Goal: Task Accomplishment & Management: Complete application form

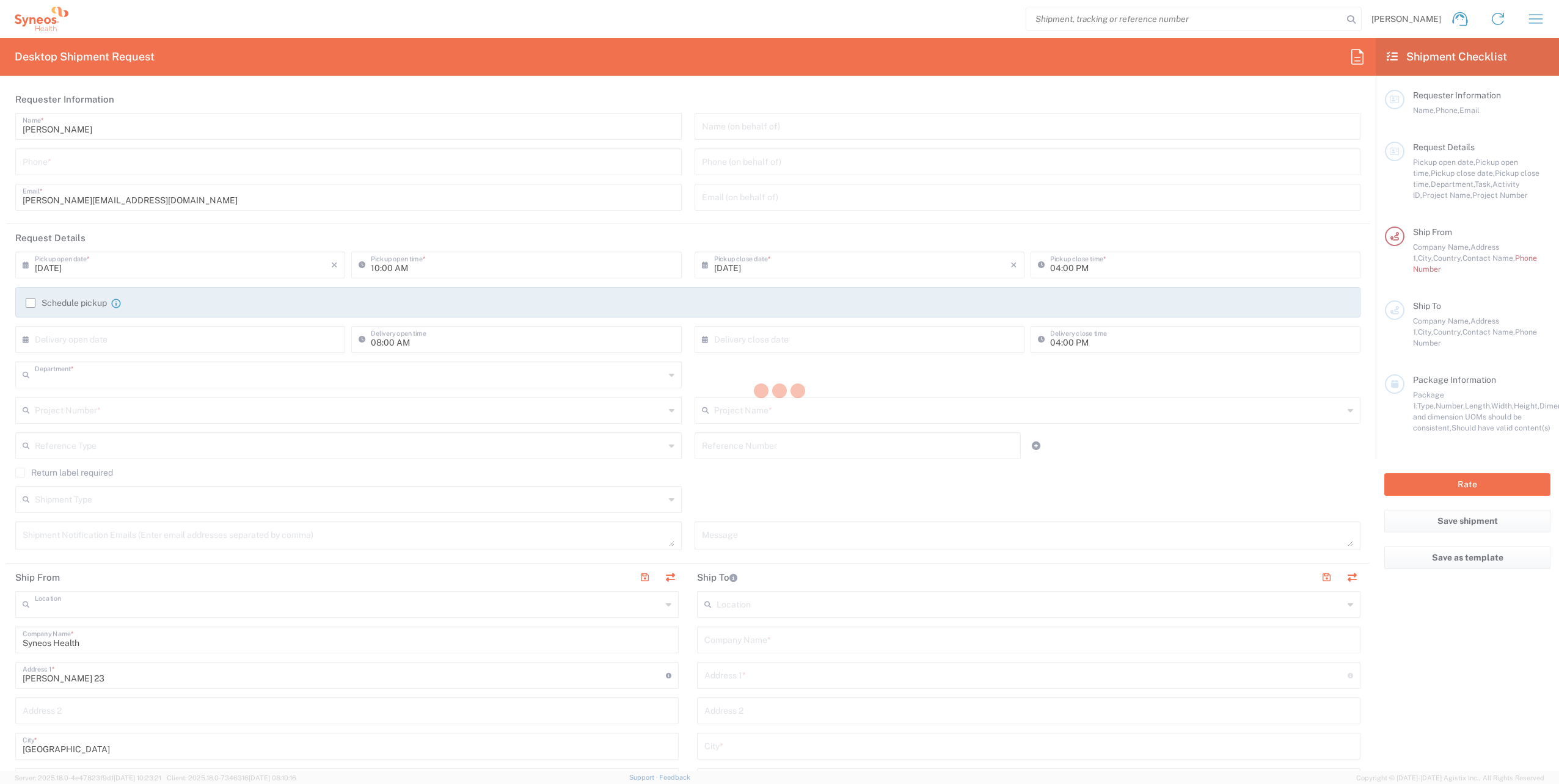
type input "3110"
type input "Syneos Health d.o.o. [GEOGRAPHIC_DATA]-[GEOGRAPHIC_DATA]"
type input "[GEOGRAPHIC_DATA]"
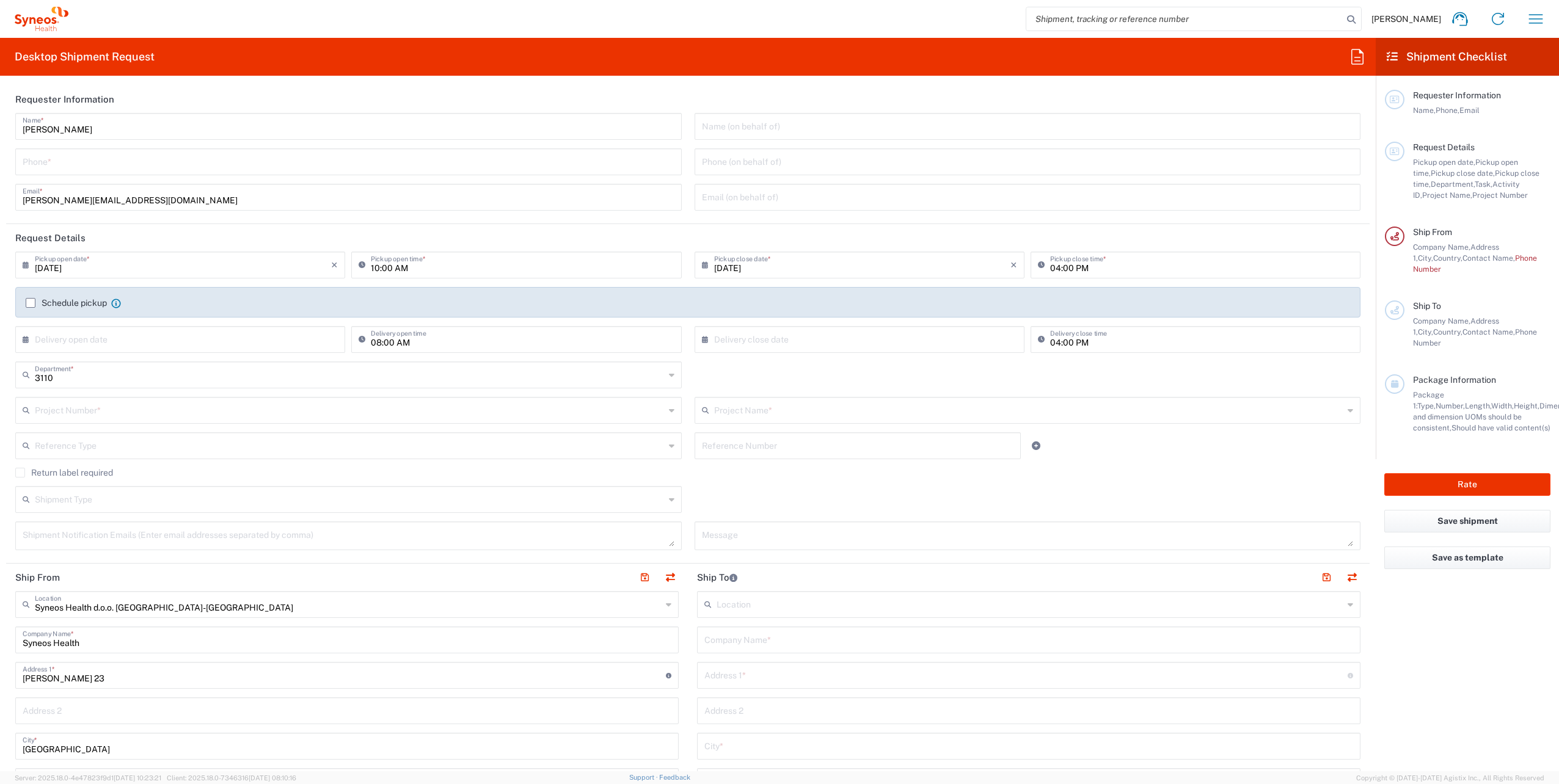
click at [61, 160] on input "tel" at bounding box center [348, 161] width 652 height 22
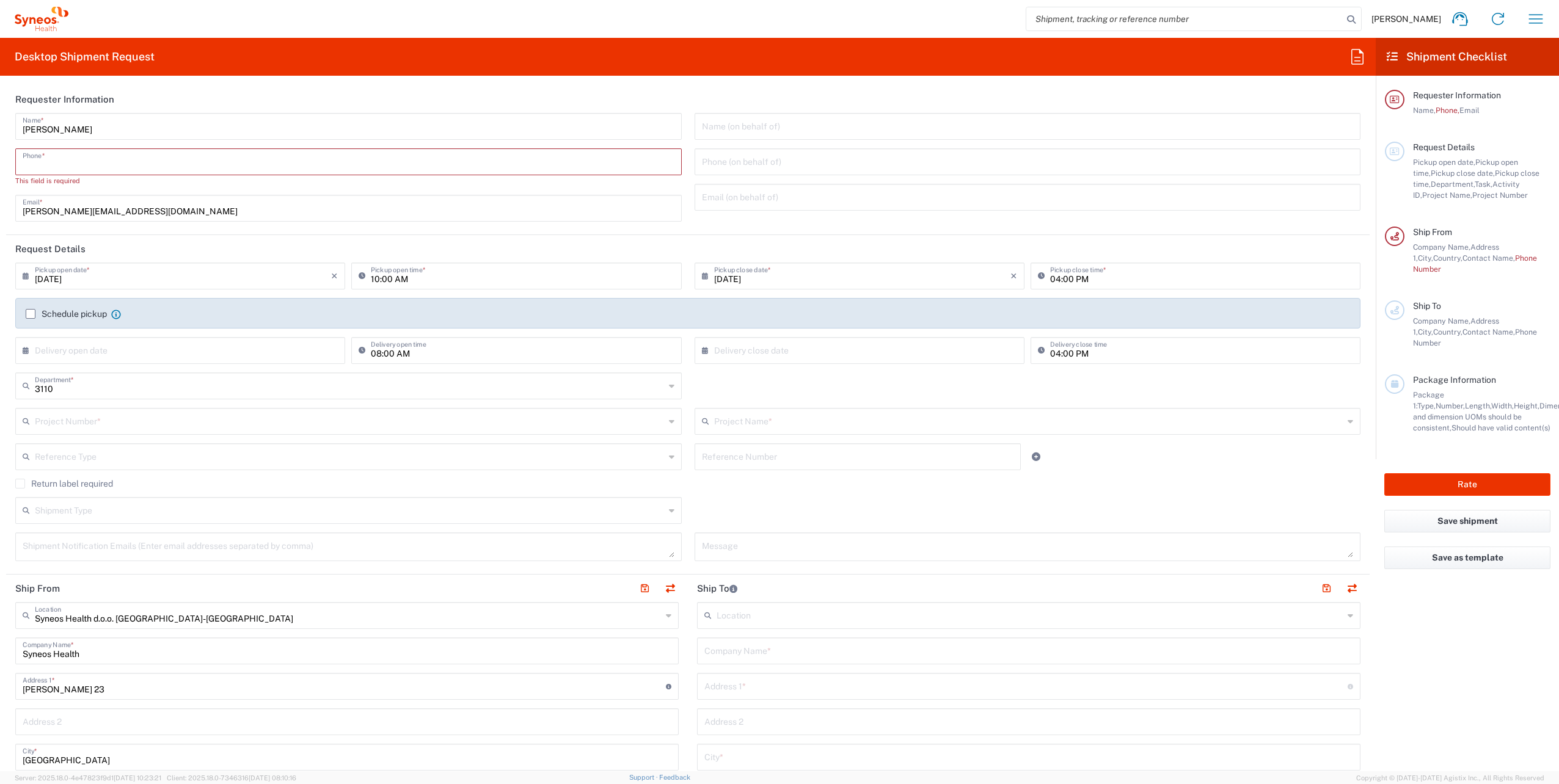
click at [189, 157] on input "tel" at bounding box center [348, 161] width 652 height 22
click at [146, 159] on input "tel" at bounding box center [348, 161] width 652 height 22
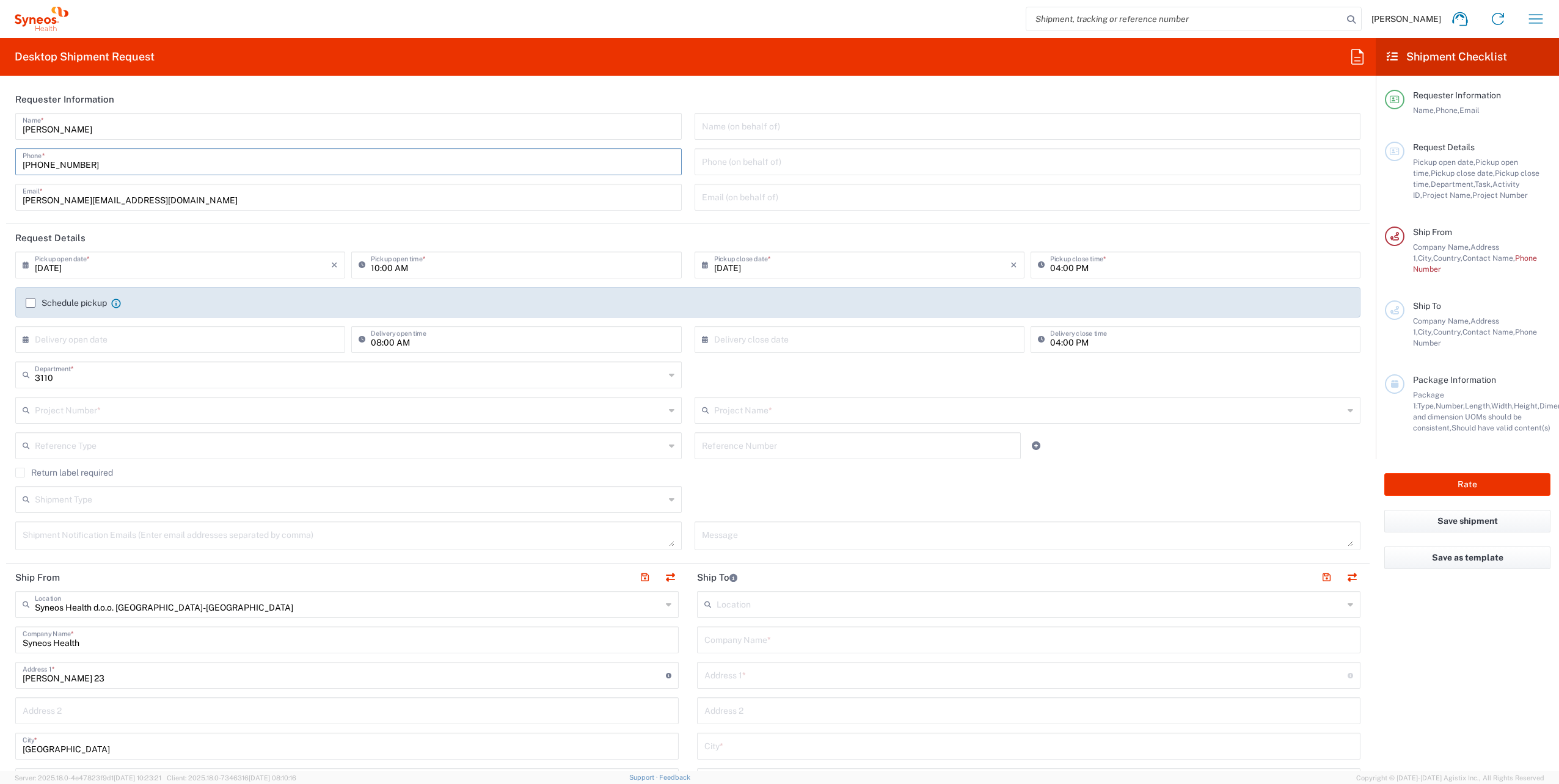
type input "[PHONE_NUMBER]"
click at [441, 274] on input "10:00 AM" at bounding box center [522, 264] width 303 height 22
click at [440, 269] on input "10:00 AM" at bounding box center [522, 264] width 303 height 22
drag, startPoint x: 528, startPoint y: 266, endPoint x: 535, endPoint y: 266, distance: 7.0
click at [529, 266] on input "10:00 AM" at bounding box center [522, 264] width 303 height 22
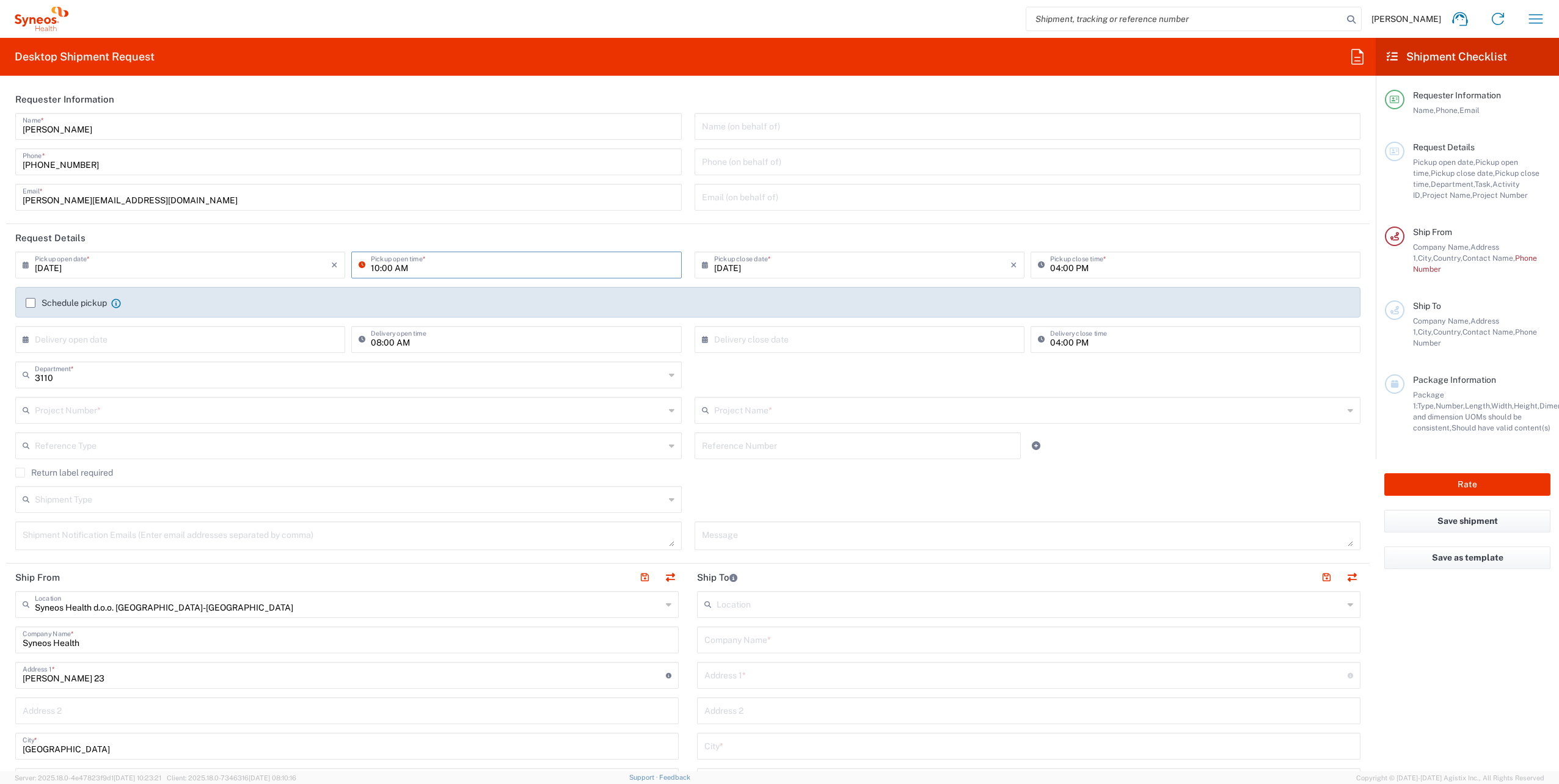
click at [536, 266] on input "10:00 AM" at bounding box center [522, 264] width 303 height 22
click at [181, 347] on input "text" at bounding box center [183, 339] width 297 height 22
click at [177, 346] on input "text" at bounding box center [183, 339] width 297 height 22
click at [141, 342] on input "text" at bounding box center [183, 339] width 297 height 22
click at [490, 432] on div "Reference Type" at bounding box center [348, 445] width 666 height 27
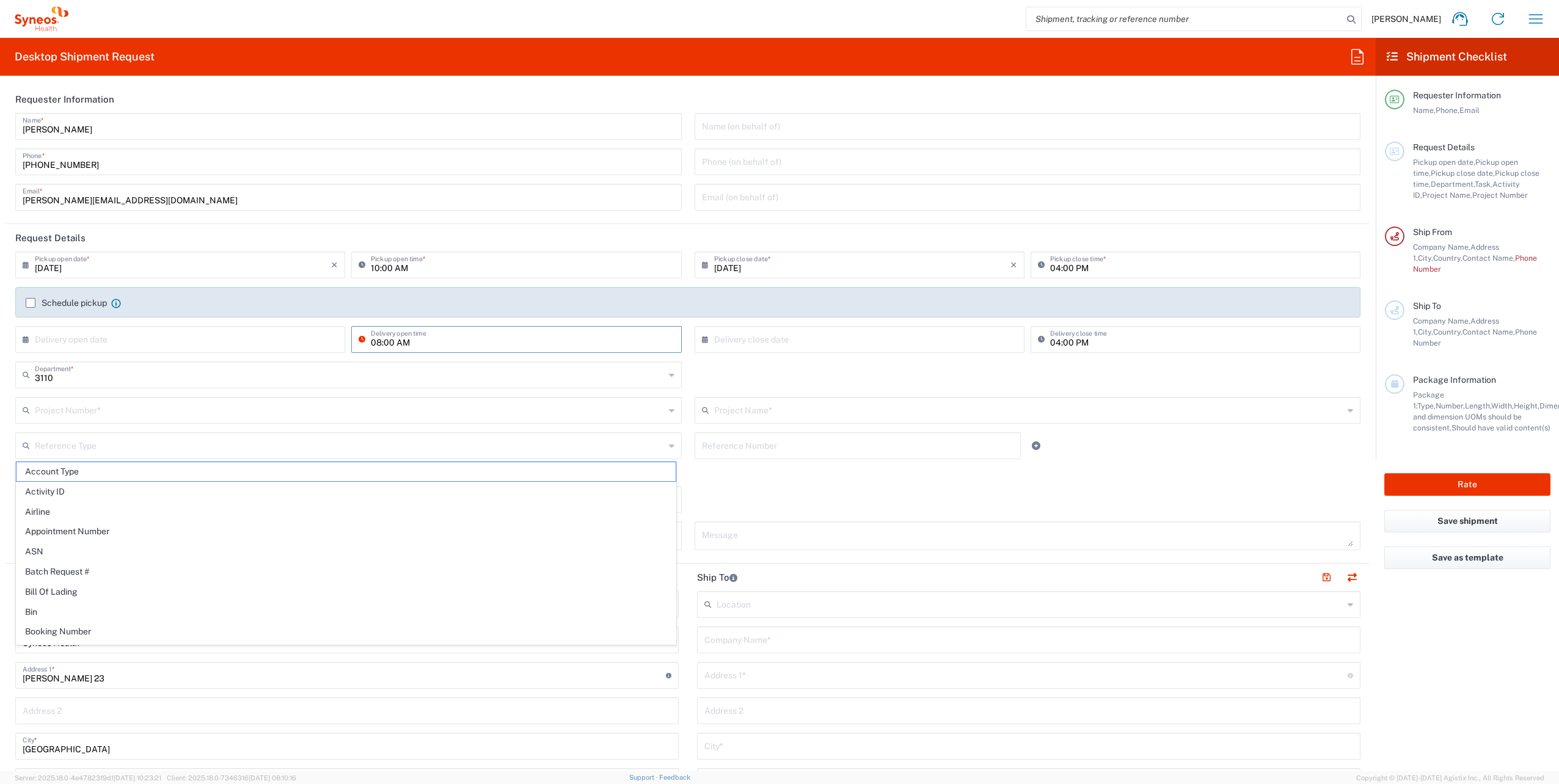
click at [482, 344] on input "08:00 AM" at bounding box center [522, 339] width 303 height 22
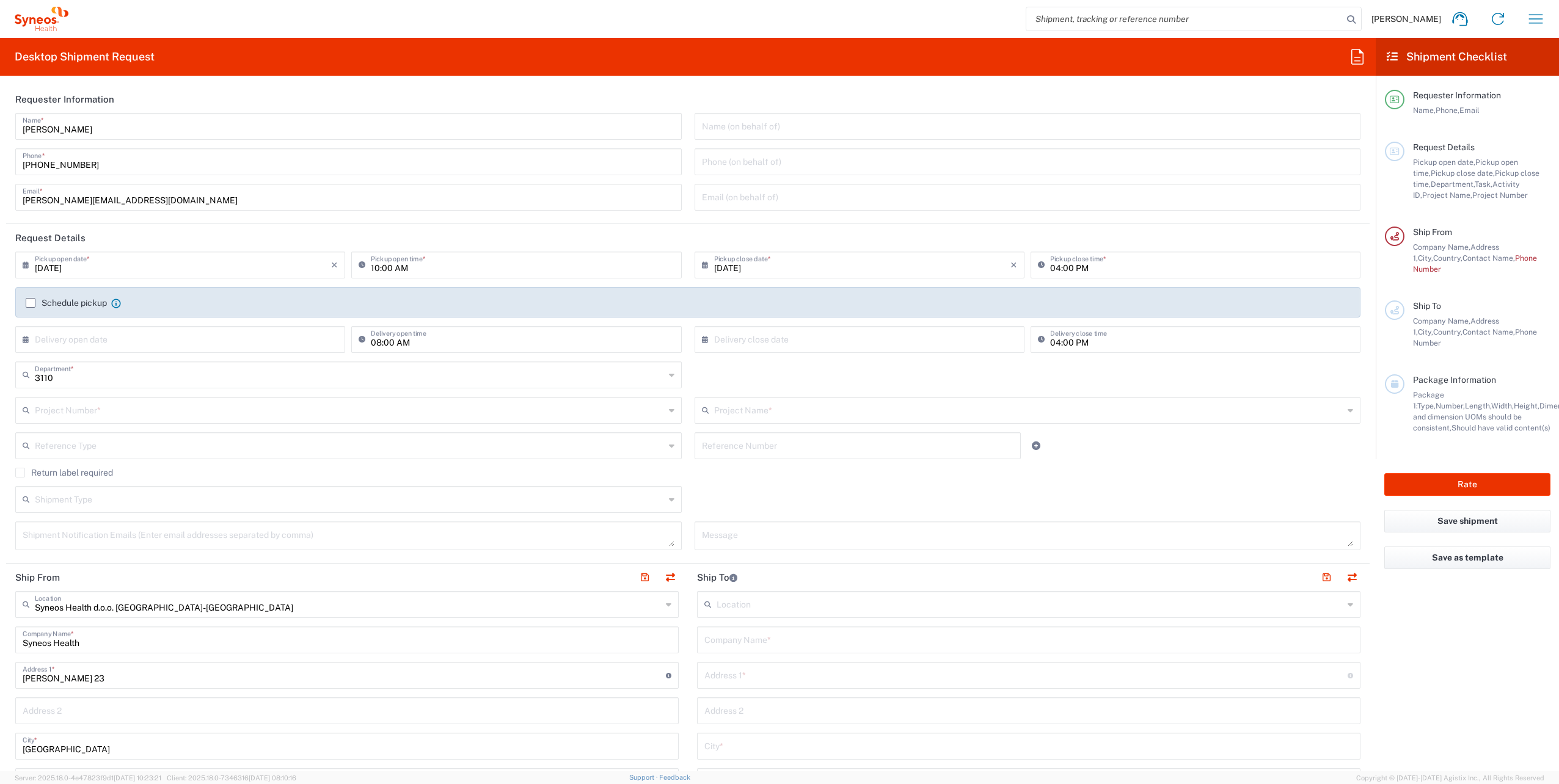
drag, startPoint x: 26, startPoint y: 341, endPoint x: 45, endPoint y: 341, distance: 19.0
click at [31, 342] on icon at bounding box center [28, 339] width 12 height 19
click at [65, 338] on input "text" at bounding box center [183, 339] width 297 height 22
click at [83, 341] on input "text" at bounding box center [183, 339] width 297 height 22
click at [187, 398] on span "3" at bounding box center [184, 397] width 18 height 17
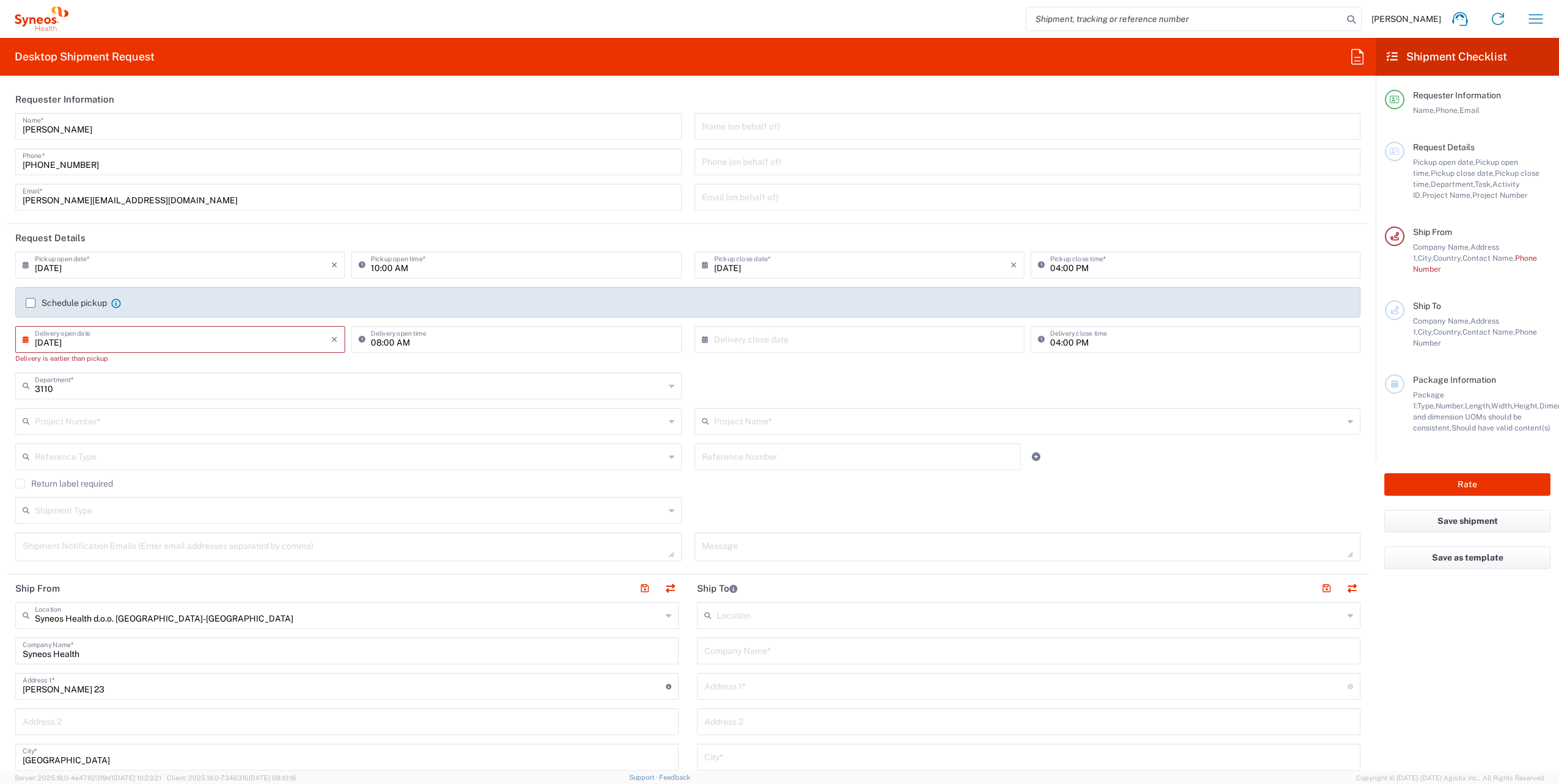
drag, startPoint x: 111, startPoint y: 344, endPoint x: 0, endPoint y: 343, distance: 111.0
click at [0, 343] on html "[PERSON_NAME] Home Shipment estimator Shipment tracking Desktop shipment reques…" at bounding box center [779, 392] width 1559 height 784
type input "\"
click at [423, 320] on div "Schedule pickup When scheduling a pickup please be sure to meet the following c…" at bounding box center [688, 306] width 1358 height 39
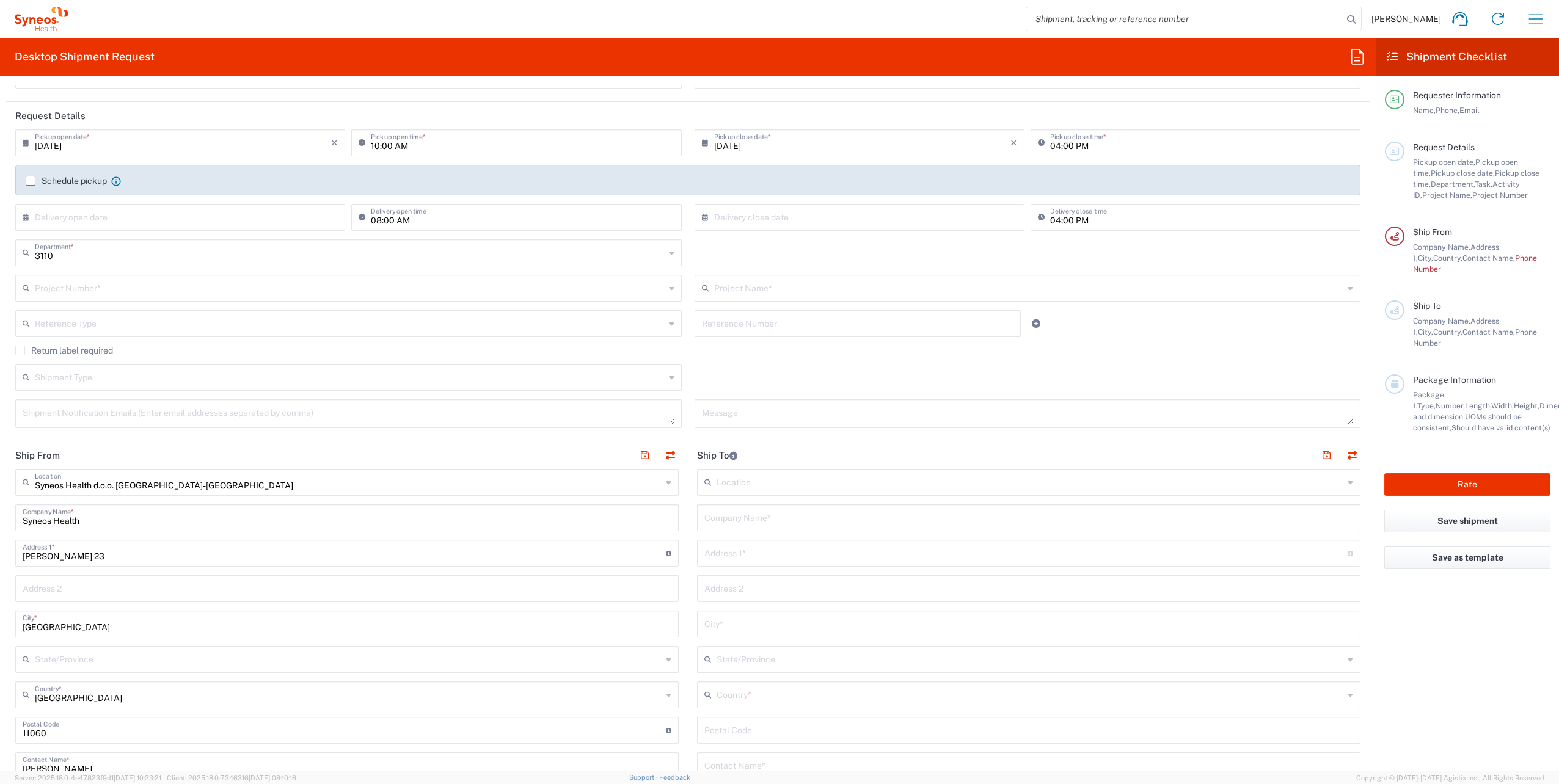
scroll to position [244, 0]
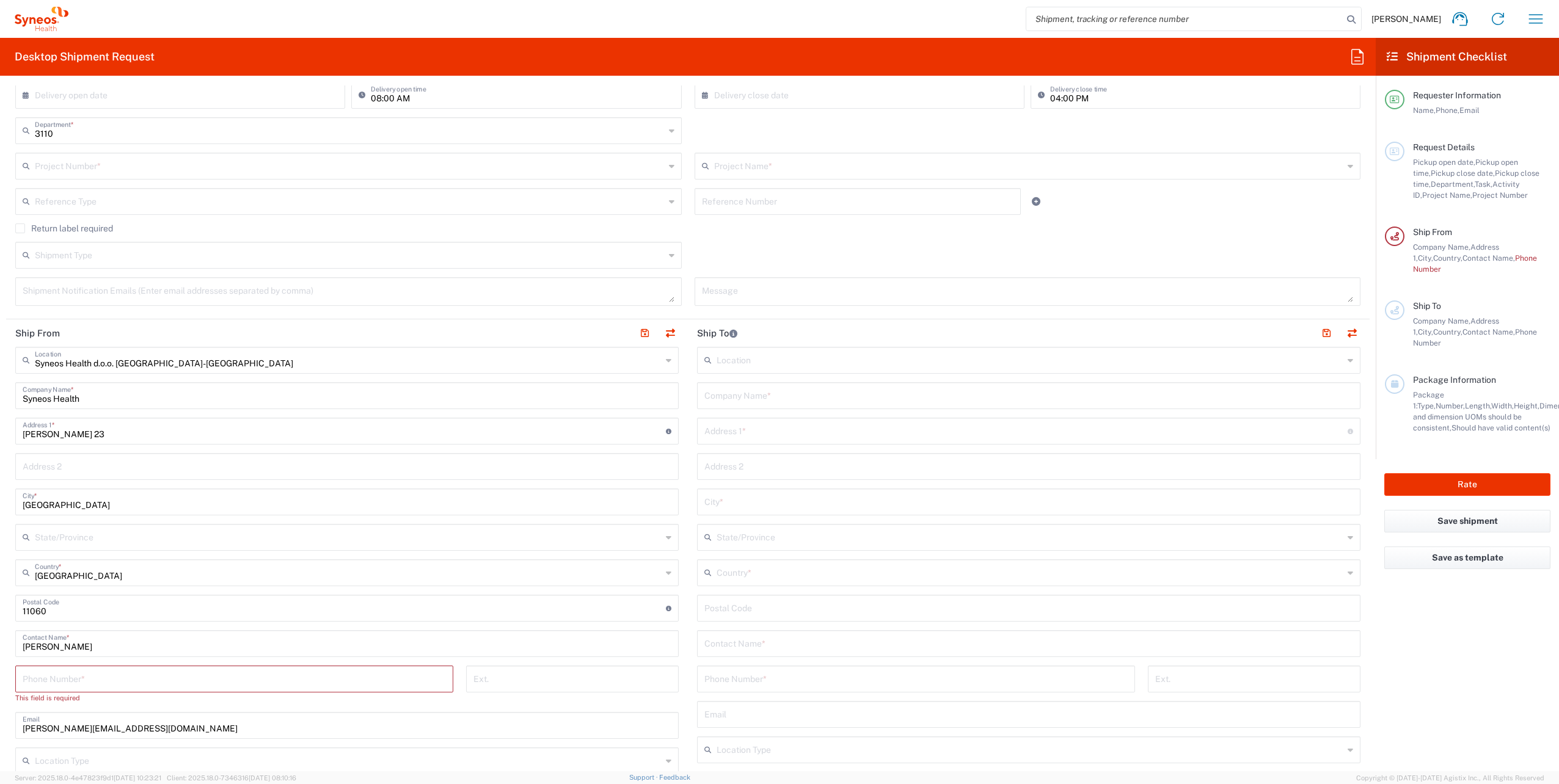
click at [754, 356] on input "text" at bounding box center [1030, 359] width 627 height 22
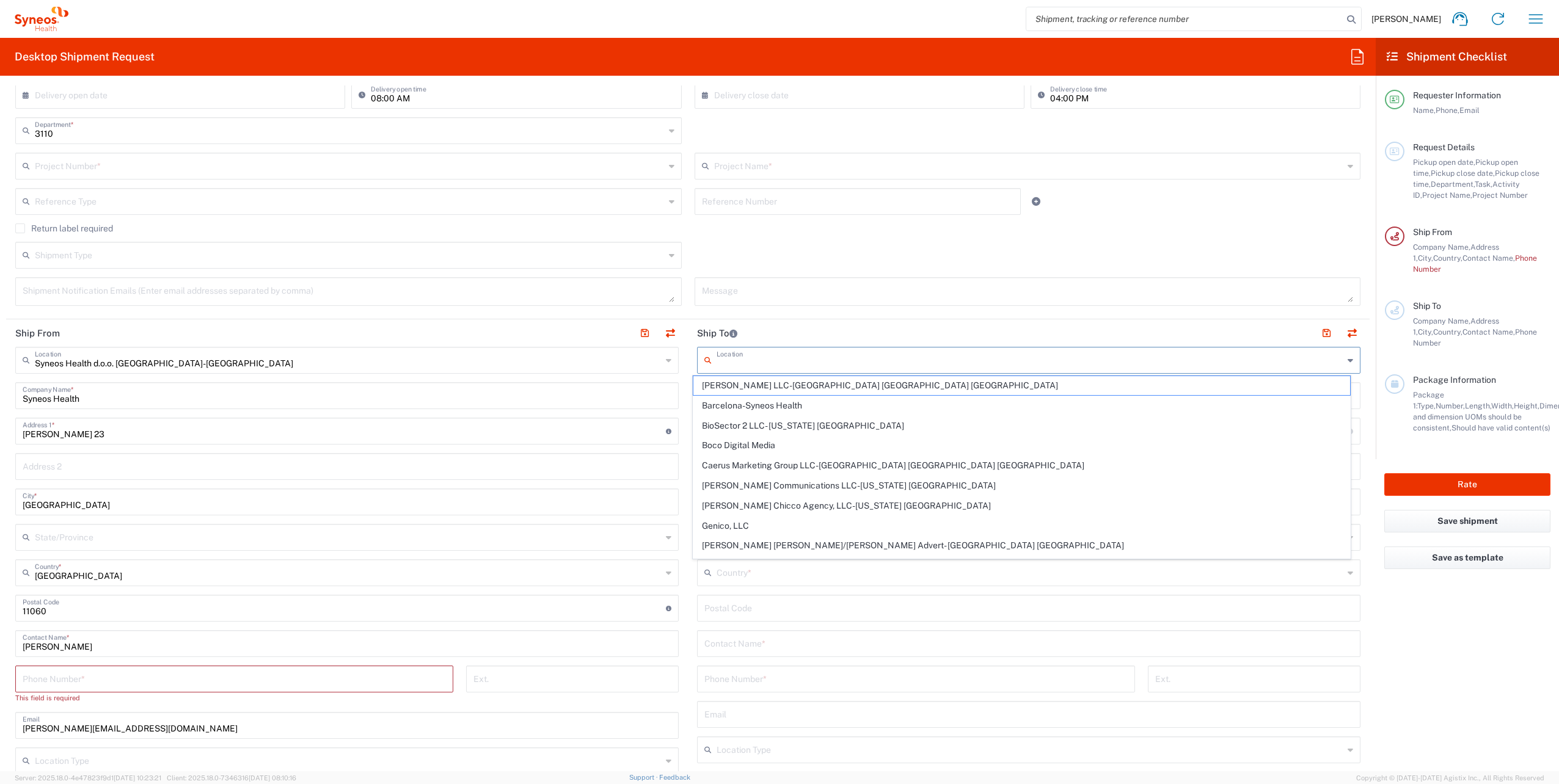
click at [750, 362] on input "text" at bounding box center [1030, 359] width 627 height 22
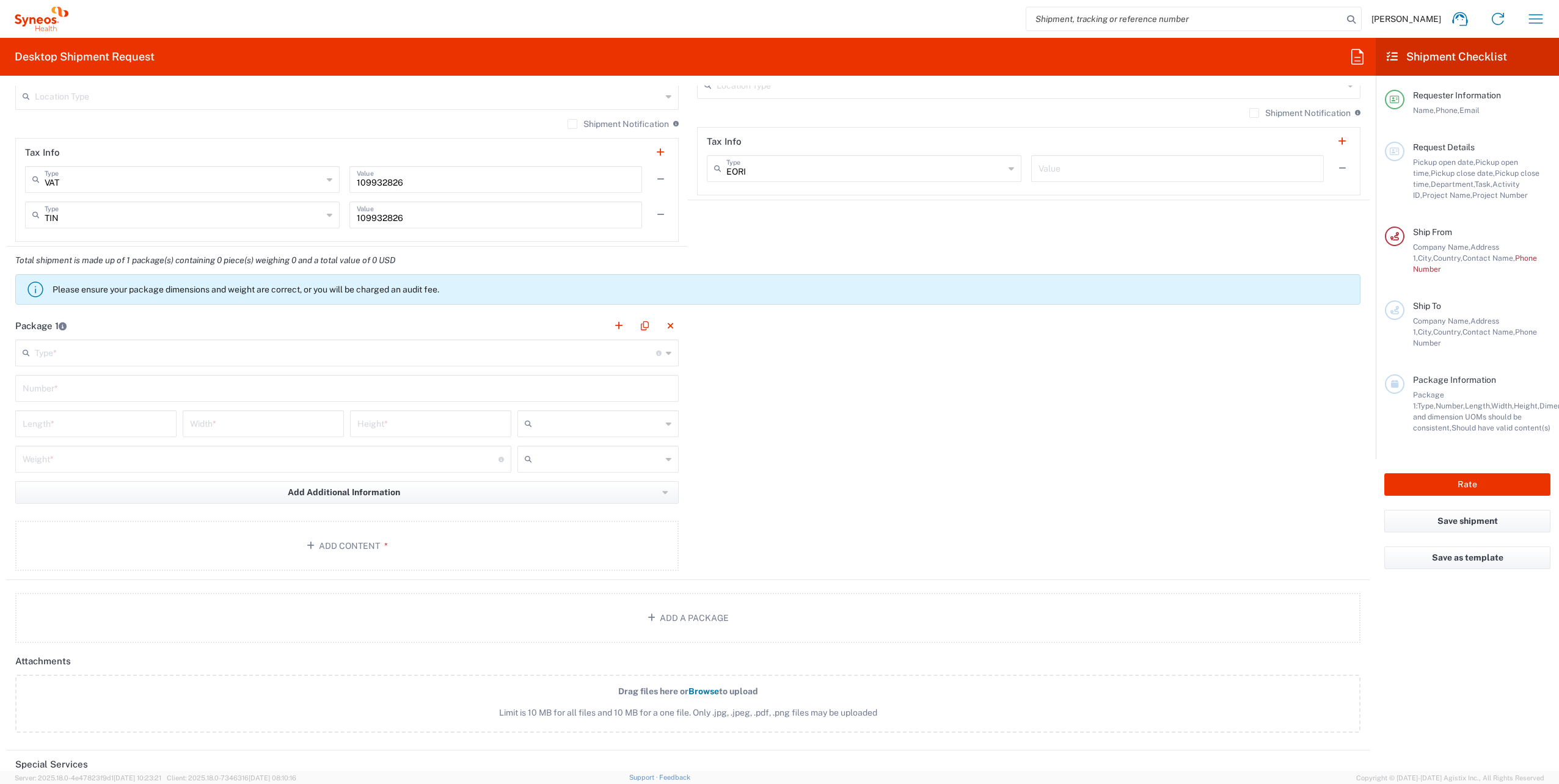
scroll to position [915, 0]
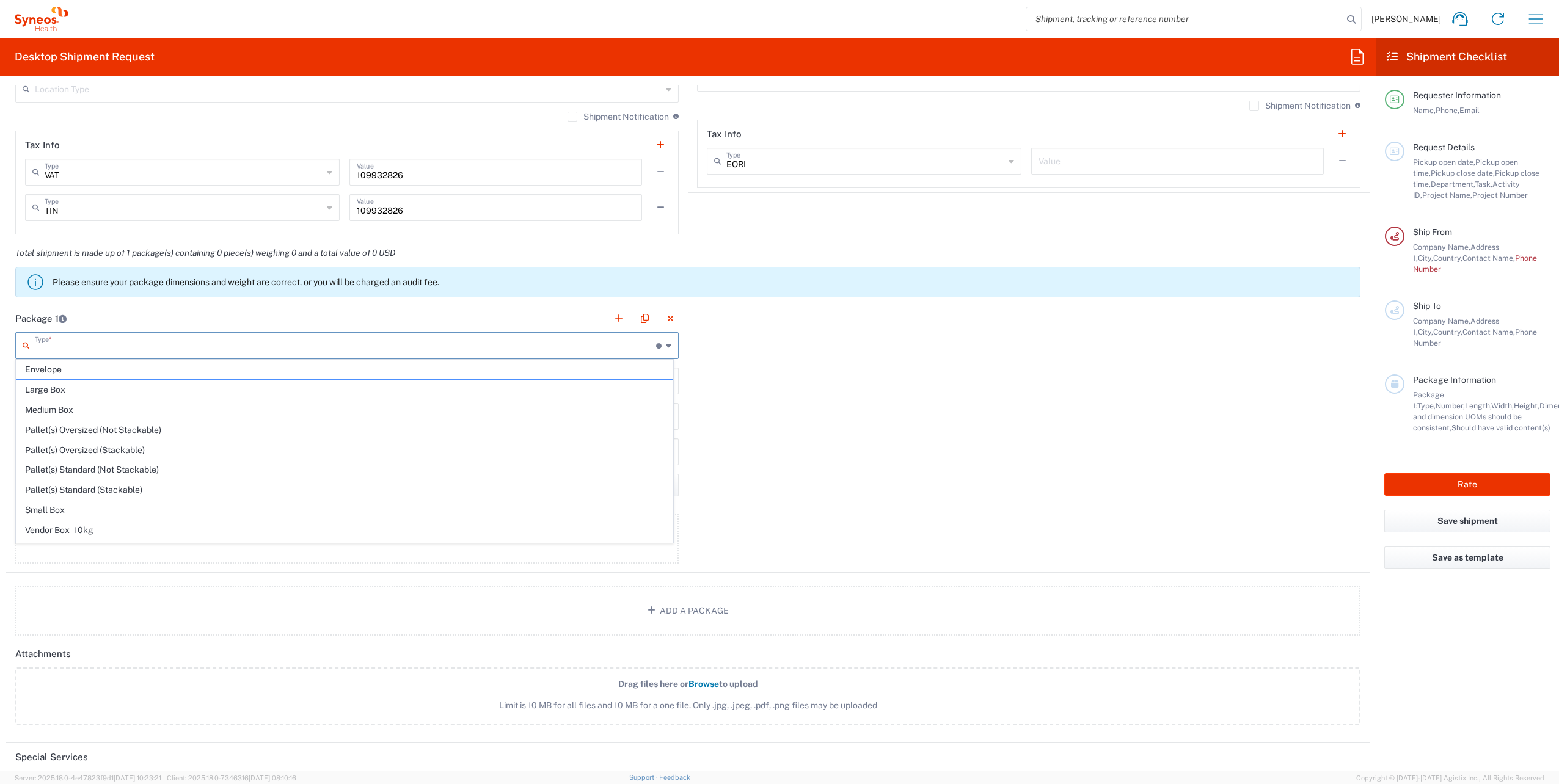
click at [94, 352] on input "text" at bounding box center [345, 345] width 622 height 22
click at [67, 368] on span "Envelope" at bounding box center [344, 369] width 656 height 19
type input "Envelope"
type input "1"
type input "9.5"
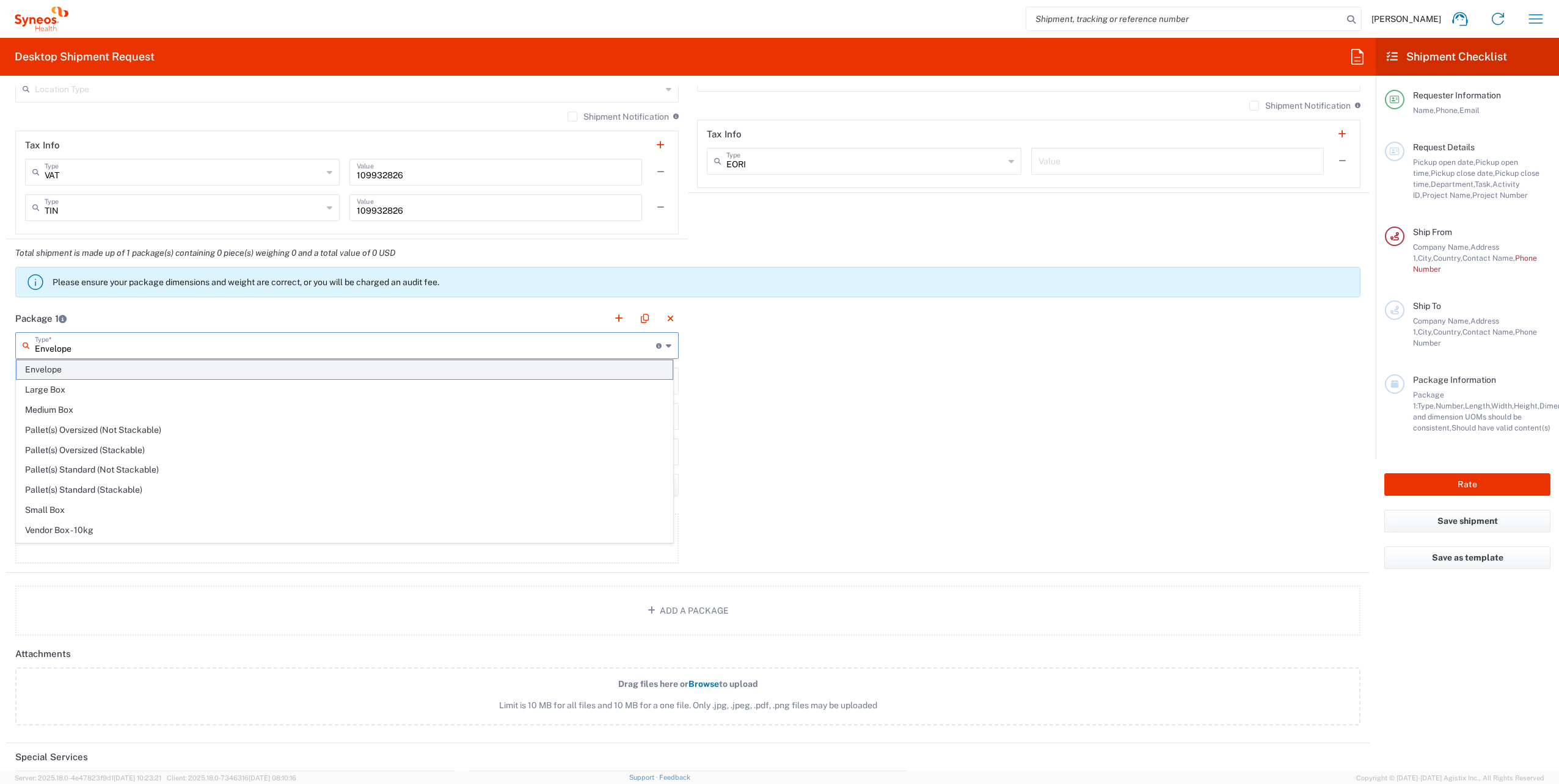
type input "12.5"
type input "0.25"
type input "in"
type input "0.45"
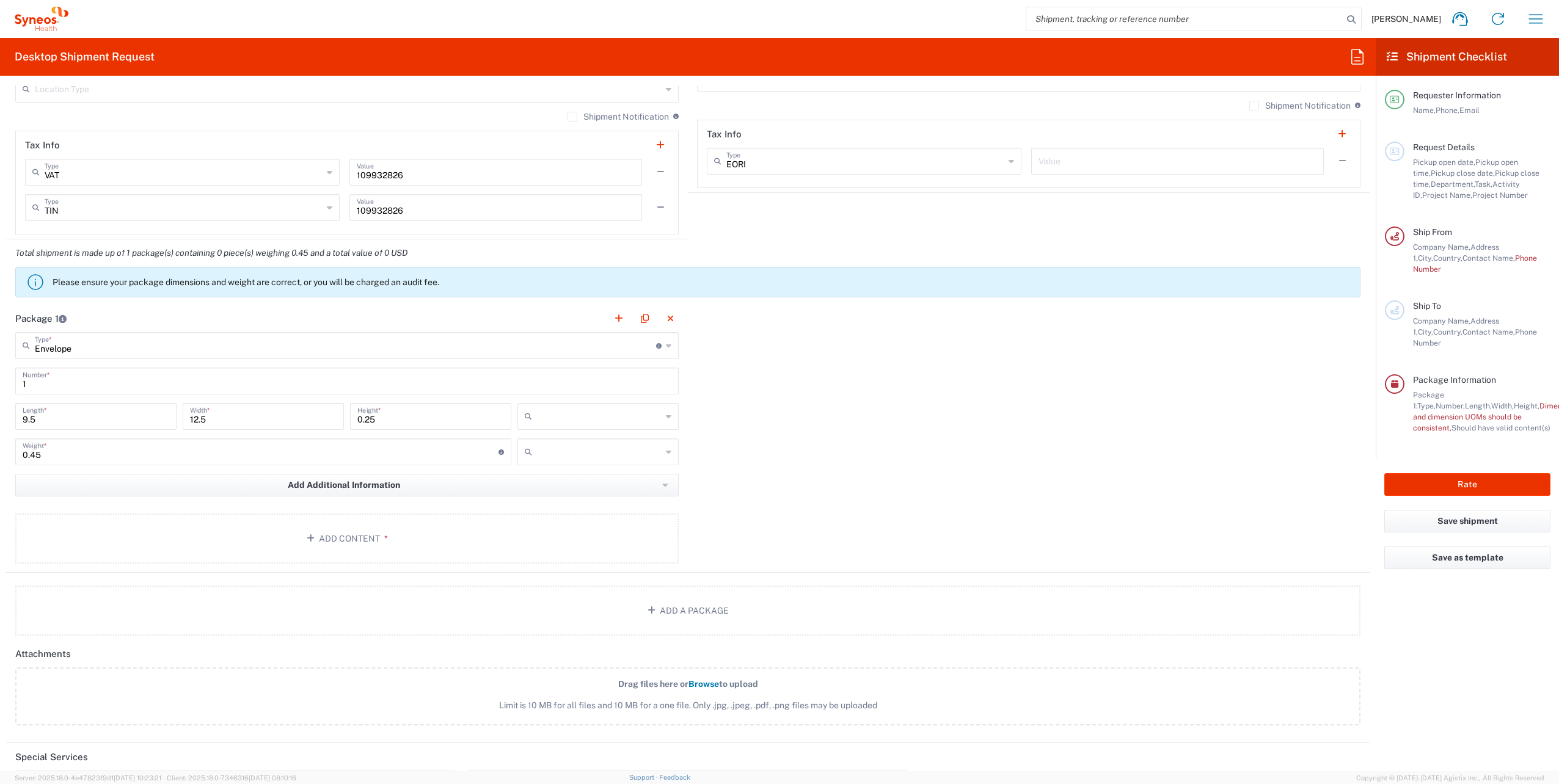
click at [576, 420] on input "text" at bounding box center [599, 415] width 124 height 19
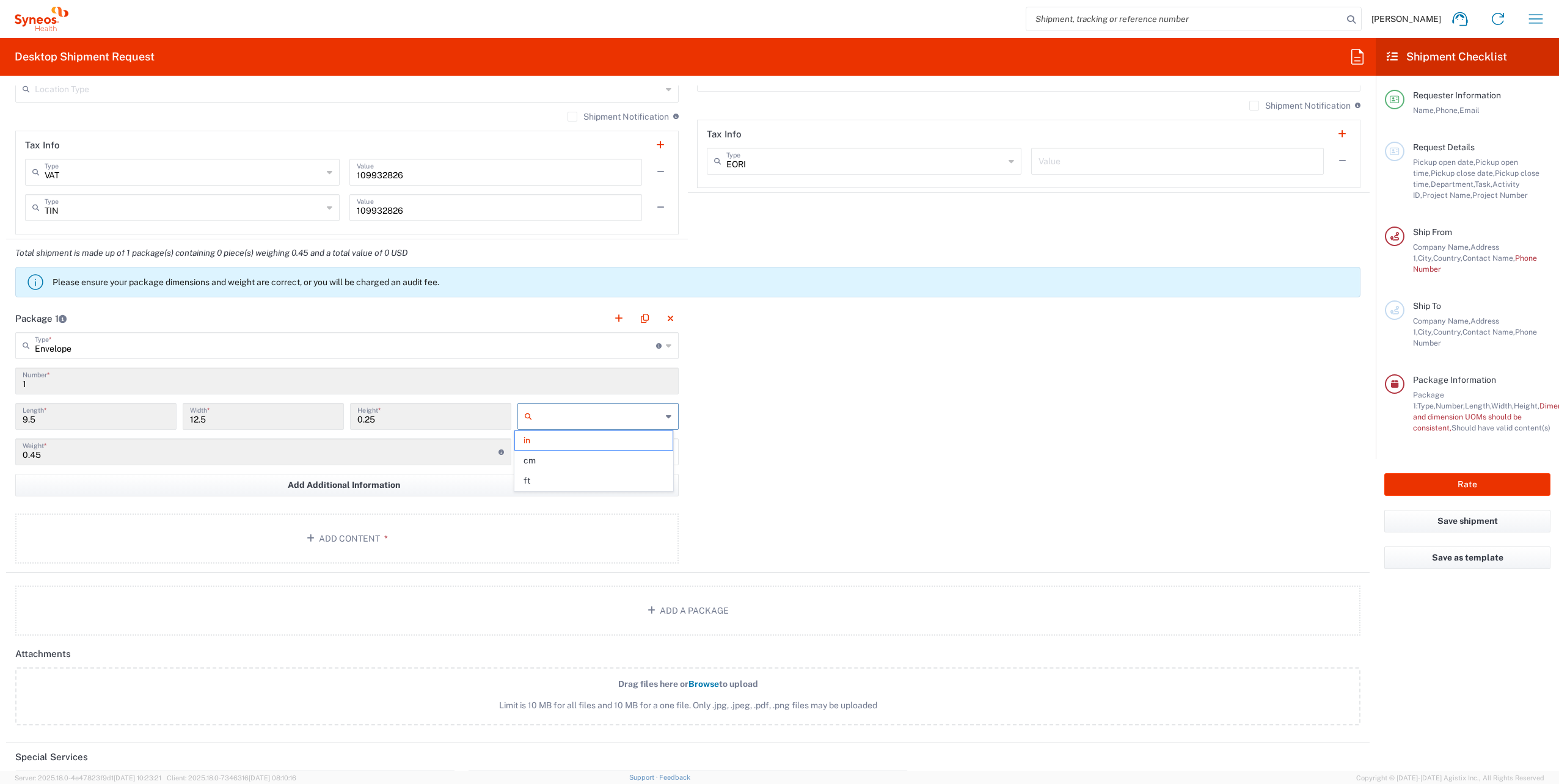
click at [579, 419] on input "text" at bounding box center [599, 415] width 124 height 19
click at [768, 445] on div "Package 1 Envelope Type * Material used to package goods Envelope Large Box Med…" at bounding box center [688, 438] width 1363 height 268
type input "in"
click at [88, 386] on input "1" at bounding box center [347, 380] width 648 height 22
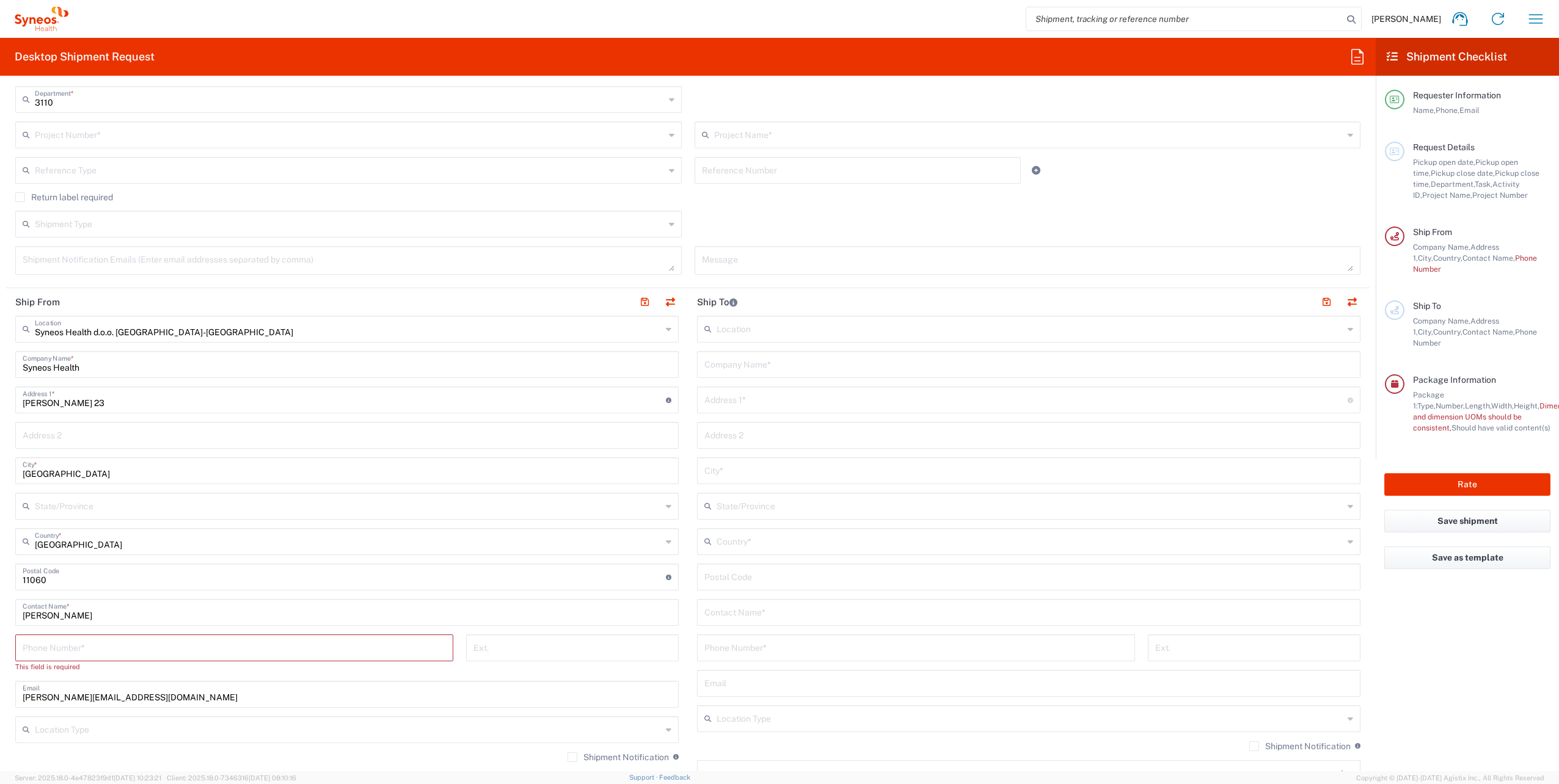
scroll to position [95, 0]
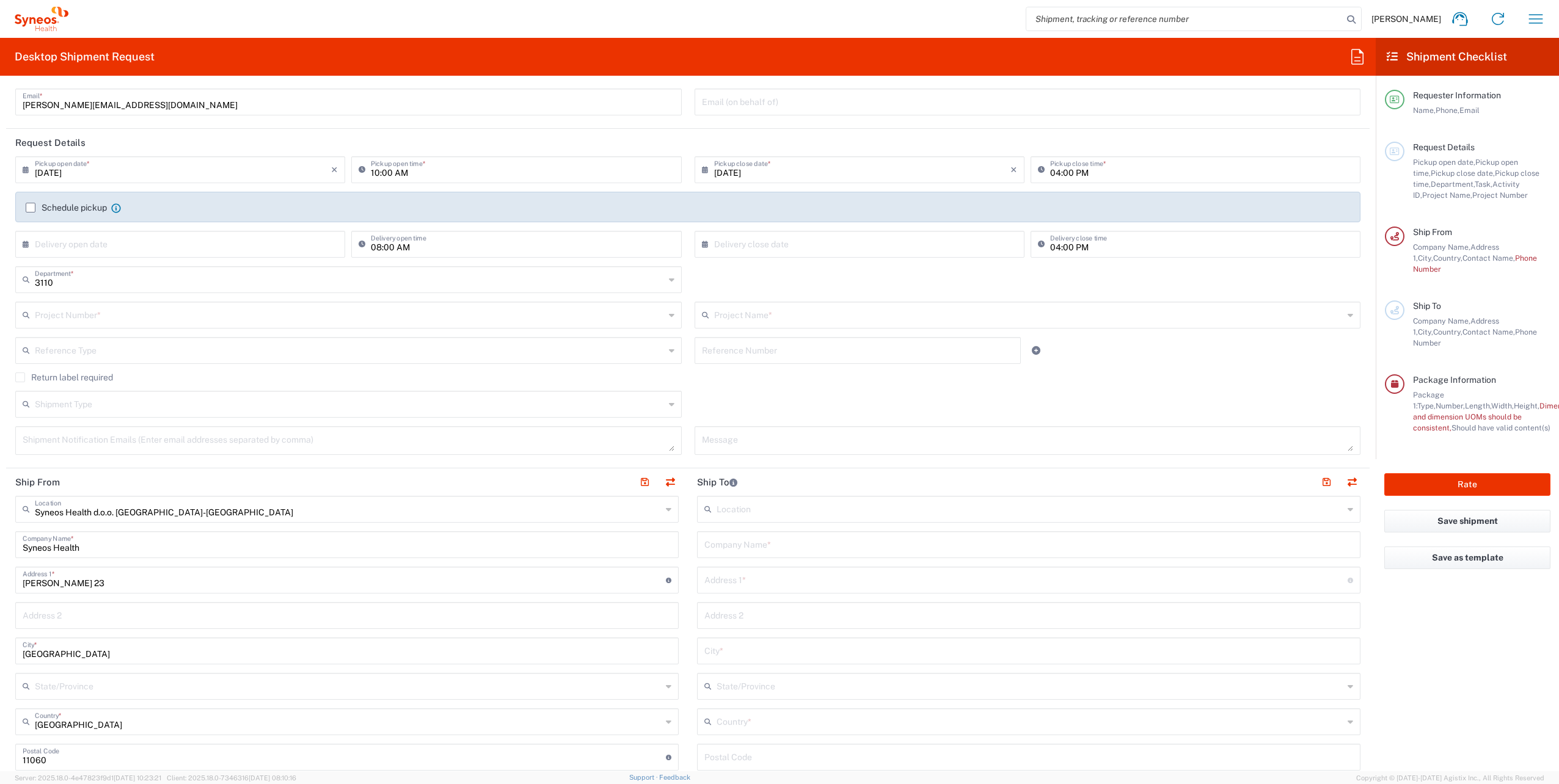
click at [733, 515] on input "text" at bounding box center [1030, 508] width 627 height 22
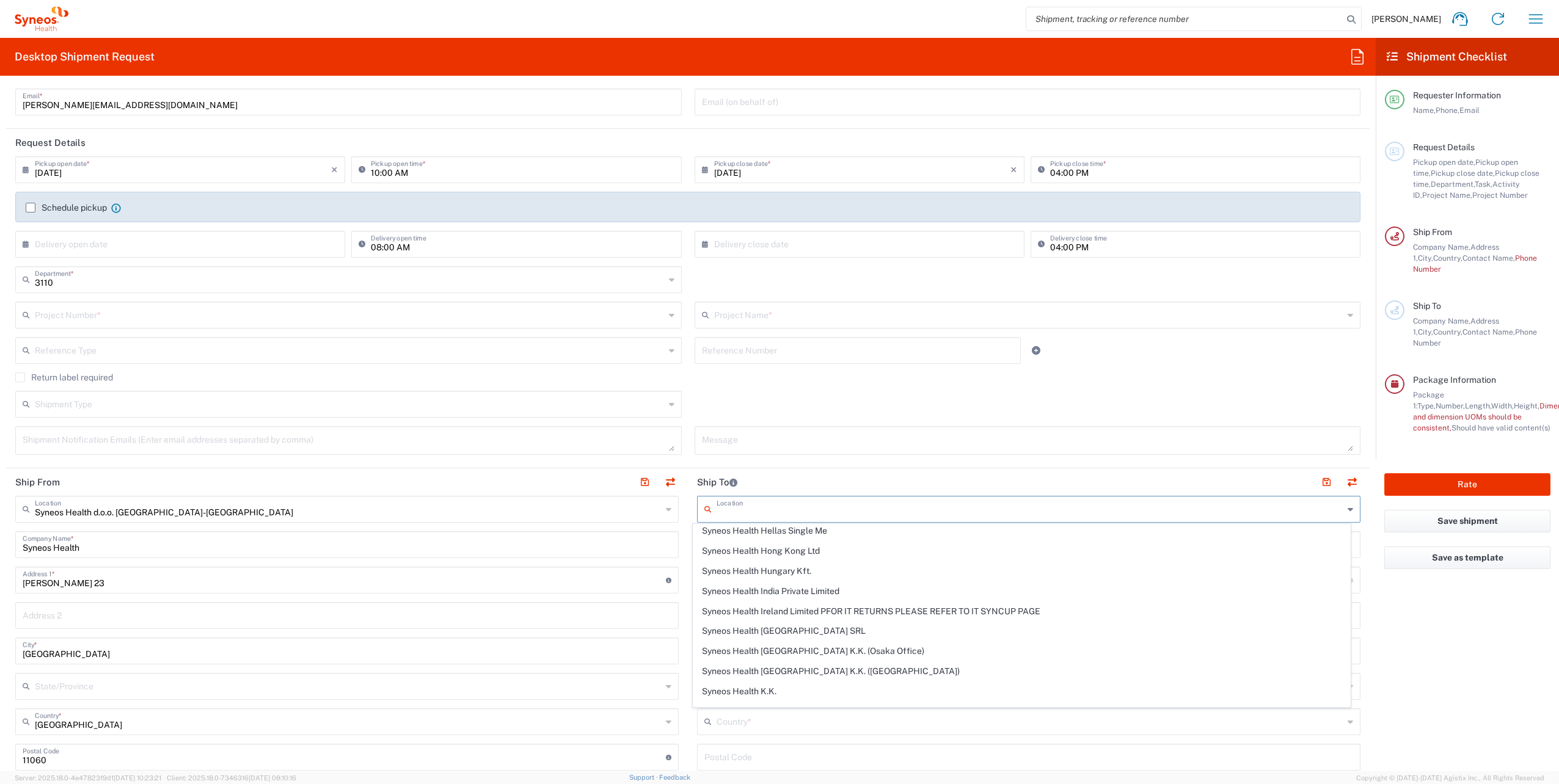
scroll to position [1404, 0]
click at [837, 478] on header "Ship To" at bounding box center [1028, 482] width 682 height 28
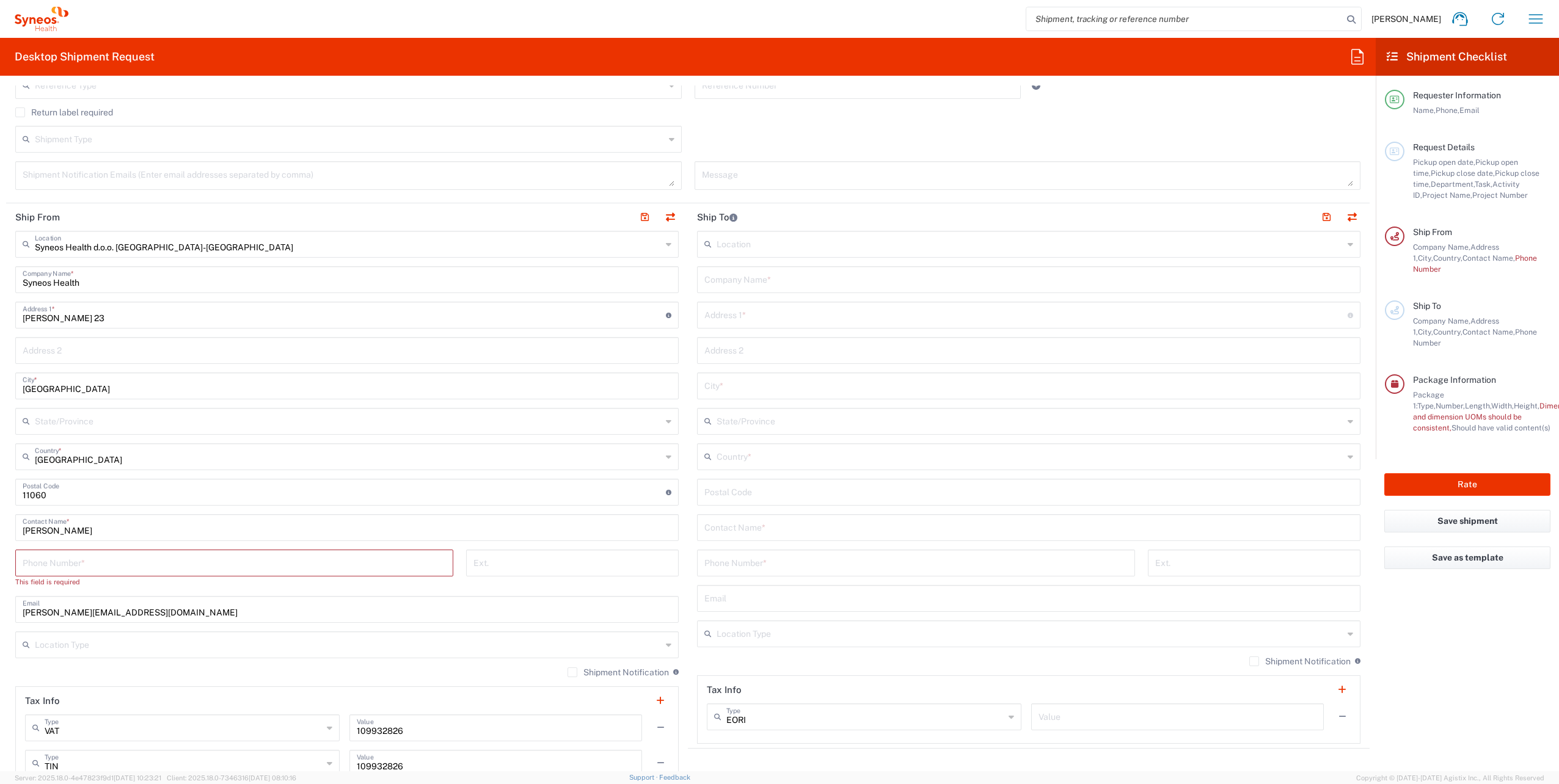
scroll to position [461, 0]
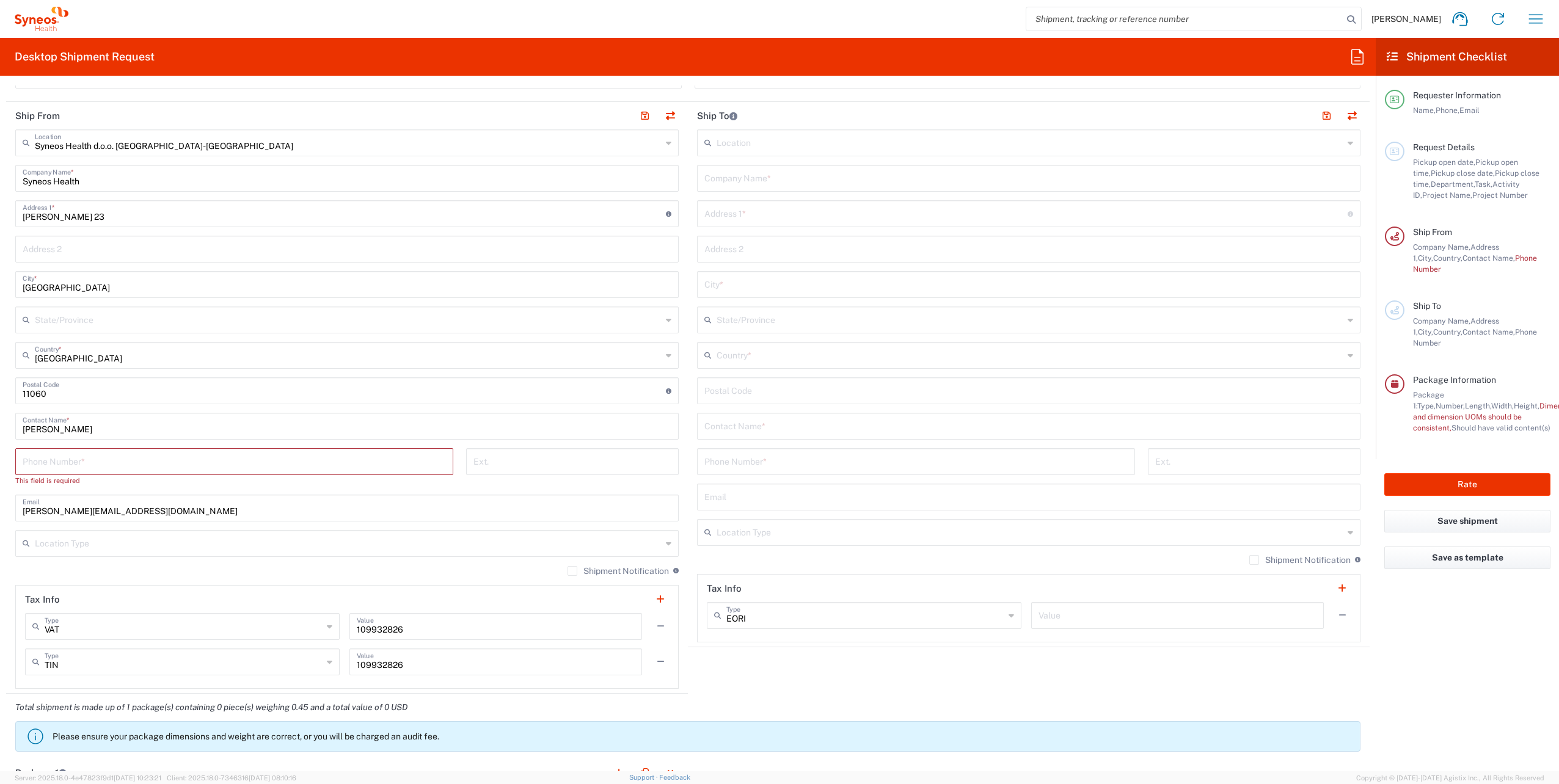
click at [758, 532] on input "text" at bounding box center [1030, 531] width 627 height 22
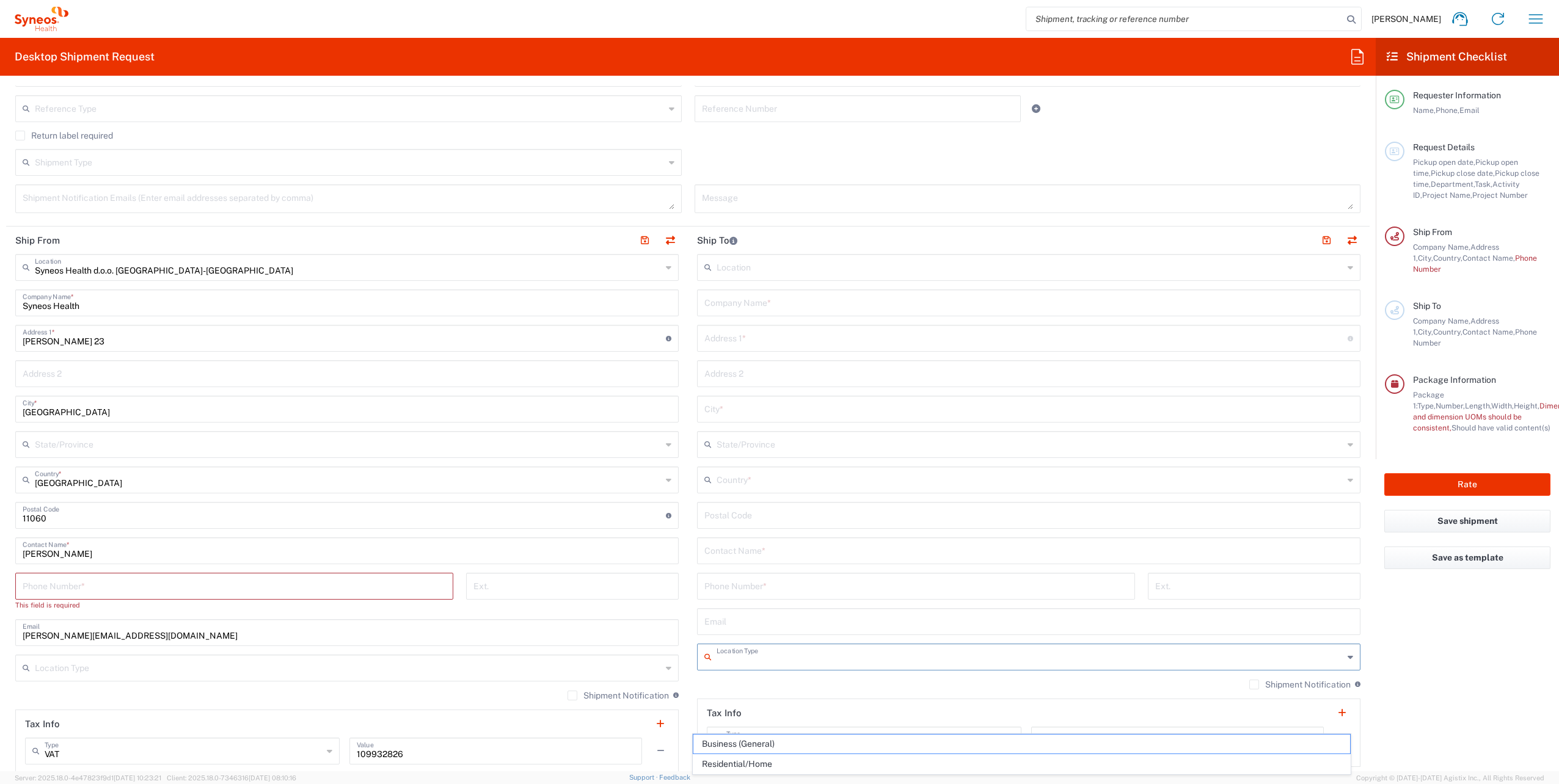
scroll to position [157, 0]
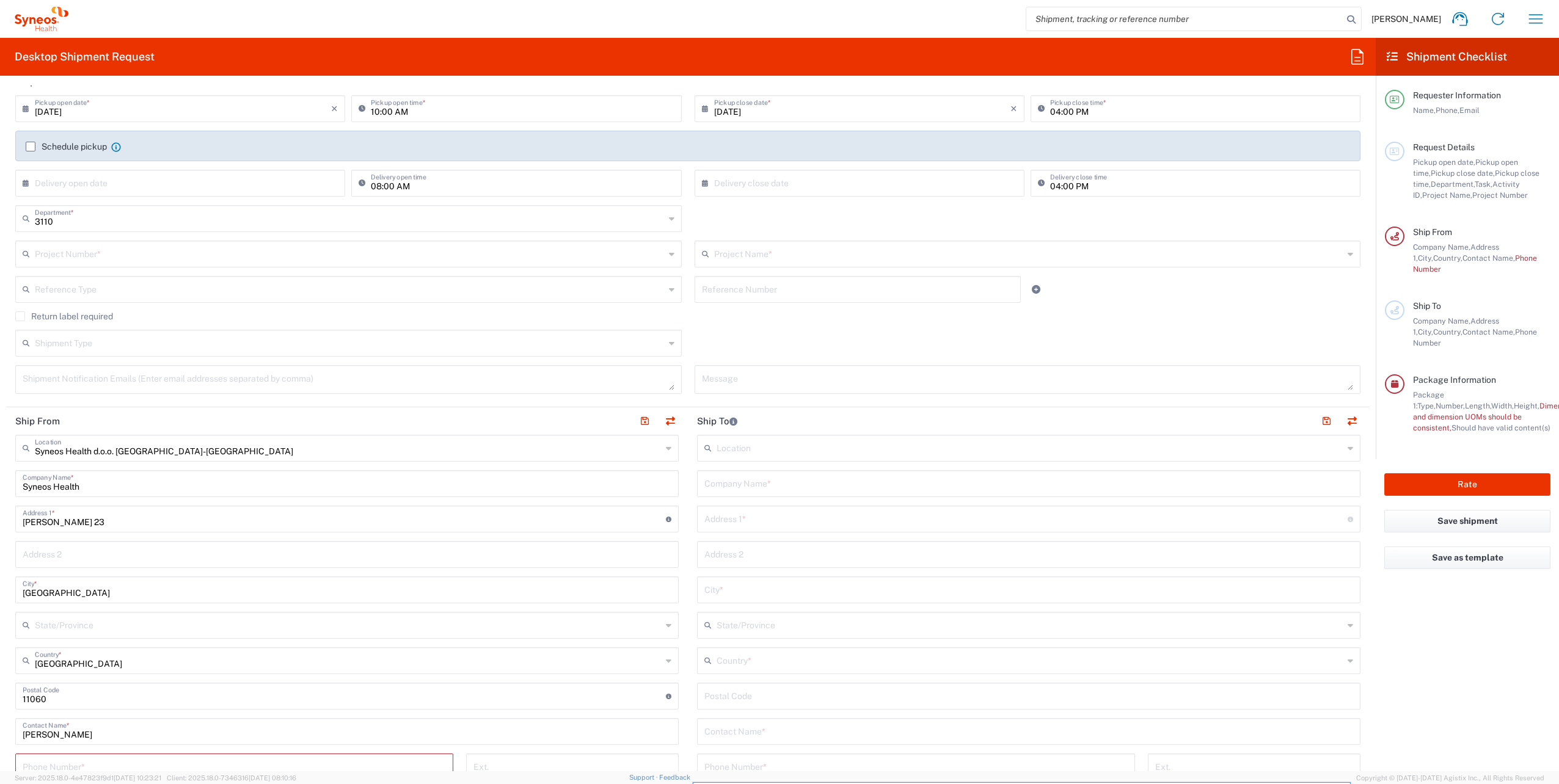
click at [730, 453] on input "text" at bounding box center [1030, 447] width 627 height 22
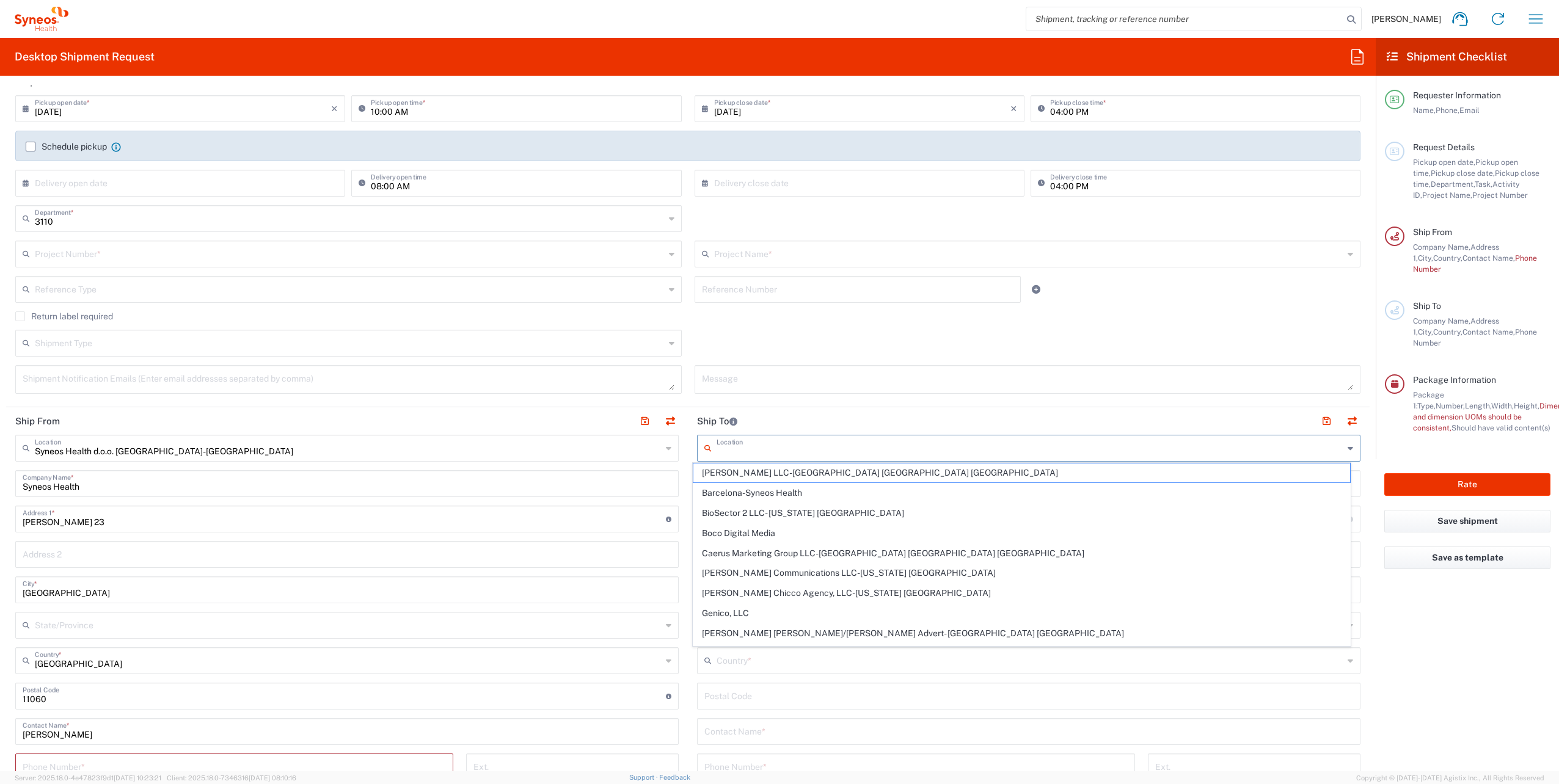
click at [720, 448] on input "text" at bounding box center [1030, 447] width 627 height 22
click at [812, 417] on header "Ship To" at bounding box center [1028, 421] width 682 height 28
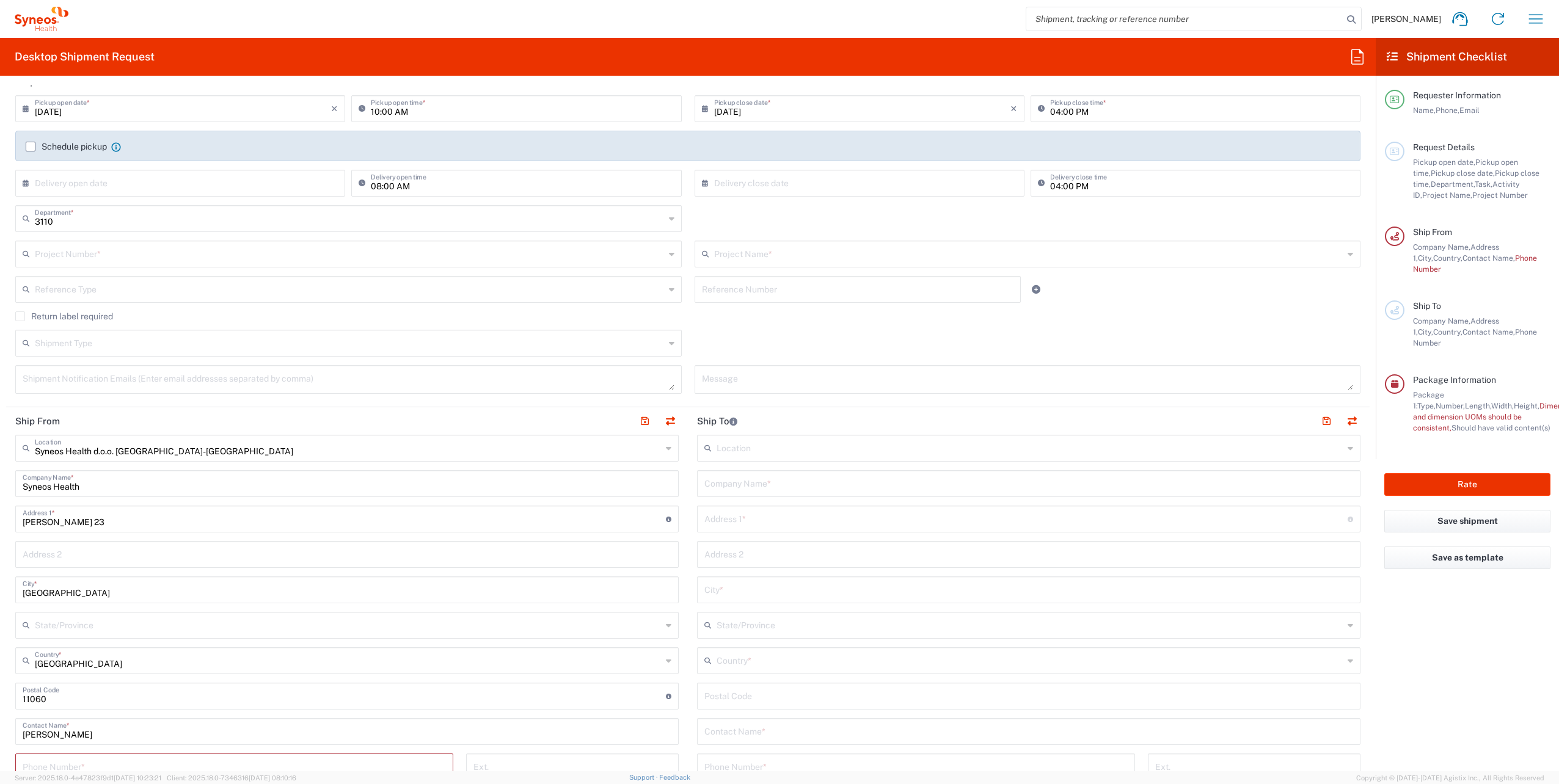
click at [763, 444] on input "text" at bounding box center [1030, 447] width 627 height 22
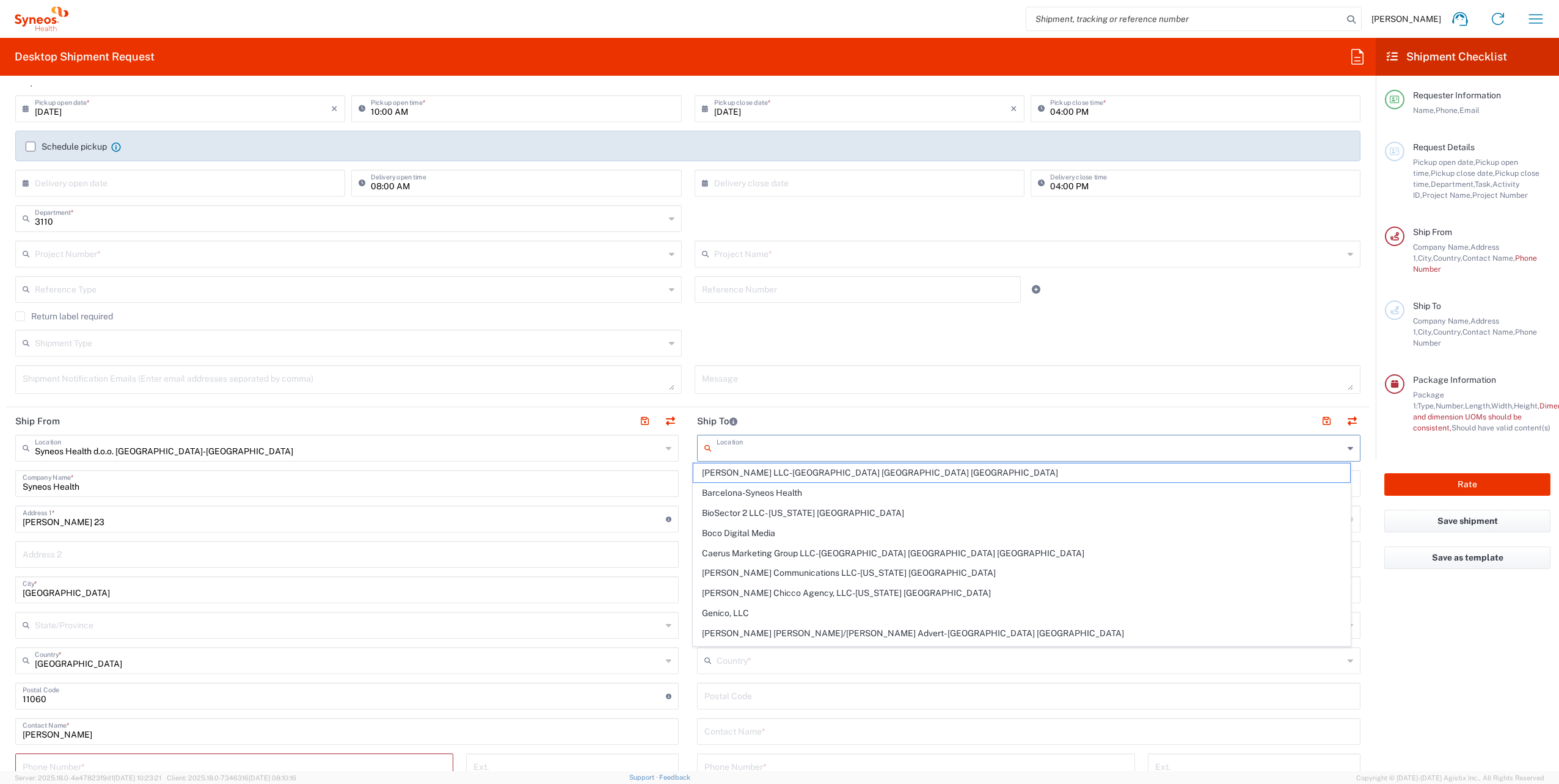
click at [765, 448] on input "text" at bounding box center [1030, 447] width 627 height 22
click at [729, 438] on input "text" at bounding box center [1030, 447] width 627 height 22
drag, startPoint x: 1040, startPoint y: 701, endPoint x: 973, endPoint y: 657, distance: 80.2
click at [1040, 701] on input "undefined" at bounding box center [1029, 695] width 648 height 22
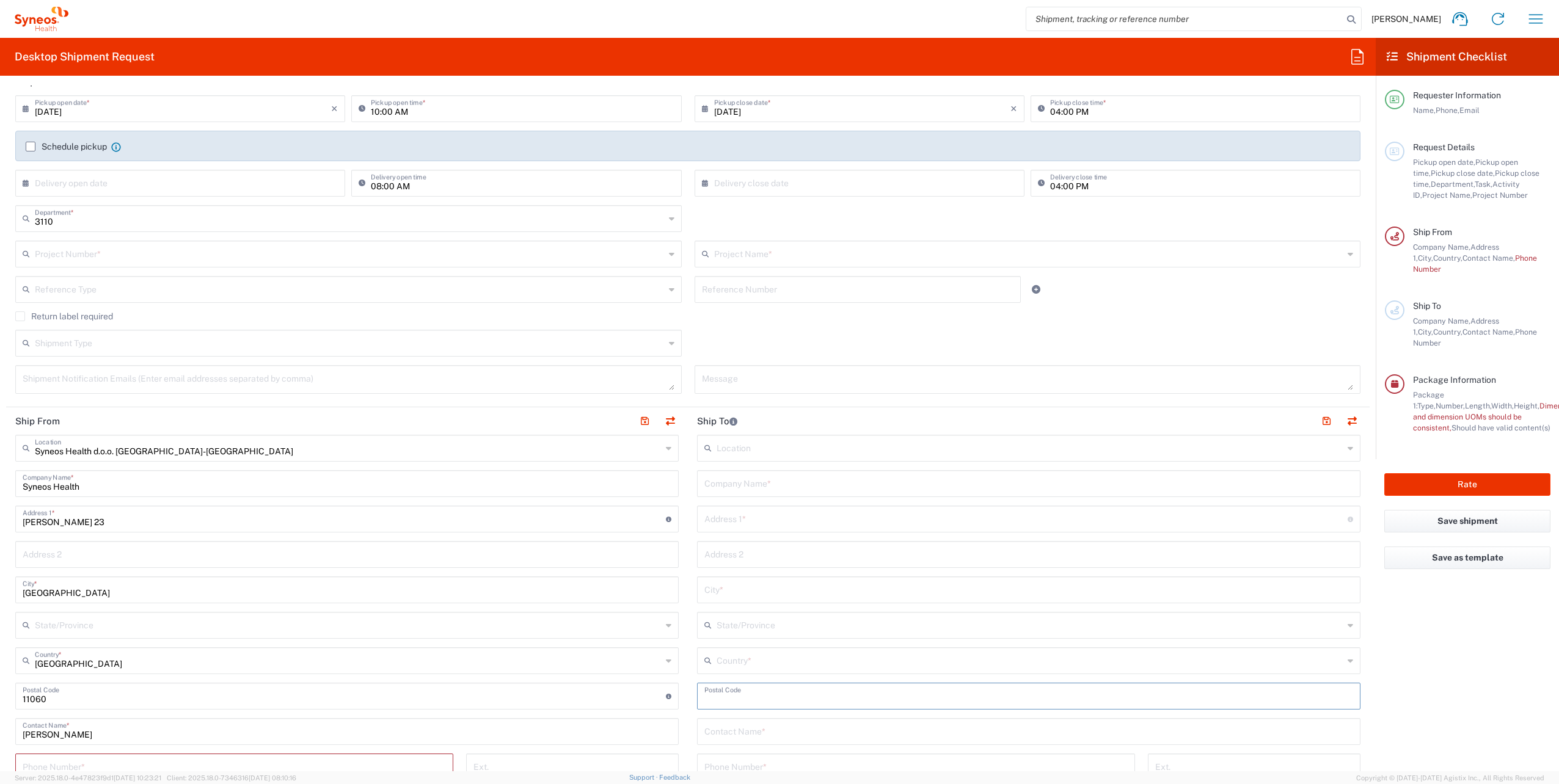
click at [735, 475] on input "text" at bounding box center [1029, 483] width 648 height 22
click at [849, 482] on input "text" at bounding box center [1029, 483] width 648 height 22
click at [847, 482] on input "text" at bounding box center [1029, 483] width 648 height 22
click at [755, 450] on input "text" at bounding box center [1030, 447] width 627 height 22
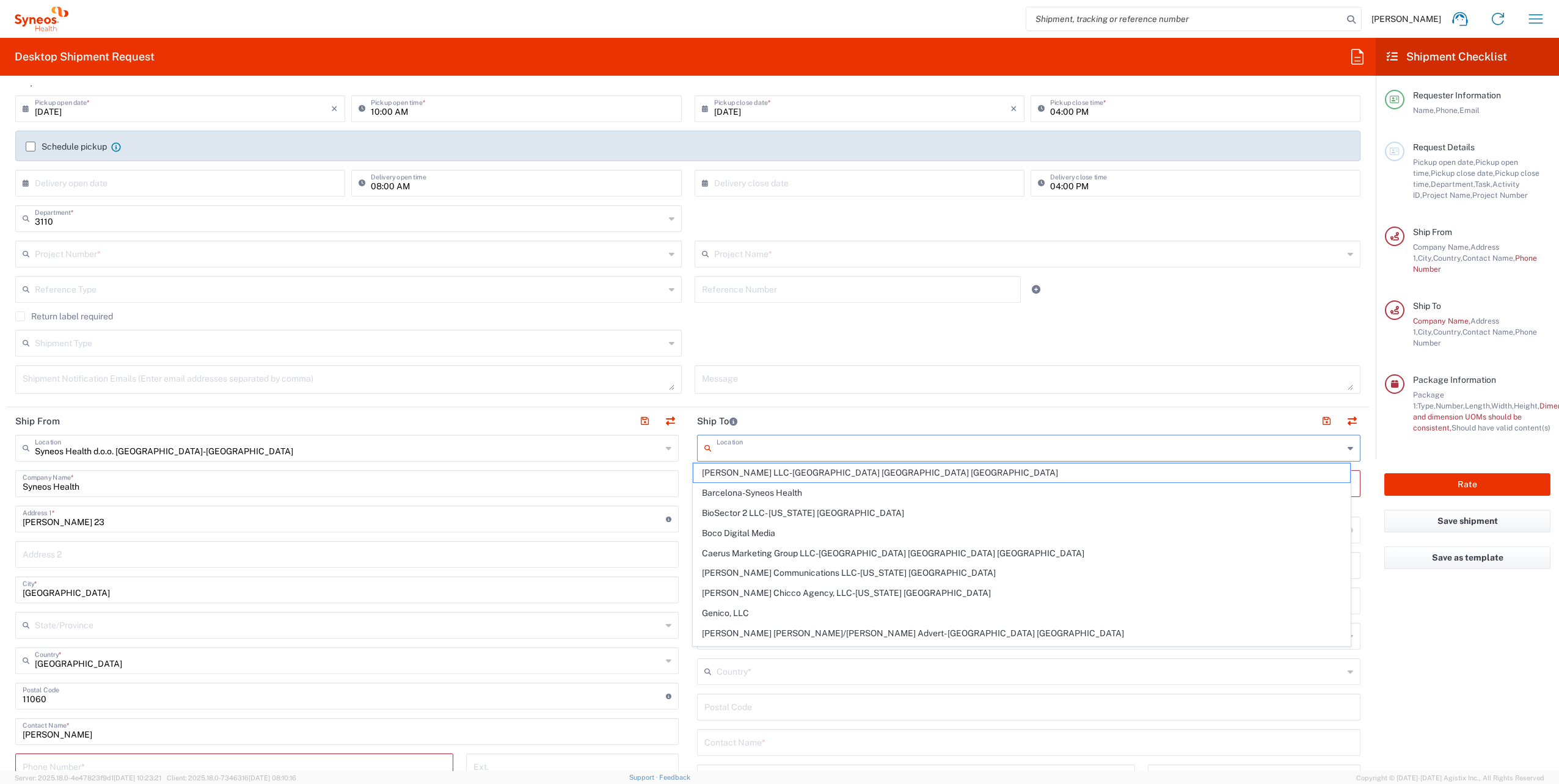
paste input "[STREET_ADDRESS]"
type input "[STREET_ADDRESS]"
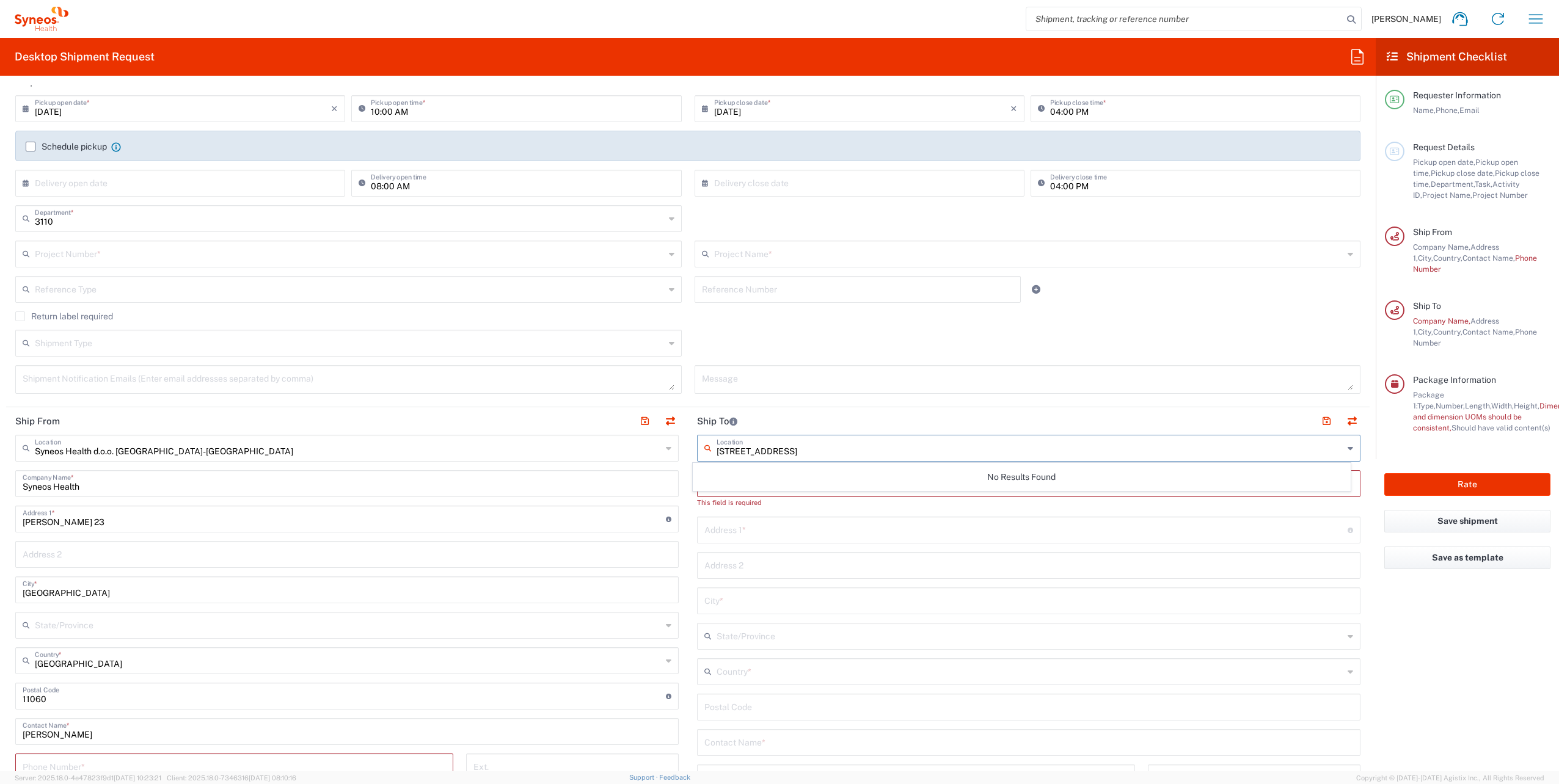
drag, startPoint x: 836, startPoint y: 448, endPoint x: 657, endPoint y: 451, distance: 179.0
click at [646, 449] on div "Ship From Syneos Health d.o.o. [GEOGRAPHIC_DATA]-[GEOGRAPHIC_DATA] Location Syn…" at bounding box center [688, 703] width 1363 height 591
paste input "20158 [GEOGRAPHIC_DATA] ([GEOGRAPHIC_DATA])"
type input "20158 [GEOGRAPHIC_DATA] ([GEOGRAPHIC_DATA])"
click at [878, 499] on div "This field is required" at bounding box center [1028, 502] width 663 height 11
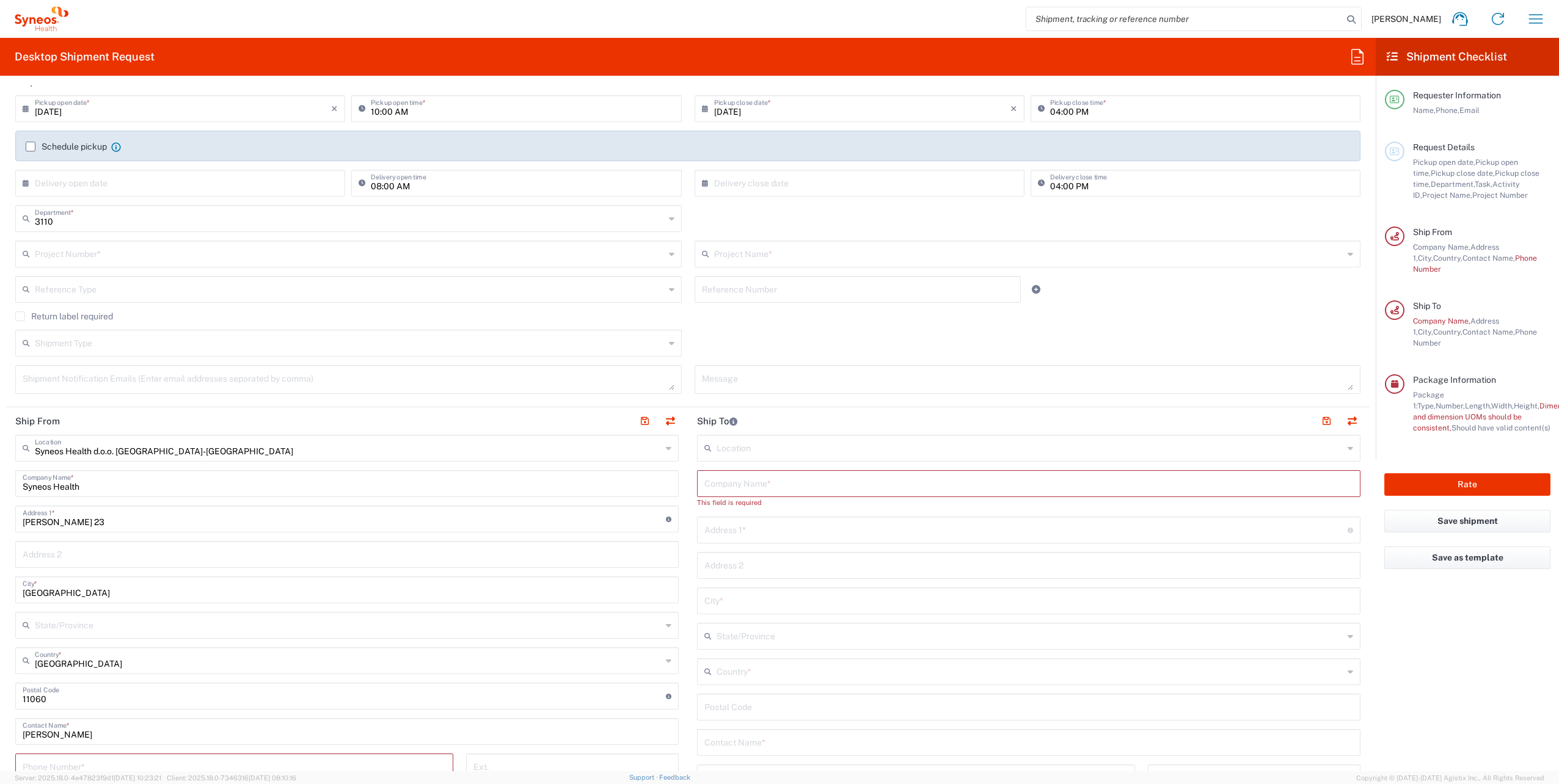
click at [761, 451] on input "text" at bounding box center [1030, 447] width 627 height 22
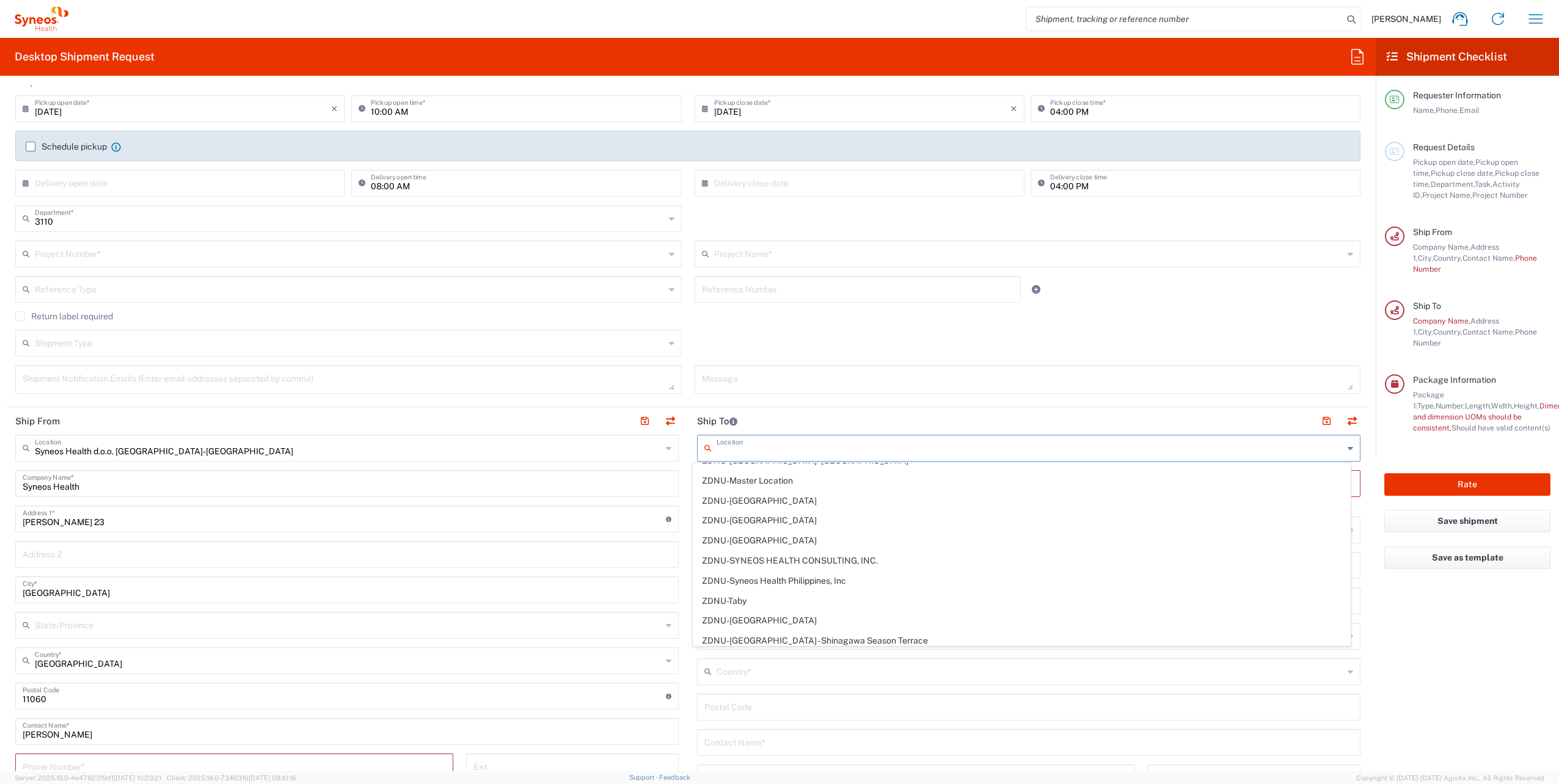
scroll to position [2622, 0]
click at [1042, 416] on header "Ship To" at bounding box center [1028, 421] width 682 height 28
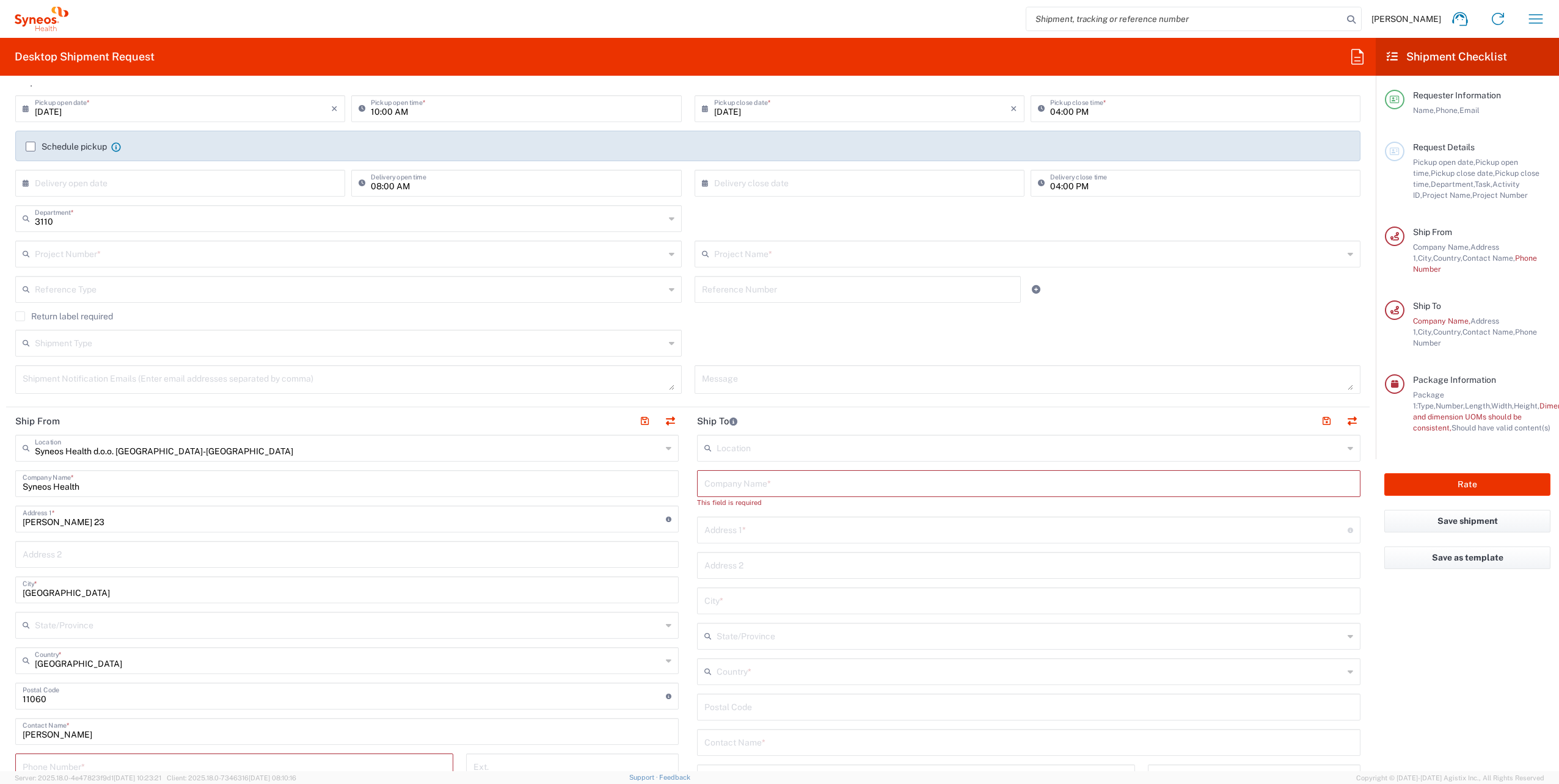
click at [869, 454] on input "text" at bounding box center [1030, 447] width 627 height 22
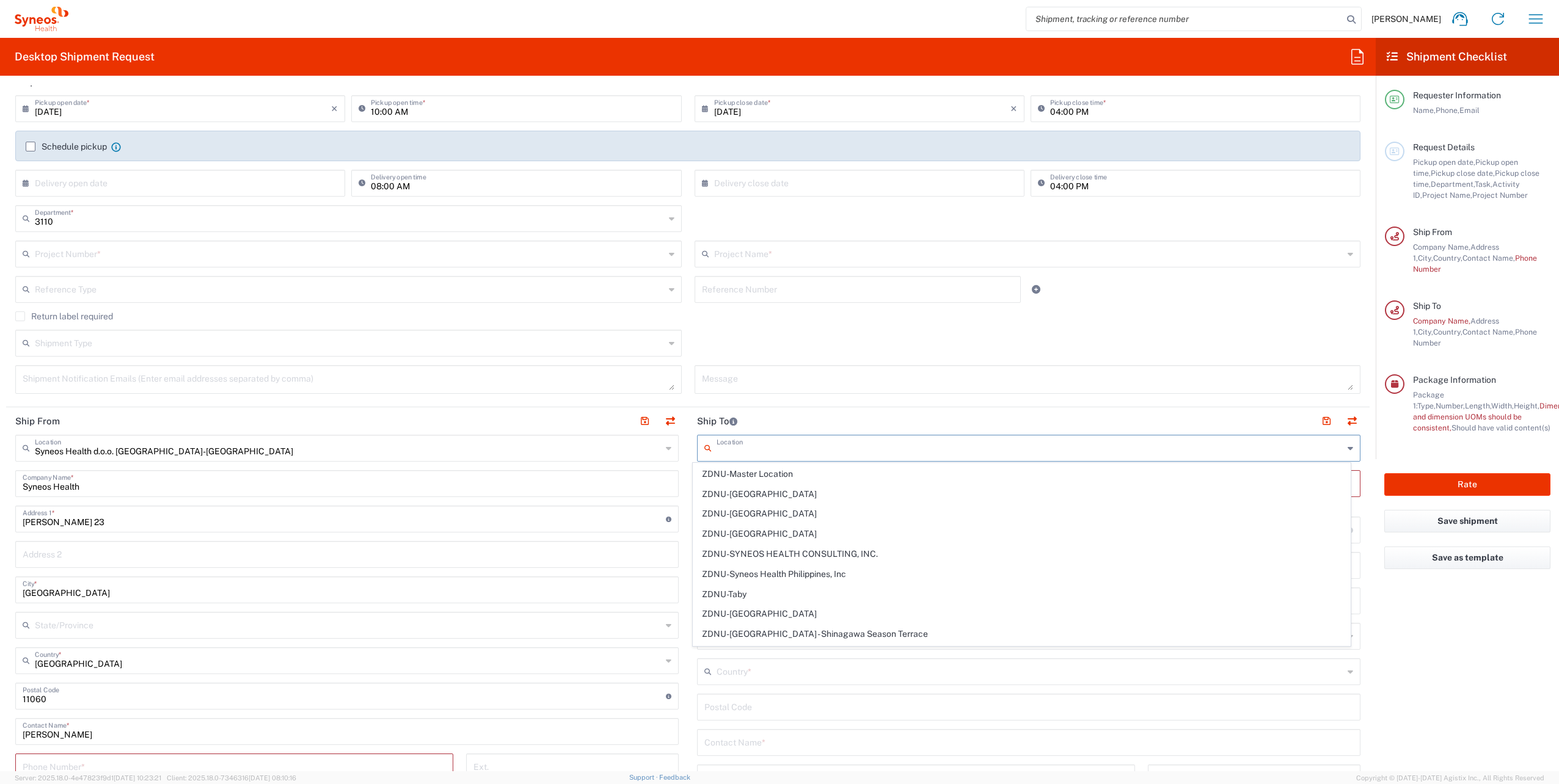
scroll to position [0, 0]
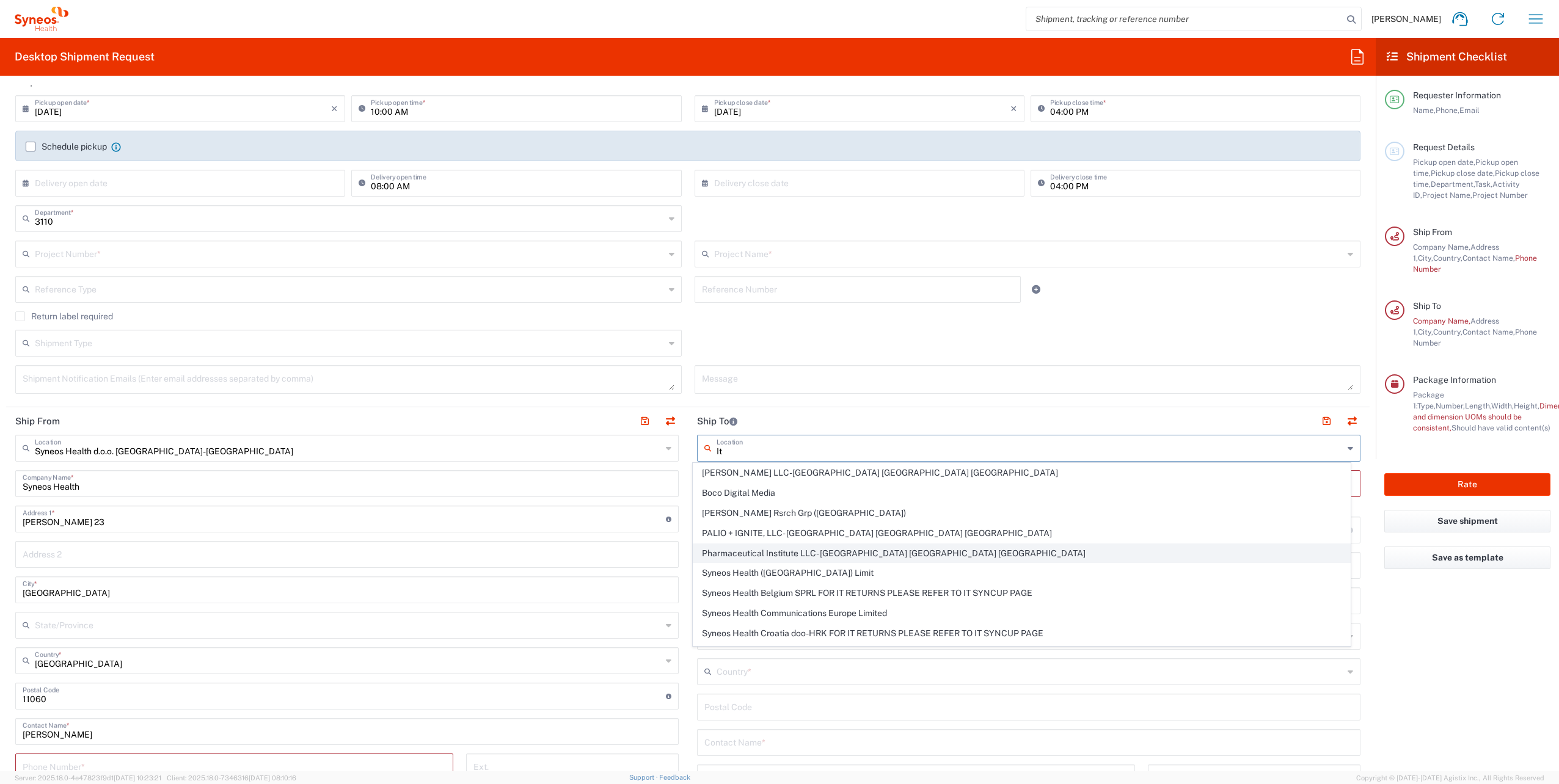
type input "I"
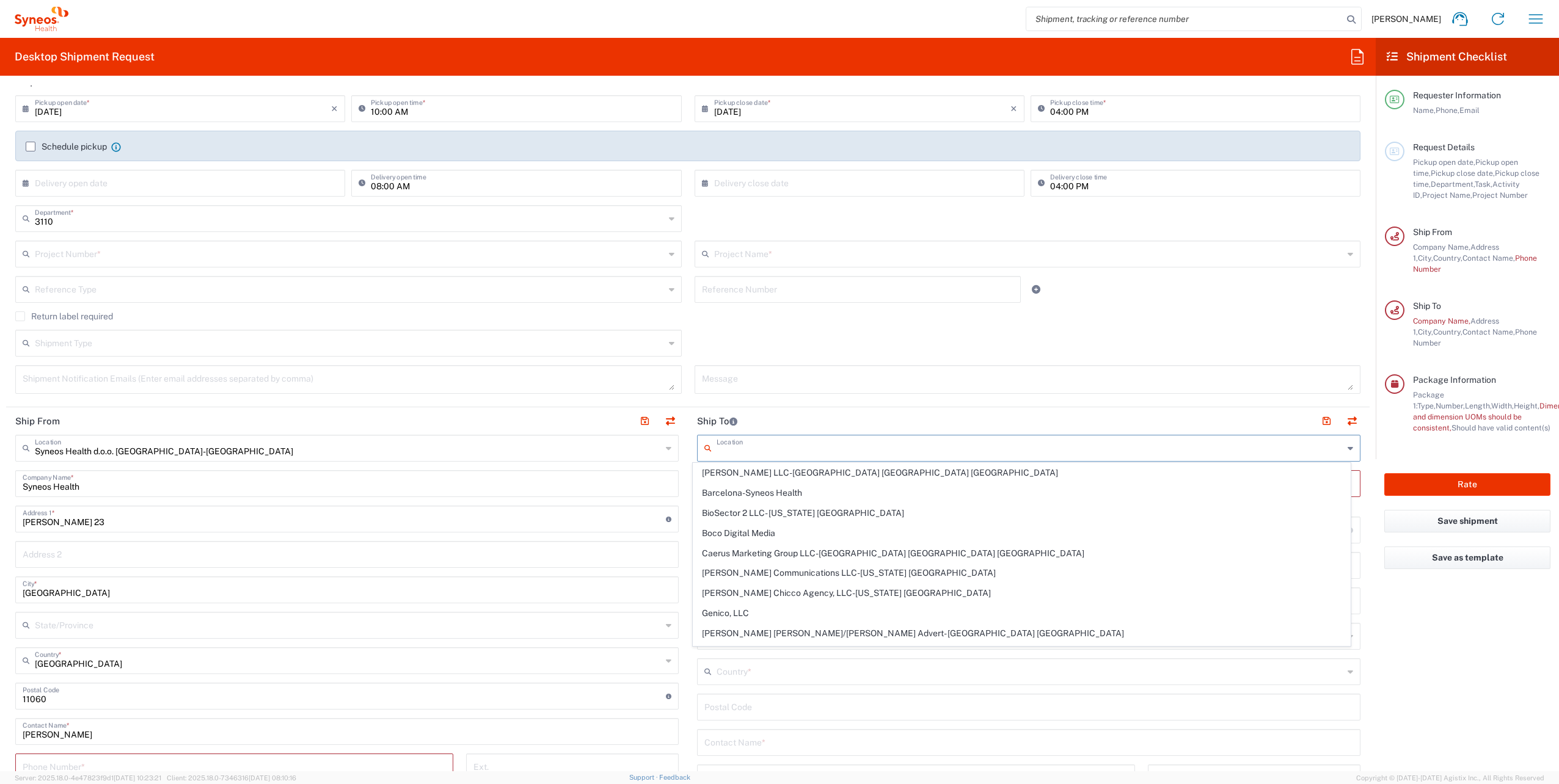
click at [886, 423] on header "Ship To" at bounding box center [1028, 421] width 682 height 28
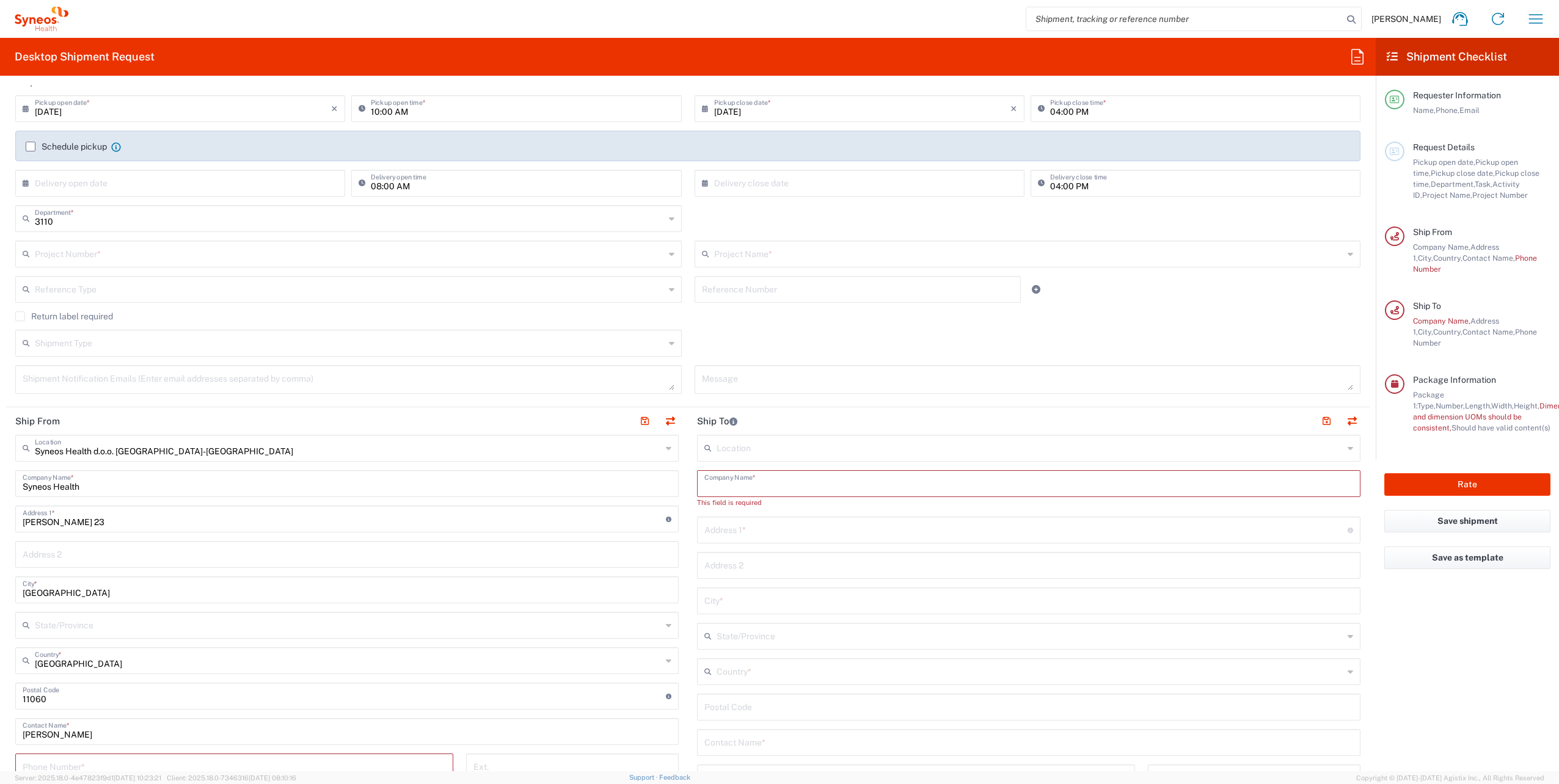
click at [747, 482] on input "text" at bounding box center [1029, 483] width 648 height 22
click at [898, 581] on div "Location [PERSON_NAME] LLC-[GEOGRAPHIC_DATA] [GEOGRAPHIC_DATA] [GEOGRAPHIC_DATA…" at bounding box center [1028, 696] width 663 height 524
click at [761, 528] on input "text" at bounding box center [1026, 529] width 643 height 22
click at [751, 485] on input "text" at bounding box center [1029, 483] width 648 height 22
paste input "Sanofi Srl - CSU"
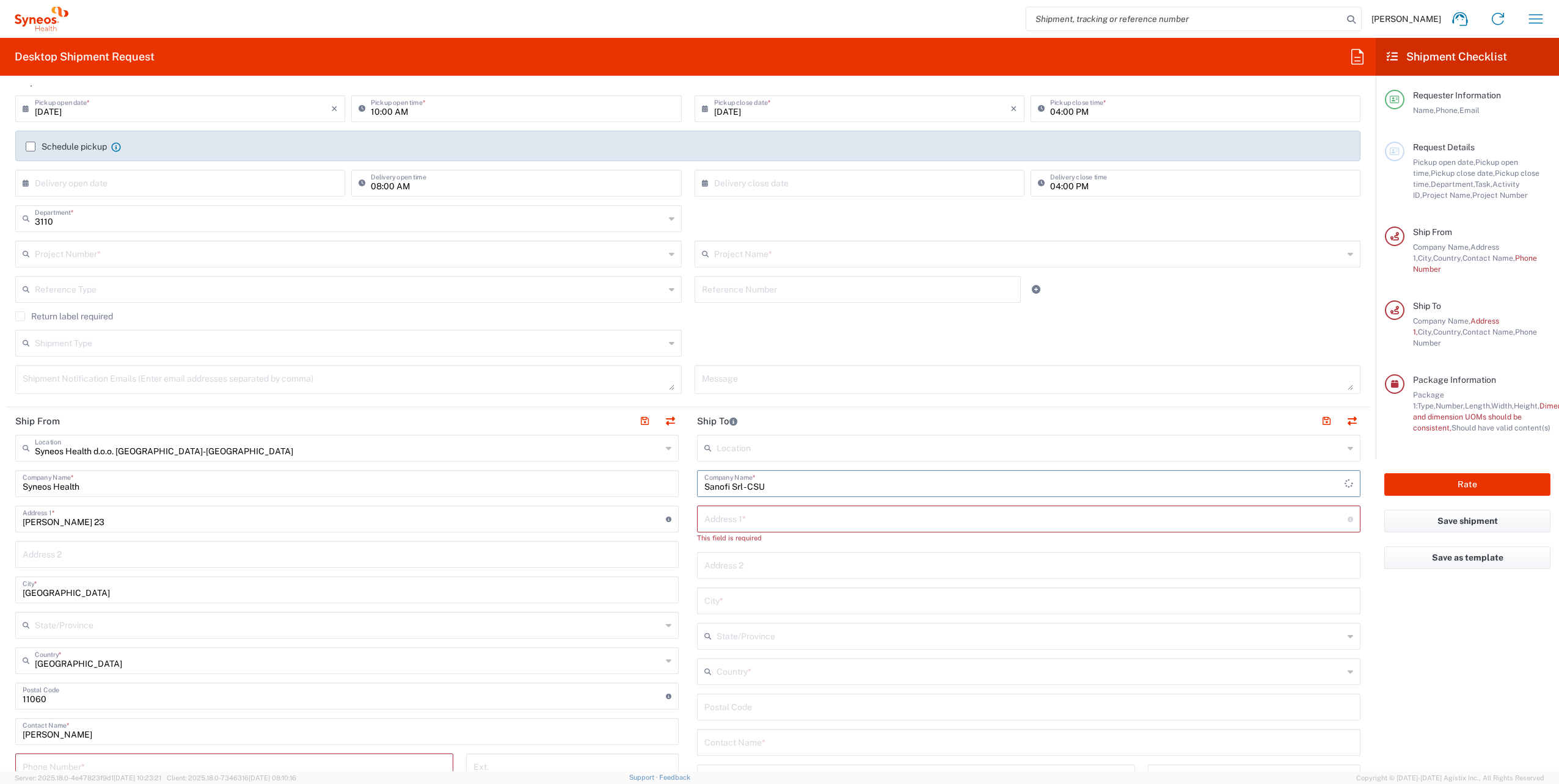
type input "Sanofi Srl - CSU"
click at [743, 521] on input "text" at bounding box center [1026, 518] width 643 height 22
paste input "[STREET_ADDRESS]"
type input "[STREET_ADDRESS]"
click at [761, 573] on div "Location [PERSON_NAME] LLC-[GEOGRAPHIC_DATA] [GEOGRAPHIC_DATA] [GEOGRAPHIC_DATA…" at bounding box center [1028, 691] width 663 height 513
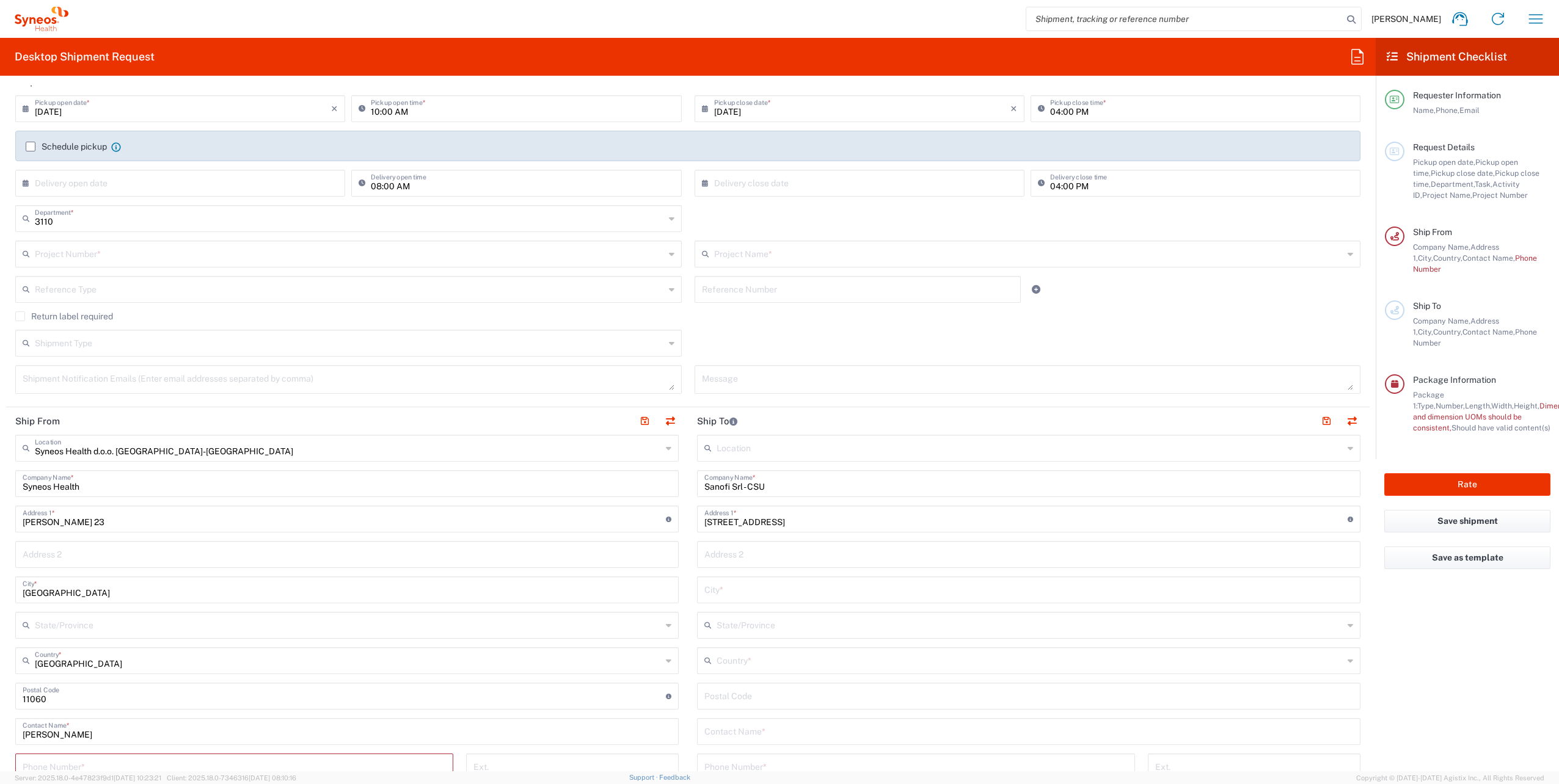
click at [800, 624] on input "text" at bounding box center [1030, 624] width 627 height 22
click at [742, 582] on input "text" at bounding box center [1029, 589] width 648 height 22
paste input "20158 [GEOGRAPHIC_DATA]"
click at [766, 637] on div "Location [PERSON_NAME] LLC-[GEOGRAPHIC_DATA] [GEOGRAPHIC_DATA] [GEOGRAPHIC_DATA…" at bounding box center [1028, 691] width 663 height 513
click at [752, 615] on input "text" at bounding box center [1030, 624] width 627 height 22
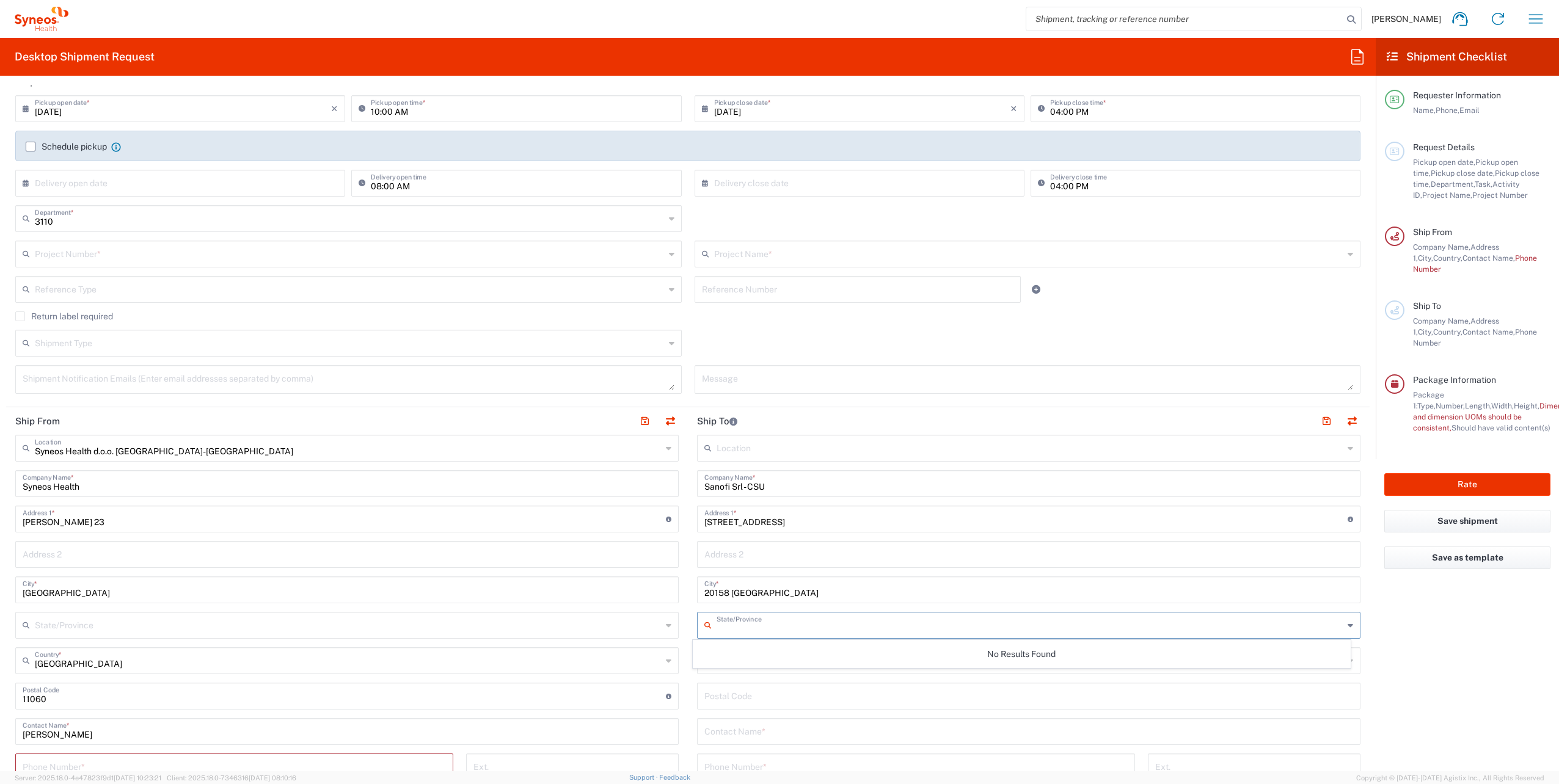
click at [755, 686] on input "undefined" at bounding box center [1029, 695] width 648 height 22
click at [711, 594] on input "20158 [GEOGRAPHIC_DATA]" at bounding box center [1029, 589] width 648 height 22
drag, startPoint x: 728, startPoint y: 590, endPoint x: 655, endPoint y: 590, distance: 73.0
click at [655, 590] on div "Ship From Syneos Health d.o.o. [GEOGRAPHIC_DATA]-[GEOGRAPHIC_DATA] Location Syn…" at bounding box center [688, 703] width 1363 height 591
type input "[GEOGRAPHIC_DATA]"
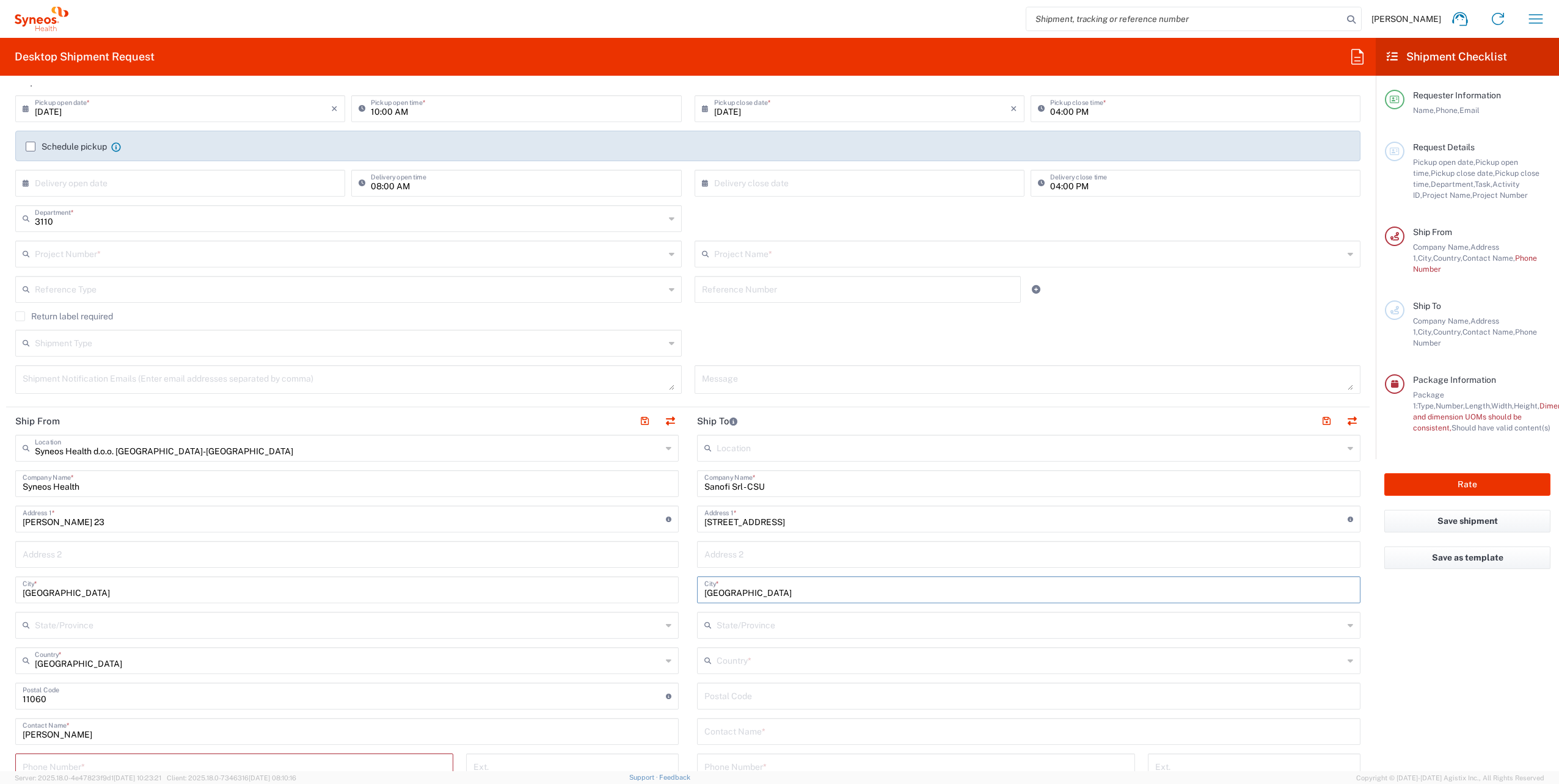
click at [743, 688] on input "undefined" at bounding box center [1029, 695] width 648 height 22
paste input "20158"
type input "20158"
click at [762, 719] on input "text" at bounding box center [1029, 730] width 648 height 22
click at [738, 663] on input "text" at bounding box center [1030, 660] width 627 height 22
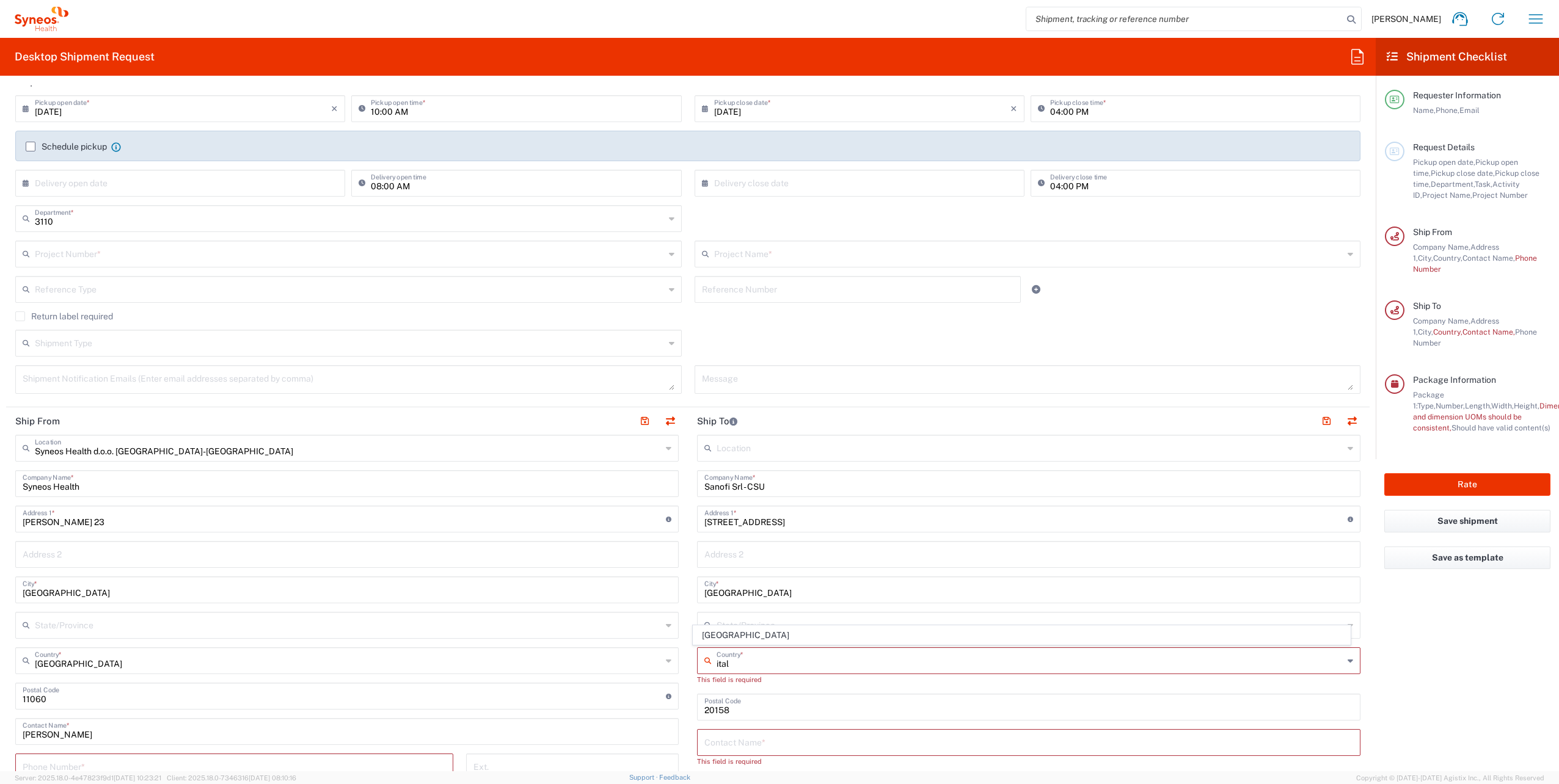
click at [733, 638] on span "[GEOGRAPHIC_DATA]" at bounding box center [1021, 635] width 656 height 19
type input "[GEOGRAPHIC_DATA]"
type input "Sender/Shipper"
type input "Delivery Duty Paid"
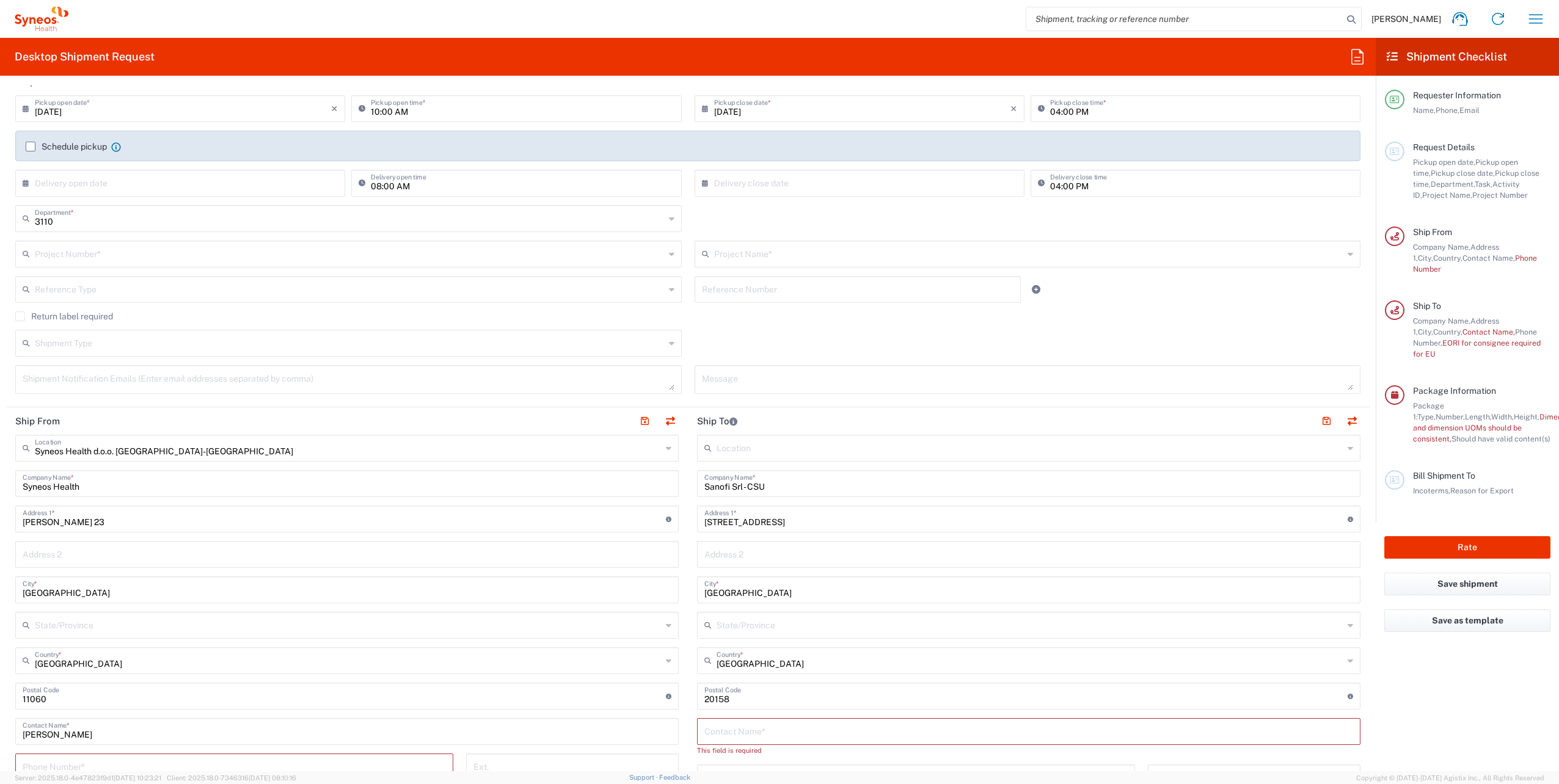
click at [750, 623] on input "text" at bounding box center [1030, 624] width 627 height 22
click at [688, 596] on main "Location [PERSON_NAME] LLC-[GEOGRAPHIC_DATA] [GEOGRAPHIC_DATA] [GEOGRAPHIC_DATA…" at bounding box center [1028, 702] width 682 height 534
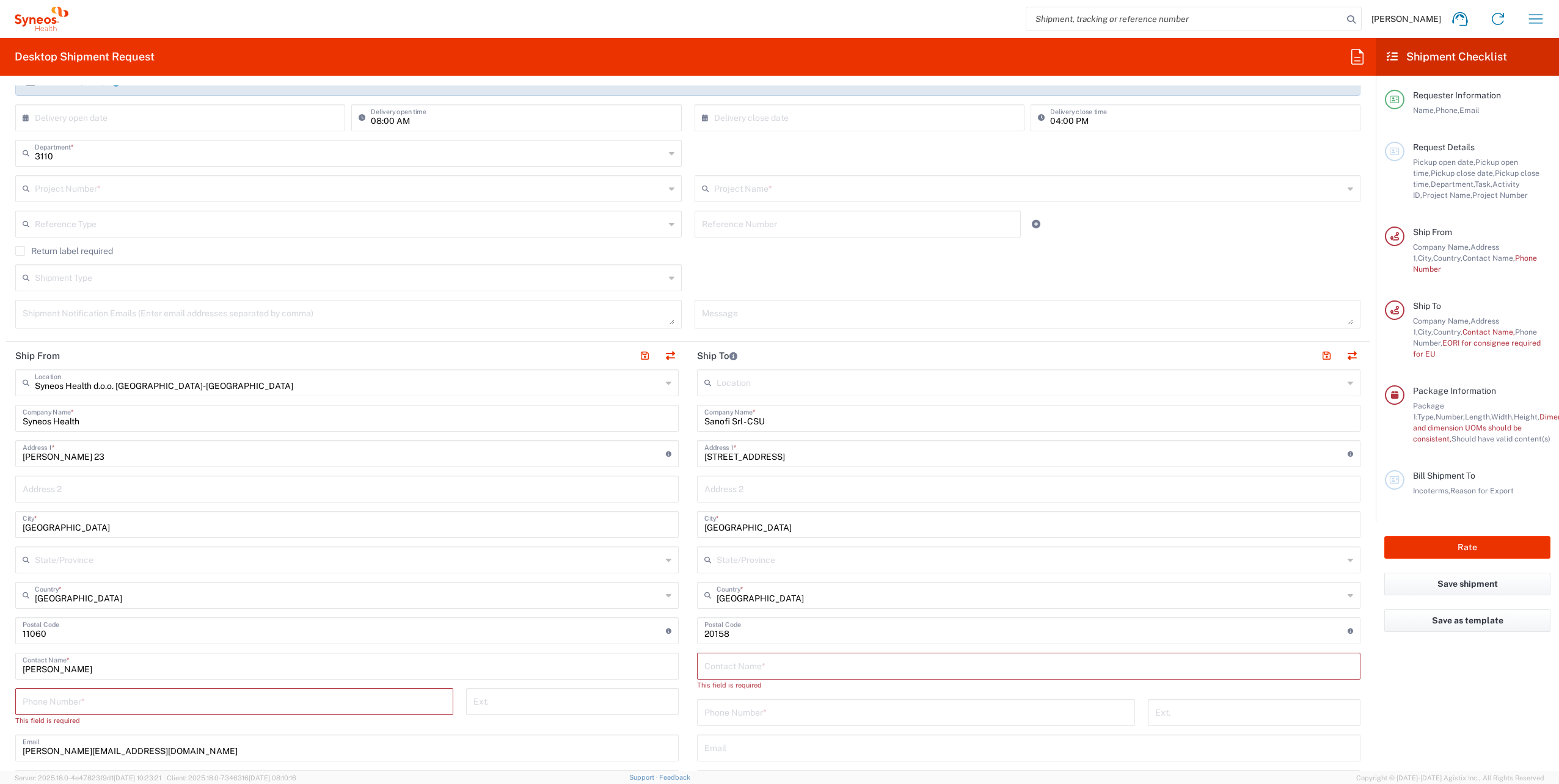
scroll to position [279, 0]
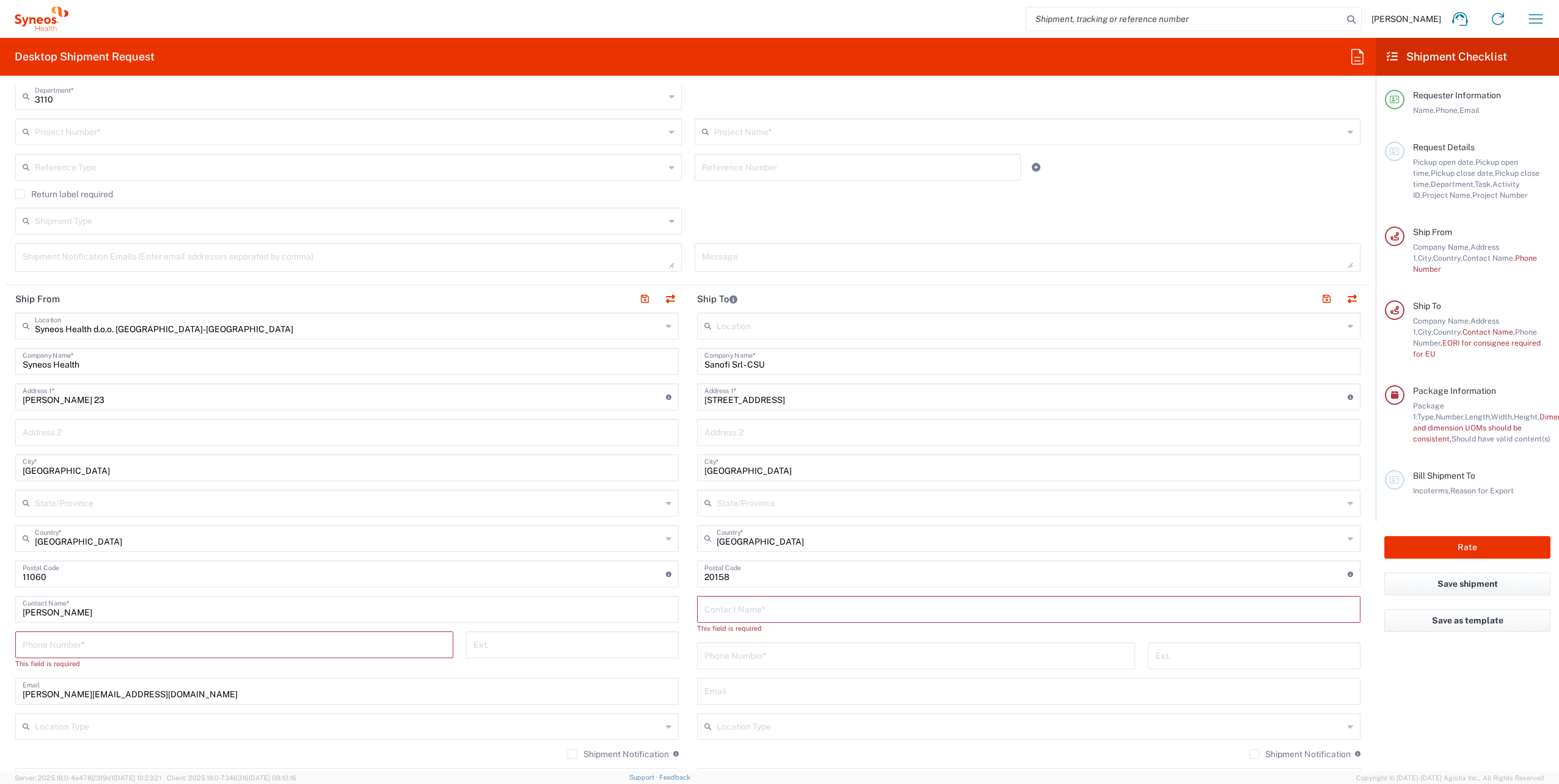
click at [731, 607] on input "text" at bounding box center [1029, 608] width 648 height 22
click at [724, 615] on input "text" at bounding box center [1029, 608] width 648 height 22
paste input "[PERSON_NAME]"
type input "[PERSON_NAME]"
click at [735, 648] on input "tel" at bounding box center [916, 643] width 423 height 22
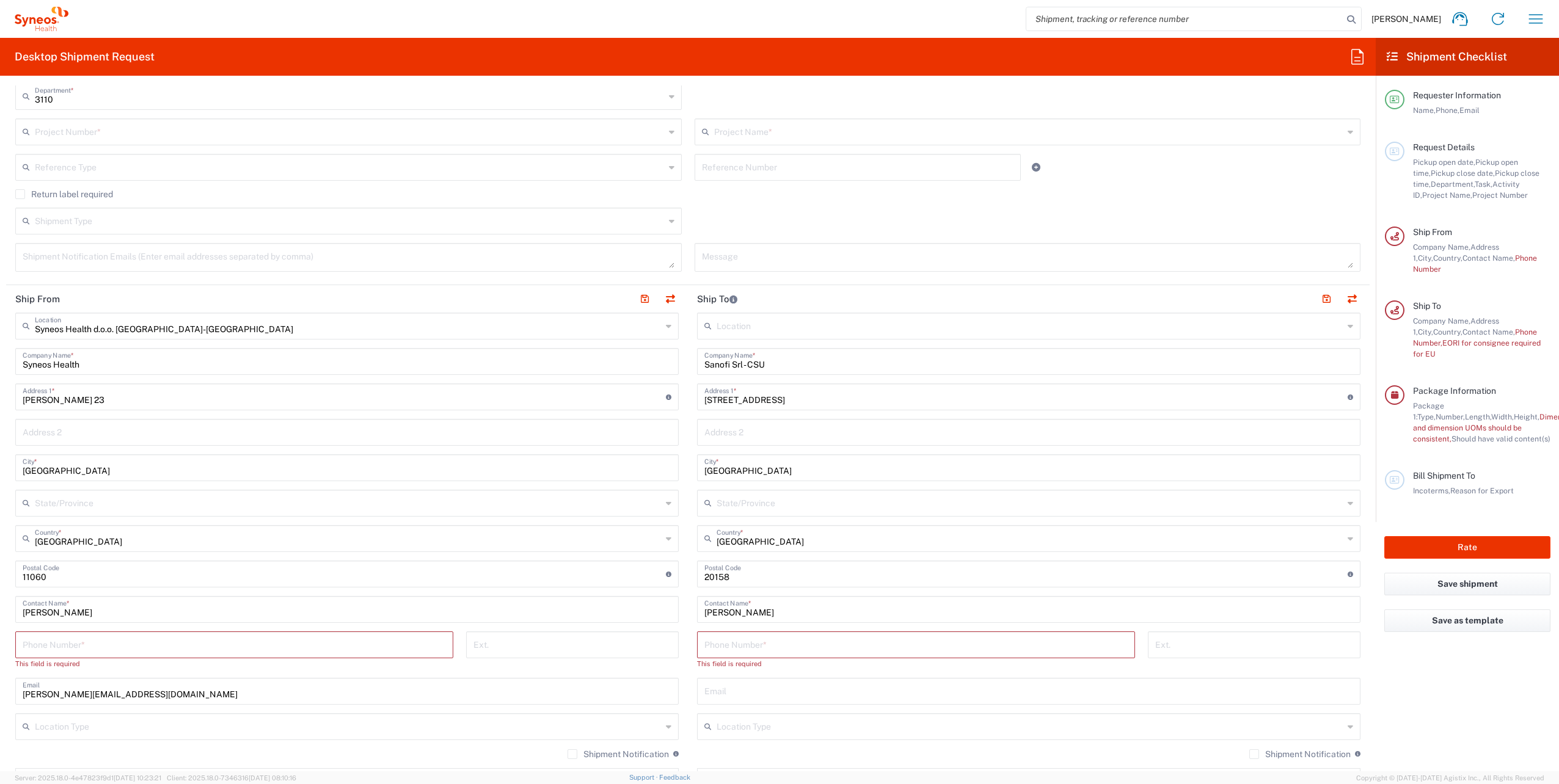
drag, startPoint x: 712, startPoint y: 647, endPoint x: 717, endPoint y: 657, distance: 11.2
click at [712, 647] on input "tel" at bounding box center [916, 643] width 423 height 22
paste input "Tel:[PHONE_NUMBER]"
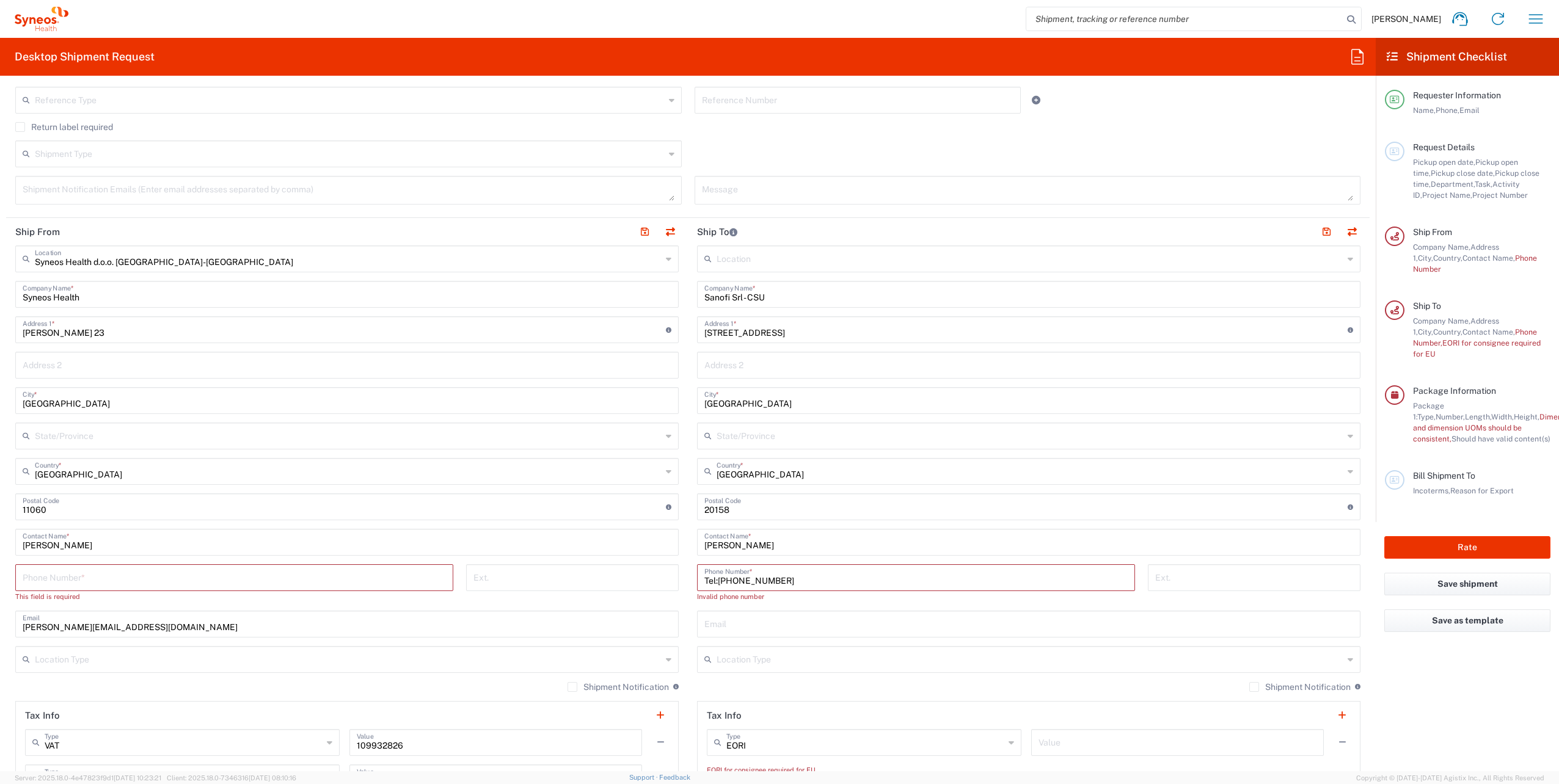
scroll to position [461, 0]
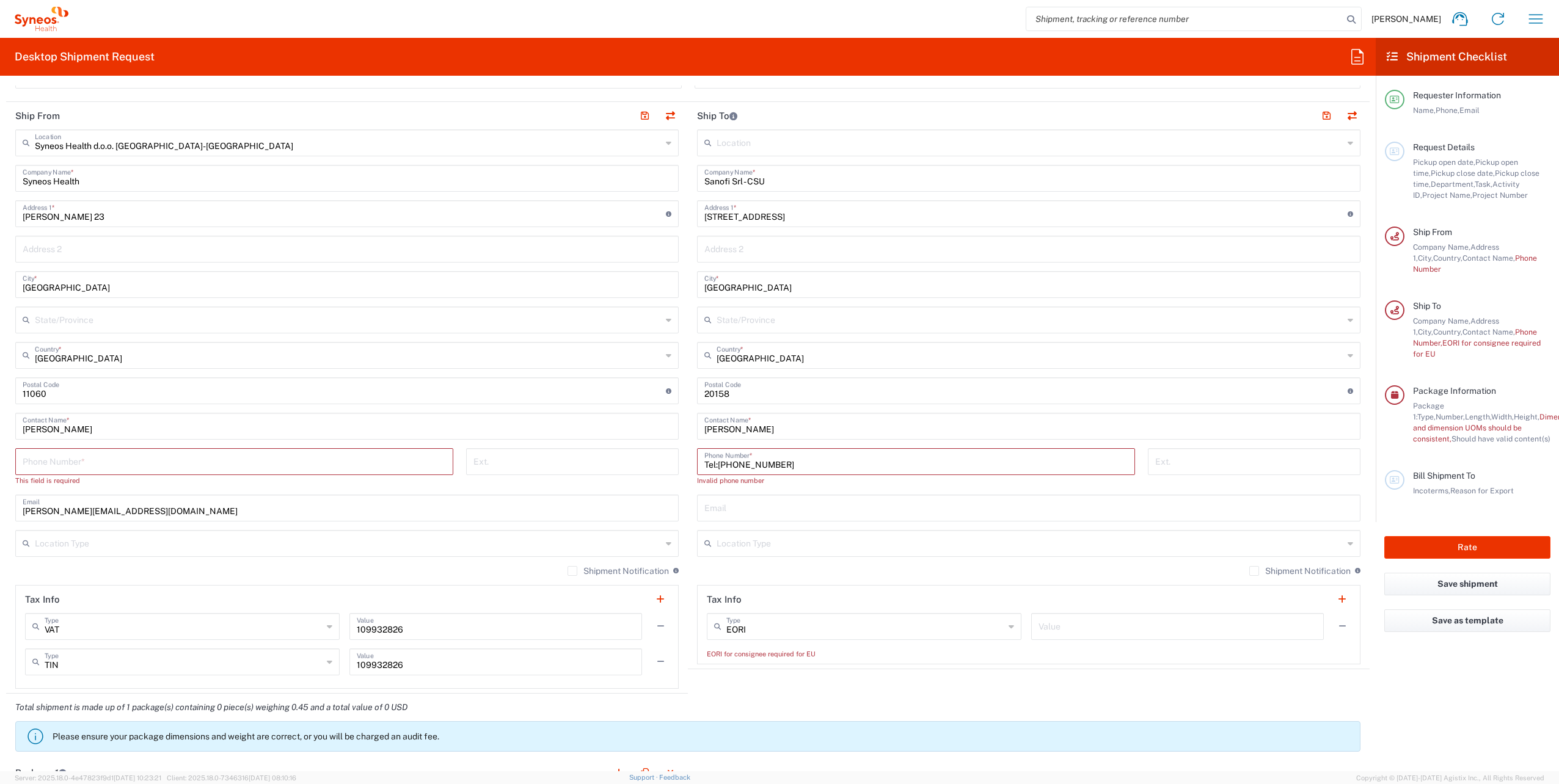
type input "Tel:[PHONE_NUMBER]"
click at [732, 514] on input "text" at bounding box center [1029, 507] width 648 height 22
click at [688, 491] on main "Location [PERSON_NAME] LLC-[GEOGRAPHIC_DATA] [GEOGRAPHIC_DATA] [GEOGRAPHIC_DATA…" at bounding box center [1028, 397] width 682 height 534
click at [780, 465] on input "Tel:[PHONE_NUMBER]" at bounding box center [916, 461] width 423 height 22
click at [781, 627] on input "text" at bounding box center [865, 626] width 278 height 22
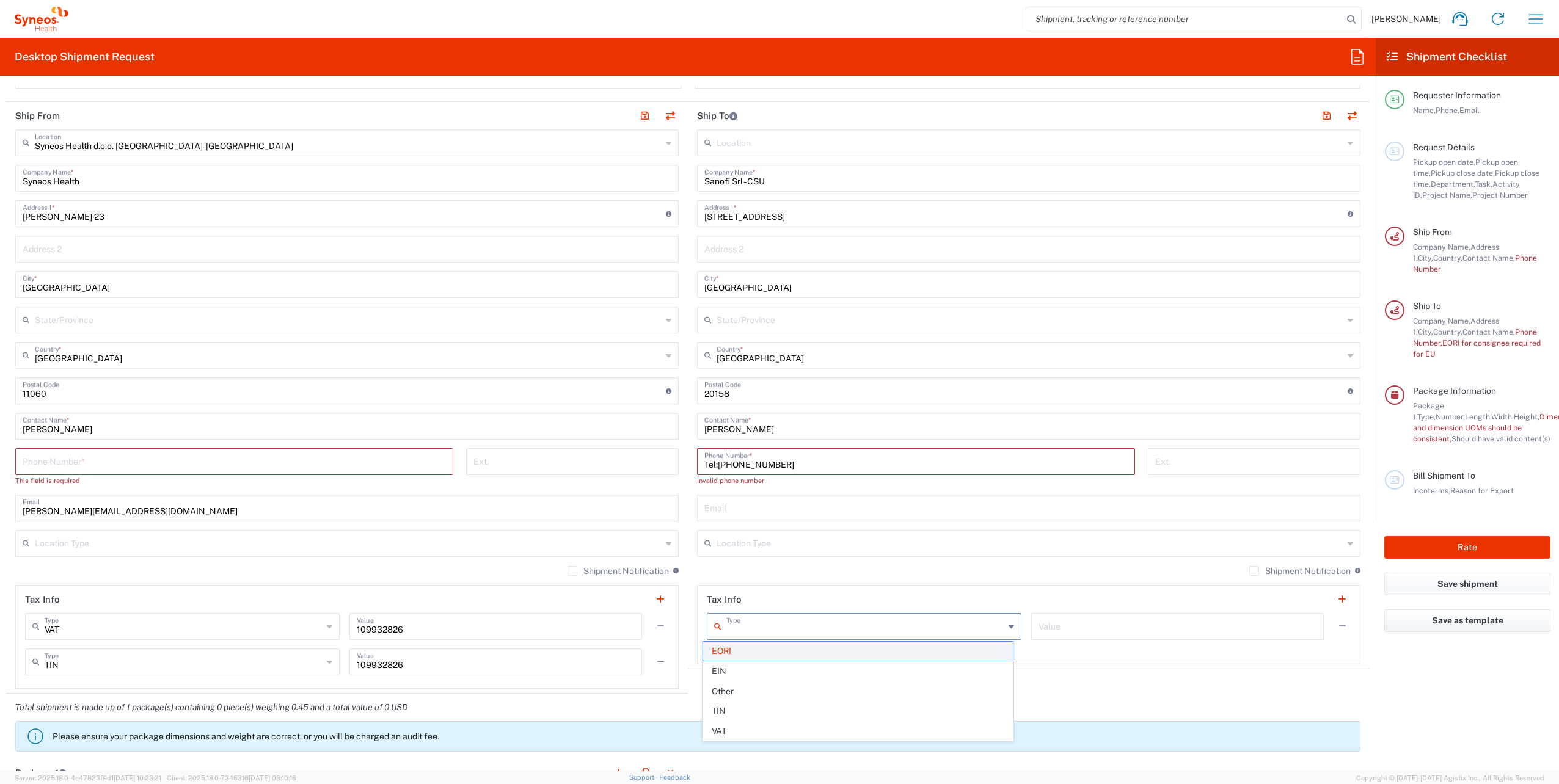
click at [775, 650] on span "EORI" at bounding box center [857, 651] width 310 height 19
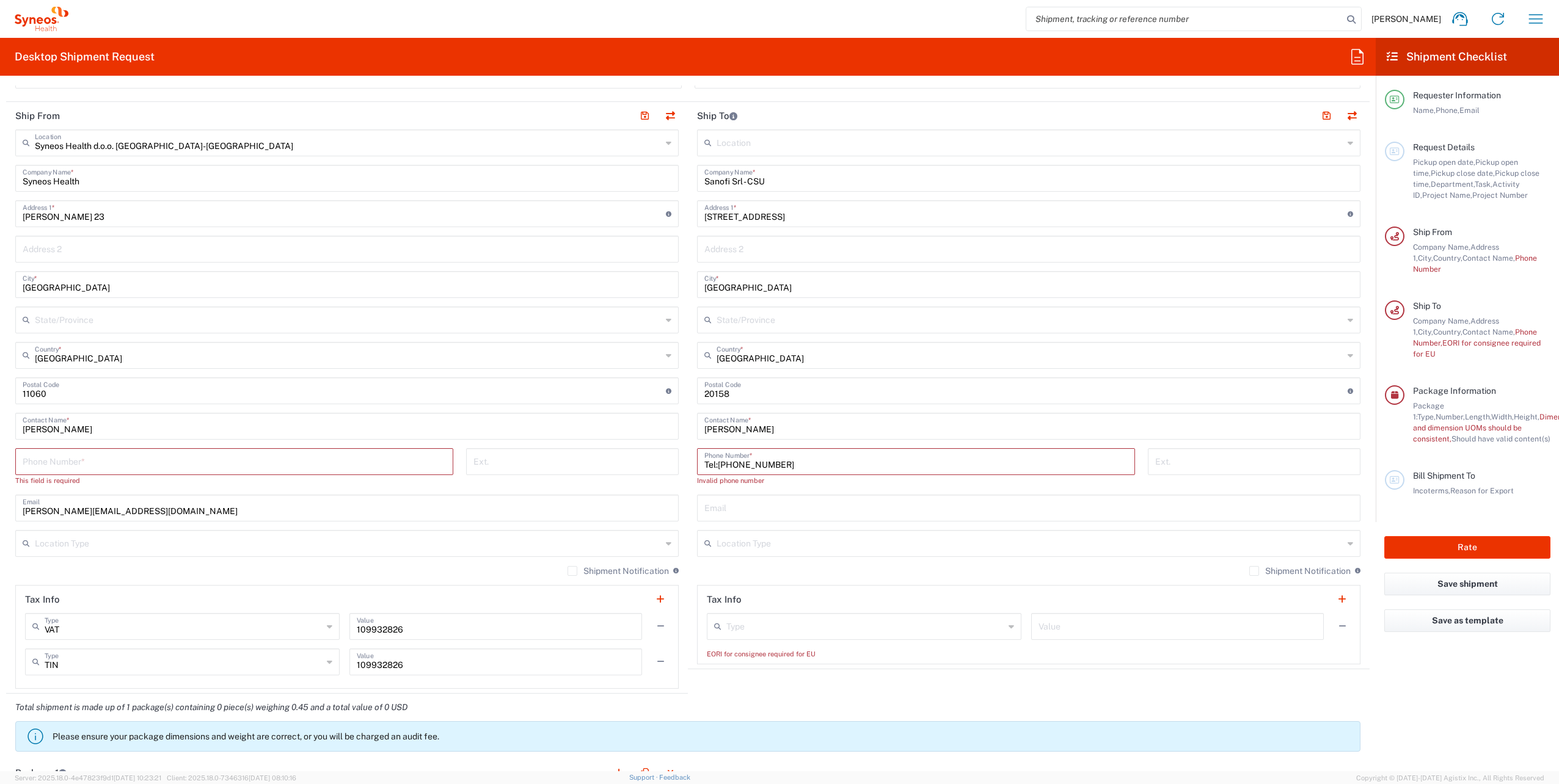
click at [842, 654] on div "EORI for consignee required for EU" at bounding box center [1029, 653] width 644 height 11
click at [800, 638] on div "Type EORI EIN Other TIN VAT Value" at bounding box center [1029, 630] width 644 height 35
click at [784, 630] on input "text" at bounding box center [865, 626] width 278 height 22
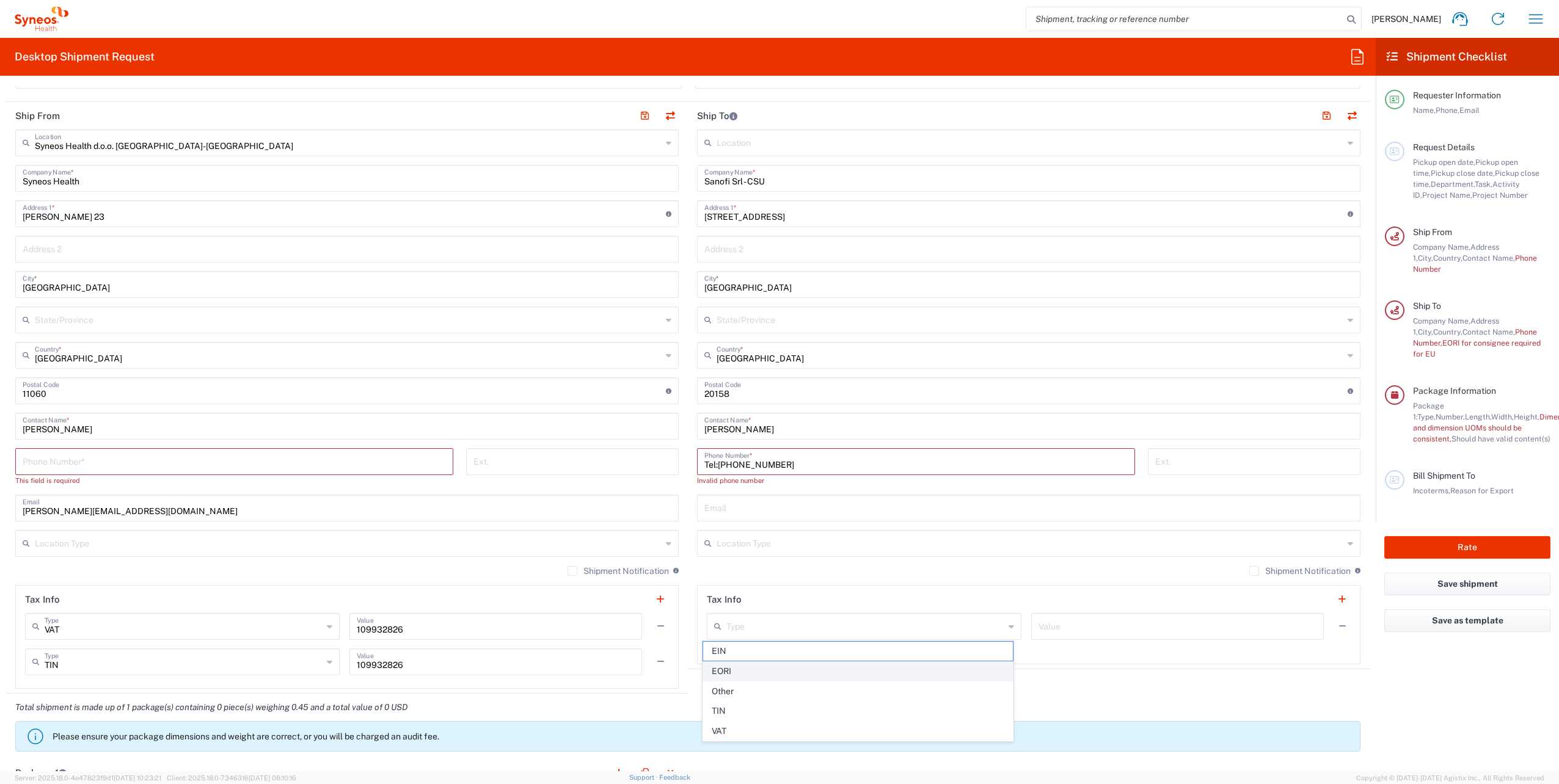
click at [751, 675] on span "EORI" at bounding box center [857, 671] width 310 height 19
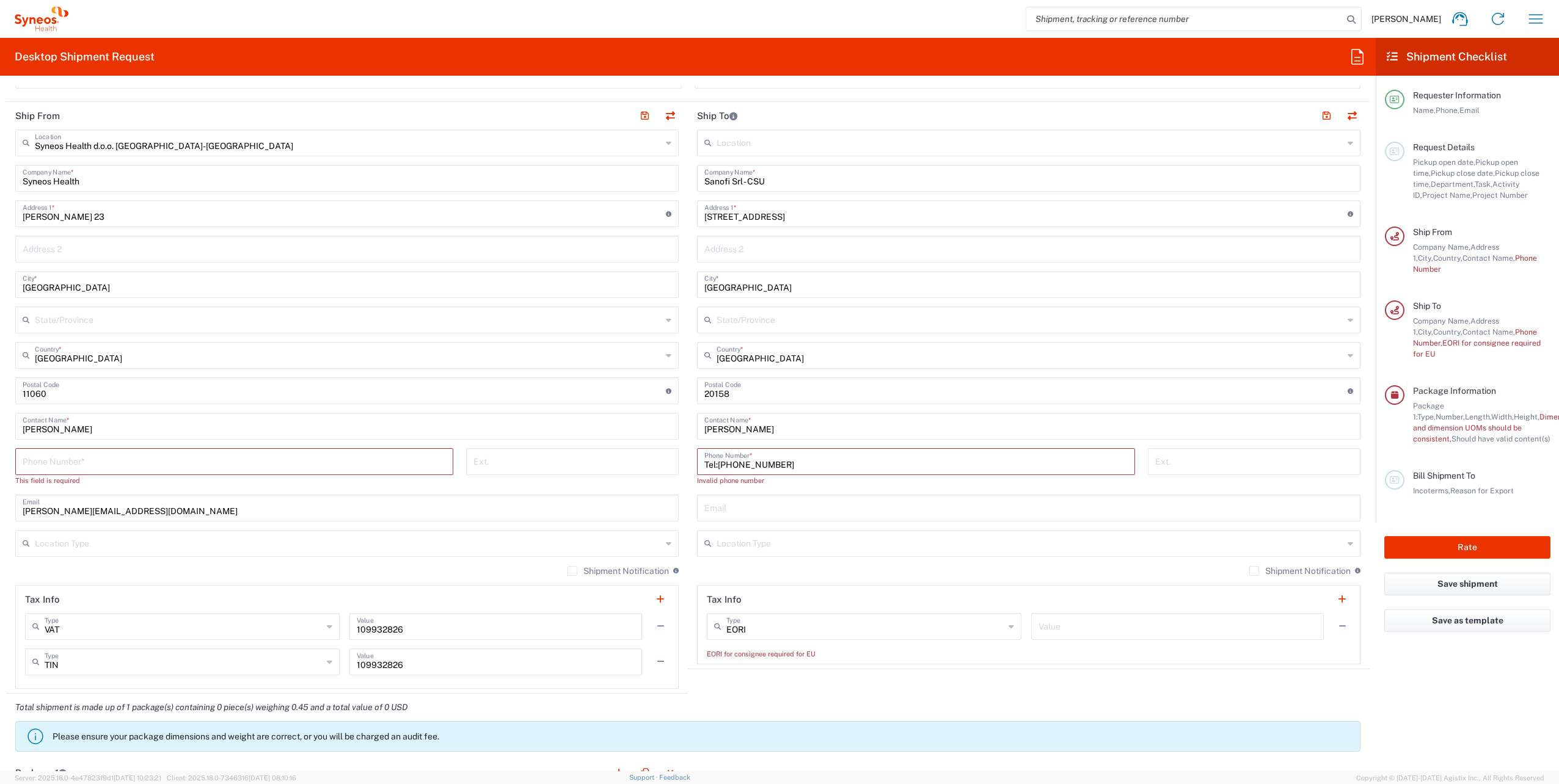
type input "EORI"
drag, startPoint x: 877, startPoint y: 625, endPoint x: 629, endPoint y: 620, distance: 248.1
click at [629, 620] on div "Ship From Syneos Health d.o.o. [GEOGRAPHIC_DATA]-[GEOGRAPHIC_DATA] Location Syn…" at bounding box center [688, 398] width 1363 height 591
click at [788, 578] on div "Shipment Notification If checked, a shipment notification email will be sent to…" at bounding box center [1028, 574] width 663 height 19
type input "EORI"
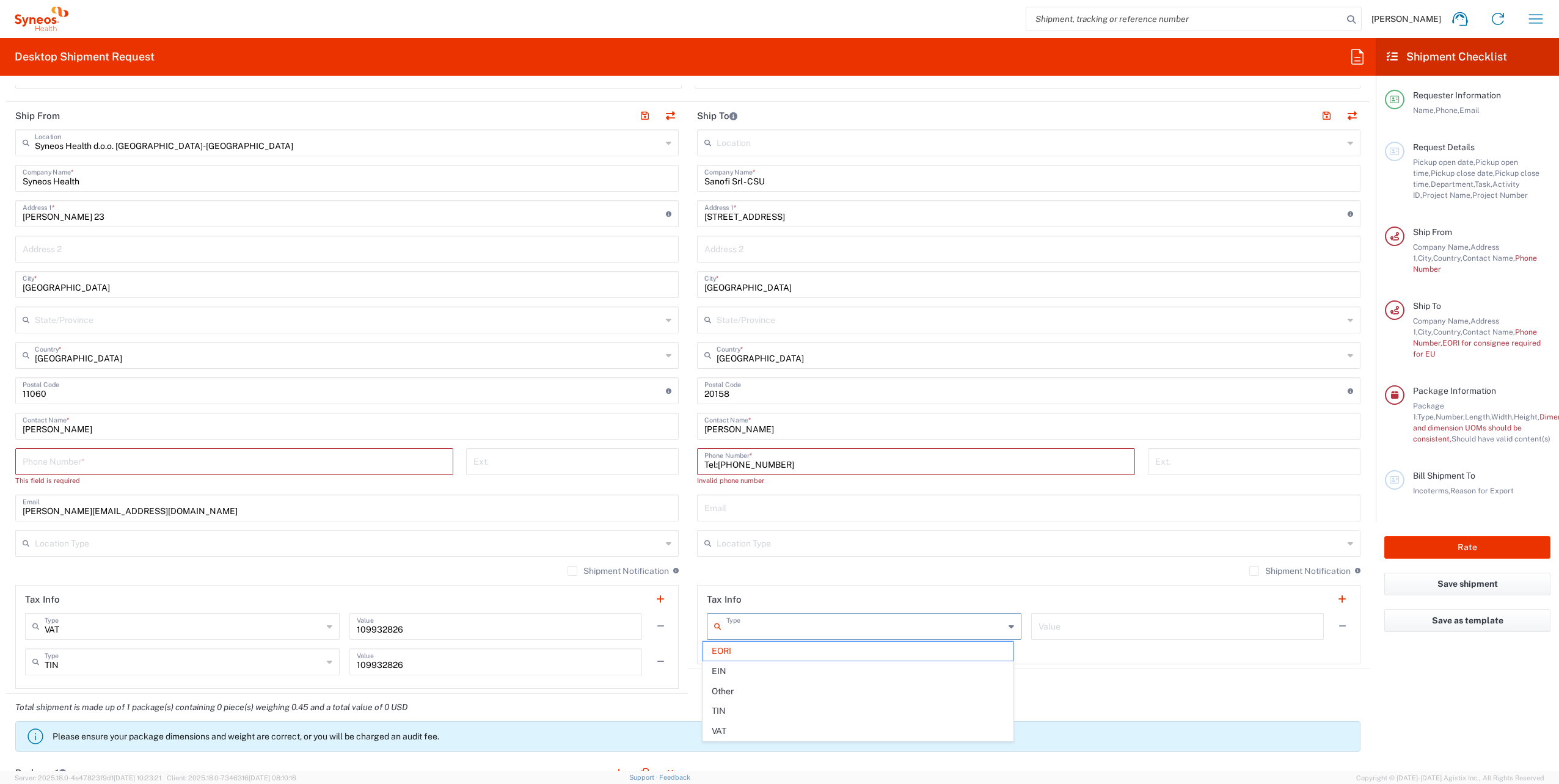
drag, startPoint x: 771, startPoint y: 628, endPoint x: 636, endPoint y: 627, distance: 135.0
click at [636, 627] on div "Ship From Syneos Health d.o.o. [GEOGRAPHIC_DATA]-[GEOGRAPHIC_DATA] Location Syn…" at bounding box center [688, 398] width 1363 height 591
type input "EORI"
click at [741, 633] on input "EORI" at bounding box center [865, 626] width 278 height 22
click at [745, 623] on input "EORI" at bounding box center [865, 626] width 278 height 22
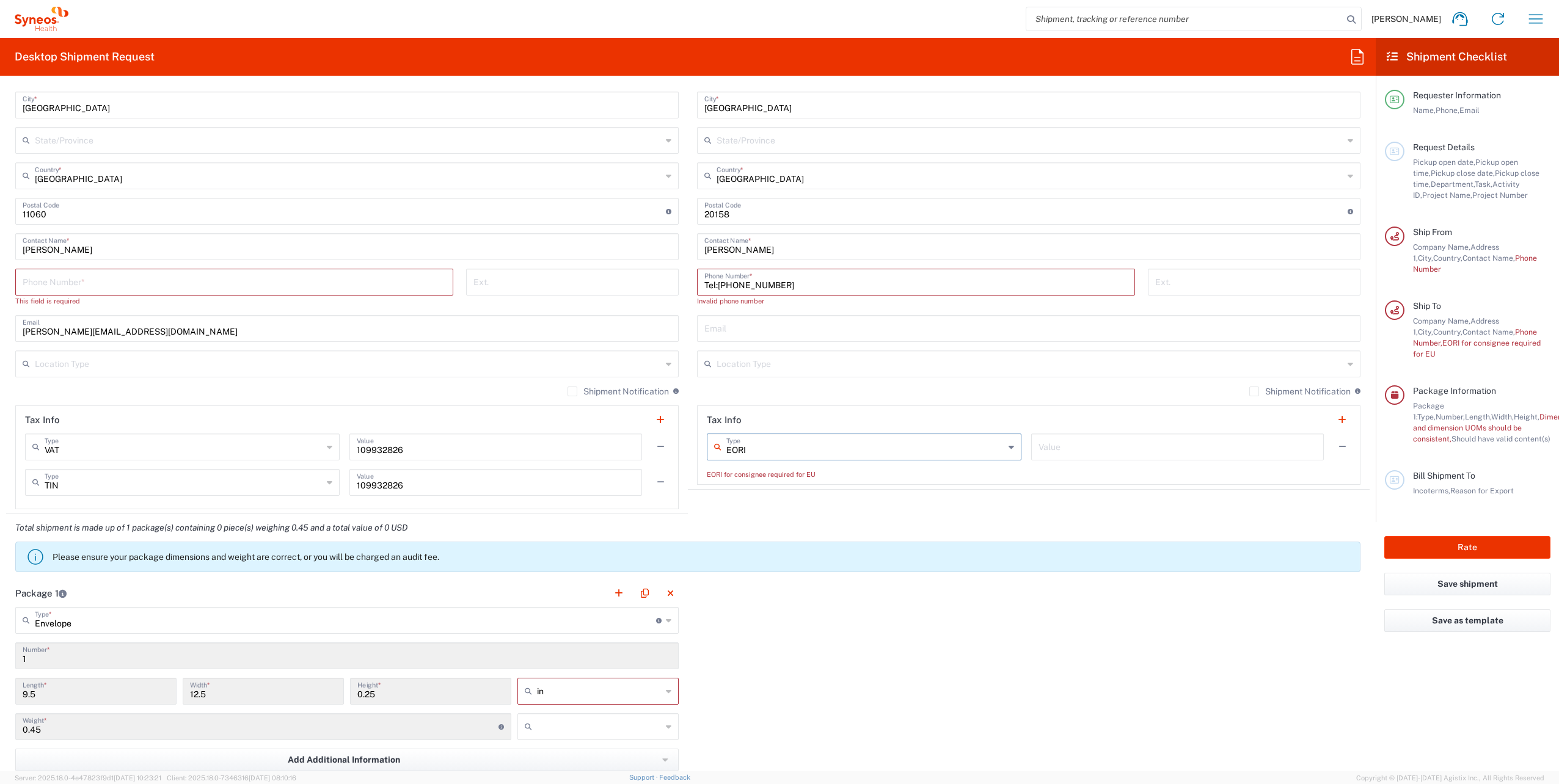
scroll to position [706, 0]
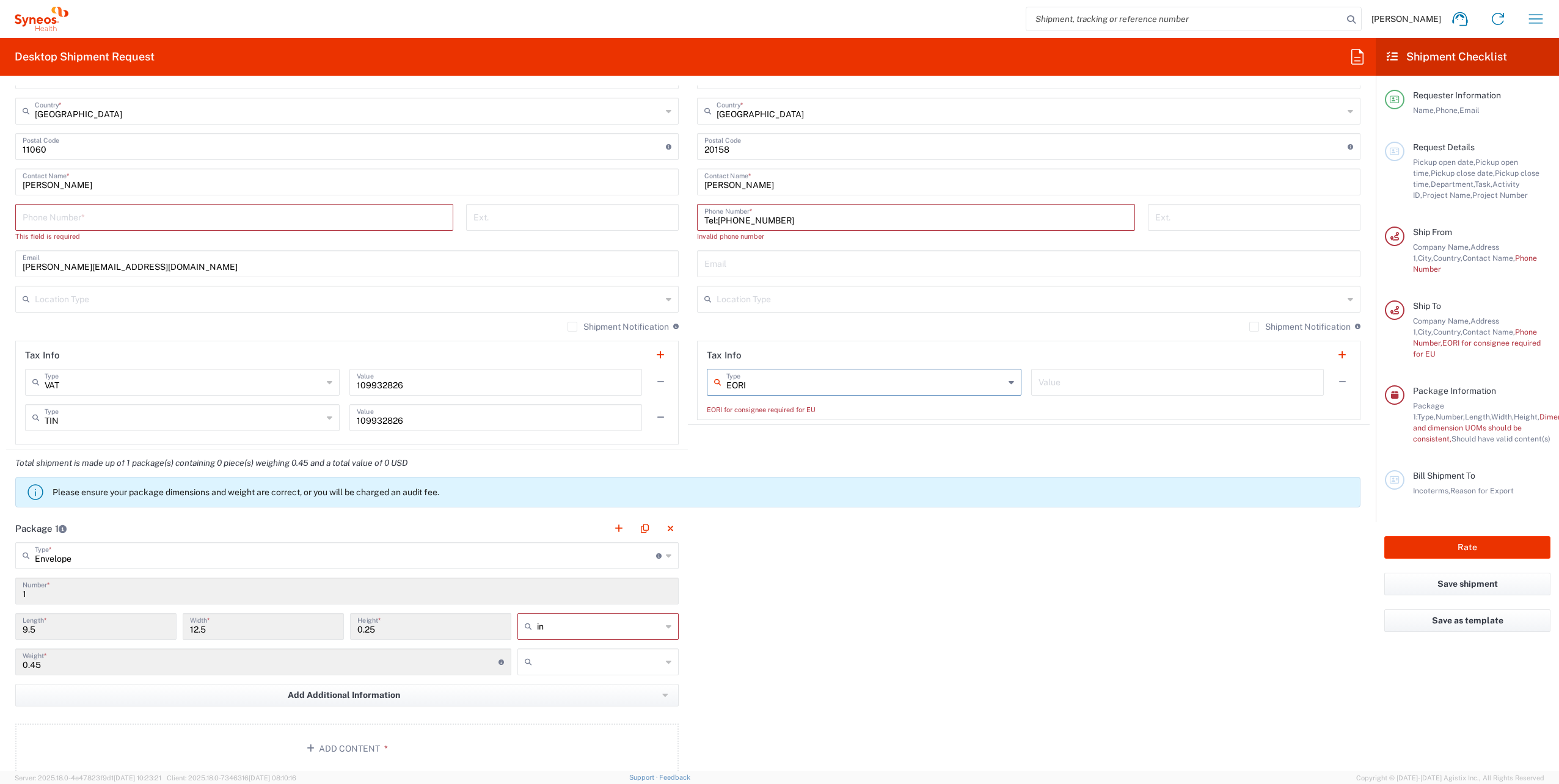
drag, startPoint x: 884, startPoint y: 406, endPoint x: 897, endPoint y: 415, distance: 15.8
click at [884, 406] on div "EORI for consignee required for EU" at bounding box center [1029, 409] width 644 height 11
click at [1066, 386] on input "text" at bounding box center [1177, 382] width 278 height 22
click at [1222, 382] on input "text" at bounding box center [1177, 382] width 278 height 22
click at [784, 385] on input "text" at bounding box center [865, 382] width 278 height 22
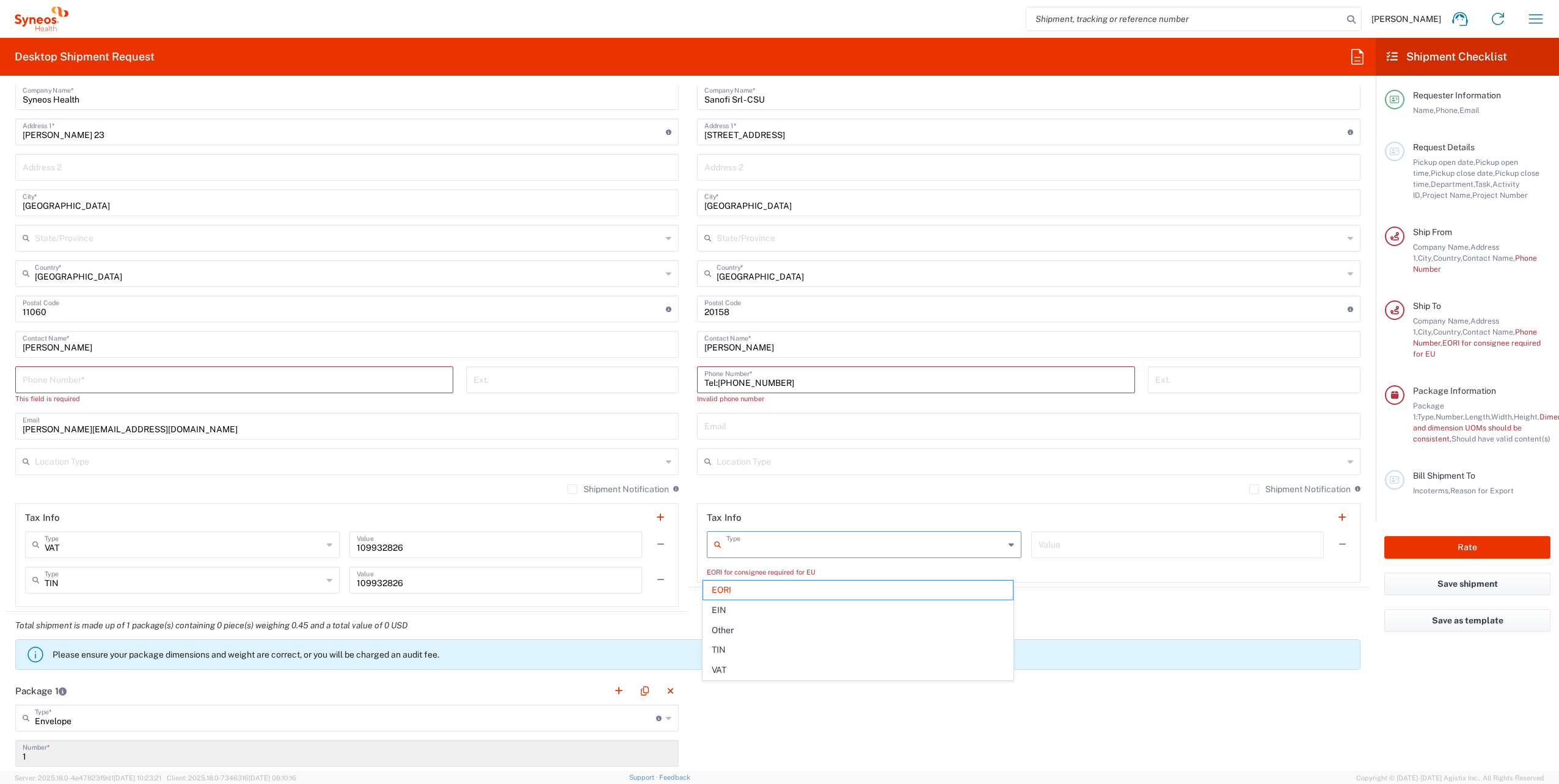
scroll to position [523, 0]
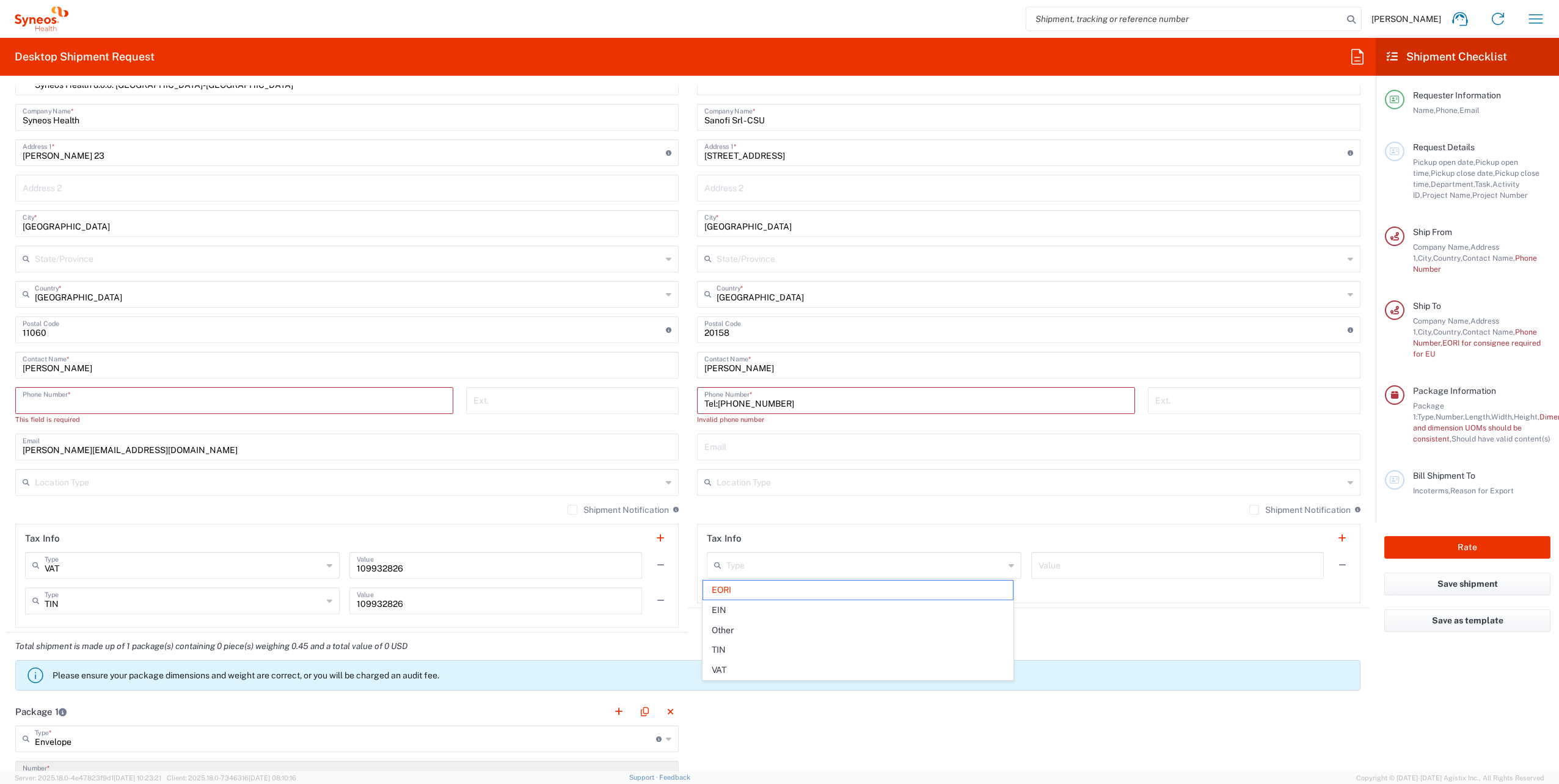
click at [35, 405] on input "tel" at bounding box center [234, 399] width 423 height 22
type input "EORI"
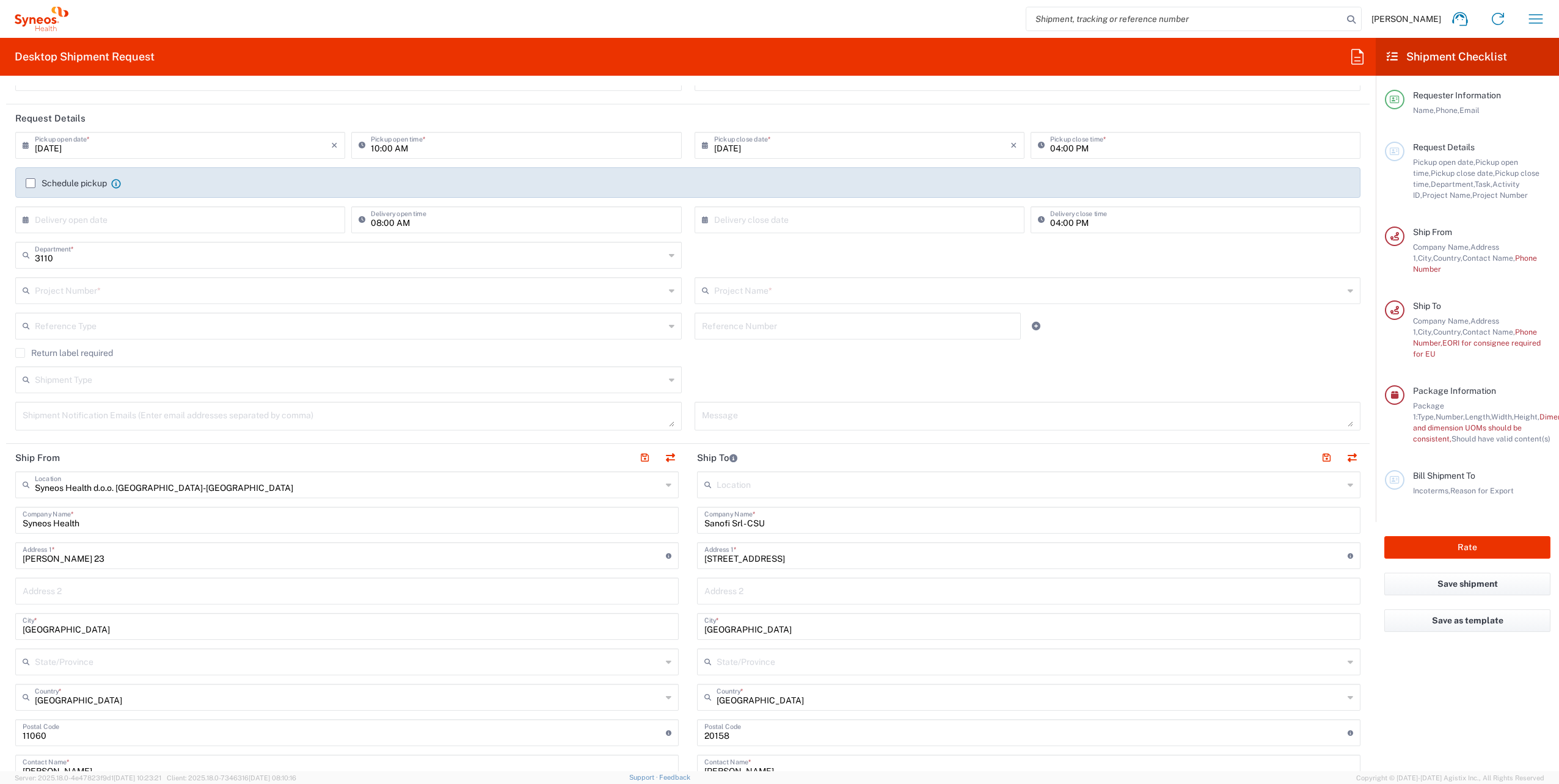
scroll to position [0, 0]
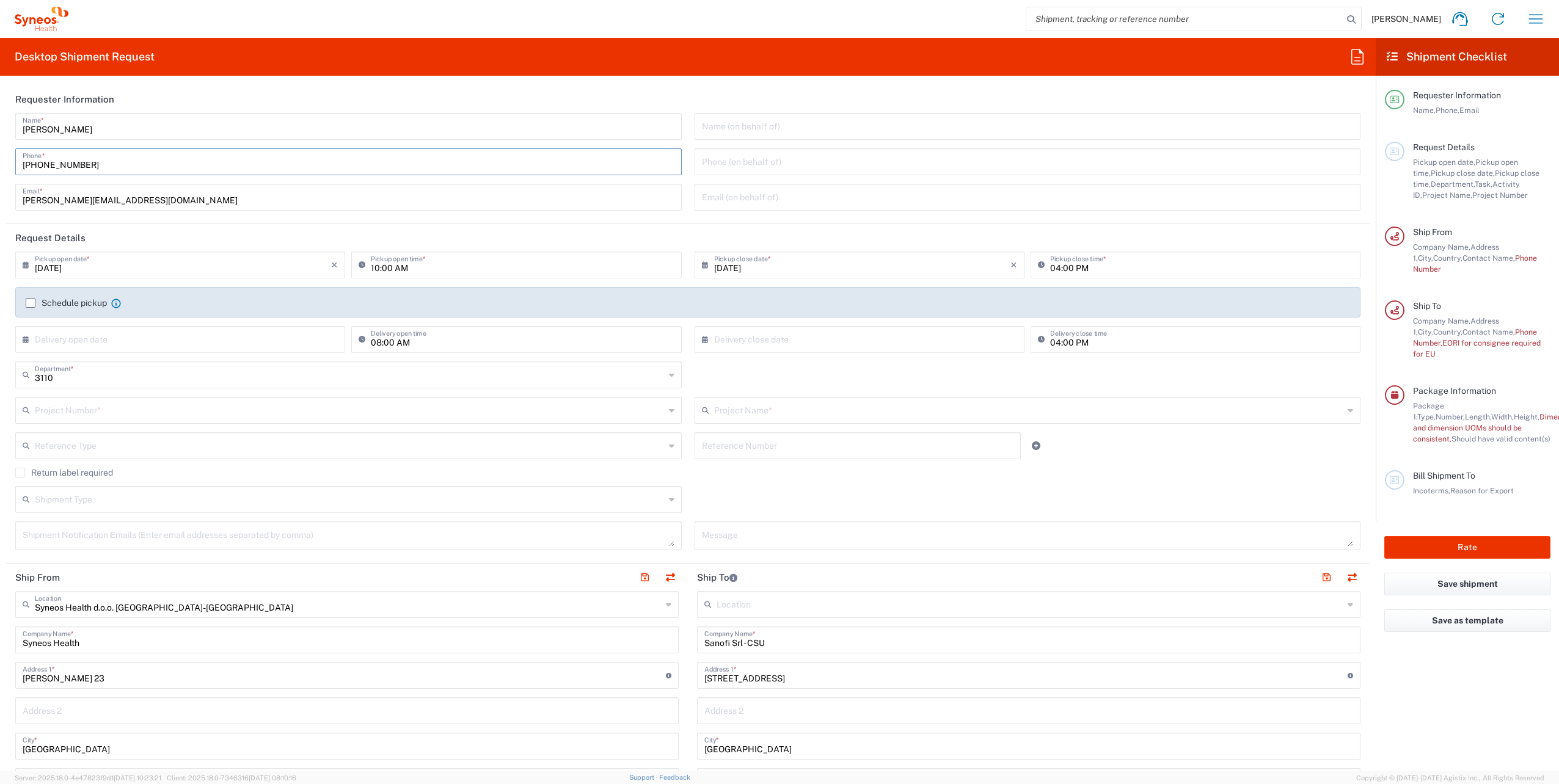
drag, startPoint x: 108, startPoint y: 160, endPoint x: -2, endPoint y: 168, distance: 110.3
click at [0, 168] on html "[PERSON_NAME] Home Shipment estimator Shipment tracking Desktop shipment reques…" at bounding box center [779, 392] width 1559 height 784
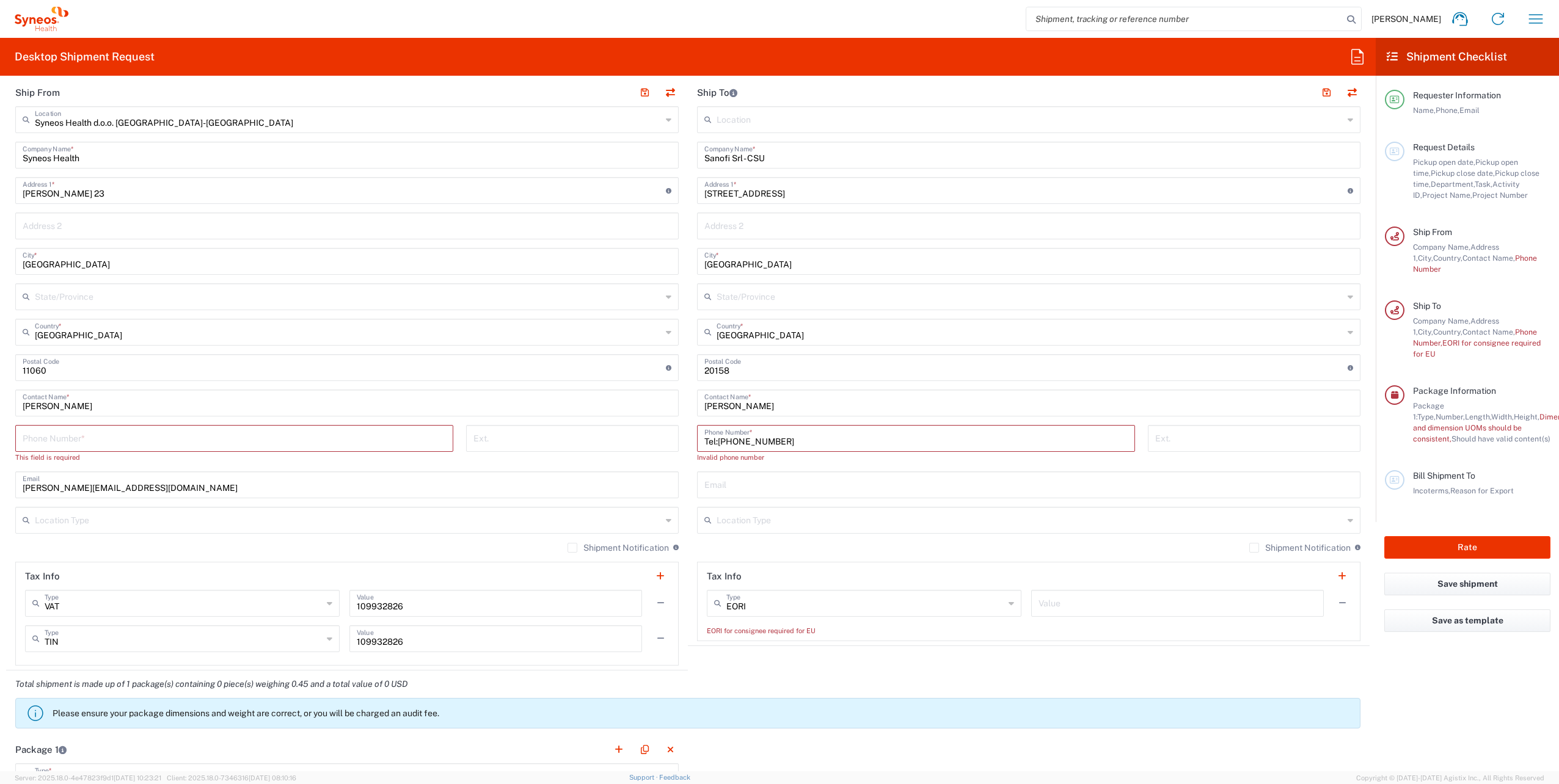
scroll to position [549, 0]
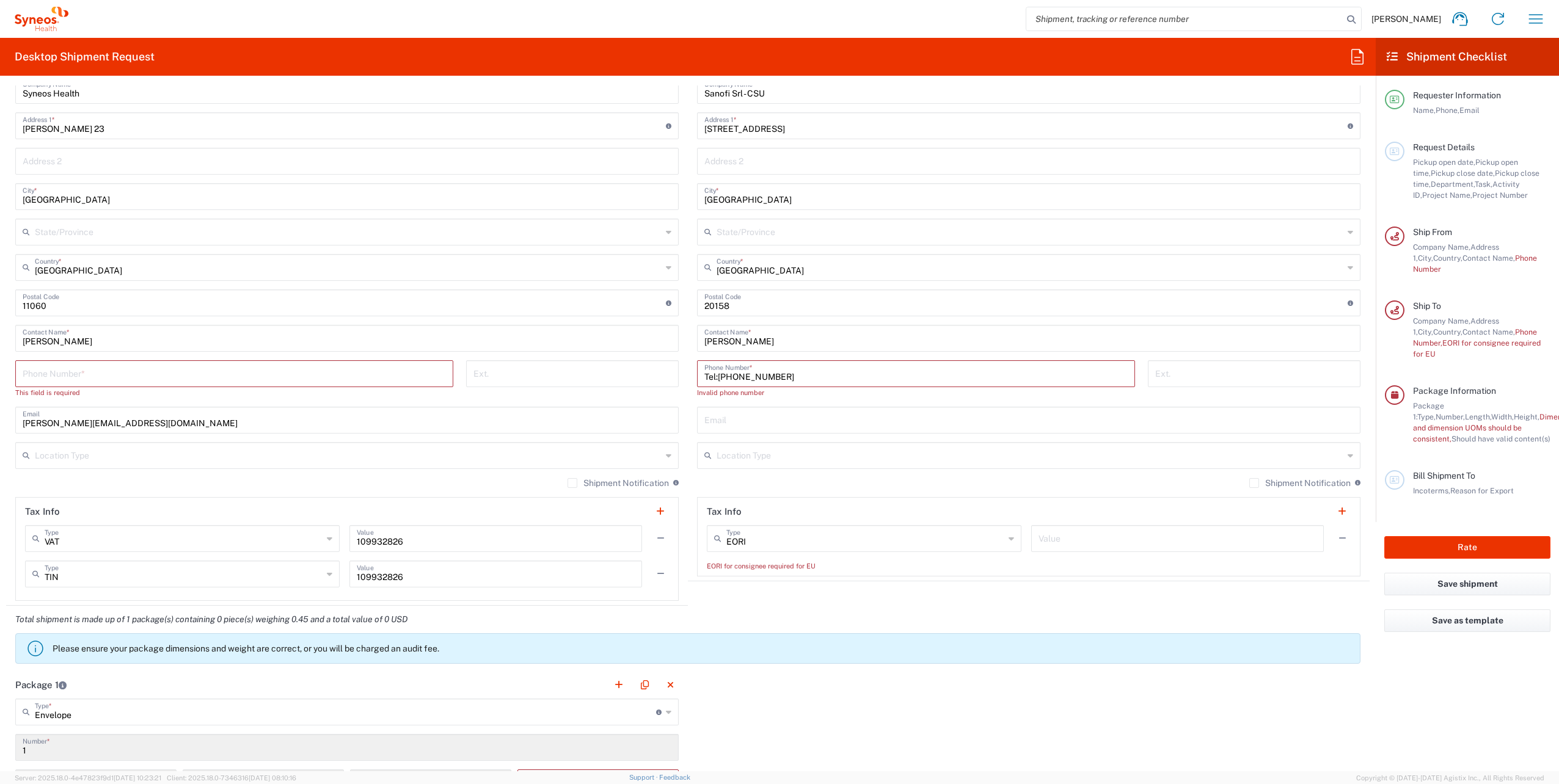
click at [88, 371] on input "tel" at bounding box center [234, 372] width 423 height 22
paste input "[PHONE_NUMBER]"
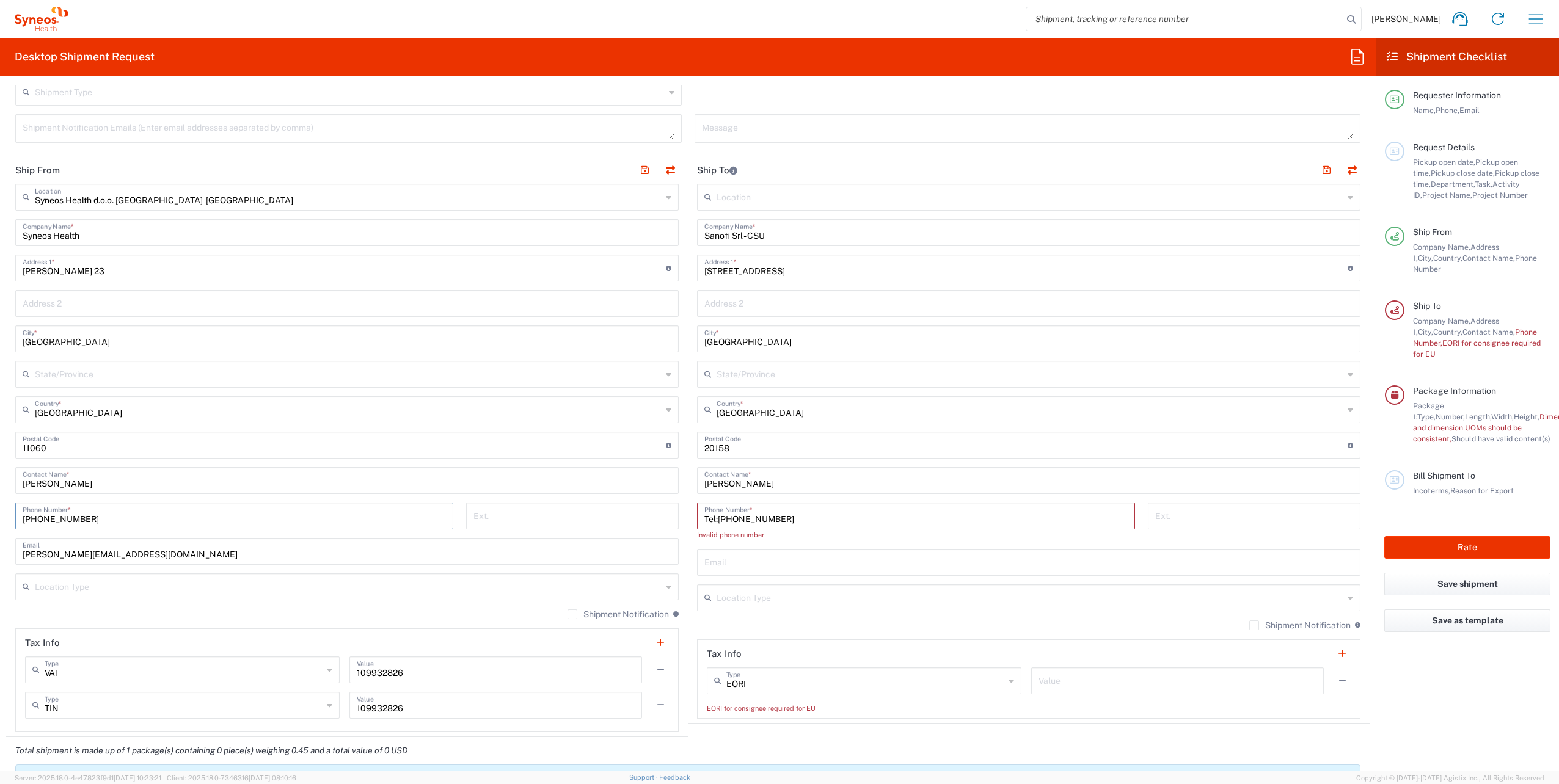
scroll to position [366, 0]
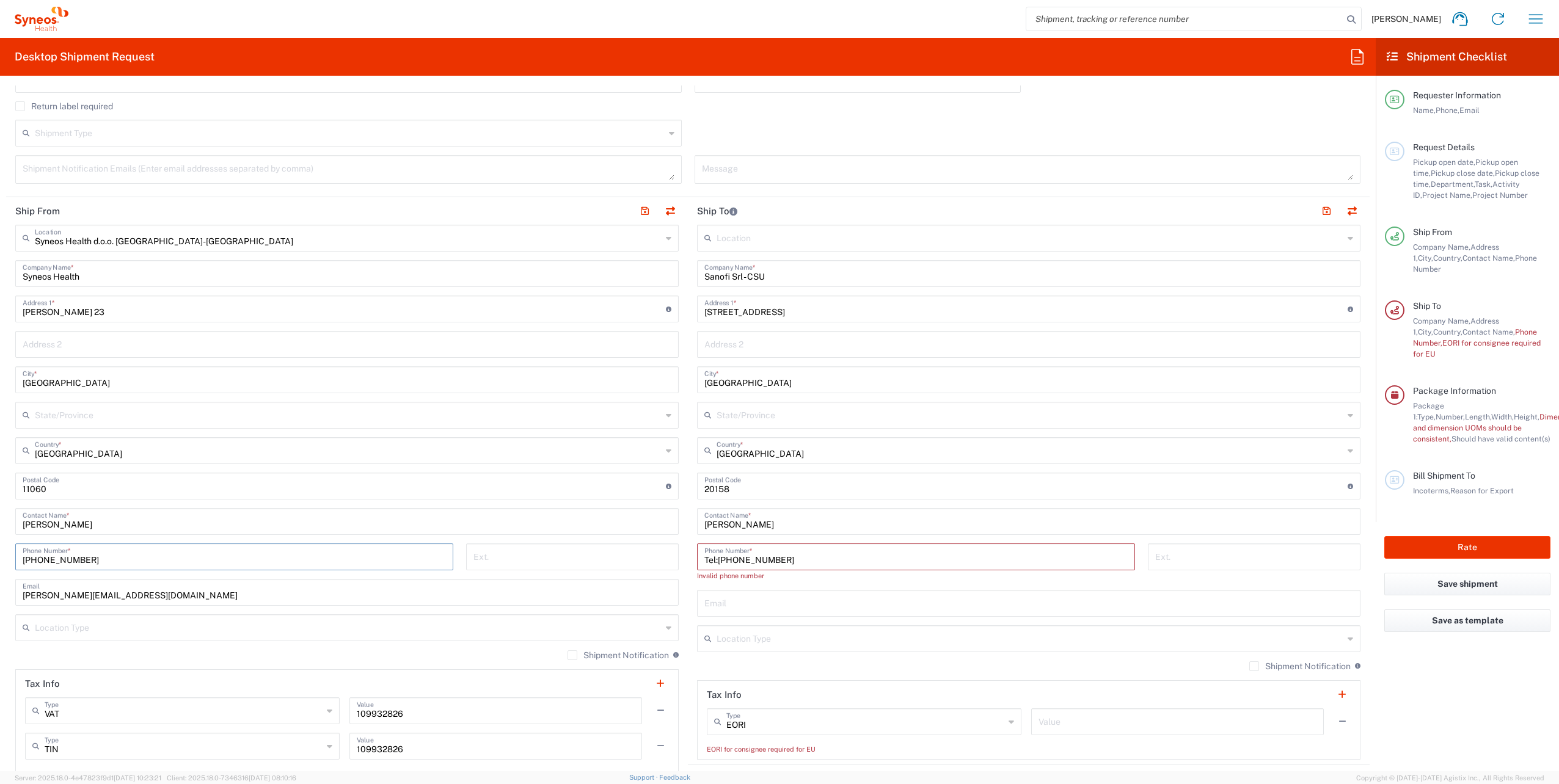
type input "[PHONE_NUMBER]"
click at [783, 597] on input "text" at bounding box center [1029, 602] width 648 height 22
click at [667, 606] on div "Syneos Health d.o.o. [GEOGRAPHIC_DATA]-[GEOGRAPHIC_DATA] Location Syneos Health…" at bounding box center [347, 499] width 663 height 548
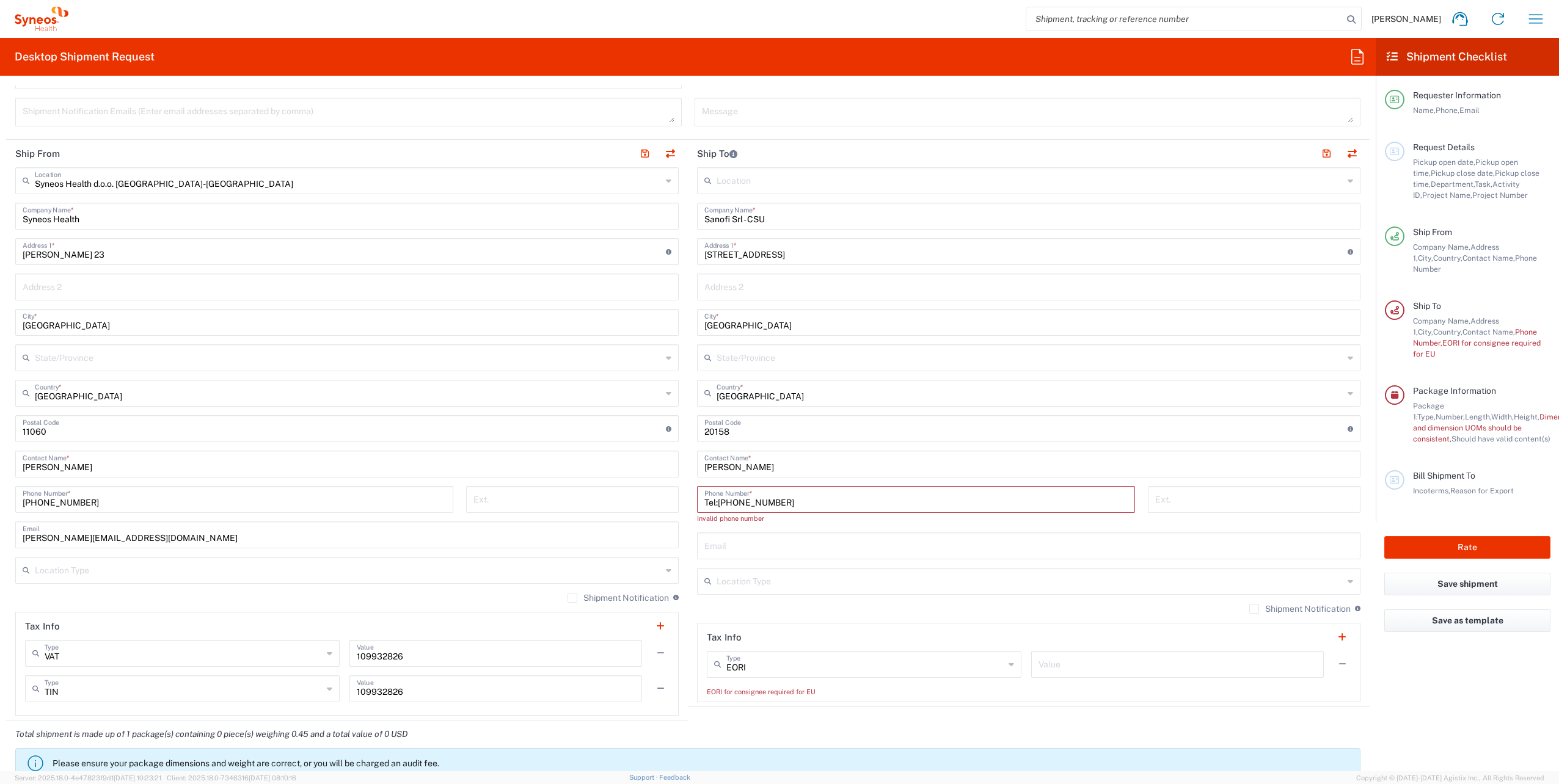
scroll to position [488, 0]
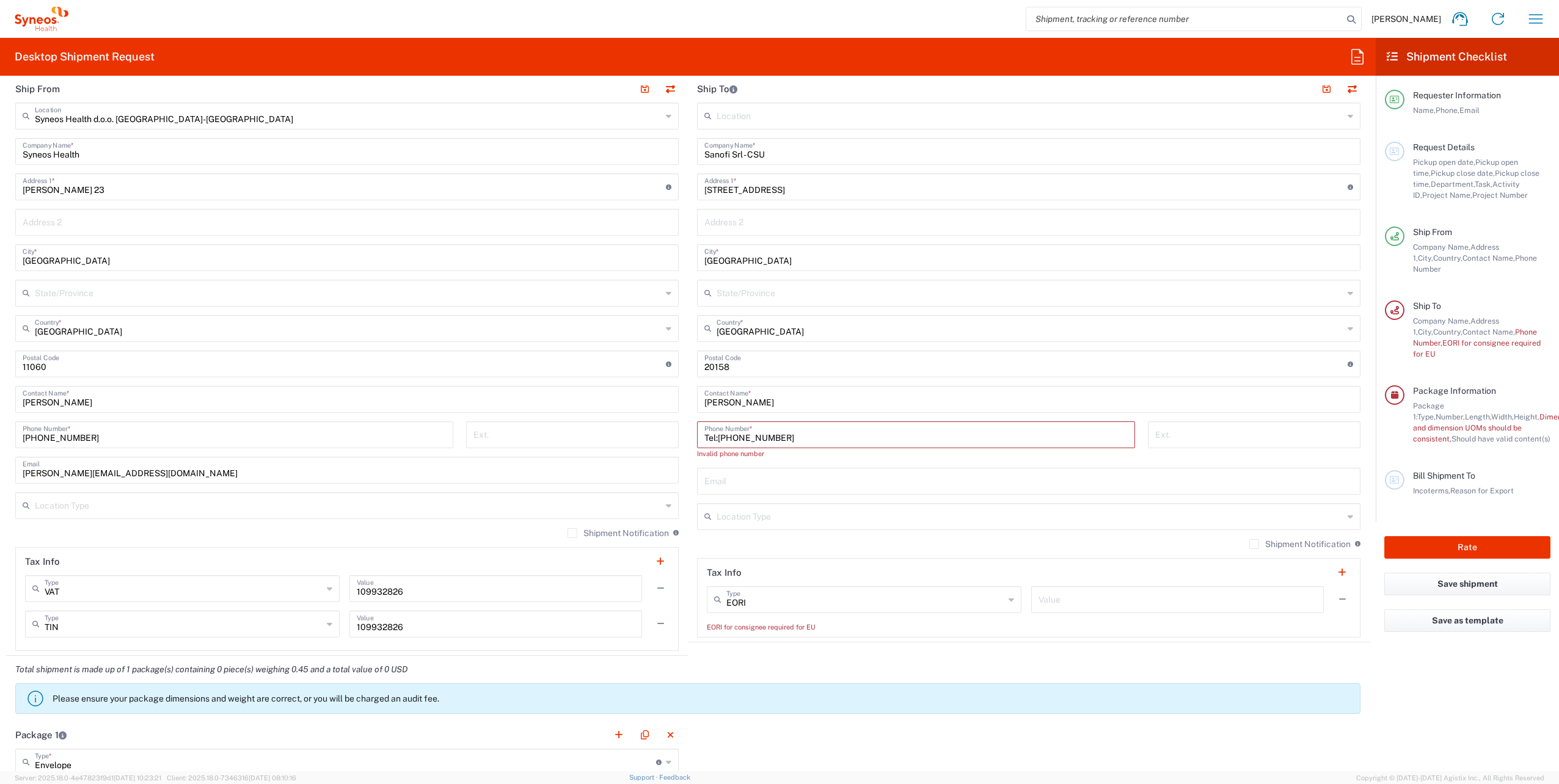
click at [755, 625] on div "EORI for consignee required for EU" at bounding box center [1029, 627] width 644 height 11
drag, startPoint x: 755, startPoint y: 625, endPoint x: 902, endPoint y: 609, distance: 147.9
click at [902, 609] on div "EORI Type" at bounding box center [864, 599] width 314 height 27
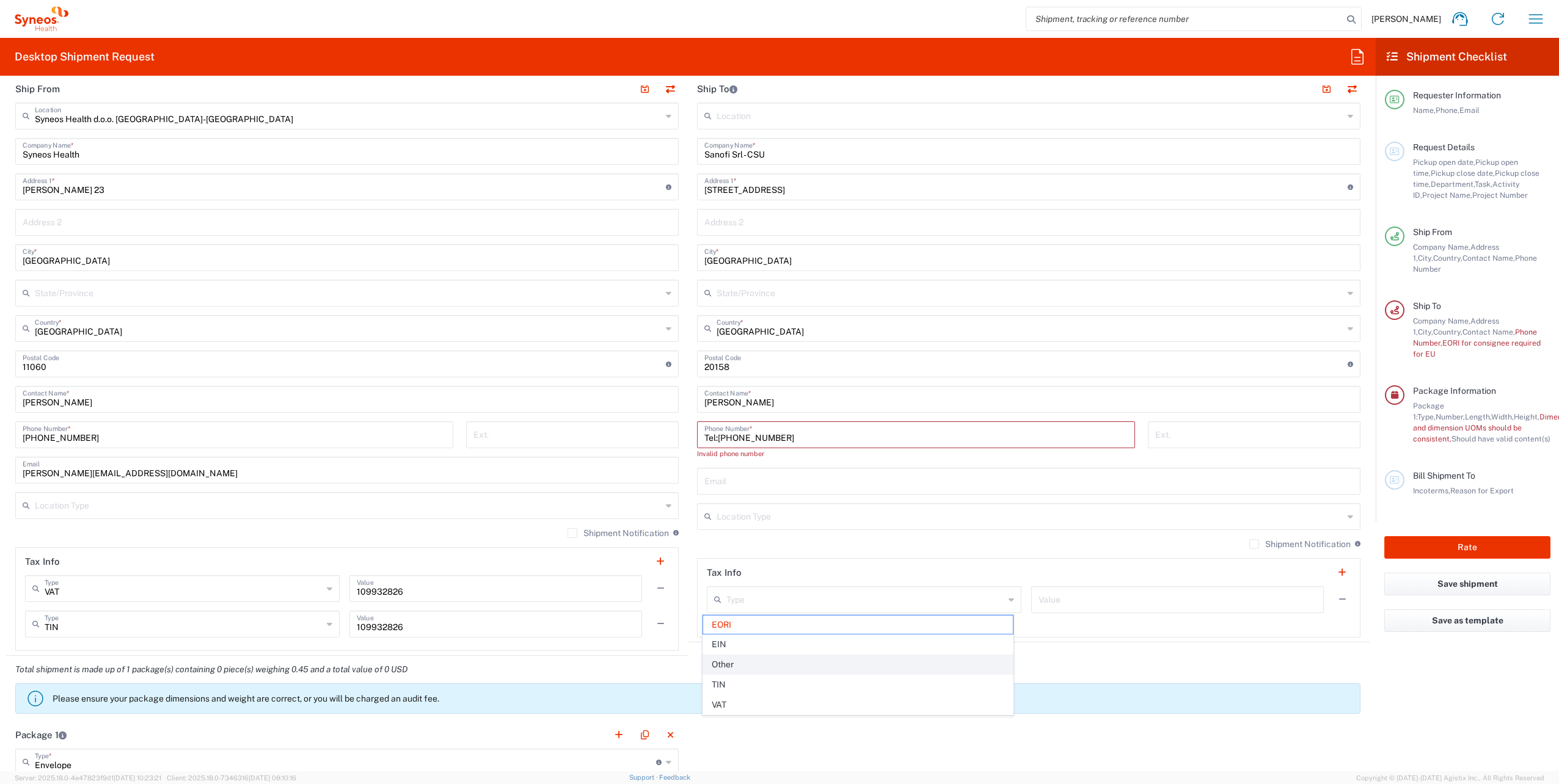
click at [746, 669] on span "Other" at bounding box center [857, 664] width 310 height 19
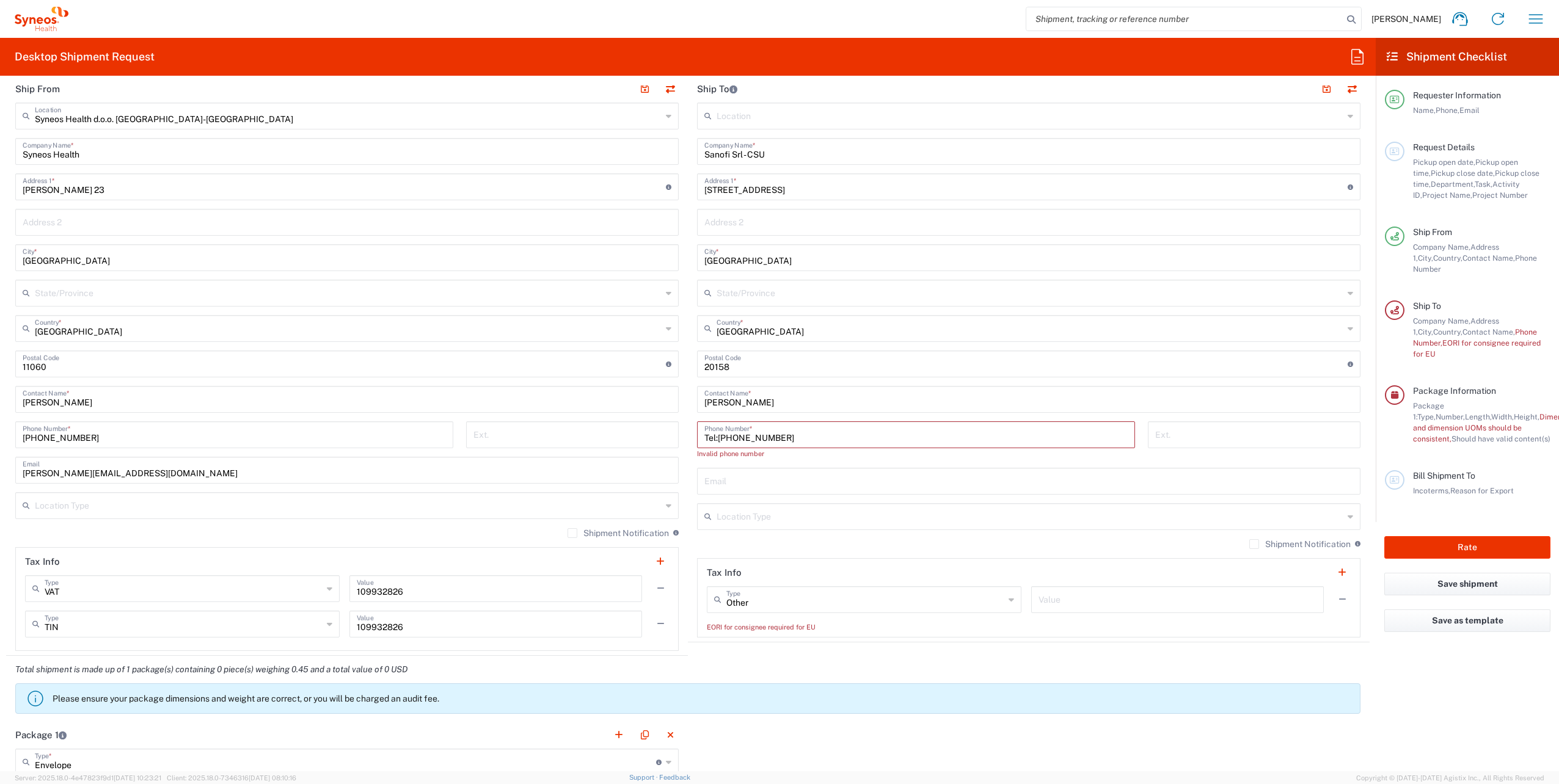
click at [934, 642] on agx-shipment-stop-widget "Ship To Location [PERSON_NAME] LLC-[GEOGRAPHIC_DATA] [GEOGRAPHIC_DATA] [GEOGRAP…" at bounding box center [1028, 366] width 682 height 581
click at [937, 615] on div "Other Type EORI EIN Other TIN VAT Value" at bounding box center [1029, 604] width 644 height 35
click at [934, 604] on input "Other" at bounding box center [865, 599] width 278 height 22
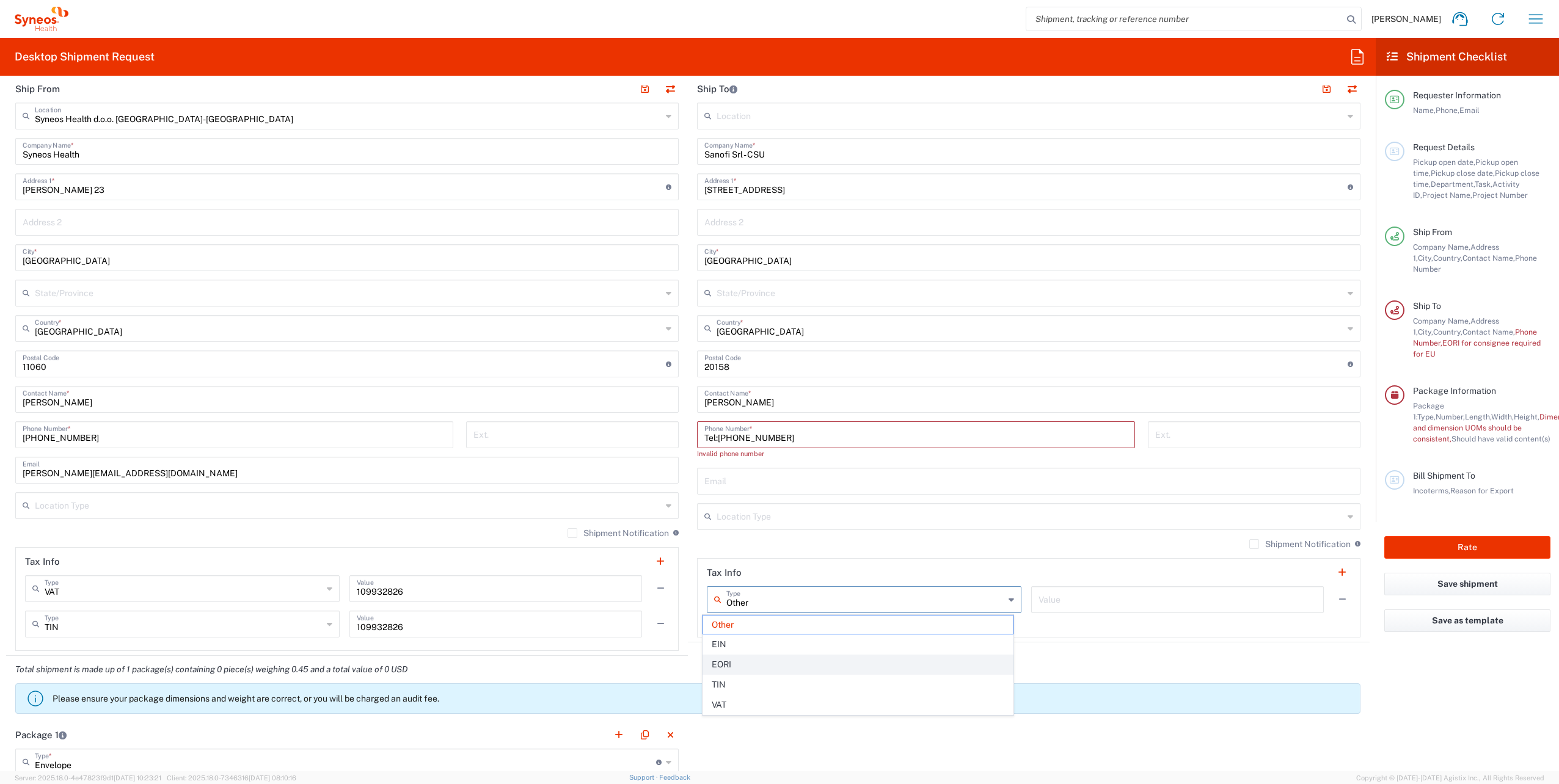
click at [729, 663] on span "EORI" at bounding box center [857, 664] width 310 height 19
type input "EORI"
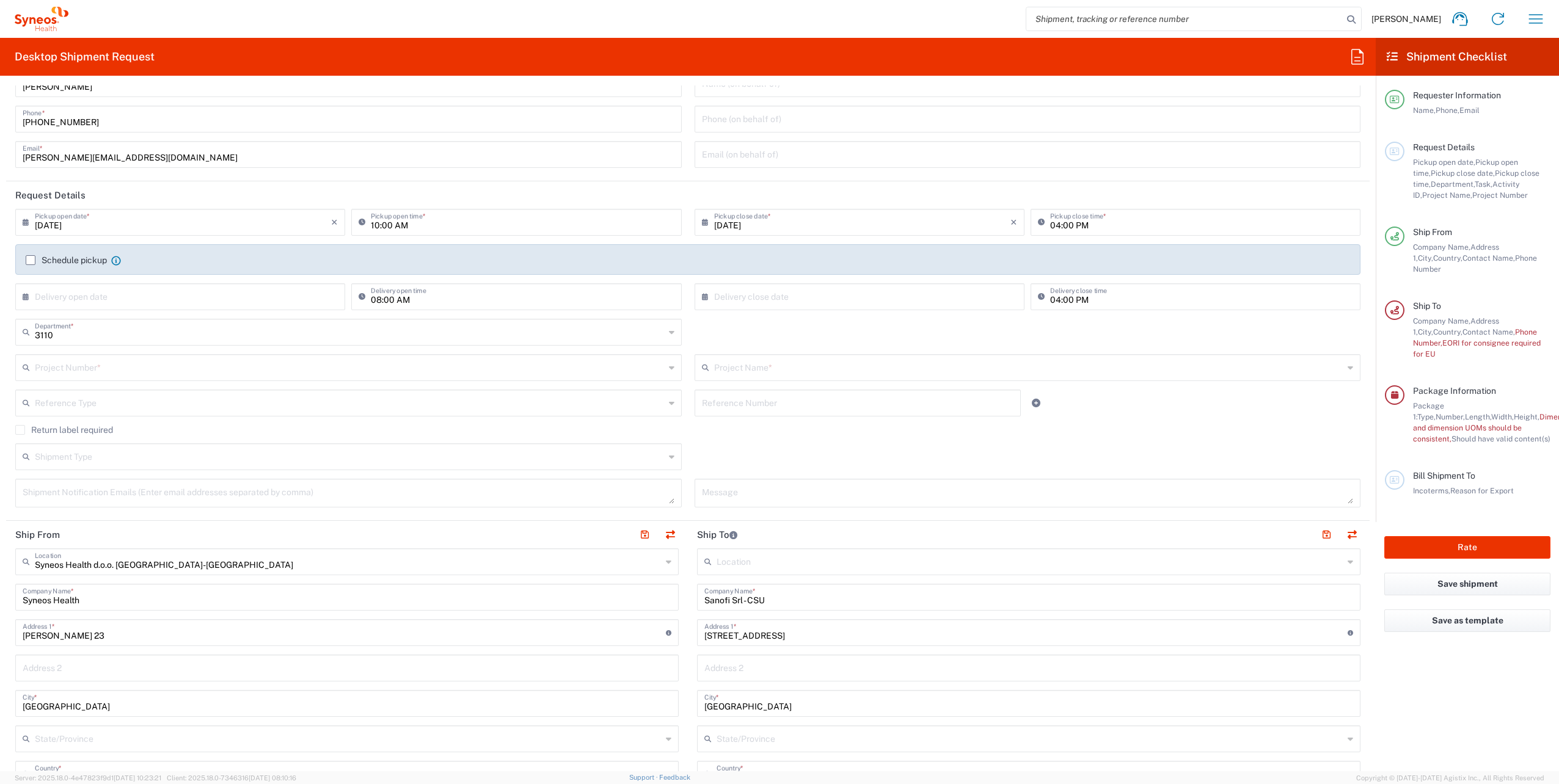
scroll to position [0, 0]
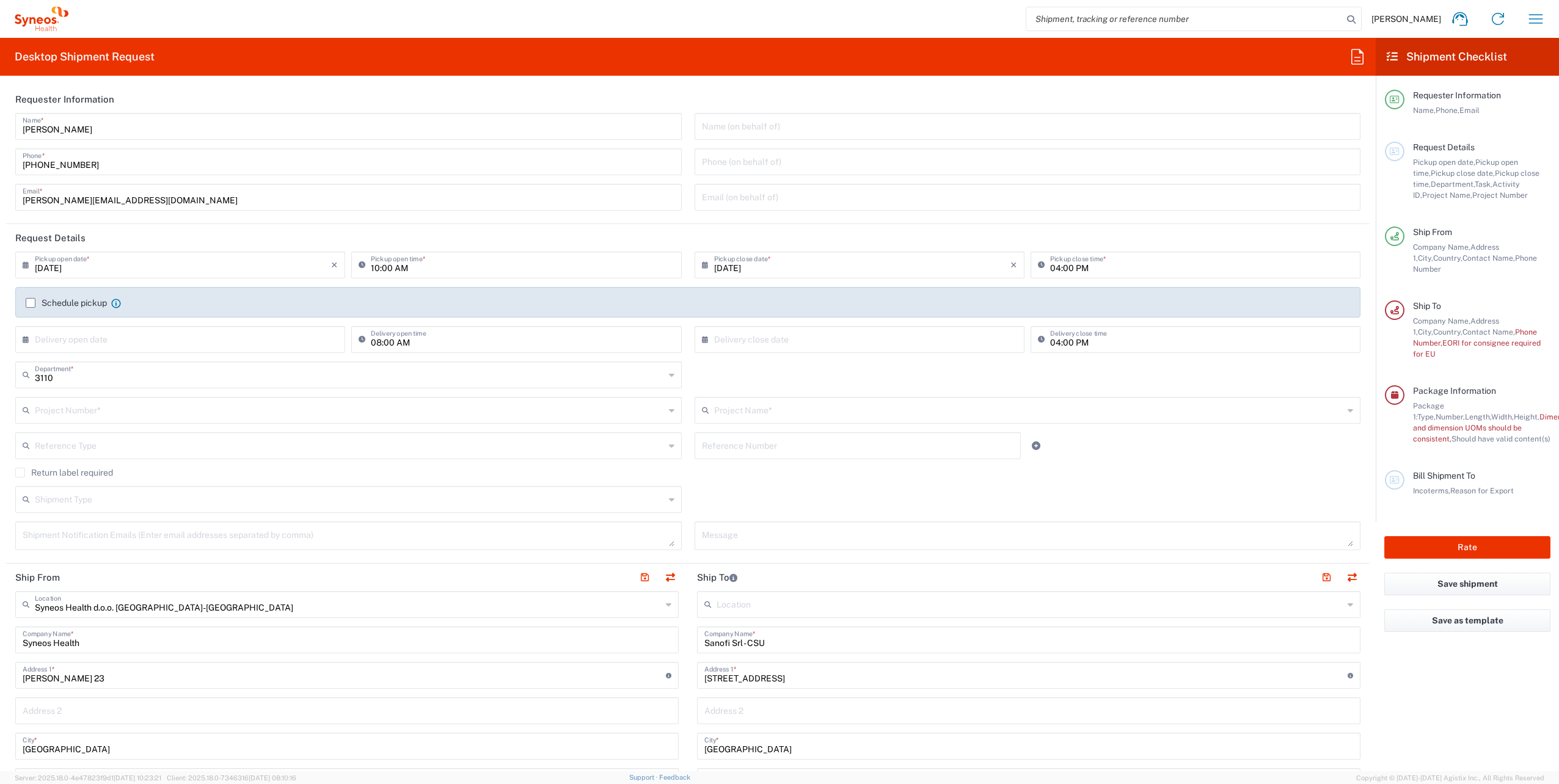
click at [32, 303] on label "Schedule pickup" at bounding box center [66, 303] width 81 height 10
click at [31, 303] on input "Schedule pickup" at bounding box center [31, 303] width 0 height 0
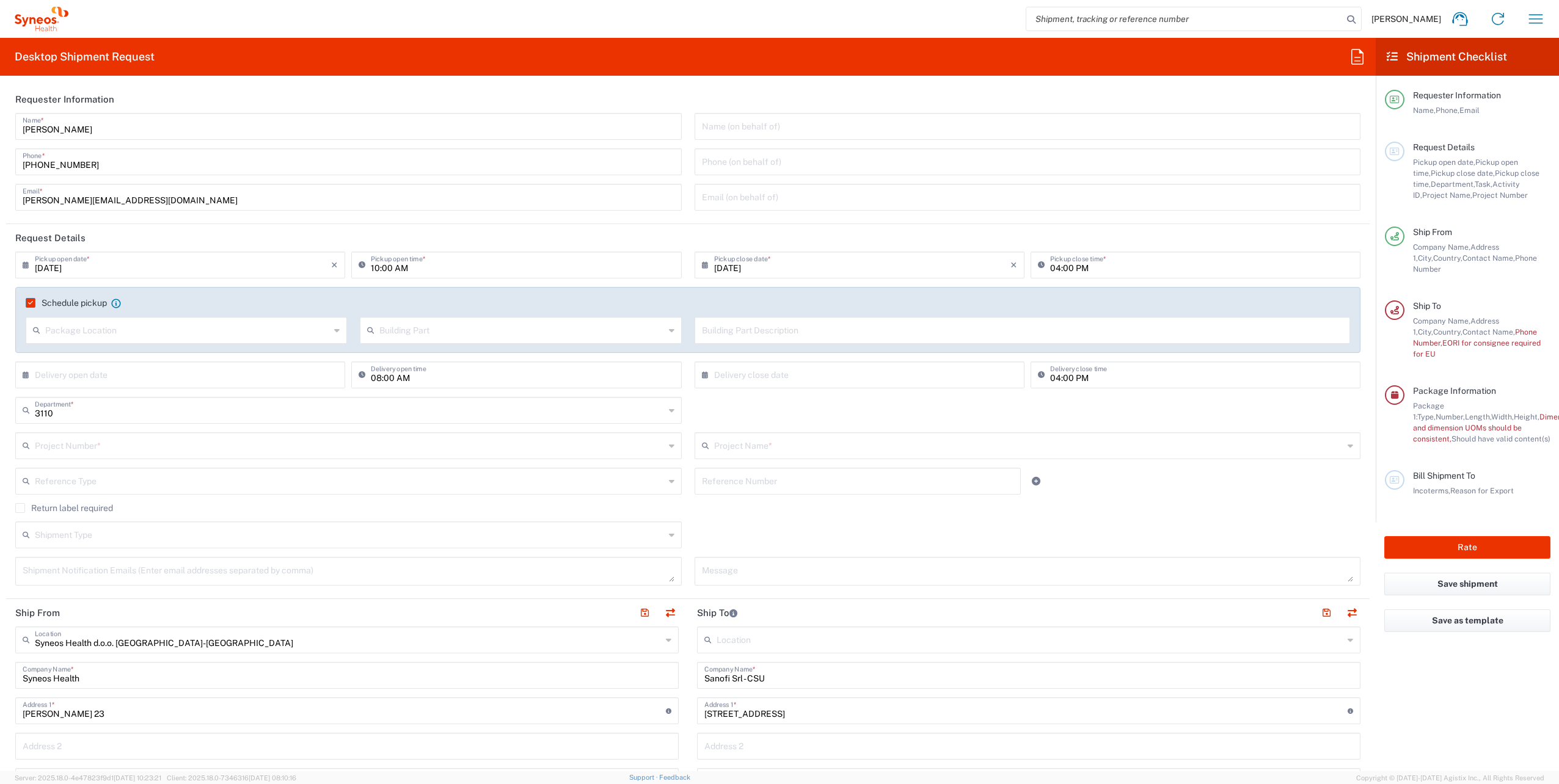
click at [131, 332] on input "text" at bounding box center [187, 329] width 284 height 22
click at [367, 495] on div "Reference Type Account Type Activity ID Airline Appointment Number ASN Batch Re…" at bounding box center [349, 485] width 679 height 35
click at [187, 335] on input "text" at bounding box center [187, 329] width 284 height 22
click at [395, 331] on input "text" at bounding box center [522, 329] width 284 height 22
click at [412, 377] on span "Building" at bounding box center [517, 376] width 317 height 19
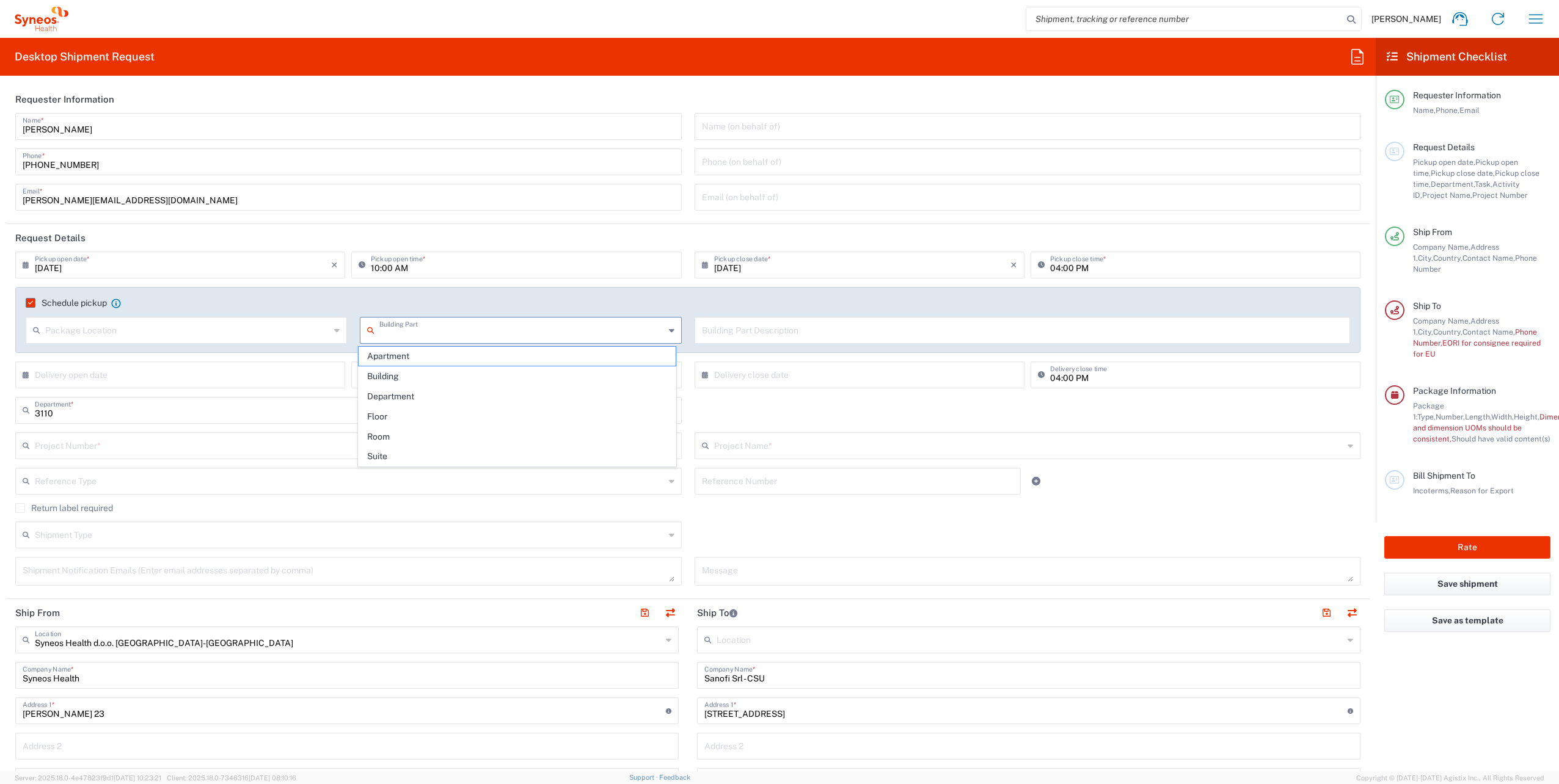
type input "Building"
click at [775, 329] on input "text" at bounding box center [1022, 329] width 642 height 22
click at [761, 327] on input "text" at bounding box center [1022, 329] width 642 height 22
click at [800, 337] on input "text" at bounding box center [1022, 329] width 642 height 22
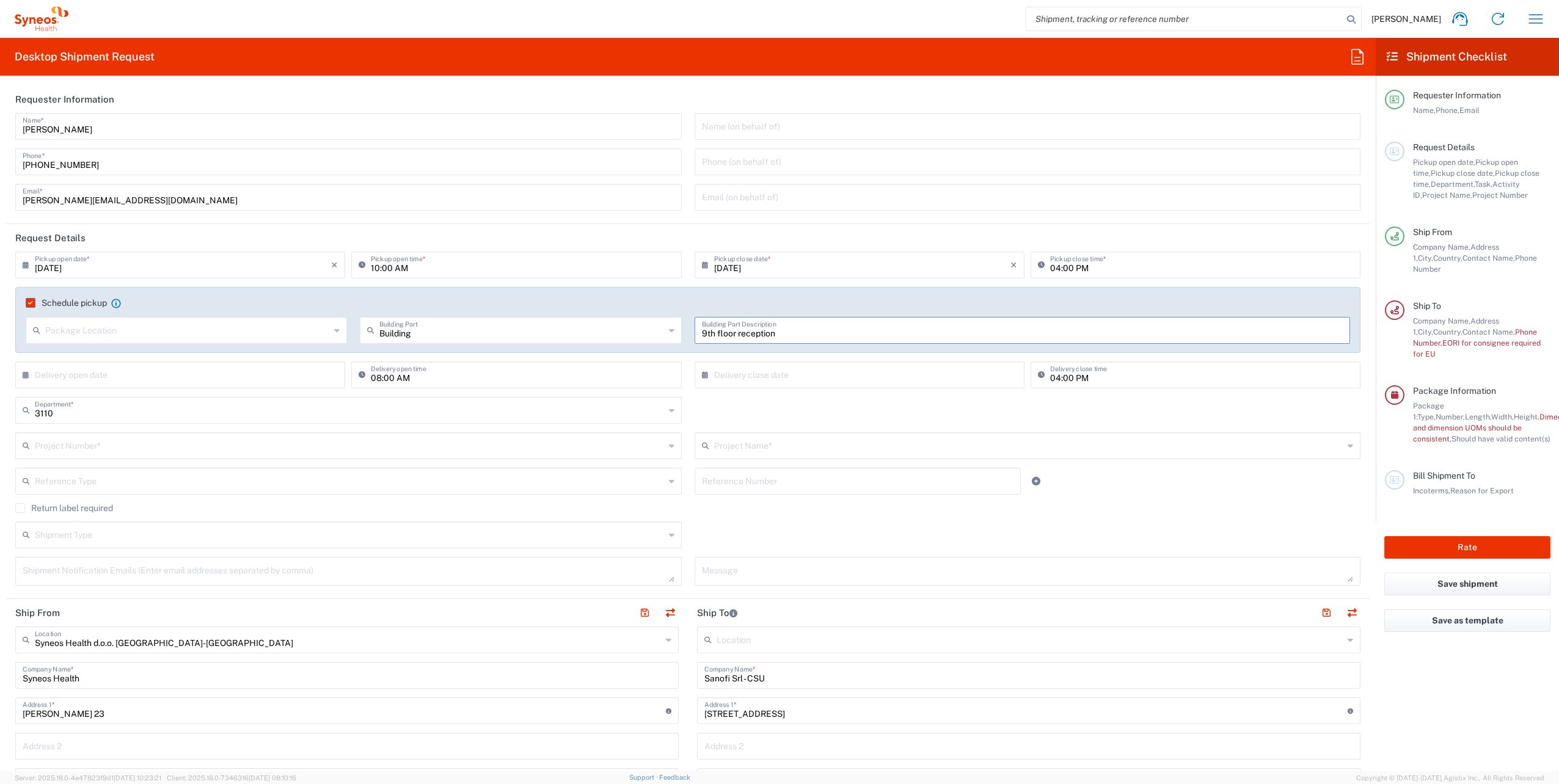
type input "9th floor reception"
click at [104, 333] on input "text" at bounding box center [187, 329] width 284 height 22
click at [52, 358] on span "Front" at bounding box center [185, 356] width 317 height 19
type input "Front"
click at [128, 454] on input "text" at bounding box center [350, 445] width 630 height 22
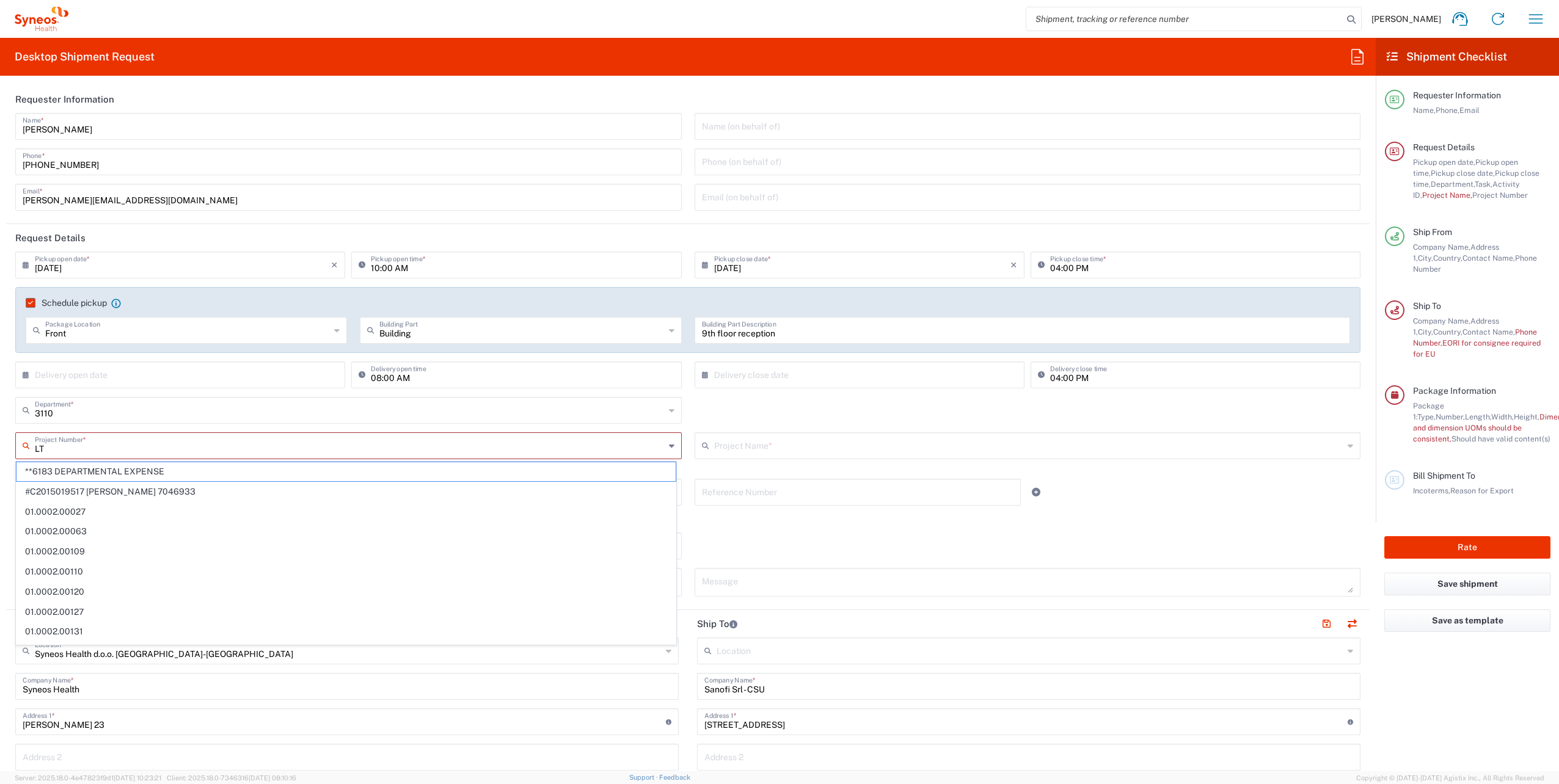
type input "L"
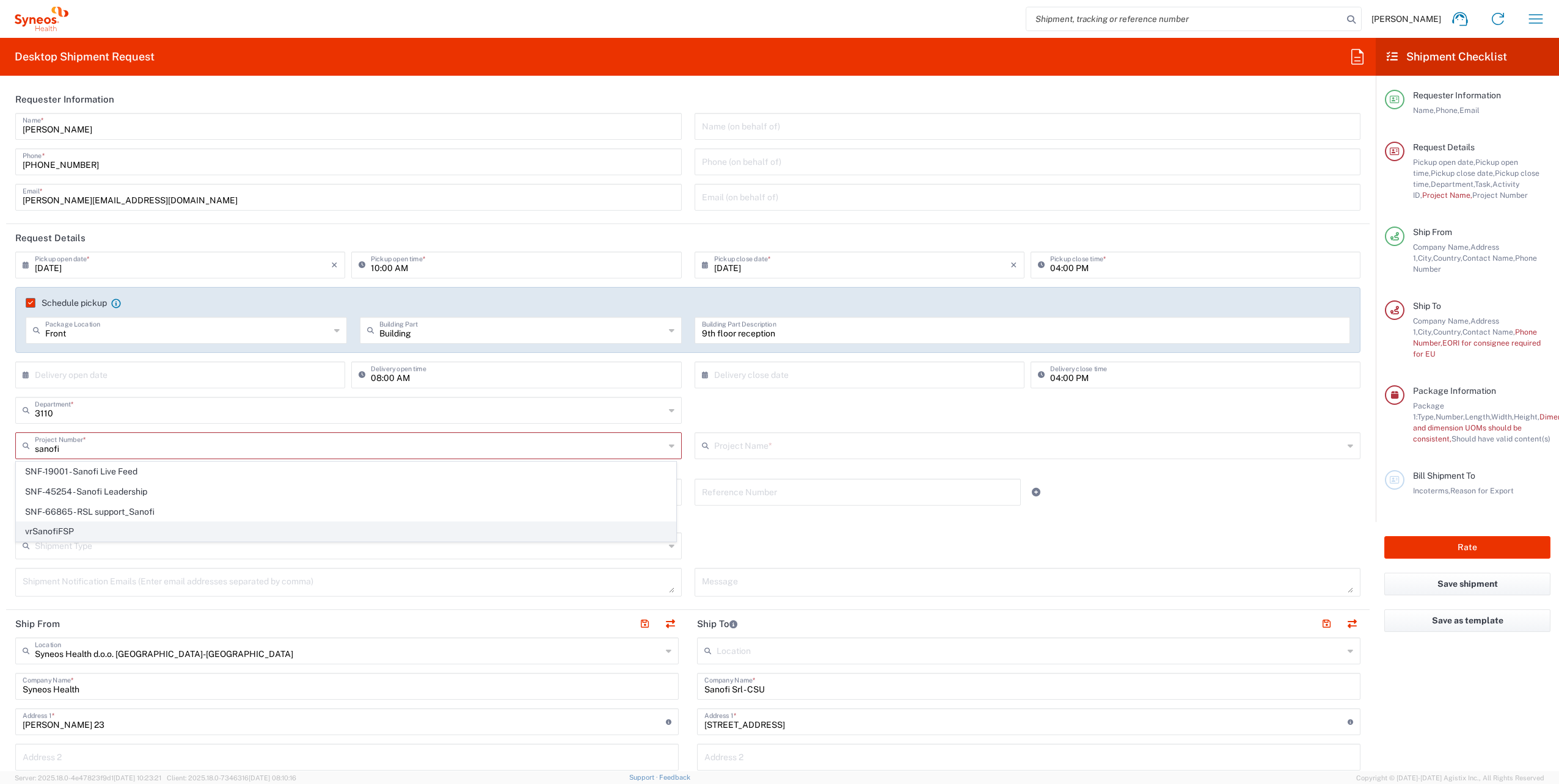
click at [75, 529] on span "vrSanofiFSP" at bounding box center [346, 531] width 659 height 19
type input "vrSanofiFSP"
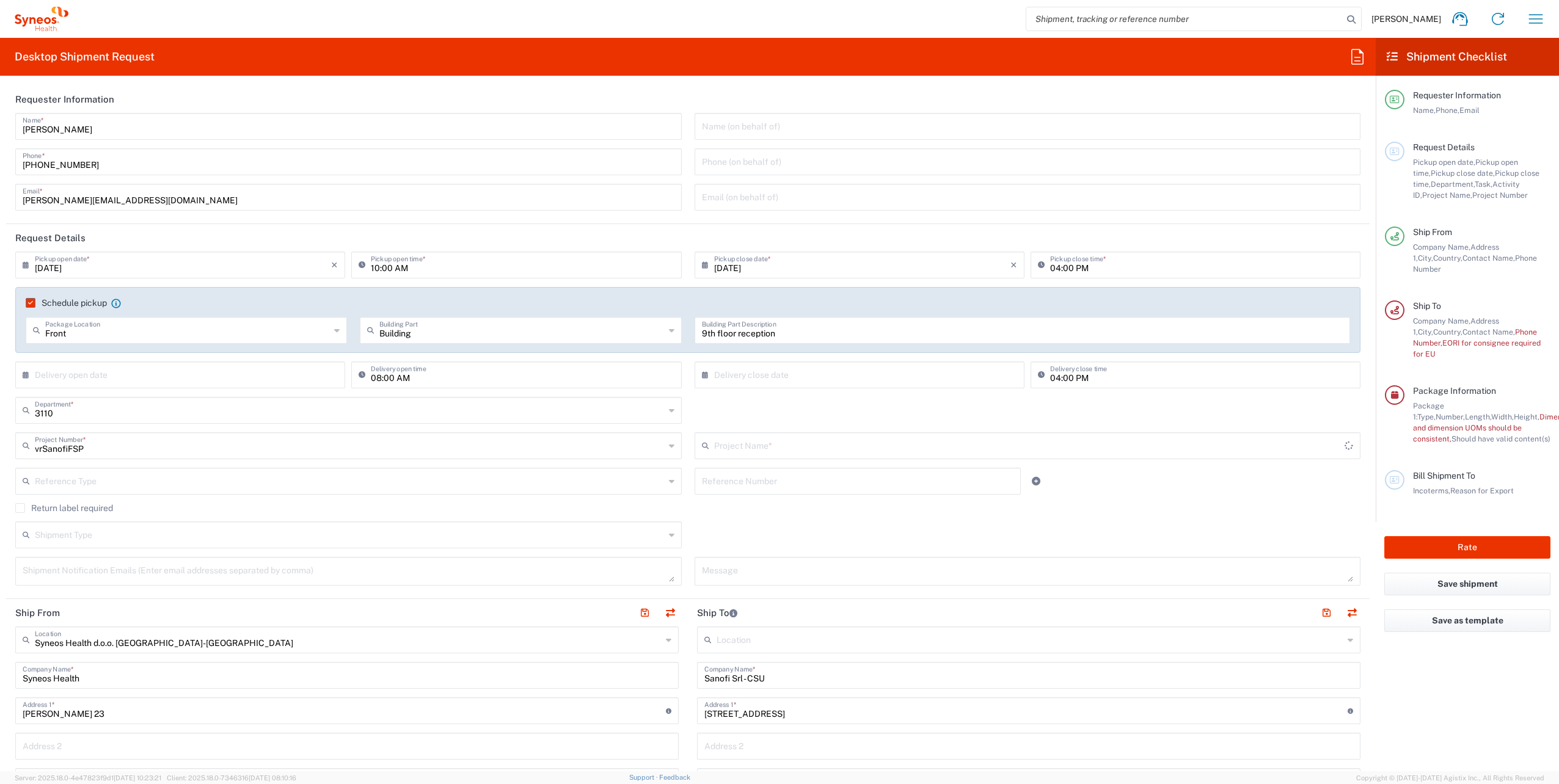
type input "Sanofi FSP Volume"
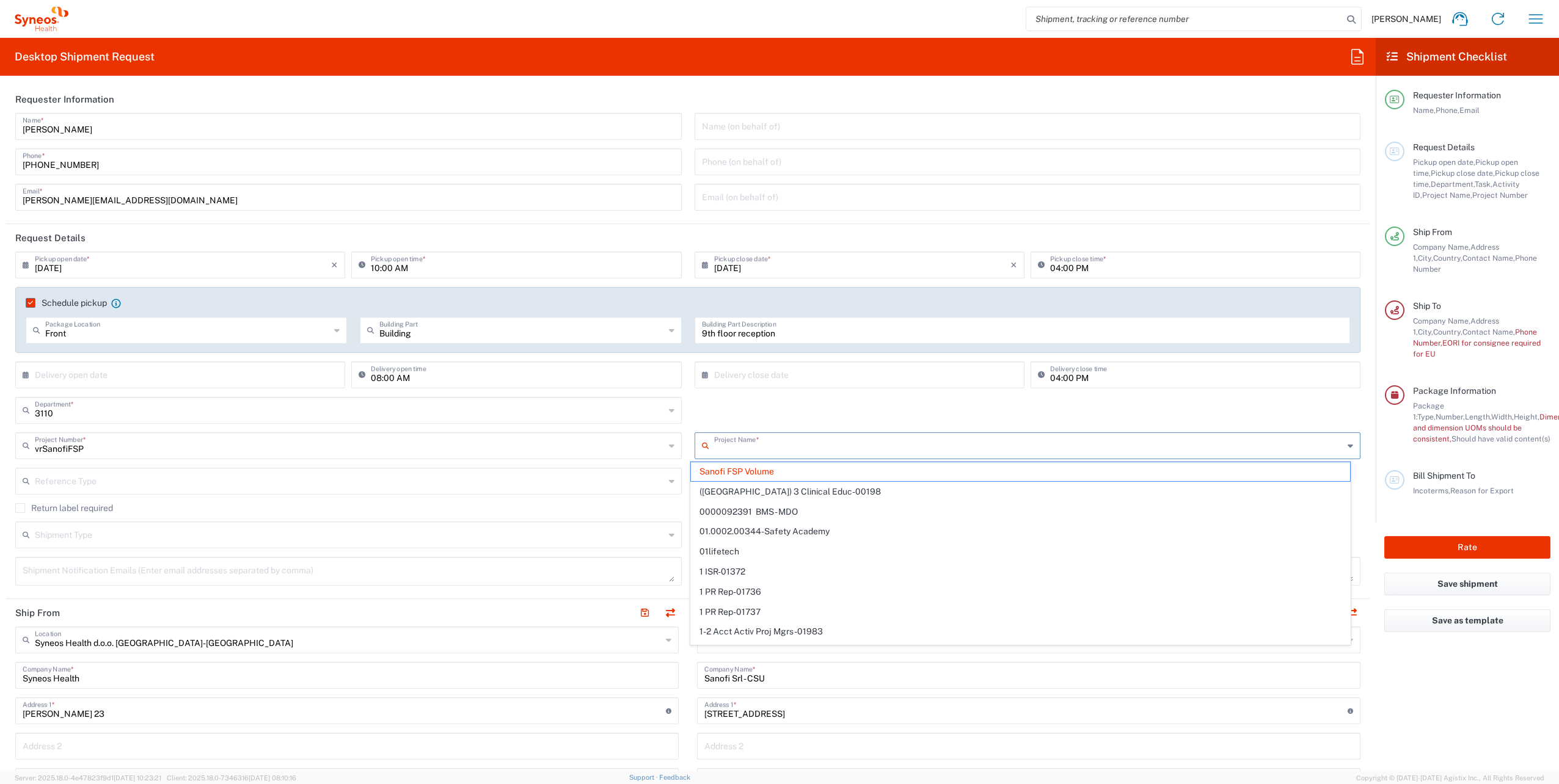
drag, startPoint x: 812, startPoint y: 447, endPoint x: 536, endPoint y: 445, distance: 276.0
click at [544, 445] on div "vrSanofiFSP Project Number * SNF-19001 - Sanofi Live Feed SNF-45254 - Sanofi Le…" at bounding box center [688, 450] width 1358 height 35
type input "Sanofi FSP Volume"
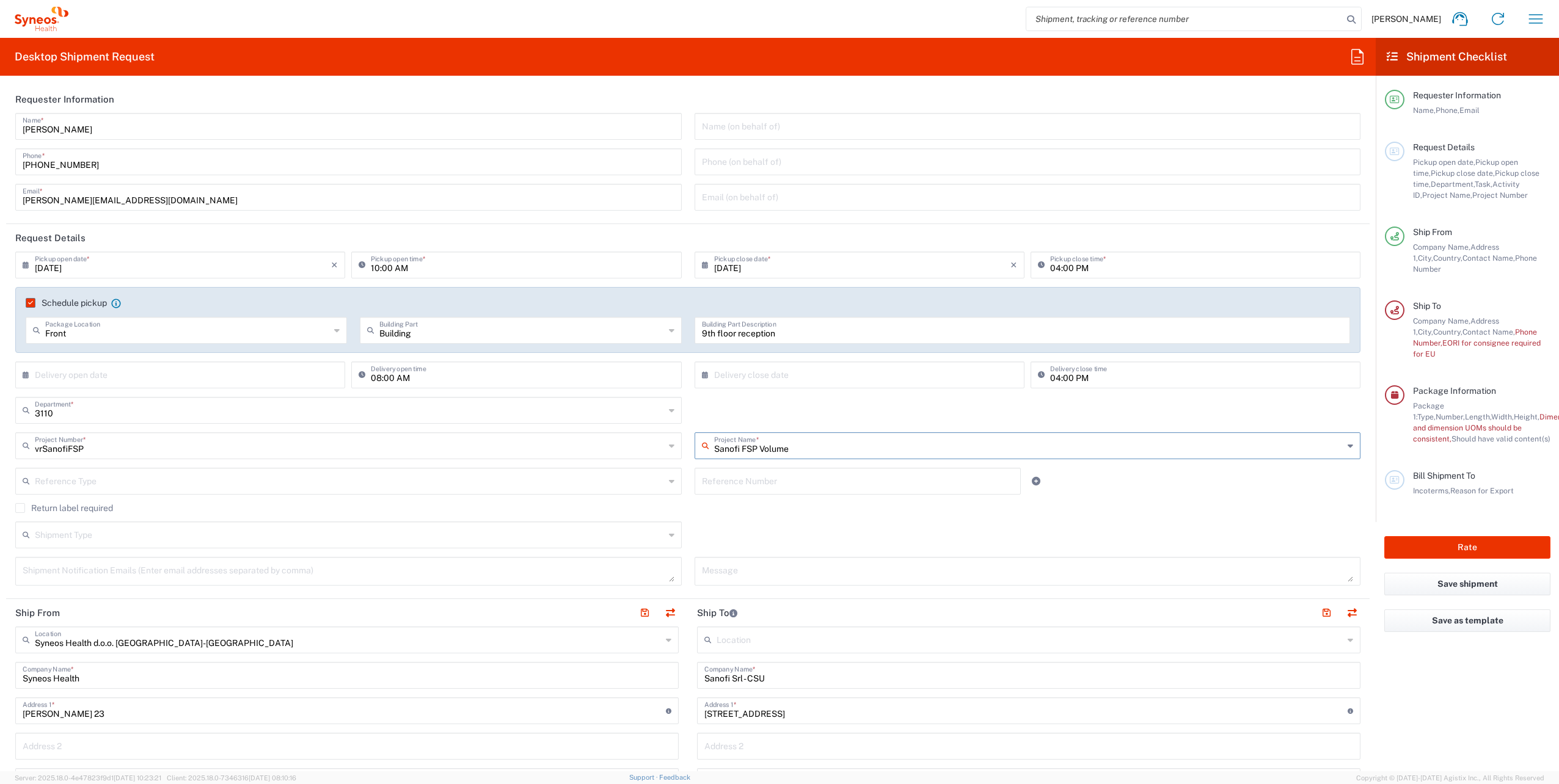
click at [731, 463] on div "Sanofi FSP Volume Project Name * Sanofi FSP Volume ([GEOGRAPHIC_DATA]) 3 Clinic…" at bounding box center [1027, 450] width 679 height 35
click at [717, 452] on input "text" at bounding box center [1029, 445] width 630 height 22
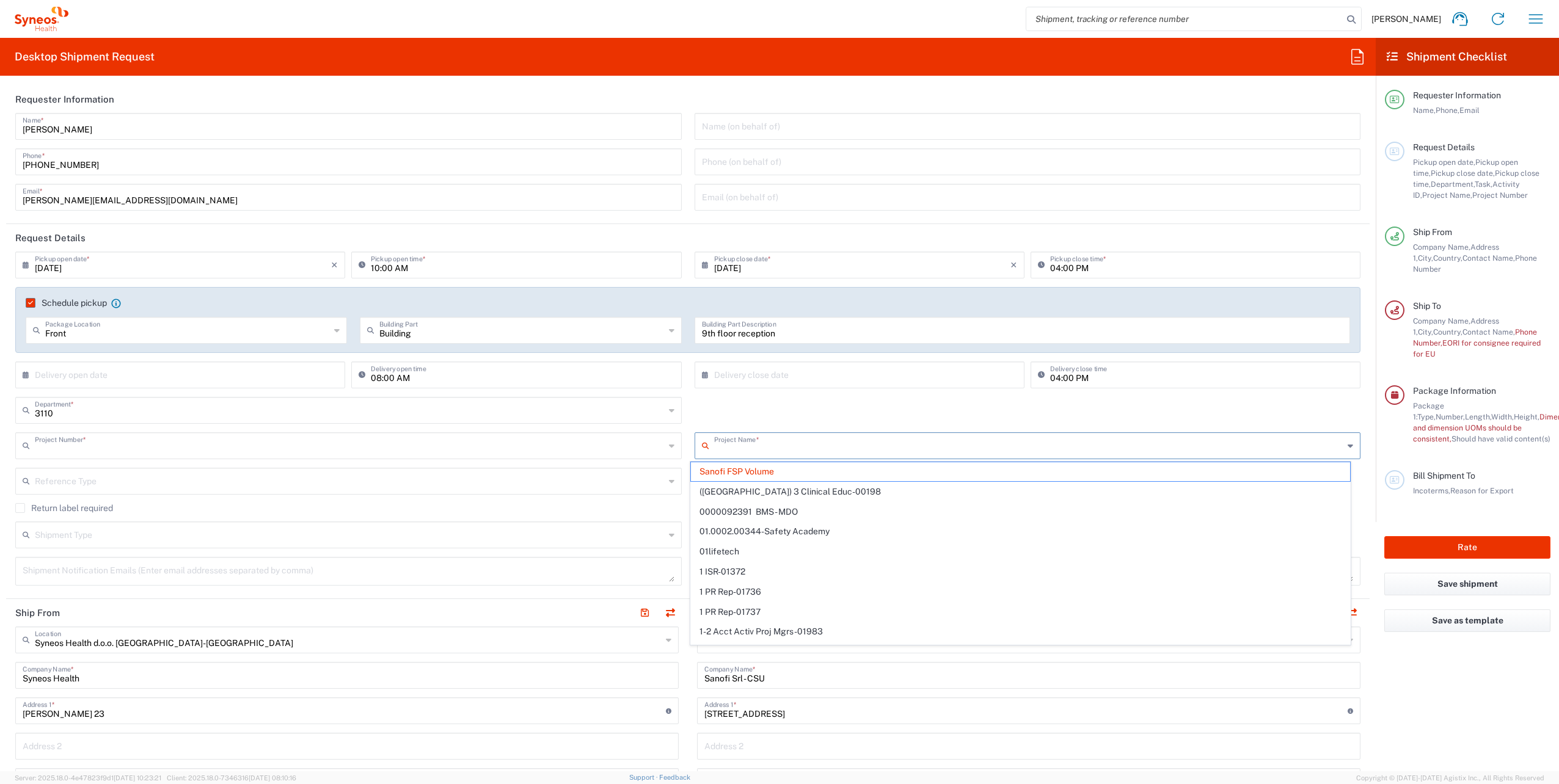
click at [393, 454] on input "text" at bounding box center [350, 445] width 630 height 22
type input "Sanofi FSP Volume"
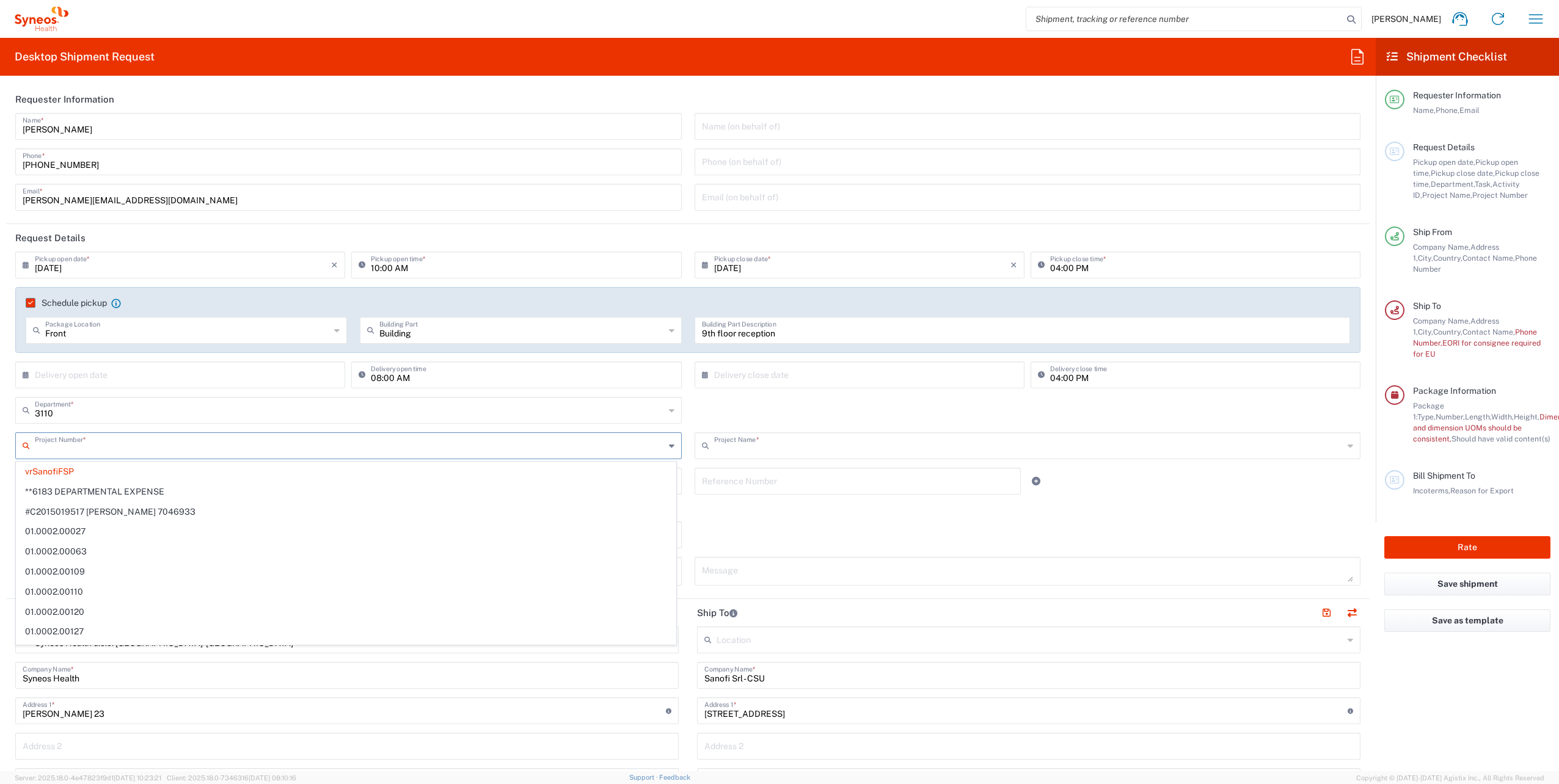
click at [805, 448] on input "text" at bounding box center [1029, 445] width 630 height 22
type input "vrSanofiFSP"
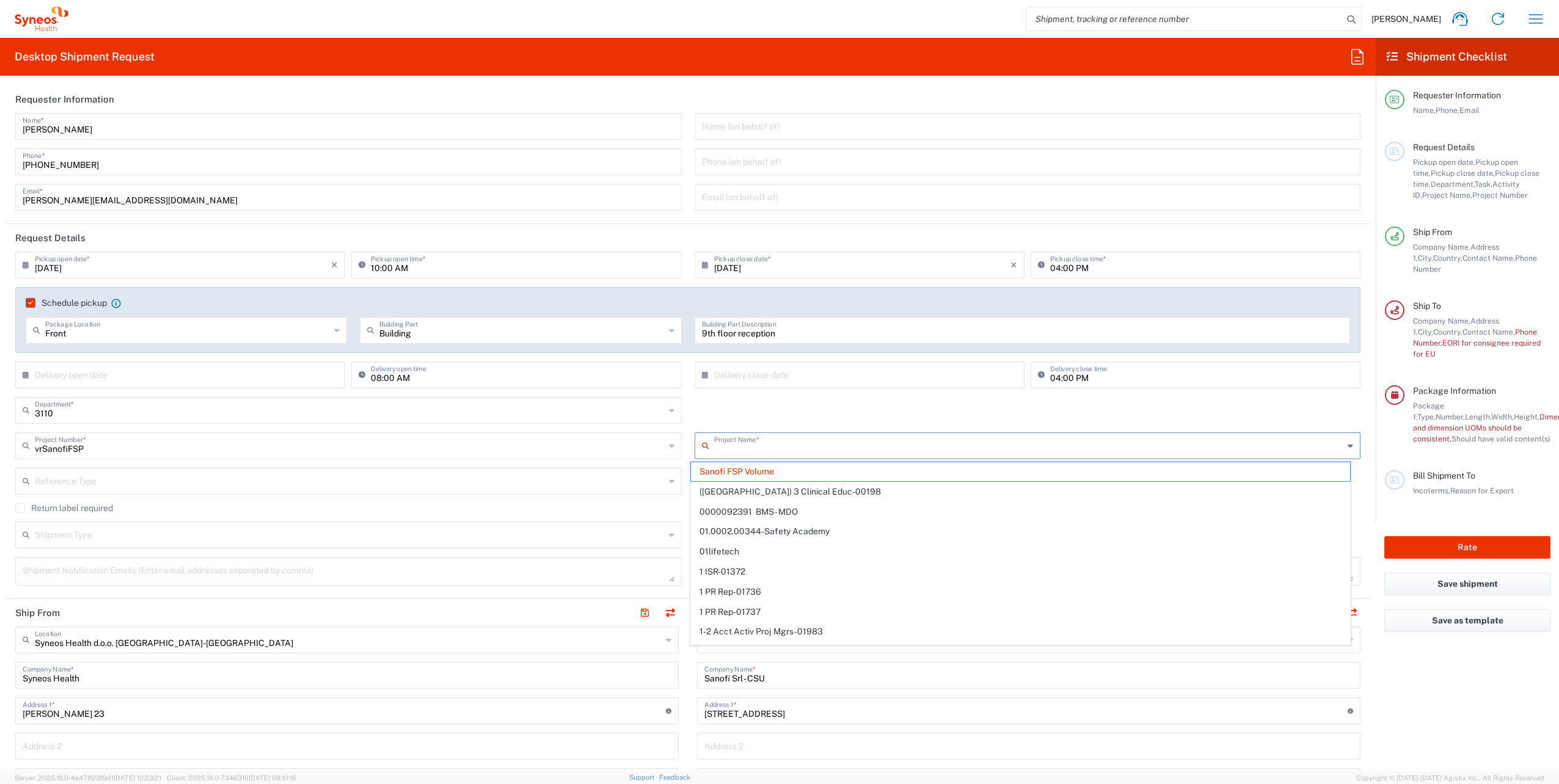
click at [387, 472] on input "text" at bounding box center [350, 480] width 630 height 22
type input "Sanofi FSP Volume"
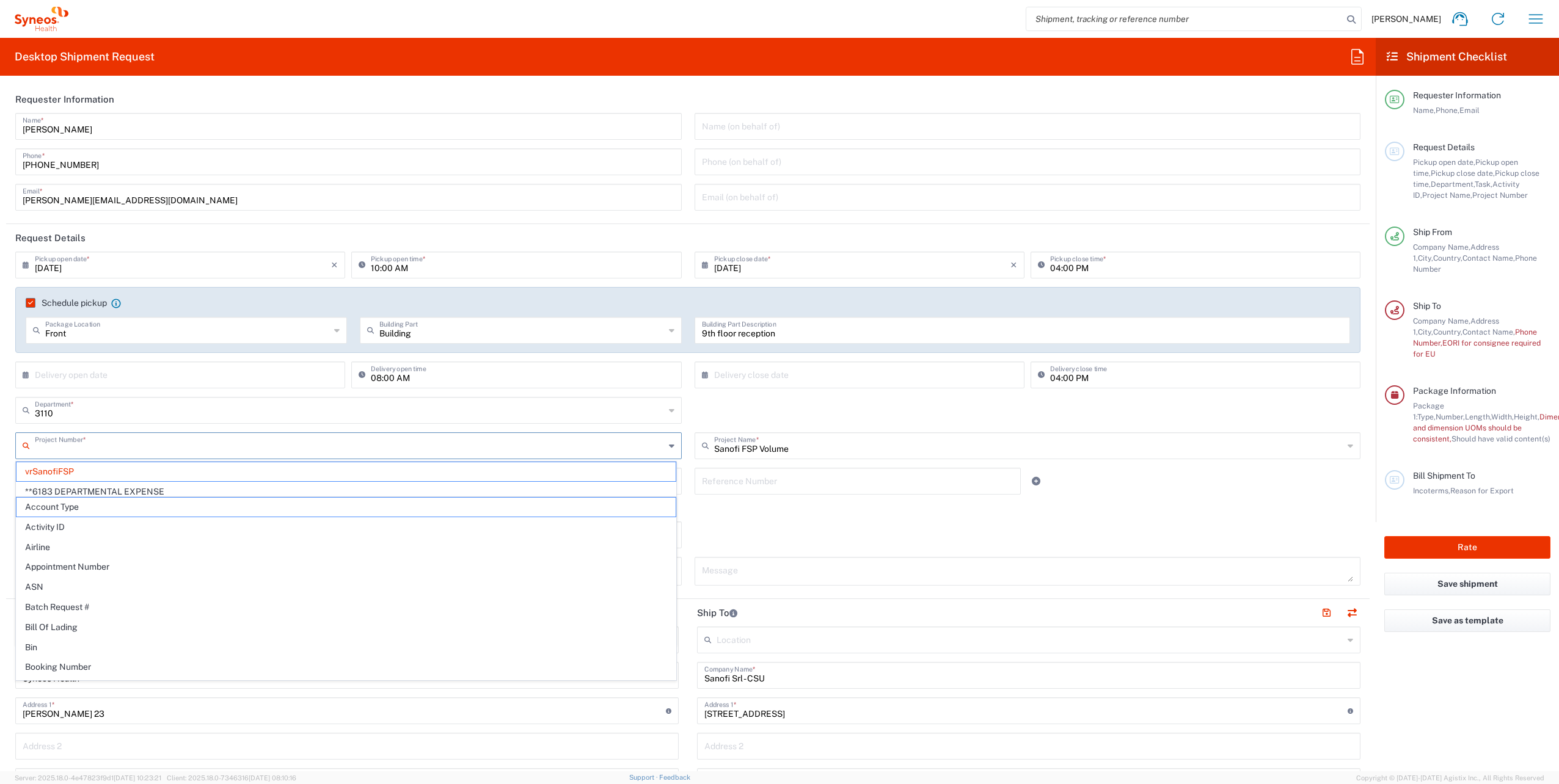
click at [89, 445] on input "text" at bounding box center [350, 445] width 630 height 22
click at [141, 463] on span "vrSanofiFSP" at bounding box center [346, 471] width 659 height 19
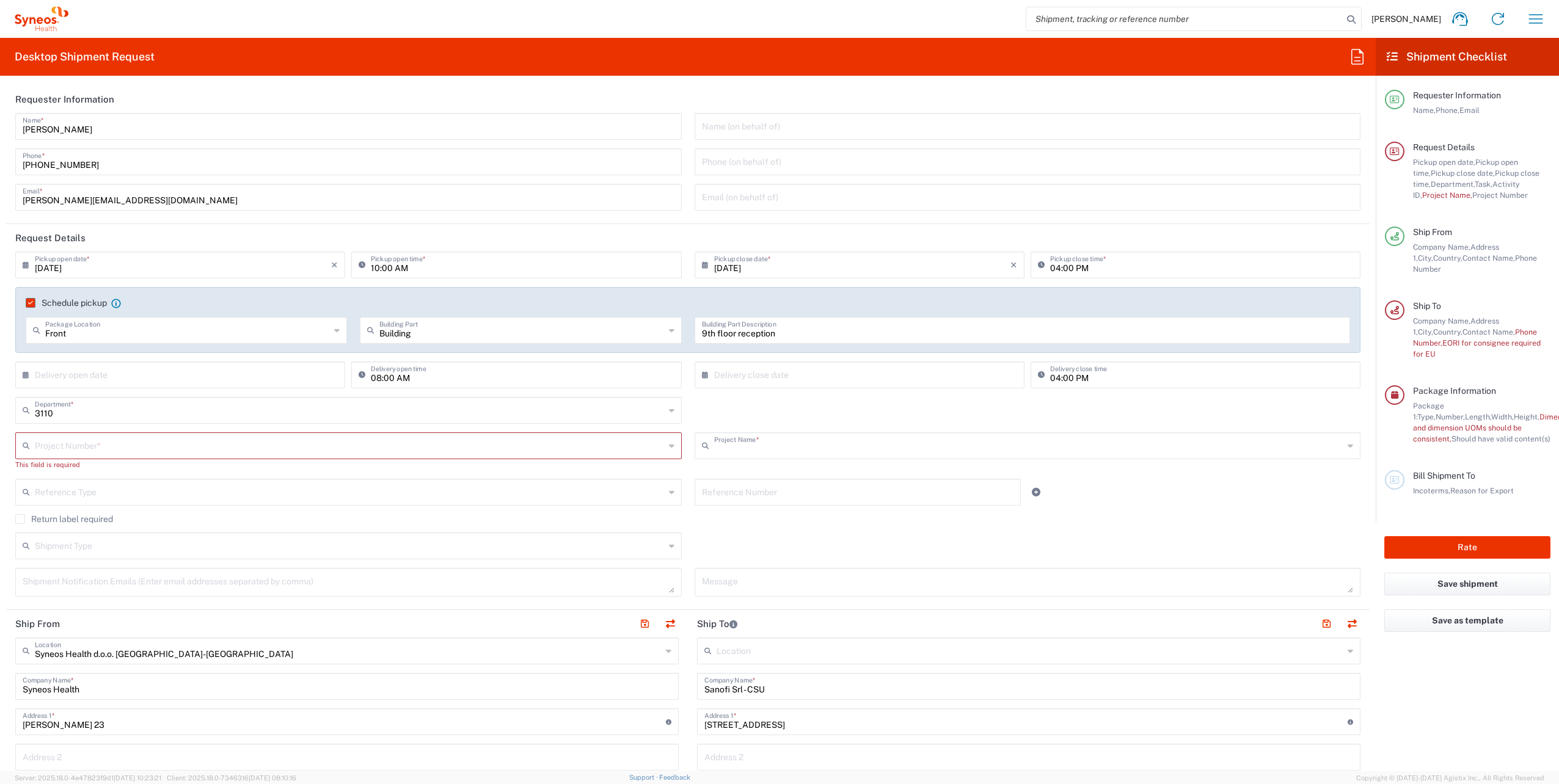
click at [847, 453] on input "text" at bounding box center [1029, 445] width 630 height 22
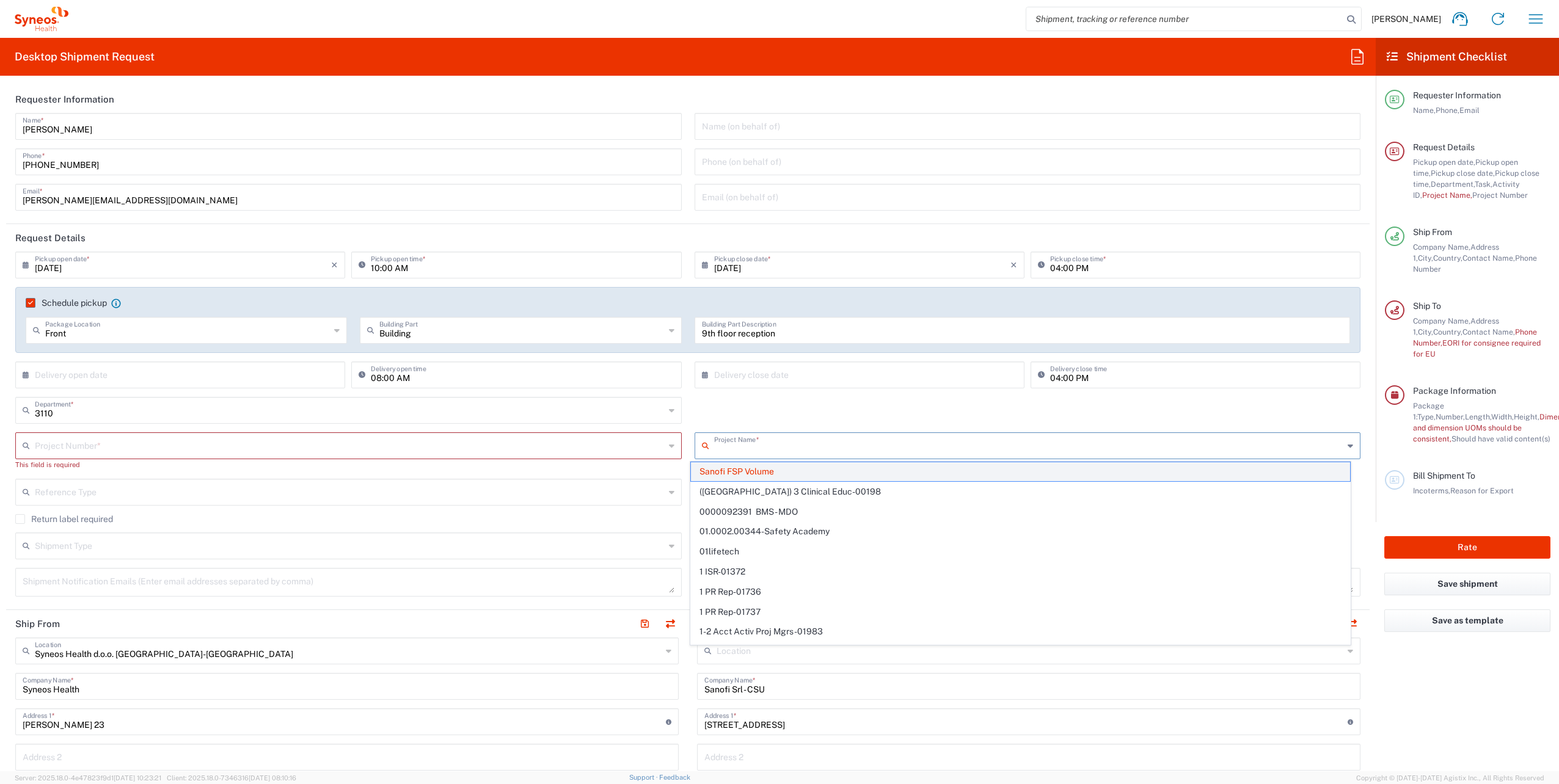
click at [803, 465] on span "Sanofi FSP Volume" at bounding box center [1020, 471] width 659 height 19
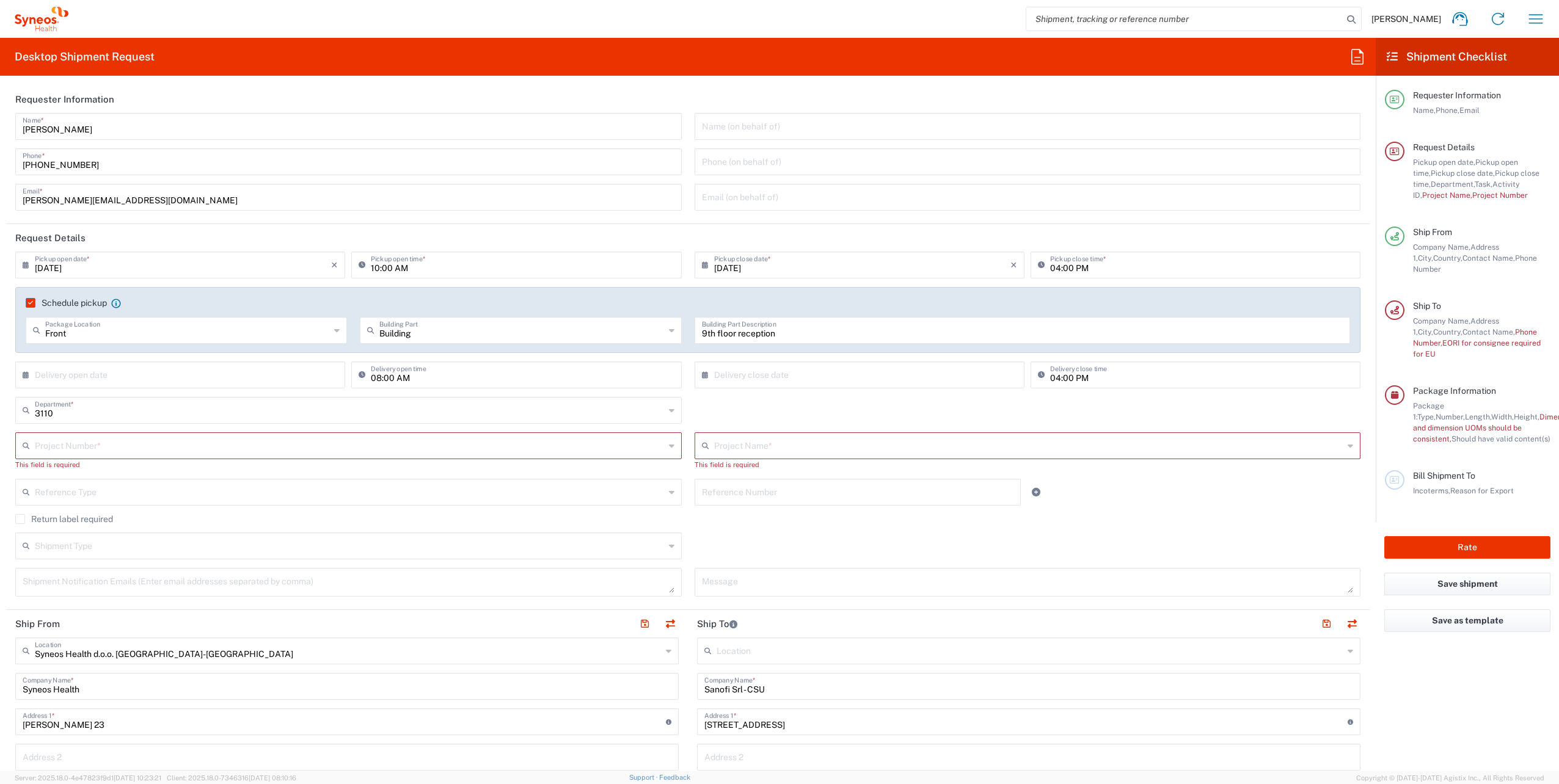
click at [130, 451] on input "text" at bounding box center [350, 445] width 630 height 22
type input "7061958"
click at [70, 469] on span "7061958" at bounding box center [346, 471] width 659 height 19
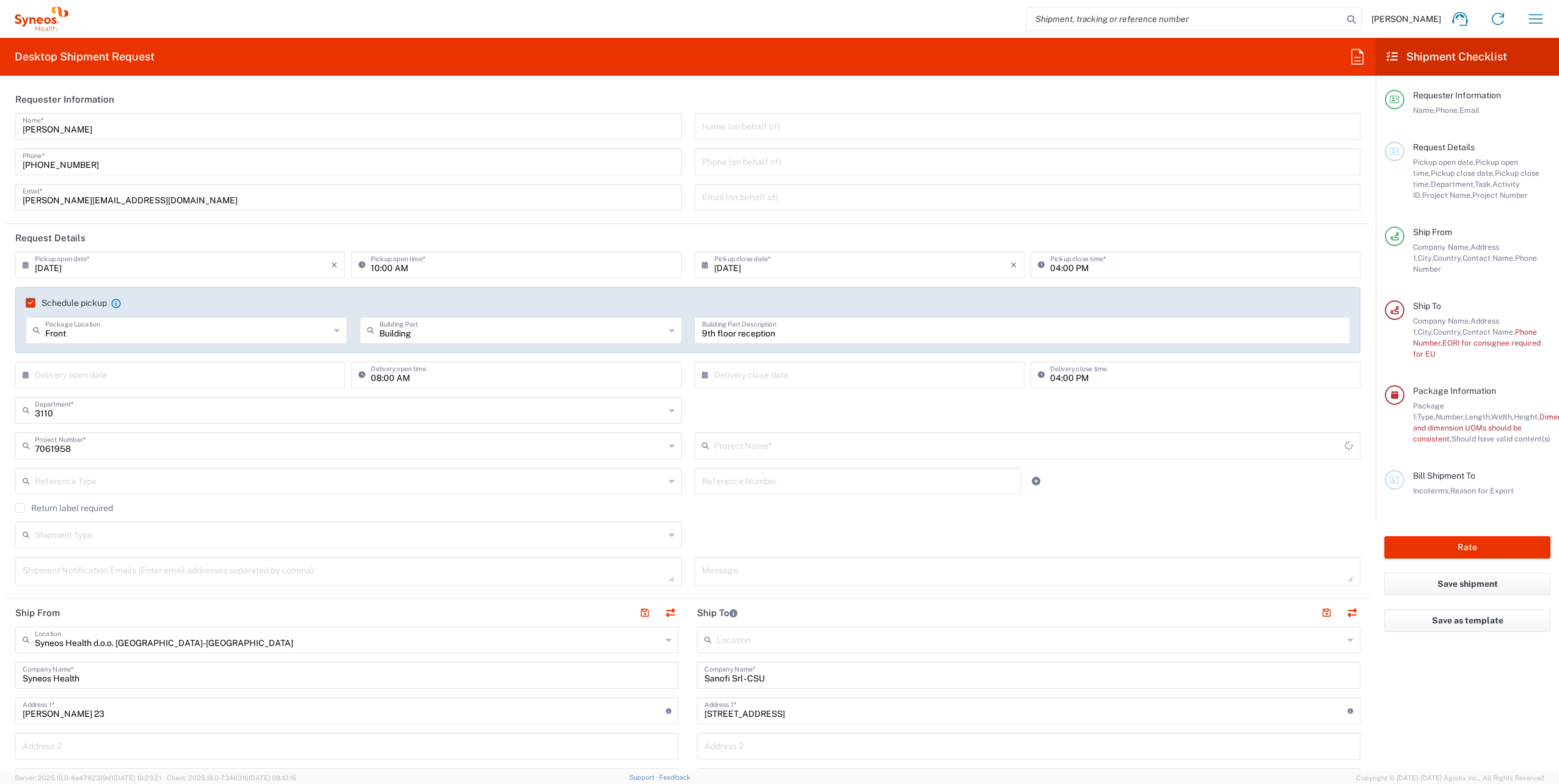
type input "7061958-Sanofi-[GEOGRAPHIC_DATA]"
click at [725, 485] on input "text" at bounding box center [857, 480] width 312 height 22
click at [130, 482] on input "text" at bounding box center [350, 480] width 630 height 22
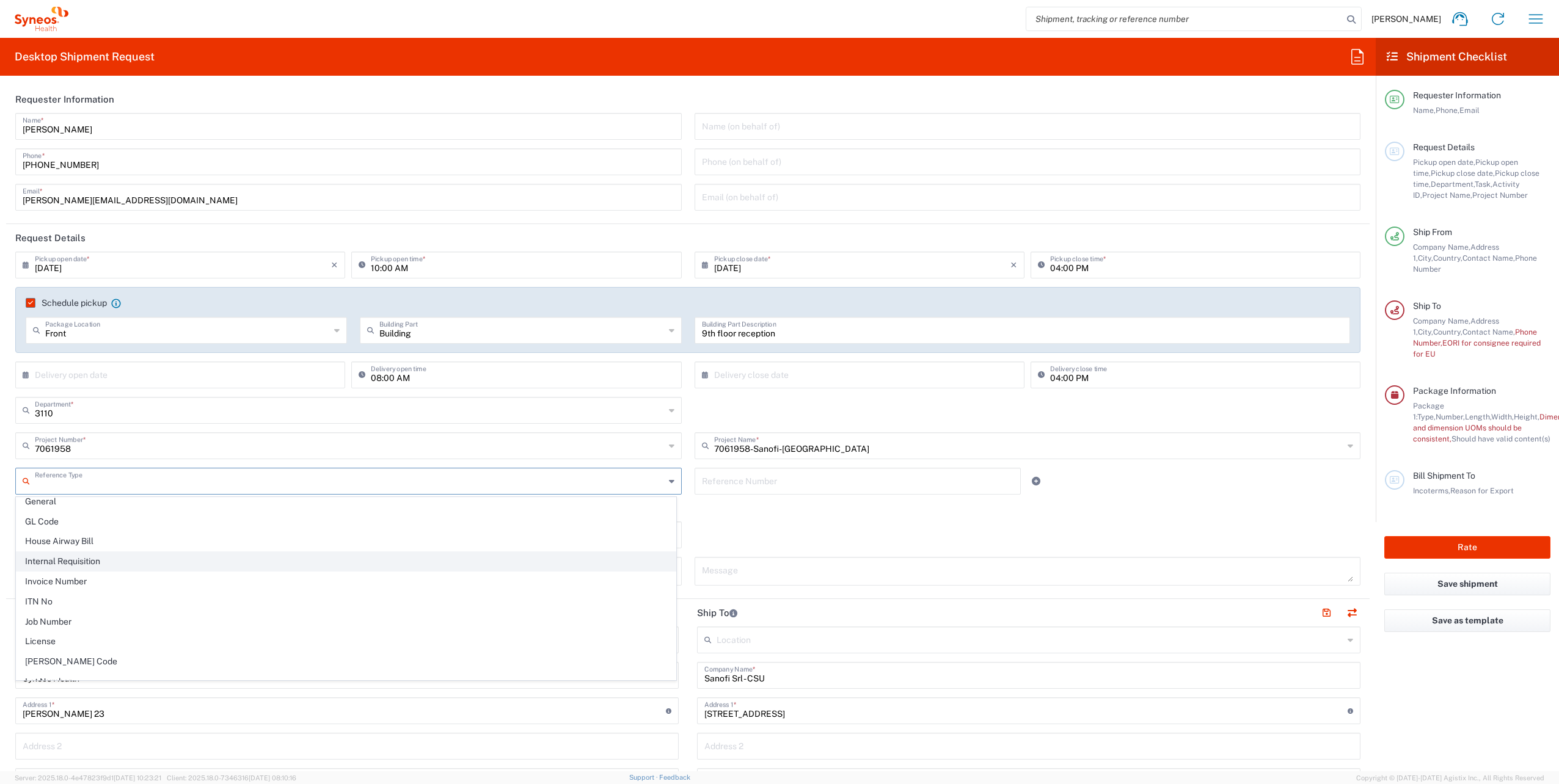
scroll to position [427, 0]
click at [811, 481] on input "text" at bounding box center [857, 480] width 312 height 22
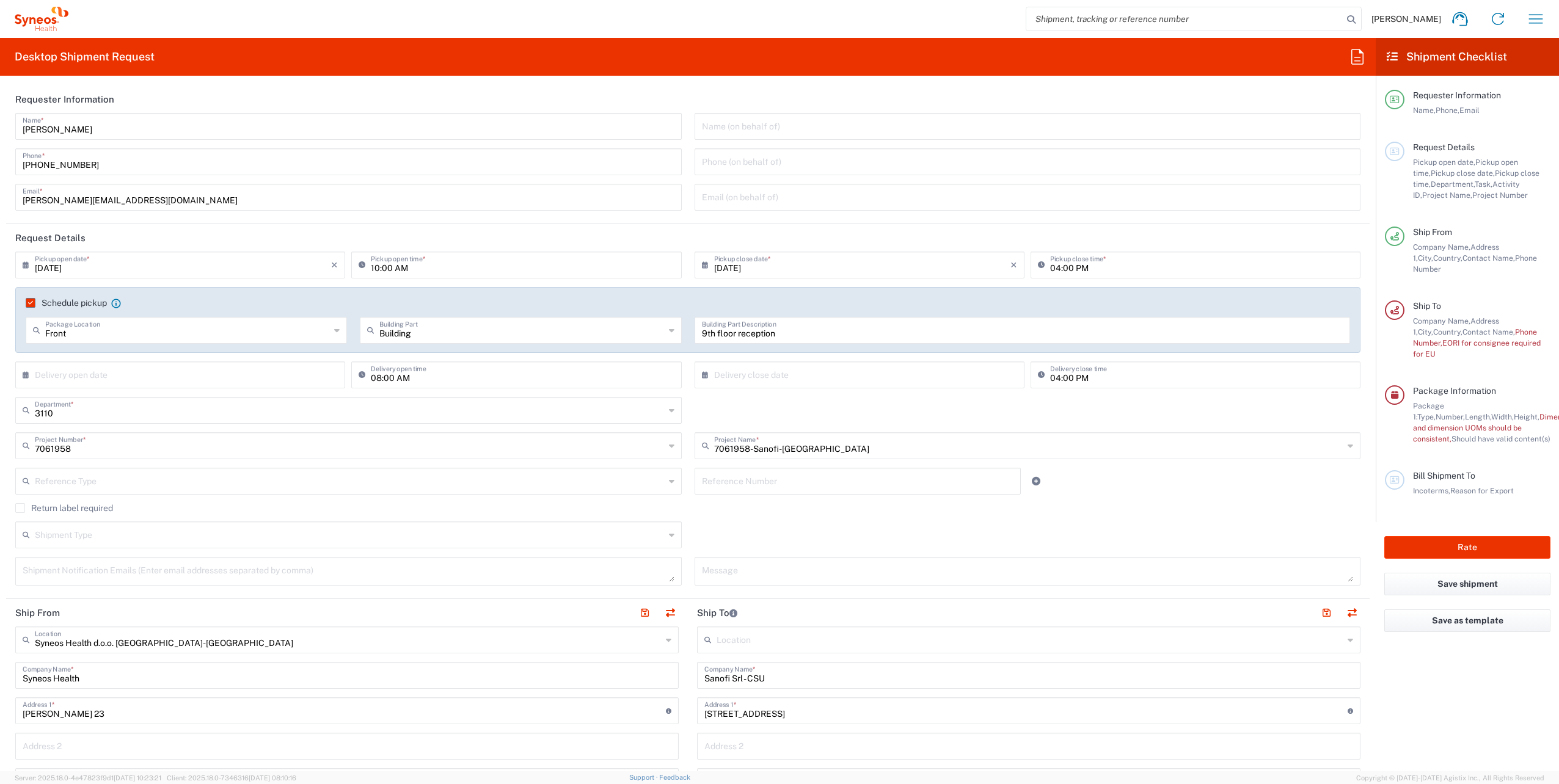
click at [845, 518] on div "Return label required" at bounding box center [688, 512] width 1345 height 18
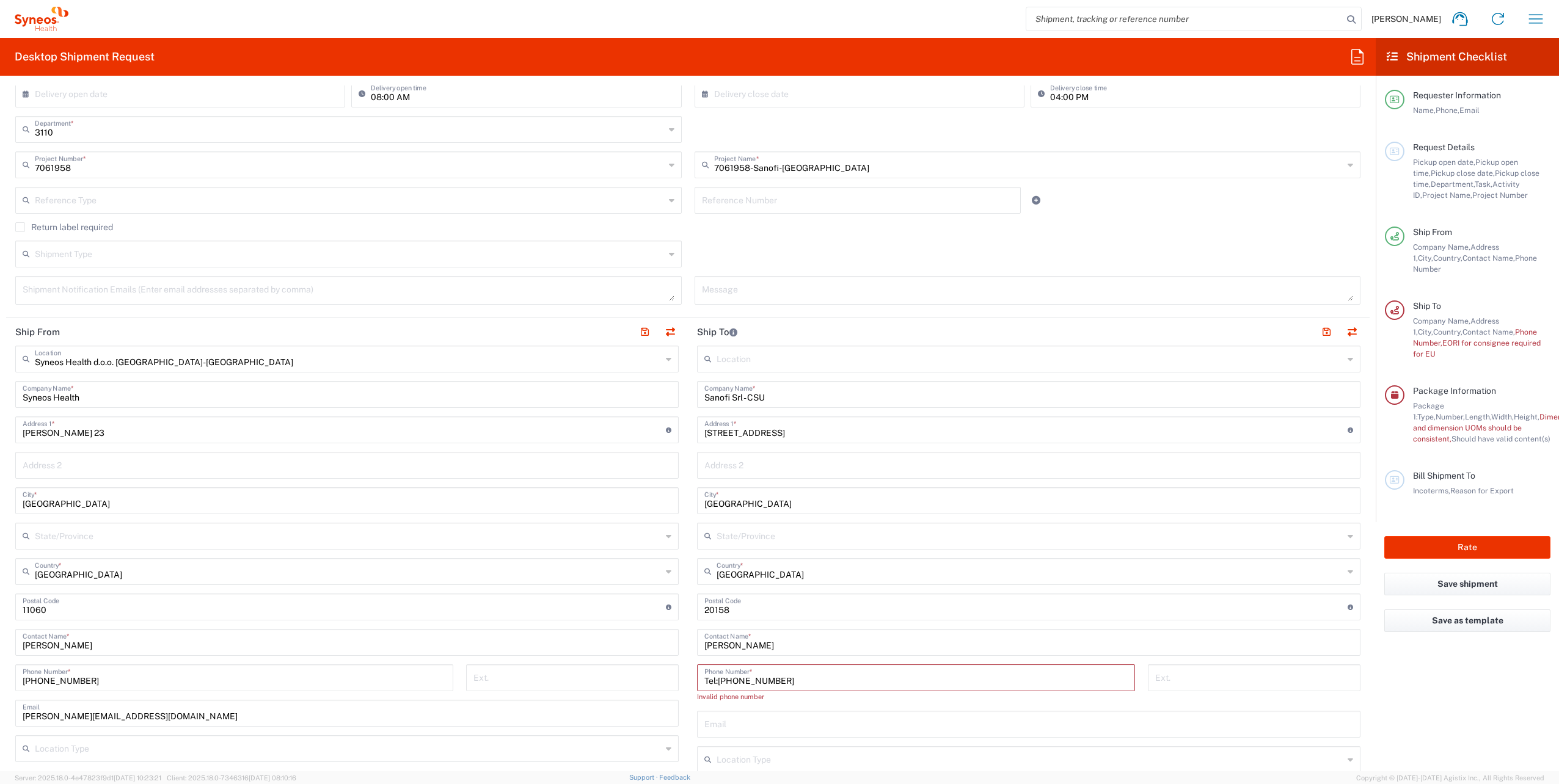
scroll to position [335, 0]
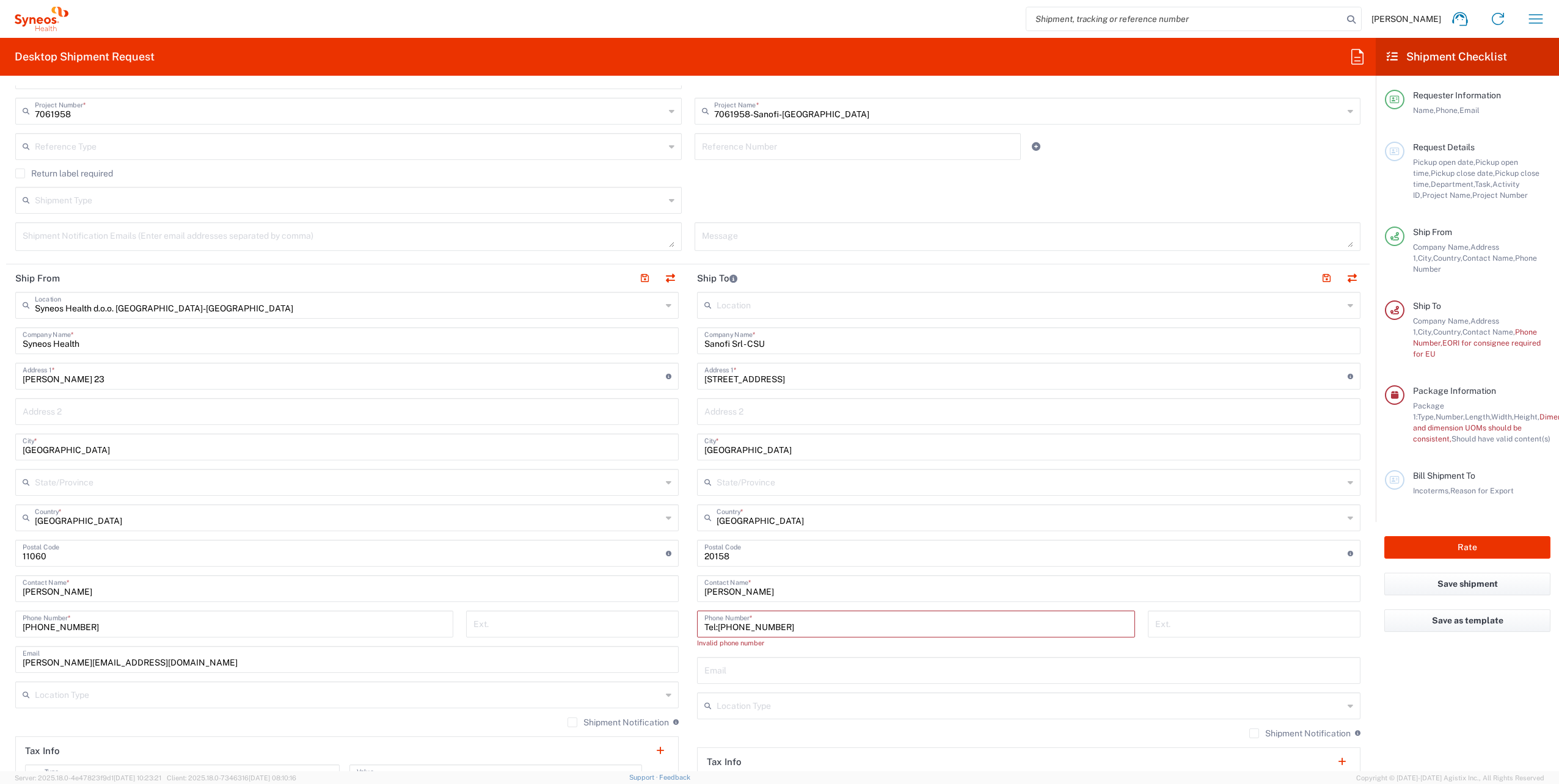
drag, startPoint x: 785, startPoint y: 627, endPoint x: 643, endPoint y: 630, distance: 142.0
click at [646, 630] on div "Ship From Syneos Health d.o.o. [GEOGRAPHIC_DATA]-[GEOGRAPHIC_DATA] Location Syn…" at bounding box center [688, 554] width 1363 height 581
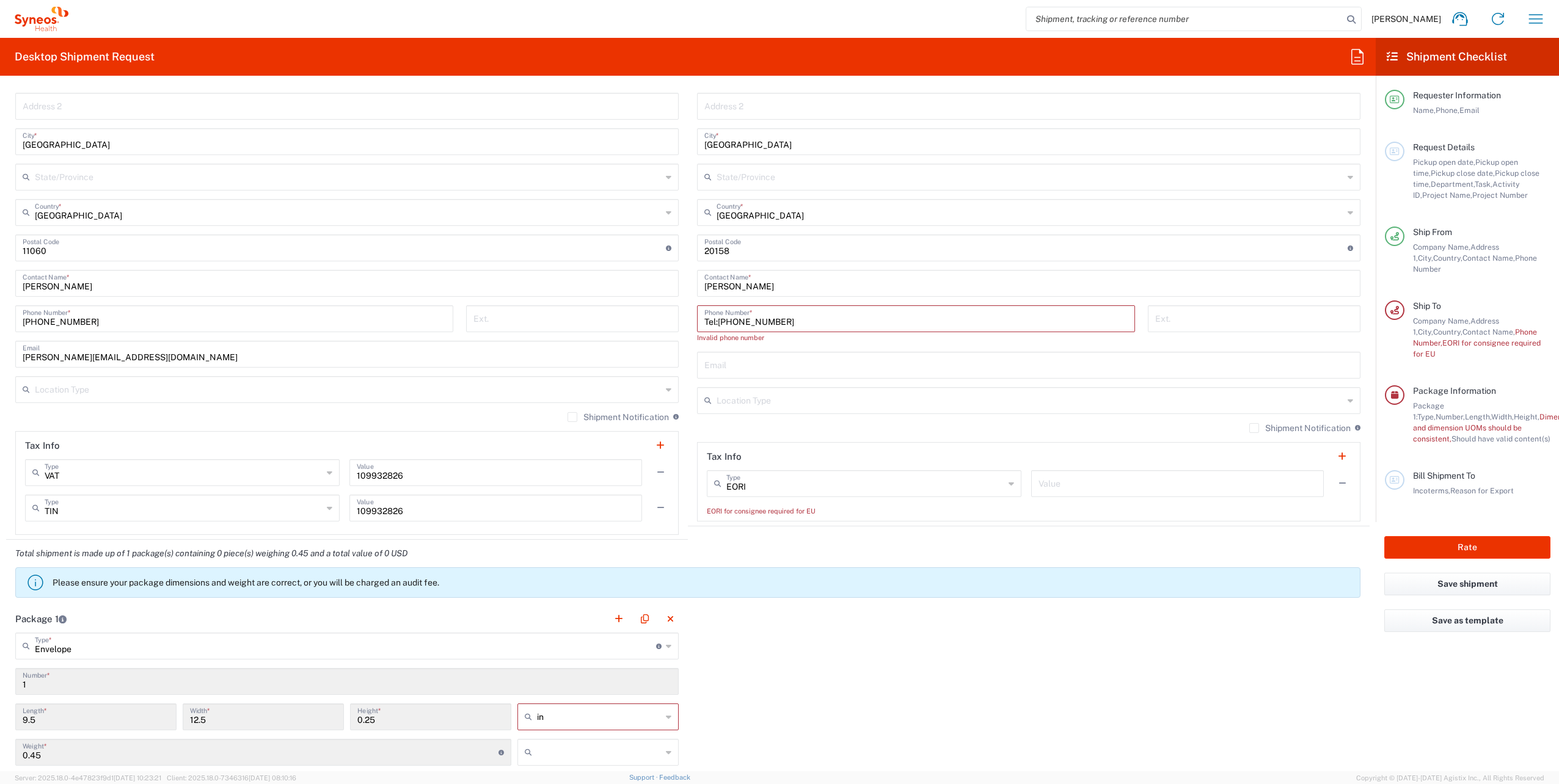
scroll to position [701, 0]
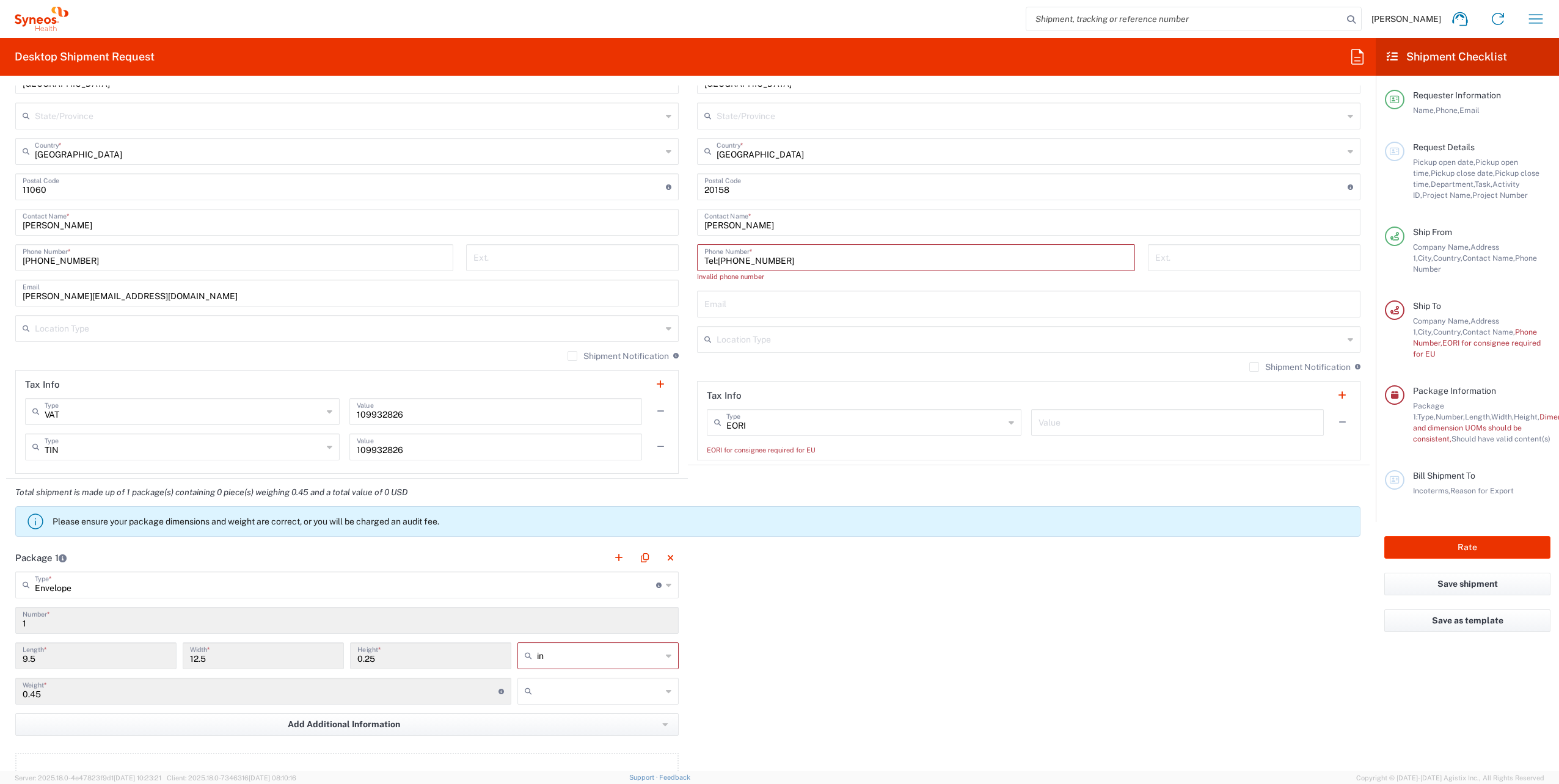
type input "EORI"
click at [791, 425] on input "EORI" at bounding box center [865, 422] width 278 height 22
click at [851, 586] on div "Package 1 Envelope Type * Material used to package goods Envelope Large Box Med…" at bounding box center [688, 677] width 1363 height 268
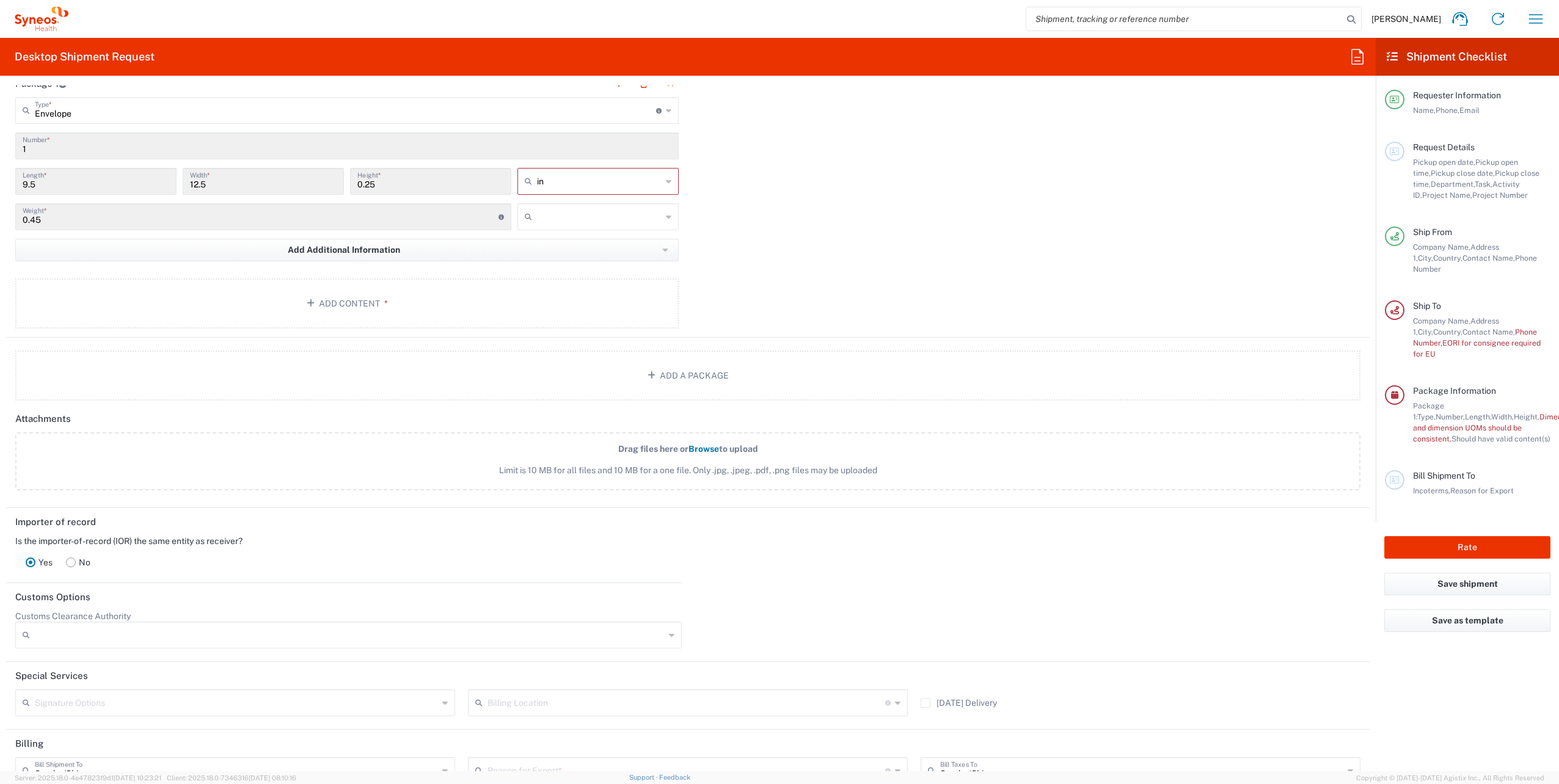
scroll to position [1312, 0]
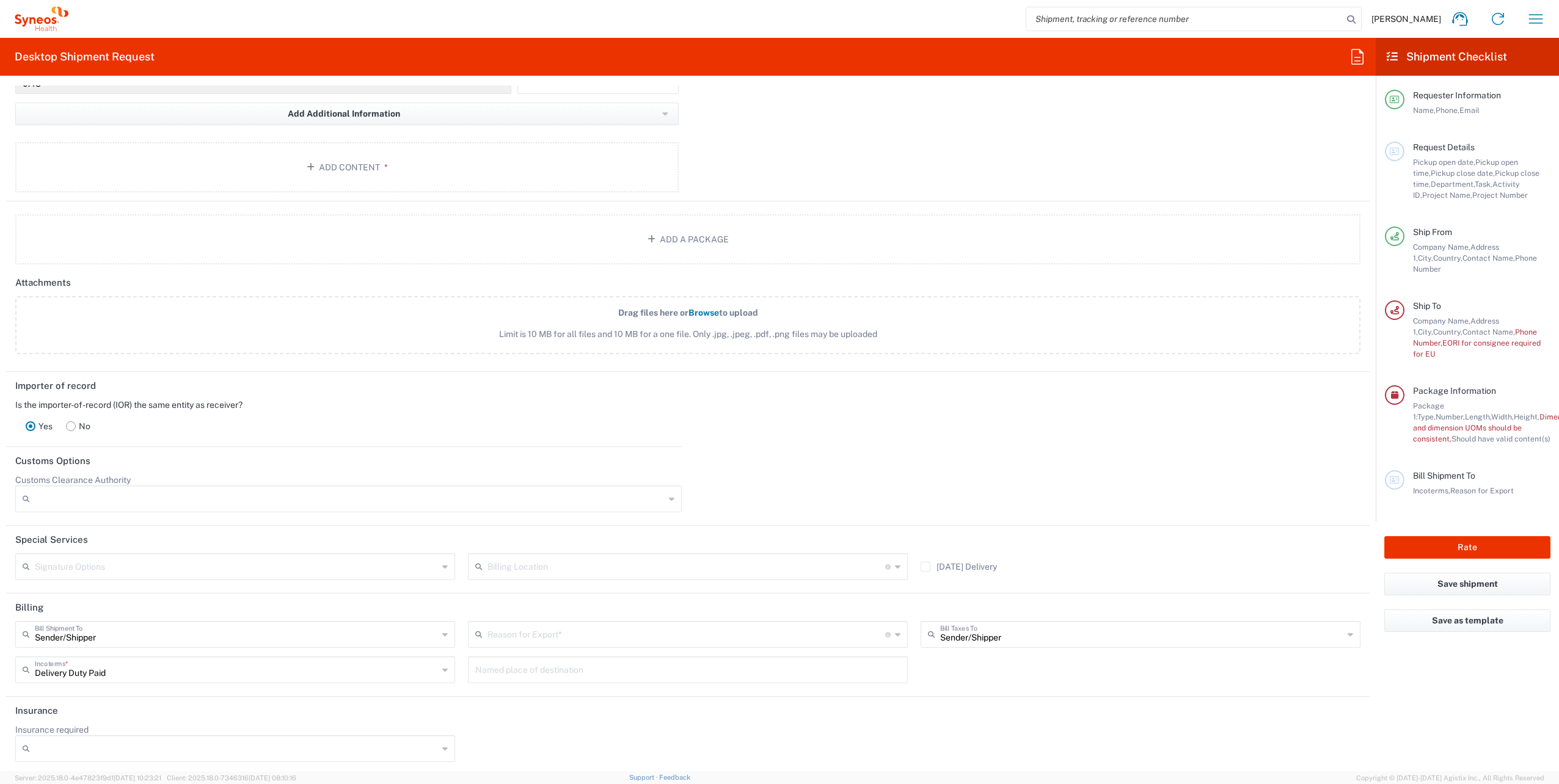
click at [380, 676] on div "Delivery Duty Paid Incoterms *" at bounding box center [235, 670] width 440 height 27
click at [380, 677] on div "Incoterms *" at bounding box center [235, 670] width 440 height 27
click at [559, 690] on agx-form-section "Billing Sender/[PERSON_NAME] Shipment To Sender/Shipper Recipient Account Third…" at bounding box center [688, 645] width 1363 height 103
type input "Delivery Duty Paid"
click at [654, 692] on agx-form-section "Billing Sender/[PERSON_NAME] Shipment To Sender/Shipper Recipient Account Third…" at bounding box center [688, 645] width 1363 height 103
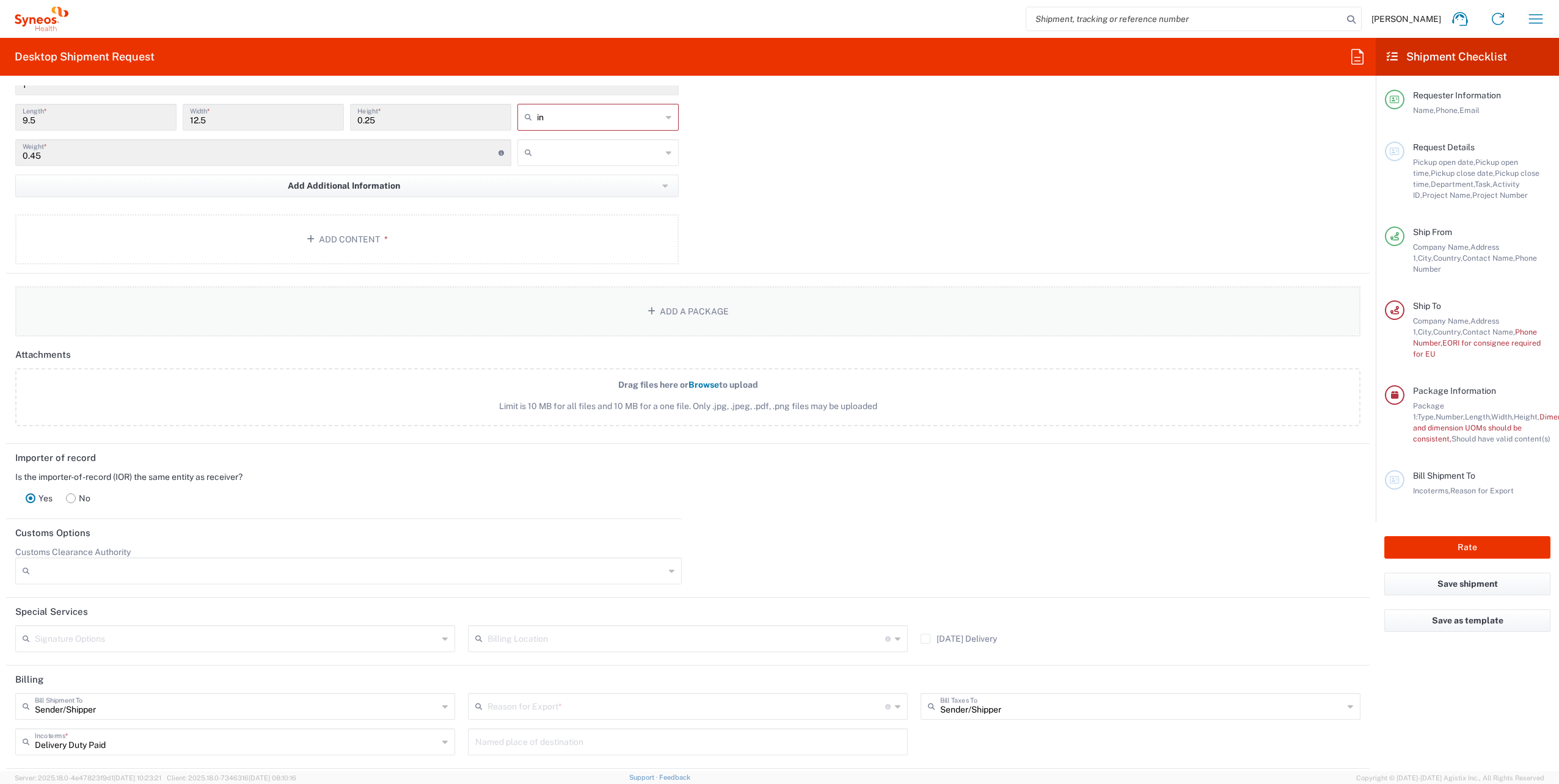
scroll to position [1189, 0]
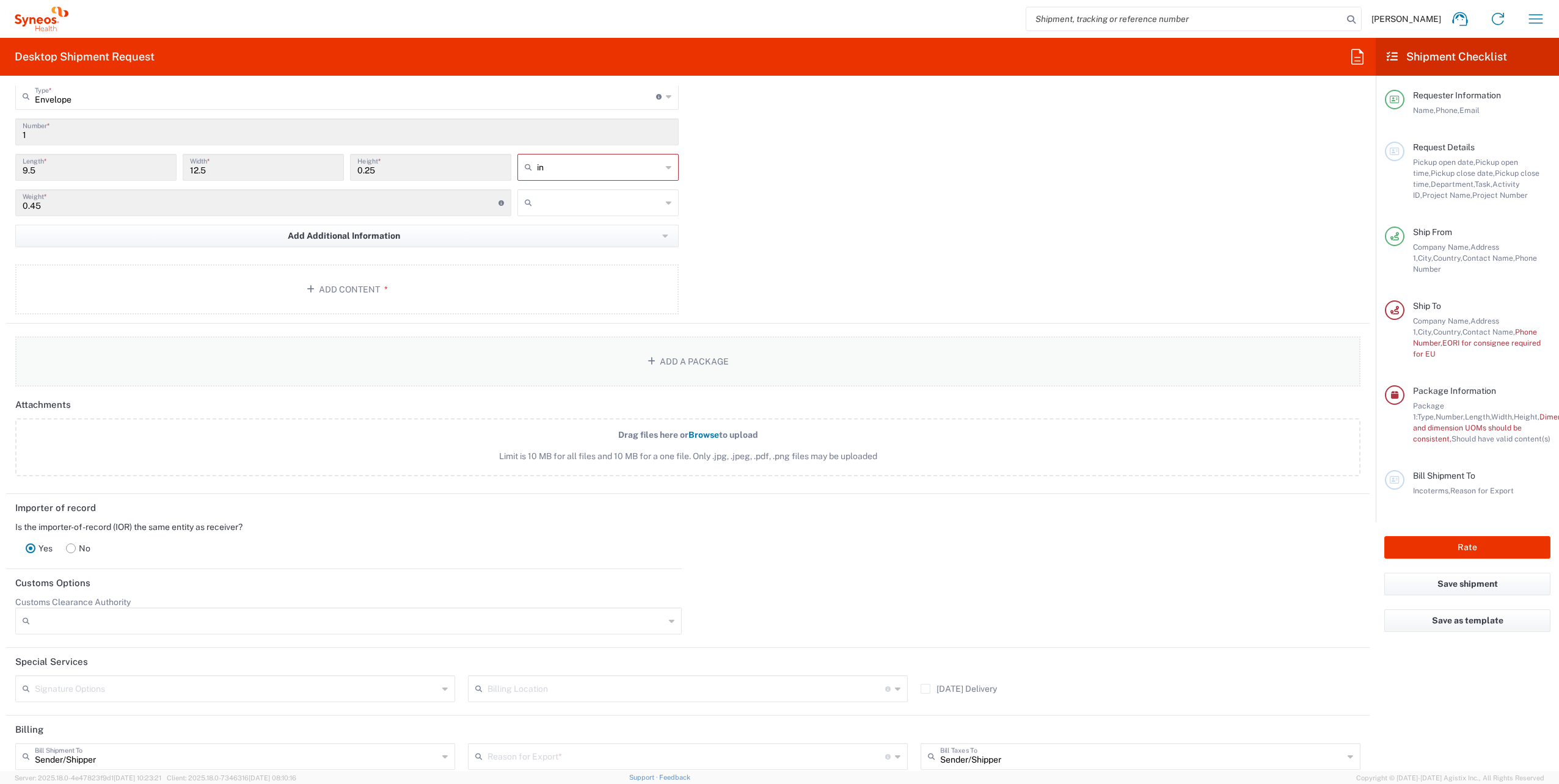
click at [698, 356] on button "Add a Package" at bounding box center [688, 361] width 1345 height 50
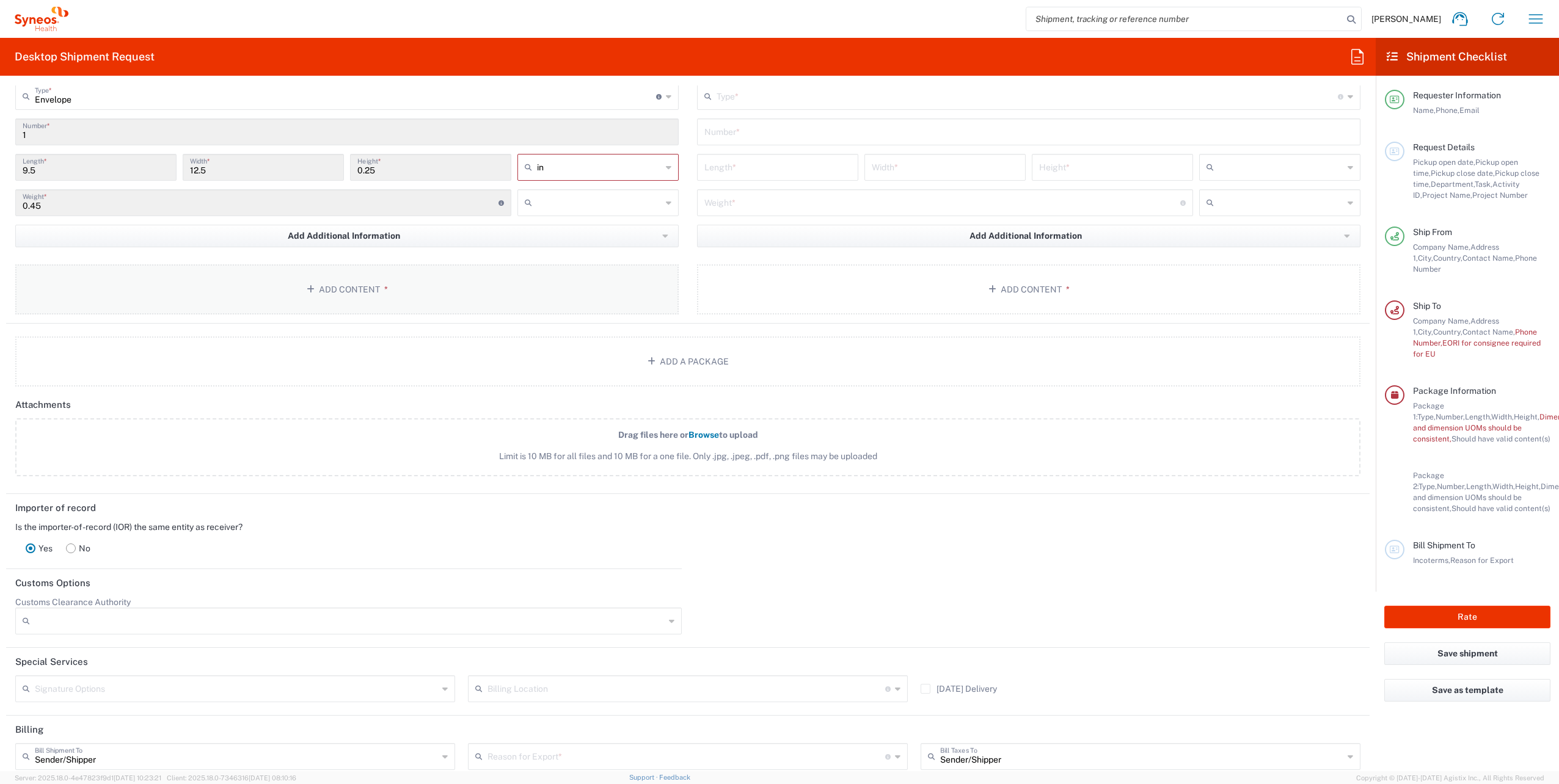
click at [425, 290] on button "Add Content *" at bounding box center [347, 289] width 663 height 50
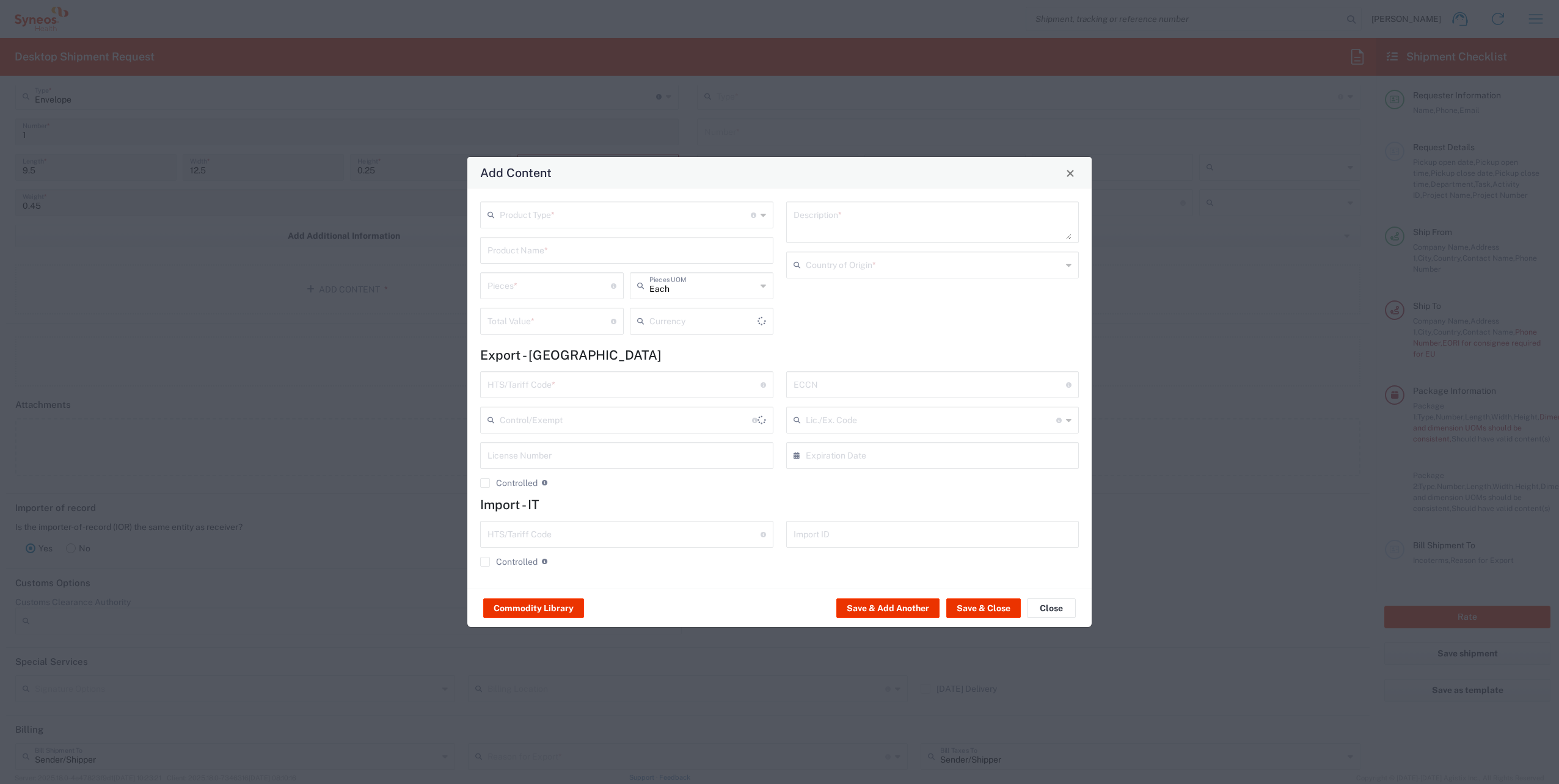
type input "US Dollar"
click at [549, 217] on input "text" at bounding box center [625, 214] width 251 height 22
click at [546, 243] on span "Documents" at bounding box center [626, 242] width 290 height 19
type input "Documents"
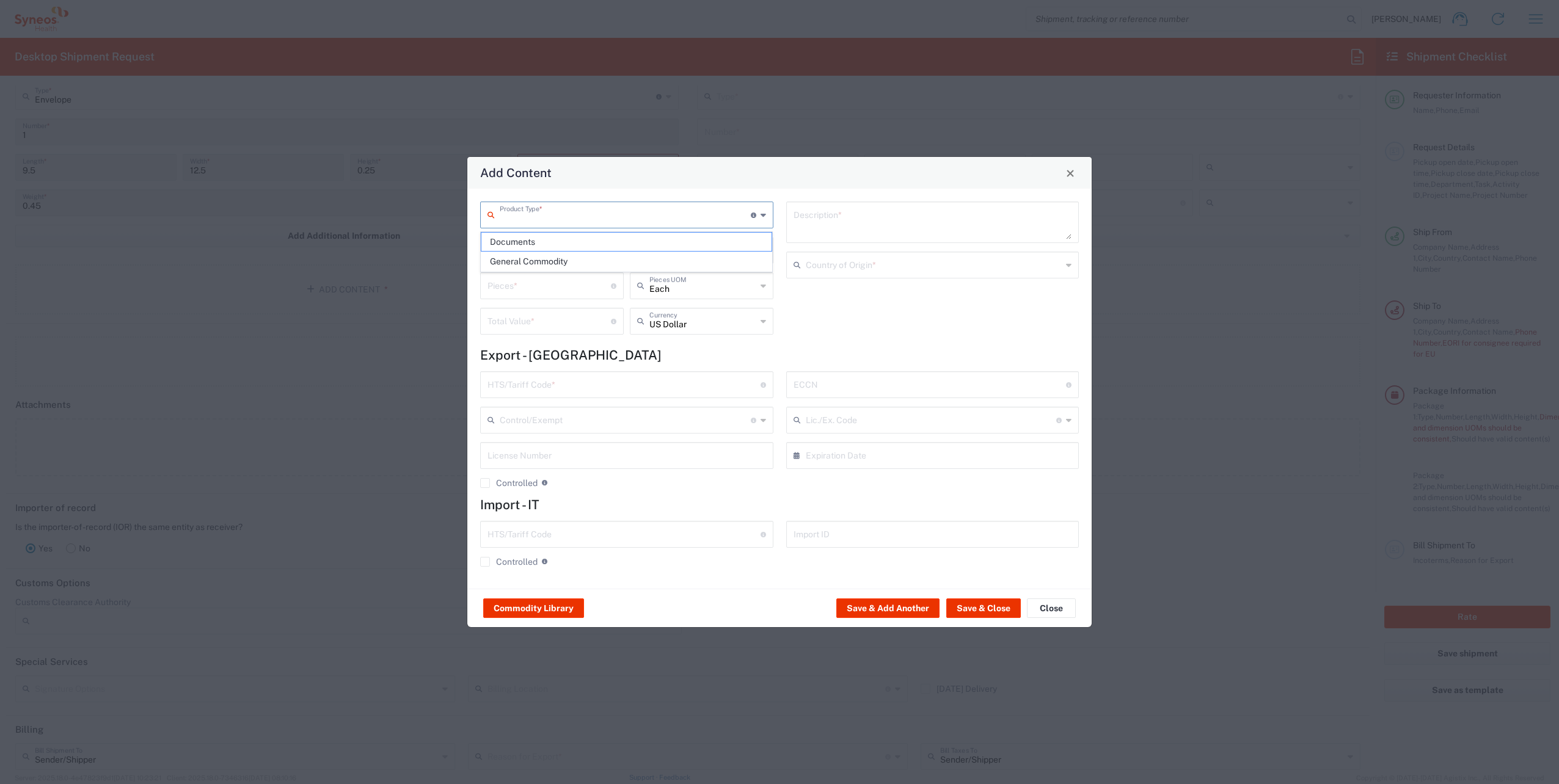
type input "1"
type textarea "Documents"
type input "[GEOGRAPHIC_DATA]"
type input "0000.00.0000"
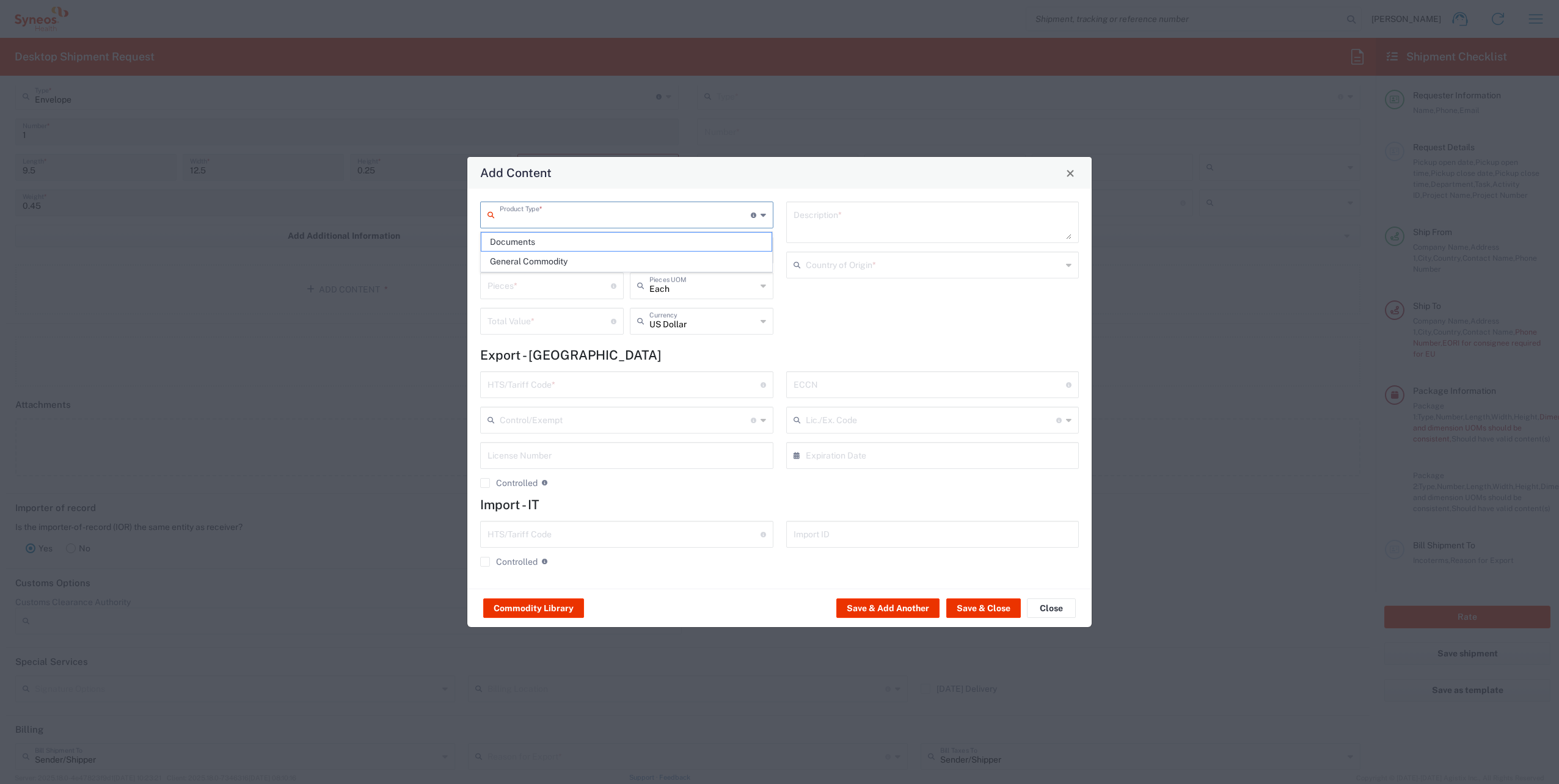
type input "0000.00.0000"
click at [573, 292] on input "1" at bounding box center [549, 285] width 124 height 22
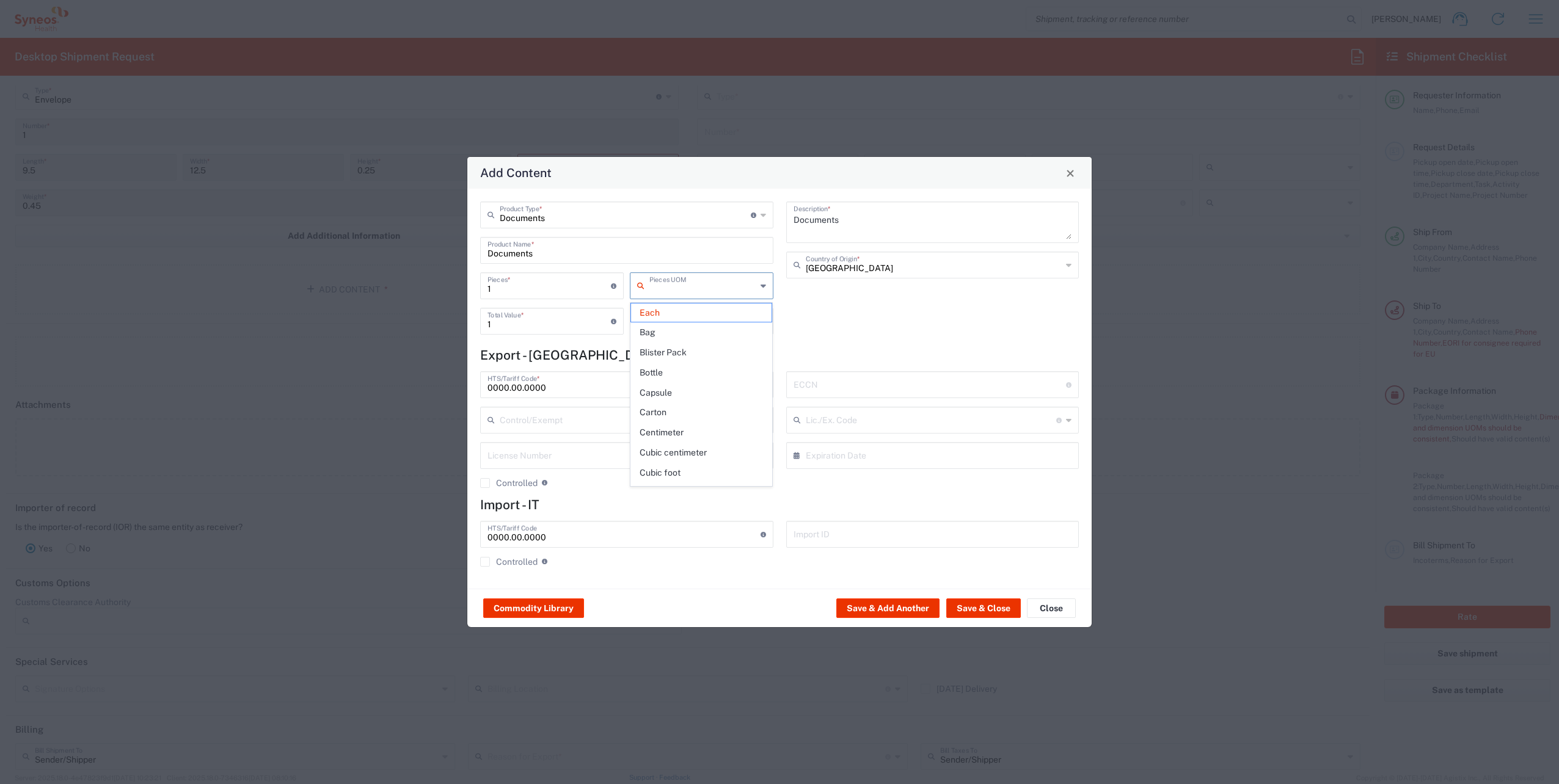
click at [705, 293] on input "text" at bounding box center [702, 285] width 107 height 22
click at [677, 310] on span "Each" at bounding box center [702, 313] width 141 height 19
click at [666, 286] on input "text" at bounding box center [702, 285] width 107 height 22
click at [571, 362] on h4 "Export - [GEOGRAPHIC_DATA]" at bounding box center [779, 355] width 599 height 15
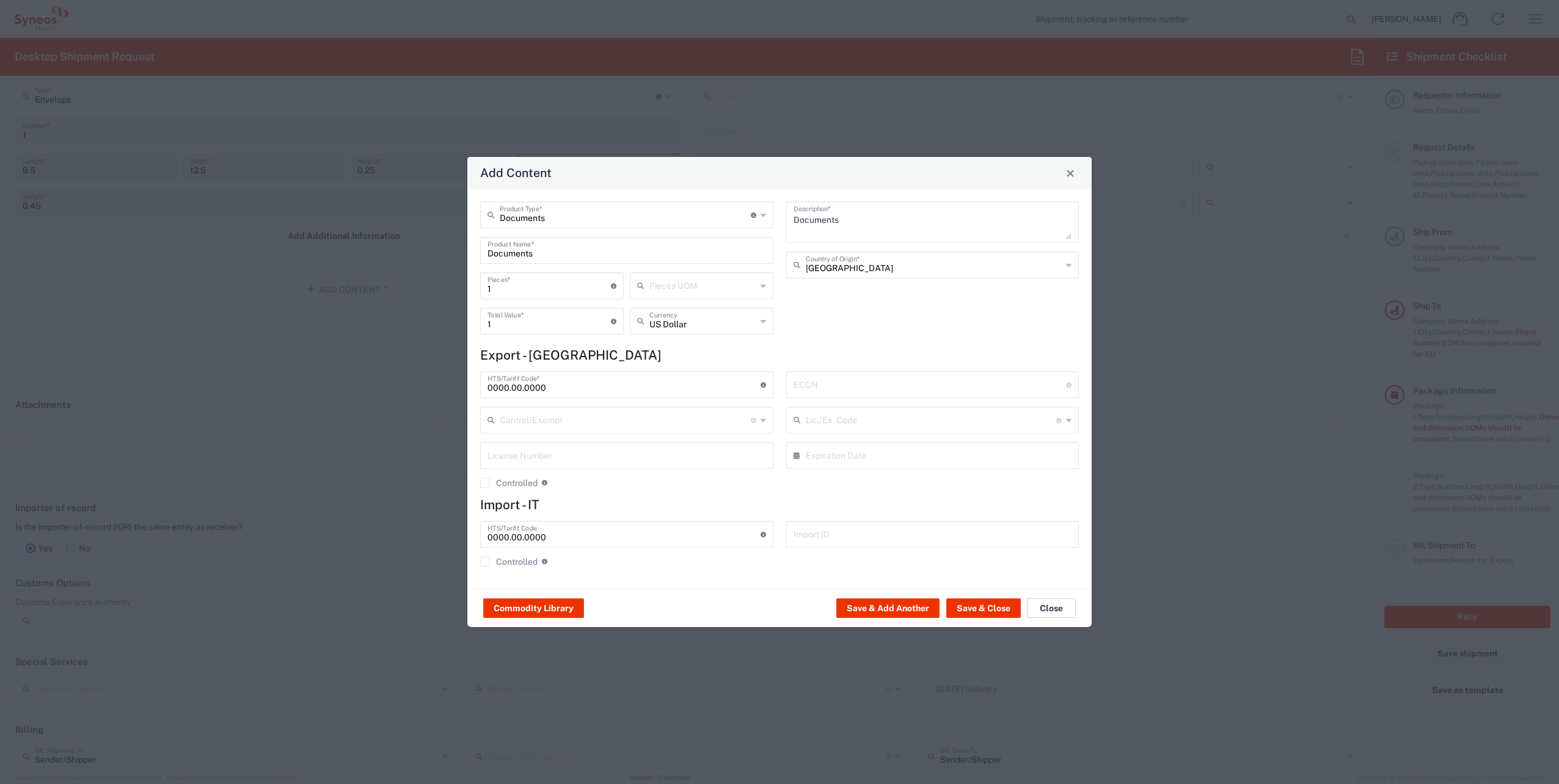
click at [1069, 610] on button "Close" at bounding box center [1051, 607] width 49 height 19
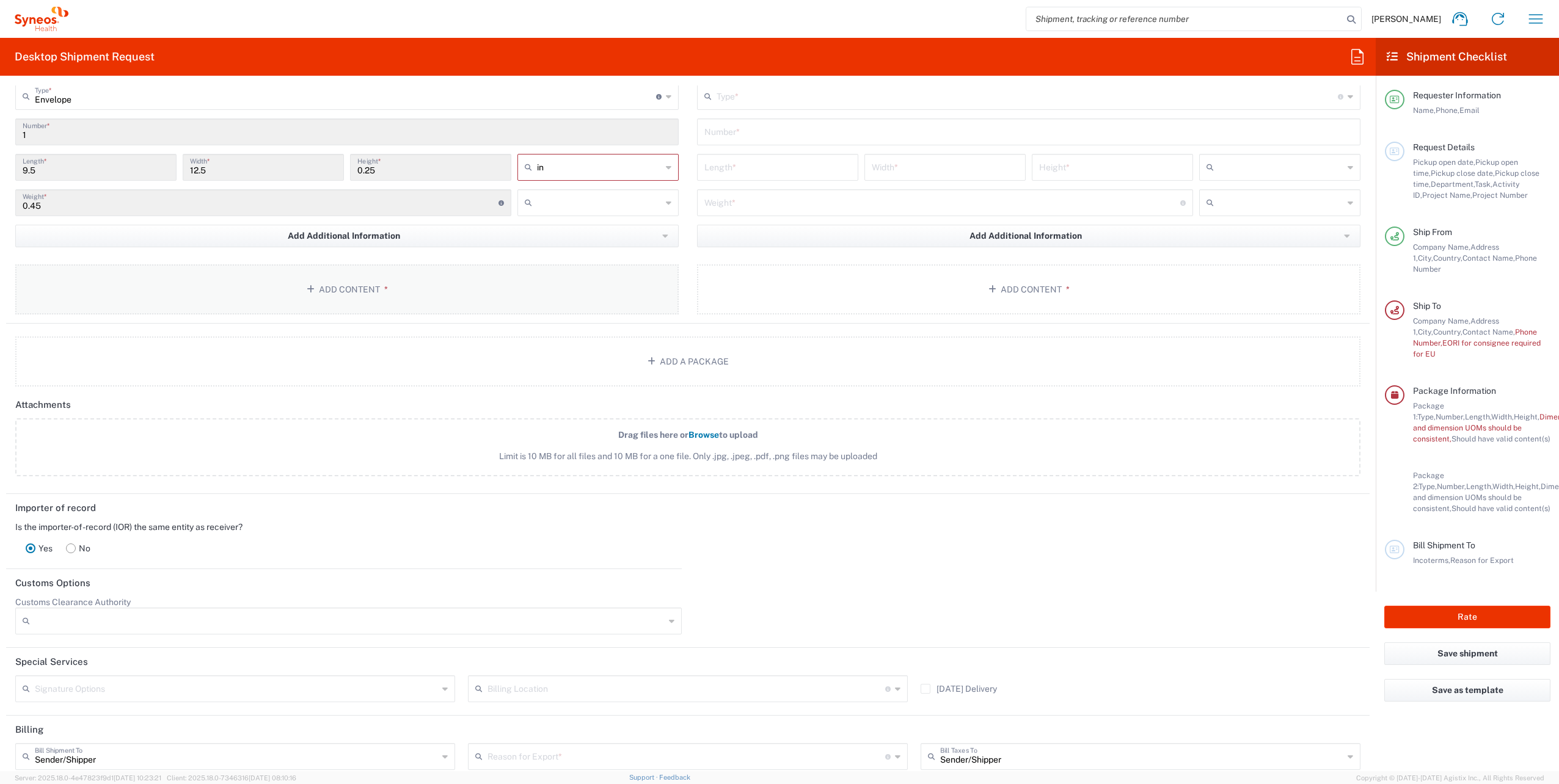
click at [383, 294] on button "Add Content *" at bounding box center [347, 289] width 663 height 50
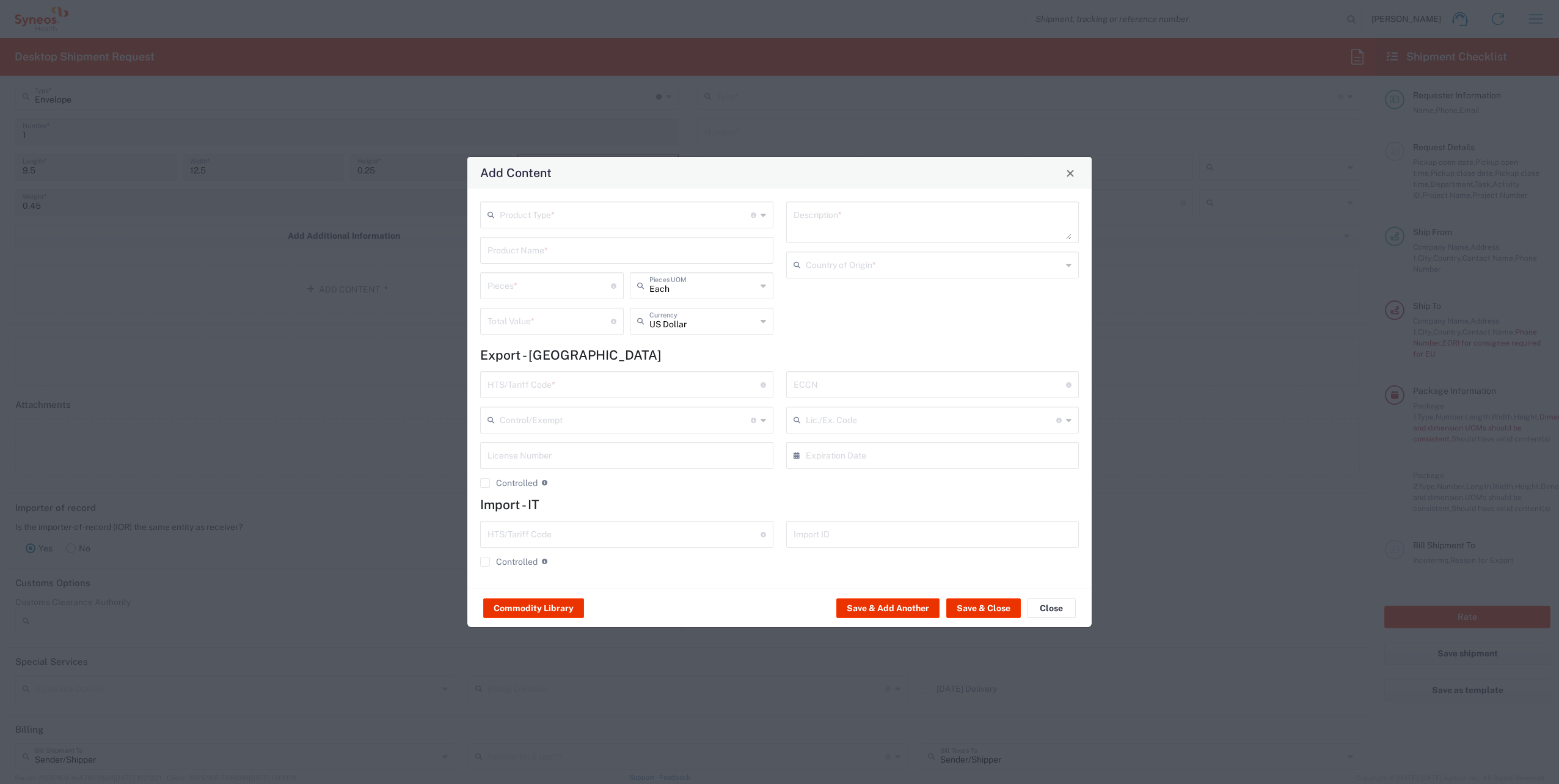
click at [561, 220] on input "text" at bounding box center [625, 214] width 251 height 22
click at [540, 246] on span "Documents" at bounding box center [626, 242] width 290 height 19
type input "Documents"
type input "1"
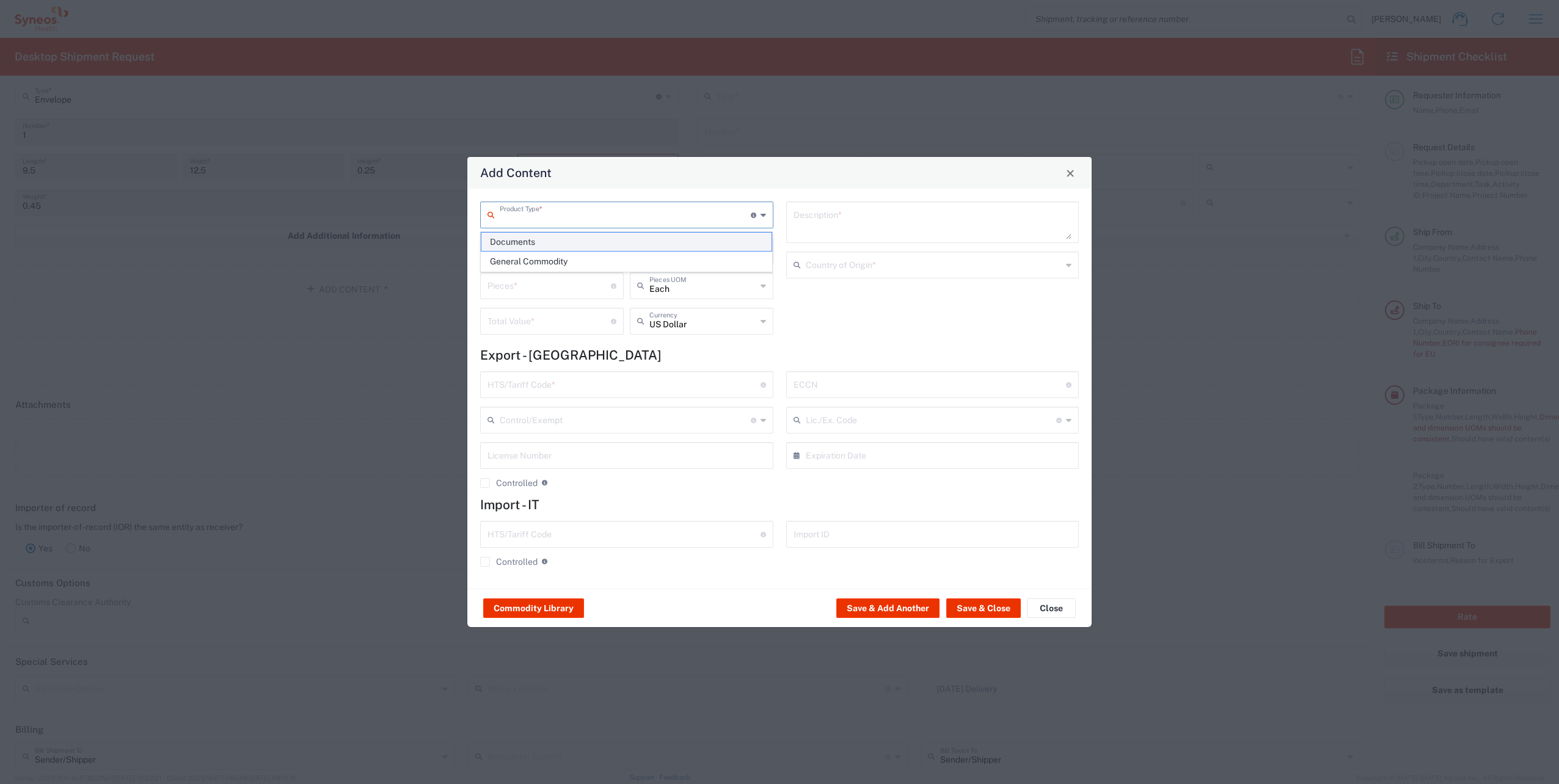
type input "1"
type textarea "Documents"
type input "[GEOGRAPHIC_DATA]"
type input "0000.00.0000"
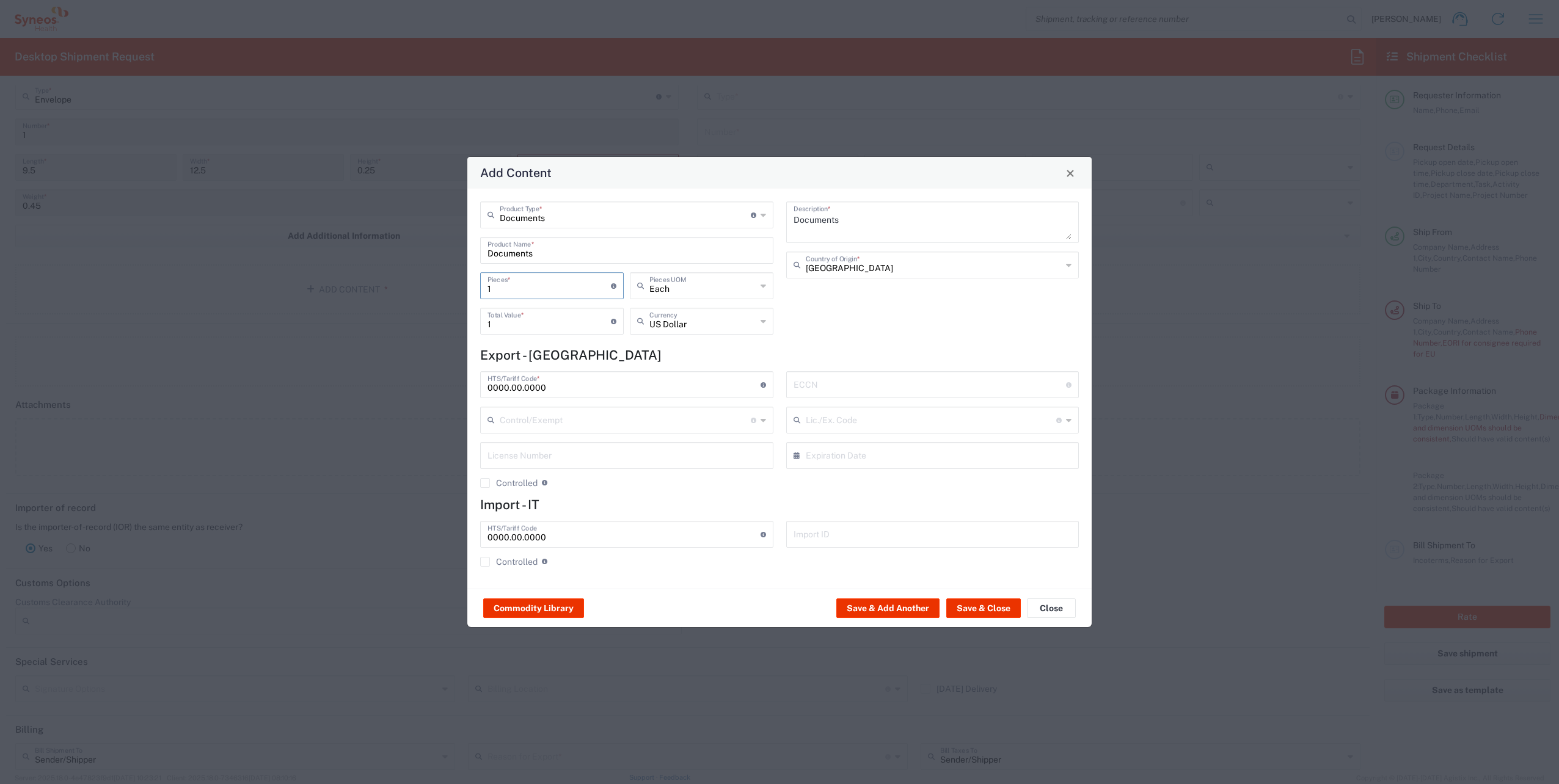
drag, startPoint x: 512, startPoint y: 290, endPoint x: 455, endPoint y: 290, distance: 57.0
click at [455, 290] on div "Add Content Documents Product Type * Document: Paper document generated interna…" at bounding box center [779, 392] width 1559 height 784
type input "6"
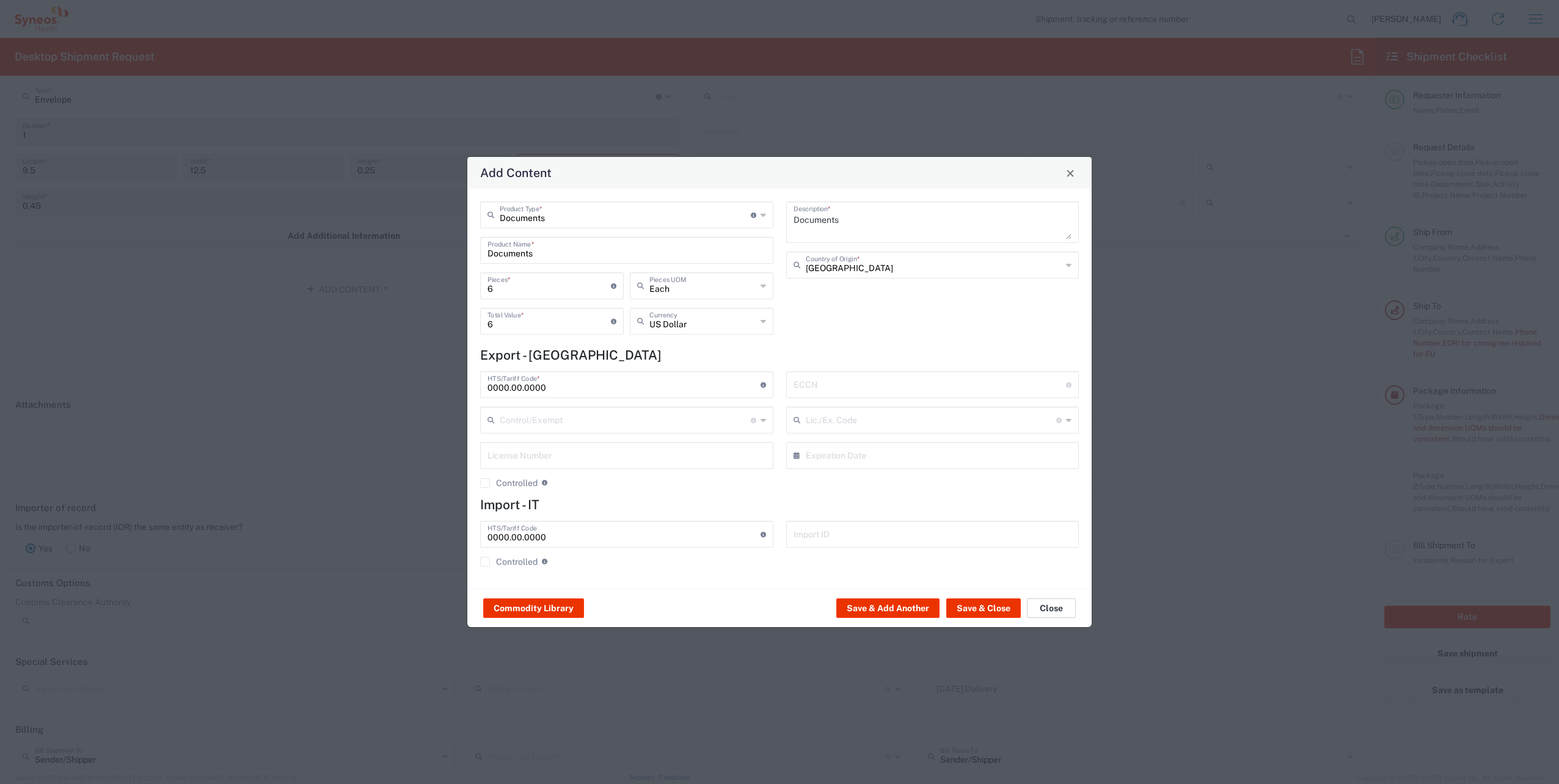
click at [1068, 609] on button "Close" at bounding box center [1051, 607] width 49 height 19
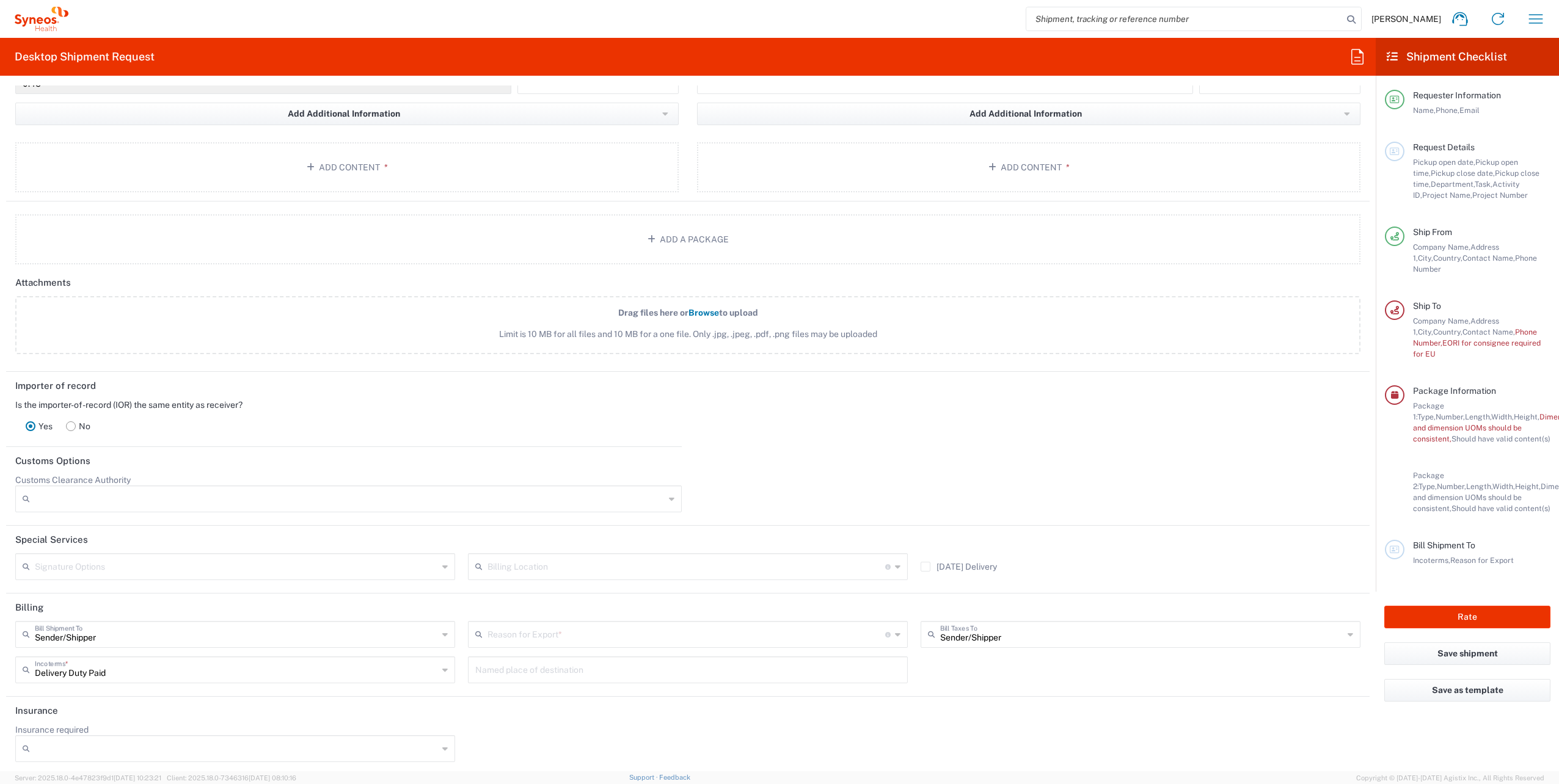
scroll to position [1189, 0]
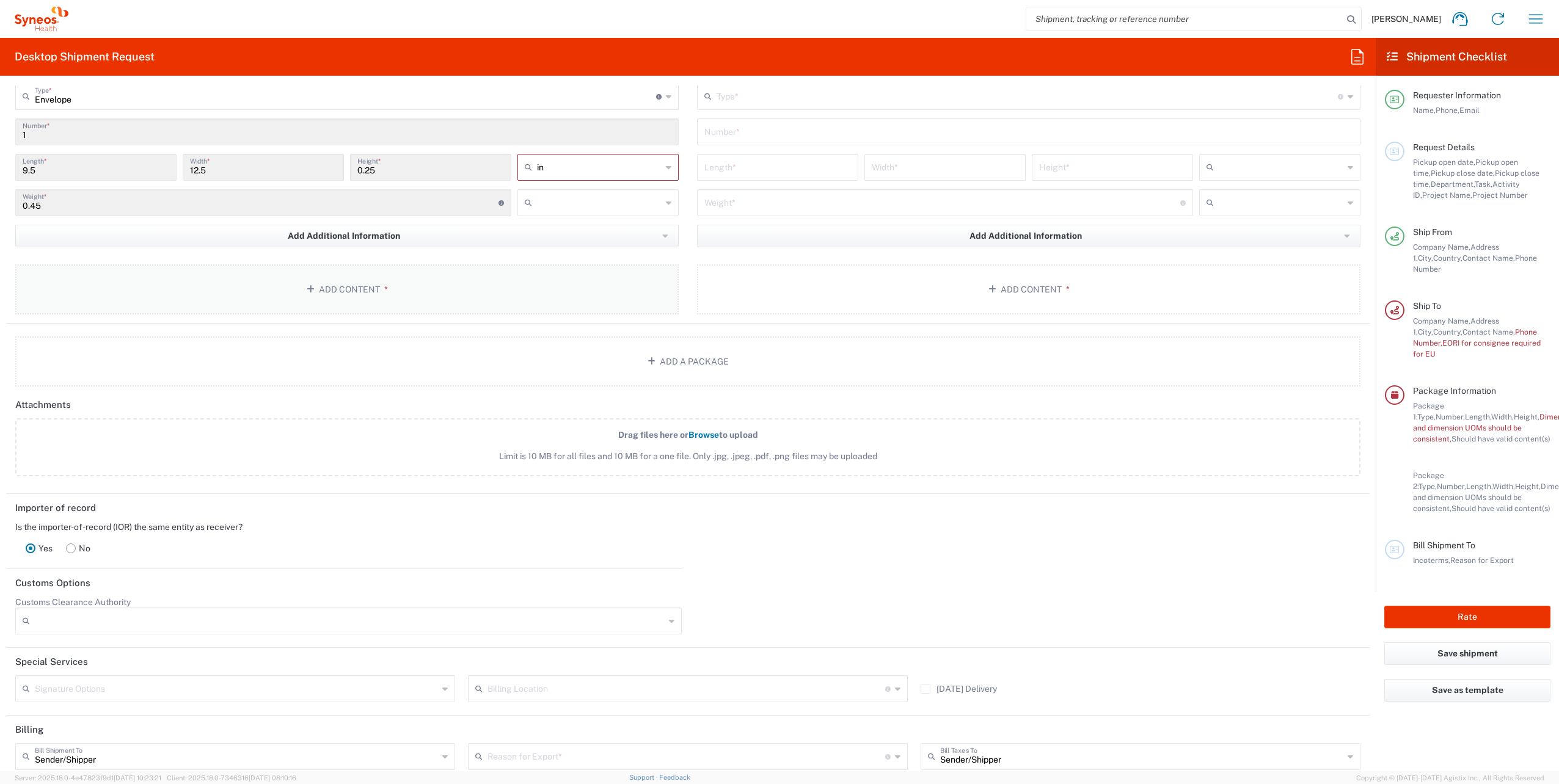
click at [350, 288] on button "Add Content *" at bounding box center [347, 289] width 663 height 50
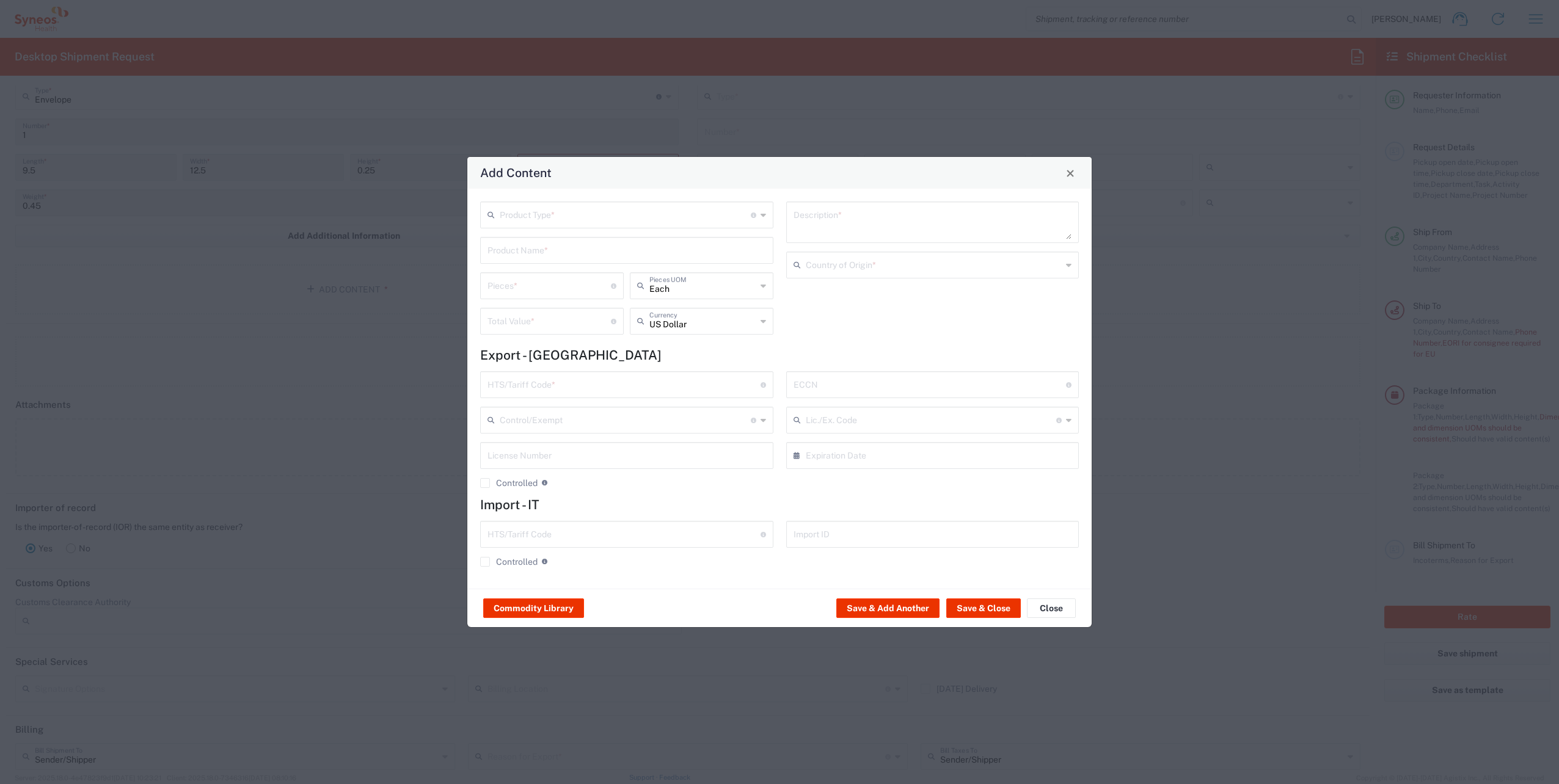
click at [556, 219] on input "text" at bounding box center [625, 214] width 251 height 22
click at [542, 244] on span "Documents" at bounding box center [626, 242] width 290 height 19
type input "Documents"
type input "1"
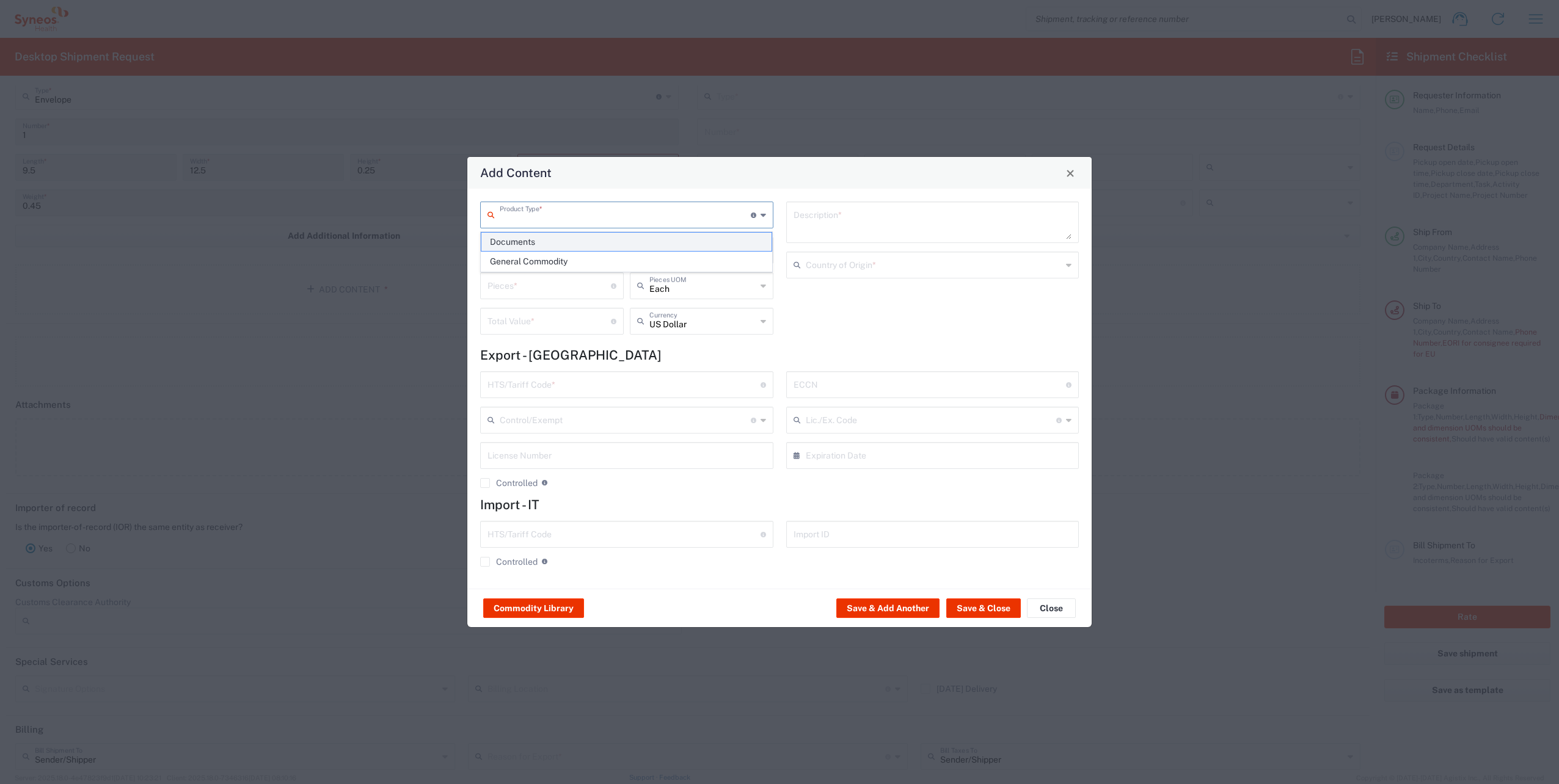
type input "1"
type textarea "Documents"
type input "[GEOGRAPHIC_DATA]"
type input "0000.00.0000"
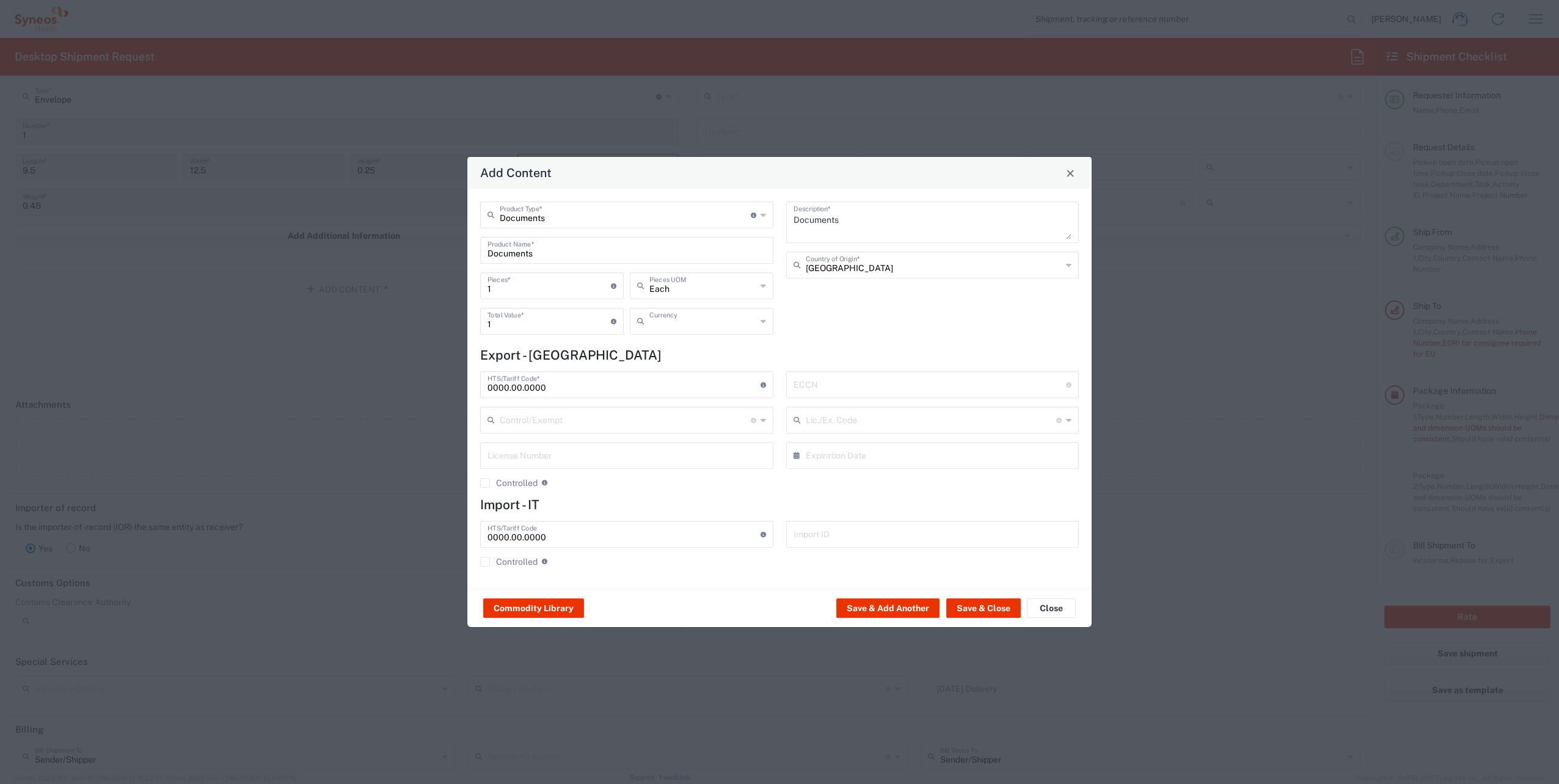
click at [698, 323] on input "text" at bounding box center [702, 320] width 107 height 22
click at [679, 350] on span "Serbian Dinar" at bounding box center [702, 348] width 141 height 19
type input "Serbian Dinar"
drag, startPoint x: 544, startPoint y: 288, endPoint x: 440, endPoint y: 293, distance: 104.1
click at [440, 293] on div "Add Content Documents Product Type * Document: Paper document generated interna…" at bounding box center [779, 392] width 1559 height 784
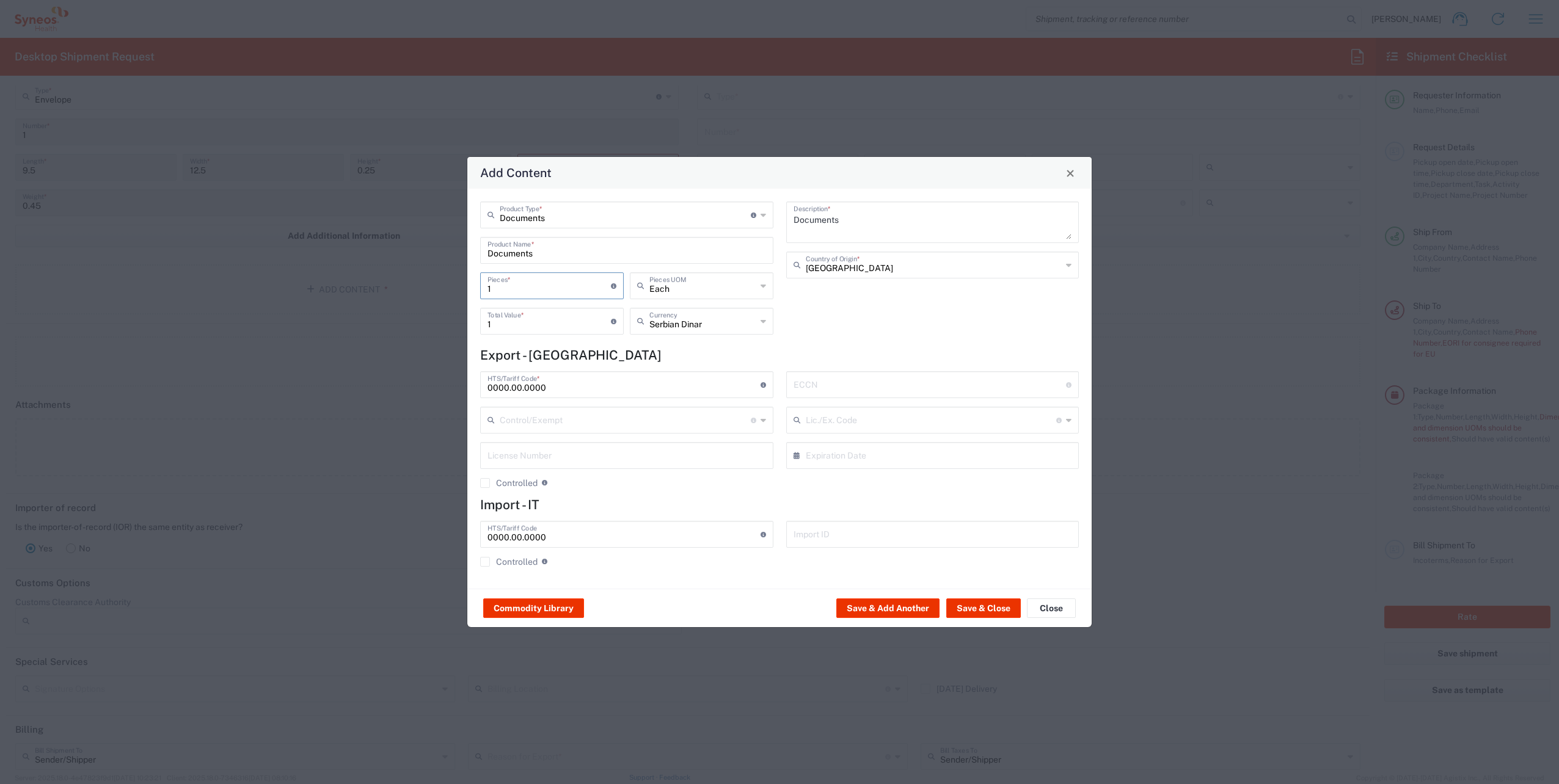
type input "6"
click at [717, 392] on input "0000.00.0000" at bounding box center [623, 384] width 273 height 22
click at [982, 612] on button "Save & Close" at bounding box center [983, 607] width 75 height 19
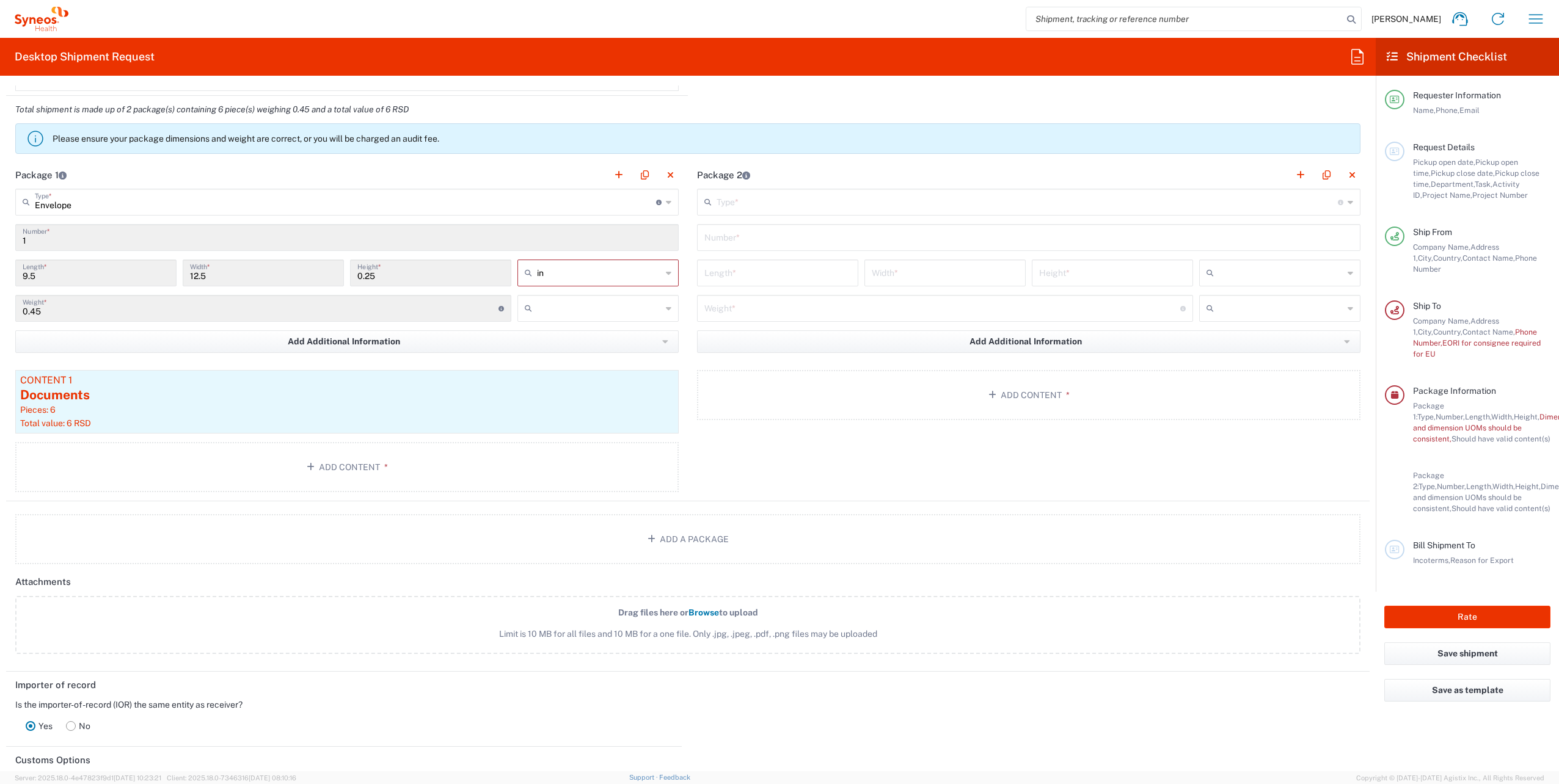
scroll to position [1067, 0]
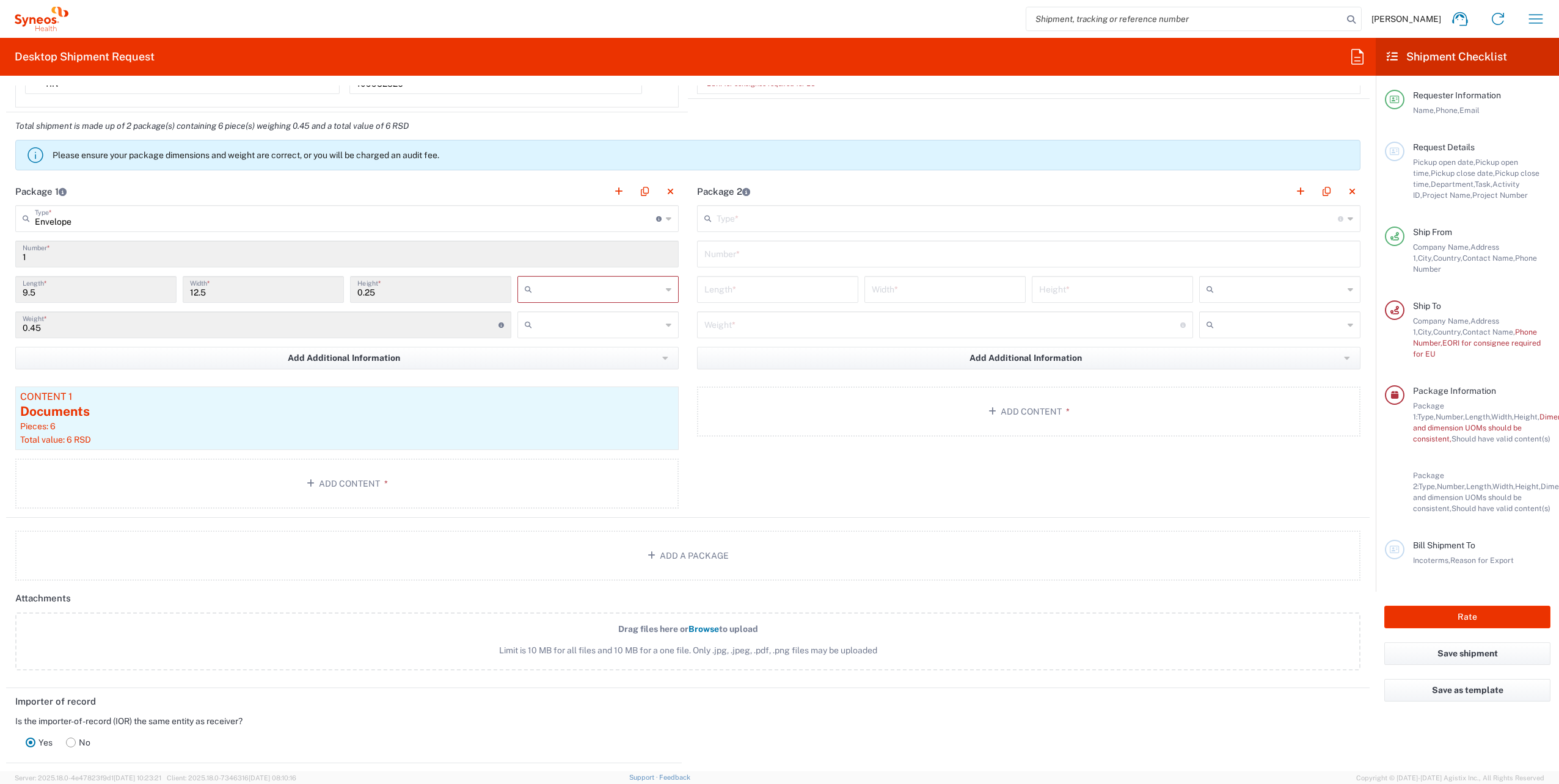
click at [584, 281] on input "text" at bounding box center [599, 289] width 124 height 19
click at [373, 258] on input "1" at bounding box center [347, 253] width 648 height 22
type input "in"
type input "Envelope"
click at [124, 217] on input "Envelope" at bounding box center [345, 218] width 622 height 22
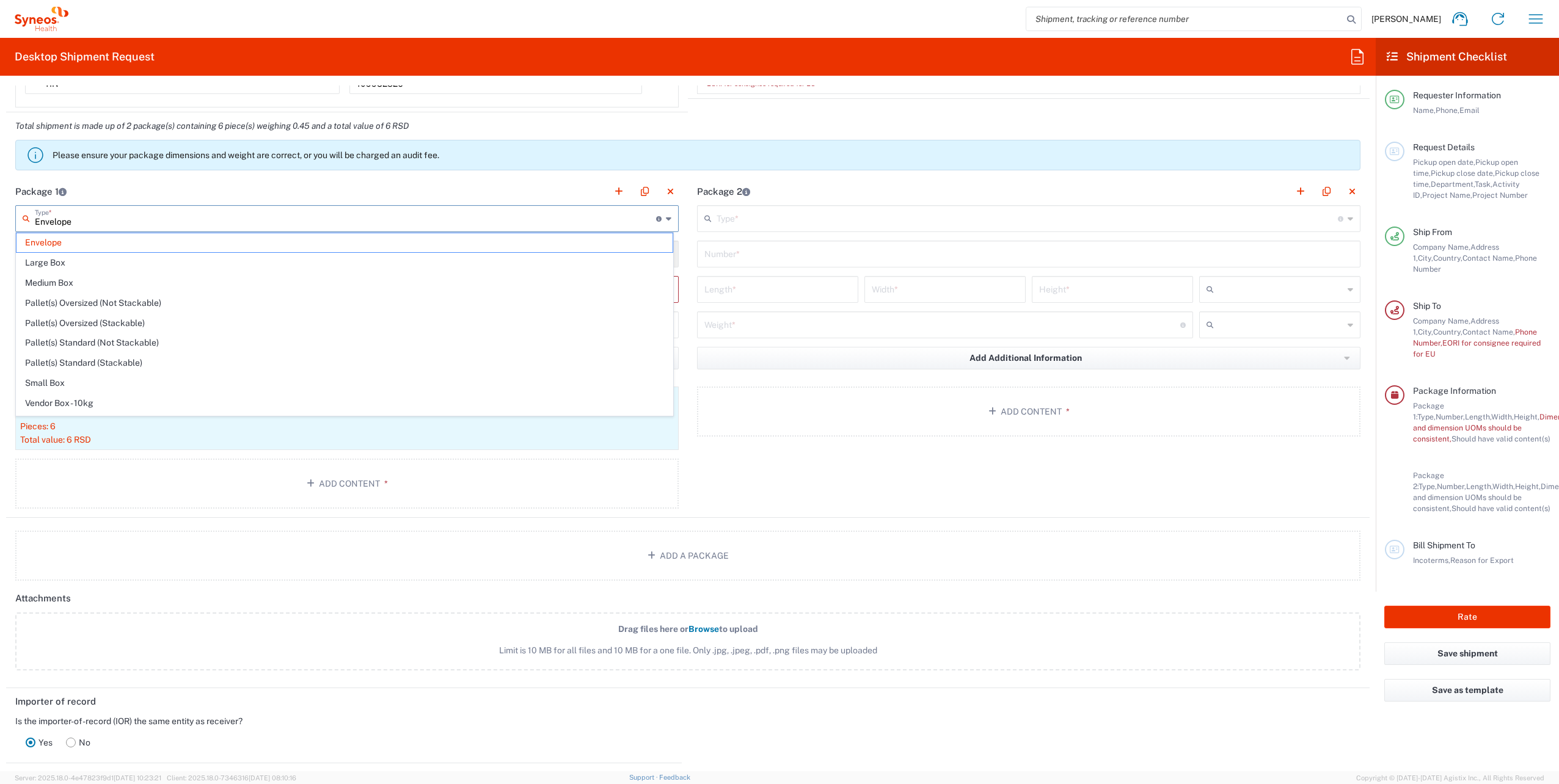
click at [67, 244] on span "Envelope" at bounding box center [344, 243] width 656 height 19
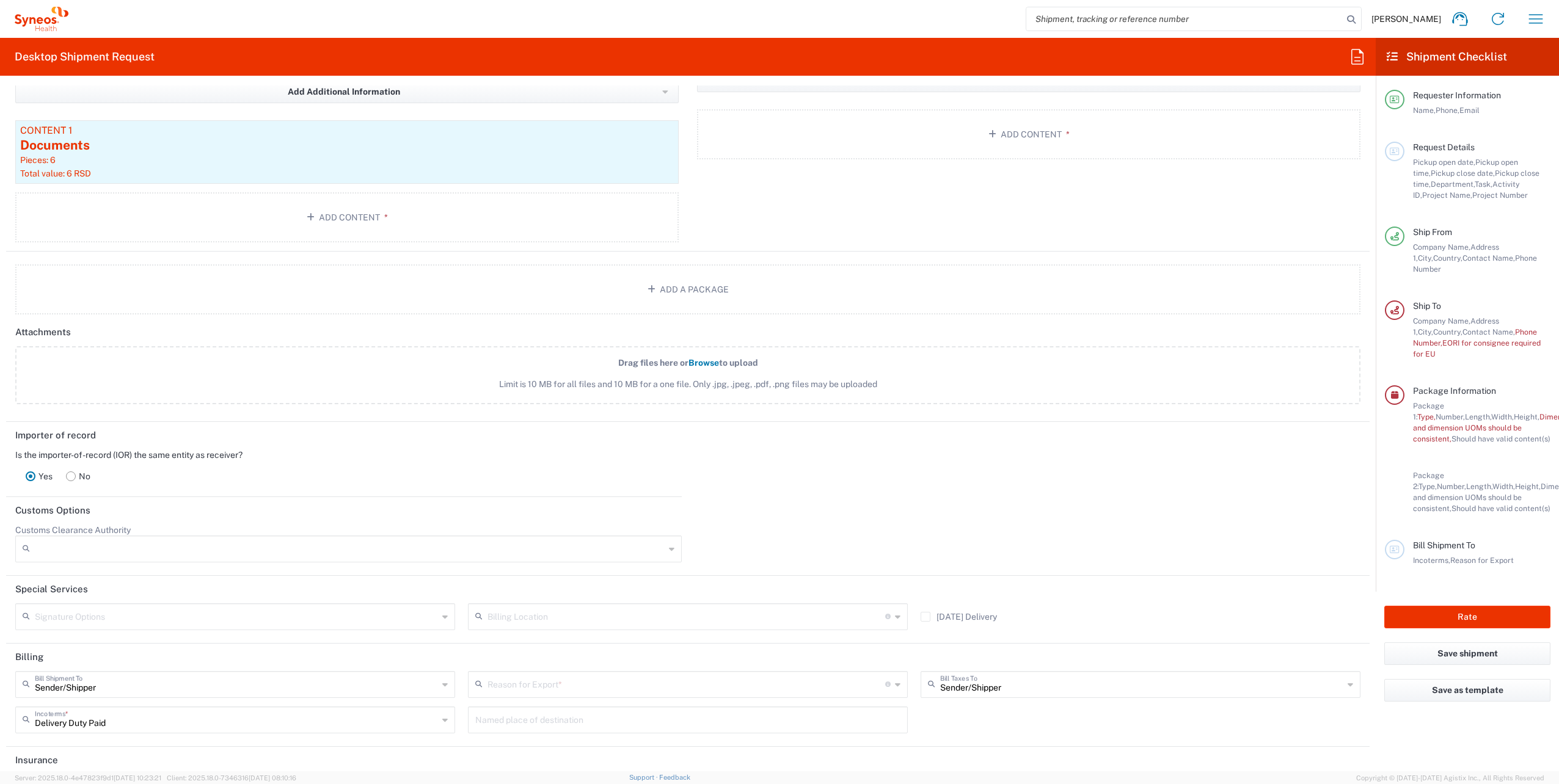
scroll to position [1394, 0]
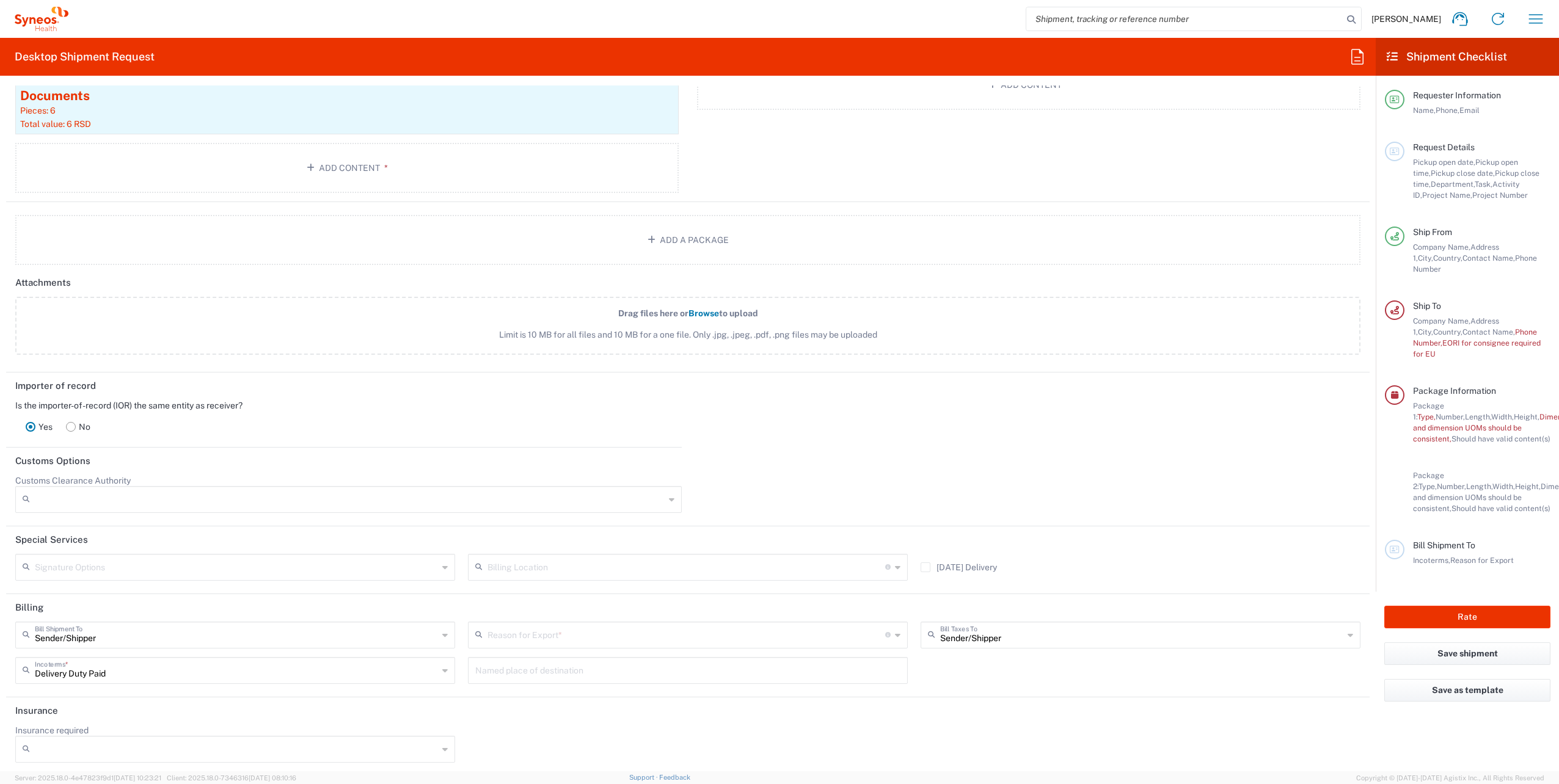
click at [731, 641] on div "Reason for Export *" at bounding box center [688, 634] width 440 height 27
click at [735, 569] on input "text" at bounding box center [686, 566] width 398 height 22
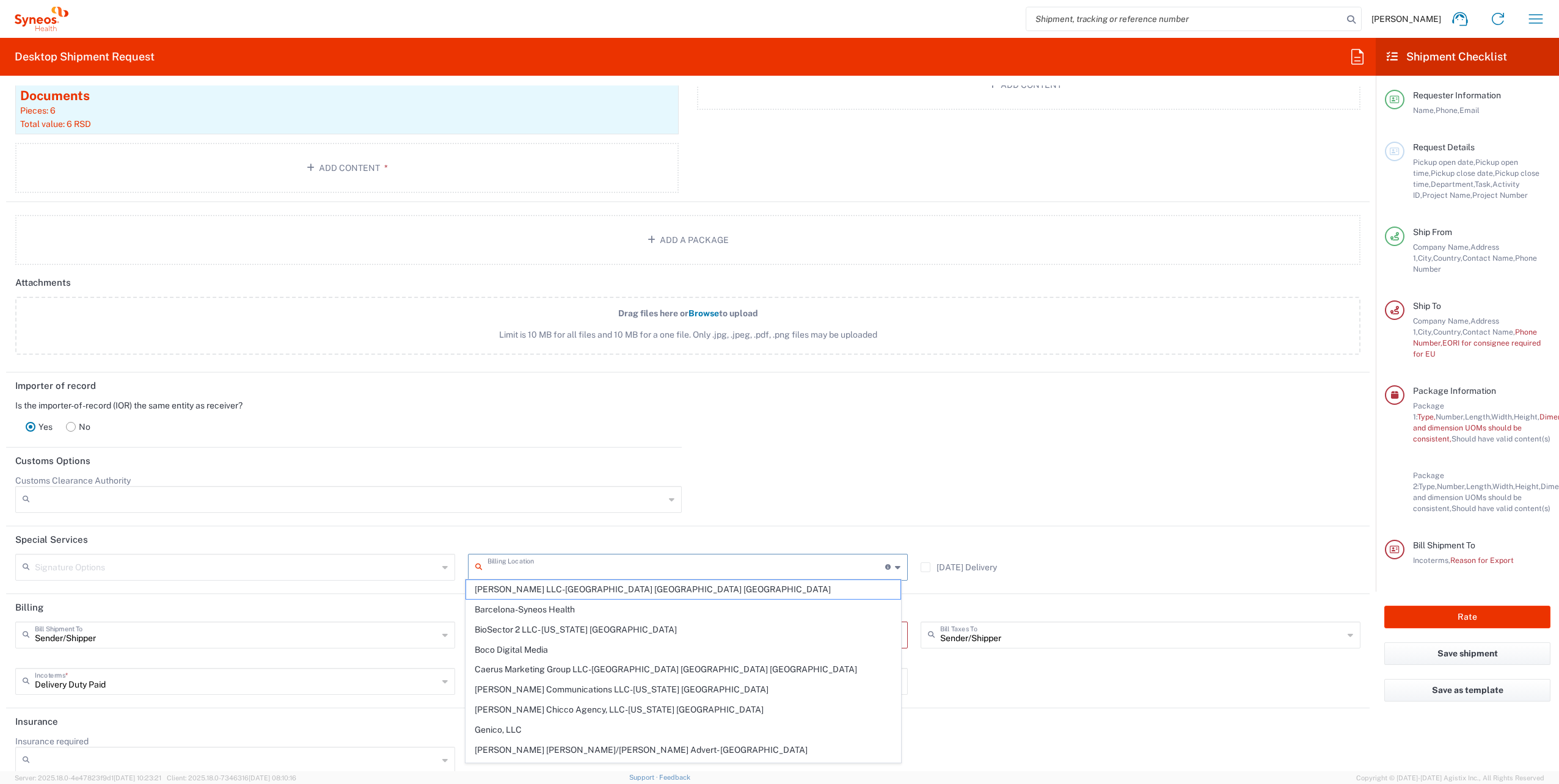
click at [805, 504] on div at bounding box center [1027, 498] width 679 height 46
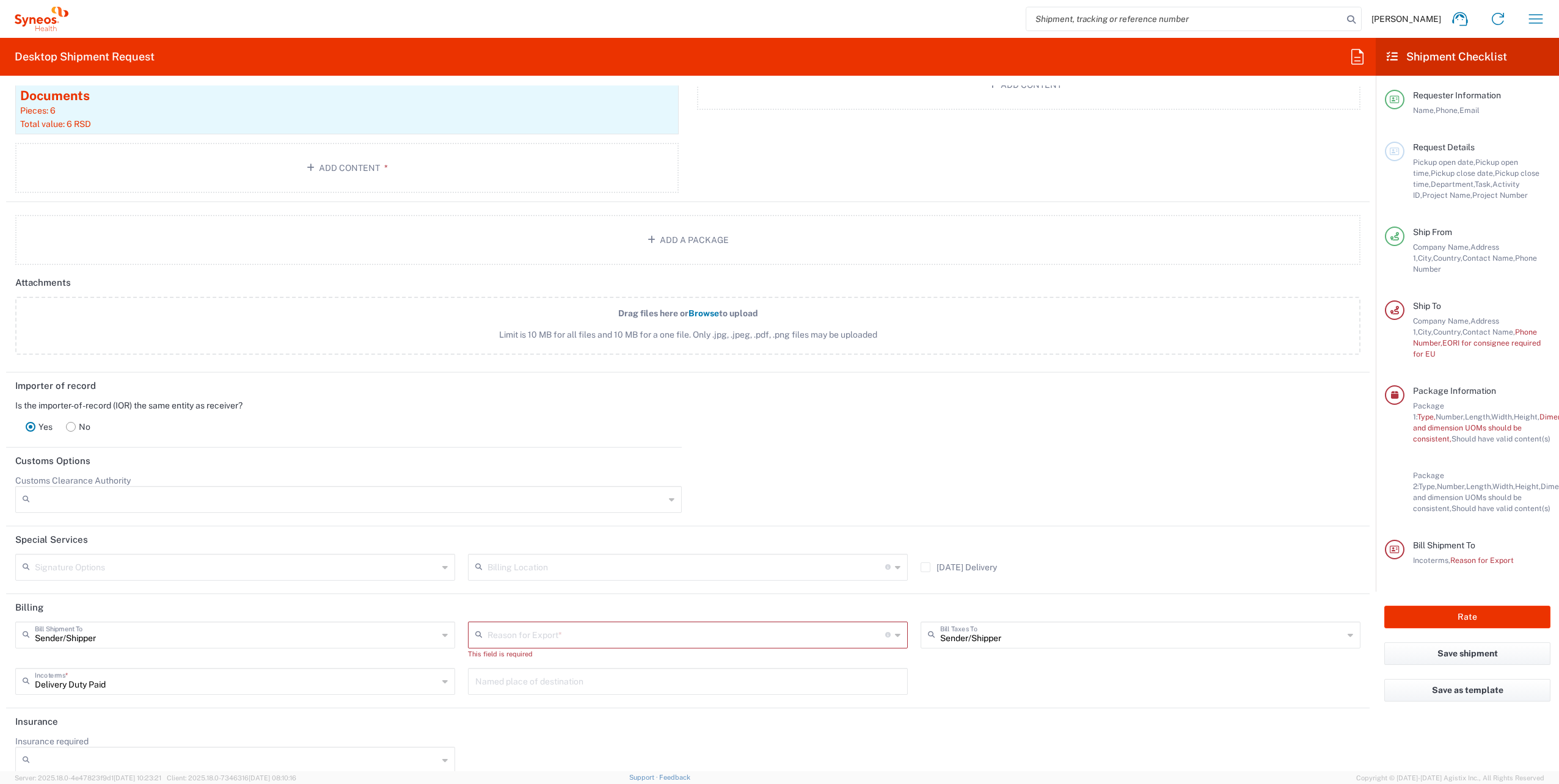
click at [565, 632] on input "text" at bounding box center [686, 634] width 398 height 22
click at [611, 586] on agx-form-section "Special Services Signature Options Adult Signature Required Billing Location Fo…" at bounding box center [688, 560] width 1363 height 68
click at [221, 594] on header "Billing" at bounding box center [688, 608] width 1363 height 28
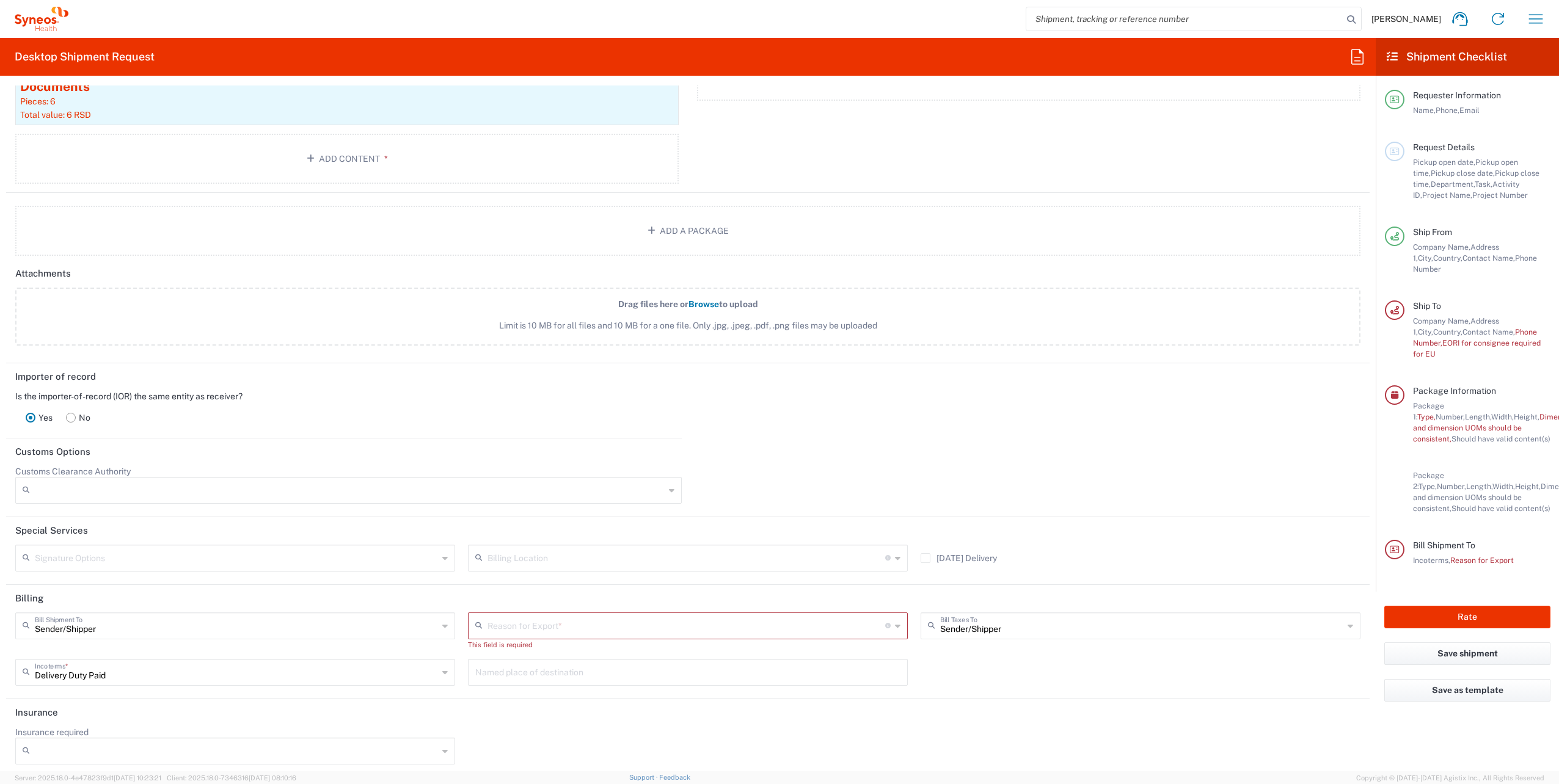
scroll to position [1404, 0]
click at [257, 623] on input "text" at bounding box center [236, 623] width 403 height 22
click at [88, 640] on span "Sender/Shipper" at bounding box center [233, 646] width 434 height 19
click at [62, 627] on input "text" at bounding box center [236, 623] width 403 height 22
click at [65, 667] on span "Sender/Shipper" at bounding box center [233, 666] width 434 height 19
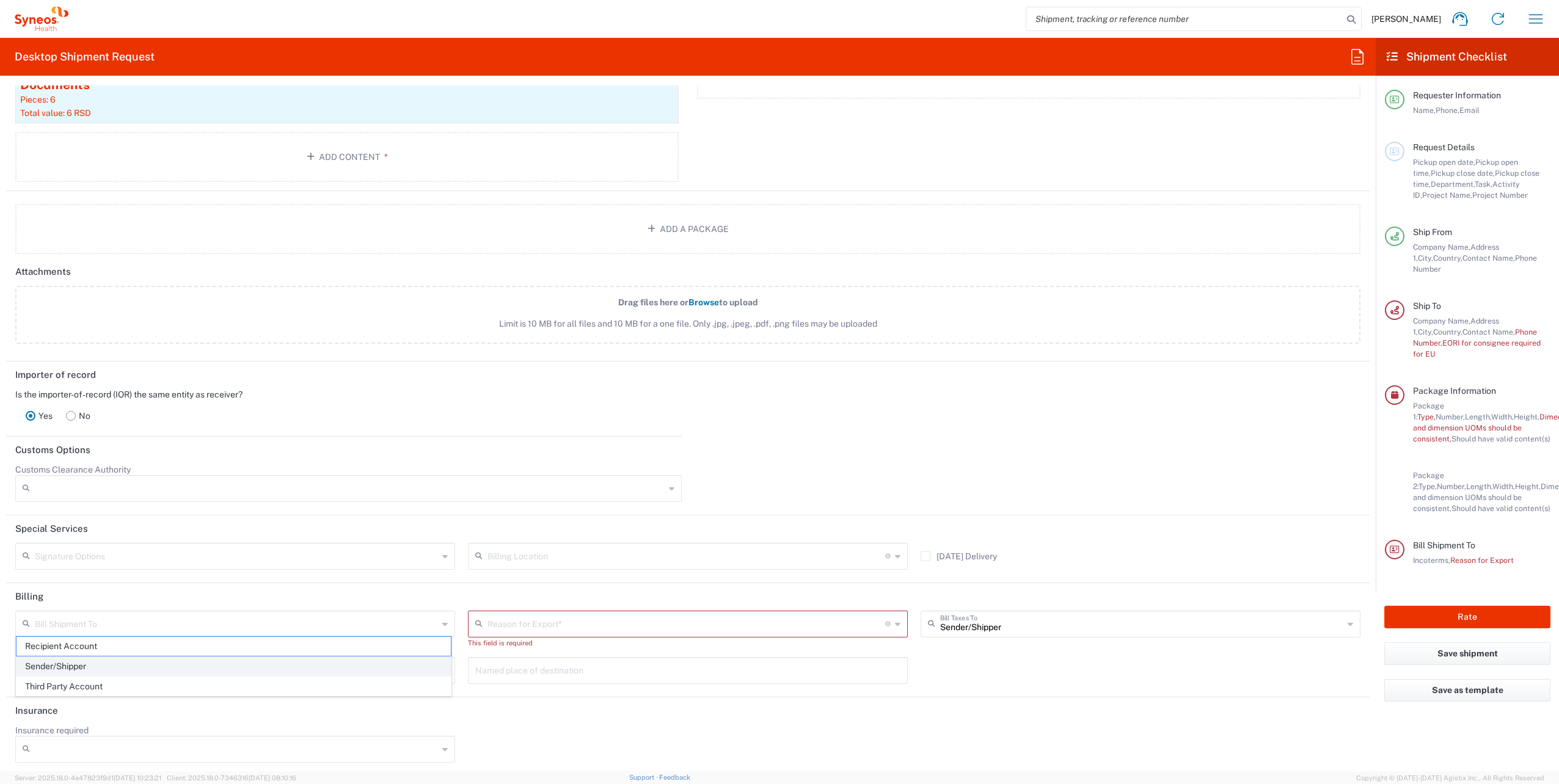
type input "Sender/Shipper"
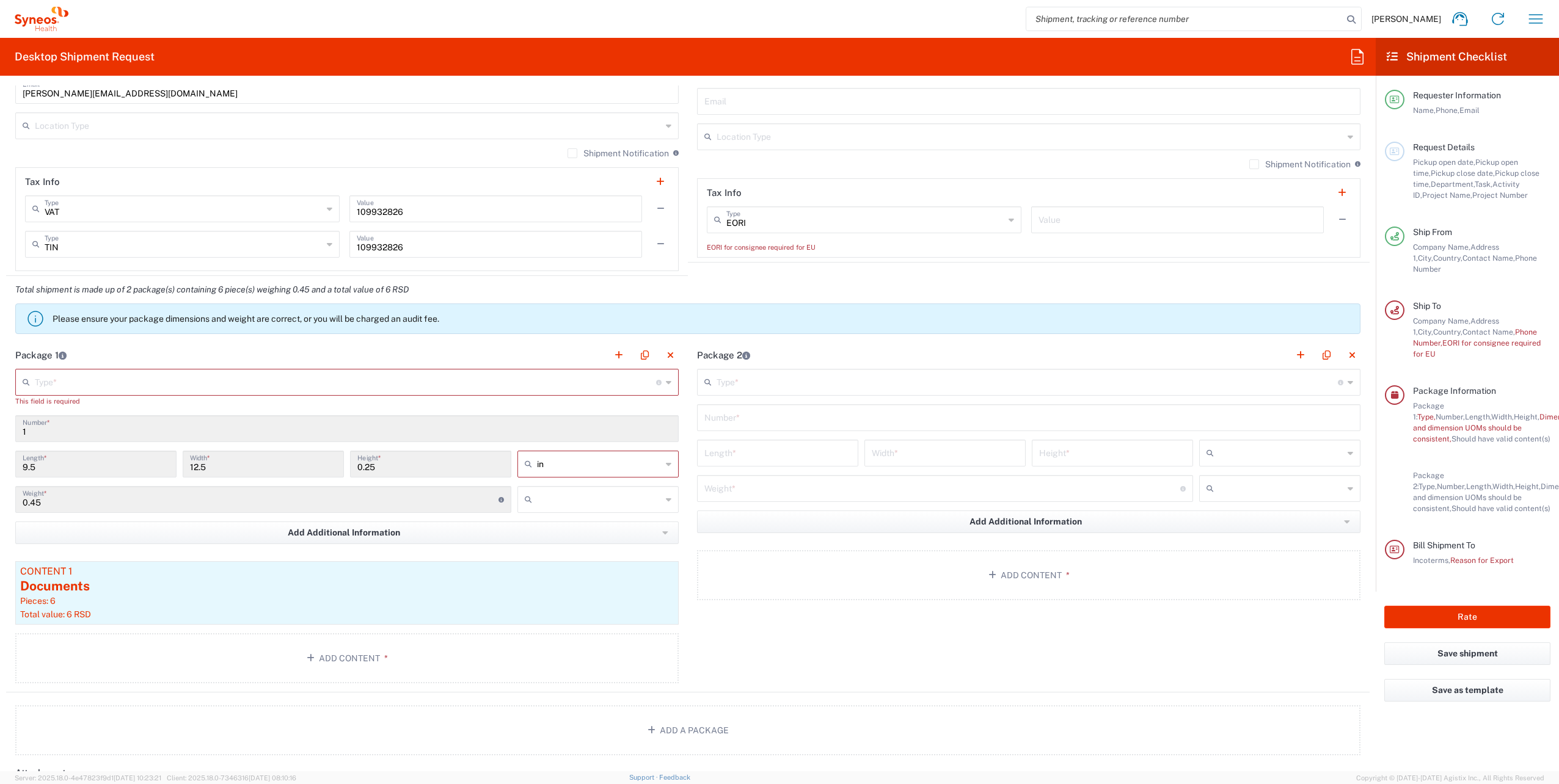
scroll to position [794, 0]
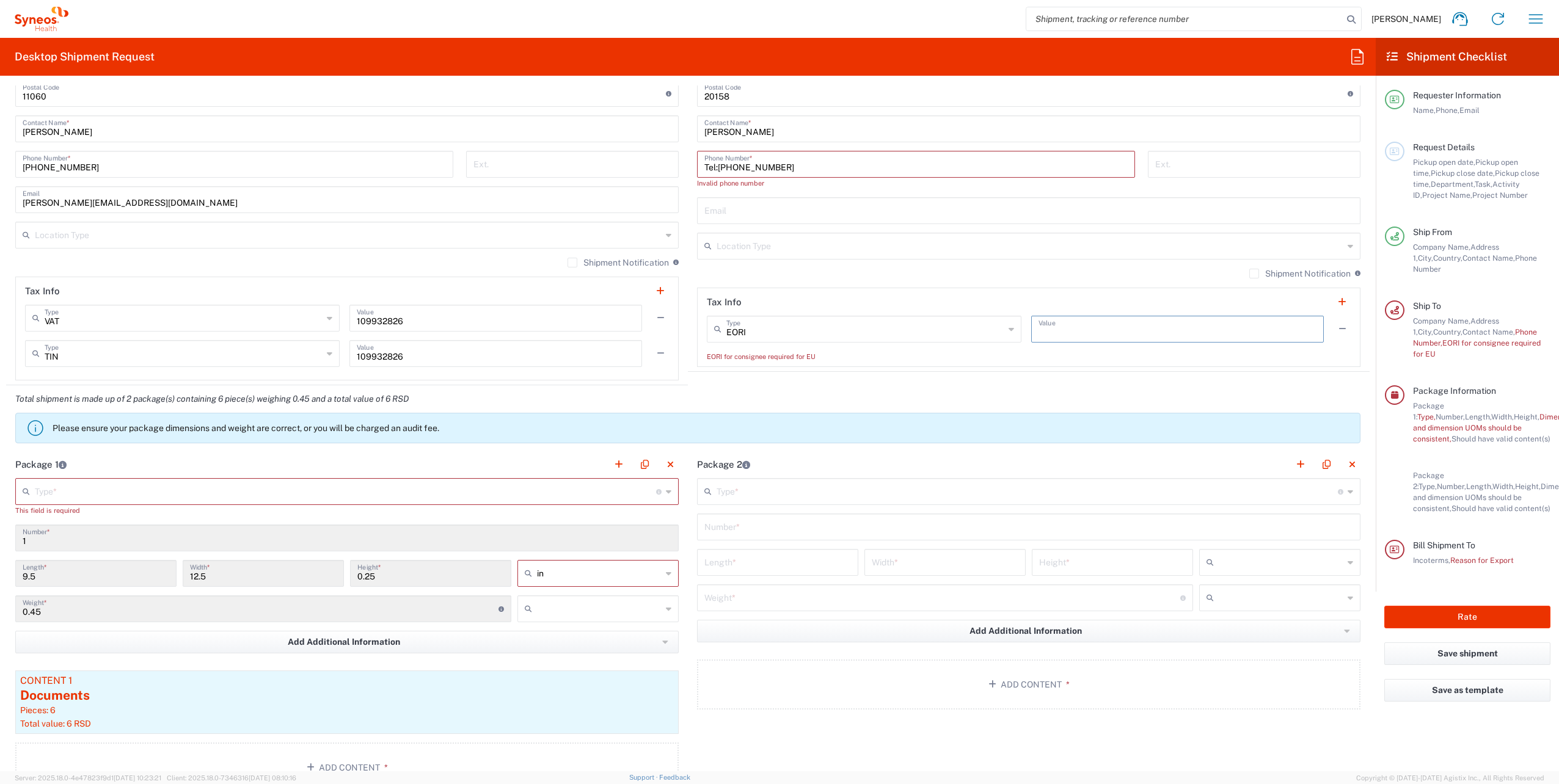
click at [1058, 329] on input "text" at bounding box center [1177, 328] width 278 height 22
click at [844, 335] on input "text" at bounding box center [865, 328] width 278 height 22
click at [1137, 328] on input "text" at bounding box center [1177, 328] width 278 height 22
type input "EORI"
click at [1155, 323] on input "text" at bounding box center [1177, 328] width 278 height 22
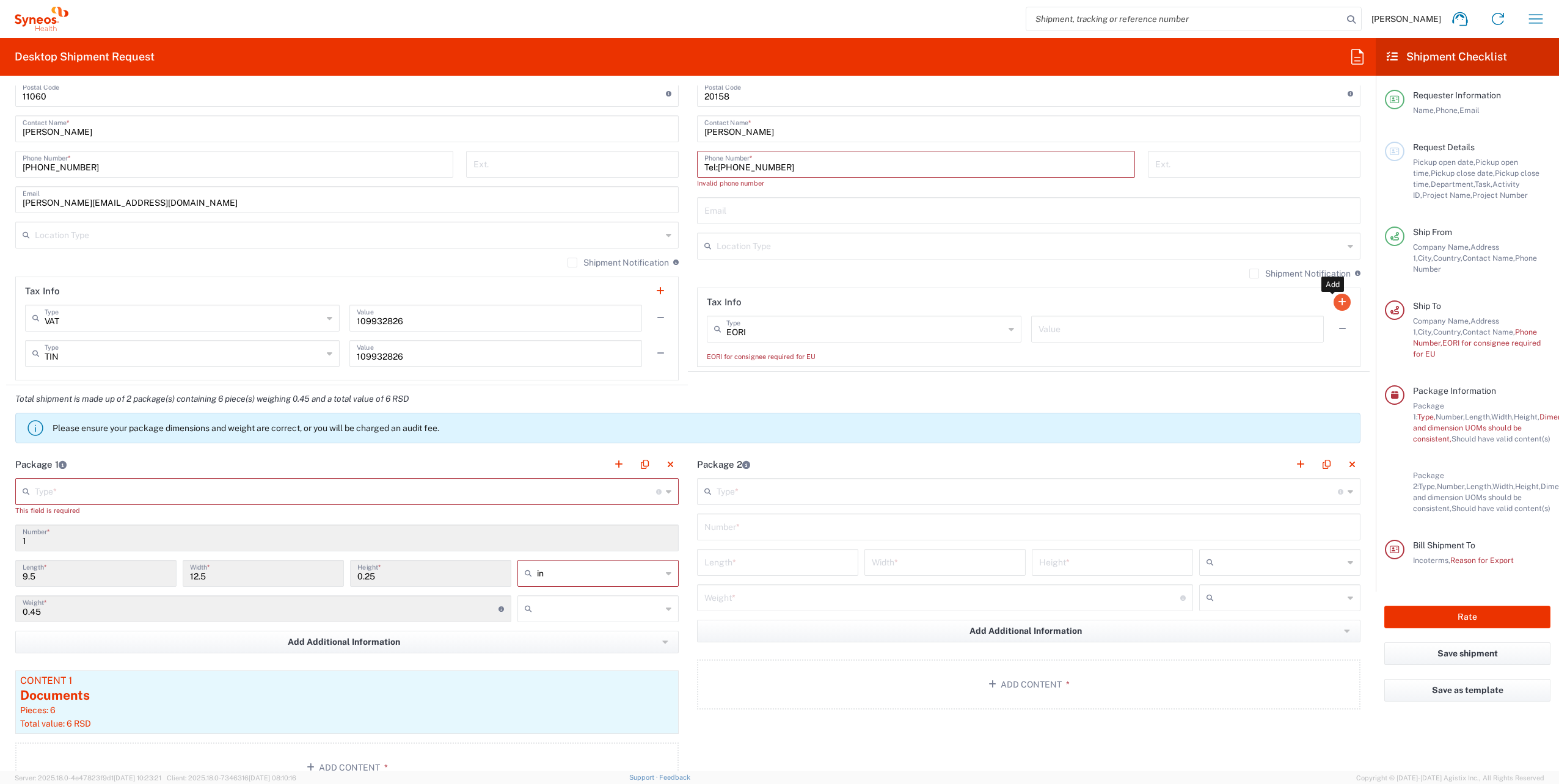
click at [1333, 300] on button "button" at bounding box center [1342, 302] width 17 height 17
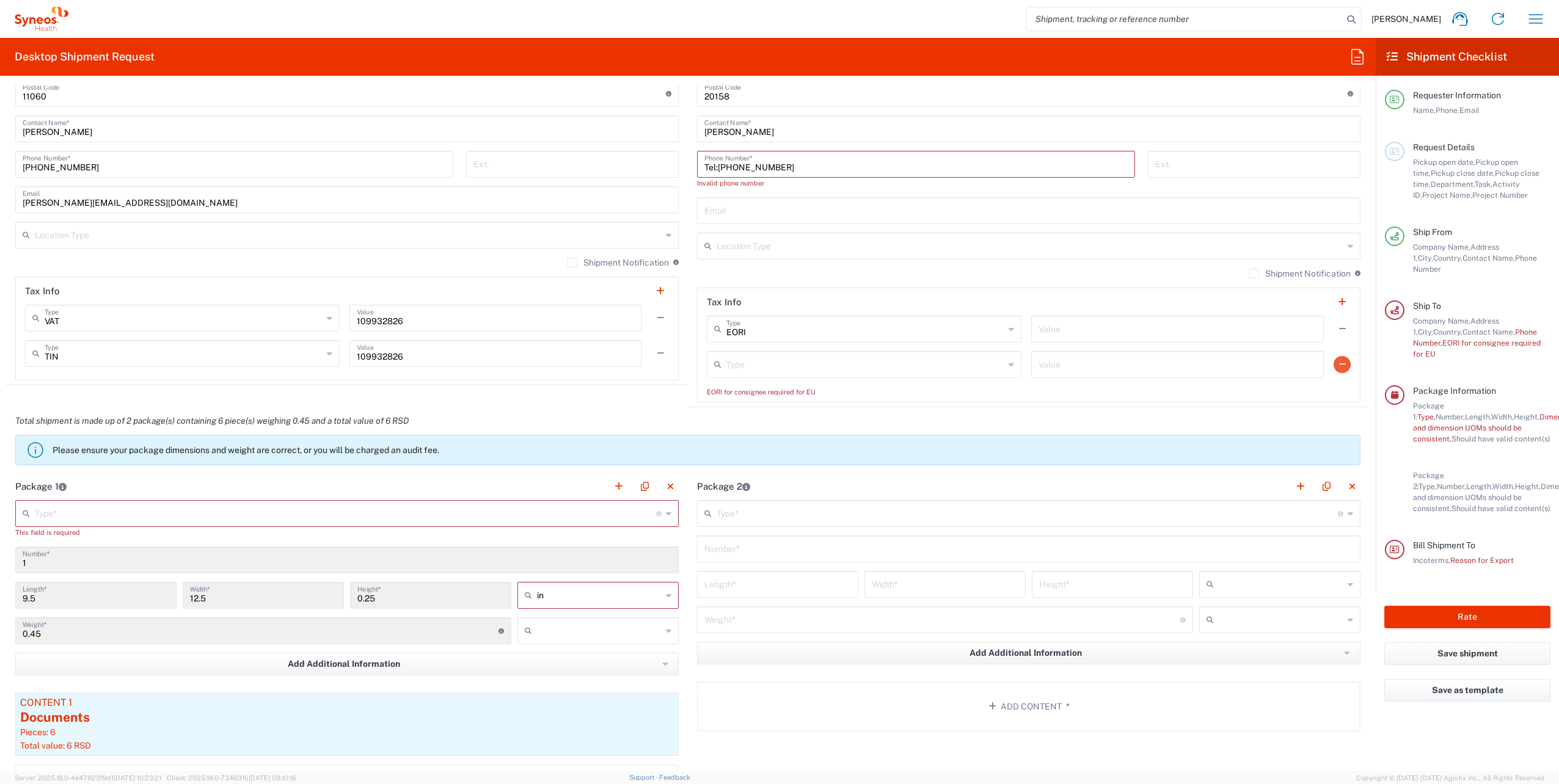
click at [1335, 359] on button "button" at bounding box center [1342, 364] width 17 height 17
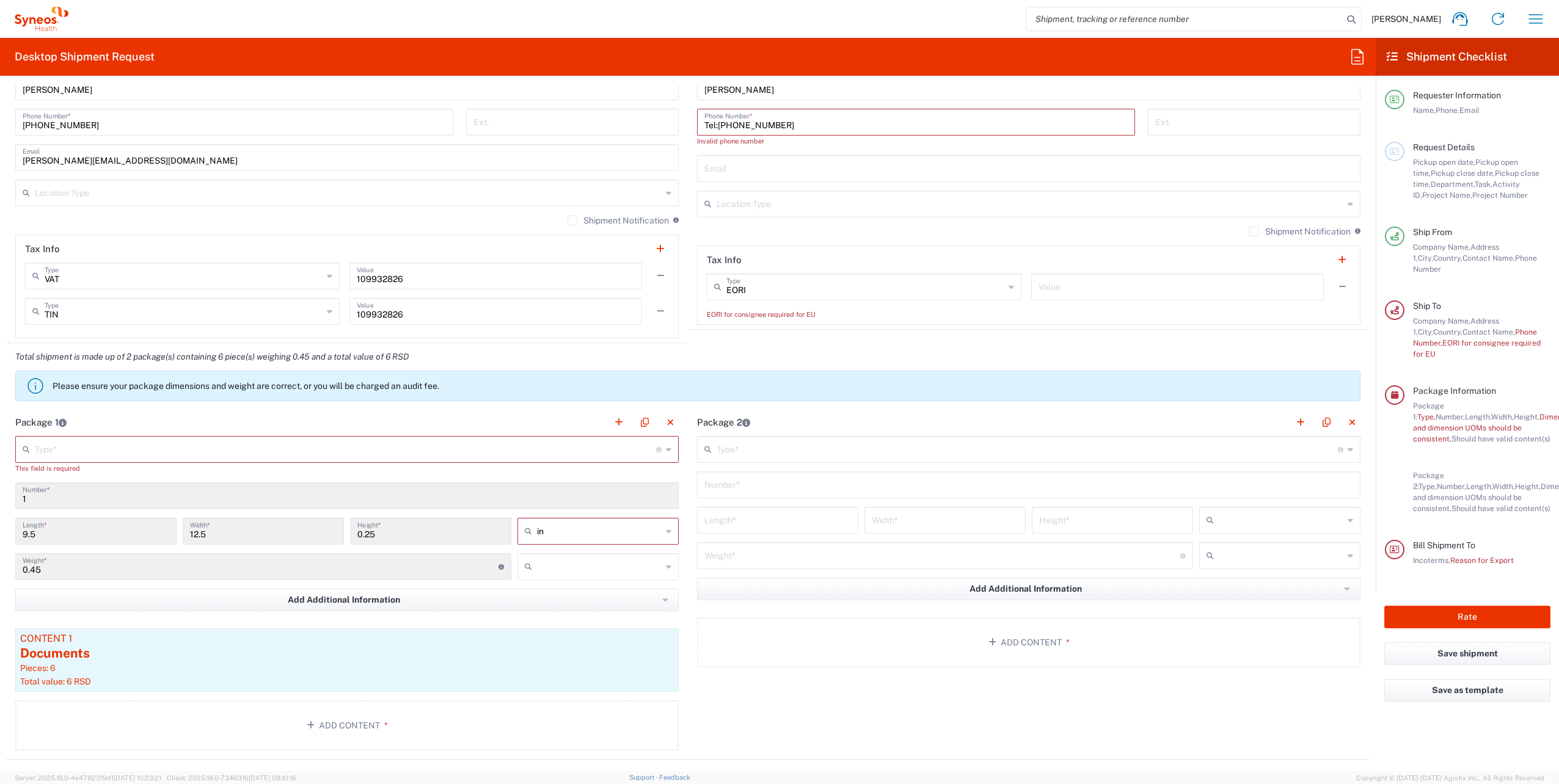
scroll to position [855, 0]
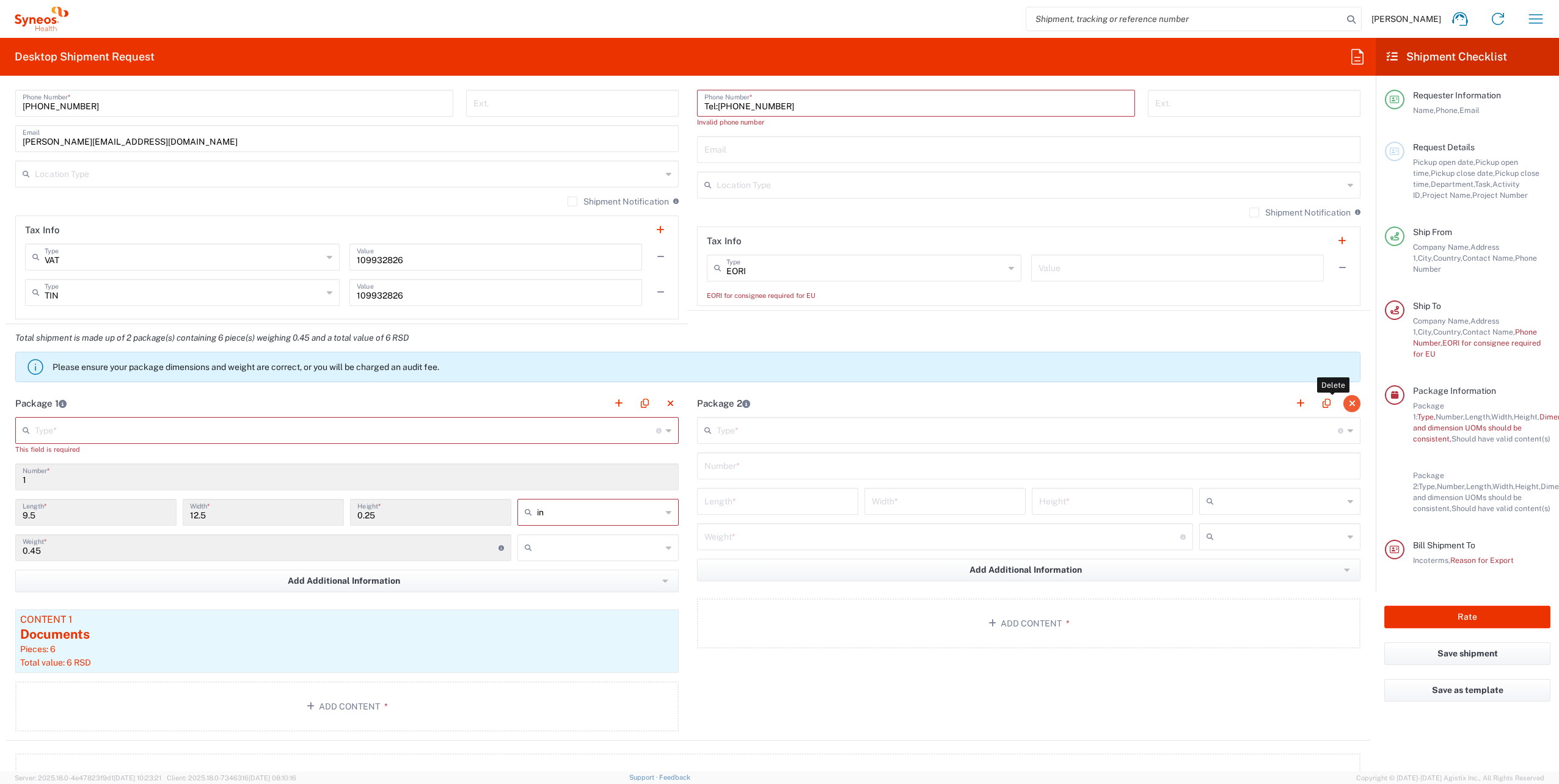
click at [1348, 395] on button "button" at bounding box center [1352, 403] width 17 height 17
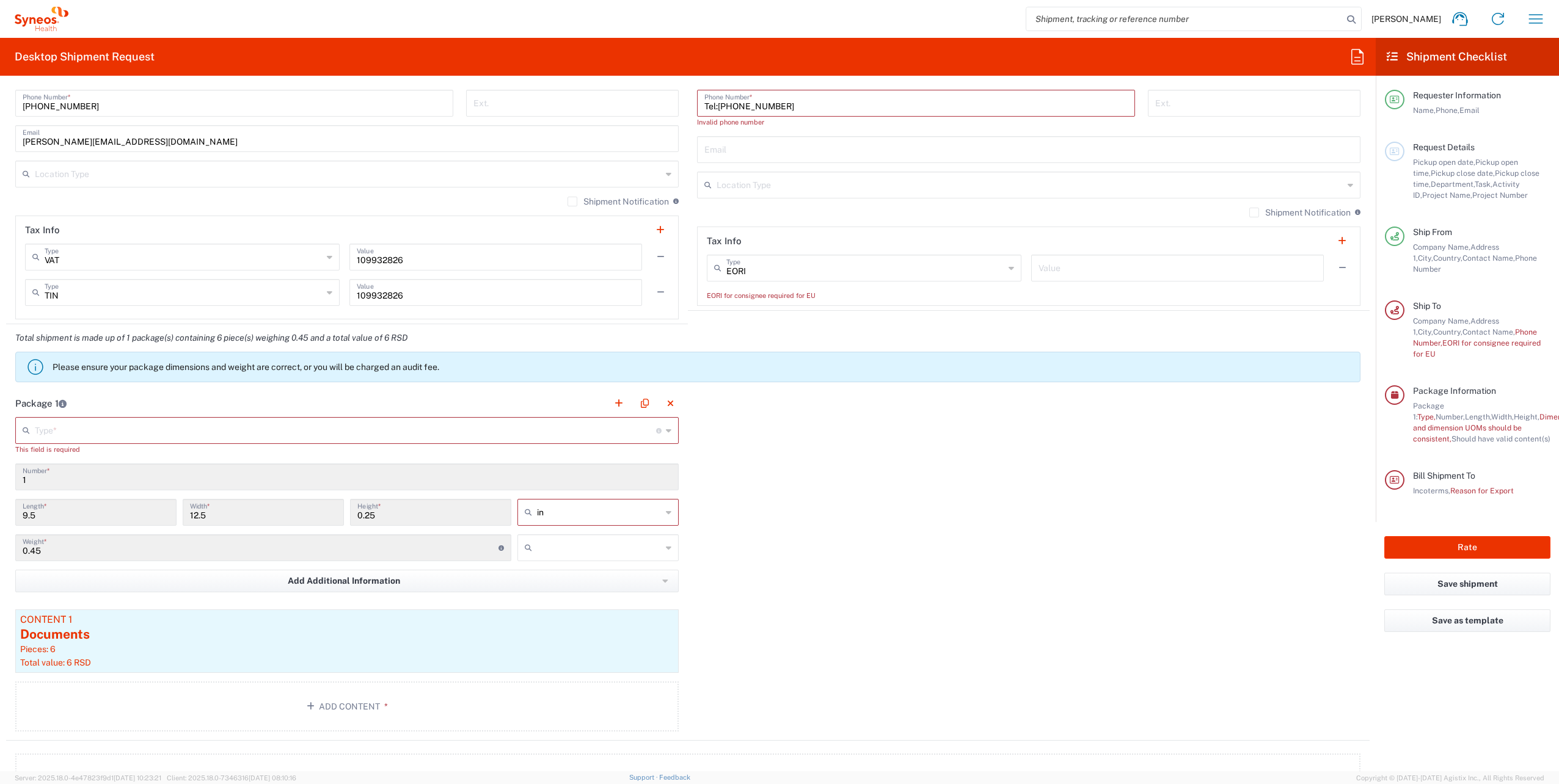
click at [142, 436] on input "text" at bounding box center [345, 429] width 622 height 22
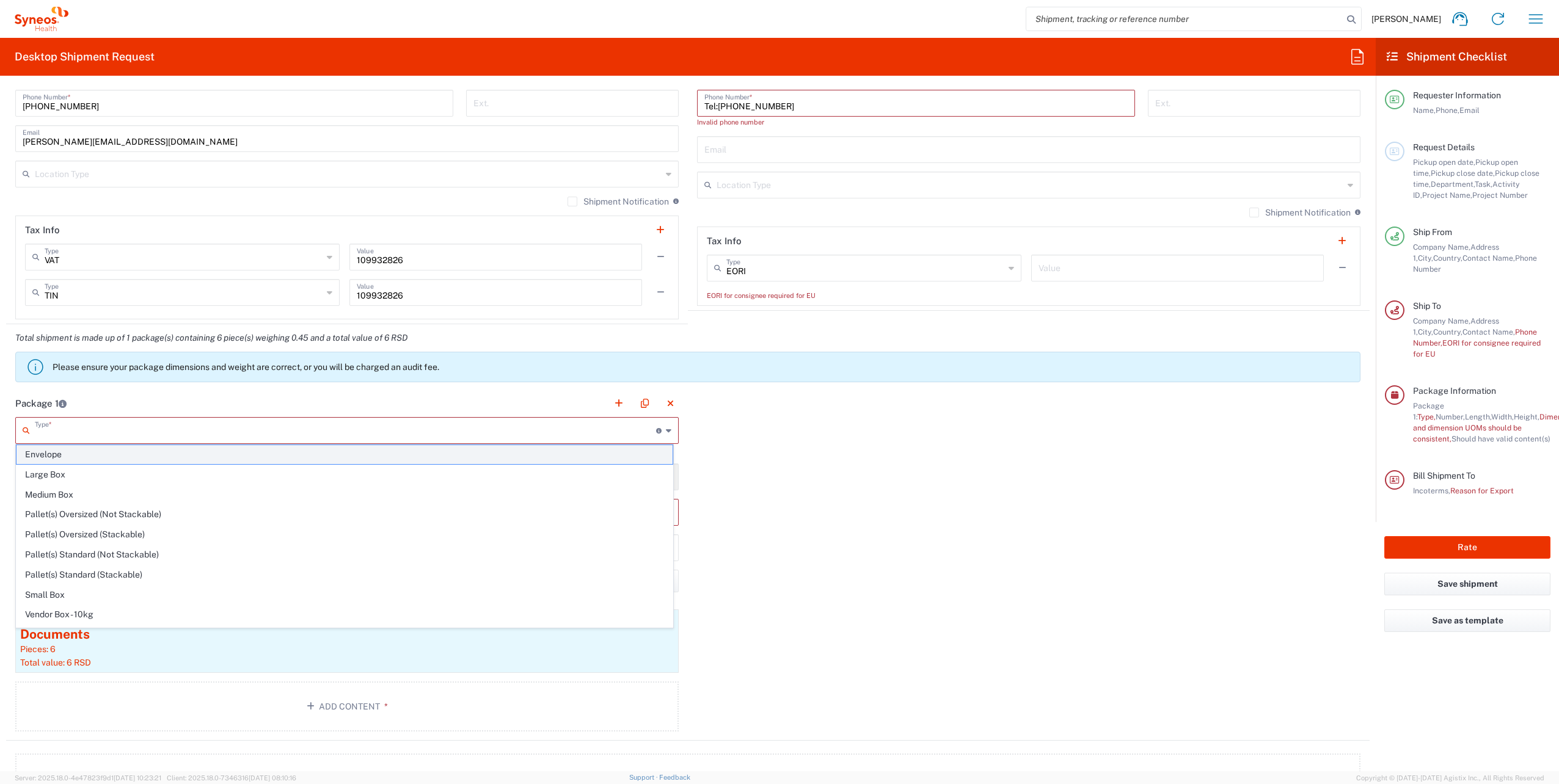
click at [73, 455] on span "Envelope" at bounding box center [344, 455] width 656 height 19
type input "Envelope"
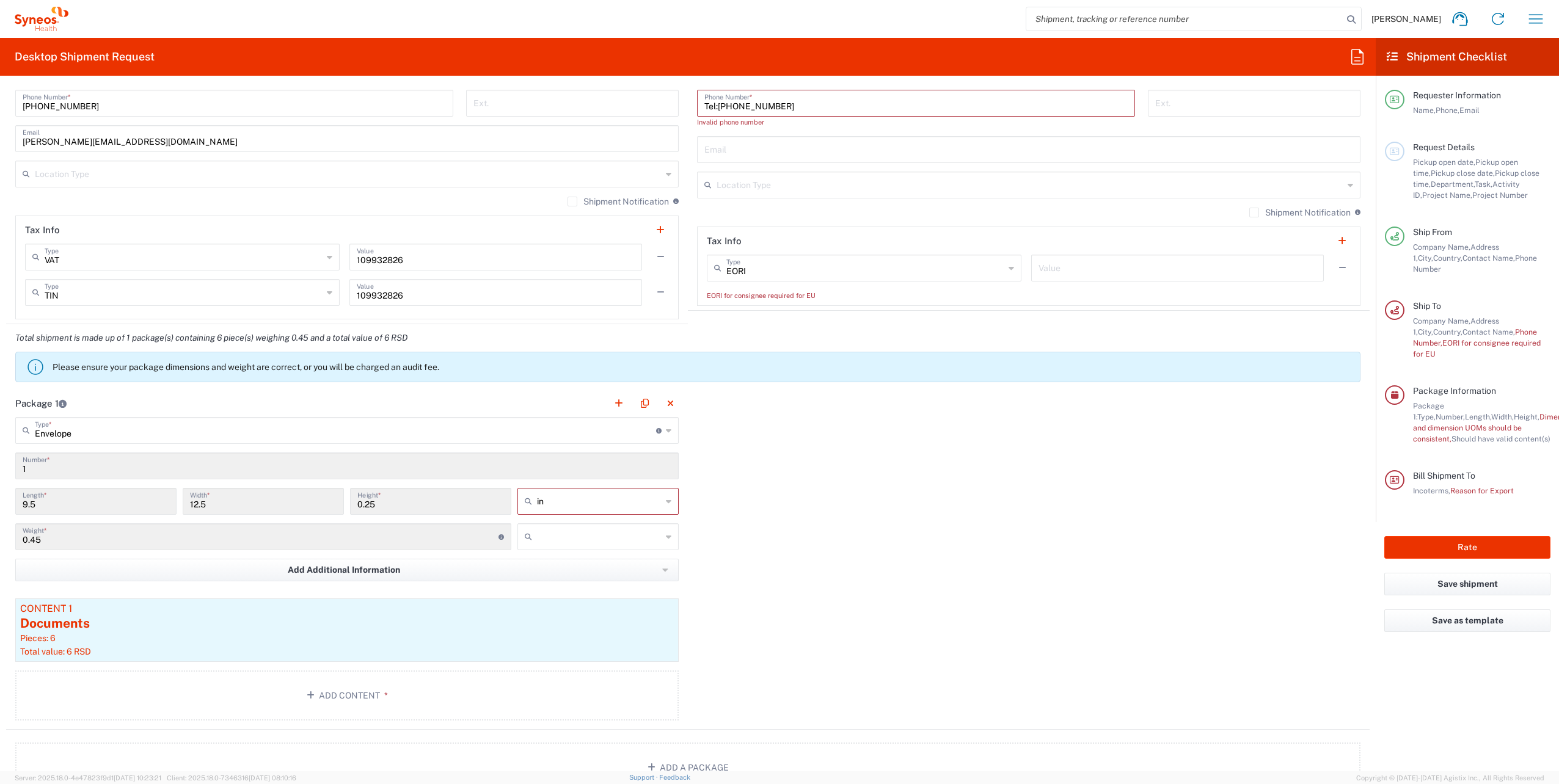
click at [666, 501] on icon at bounding box center [668, 501] width 5 height 19
click at [588, 528] on span "in" at bounding box center [593, 525] width 158 height 19
click at [629, 503] on input "text" at bounding box center [599, 501] width 124 height 19
click at [546, 567] on span "in" at bounding box center [593, 565] width 158 height 19
type input "in"
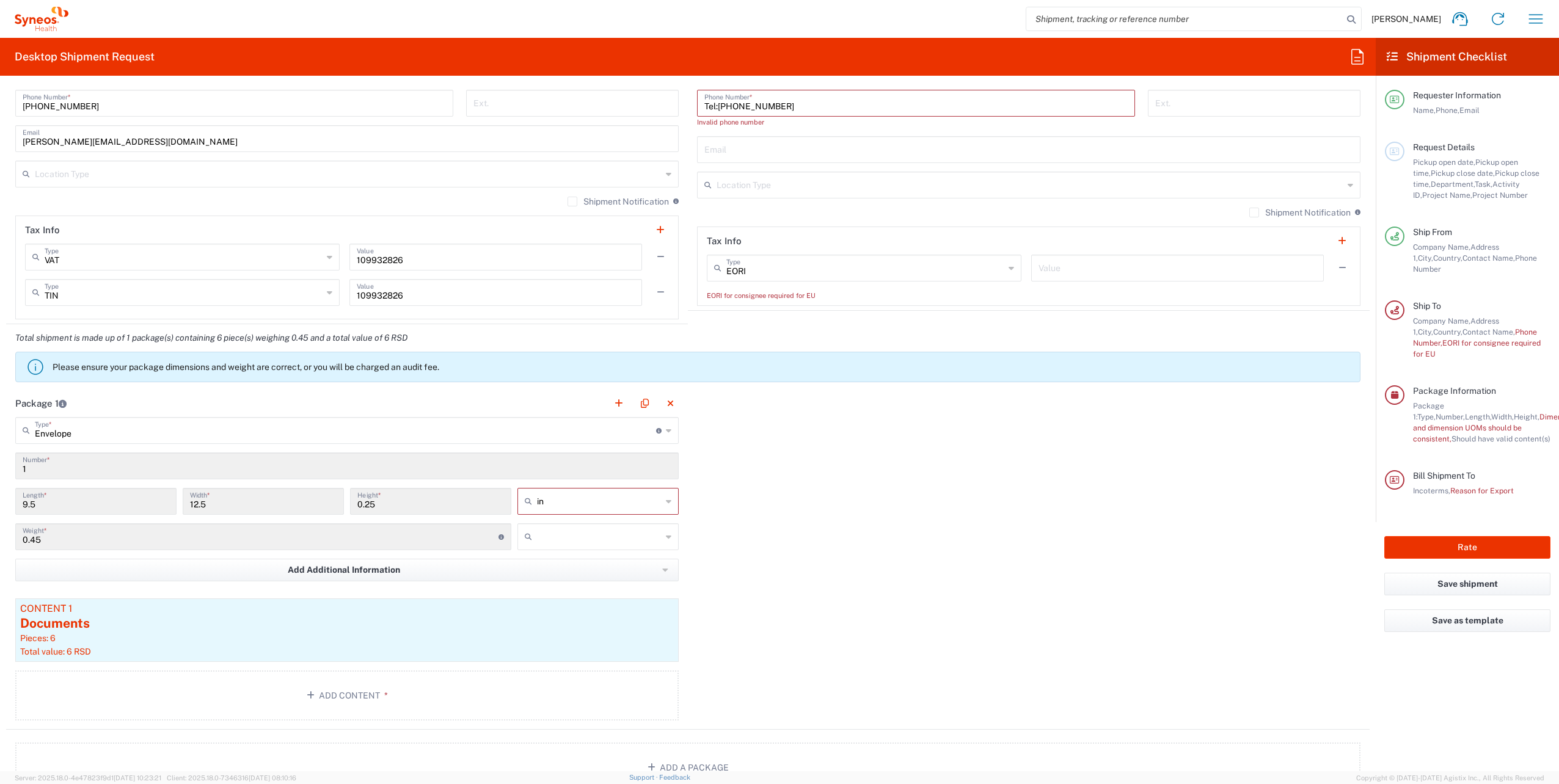
click at [576, 541] on input "text" at bounding box center [599, 536] width 124 height 19
click at [561, 567] on span "kgs" at bounding box center [593, 561] width 158 height 19
type input "kgs"
drag, startPoint x: 81, startPoint y: 536, endPoint x: -2, endPoint y: 540, distance: 83.1
click at [0, 540] on html "[PERSON_NAME] Home Shipment estimator Shipment tracking Desktop shipment reques…" at bounding box center [779, 392] width 1559 height 784
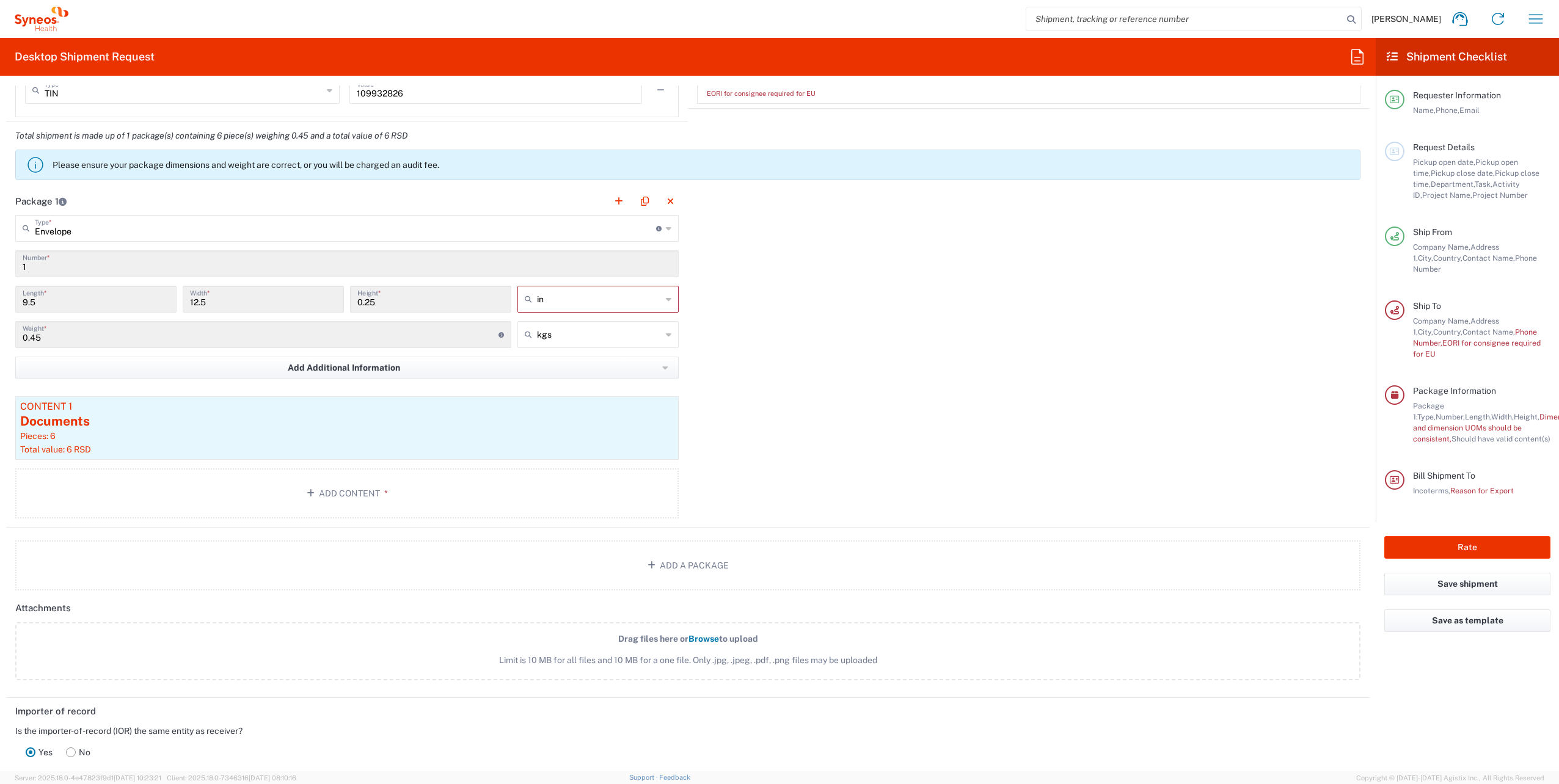
scroll to position [1038, 0]
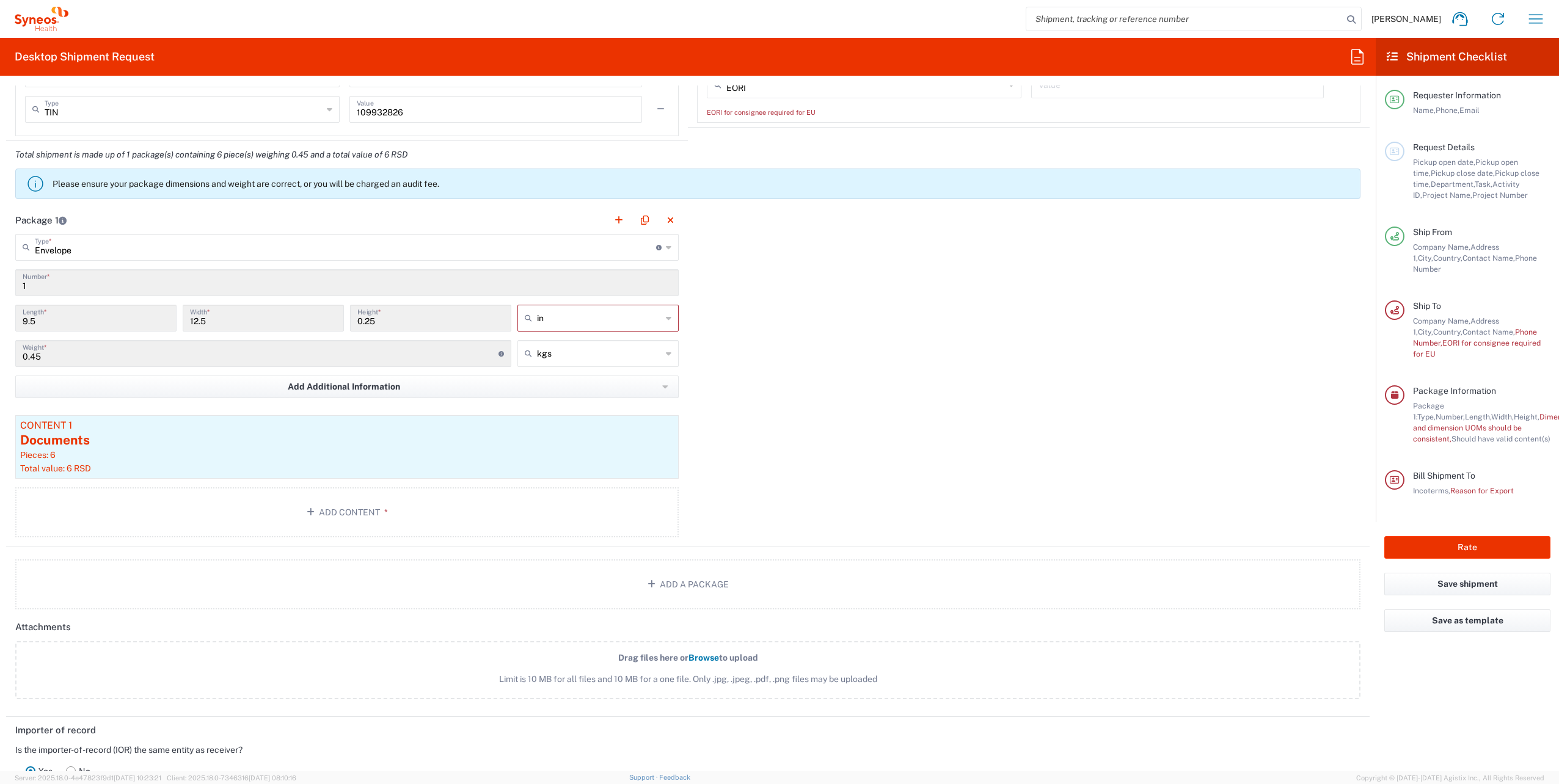
click at [1468, 412] on span "Weight and dimension UOMs should be consistent," at bounding box center [1521, 428] width 216 height 31
click at [1074, 415] on div "Package 1 Envelope Type * Material used to package goods Envelope Large Box Med…" at bounding box center [688, 376] width 1363 height 340
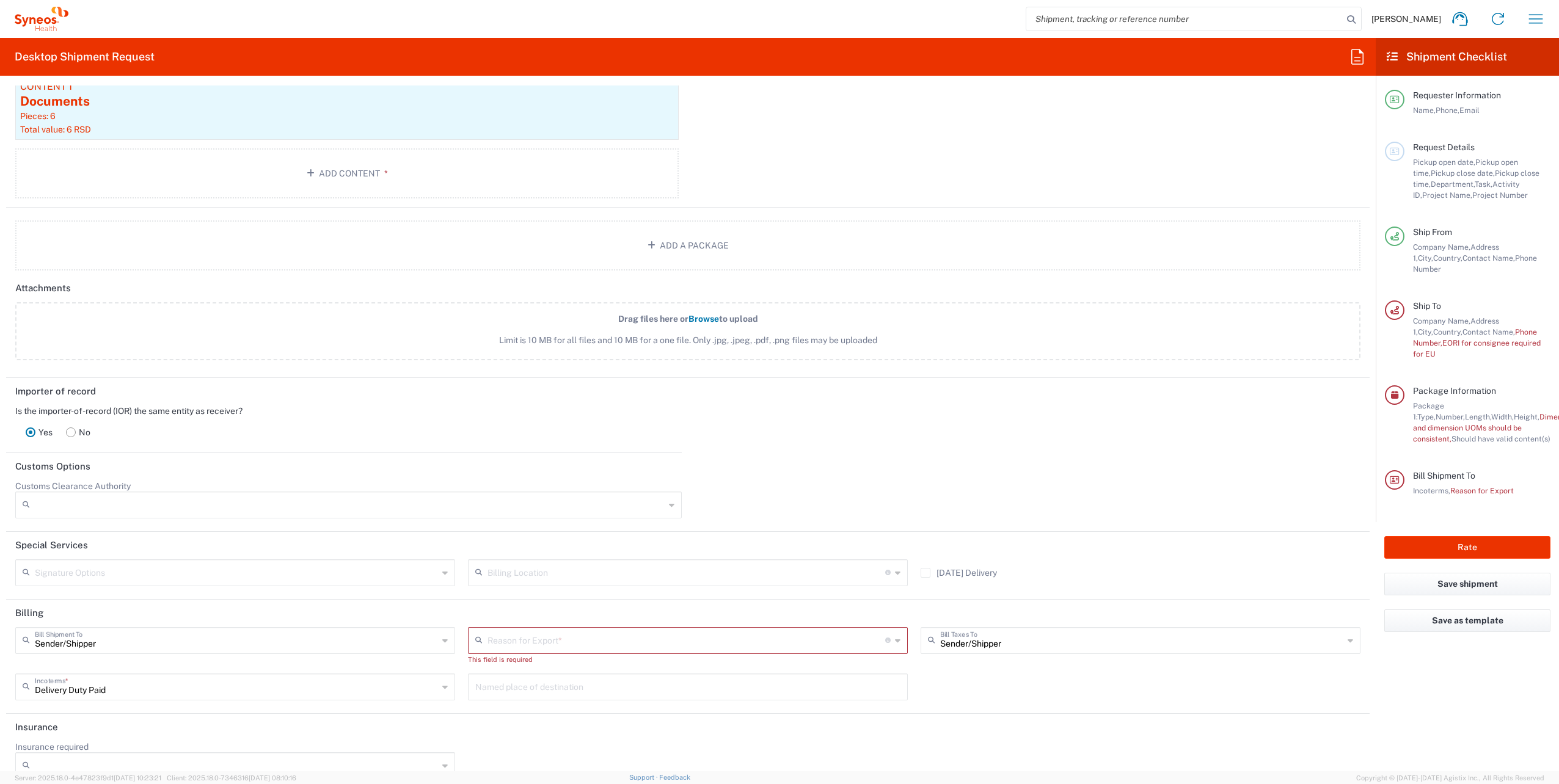
scroll to position [1394, 0]
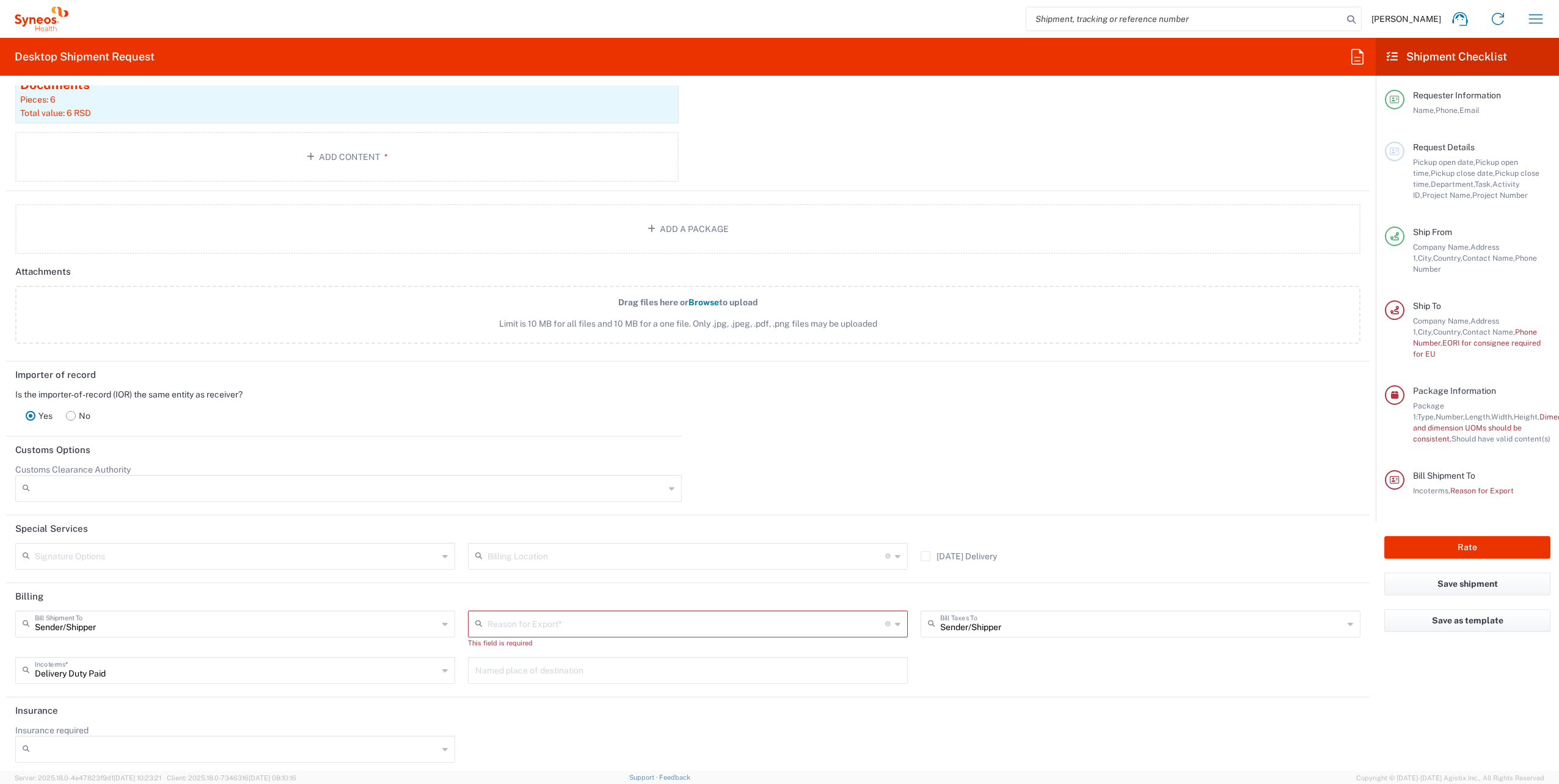
click at [544, 619] on input "text" at bounding box center [686, 623] width 398 height 22
click at [502, 683] on span "Personal Effects" at bounding box center [683, 686] width 434 height 19
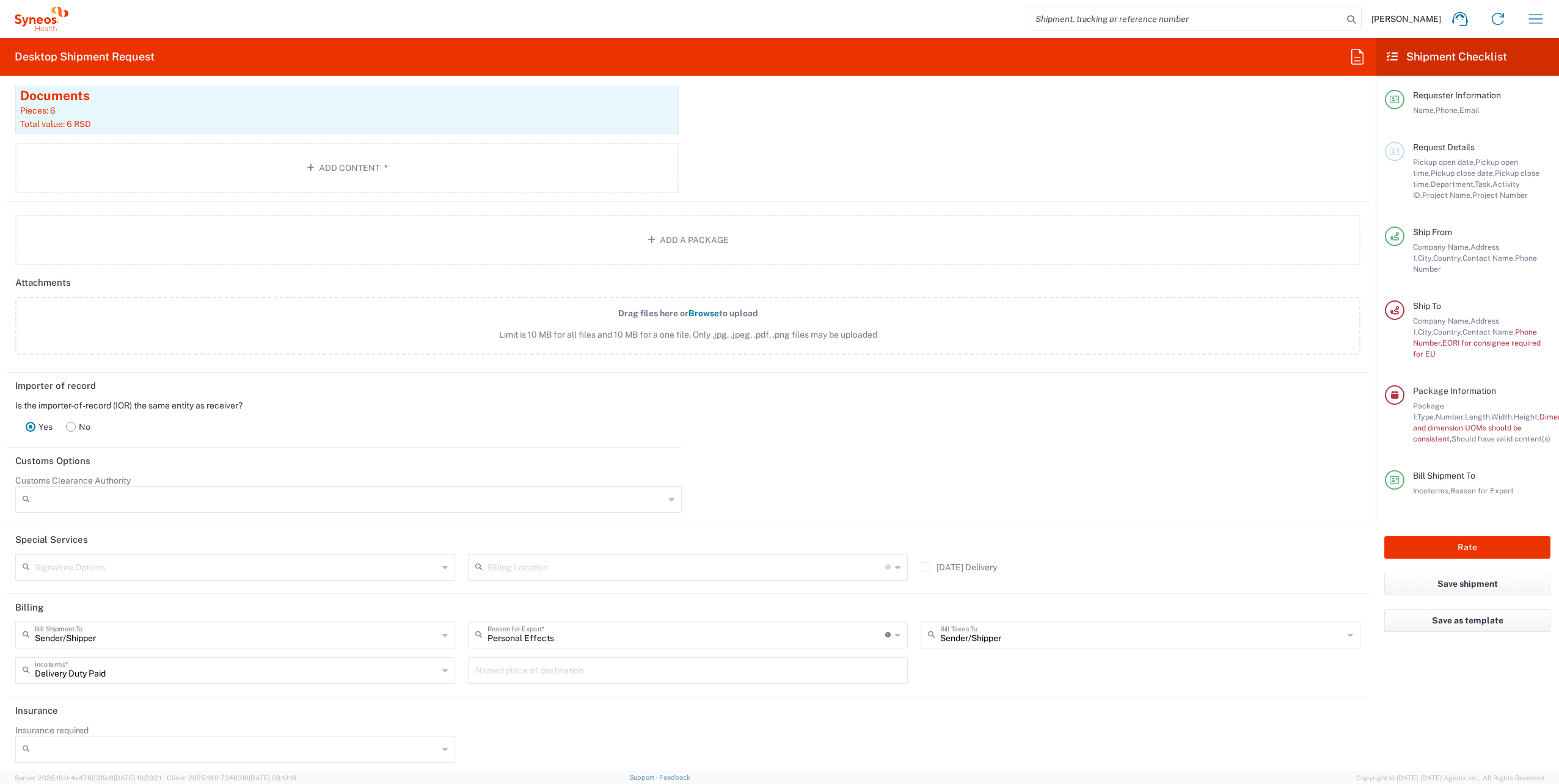
click at [853, 630] on input "Personal Effects" at bounding box center [686, 634] width 398 height 22
click at [568, 736] on span "Return" at bounding box center [683, 737] width 434 height 19
click at [609, 640] on div "Return Reason for Export *" at bounding box center [688, 634] width 440 height 27
click at [532, 689] on span "Not Sold" at bounding box center [683, 697] width 434 height 19
click at [779, 641] on div "Not Sold Reason for Export *" at bounding box center [688, 634] width 440 height 27
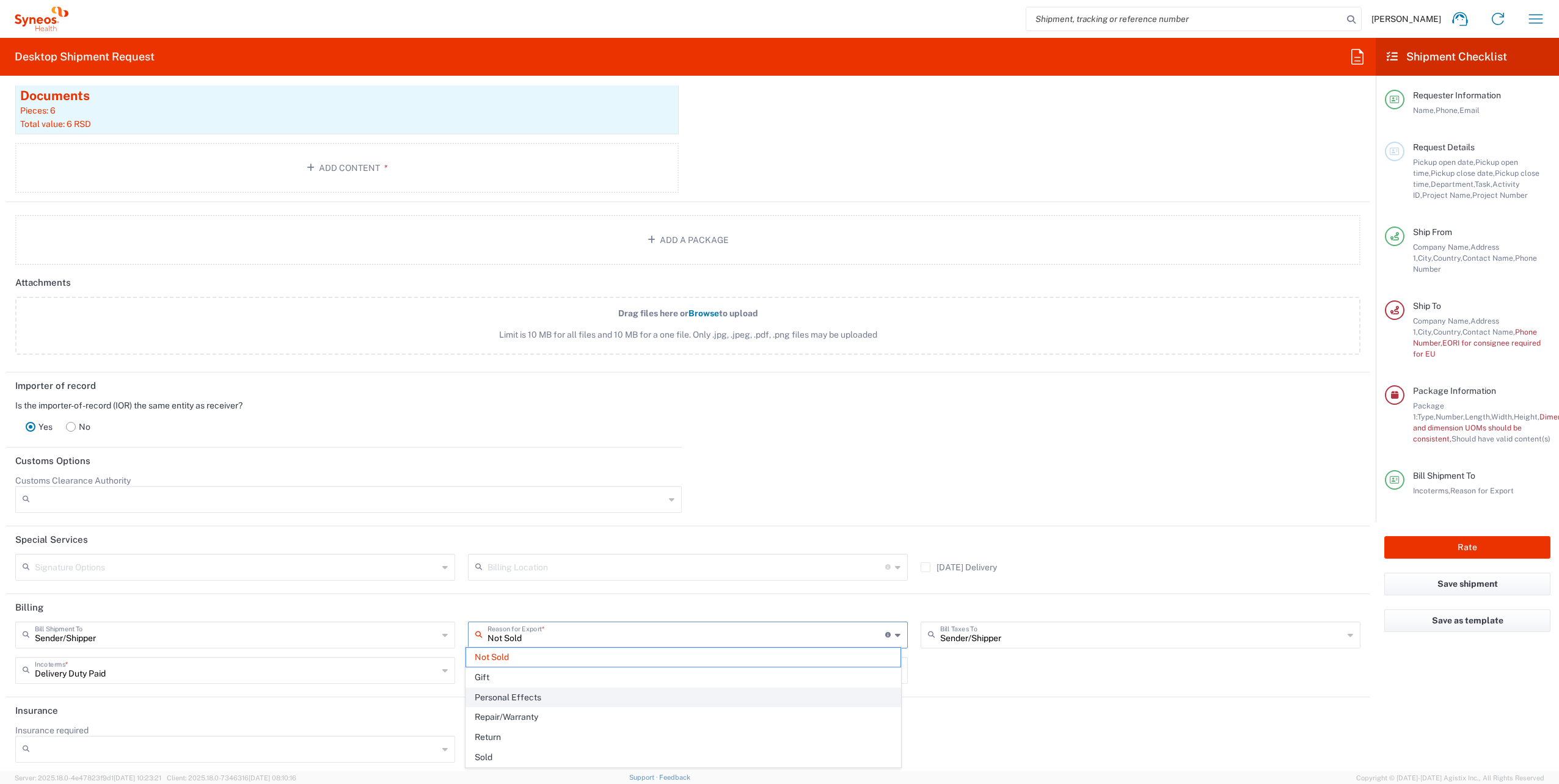
click at [516, 696] on span "Personal Effects" at bounding box center [683, 697] width 434 height 19
click at [300, 746] on input "Insurance required" at bounding box center [236, 749] width 403 height 19
click at [579, 734] on div "Insurance required No Yes" at bounding box center [688, 748] width 1358 height 46
type input "Personal Effects"
click at [574, 640] on input "Personal Effects" at bounding box center [686, 634] width 398 height 22
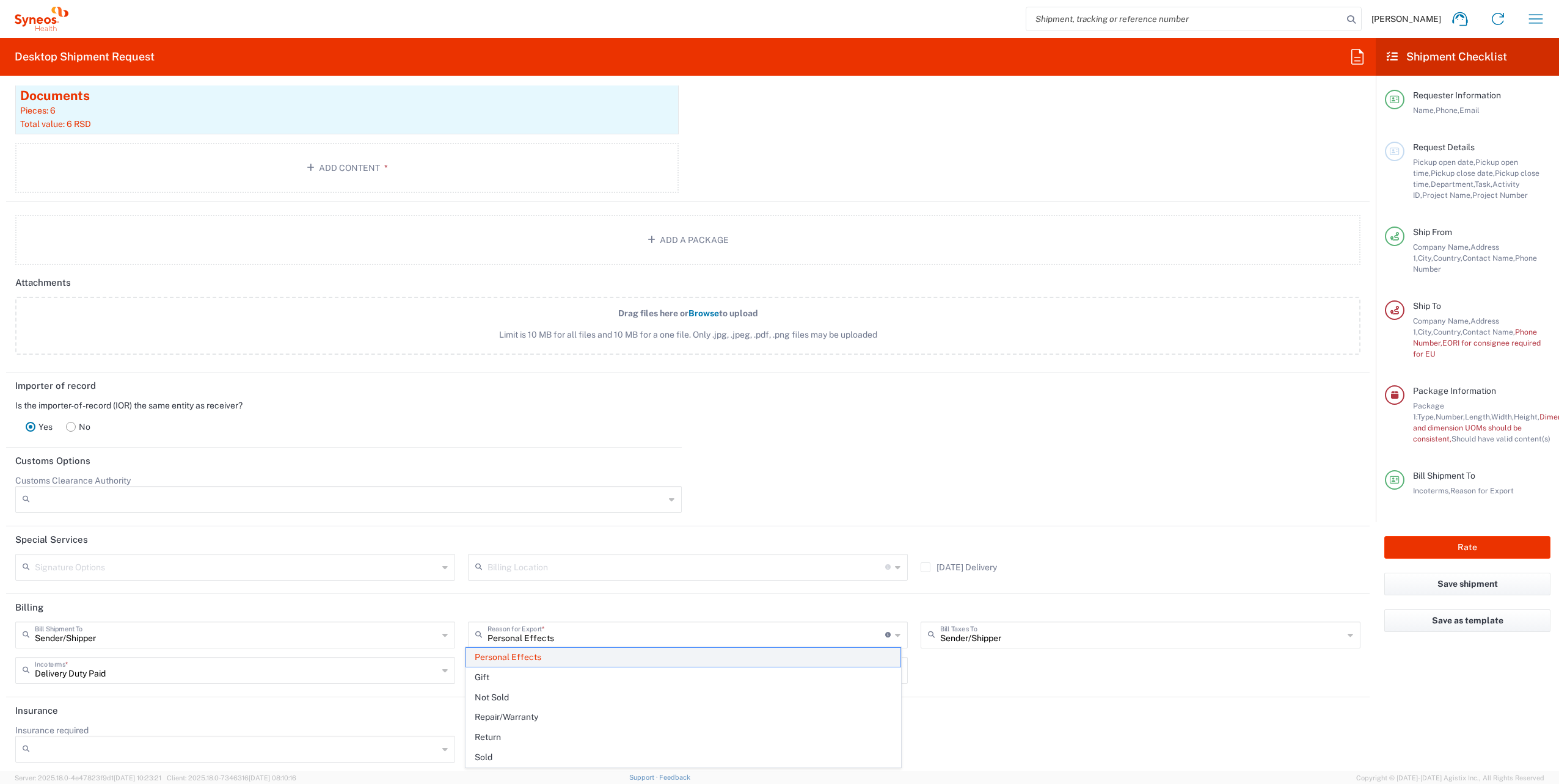
click at [516, 657] on span "Personal Effects" at bounding box center [683, 657] width 434 height 19
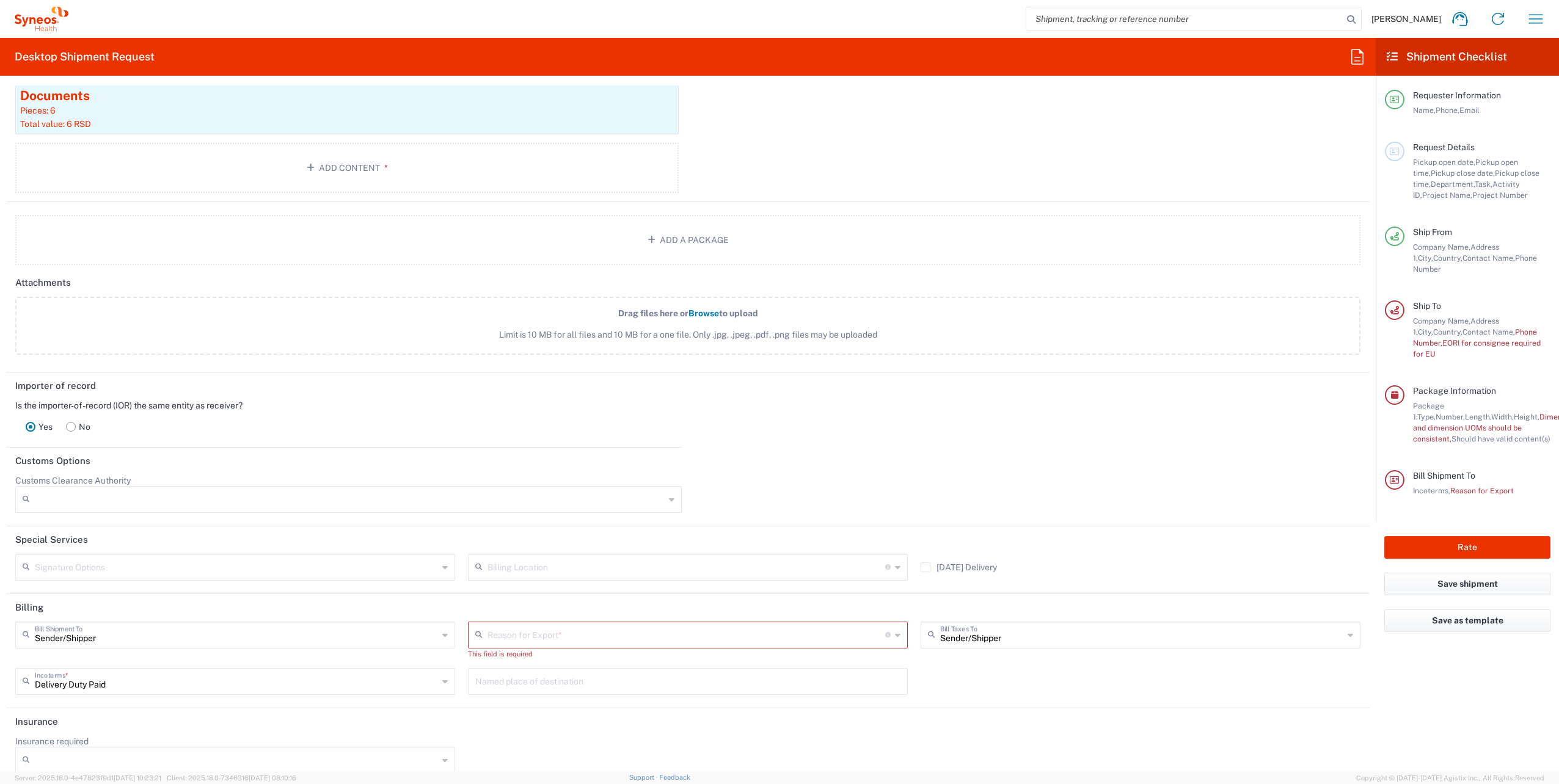
click at [511, 636] on input "text" at bounding box center [686, 634] width 398 height 22
click at [513, 701] on span "Personal Effects" at bounding box center [683, 697] width 434 height 19
type input "Personal Effects"
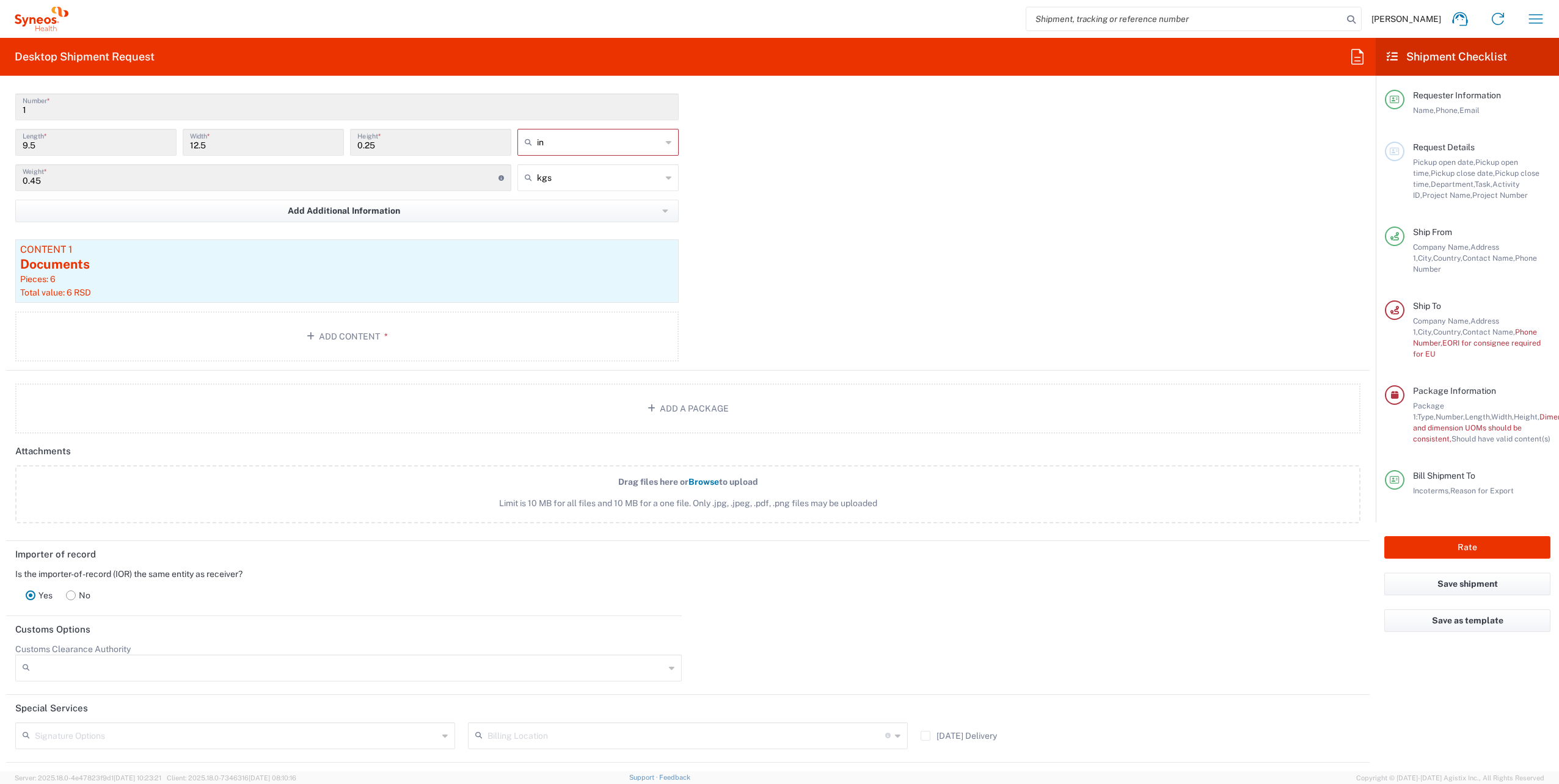
scroll to position [1322, 0]
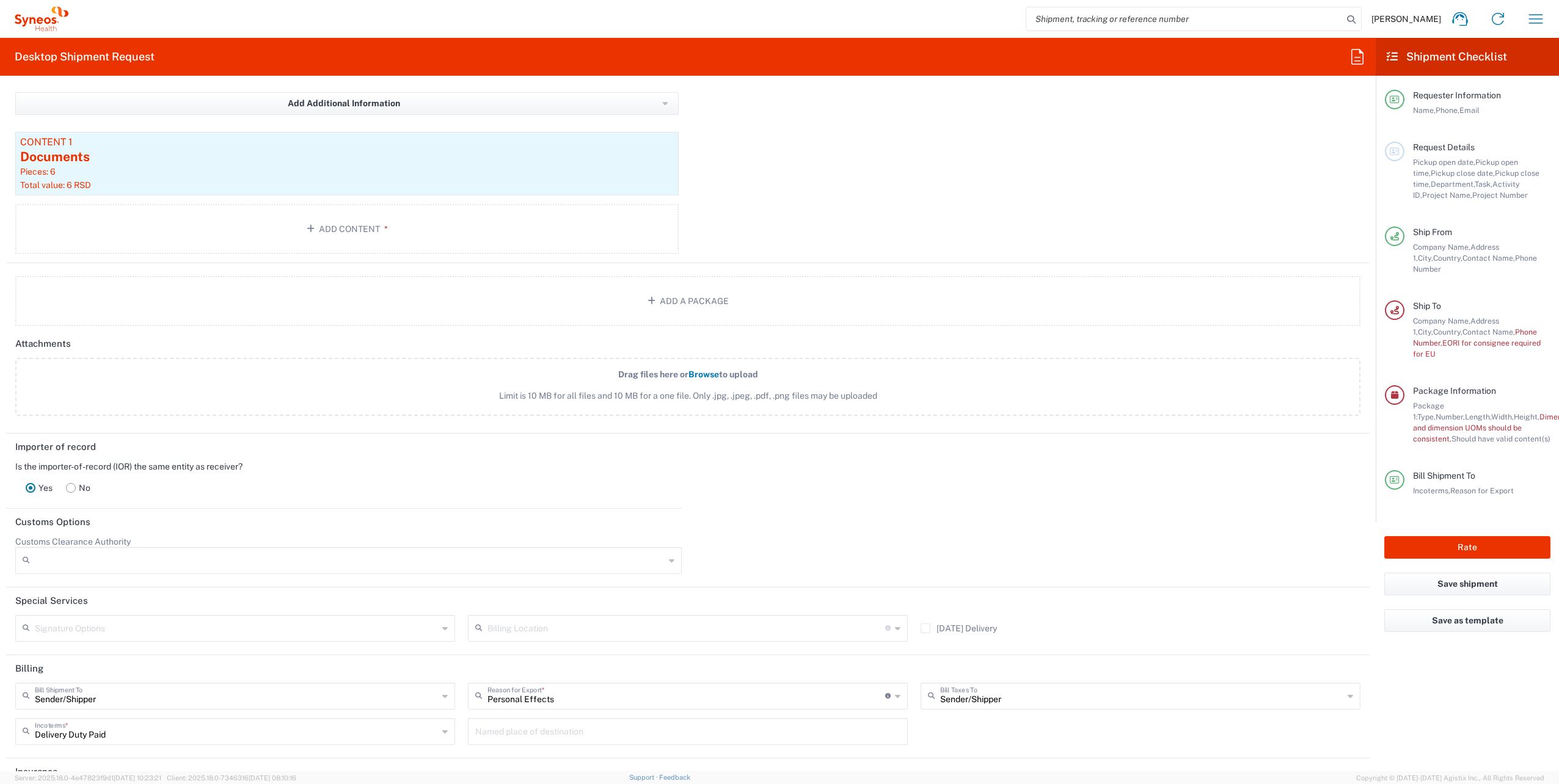
click at [231, 560] on input "Customs Clearance Authority" at bounding box center [350, 560] width 630 height 19
click at [374, 509] on header "Customs Options" at bounding box center [688, 522] width 1363 height 28
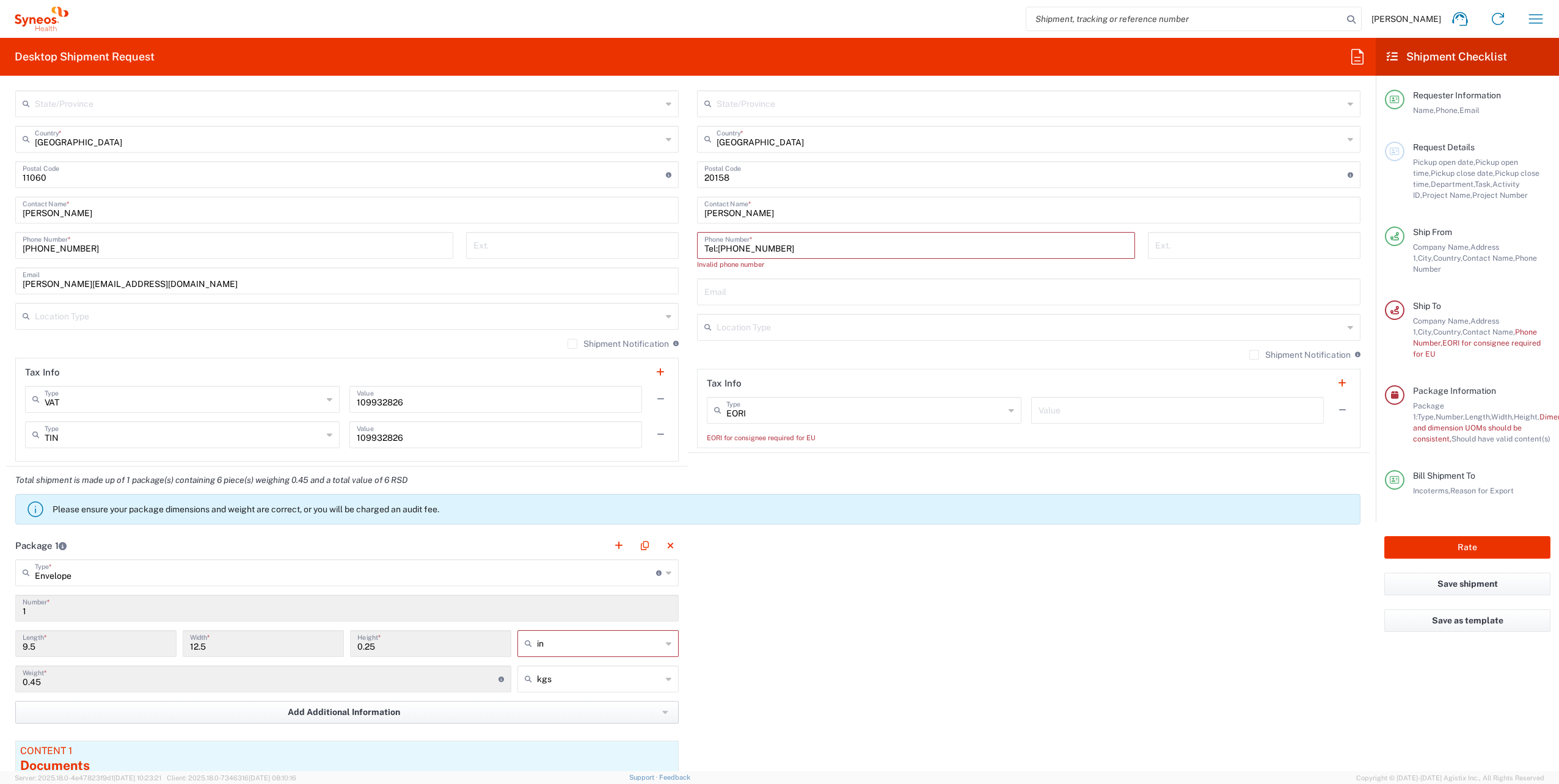
scroll to position [772, 0]
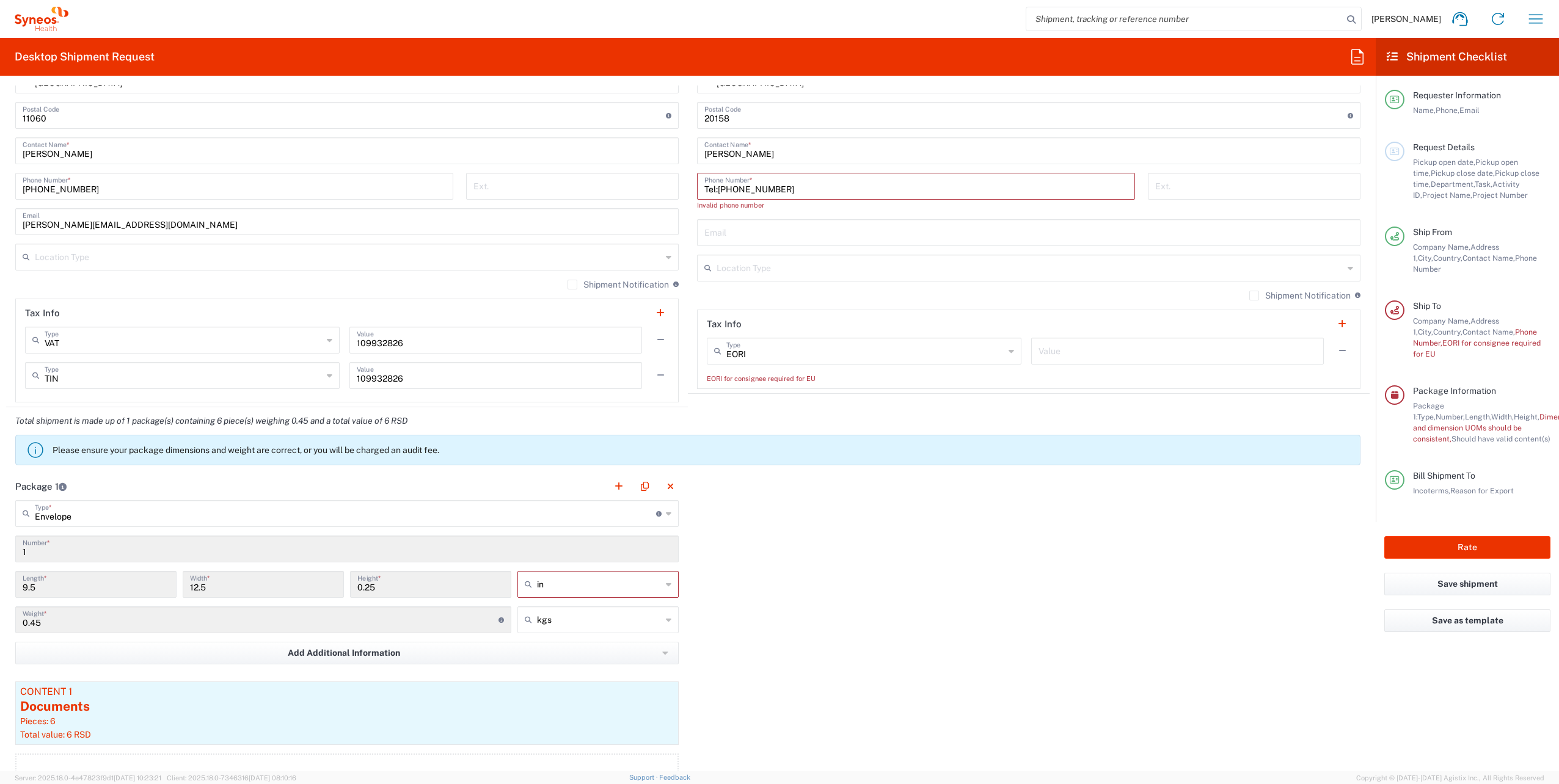
type input "in"
click at [588, 586] on input "in" at bounding box center [599, 584] width 124 height 19
click at [565, 631] on span "cm" at bounding box center [593, 628] width 158 height 19
type input "24.13"
type input "31.75"
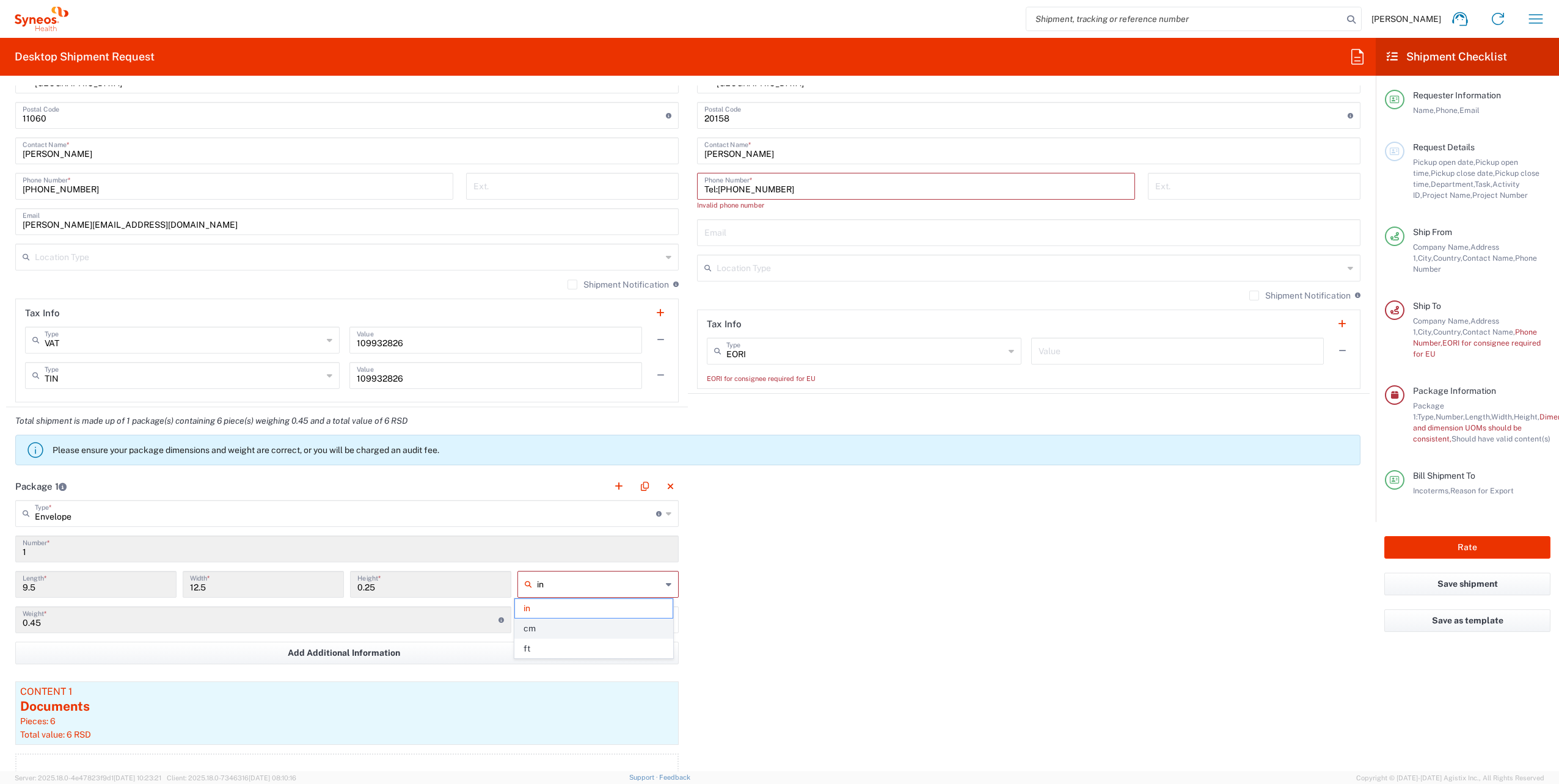
type input "0.64"
type input "cm"
click at [570, 586] on input "cm" at bounding box center [599, 584] width 124 height 19
click at [544, 650] on span "in" at bounding box center [593, 648] width 158 height 19
type input "9.5"
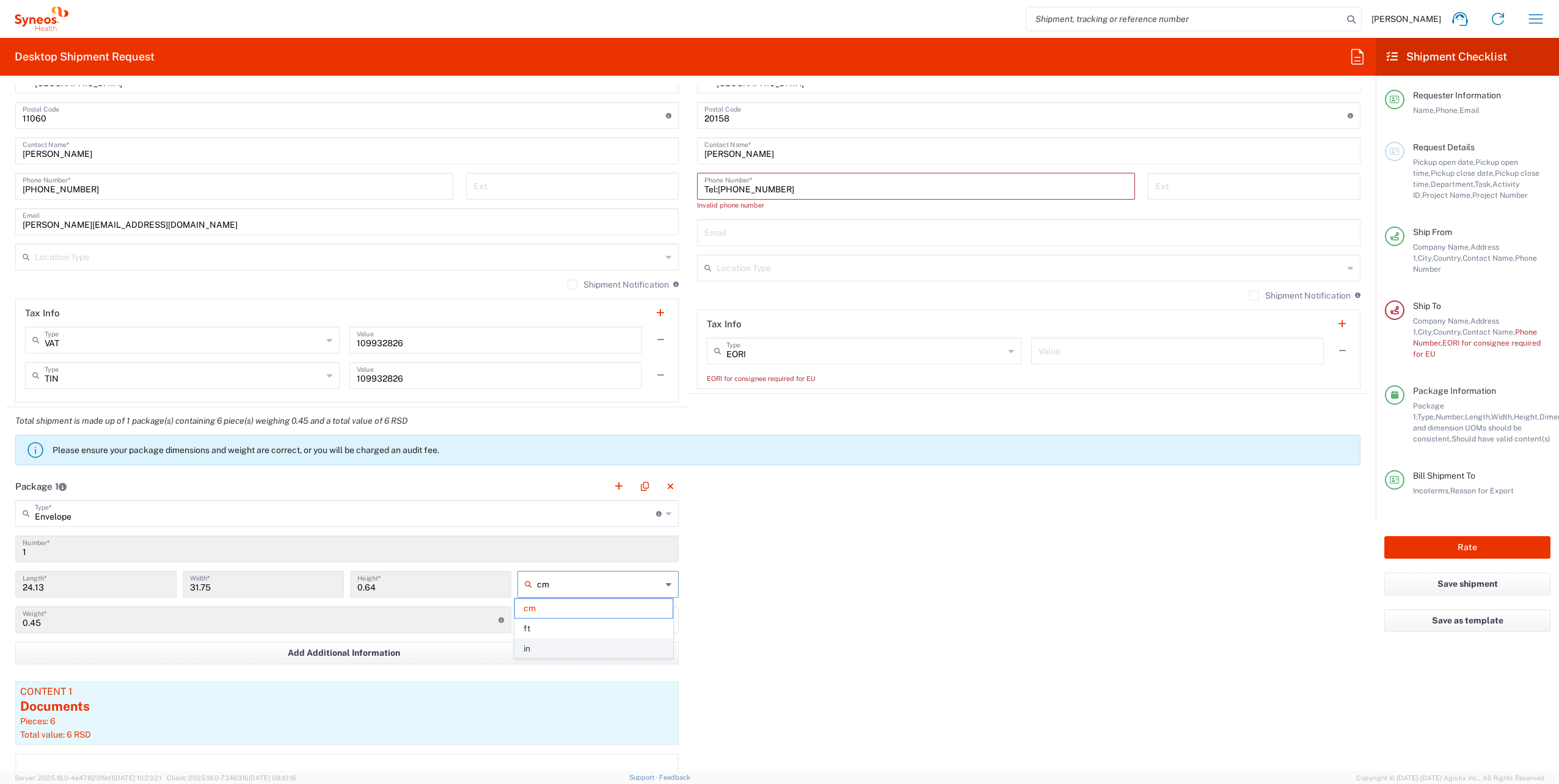
type input "12.5"
type input "0.25"
type input "in"
click at [821, 643] on div "Package 1 Envelope Type * Material used to package goods Envelope Large Box Med…" at bounding box center [688, 642] width 1363 height 340
drag, startPoint x: 1423, startPoint y: 414, endPoint x: 1544, endPoint y: 424, distance: 121.4
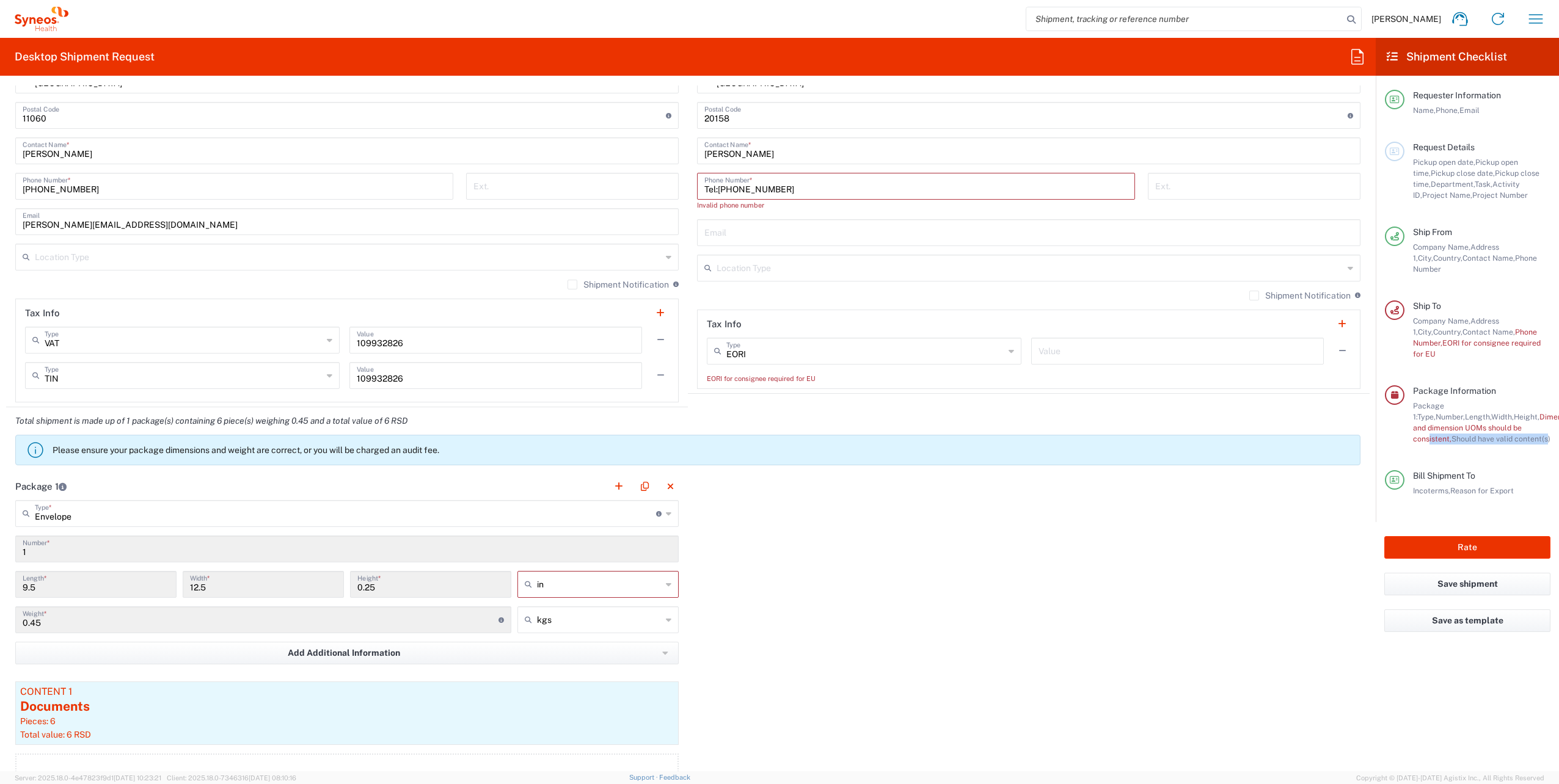
click at [1544, 424] on div "Package Information Package 1: Type, Number, Length, Width, Height, Dimension, …" at bounding box center [1467, 428] width 165 height 85
click at [791, 504] on div "Package 1 Envelope Type * Material used to package goods Envelope Large Box Med…" at bounding box center [688, 642] width 1363 height 340
drag, startPoint x: 166, startPoint y: 447, endPoint x: 457, endPoint y: 454, distance: 291.1
click at [457, 454] on agx-banner "Please ensure your package dimensions and weight are correct, or you will be ch…" at bounding box center [688, 450] width 1345 height 31
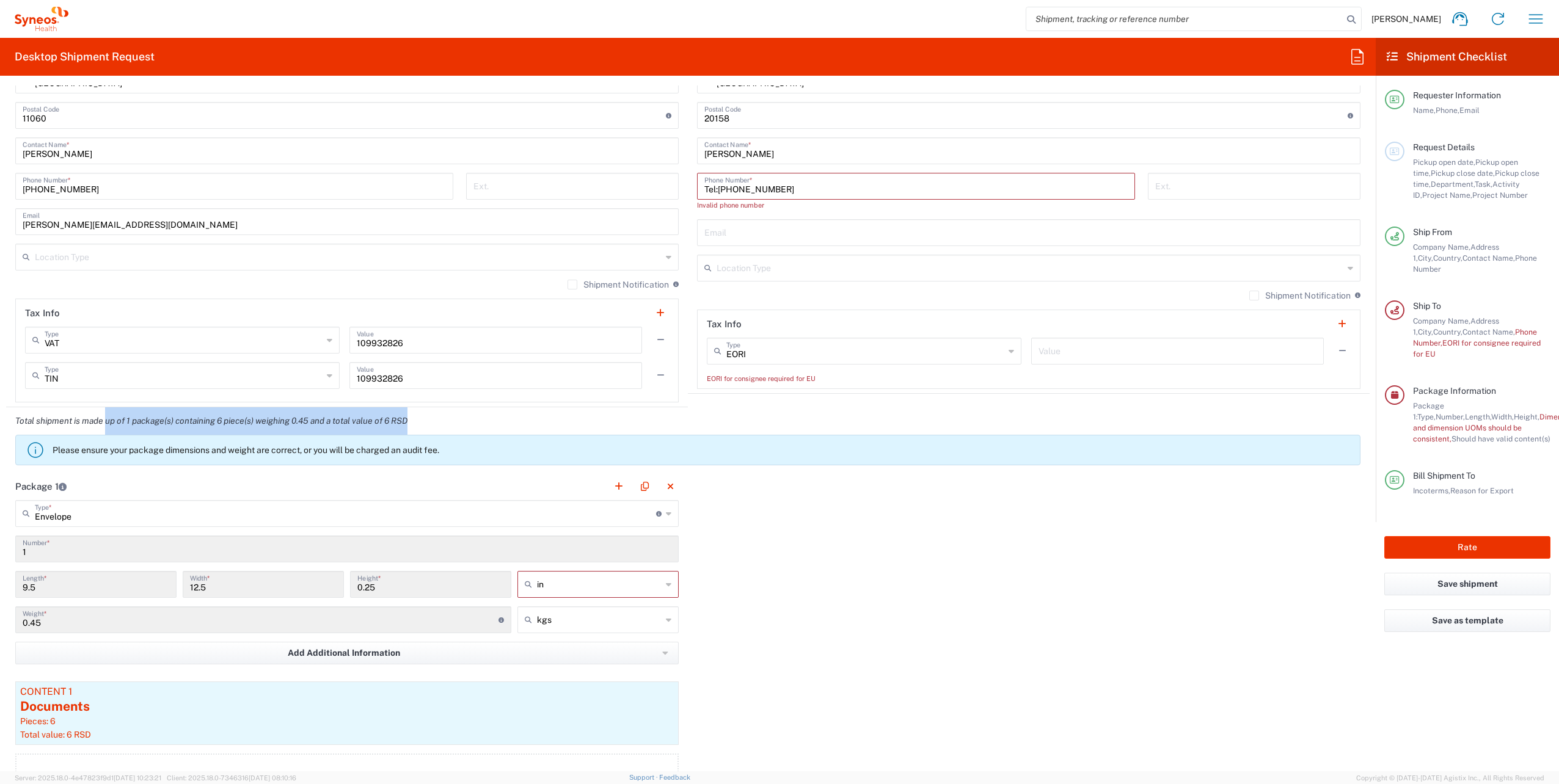
drag, startPoint x: 108, startPoint y: 416, endPoint x: 416, endPoint y: 422, distance: 308.1
click at [416, 422] on em "Total shipment is made up of 1 package(s) containing 6 piece(s) weighing 0.45 a…" at bounding box center [211, 420] width 410 height 10
drag, startPoint x: 416, startPoint y: 422, endPoint x: 532, endPoint y: 425, distance: 116.0
click at [532, 425] on div "Total shipment is made up of 1 package(s) containing 6 piece(s) weighing 0.45 a…" at bounding box center [688, 439] width 1376 height 65
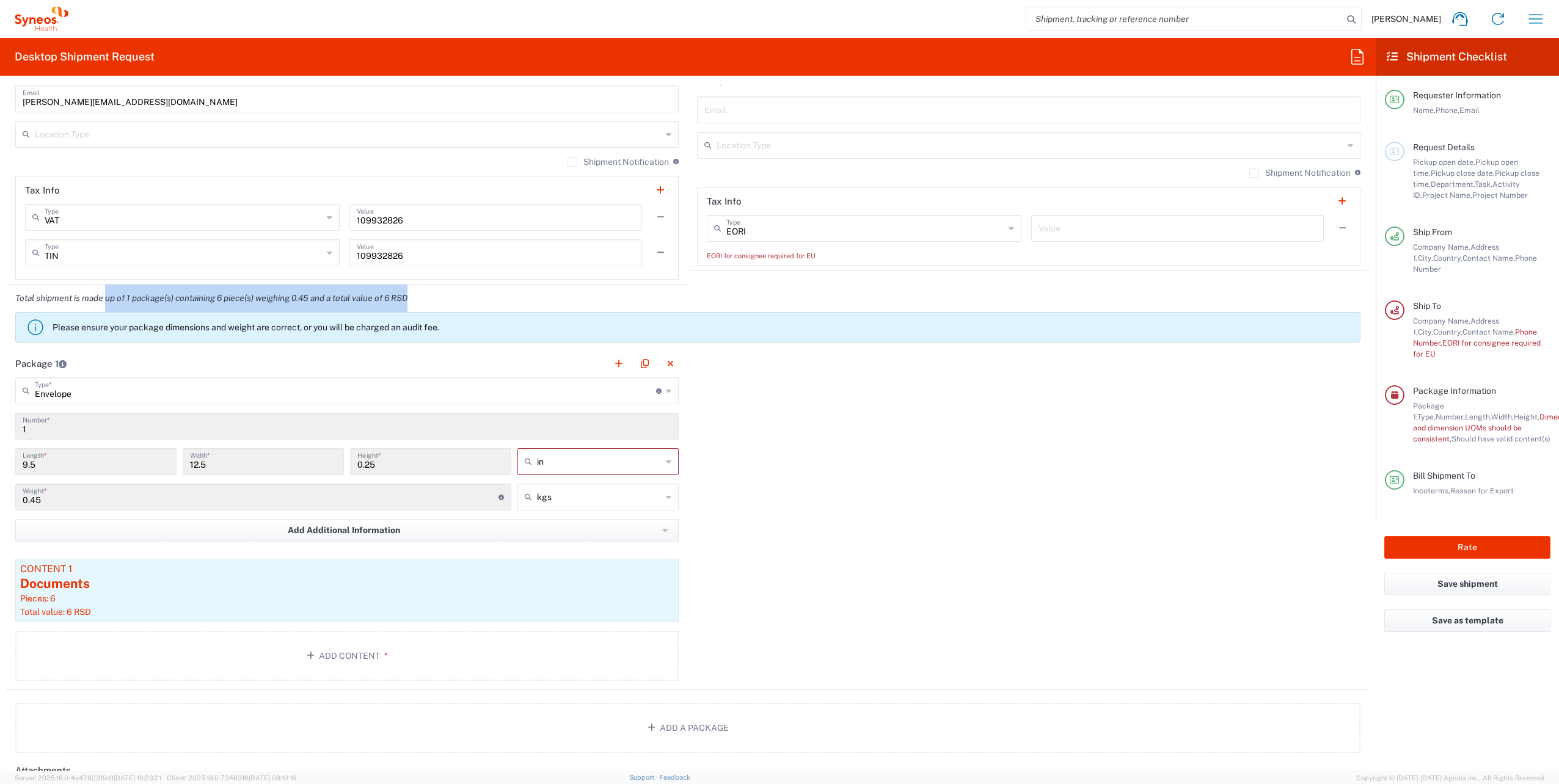
scroll to position [895, 0]
click at [108, 454] on input "9.5" at bounding box center [95, 461] width 147 height 22
click at [108, 459] on input "9.5" at bounding box center [95, 461] width 147 height 22
click at [103, 420] on input "1" at bounding box center [347, 426] width 648 height 22
type input "Envelope"
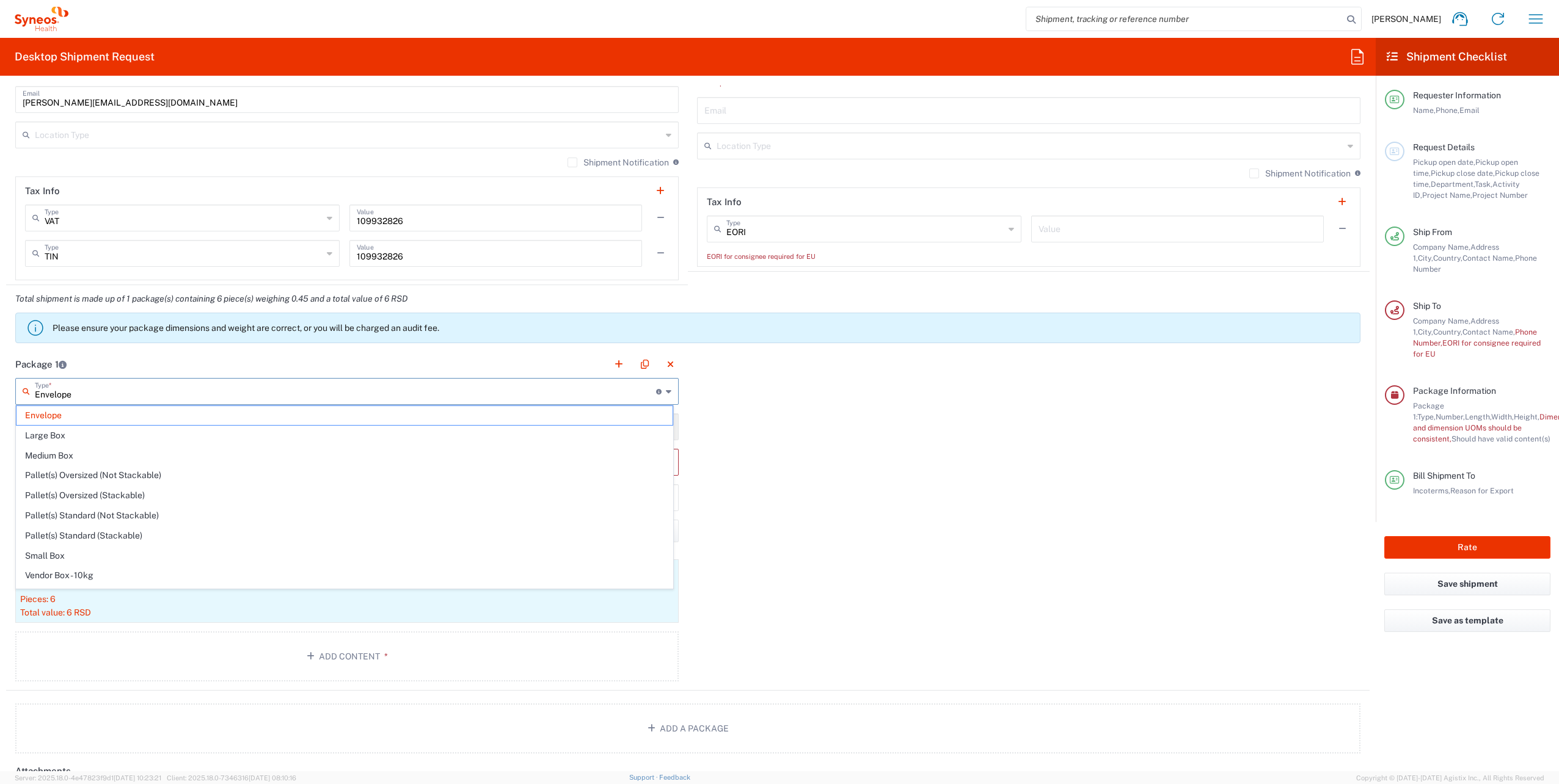
click at [211, 385] on input "Envelope" at bounding box center [345, 390] width 622 height 22
click at [66, 418] on span "Envelope" at bounding box center [344, 415] width 656 height 19
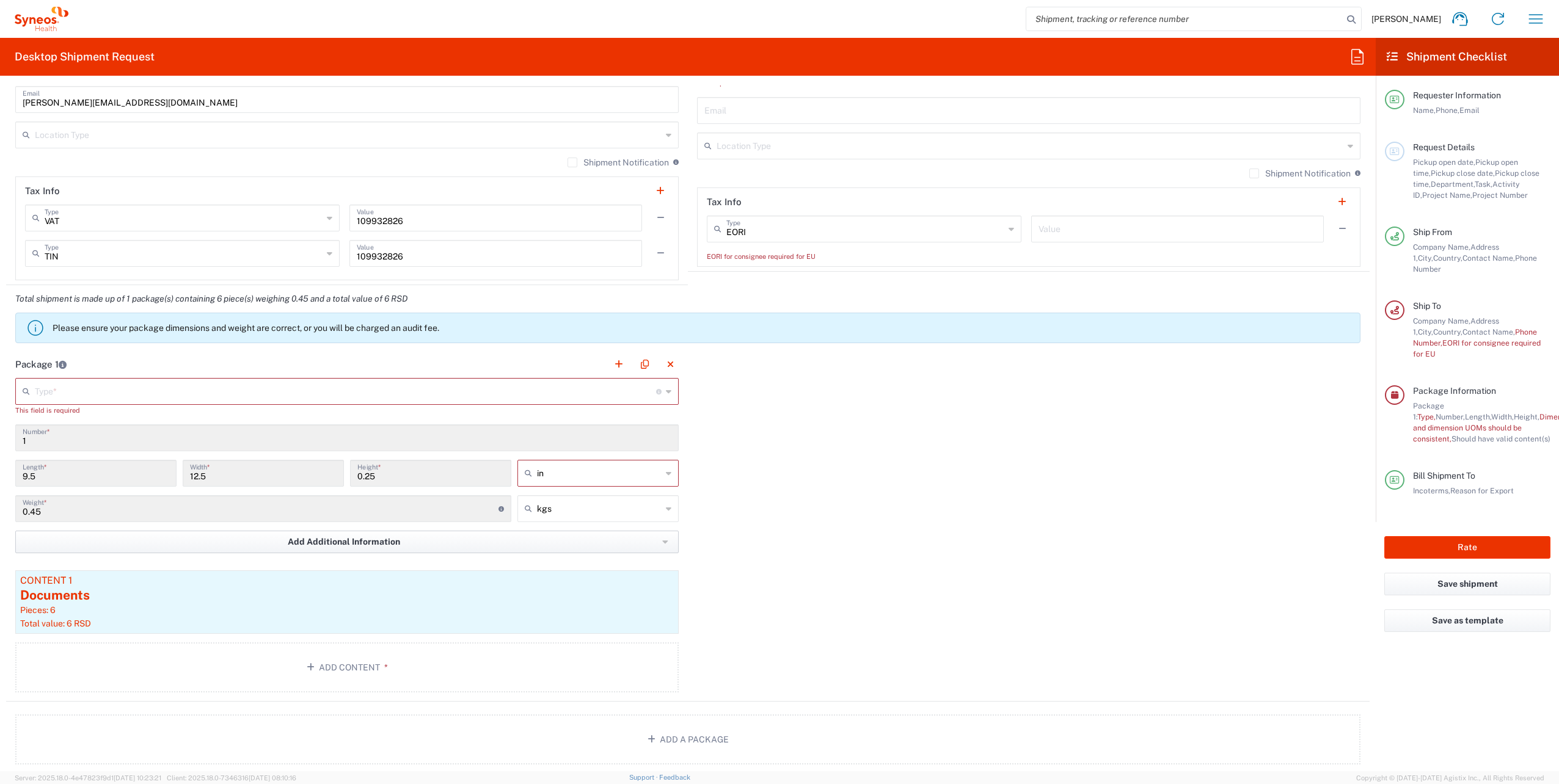
click at [624, 542] on button "Add Additional Information" at bounding box center [347, 541] width 663 height 22
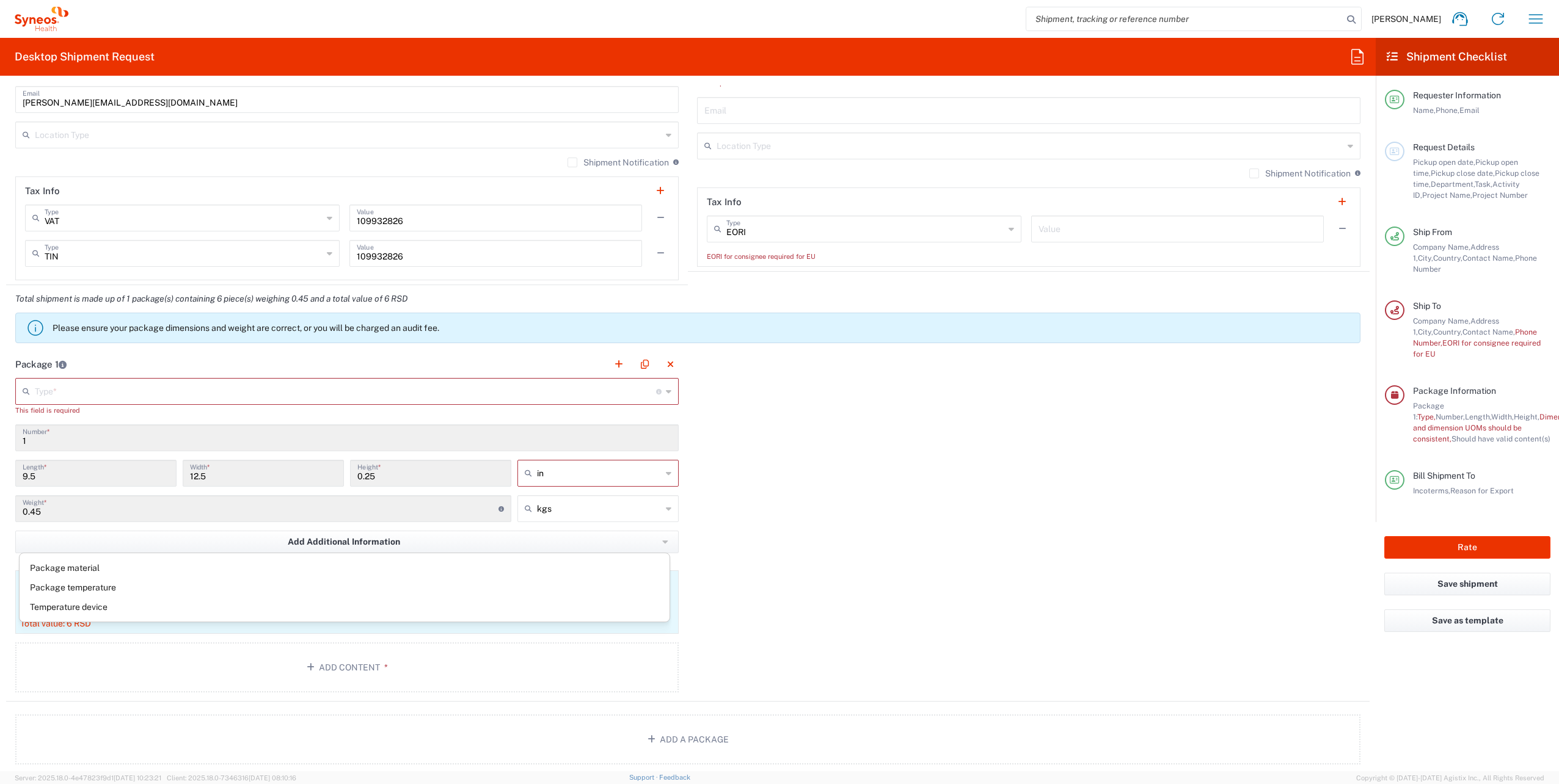
click at [861, 535] on div "Package 1 Type * Material used to package goods Envelope Large Box Medium Box P…" at bounding box center [688, 525] width 1363 height 351
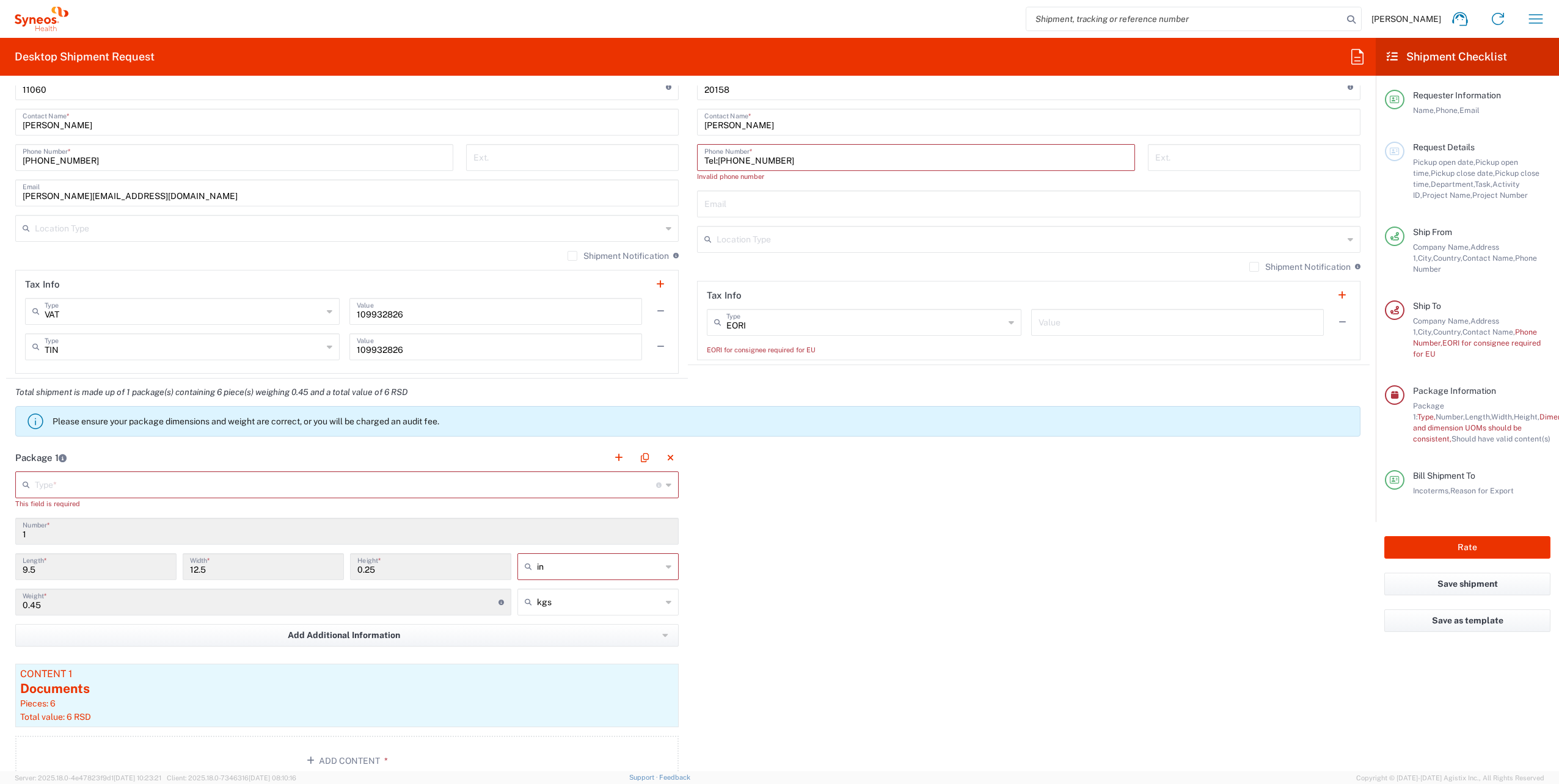
scroll to position [650, 0]
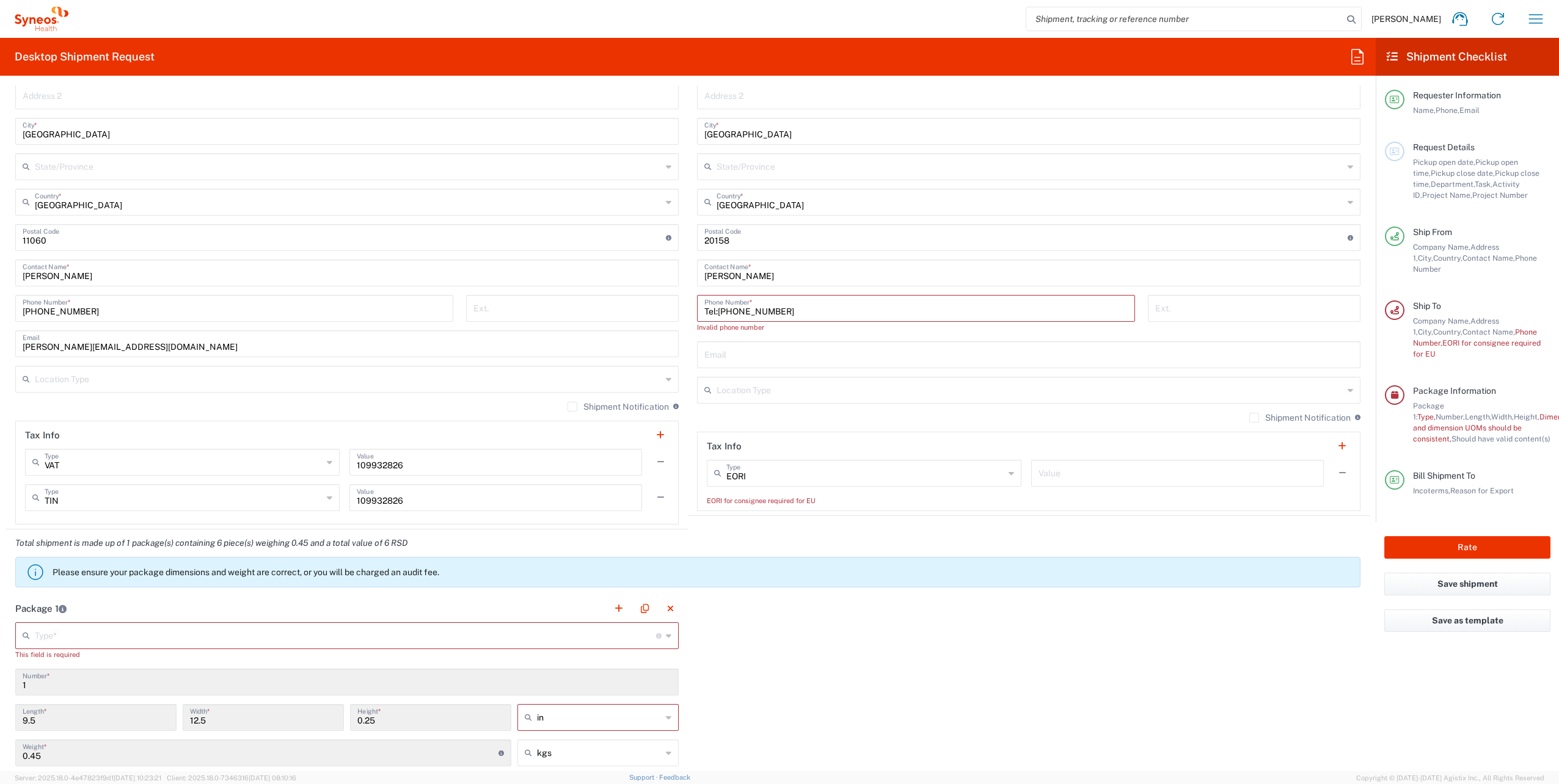
click at [1134, 714] on div "Package 1 Type * Material used to package goods Envelope Large Box Medium Box P…" at bounding box center [688, 769] width 1363 height 351
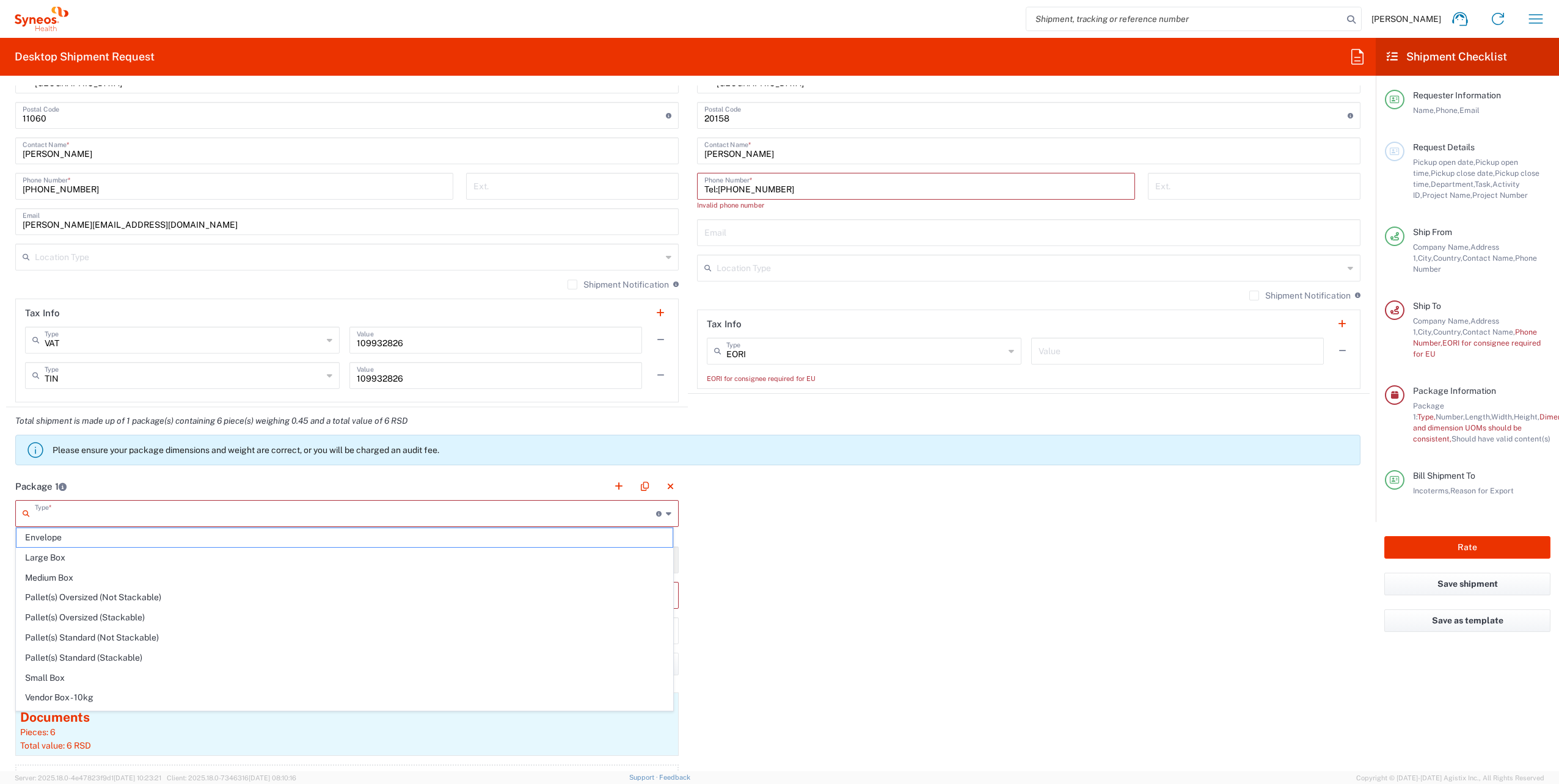
click at [210, 506] on input "text" at bounding box center [345, 512] width 622 height 22
click at [109, 538] on span "Envelope" at bounding box center [344, 538] width 656 height 19
type input "Envelope"
type input "in"
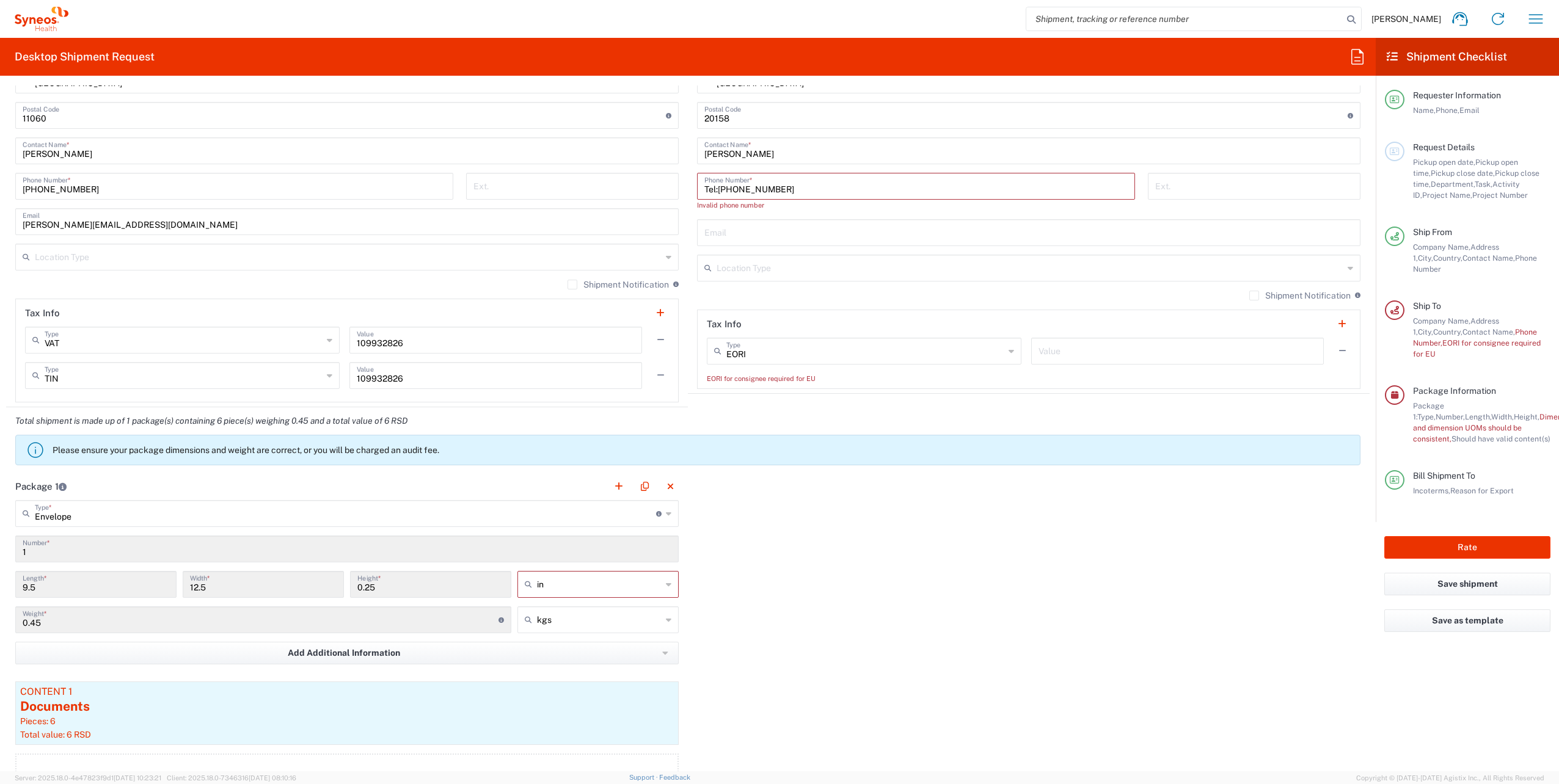
click at [940, 571] on div "Package 1 Envelope Type * Material used to package goods Envelope Large Box Med…" at bounding box center [688, 642] width 1363 height 340
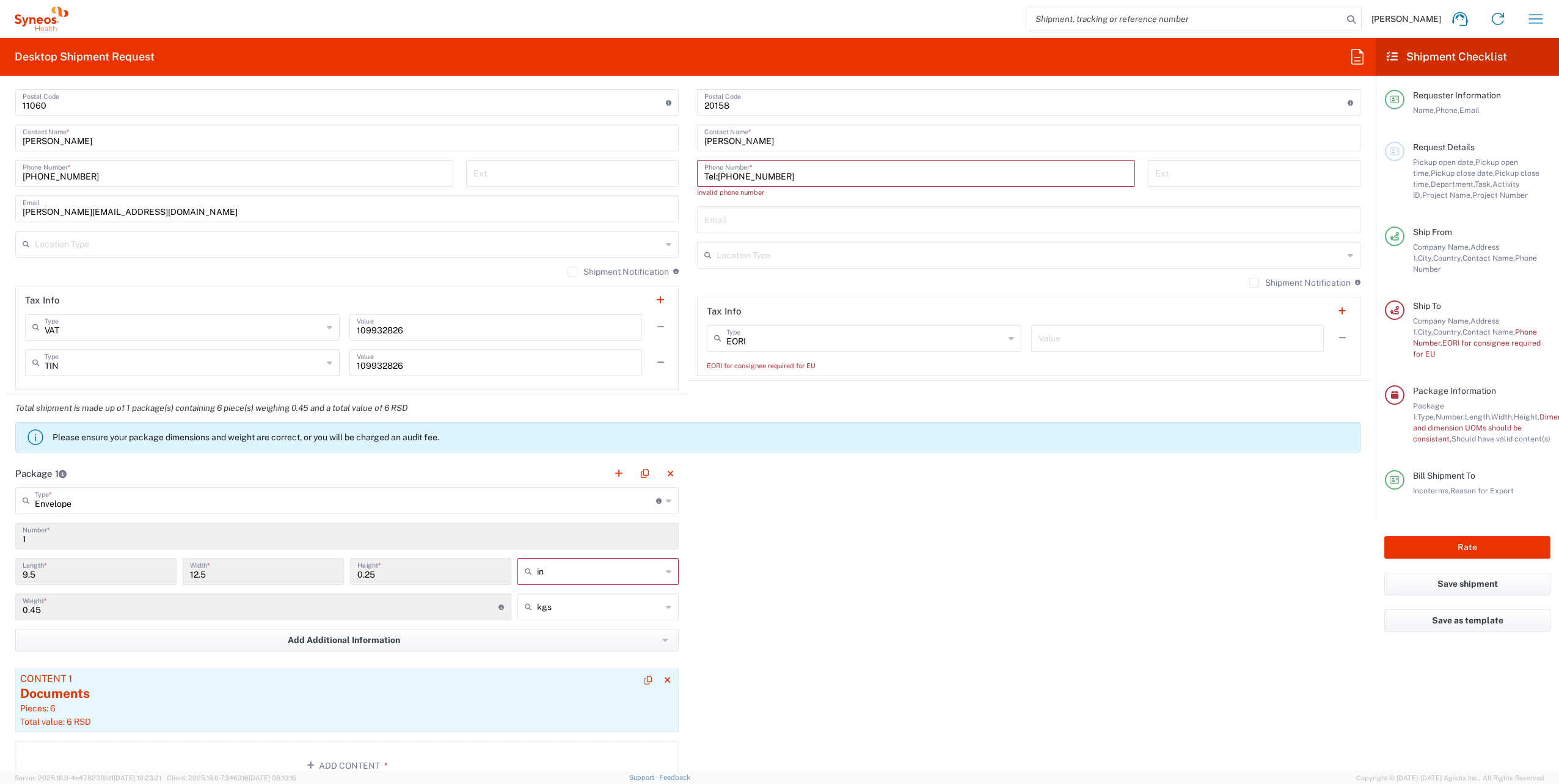
scroll to position [650, 0]
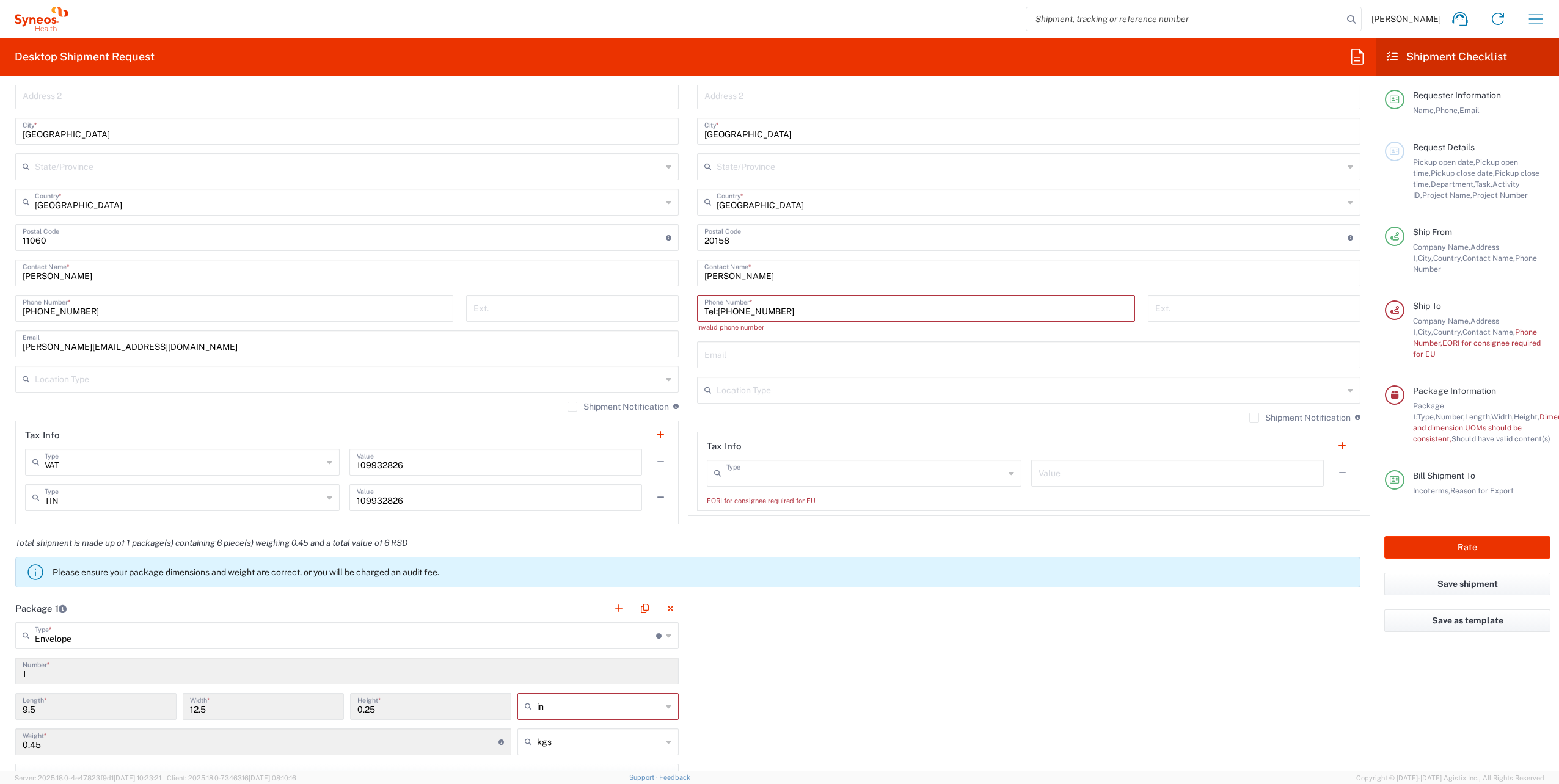
click at [752, 478] on input "text" at bounding box center [865, 472] width 278 height 22
click at [1088, 467] on input "text" at bounding box center [1177, 472] width 278 height 22
type input "EORI"
click at [1337, 472] on button "button" at bounding box center [1342, 473] width 17 height 17
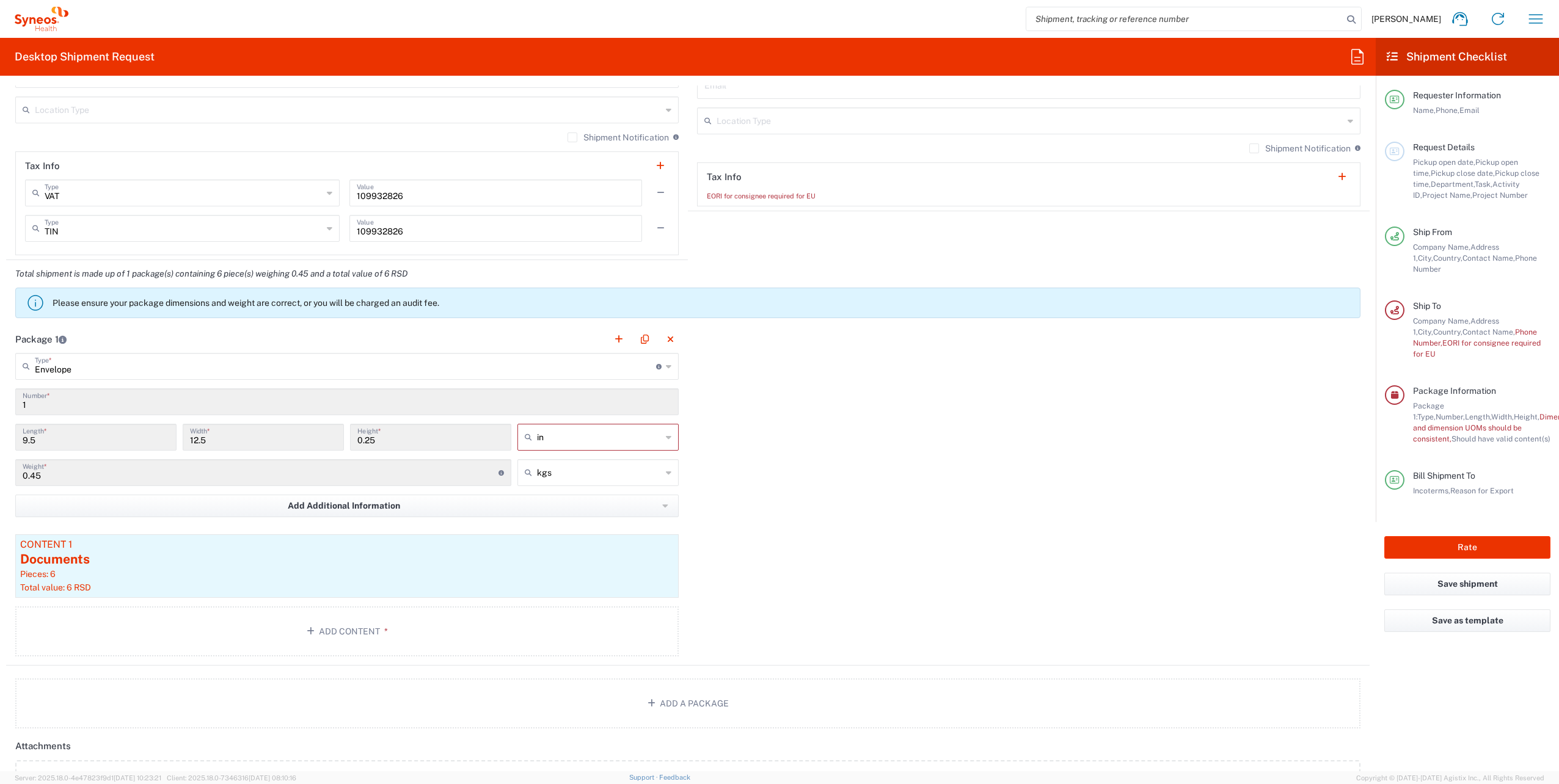
scroll to position [955, 0]
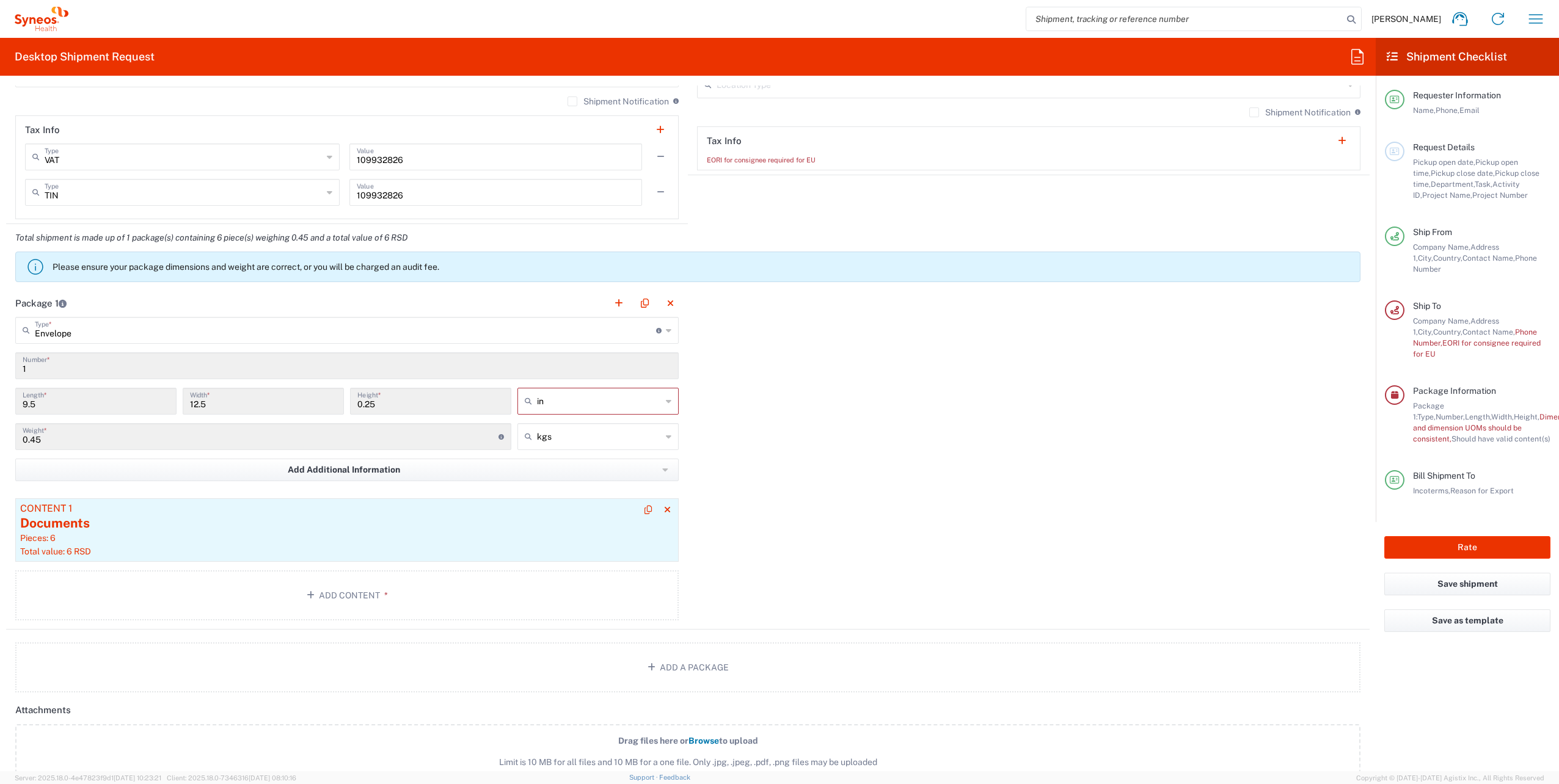
click at [209, 532] on div "Pieces: 6" at bounding box center [347, 538] width 654 height 11
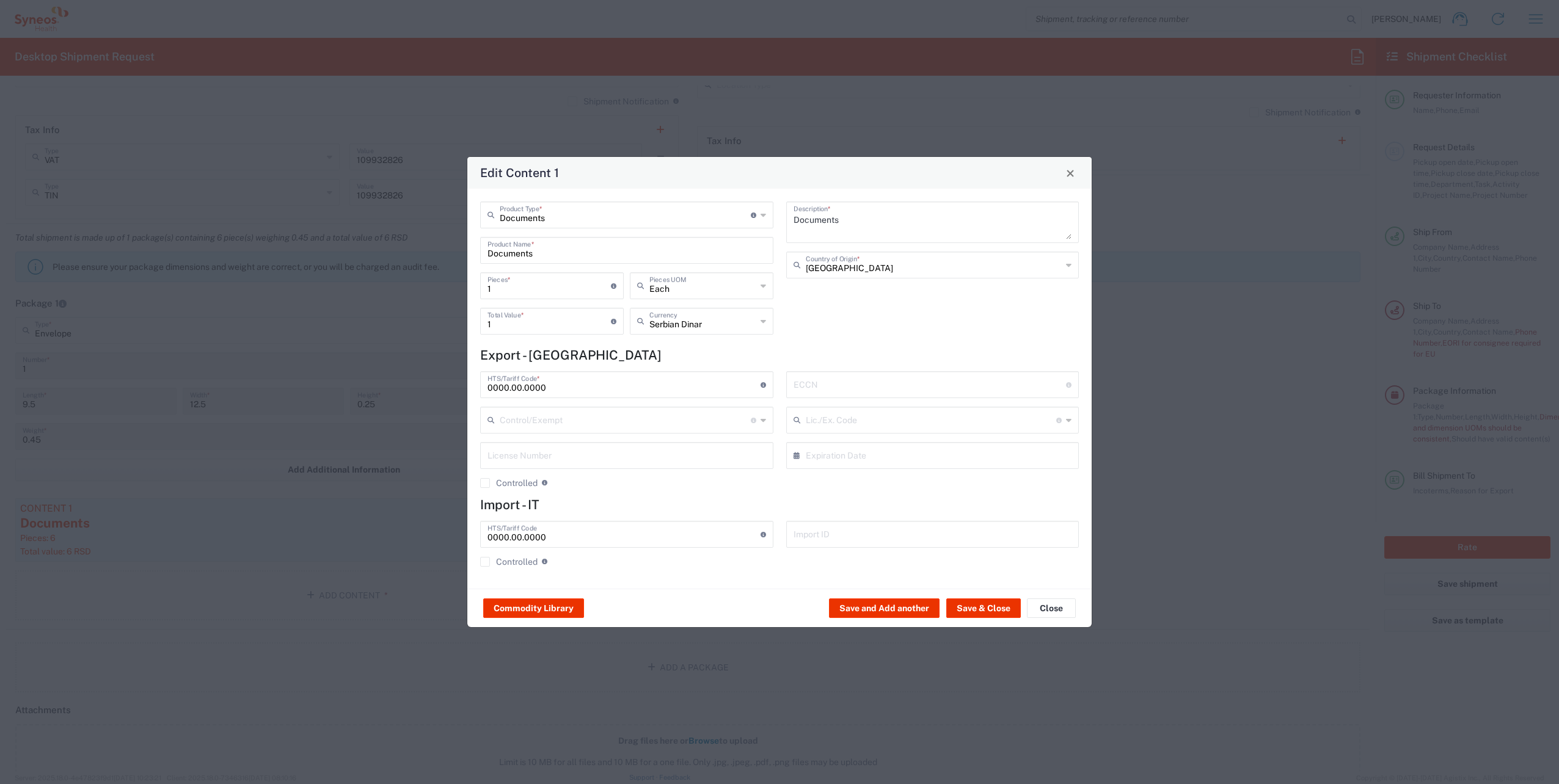
drag, startPoint x: 476, startPoint y: 325, endPoint x: 449, endPoint y: 325, distance: 27.0
click at [449, 325] on div "Edit Content 1 Documents Product Type * Document: Paper document generated inte…" at bounding box center [779, 392] width 1559 height 784
type input "0"
click at [971, 606] on button "Save & Close" at bounding box center [983, 607] width 75 height 19
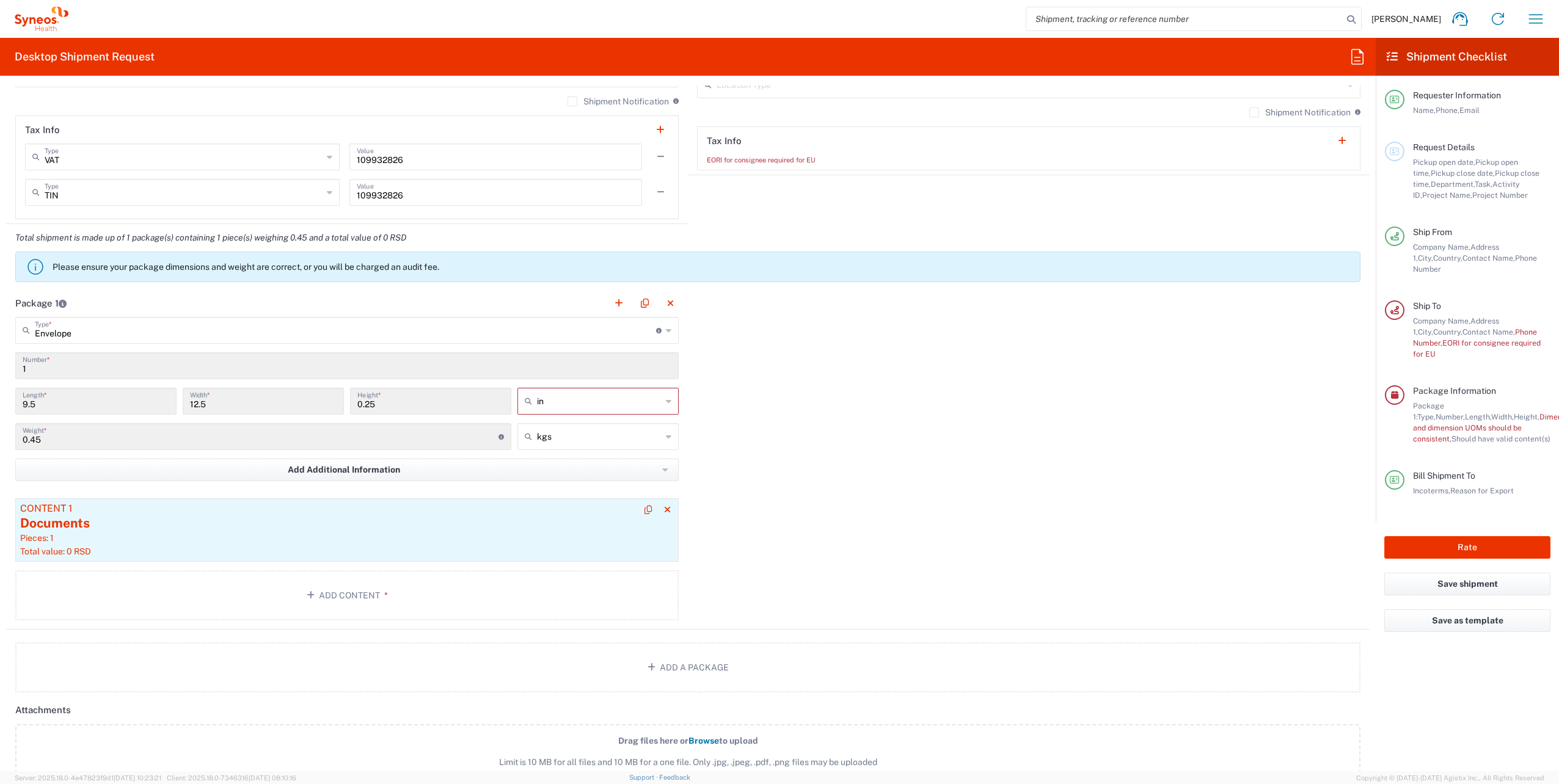
click at [141, 532] on div "Pieces: 1" at bounding box center [347, 538] width 654 height 11
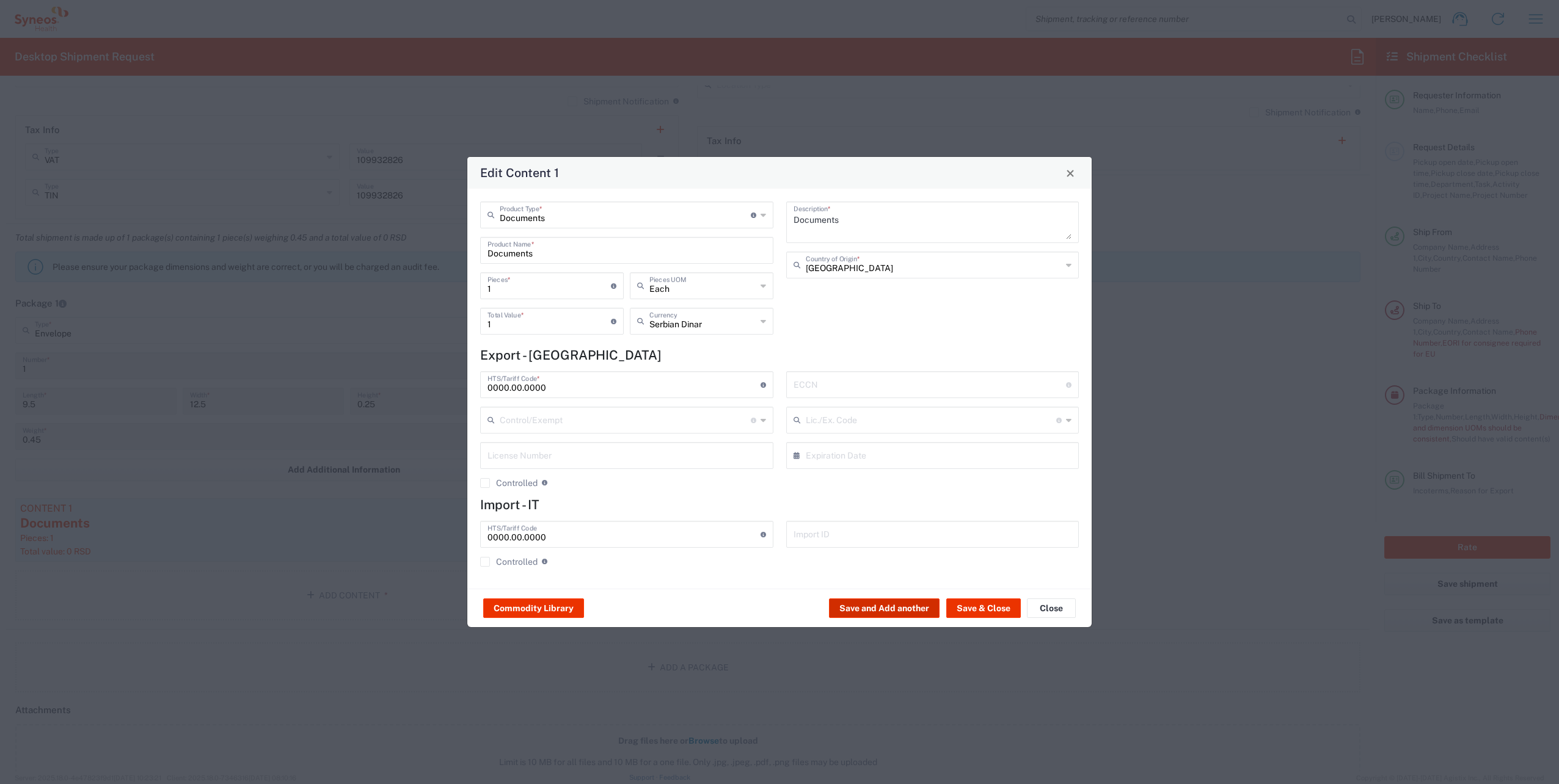
click at [901, 606] on button "Save and Add another" at bounding box center [884, 607] width 111 height 19
click at [1050, 604] on button "Close" at bounding box center [1051, 607] width 49 height 19
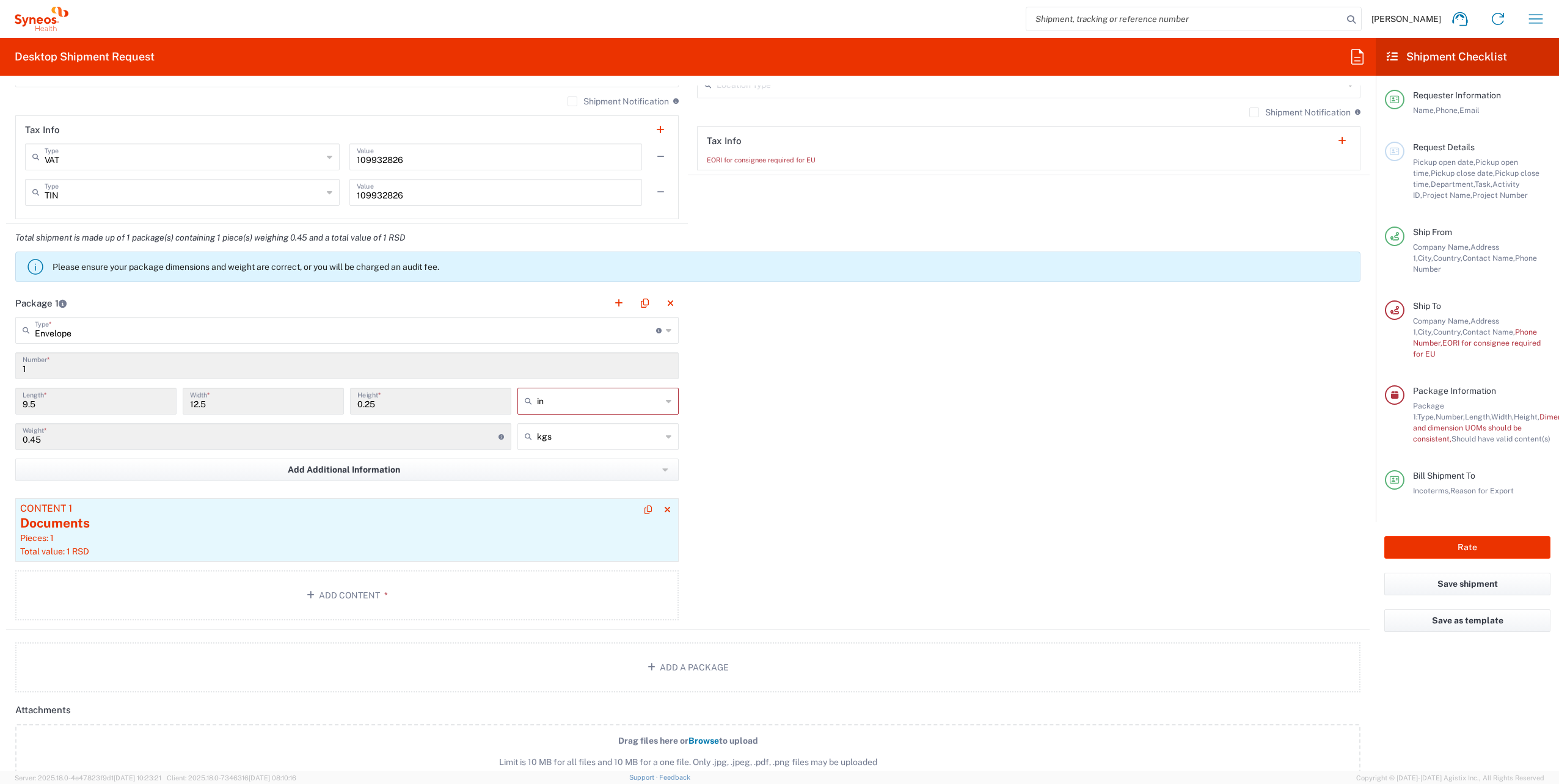
click at [433, 514] on div "Documents" at bounding box center [347, 523] width 654 height 18
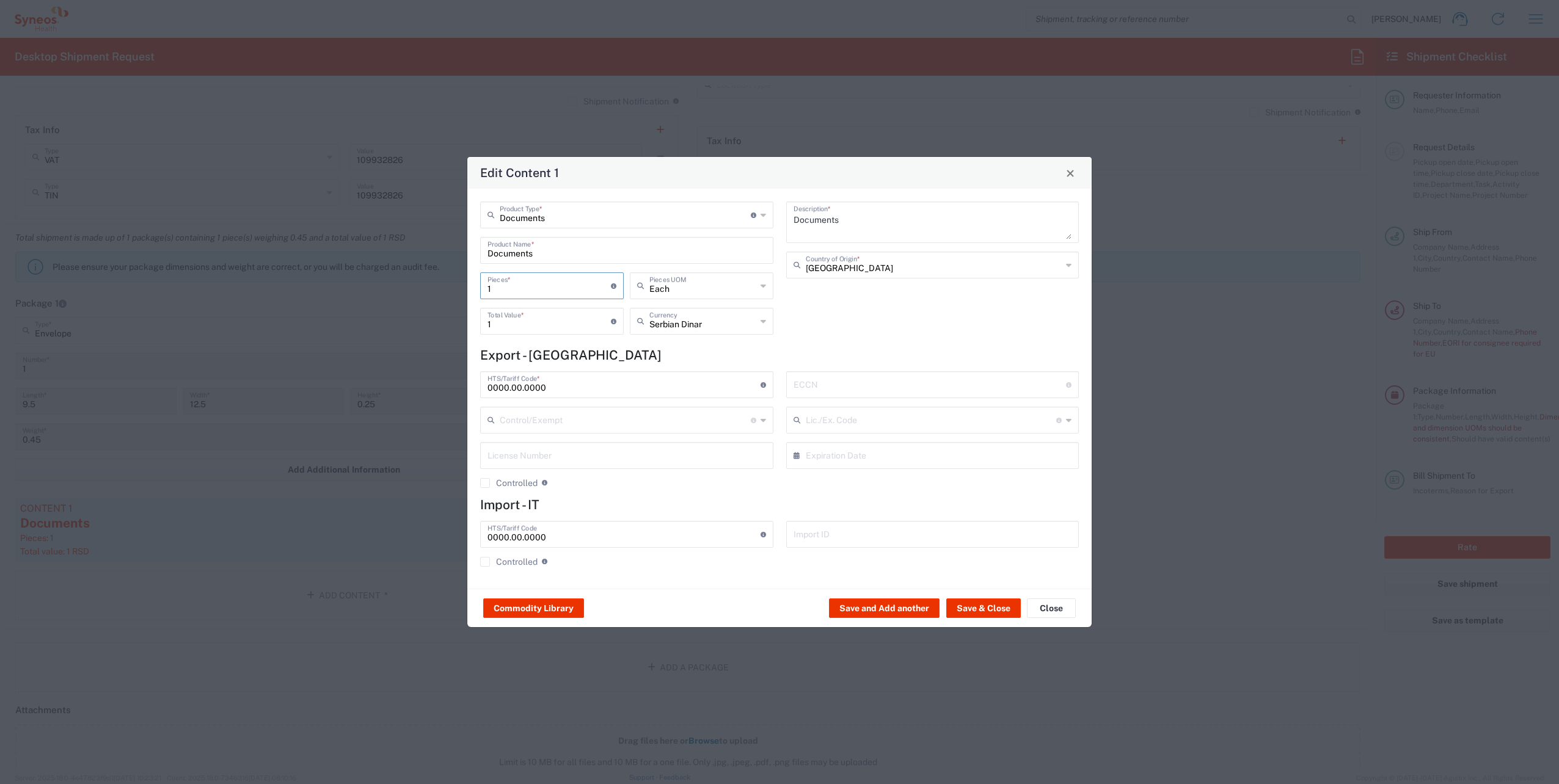
drag, startPoint x: 552, startPoint y: 286, endPoint x: 423, endPoint y: 292, distance: 129.1
click at [423, 292] on div "Edit Content 1 Documents Product Type * Document: Paper document generated inte…" at bounding box center [779, 392] width 1559 height 784
type input "6"
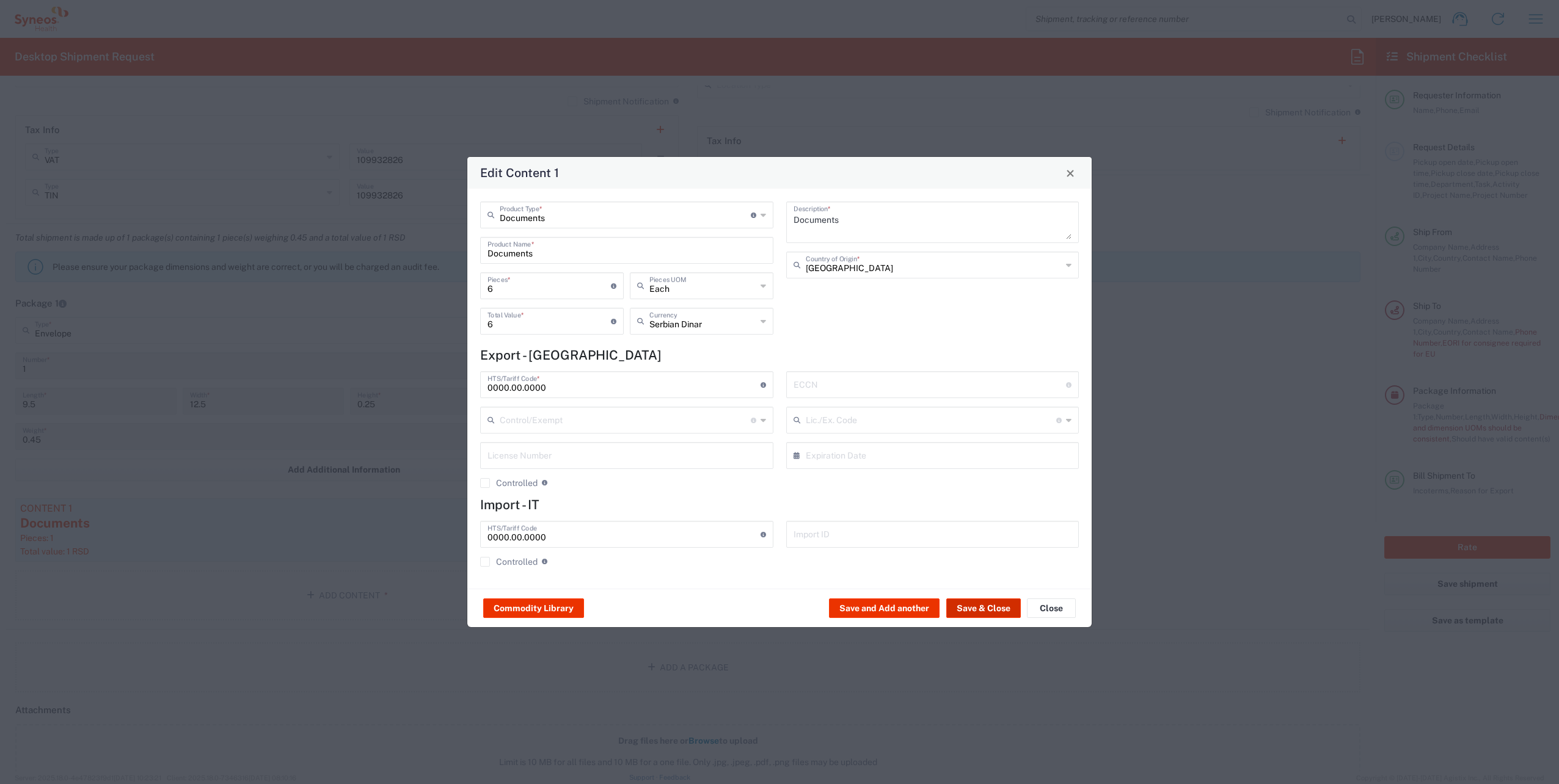
click at [969, 607] on button "Save & Close" at bounding box center [983, 607] width 75 height 19
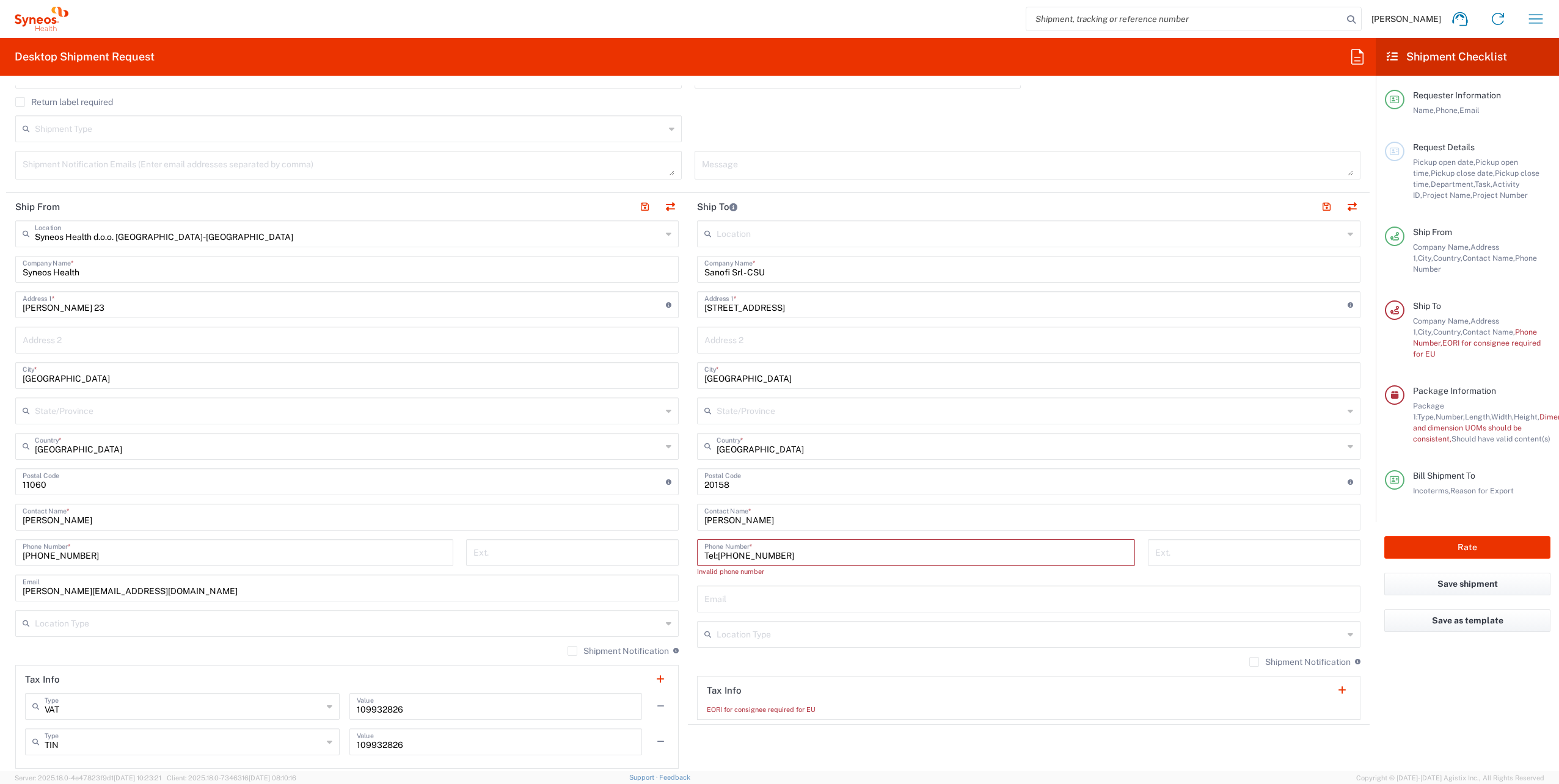
scroll to position [650, 0]
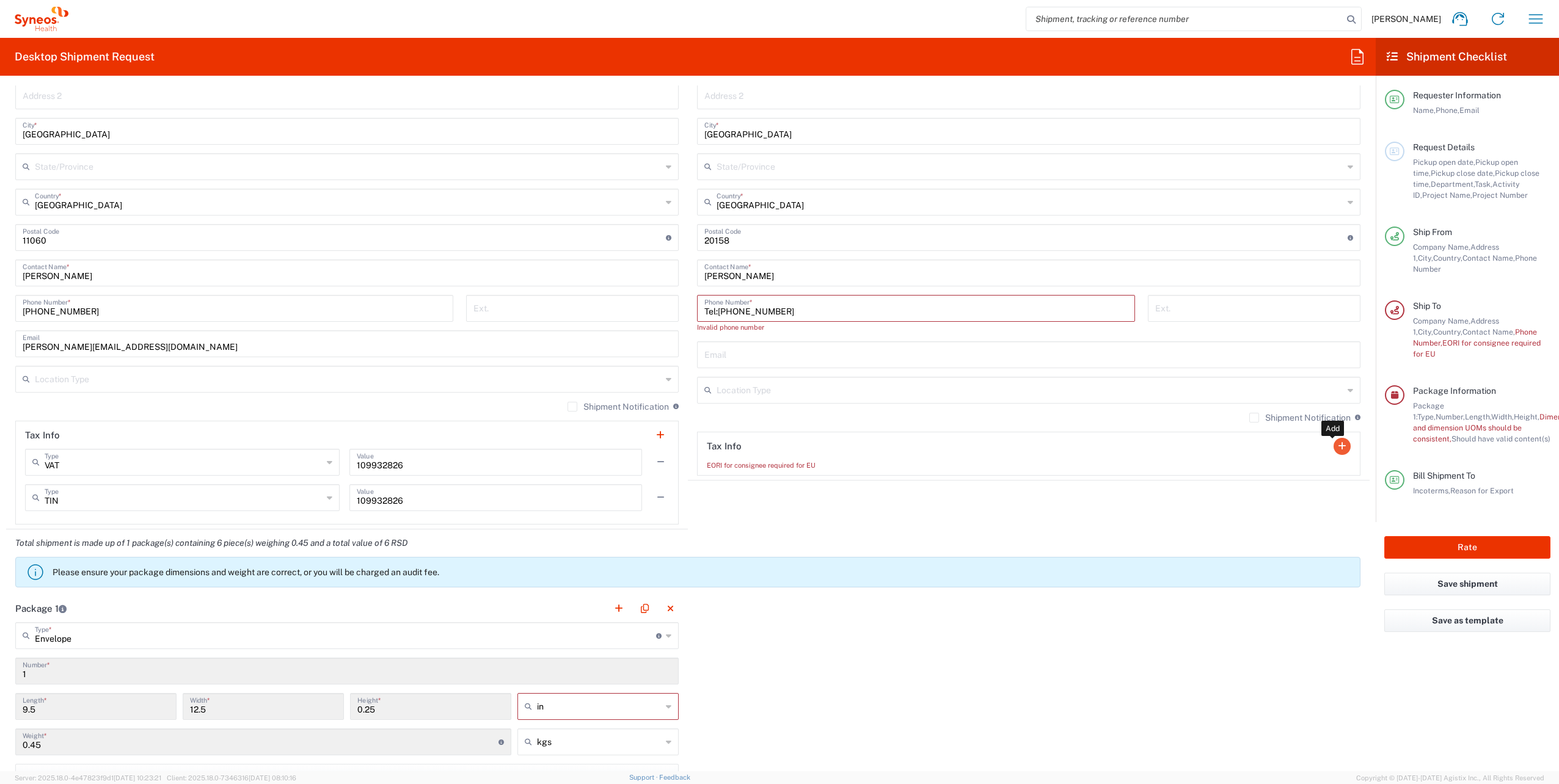
click at [1333, 442] on button "button" at bounding box center [1342, 446] width 17 height 17
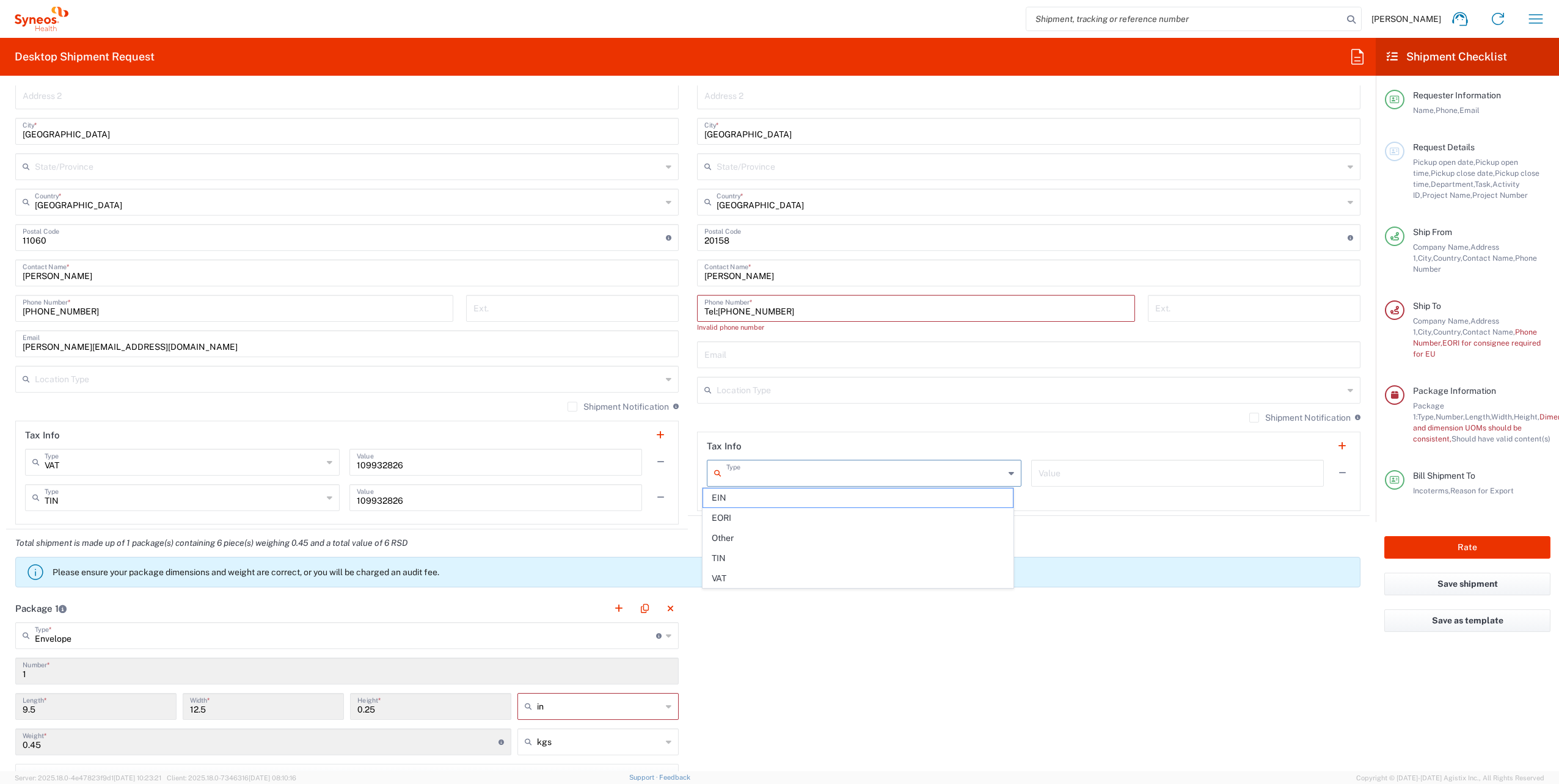
click at [901, 469] on input "text" at bounding box center [865, 472] width 278 height 22
click at [775, 508] on span "EORI" at bounding box center [857, 518] width 310 height 19
type input "EORI"
click at [1092, 472] on input "text" at bounding box center [1177, 472] width 278 height 22
type input "111"
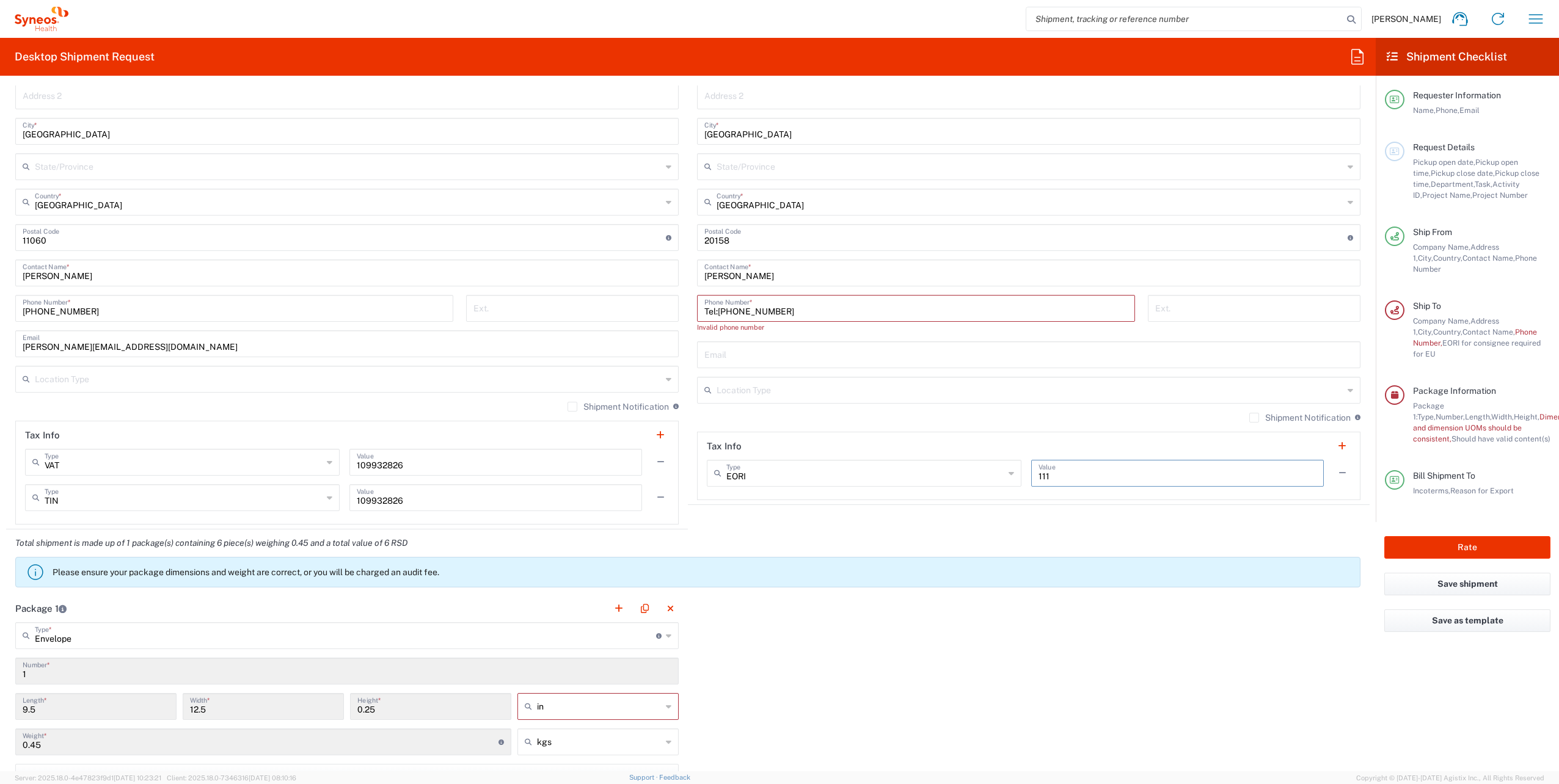
click at [1125, 442] on header "Tax Info" at bounding box center [1029, 446] width 662 height 28
click at [1119, 409] on div "Location [PERSON_NAME] LLC-[GEOGRAPHIC_DATA] [GEOGRAPHIC_DATA] [GEOGRAPHIC_DATA…" at bounding box center [1028, 238] width 663 height 524
drag, startPoint x: 1093, startPoint y: 475, endPoint x: 1005, endPoint y: 474, distance: 88.0
click at [1007, 473] on div "EORI Type EIN EORI Other TIN VAT 111 Value" at bounding box center [1029, 478] width 644 height 35
click at [1334, 472] on button "button" at bounding box center [1342, 473] width 17 height 17
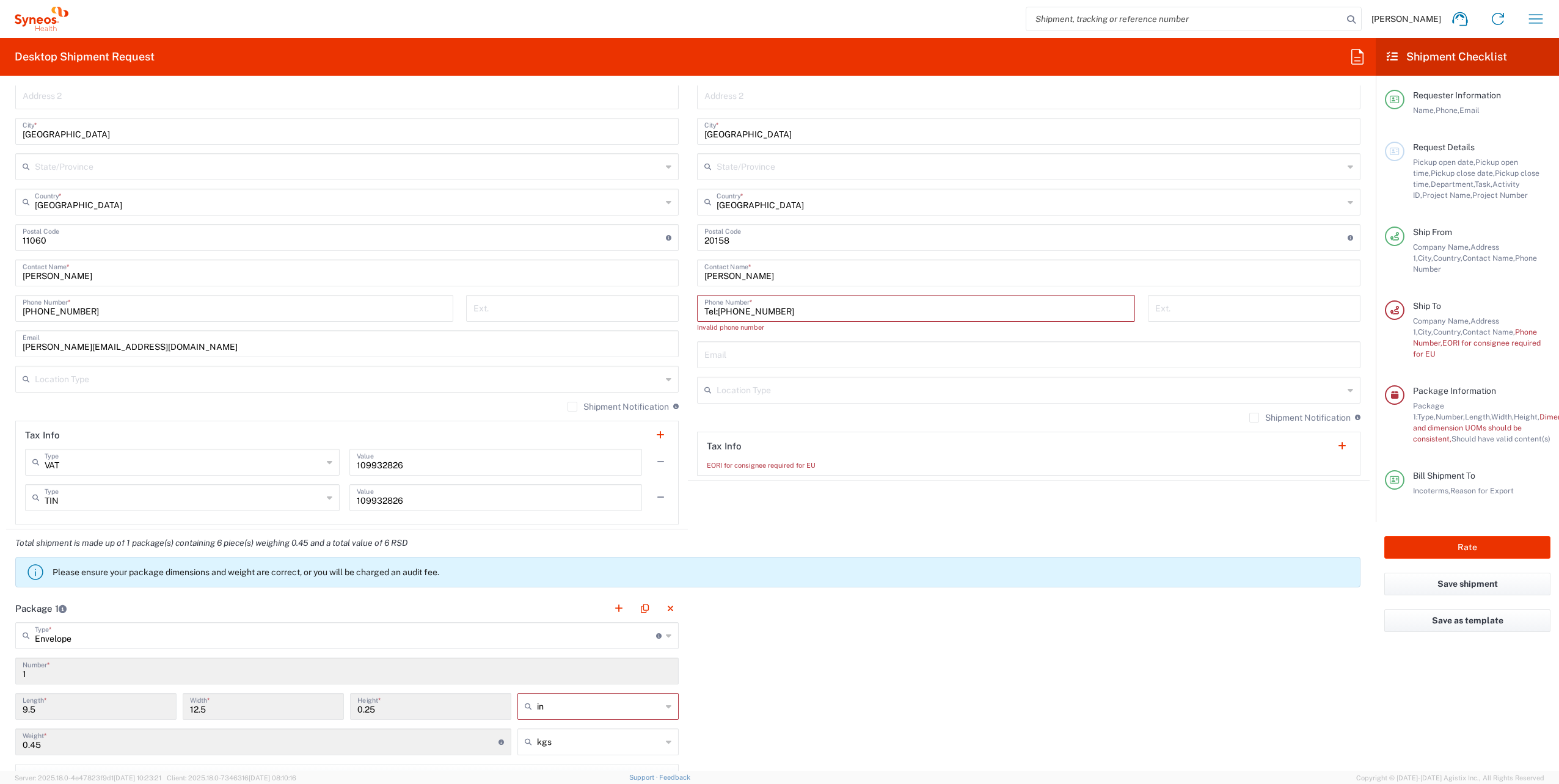
drag, startPoint x: 730, startPoint y: 311, endPoint x: 805, endPoint y: 317, distance: 75.2
click at [805, 317] on div "Tel:[PHONE_NUMBER] Phone Number *" at bounding box center [916, 308] width 438 height 27
click at [801, 338] on div "Tel:[PHONE_NUMBER] Phone Number * Invalid phone number" at bounding box center [916, 318] width 451 height 46
drag, startPoint x: 777, startPoint y: 311, endPoint x: 680, endPoint y: 311, distance: 97.0
click at [680, 311] on div "Ship From Syneos Health d.o.o. [GEOGRAPHIC_DATA]-[GEOGRAPHIC_DATA] Location Syn…" at bounding box center [688, 239] width 1363 height 581
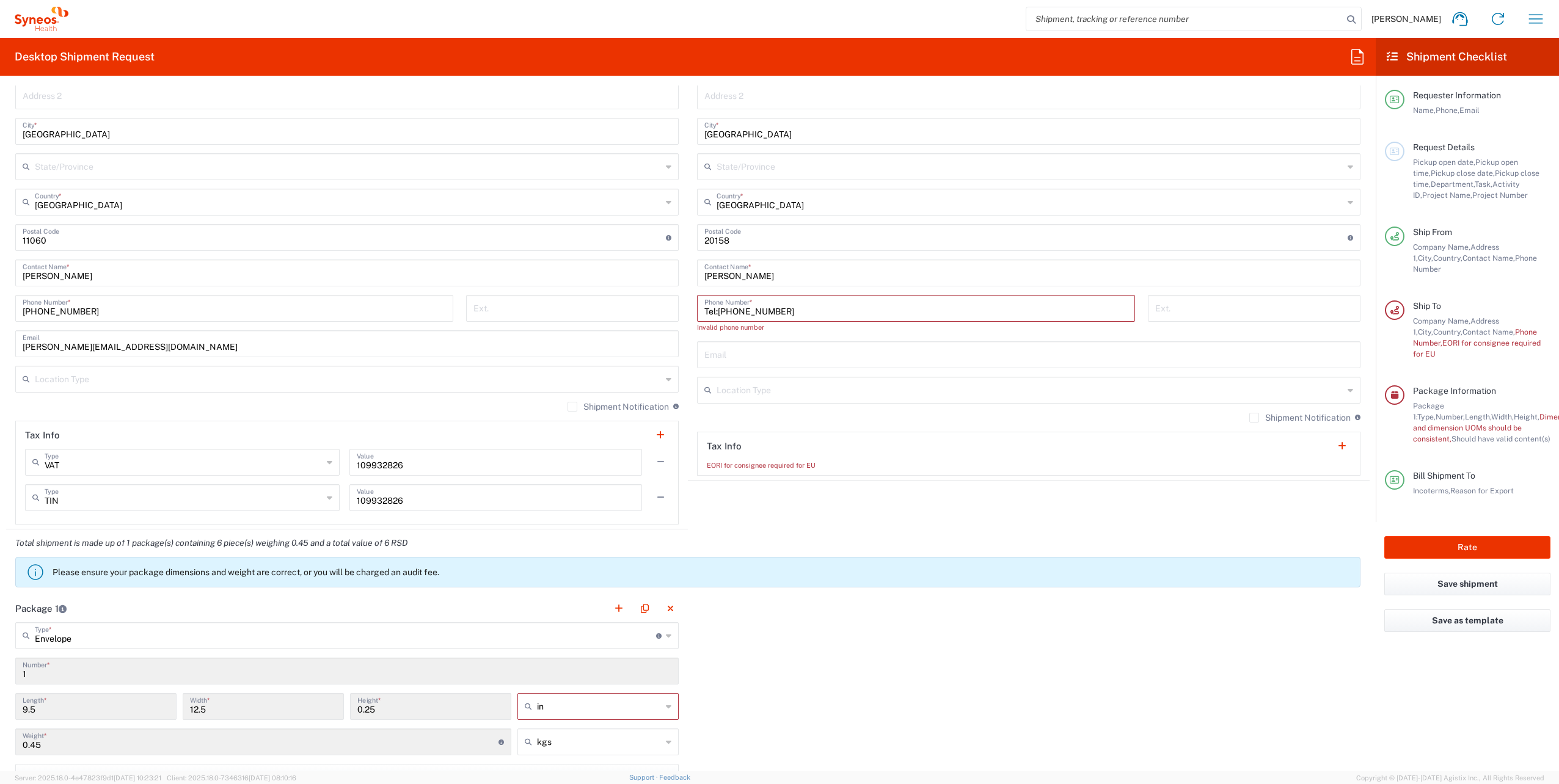
click at [721, 309] on input "Tel:[PHONE_NUMBER]" at bounding box center [916, 307] width 423 height 22
click at [805, 329] on div "Invalid phone number" at bounding box center [916, 327] width 438 height 11
click at [744, 310] on input "Tel:[PHONE_NUMBER]" at bounding box center [916, 307] width 423 height 22
click at [728, 310] on input "Tel:[PHONE_NUMBER]" at bounding box center [916, 307] width 423 height 22
click at [731, 311] on input "Tel:[PHONE_NUMBER]" at bounding box center [916, 307] width 423 height 22
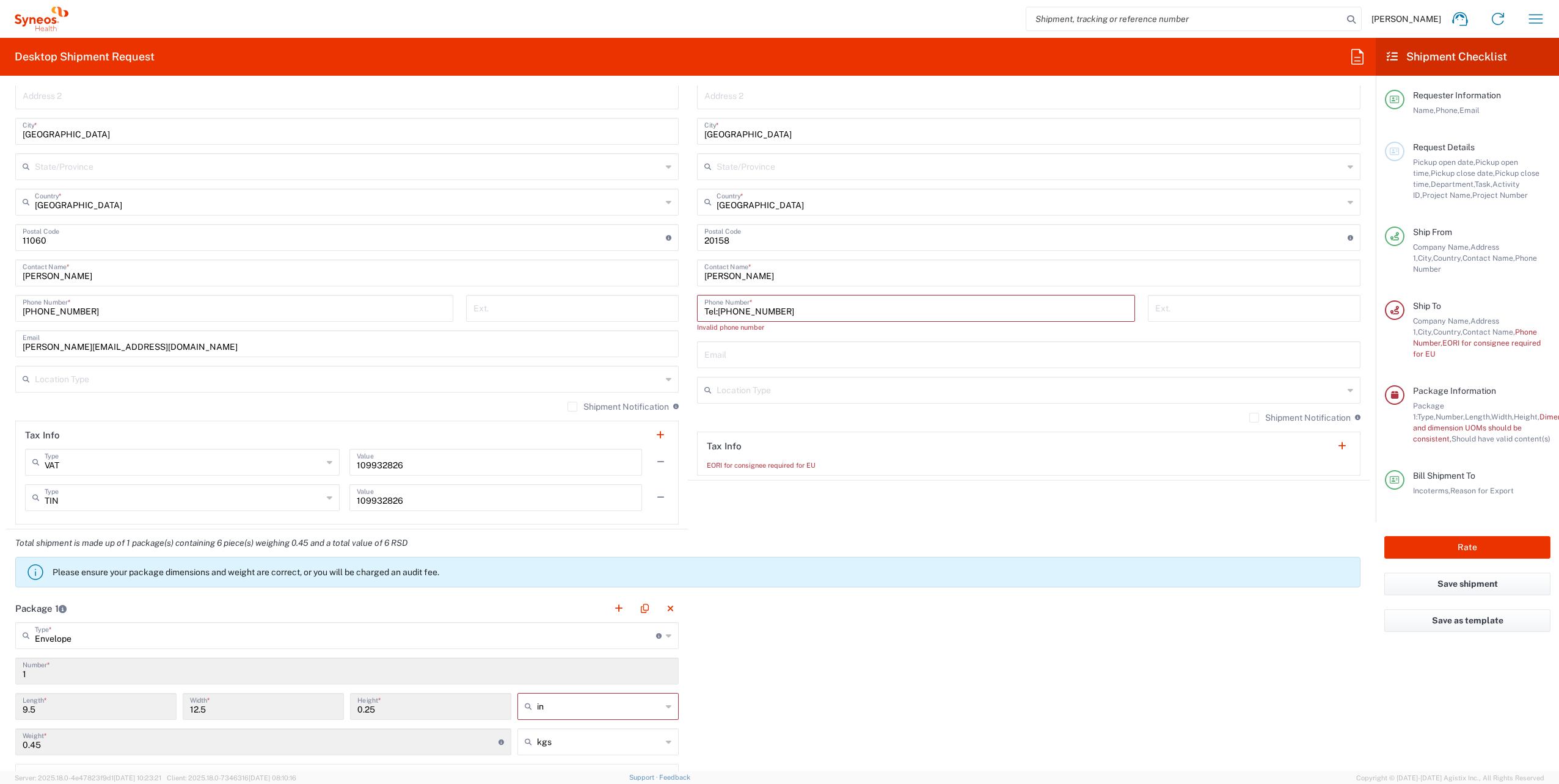
click at [758, 375] on div "Location [PERSON_NAME] LLC-[GEOGRAPHIC_DATA] [GEOGRAPHIC_DATA] [GEOGRAPHIC_DATA…" at bounding box center [1028, 226] width 663 height 499
click at [755, 348] on input "text" at bounding box center [1029, 354] width 648 height 22
drag, startPoint x: 776, startPoint y: 311, endPoint x: 733, endPoint y: 311, distance: 43.0
click at [733, 311] on input "Tel:[PHONE_NUMBER]" at bounding box center [916, 307] width 423 height 22
click at [728, 309] on input "Tel:[PHONE_NUMBER]" at bounding box center [916, 307] width 423 height 22
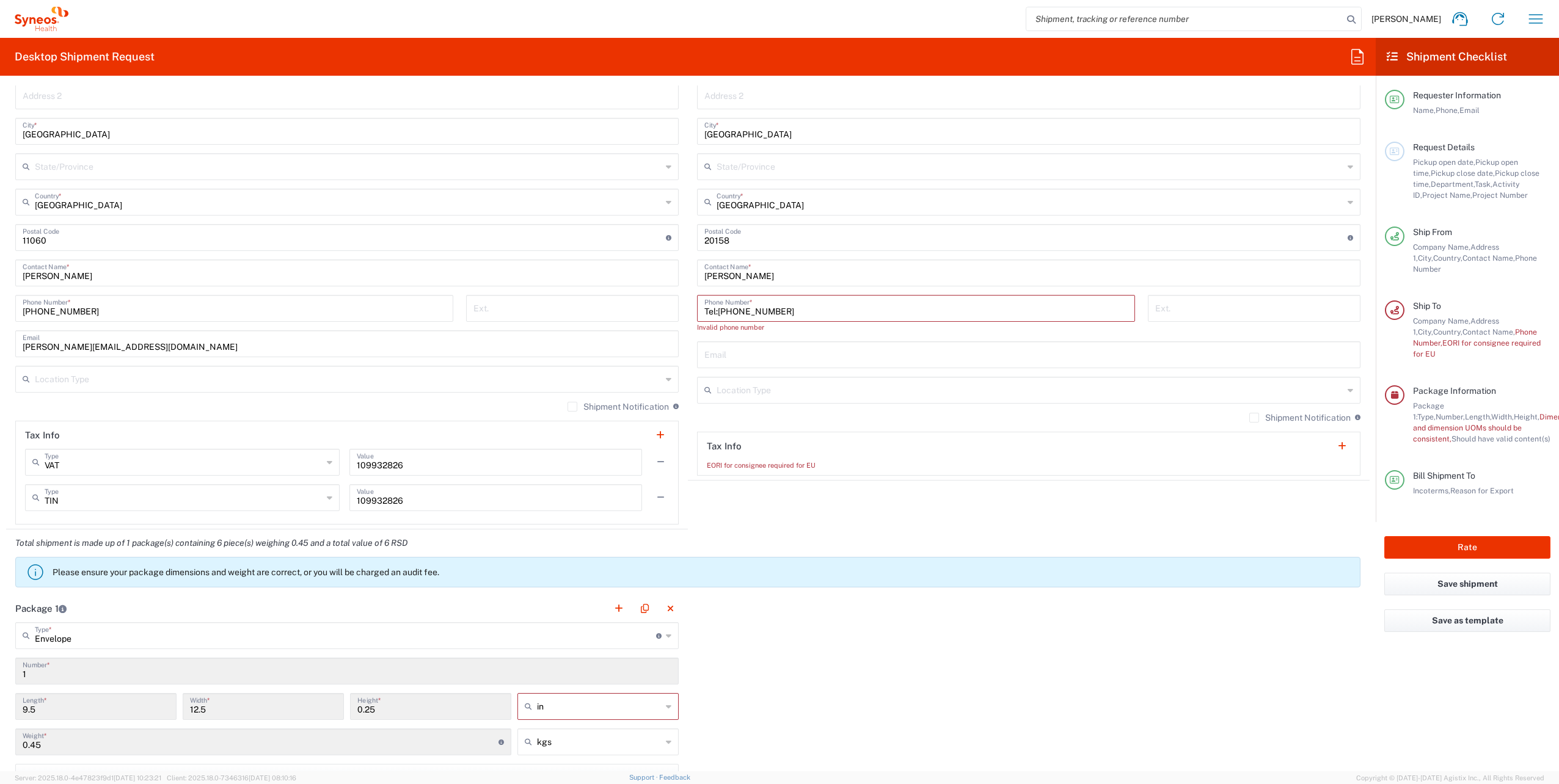
click at [741, 310] on input "Tel:[PHONE_NUMBER]" at bounding box center [916, 307] width 423 height 22
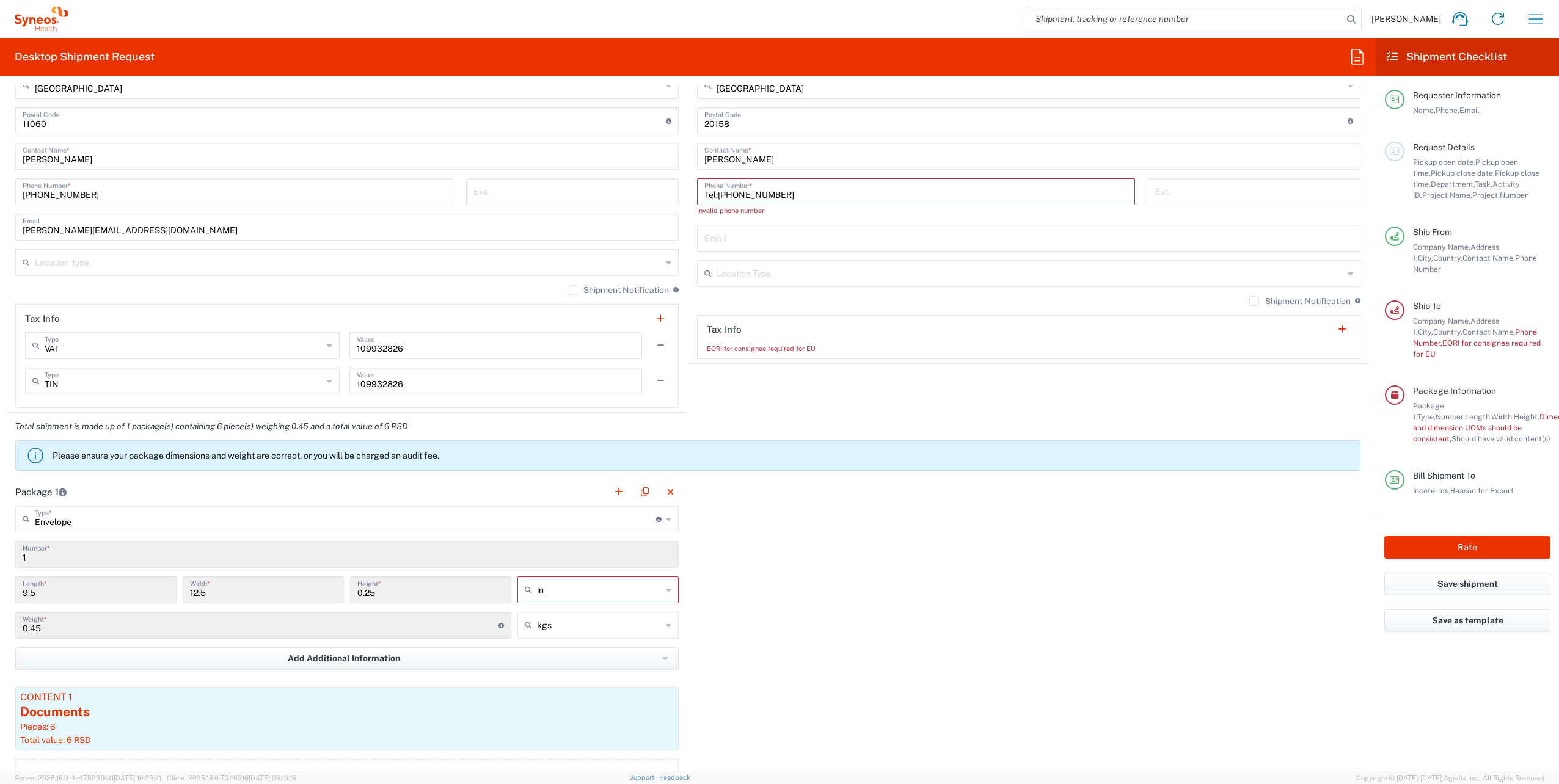
scroll to position [772, 0]
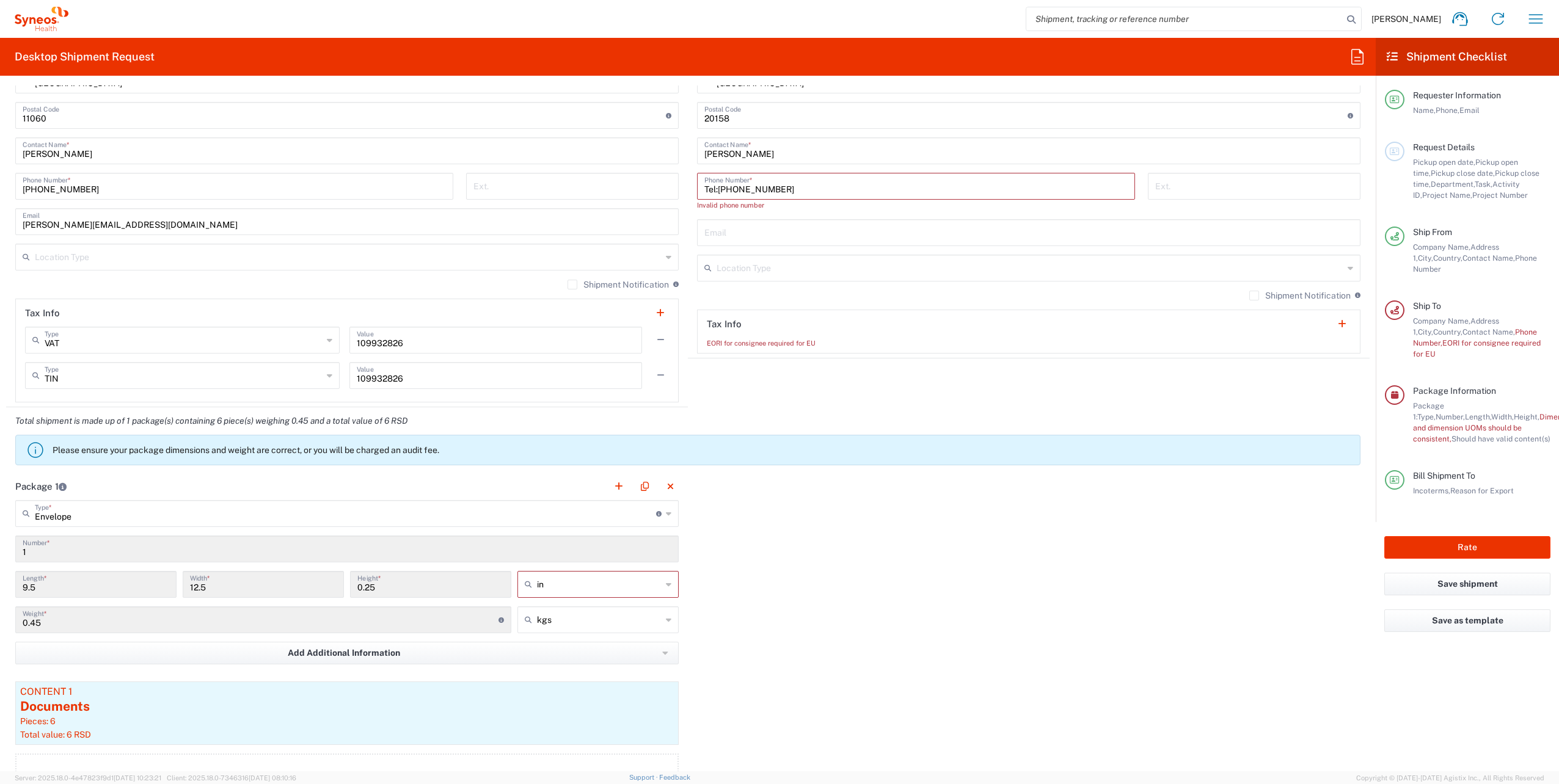
click at [107, 553] on input "1" at bounding box center [347, 548] width 648 height 22
click at [104, 585] on input "9.5" at bounding box center [95, 584] width 147 height 22
click at [100, 587] on input "9.5" at bounding box center [95, 584] width 147 height 22
click at [91, 614] on input "0.45" at bounding box center [260, 619] width 476 height 22
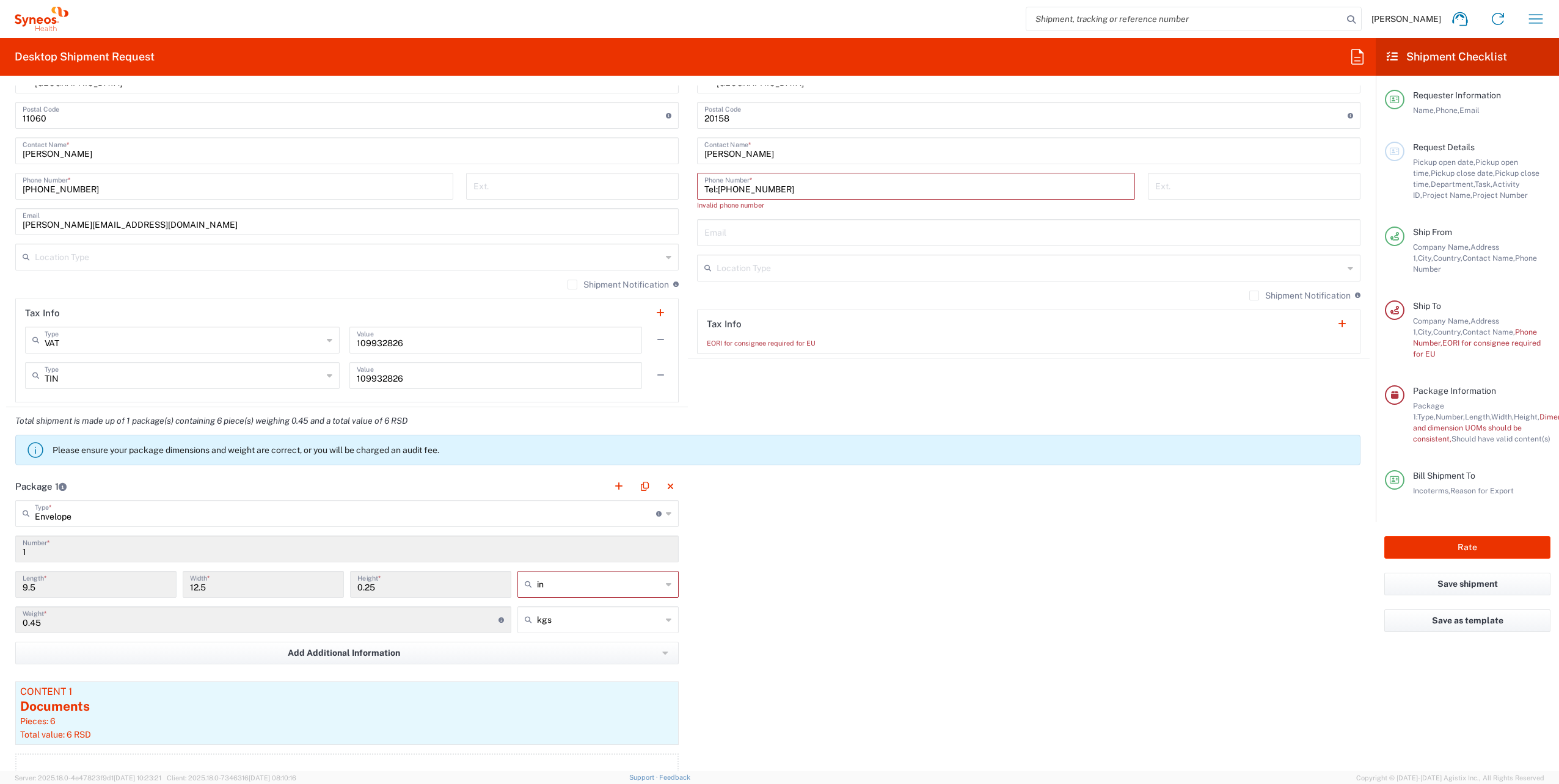
click at [91, 617] on input "0.45" at bounding box center [260, 619] width 476 height 22
click at [349, 647] on span "Add Additional Information" at bounding box center [343, 653] width 112 height 12
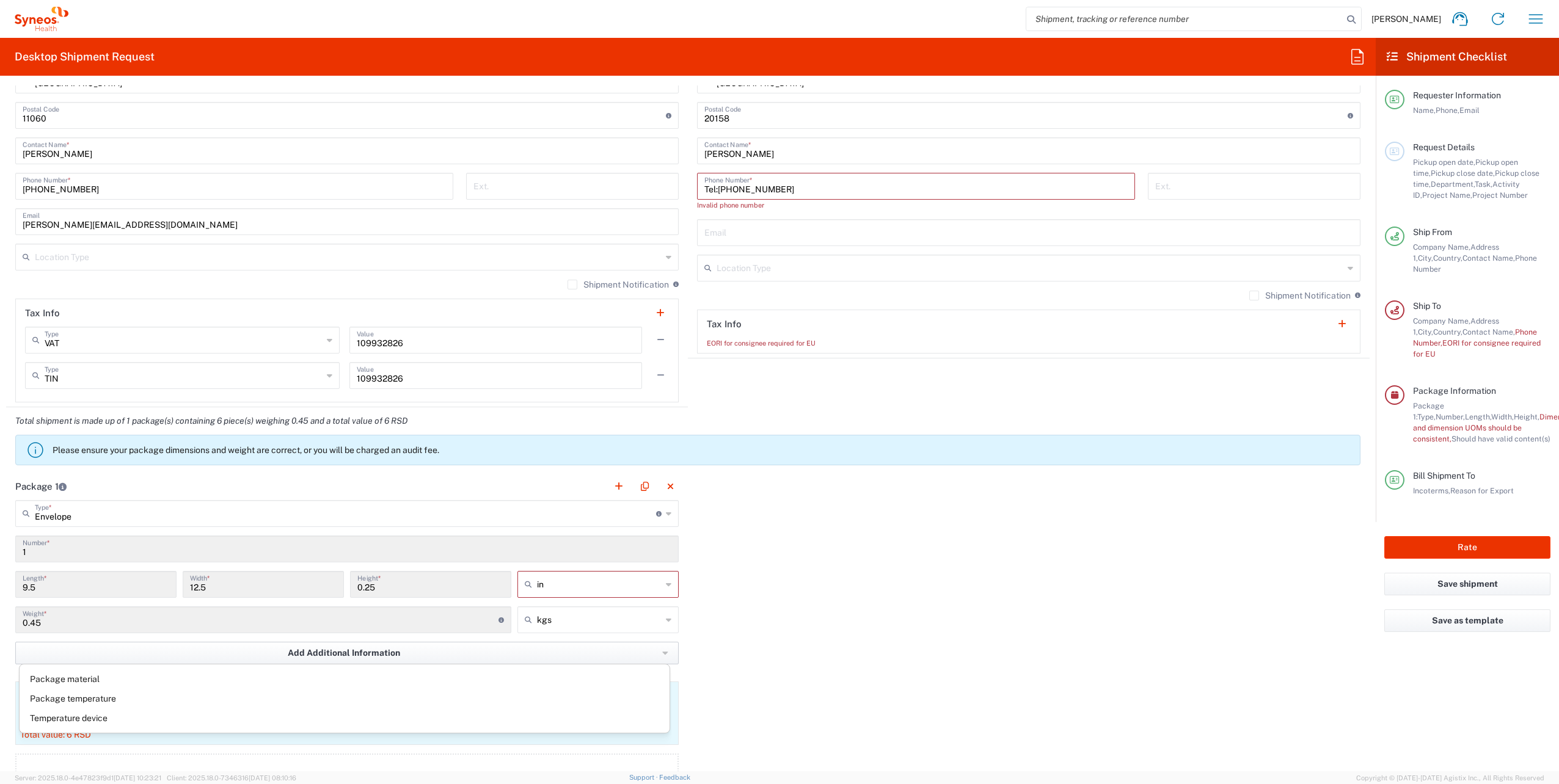
click at [349, 647] on span "Add Additional Information" at bounding box center [343, 653] width 112 height 12
click at [138, 623] on input "0.45" at bounding box center [260, 619] width 476 height 22
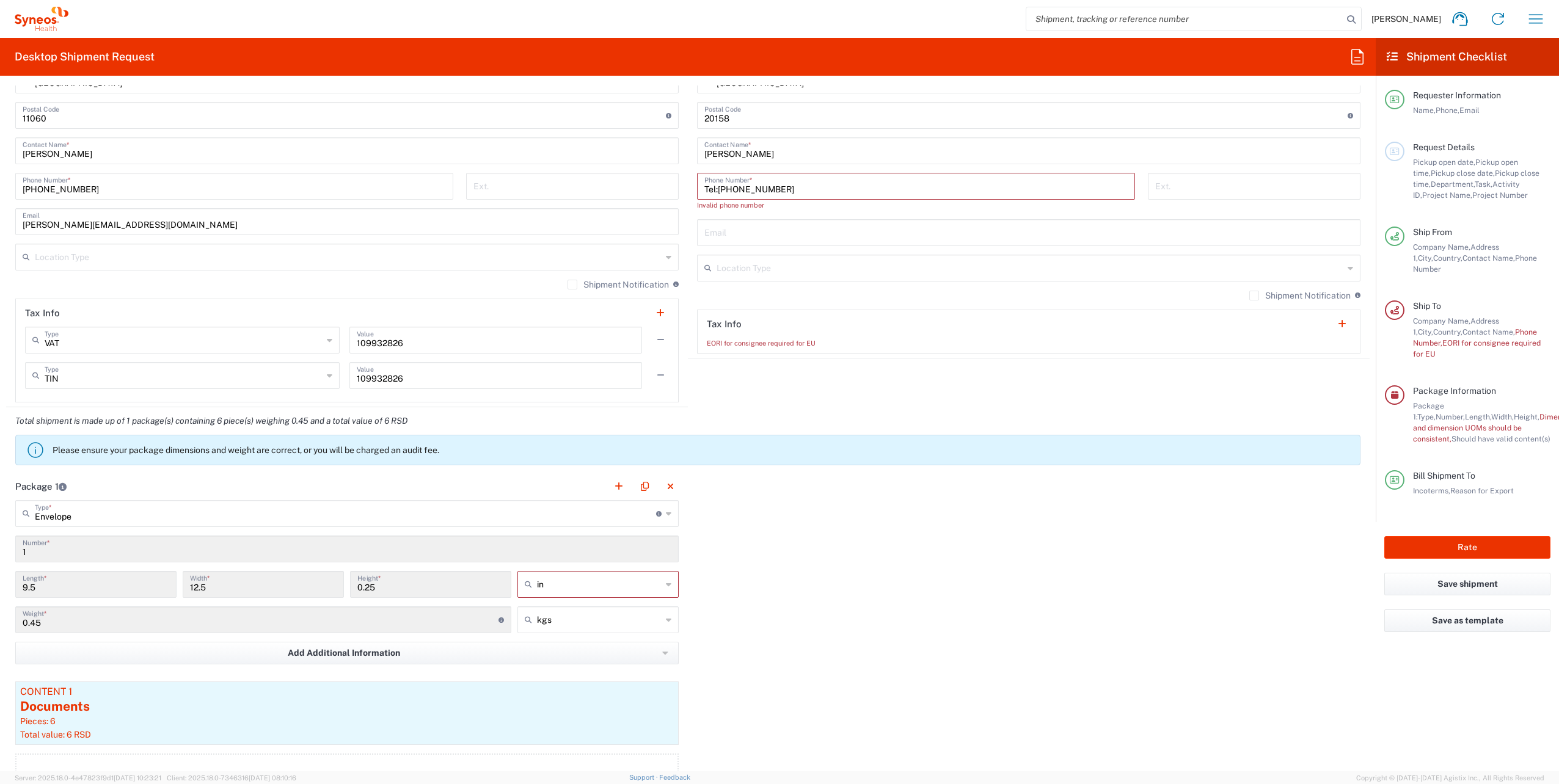
click at [138, 623] on input "0.45" at bounding box center [260, 619] width 476 height 22
click at [1249, 293] on label "Shipment Notification" at bounding box center [1300, 295] width 101 height 10
click at [1254, 296] on input "Shipment Notification" at bounding box center [1254, 296] width 0 height 0
click at [1249, 293] on label "Shipment Notification" at bounding box center [1300, 295] width 101 height 10
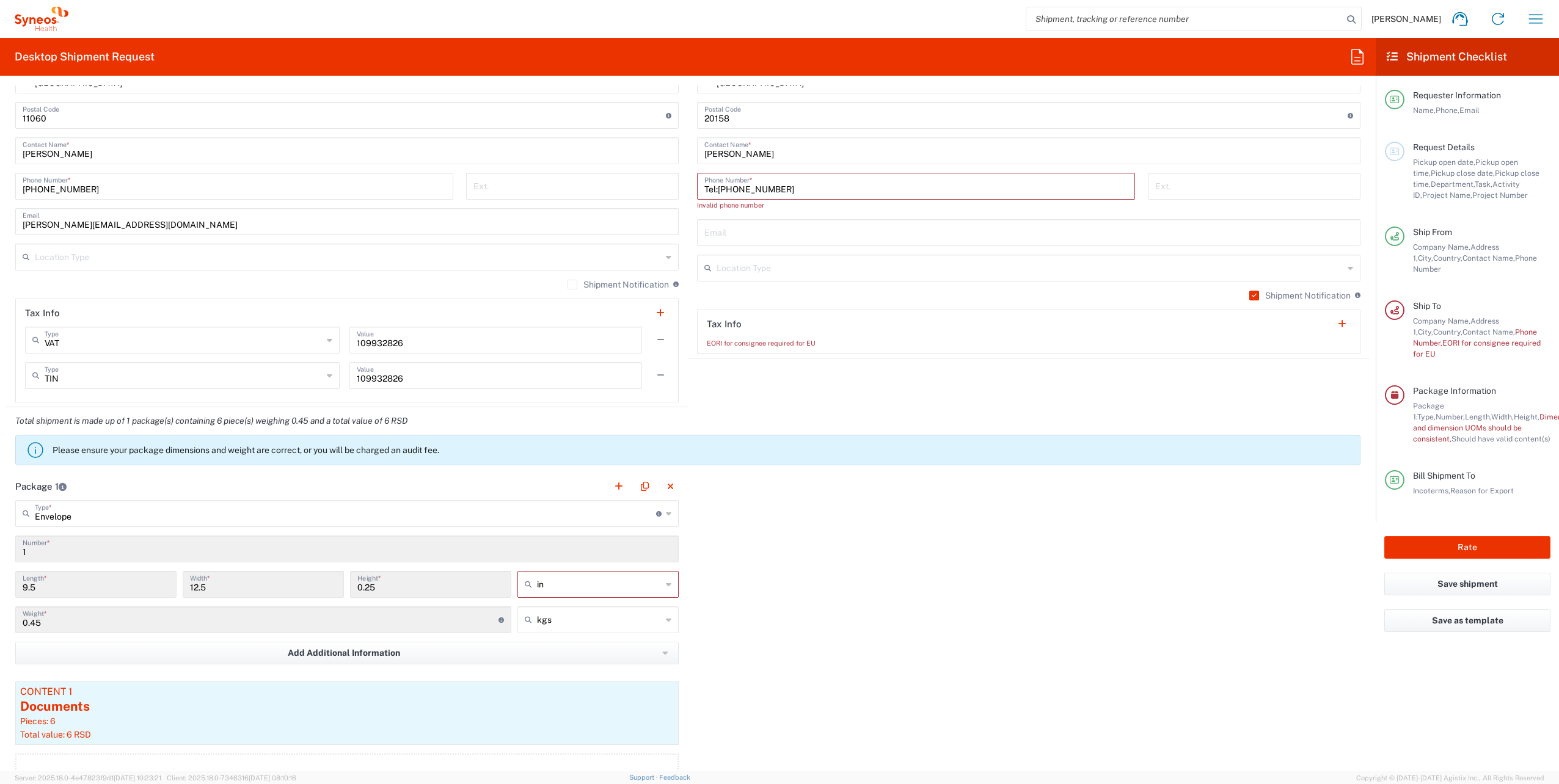
click at [1252, 296] on input "Shipment Notification" at bounding box center [1252, 296] width 0 height 0
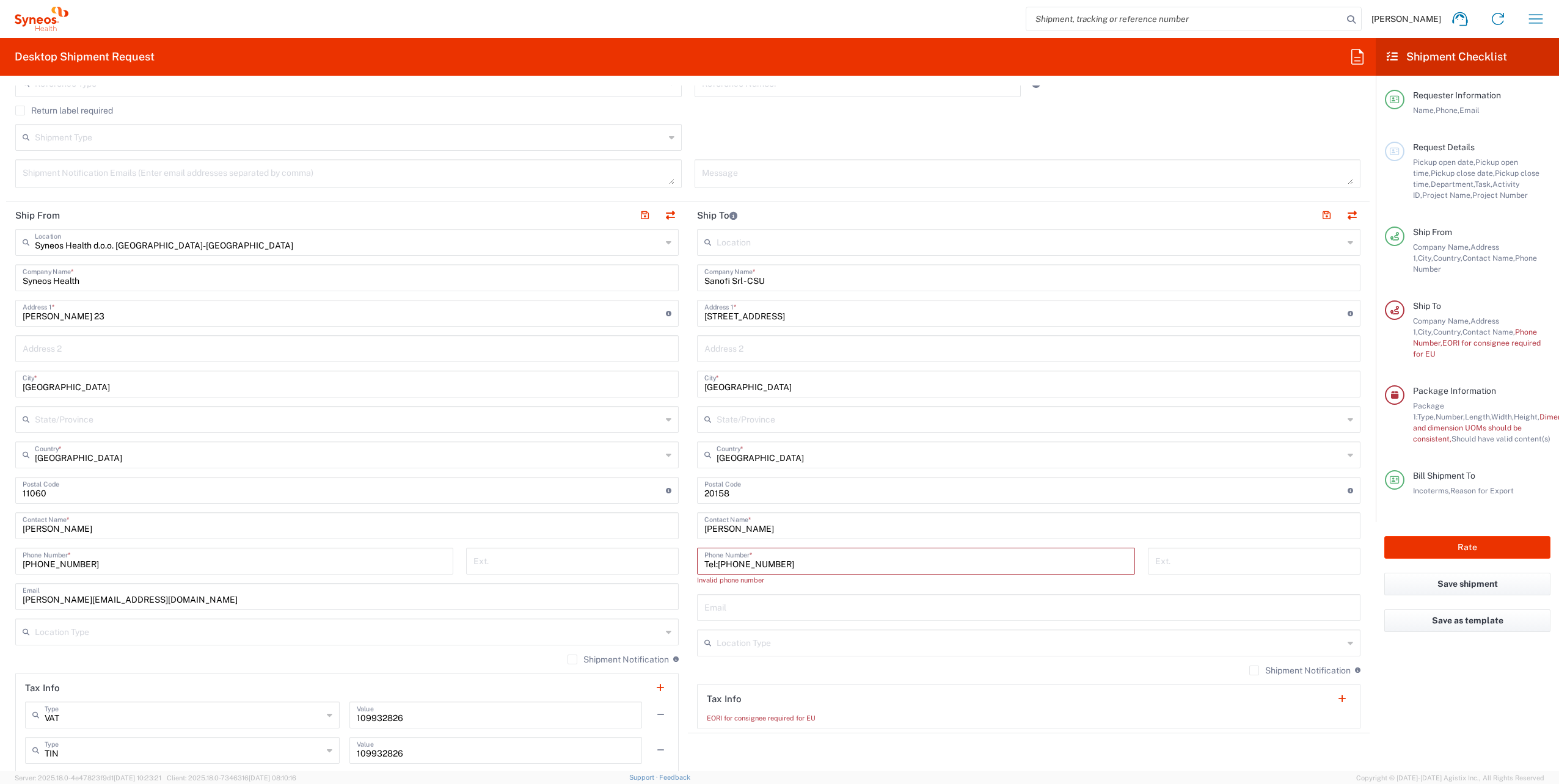
scroll to position [406, 0]
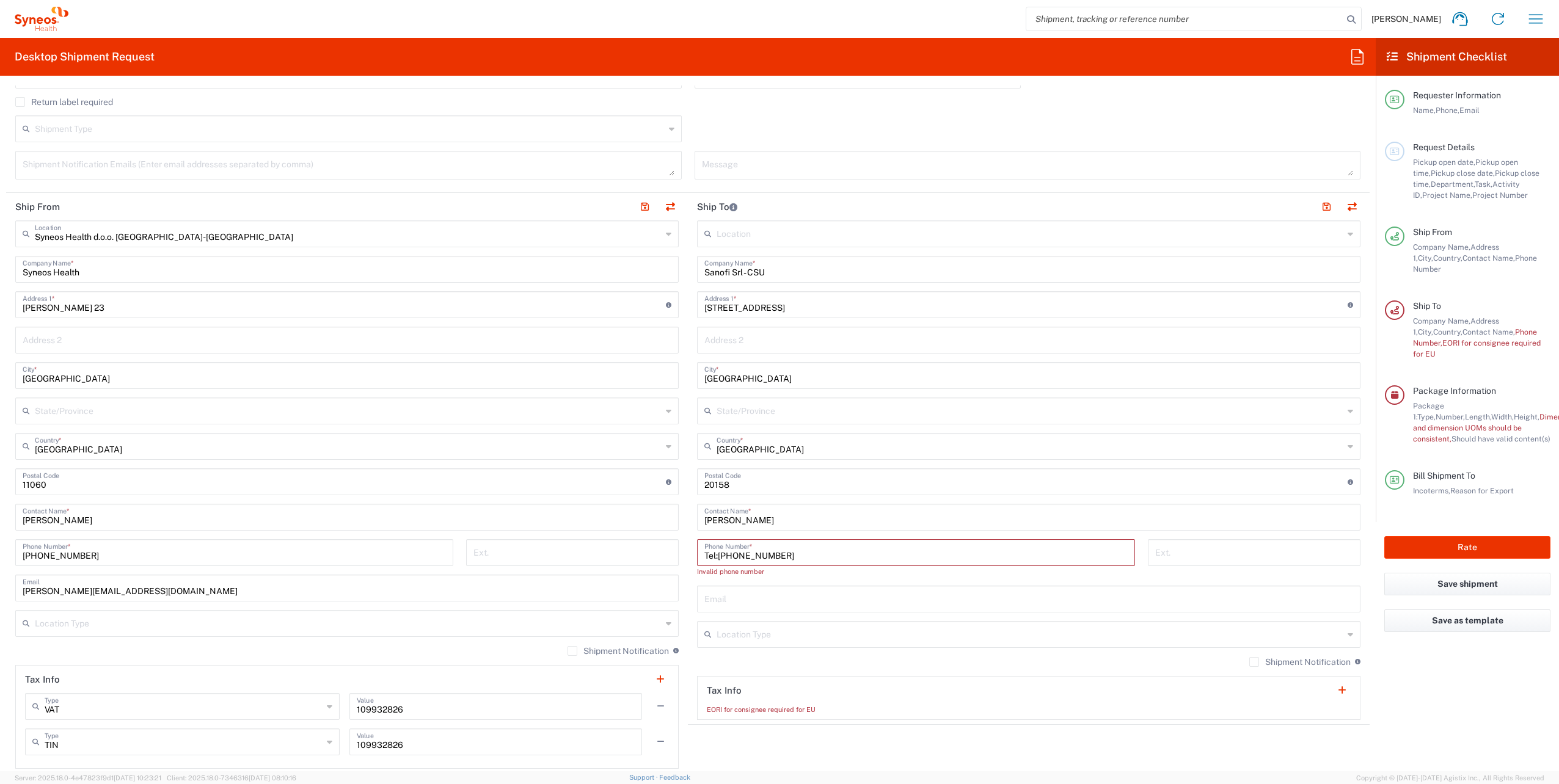
drag, startPoint x: 725, startPoint y: 554, endPoint x: 673, endPoint y: 555, distance: 52.0
click at [673, 554] on div "Ship From Syneos Health d.o.o. [GEOGRAPHIC_DATA]-[GEOGRAPHIC_DATA] Location Syn…" at bounding box center [688, 483] width 1363 height 581
paste input "[PHONE_NUMBER]"
type input "[PHONE_NUMBER]"
click at [779, 588] on input "text" at bounding box center [1029, 587] width 648 height 22
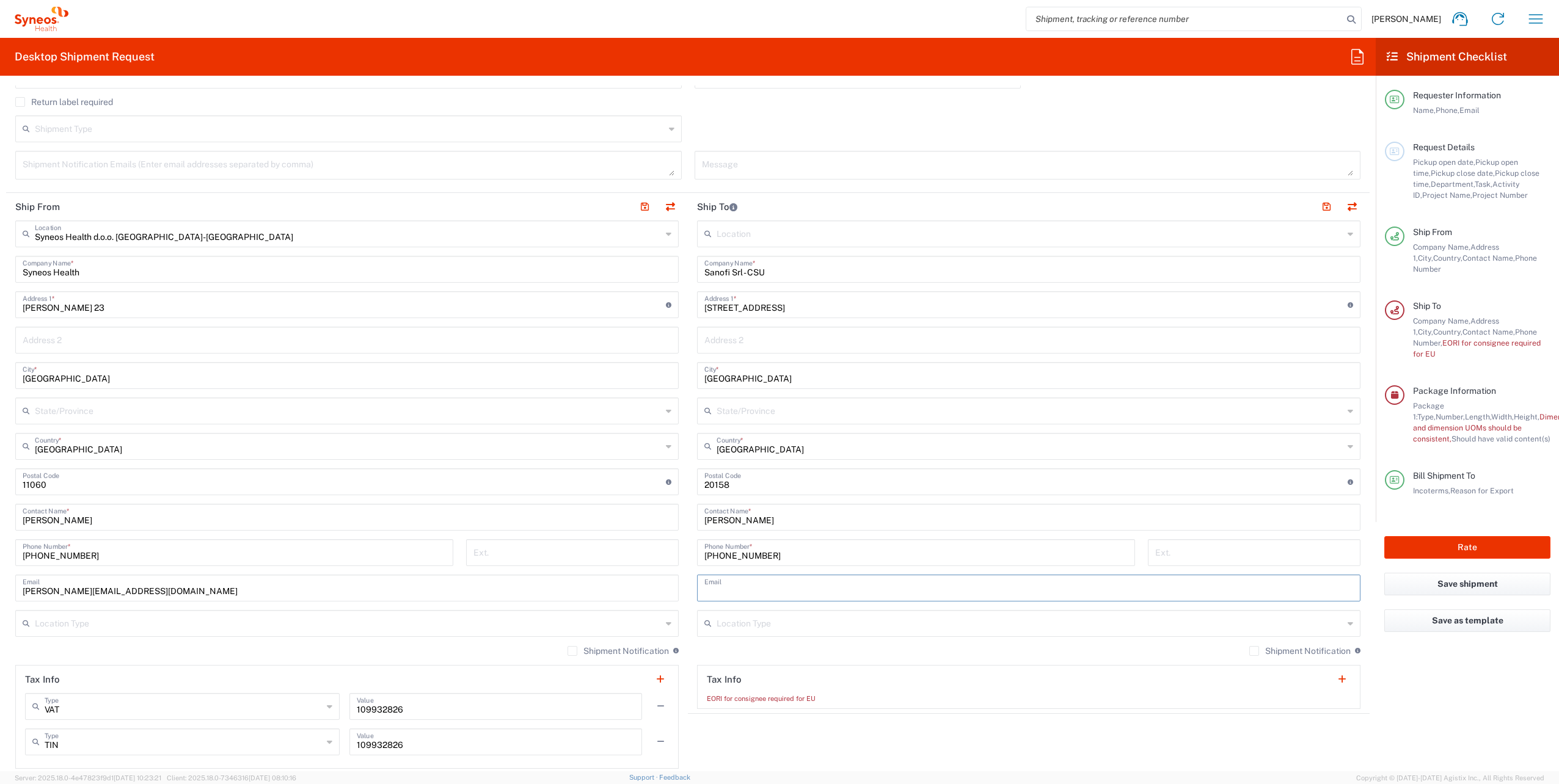
click at [785, 524] on input "[PERSON_NAME]" at bounding box center [1029, 516] width 648 height 22
drag, startPoint x: 795, startPoint y: 558, endPoint x: 675, endPoint y: 555, distance: 120.0
click at [675, 555] on div "Ship From Syneos Health d.o.o. [GEOGRAPHIC_DATA]-[GEOGRAPHIC_DATA] Location Syn…" at bounding box center [688, 483] width 1363 height 581
drag, startPoint x: 801, startPoint y: 514, endPoint x: 675, endPoint y: 526, distance: 126.6
click at [672, 518] on div "Ship From Syneos Health d.o.o. [GEOGRAPHIC_DATA]-[GEOGRAPHIC_DATA] Location Syn…" at bounding box center [688, 483] width 1363 height 581
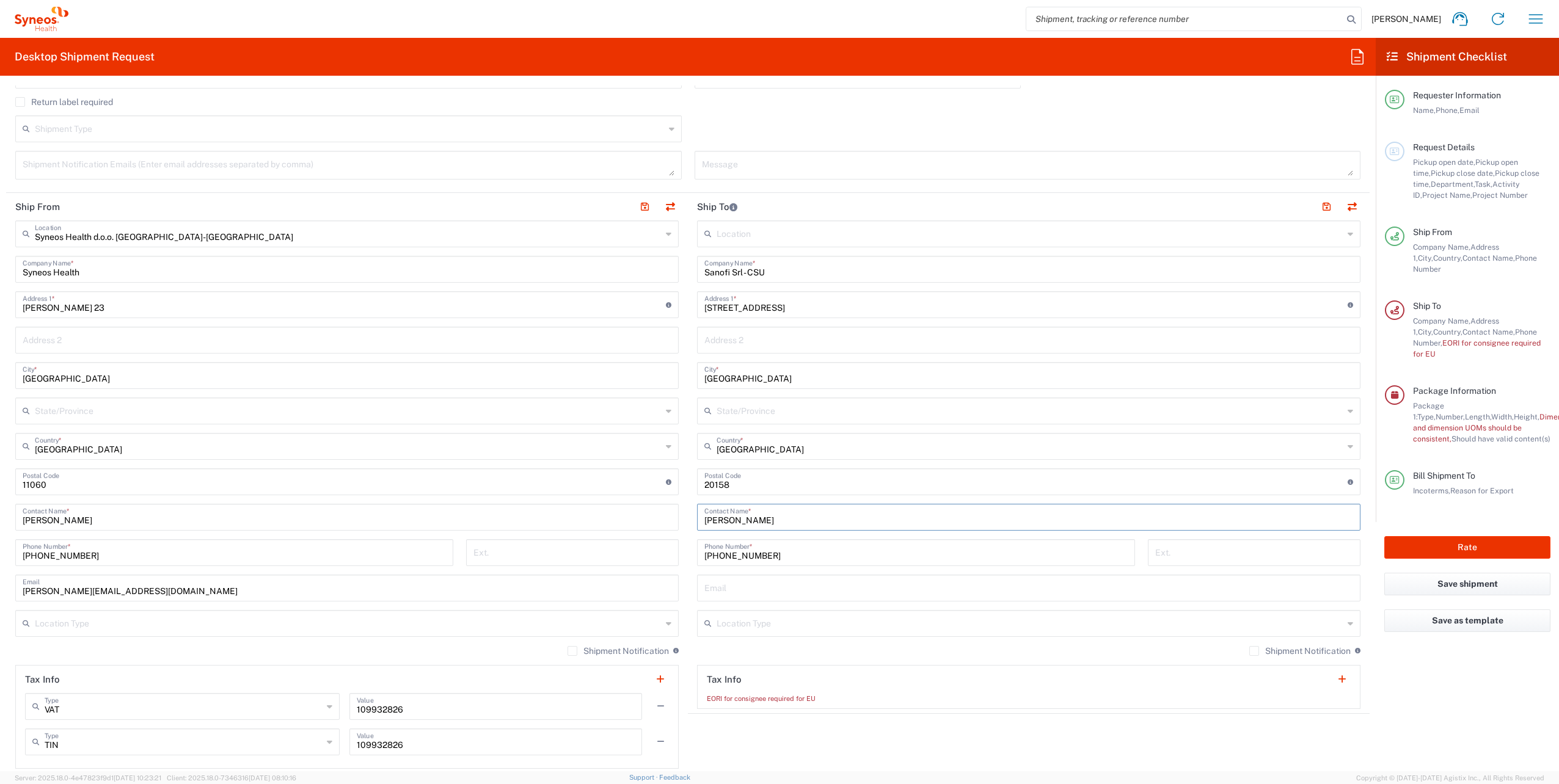
paste input "[PERSON_NAME]"
type input "[PERSON_NAME]"
click at [830, 478] on input "undefined" at bounding box center [1026, 481] width 643 height 22
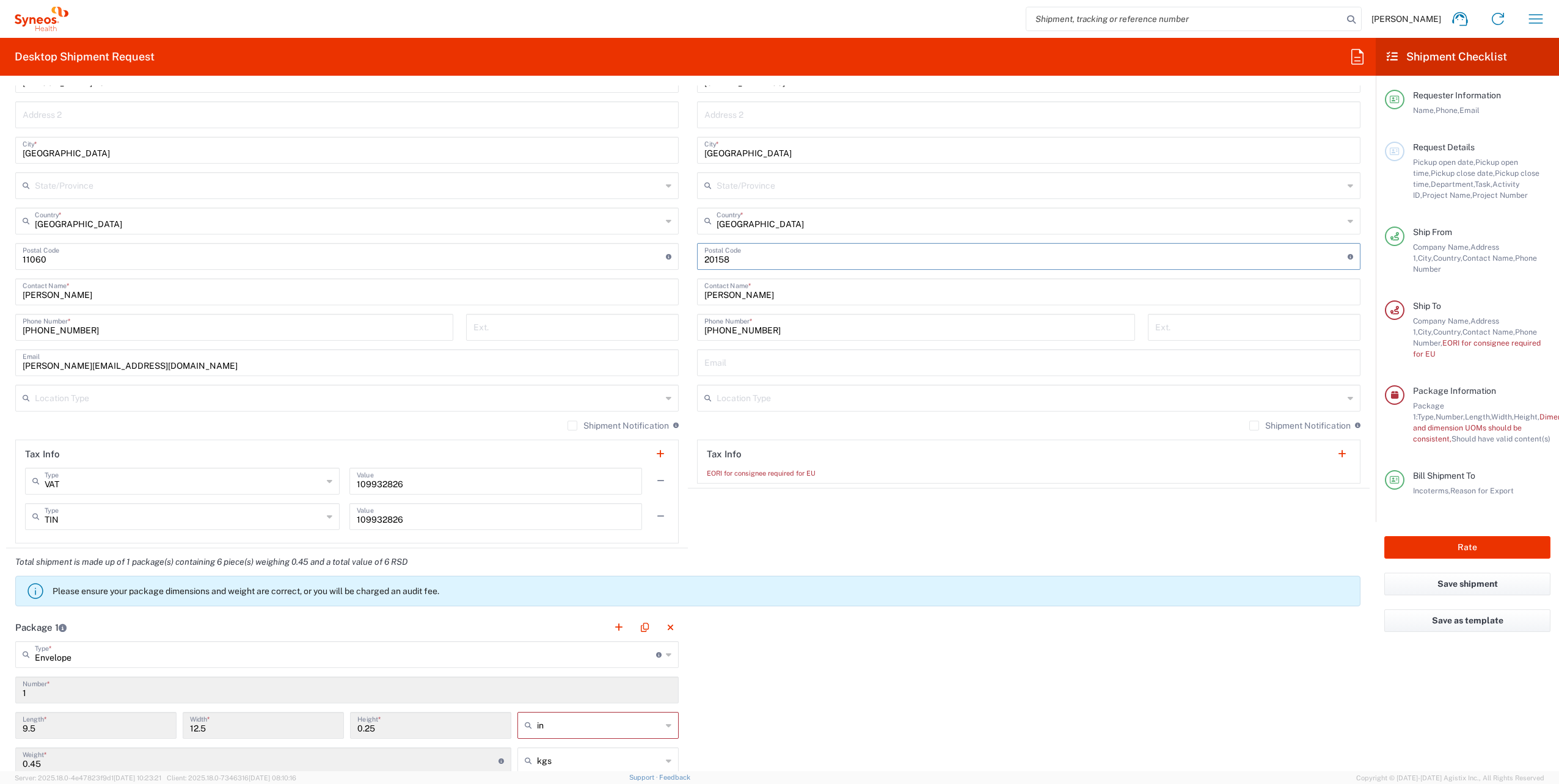
scroll to position [650, 0]
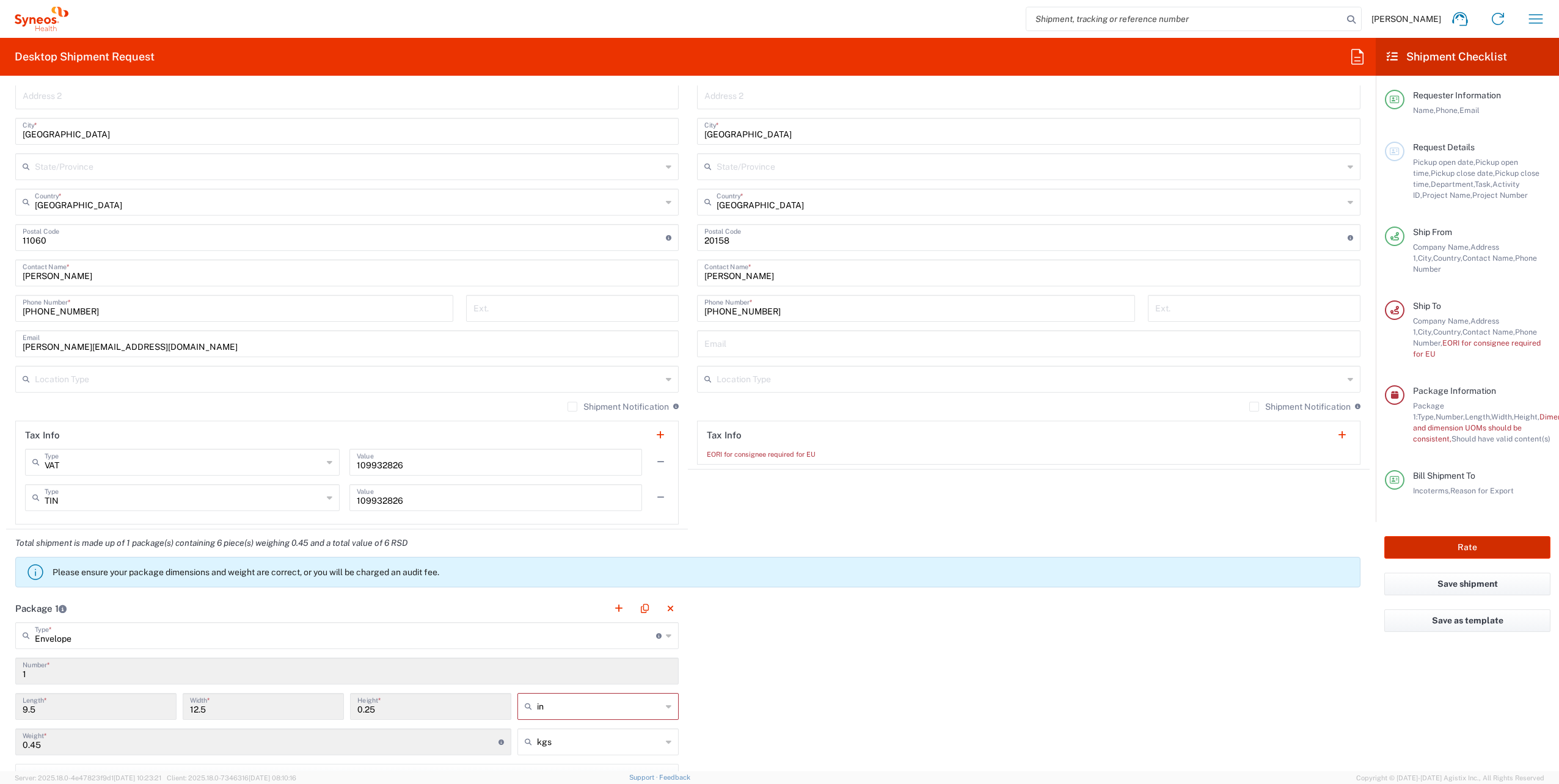
click at [1434, 536] on button "Rate" at bounding box center [1467, 547] width 166 height 22
type input "7061958"
click at [1438, 536] on button "Rate" at bounding box center [1467, 547] width 166 height 22
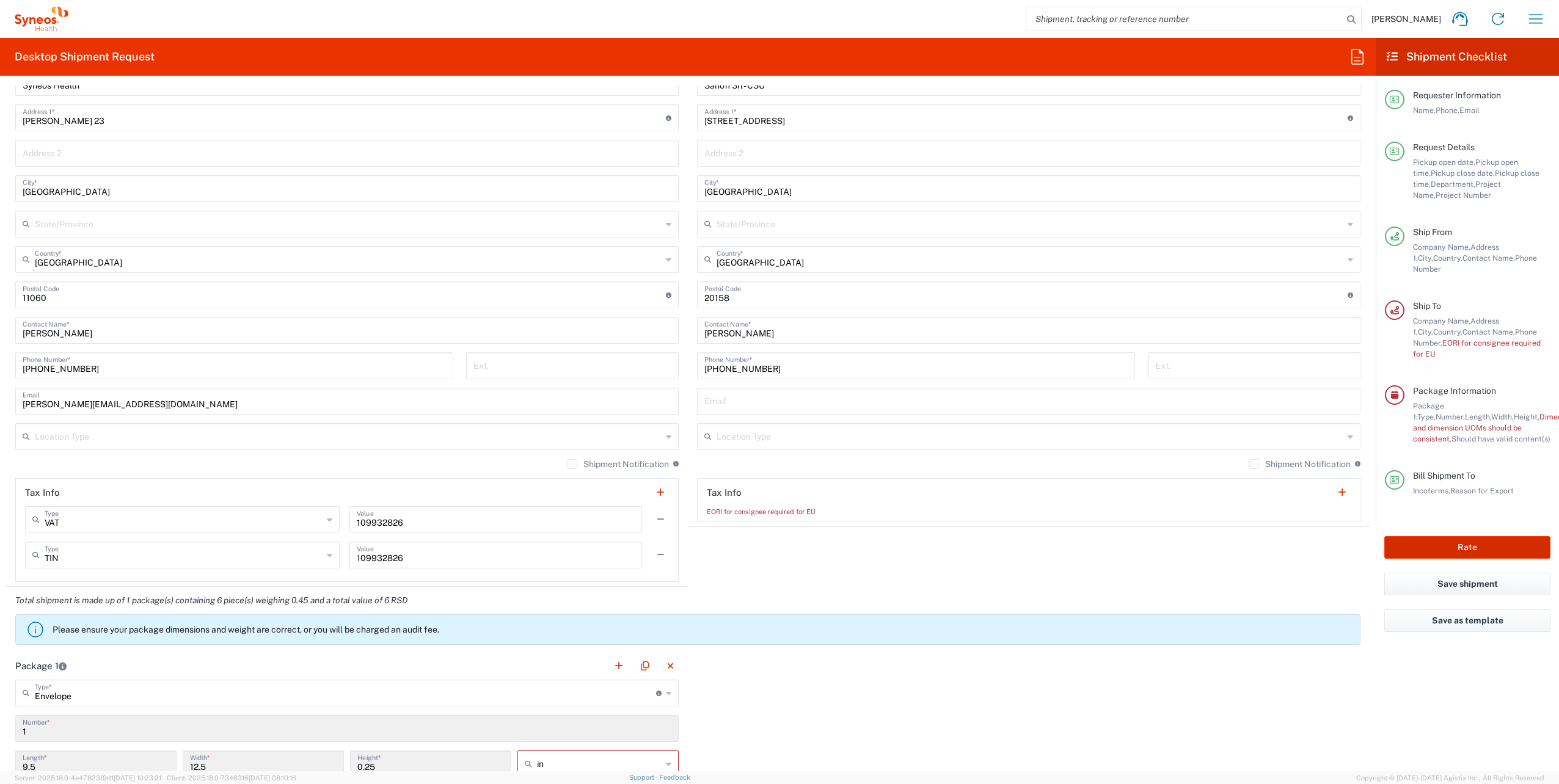
scroll to position [589, 0]
click at [1458, 536] on button "Rate" at bounding box center [1467, 547] width 166 height 22
click at [1456, 536] on button "Rate" at bounding box center [1467, 547] width 166 height 22
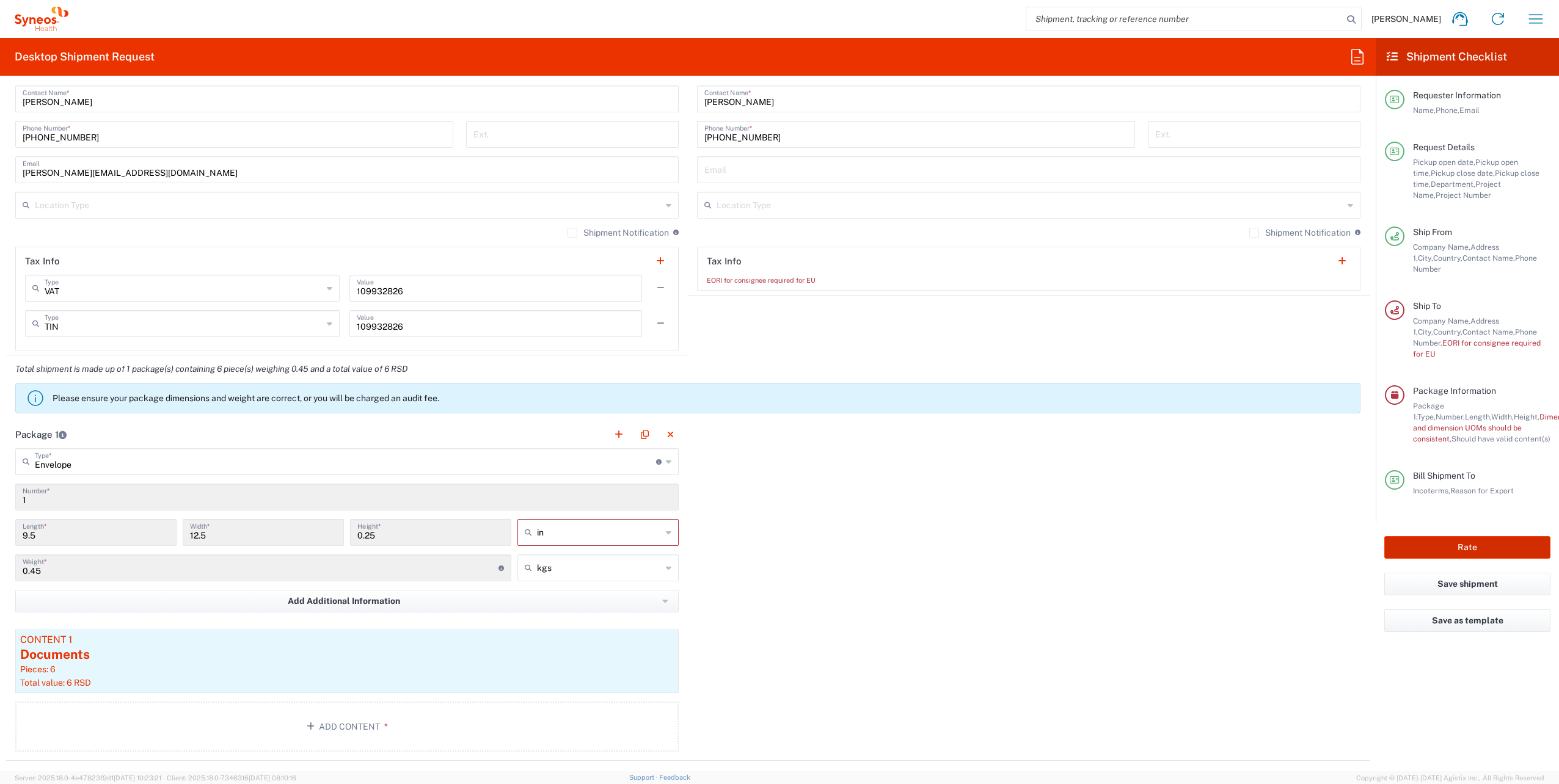
scroll to position [895, 0]
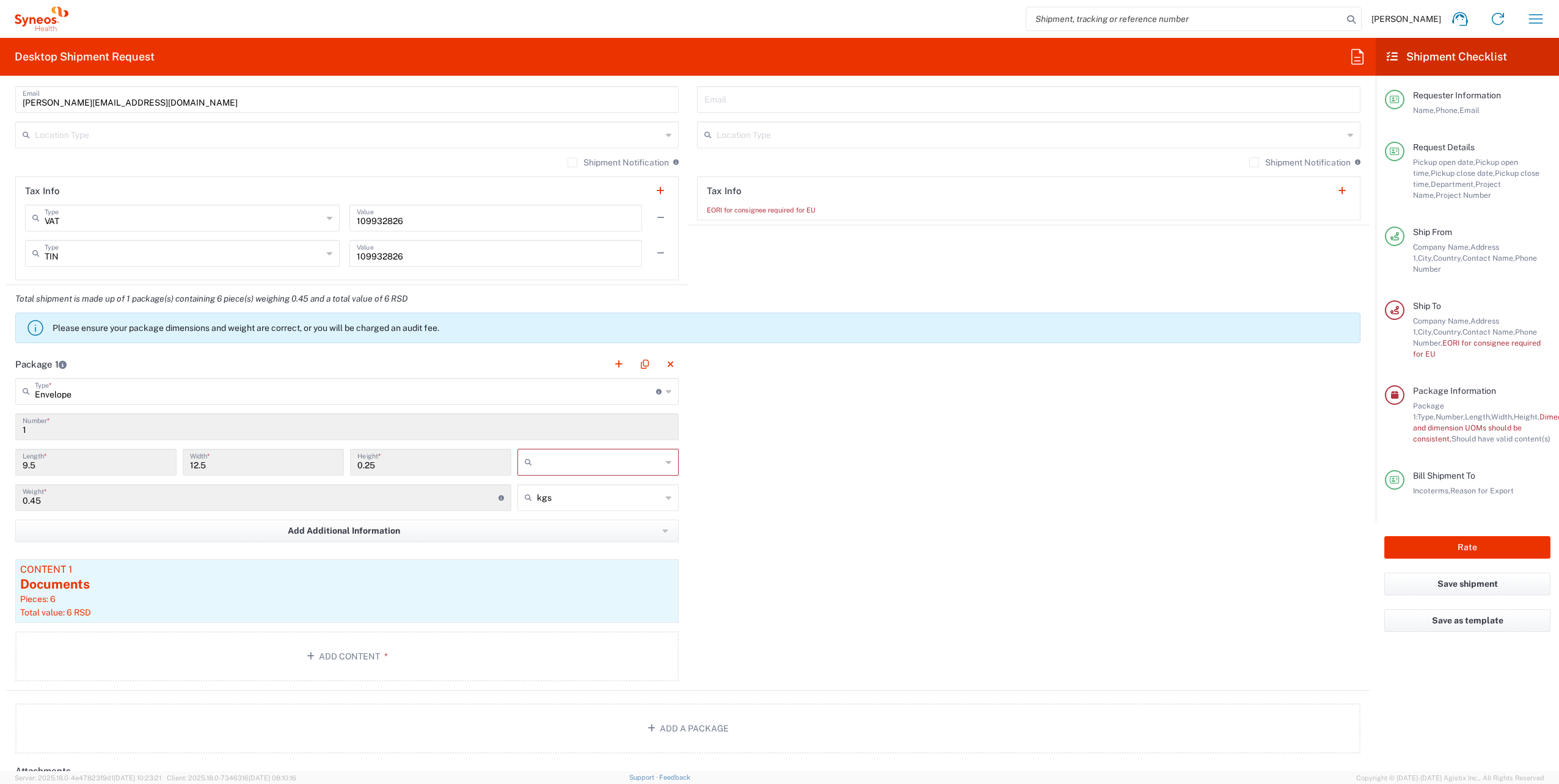
click at [577, 457] on input "text" at bounding box center [599, 461] width 124 height 19
click at [562, 508] on span "cm" at bounding box center [593, 506] width 158 height 19
type input "24.13"
type input "31.75"
type input "0.64"
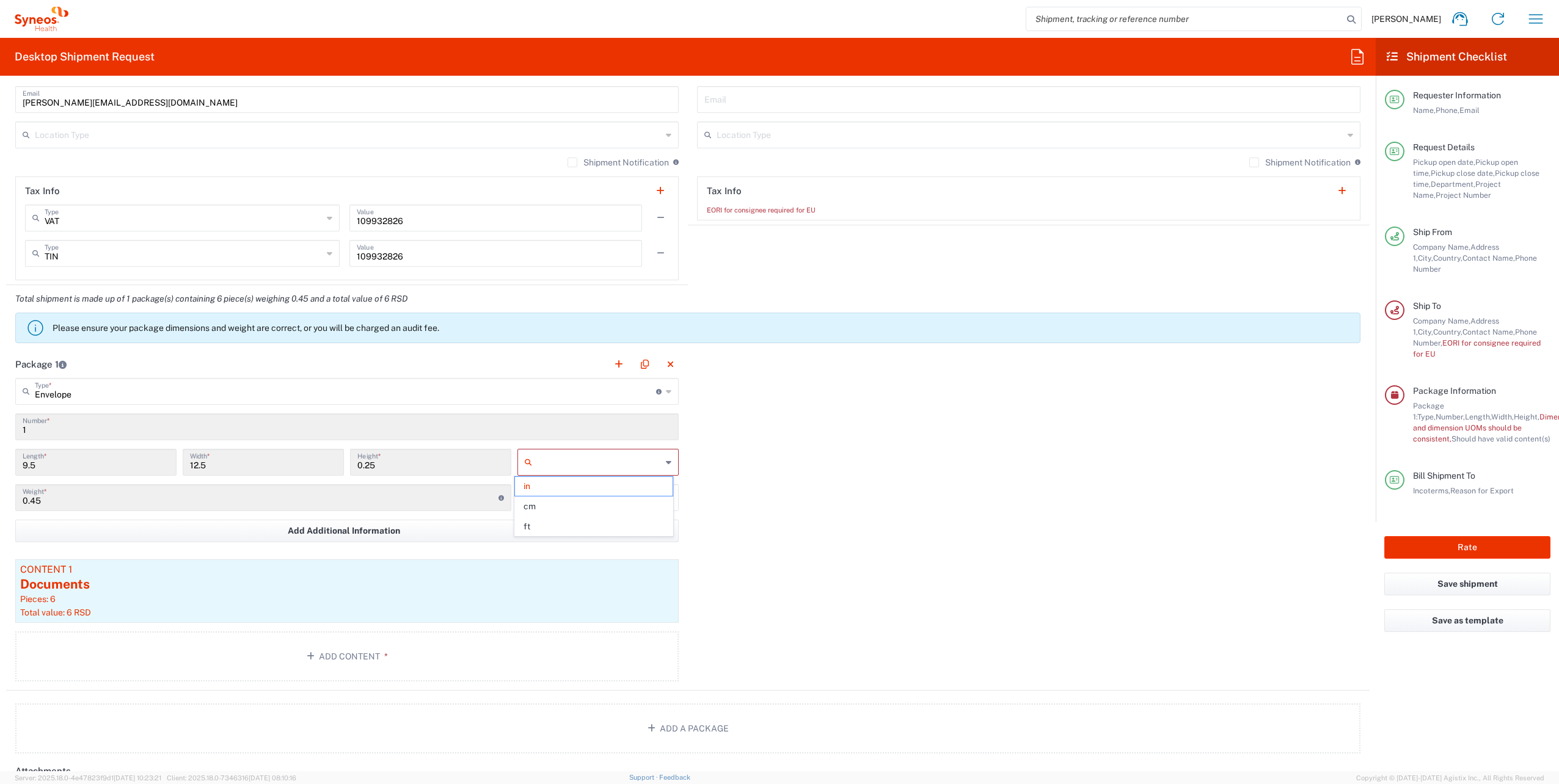
type input "cm"
click at [786, 510] on div "Package 1 Envelope Type * Material used to package goods Envelope Large Box Med…" at bounding box center [688, 520] width 1363 height 340
click at [1443, 536] on button "Rate" at bounding box center [1467, 547] width 166 height 22
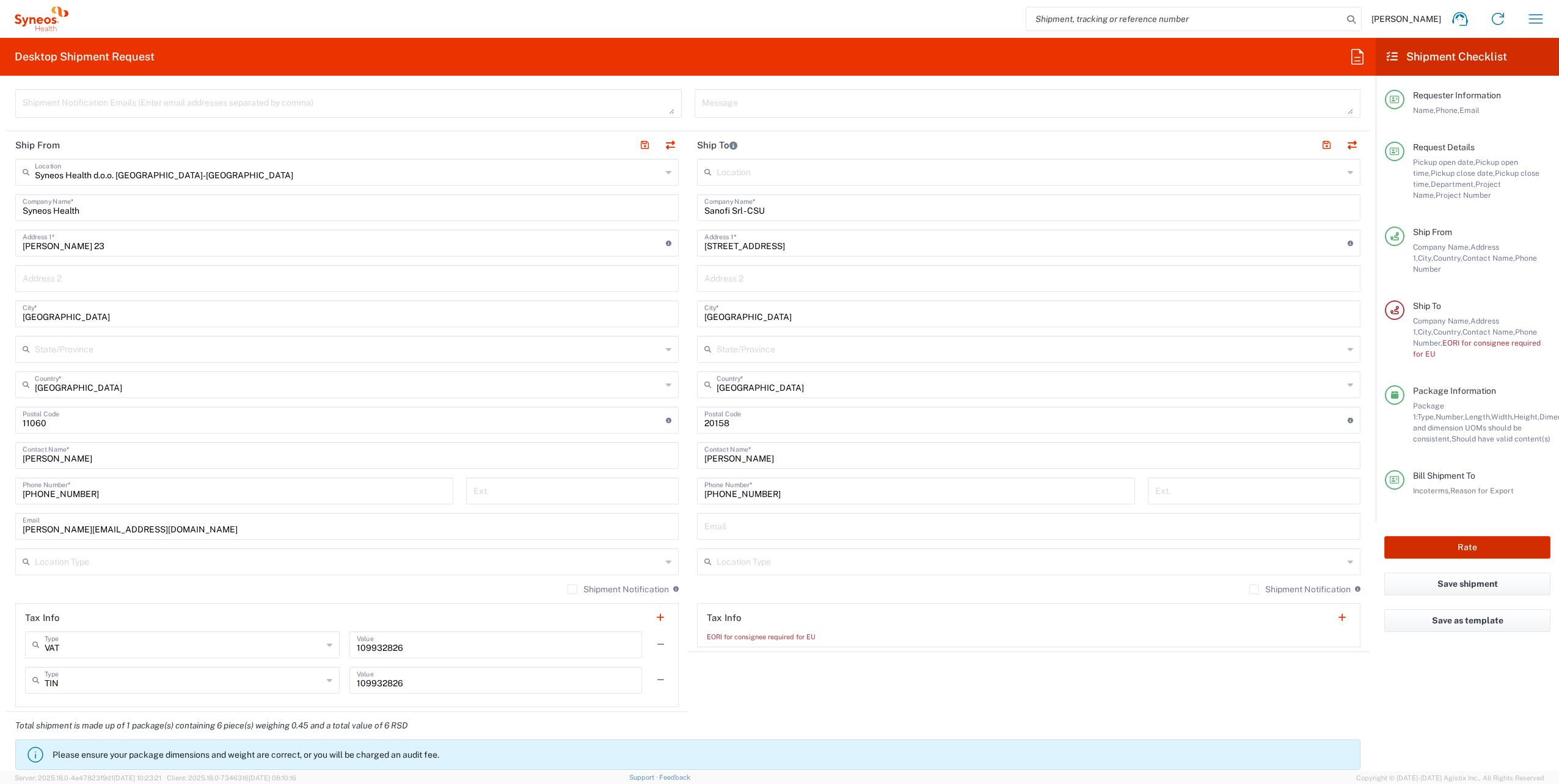
scroll to position [589, 0]
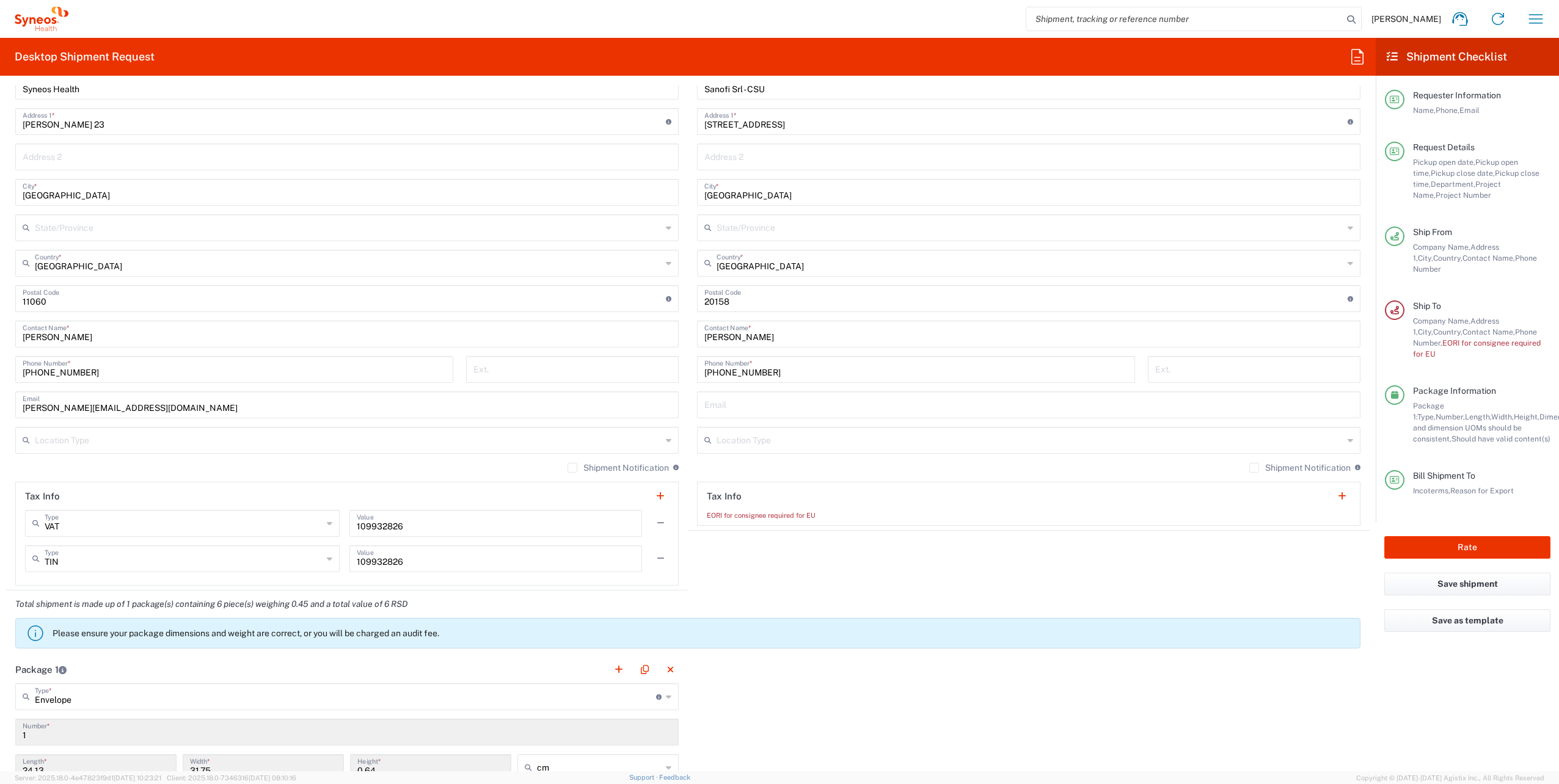
click at [844, 581] on agx-shipment-stop-widget "Ship To Location [PERSON_NAME] LLC-[GEOGRAPHIC_DATA] [GEOGRAPHIC_DATA] [GEOGRAP…" at bounding box center [1028, 300] width 682 height 581
click at [731, 506] on header "Tax Info" at bounding box center [1029, 496] width 662 height 28
click at [774, 515] on div "EORI for consignee required for EU" at bounding box center [1029, 515] width 644 height 11
click at [1333, 492] on button "button" at bounding box center [1342, 496] width 17 height 17
click at [857, 526] on input "text" at bounding box center [865, 522] width 278 height 22
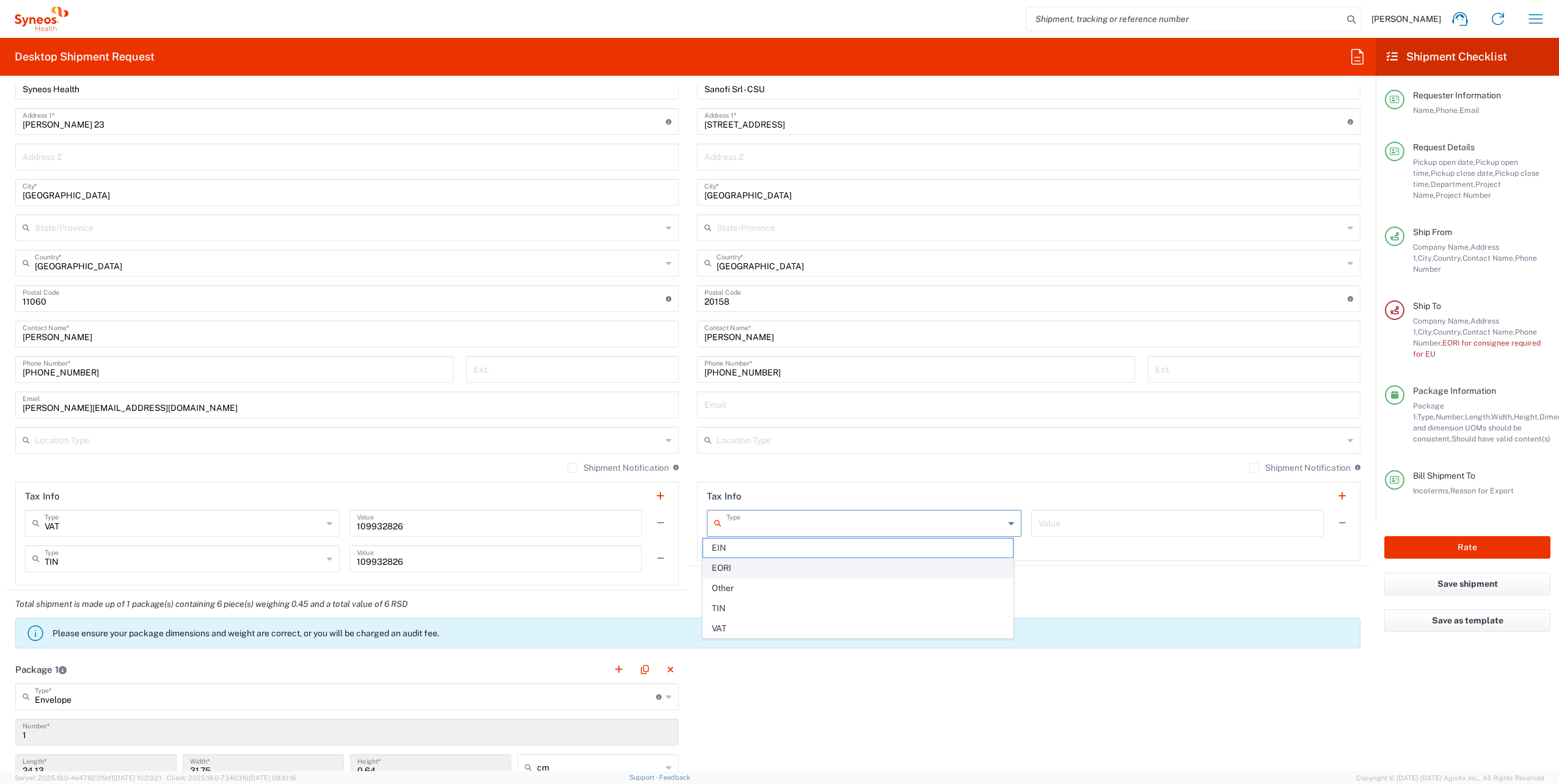
click at [776, 562] on span "EORI" at bounding box center [857, 567] width 310 height 19
type input "EORI"
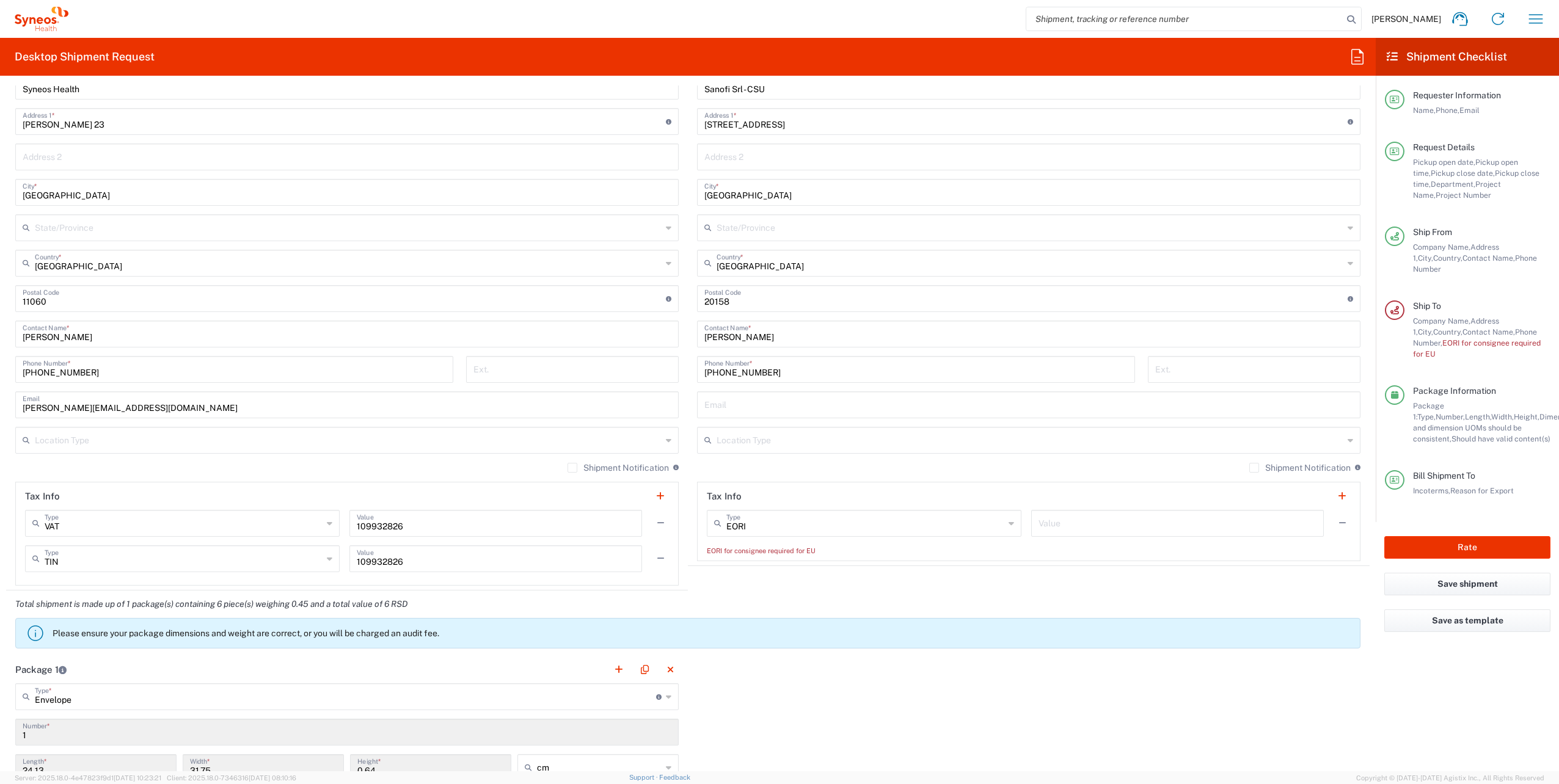
click at [1122, 586] on agx-shipment-stop-widget "Ship To Location [PERSON_NAME] LLC-[GEOGRAPHIC_DATA] [GEOGRAPHIC_DATA] [GEOGRAP…" at bounding box center [1028, 300] width 682 height 581
click at [1447, 338] on span "EORI for consignee required for EU" at bounding box center [1477, 348] width 128 height 20
drag, startPoint x: 1447, startPoint y: 333, endPoint x: 1395, endPoint y: 365, distance: 61.1
click at [1395, 385] on div at bounding box center [1394, 395] width 19 height 19
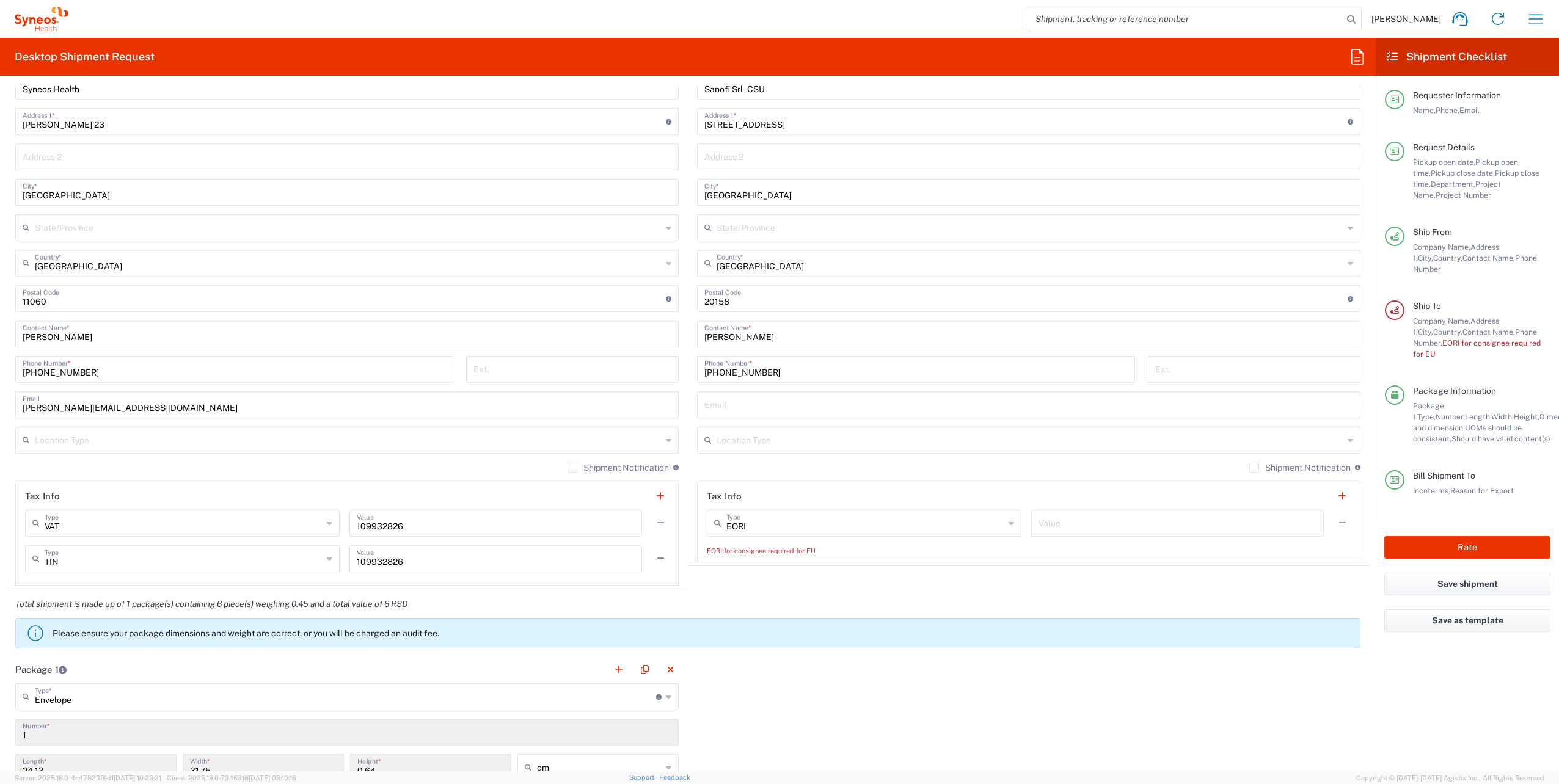
drag, startPoint x: 1355, startPoint y: 344, endPoint x: 1331, endPoint y: 346, distance: 24.1
click at [1355, 344] on main "Location [PERSON_NAME] LLC-[GEOGRAPHIC_DATA] [GEOGRAPHIC_DATA] [GEOGRAPHIC_DATA…" at bounding box center [1028, 299] width 682 height 524
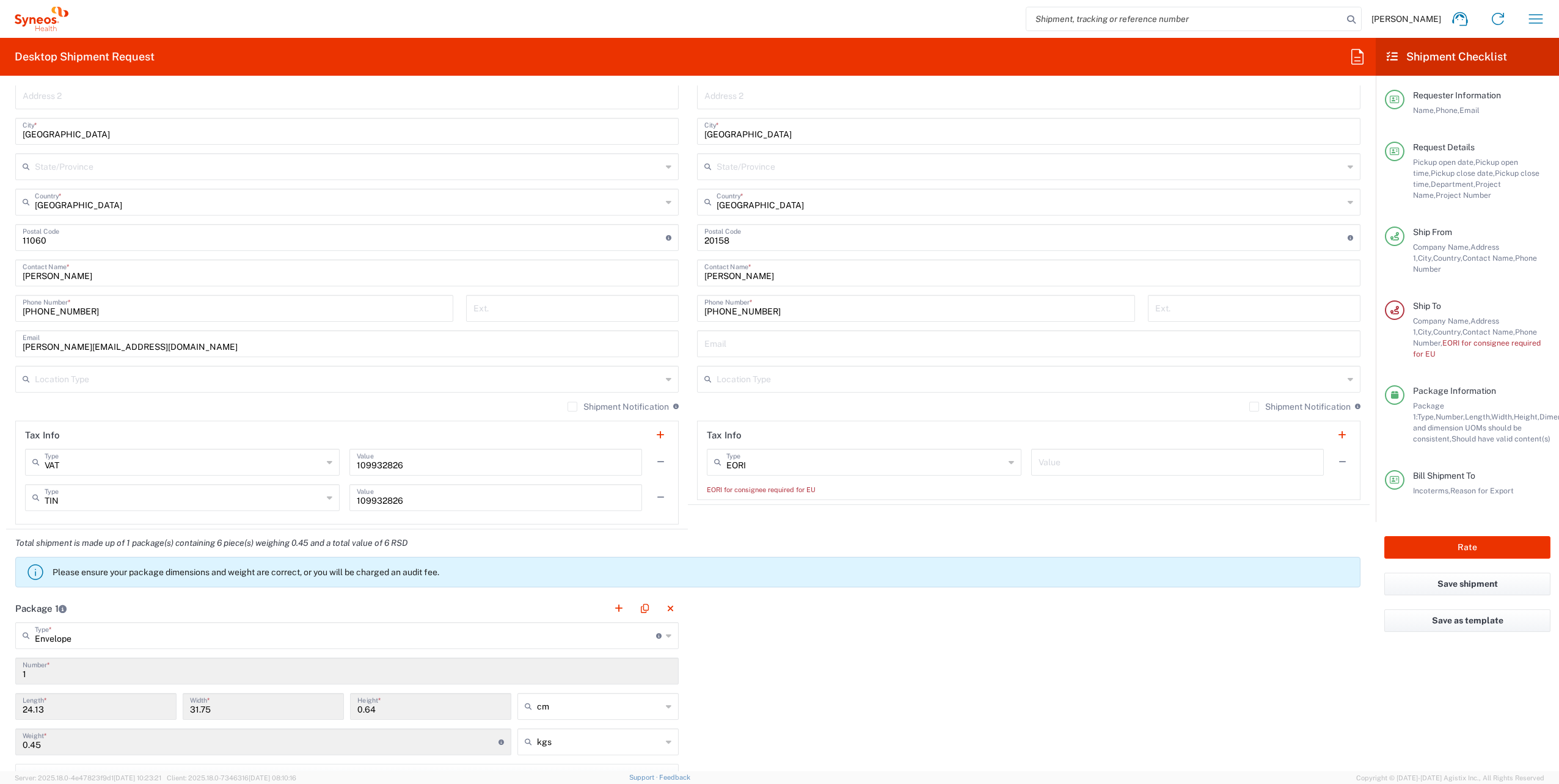
click at [323, 459] on div "VAT Type" at bounding box center [182, 461] width 314 height 27
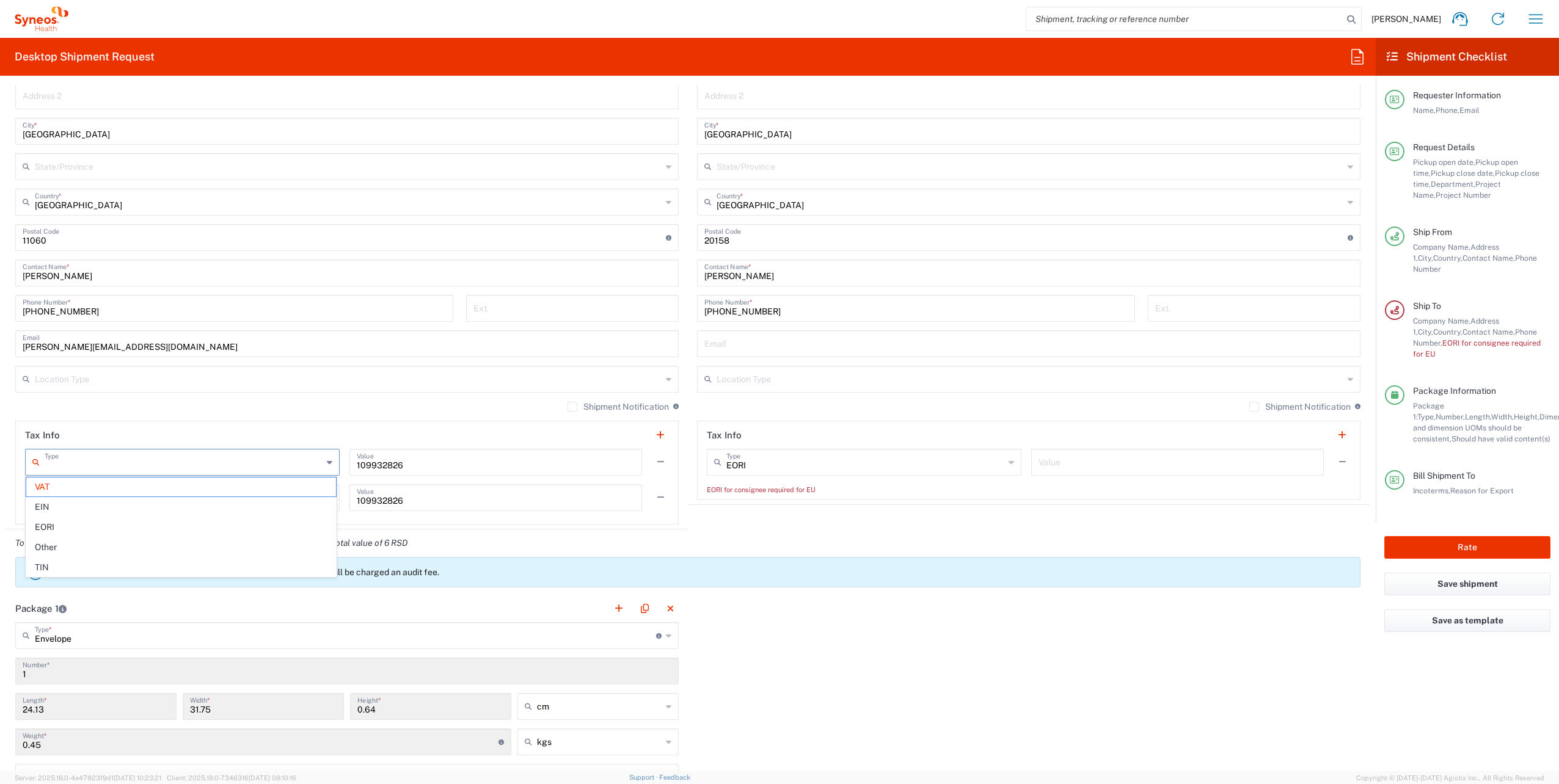
click at [250, 437] on header "Tax Info" at bounding box center [347, 435] width 662 height 28
type input "VAT"
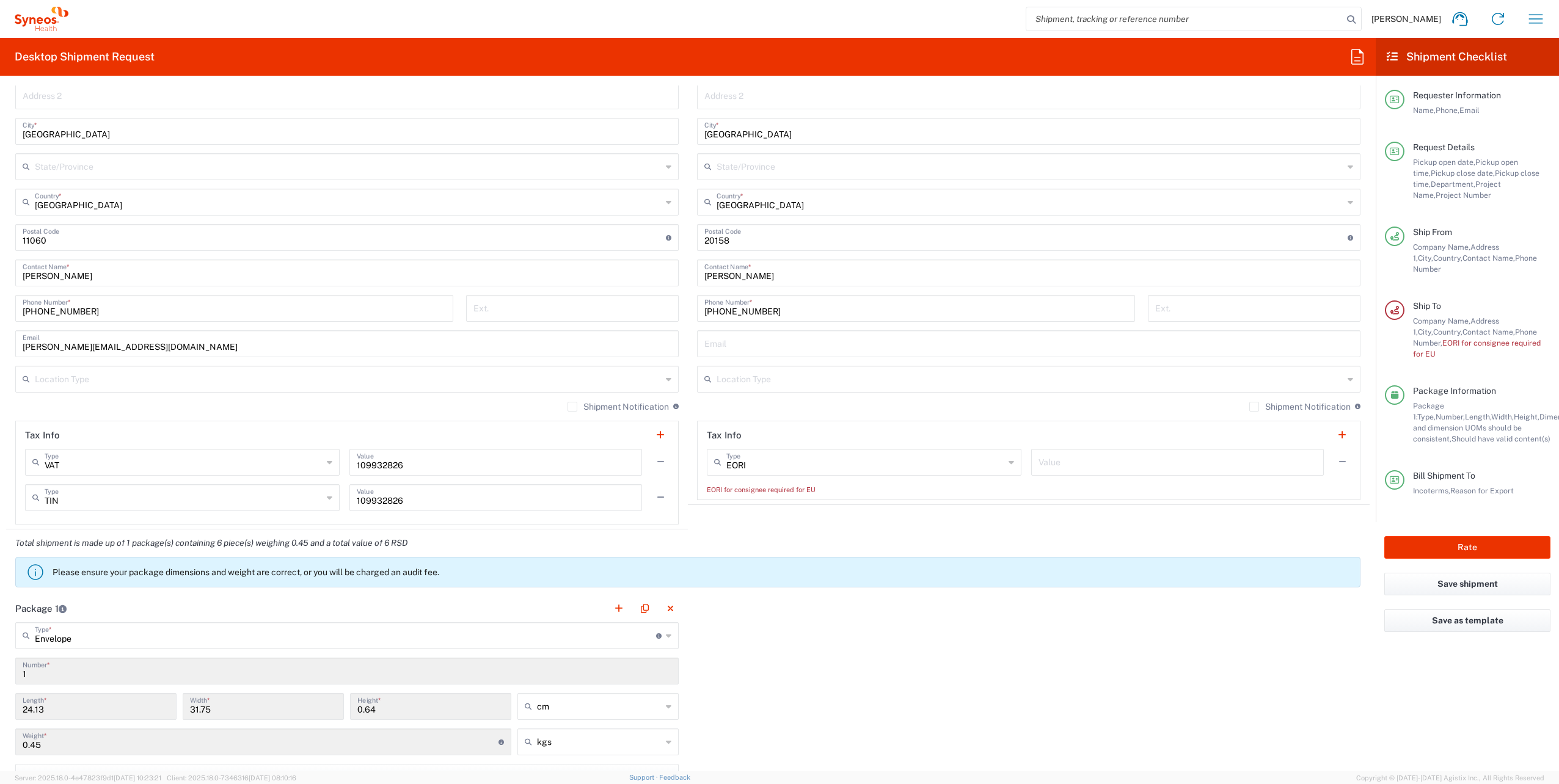
click at [905, 468] on input "EORI" at bounding box center [865, 461] width 278 height 22
click at [768, 564] on span "VAT" at bounding box center [857, 567] width 310 height 19
click at [900, 465] on input "VAT" at bounding box center [865, 461] width 278 height 22
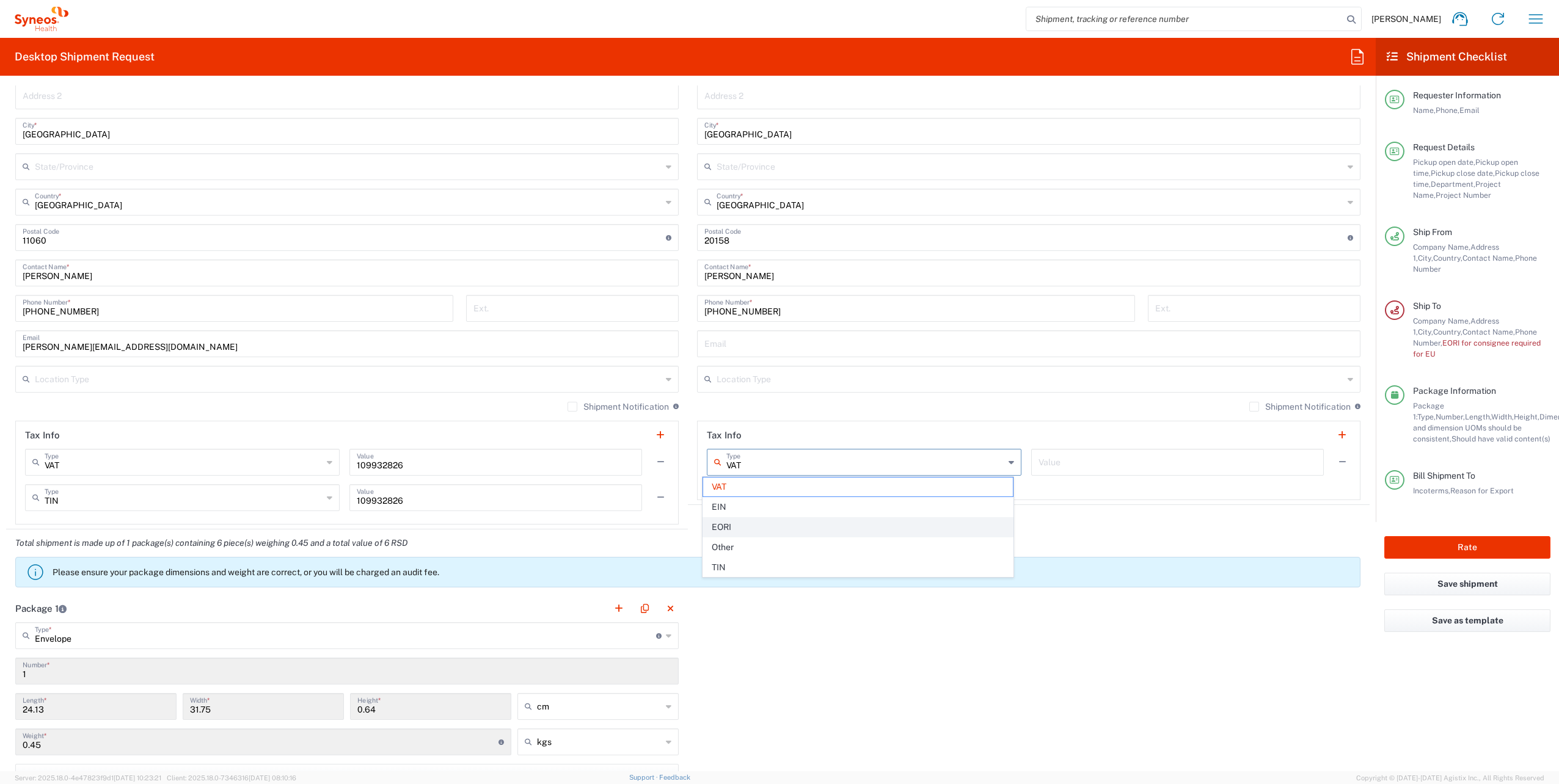
click at [742, 519] on span "EORI" at bounding box center [857, 527] width 310 height 19
type input "EORI"
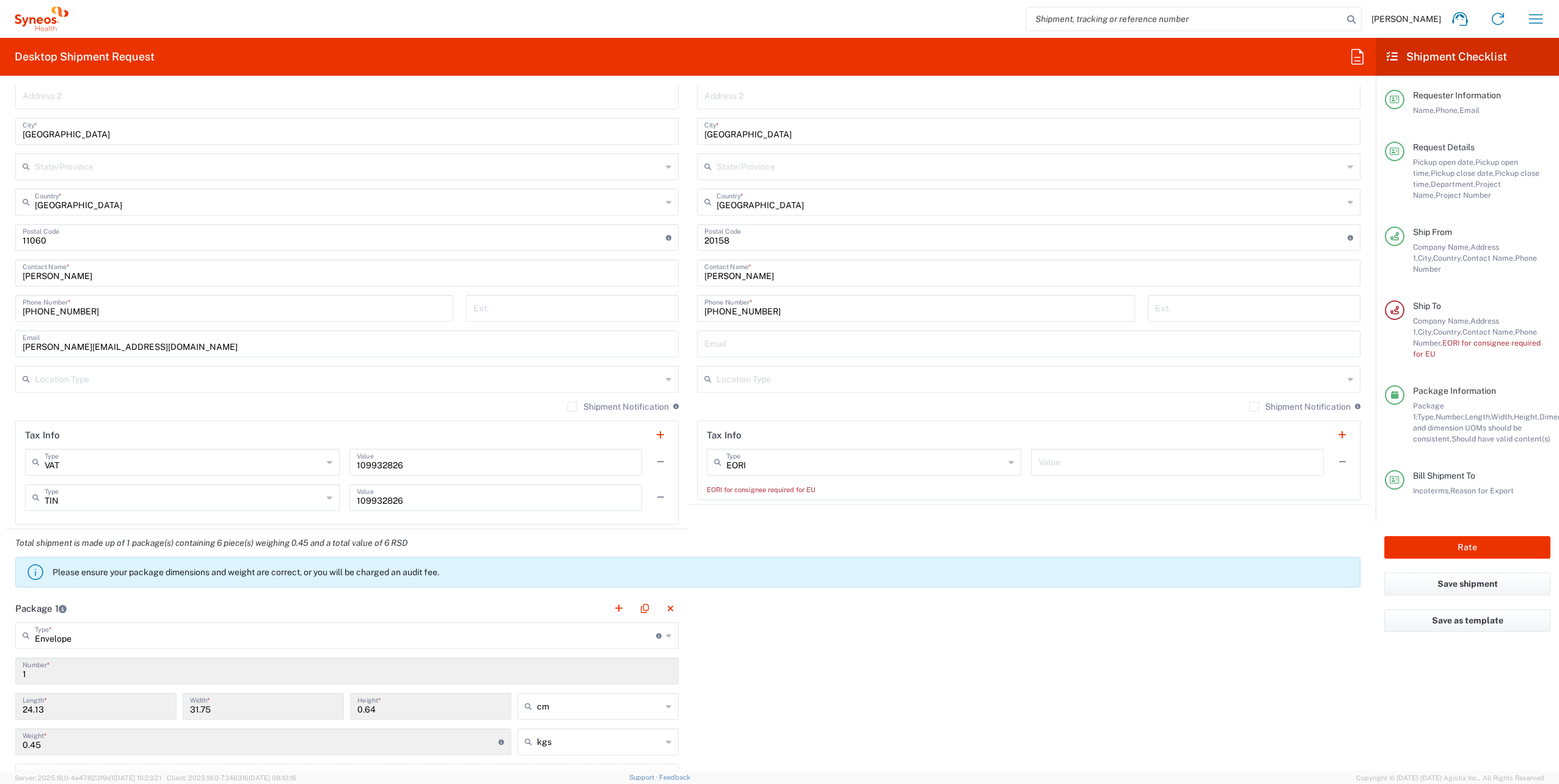
scroll to position [772, 0]
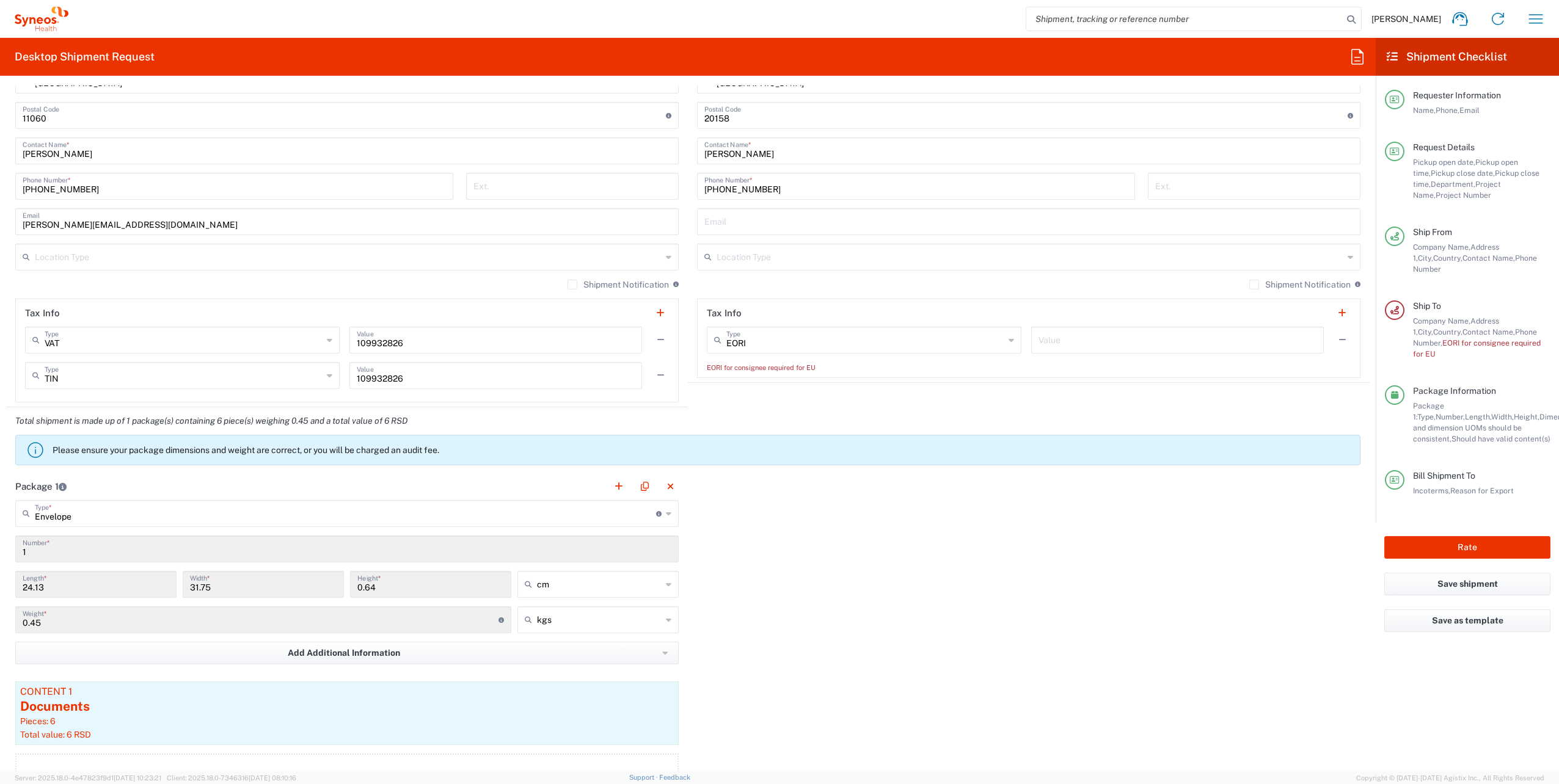
click at [45, 552] on input "1" at bounding box center [347, 548] width 648 height 22
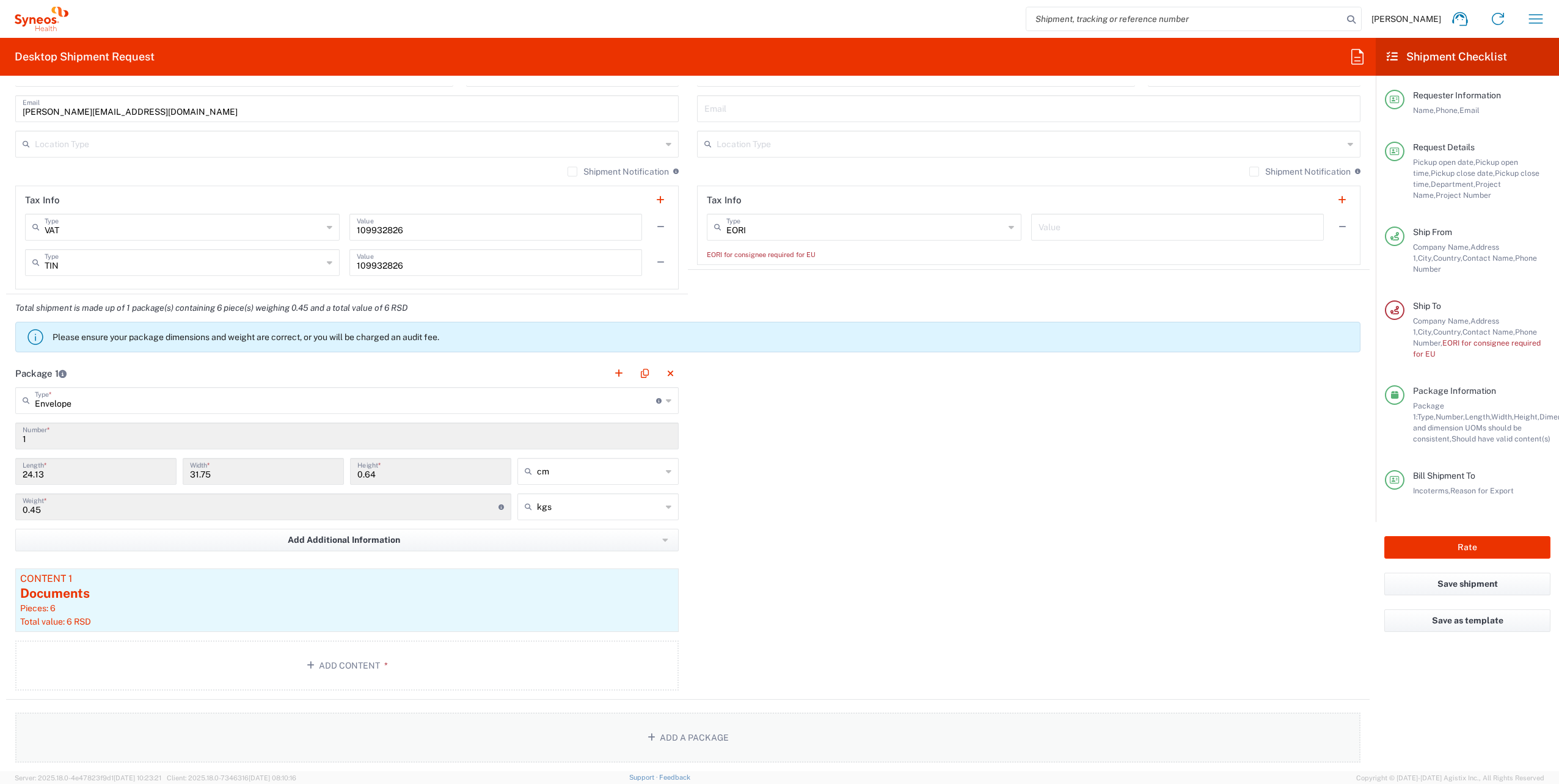
scroll to position [955, 0]
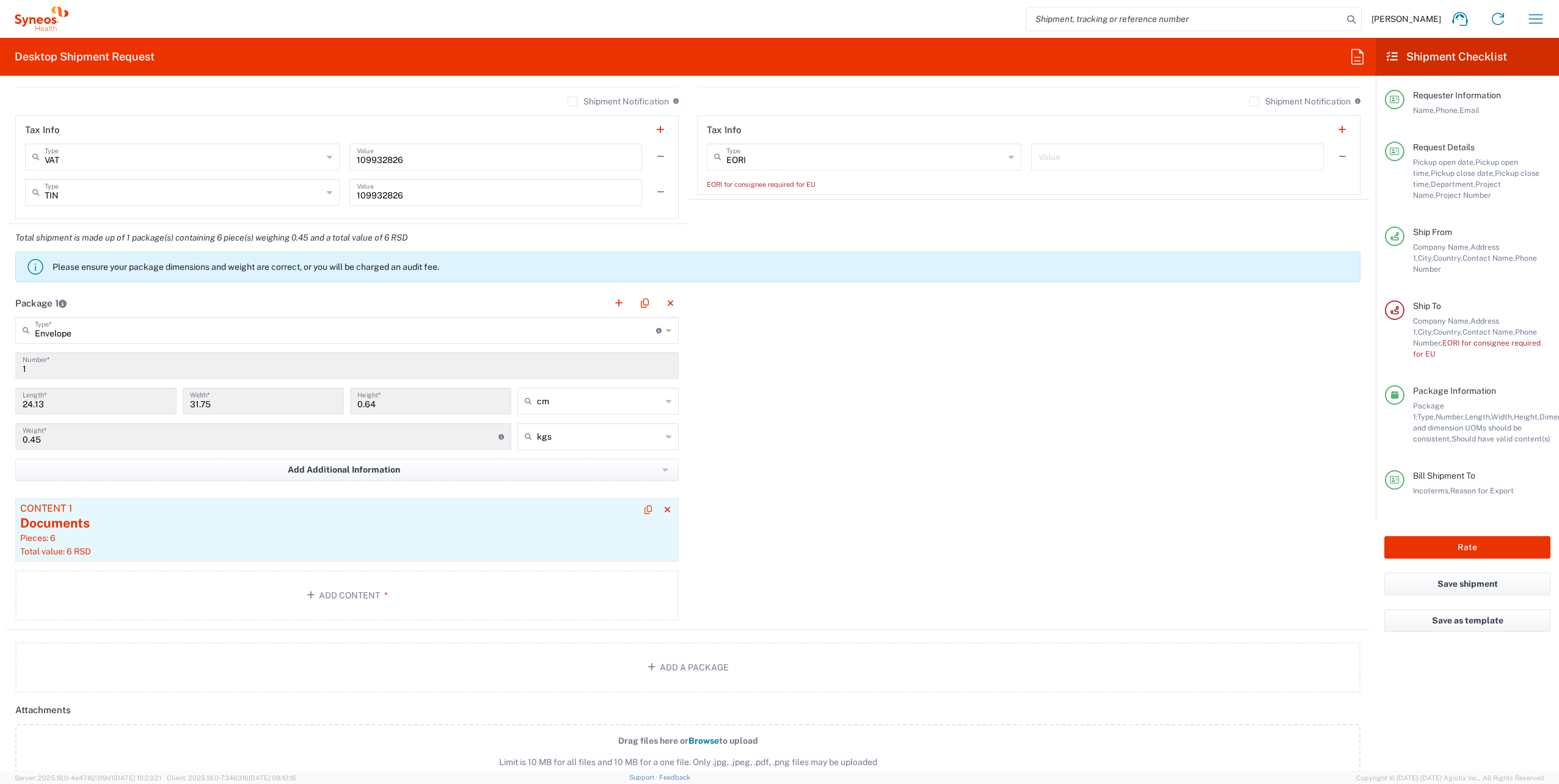
click at [126, 546] on div "Total value: 6 RSD" at bounding box center [347, 551] width 654 height 11
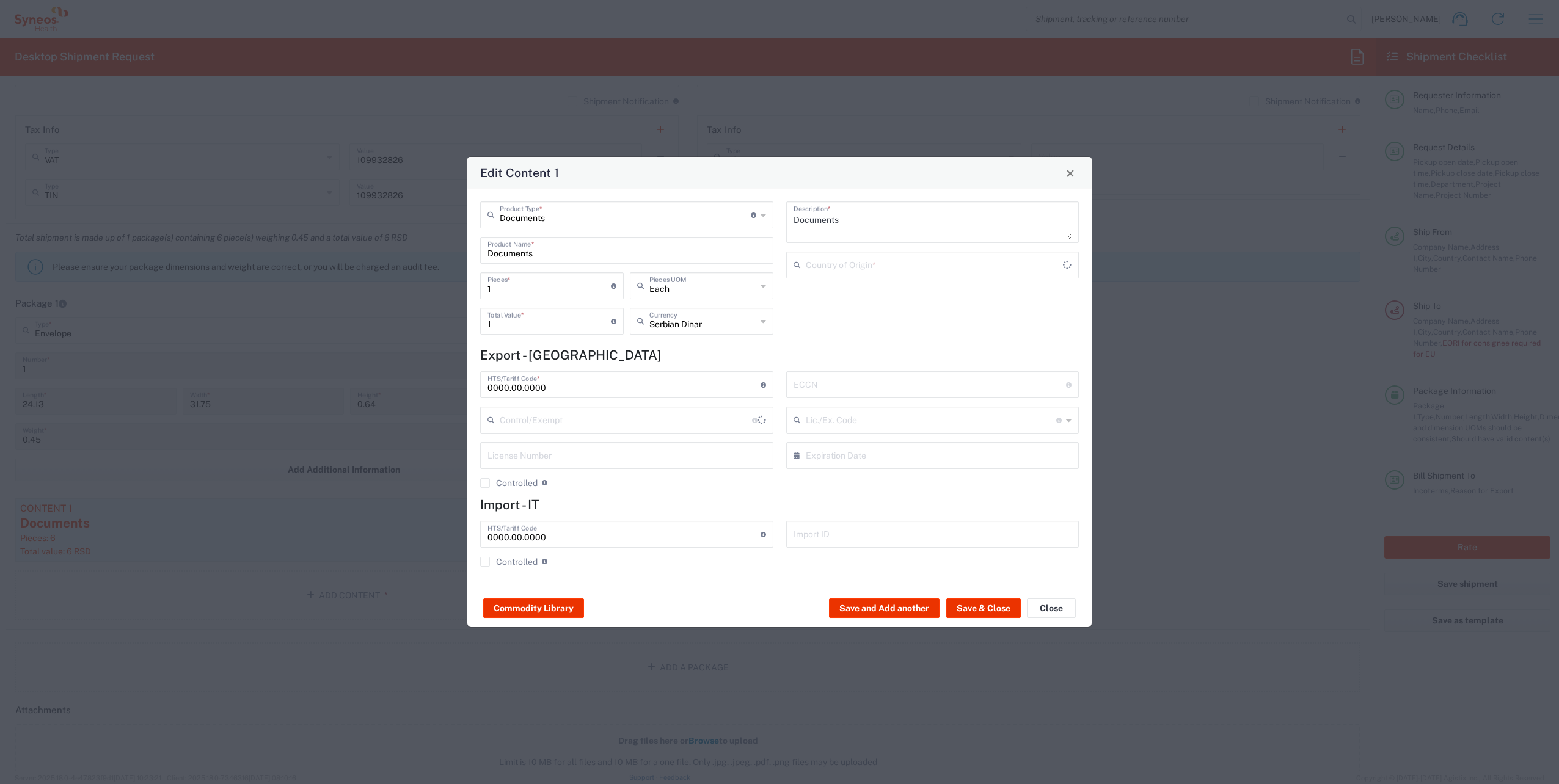
type input "[GEOGRAPHIC_DATA]"
drag, startPoint x: 503, startPoint y: 325, endPoint x: 470, endPoint y: 326, distance: 33.0
click at [474, 326] on div "Documents Product Type * Document: Paper document generated internally by Syneo…" at bounding box center [627, 272] width 306 height 141
type input "0"
drag, startPoint x: 499, startPoint y: 287, endPoint x: 469, endPoint y: 287, distance: 30.0
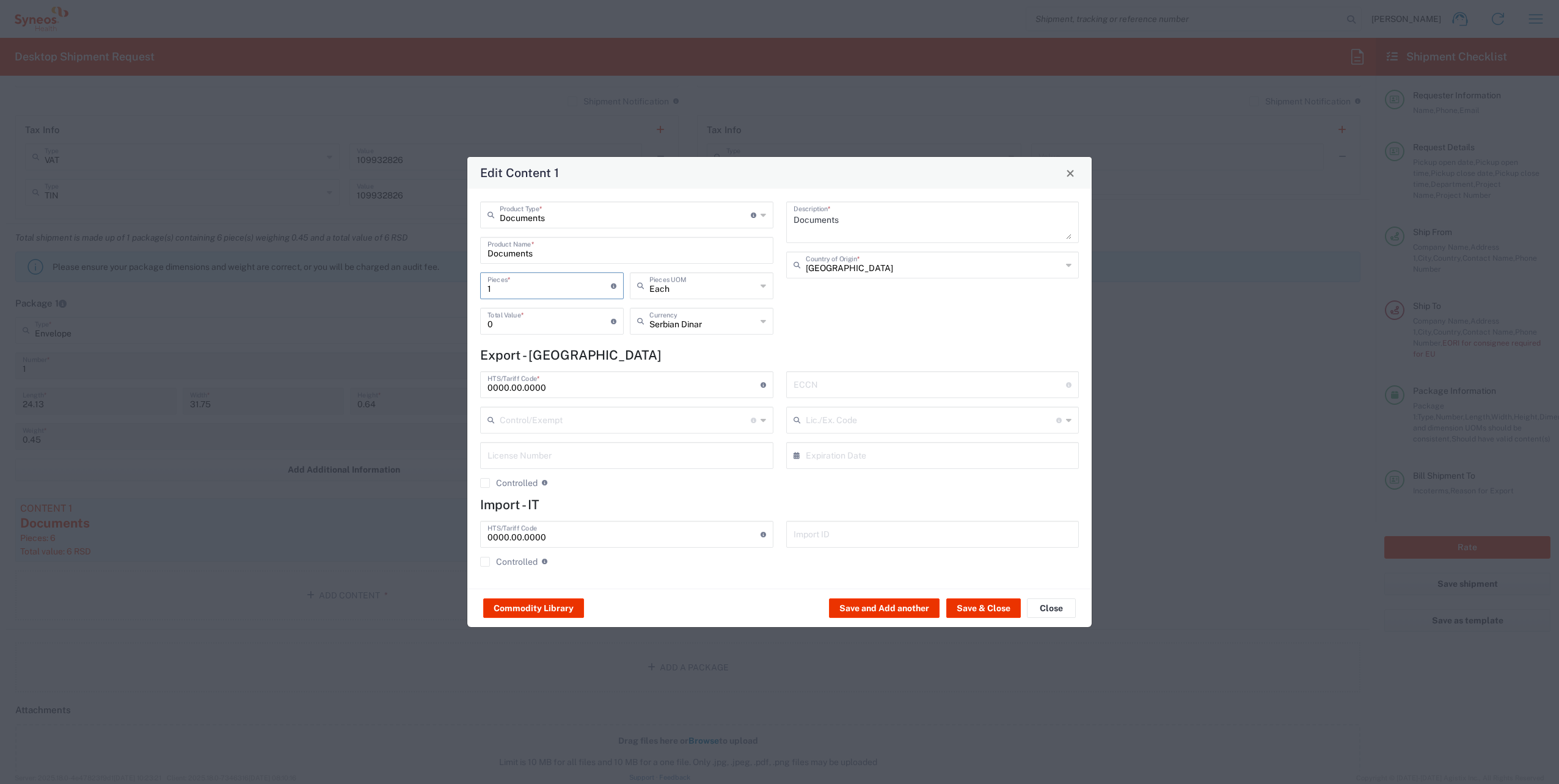
click at [472, 287] on div "Documents Product Type * Document: Paper document generated internally by Syneo…" at bounding box center [779, 389] width 624 height 400
type input "6"
click at [972, 609] on button "Save & Close" at bounding box center [983, 607] width 75 height 19
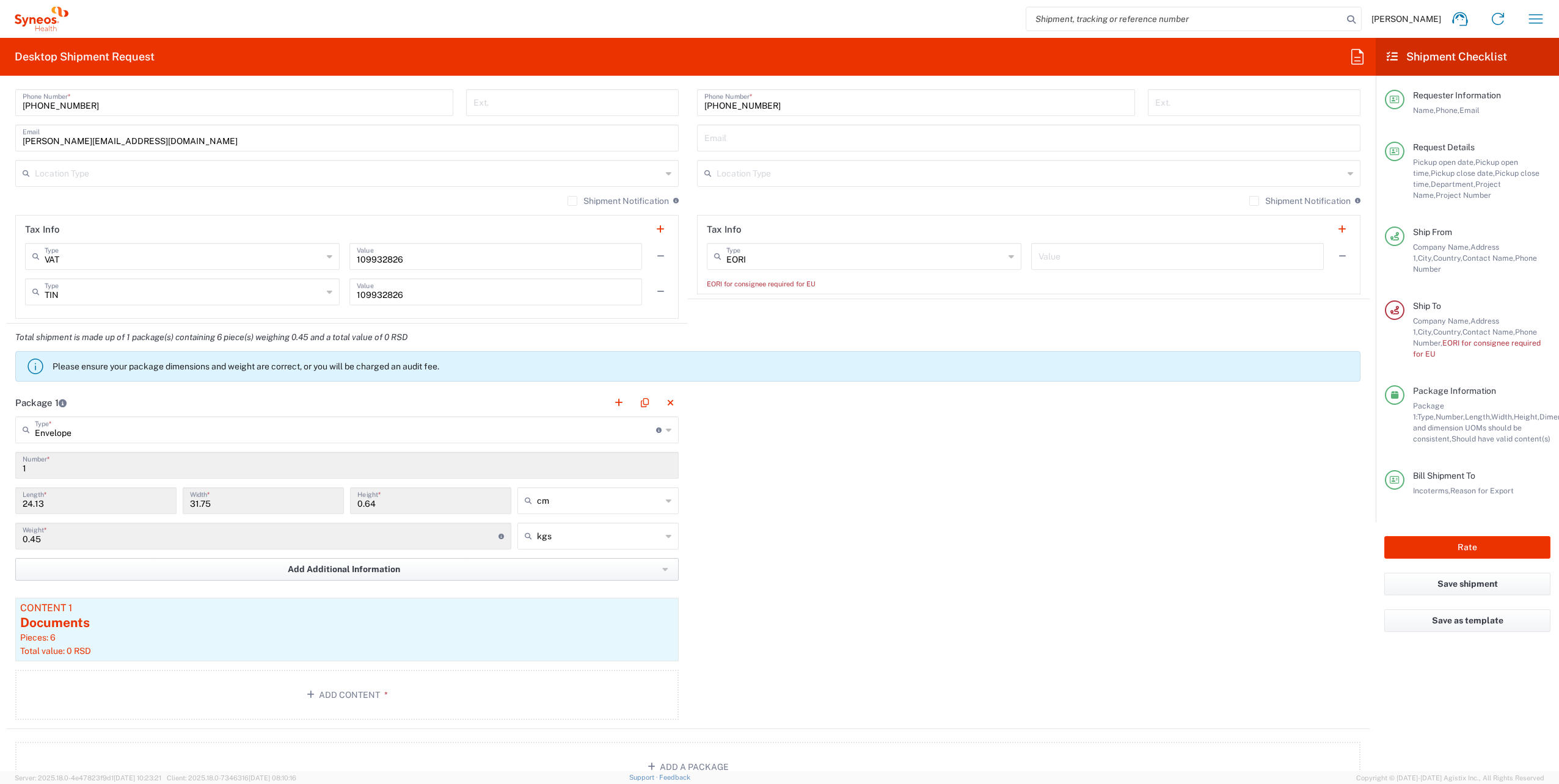
scroll to position [772, 0]
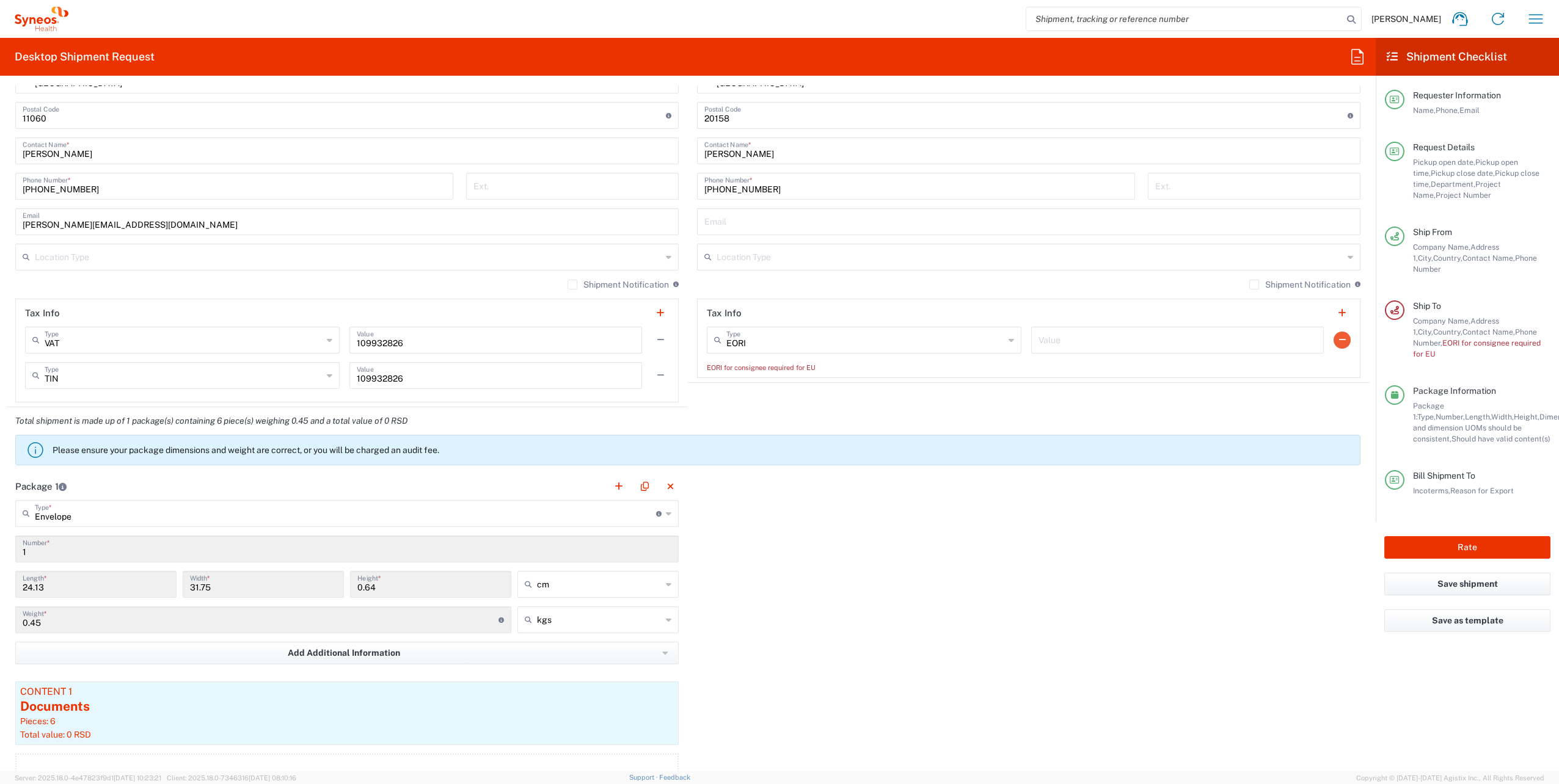
click at [1333, 336] on button "button" at bounding box center [1342, 340] width 17 height 17
click at [1336, 314] on button "button" at bounding box center [1342, 313] width 17 height 17
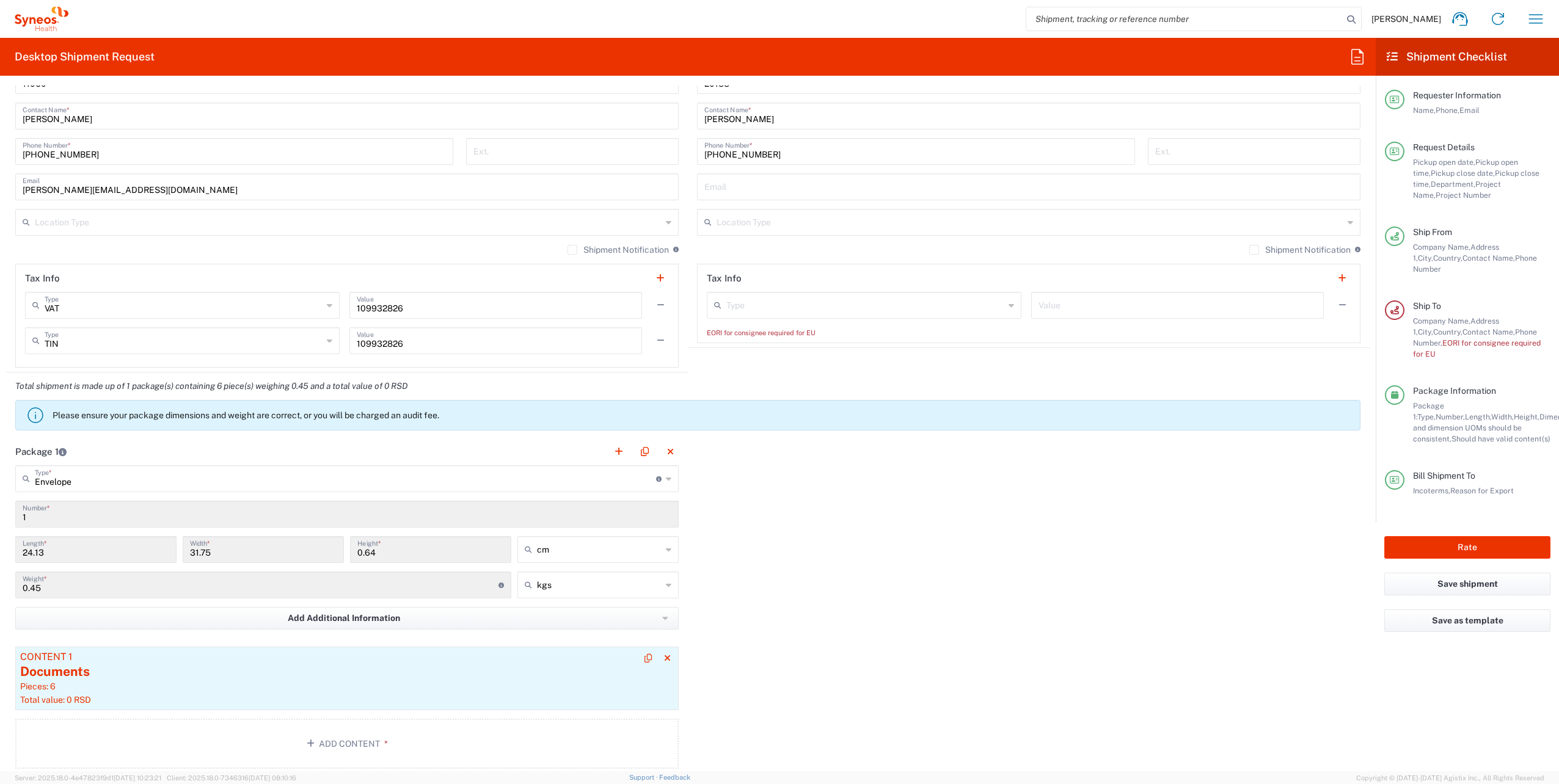
scroll to position [833, 0]
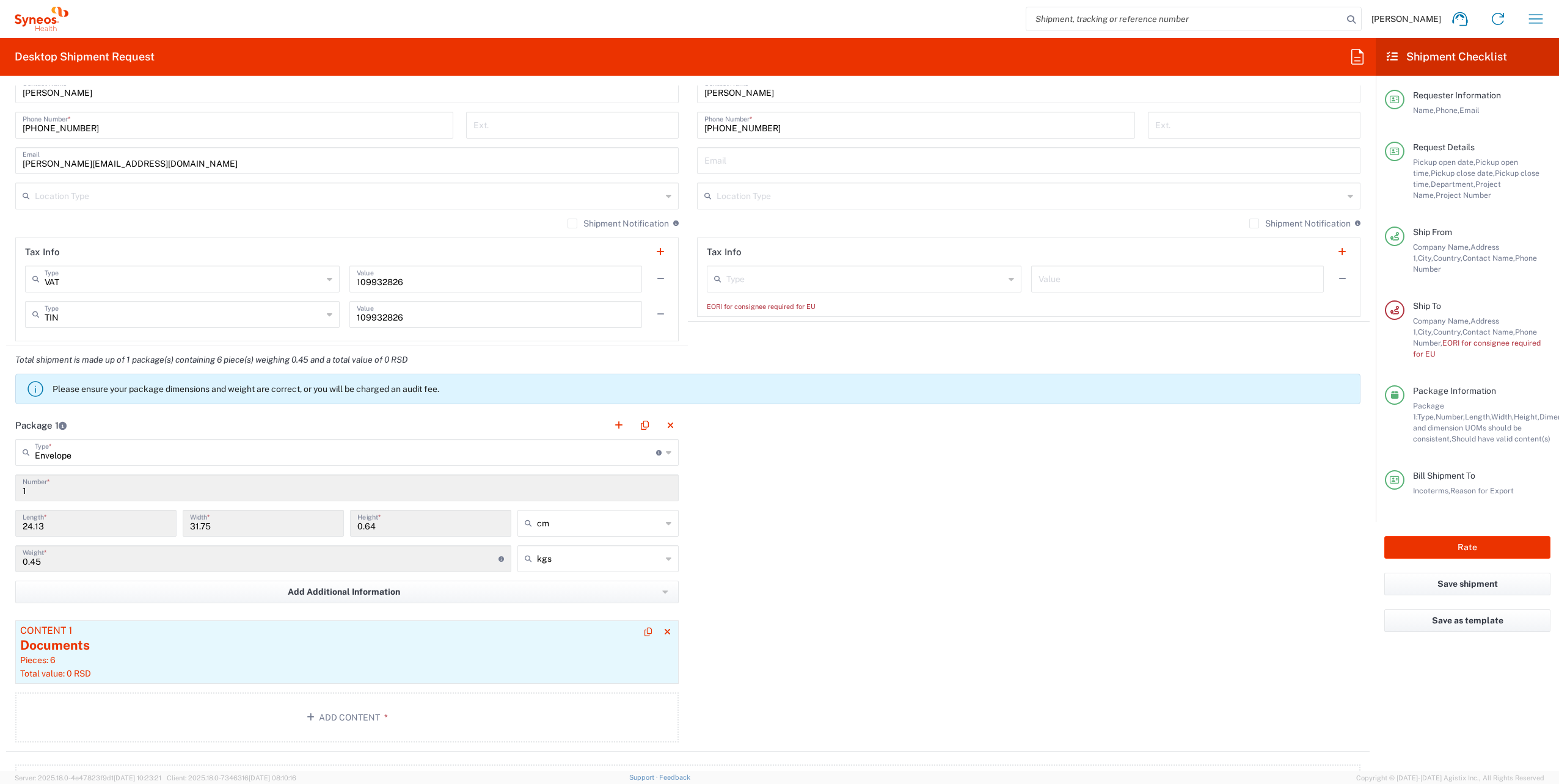
click at [98, 643] on div "Documents" at bounding box center [347, 645] width 654 height 18
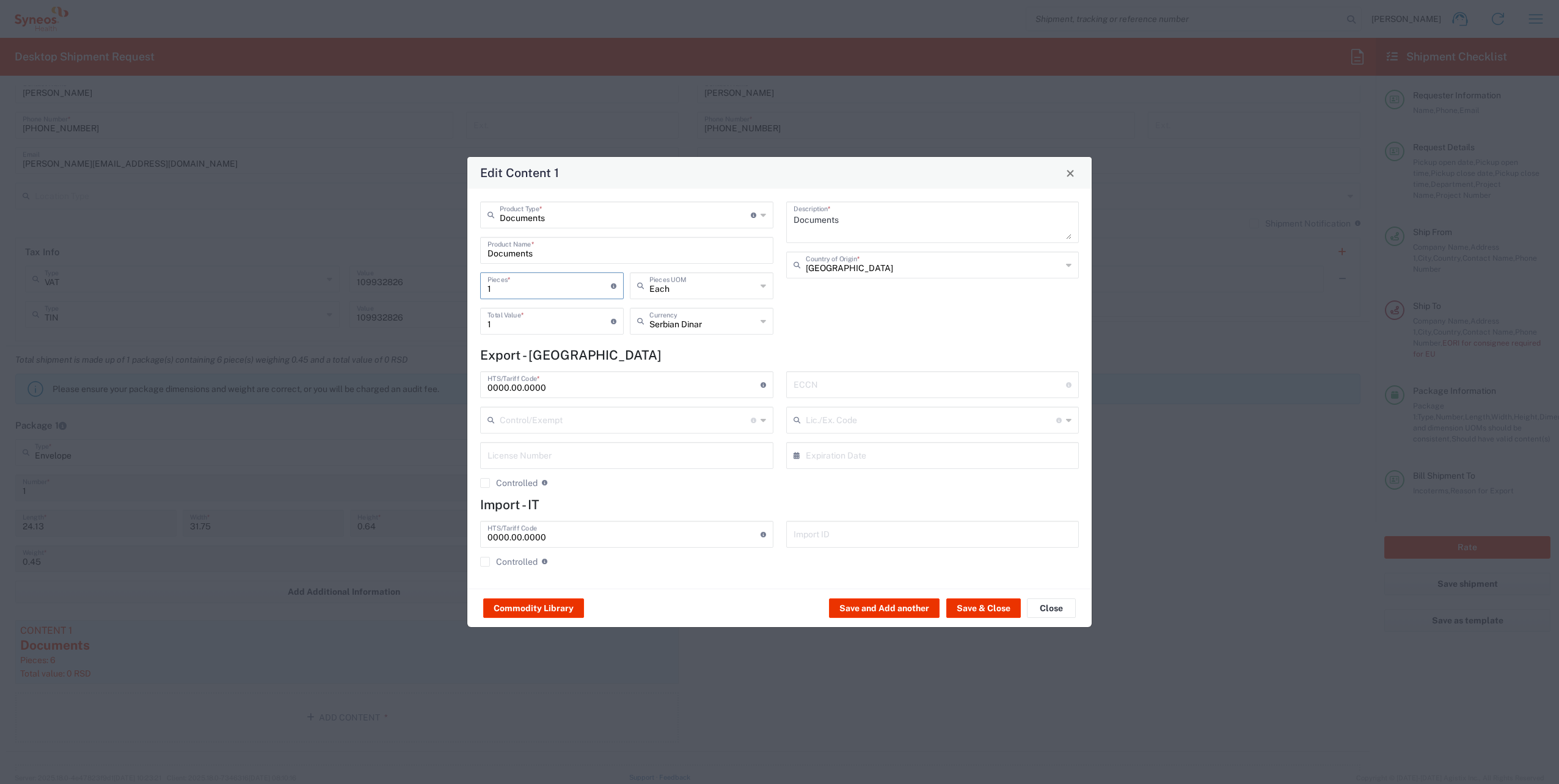
drag, startPoint x: 493, startPoint y: 292, endPoint x: 460, endPoint y: 292, distance: 33.0
click at [485, 292] on div "1 Pieces * Number of pieces inside all the packages" at bounding box center [552, 286] width 144 height 27
type input "6"
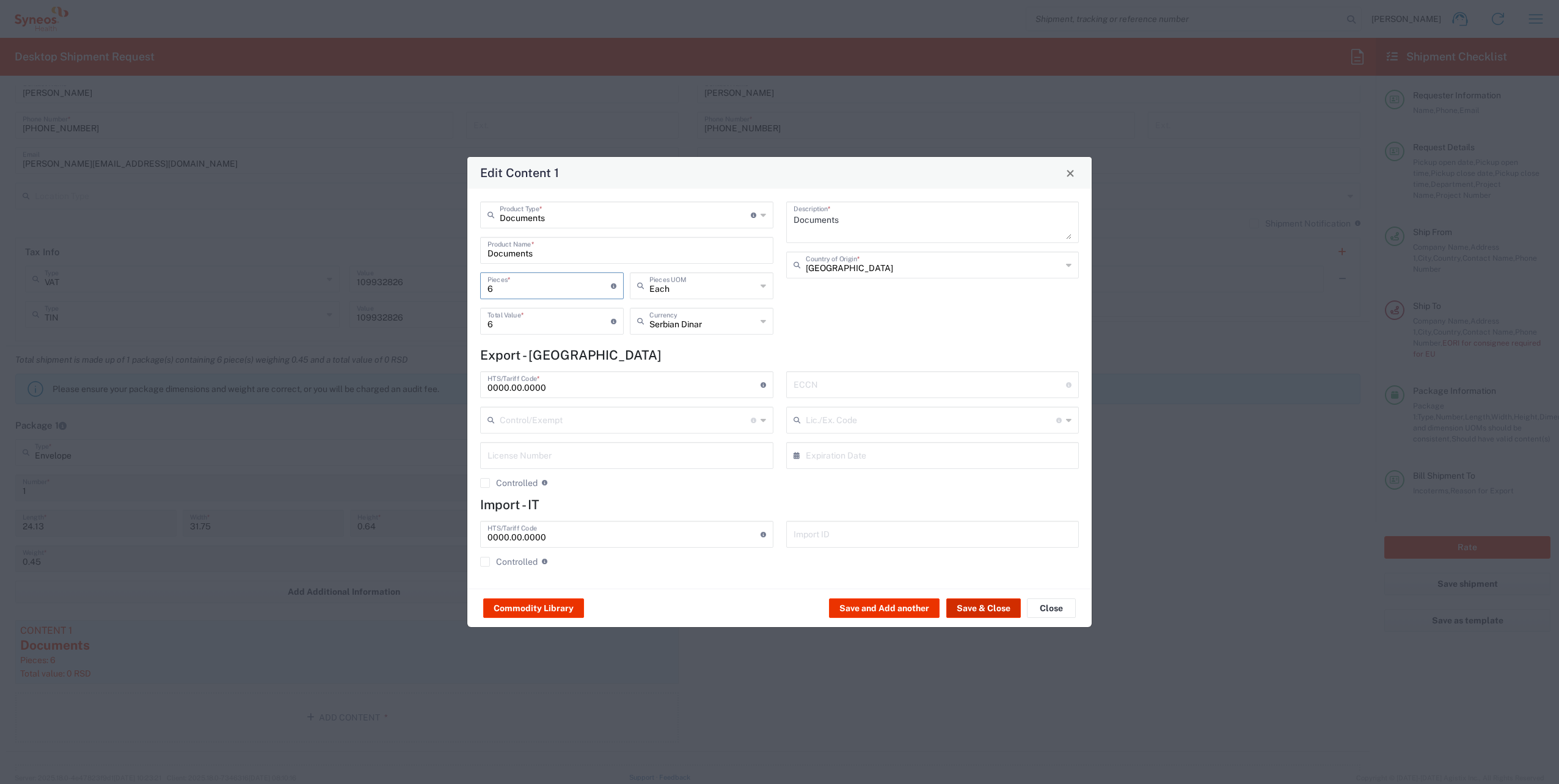
click at [970, 602] on button "Save & Close" at bounding box center [983, 607] width 75 height 19
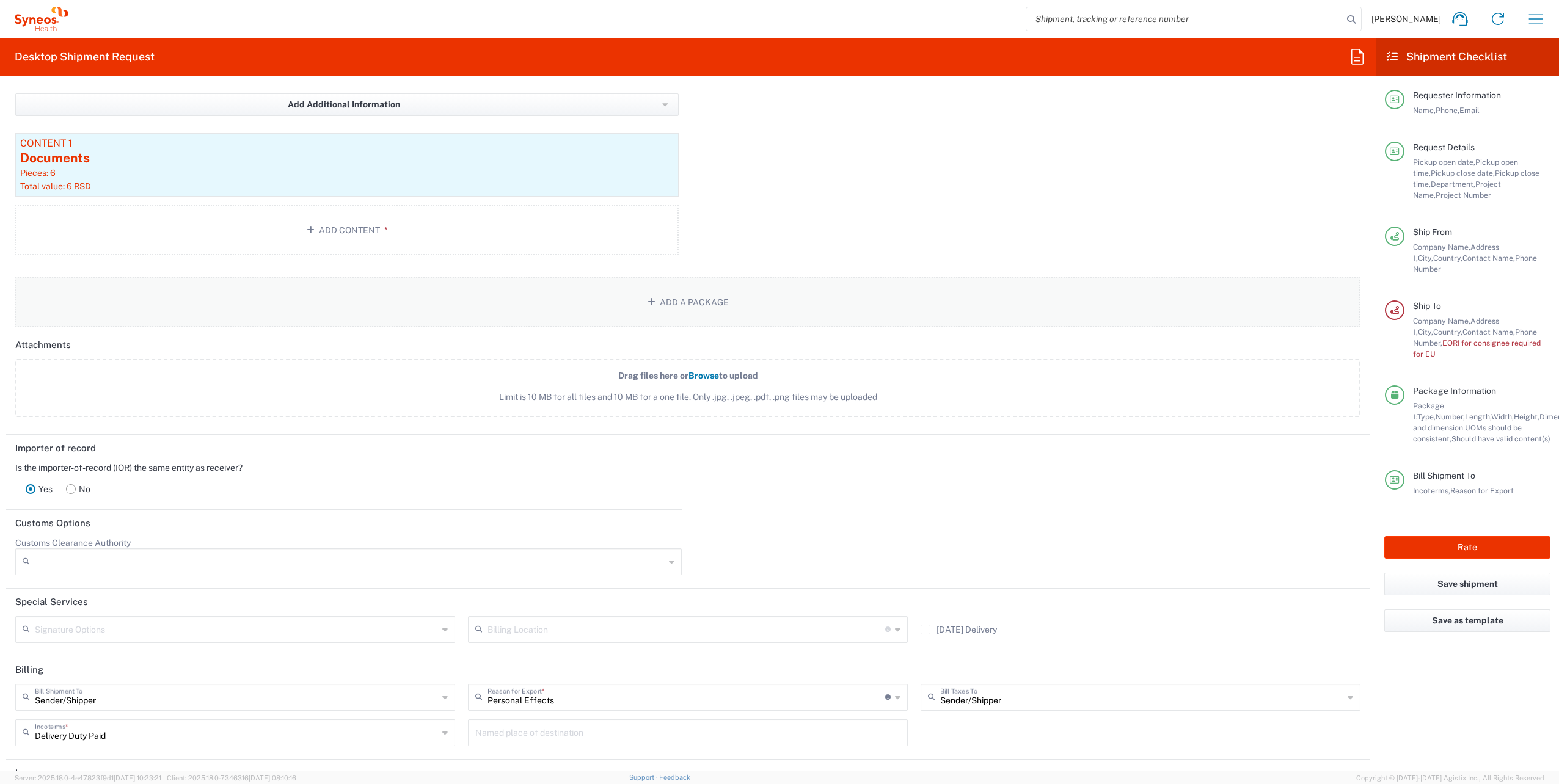
scroll to position [1322, 0]
drag, startPoint x: 74, startPoint y: 463, endPoint x: 257, endPoint y: 465, distance: 183.0
click at [257, 465] on div "Is the importer-of-record (IOR) the same entity as receiver?" at bounding box center [343, 466] width 657 height 11
click at [78, 484] on label "No" at bounding box center [78, 488] width 38 height 25
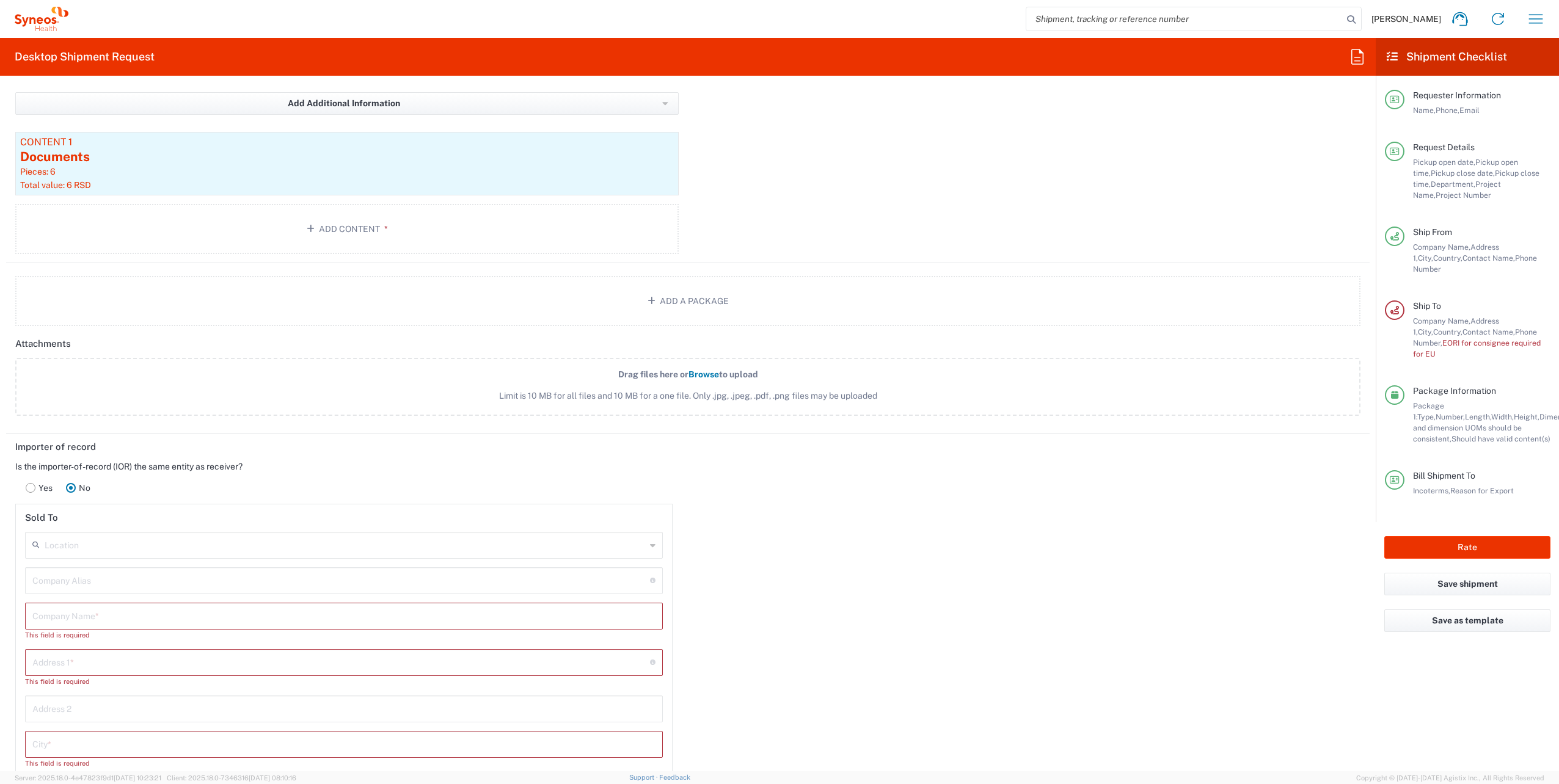
click at [31, 484] on rect at bounding box center [31, 488] width 9 height 9
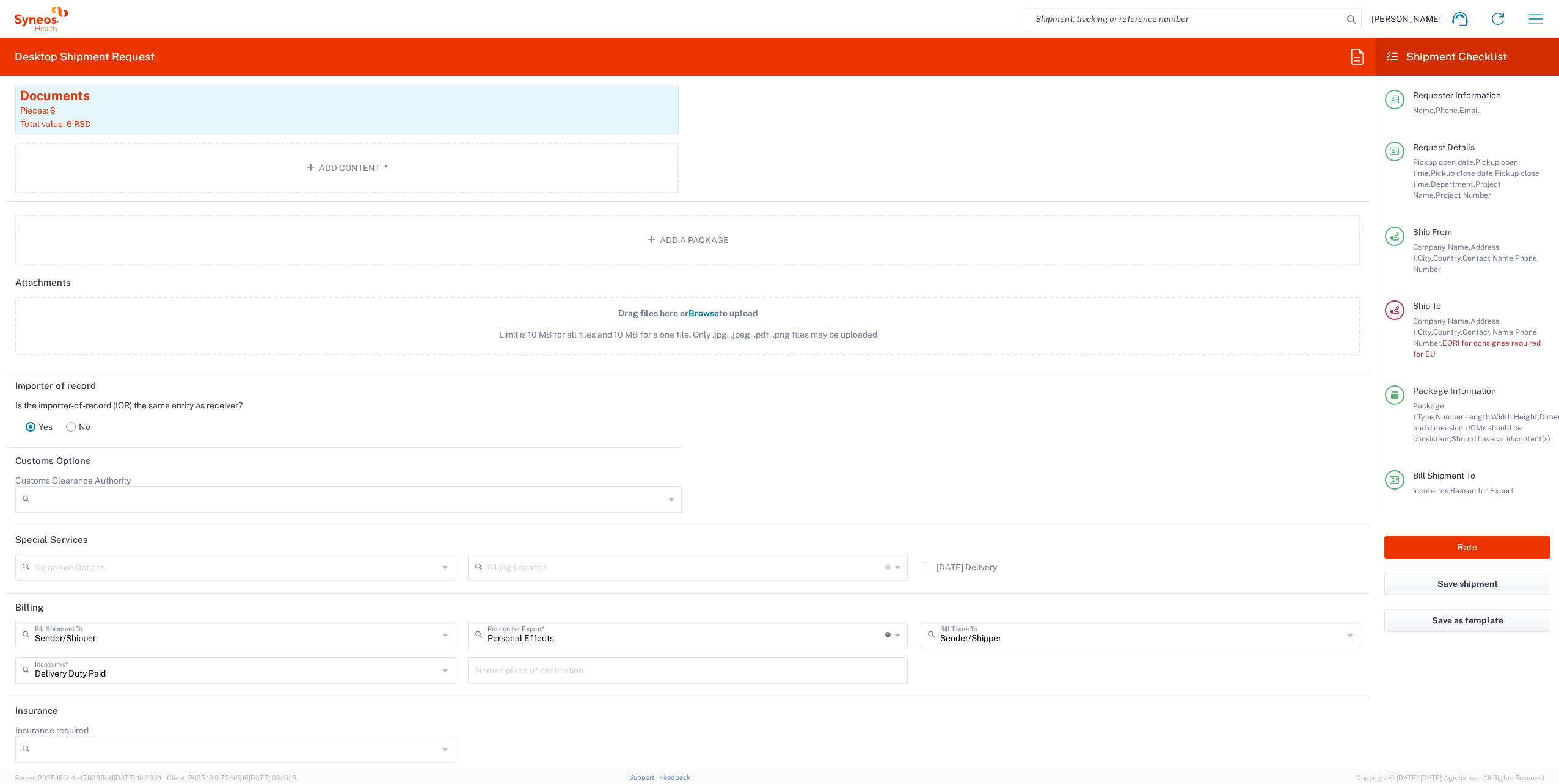
click at [77, 422] on label "No" at bounding box center [78, 427] width 38 height 25
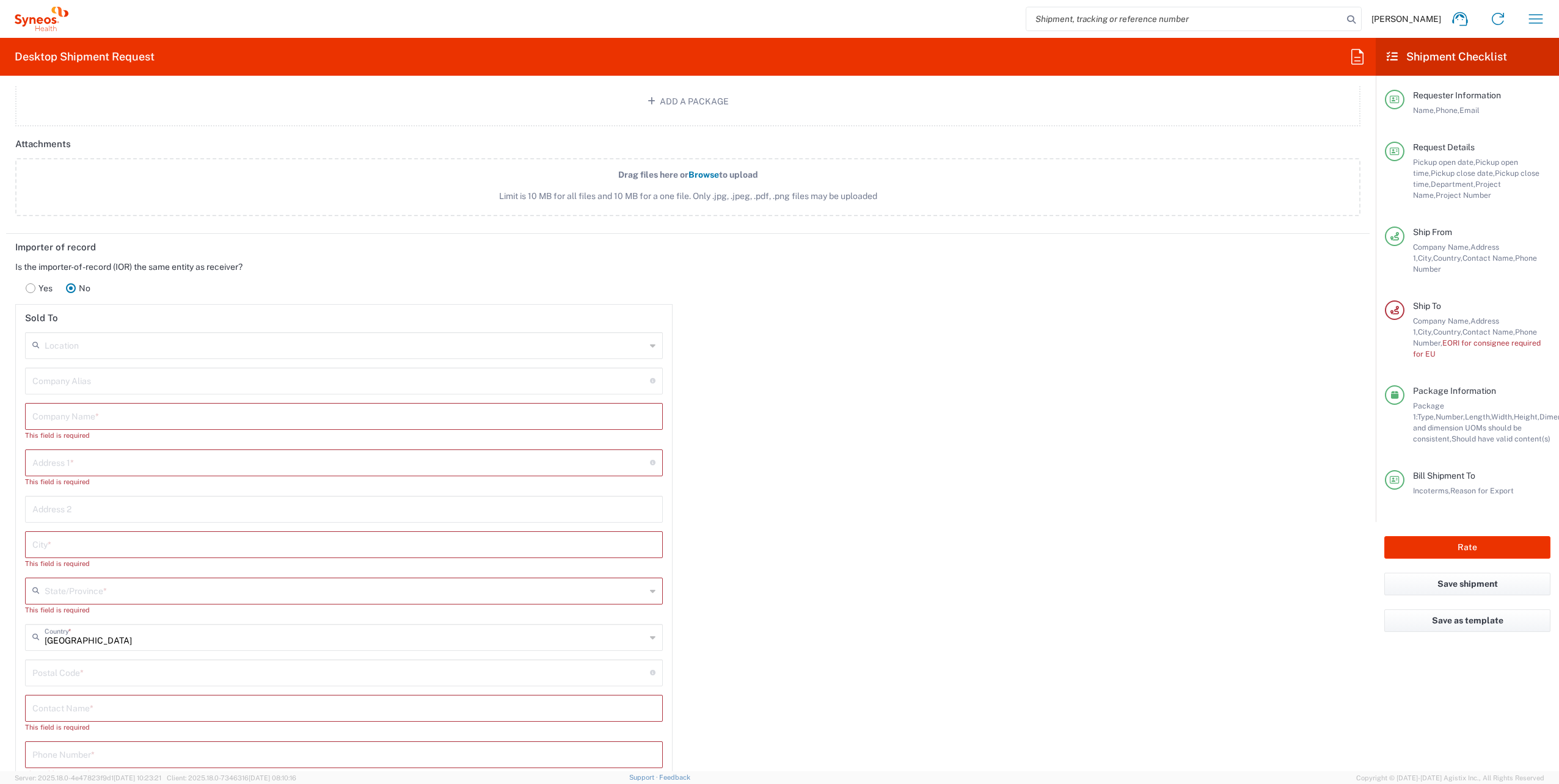
scroll to position [1444, 0]
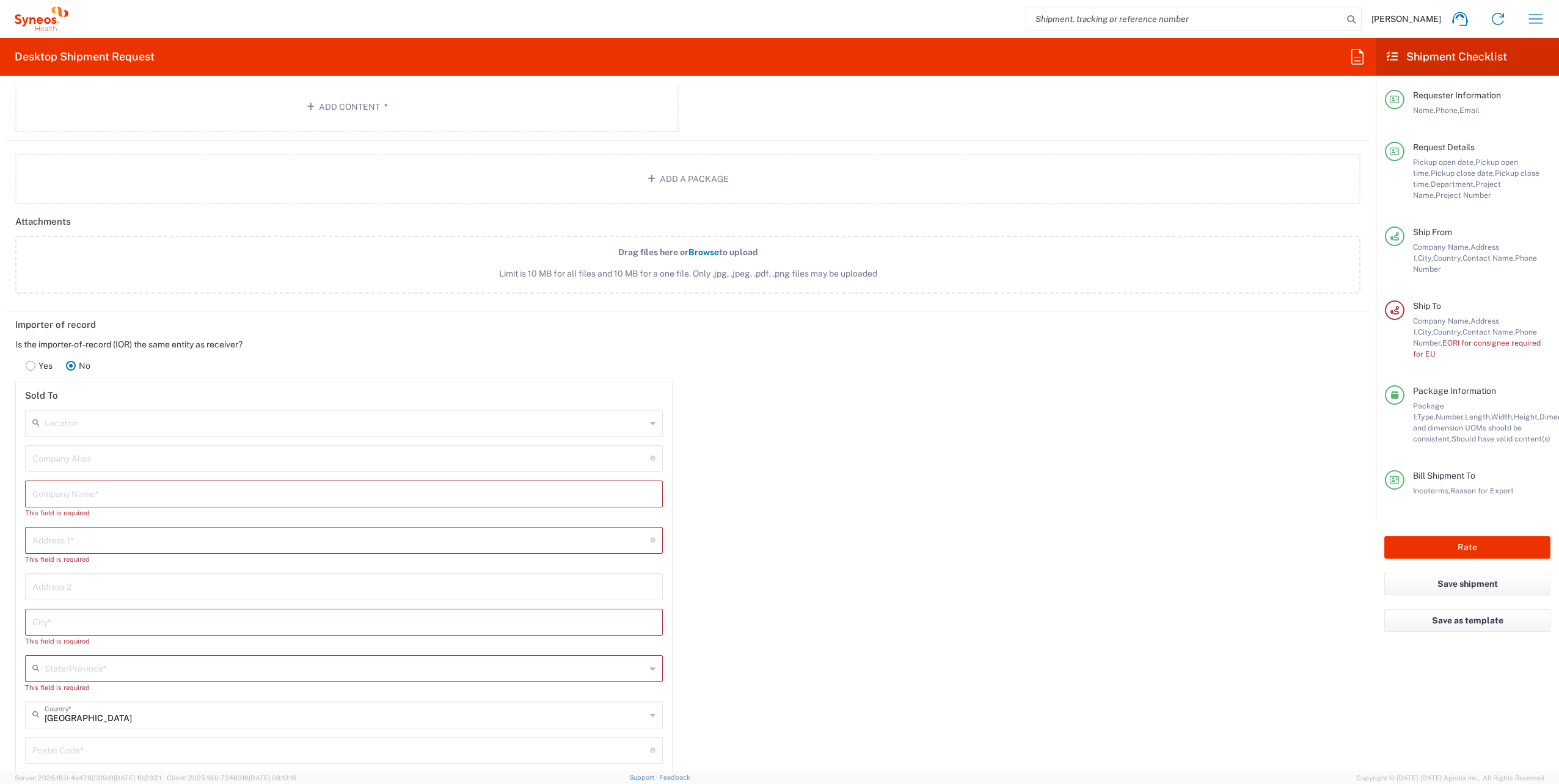
click at [35, 362] on rect at bounding box center [31, 366] width 9 height 9
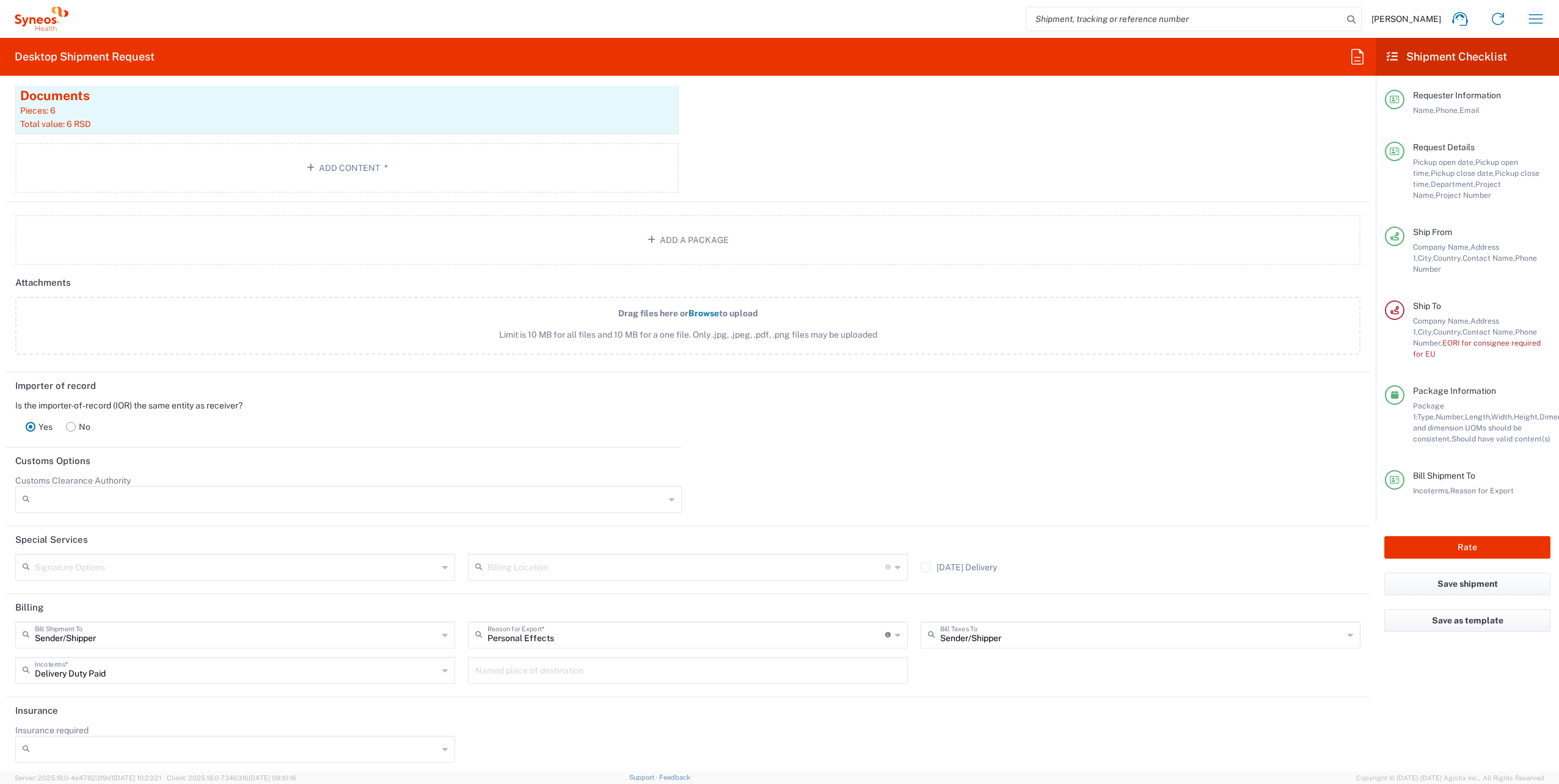
click at [673, 642] on div "Personal Effects Reason for Export *" at bounding box center [688, 634] width 440 height 27
type input "Personal Effects"
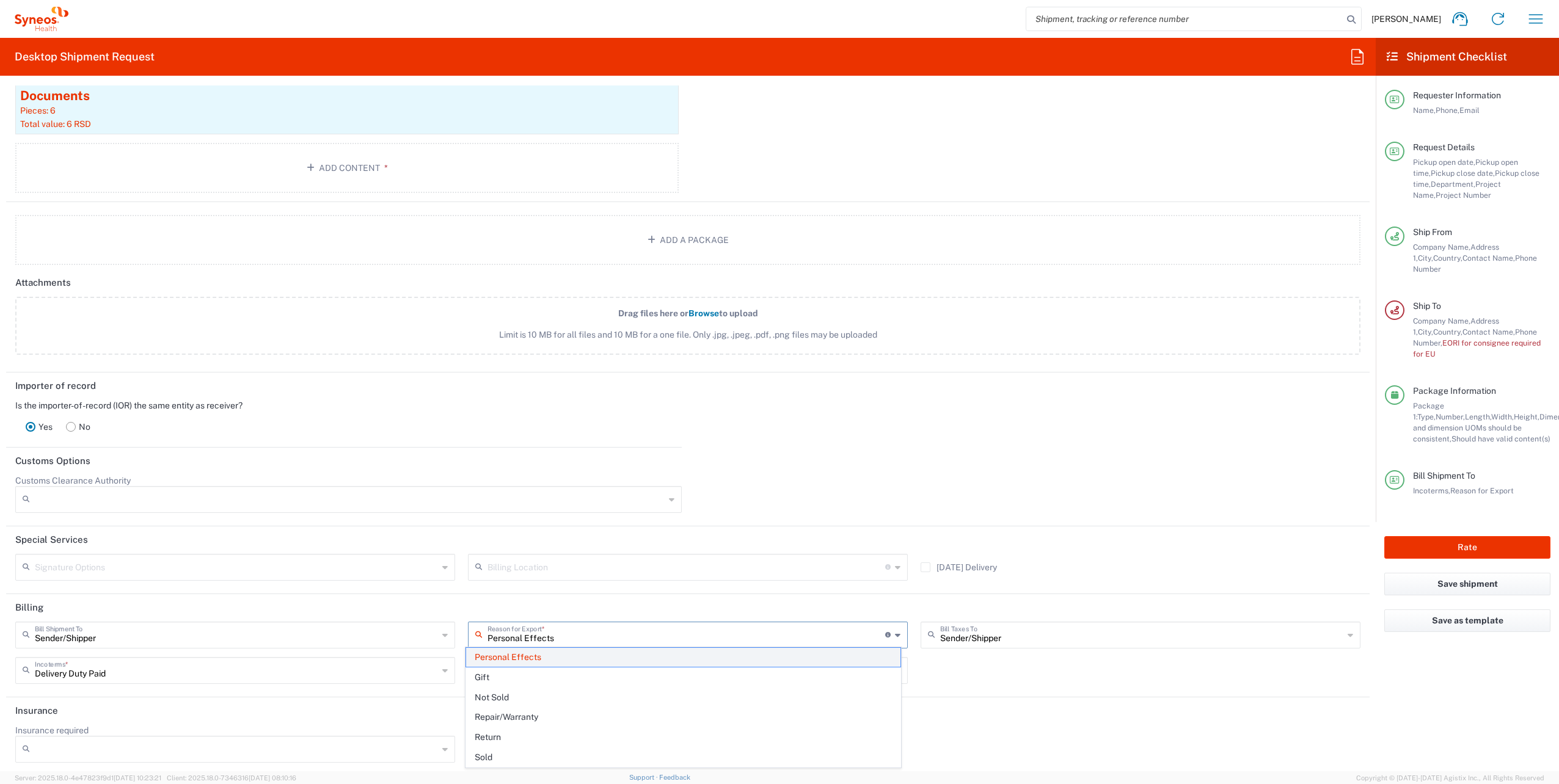
click at [512, 662] on span "Personal Effects" at bounding box center [683, 657] width 434 height 19
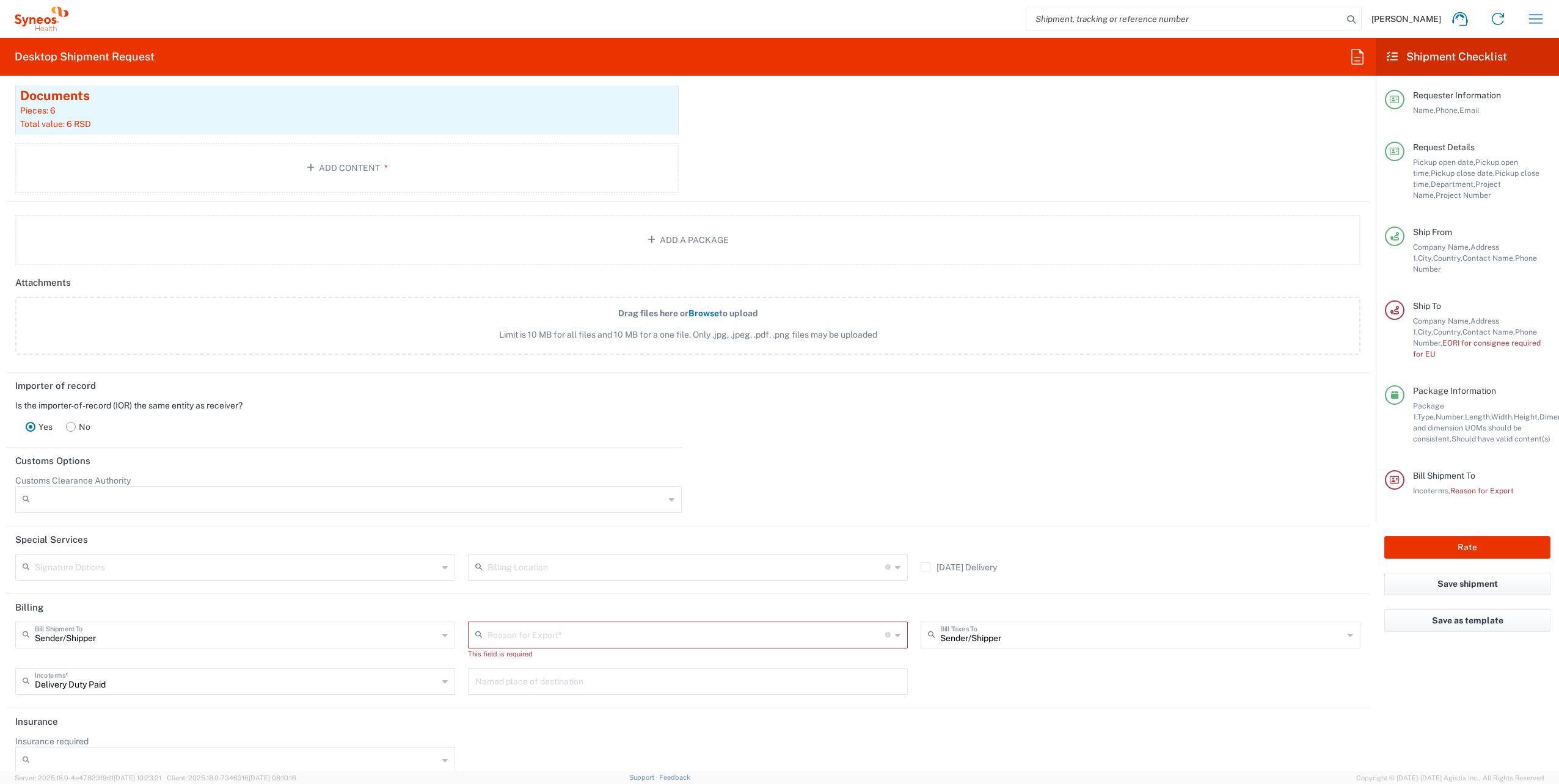
click at [542, 648] on div "This field is required" at bounding box center [688, 653] width 440 height 11
click at [538, 635] on input "text" at bounding box center [686, 634] width 398 height 22
click at [514, 690] on span "Personal Effects" at bounding box center [683, 697] width 434 height 19
type input "Personal Effects"
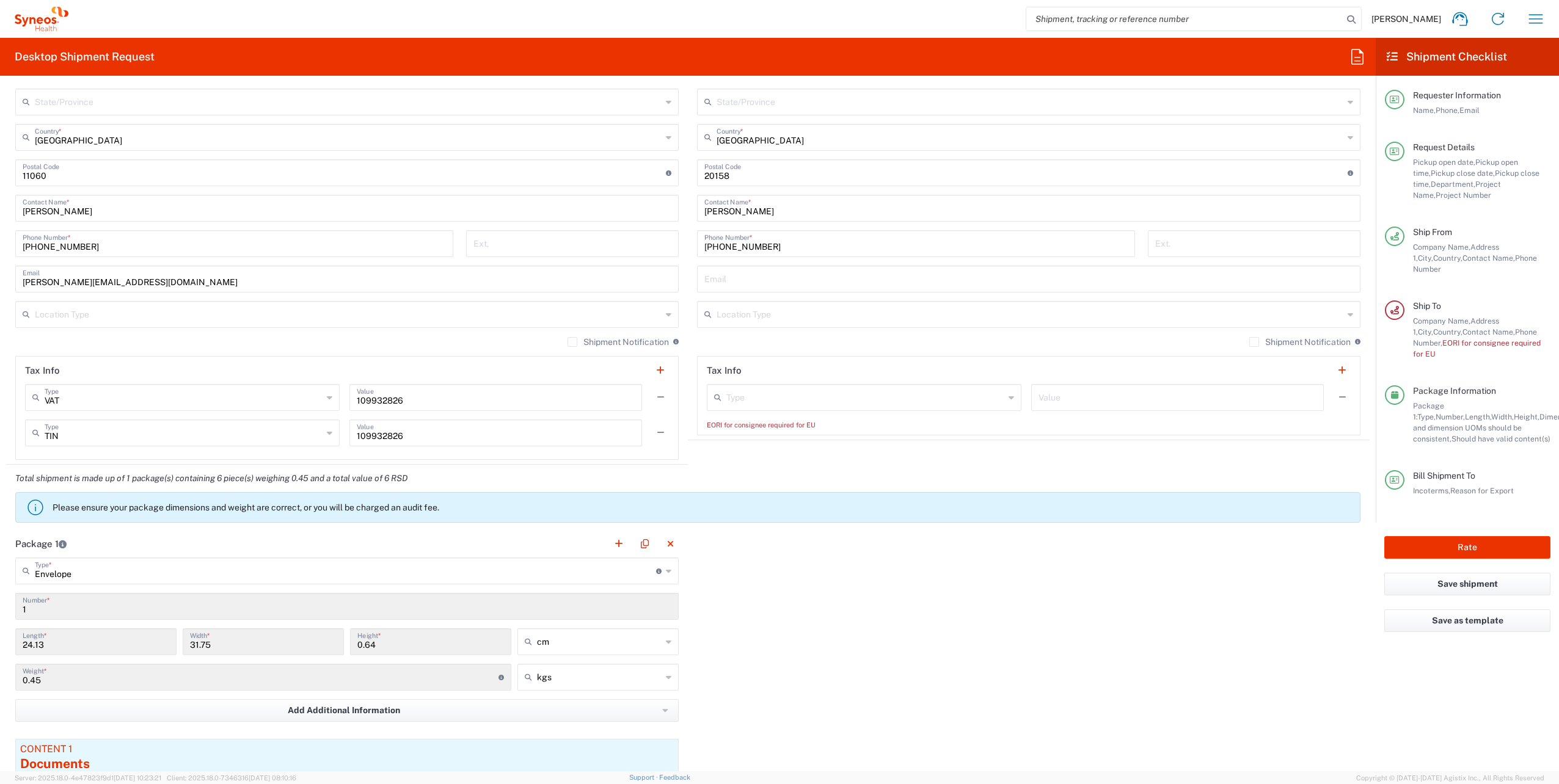
scroll to position [650, 0]
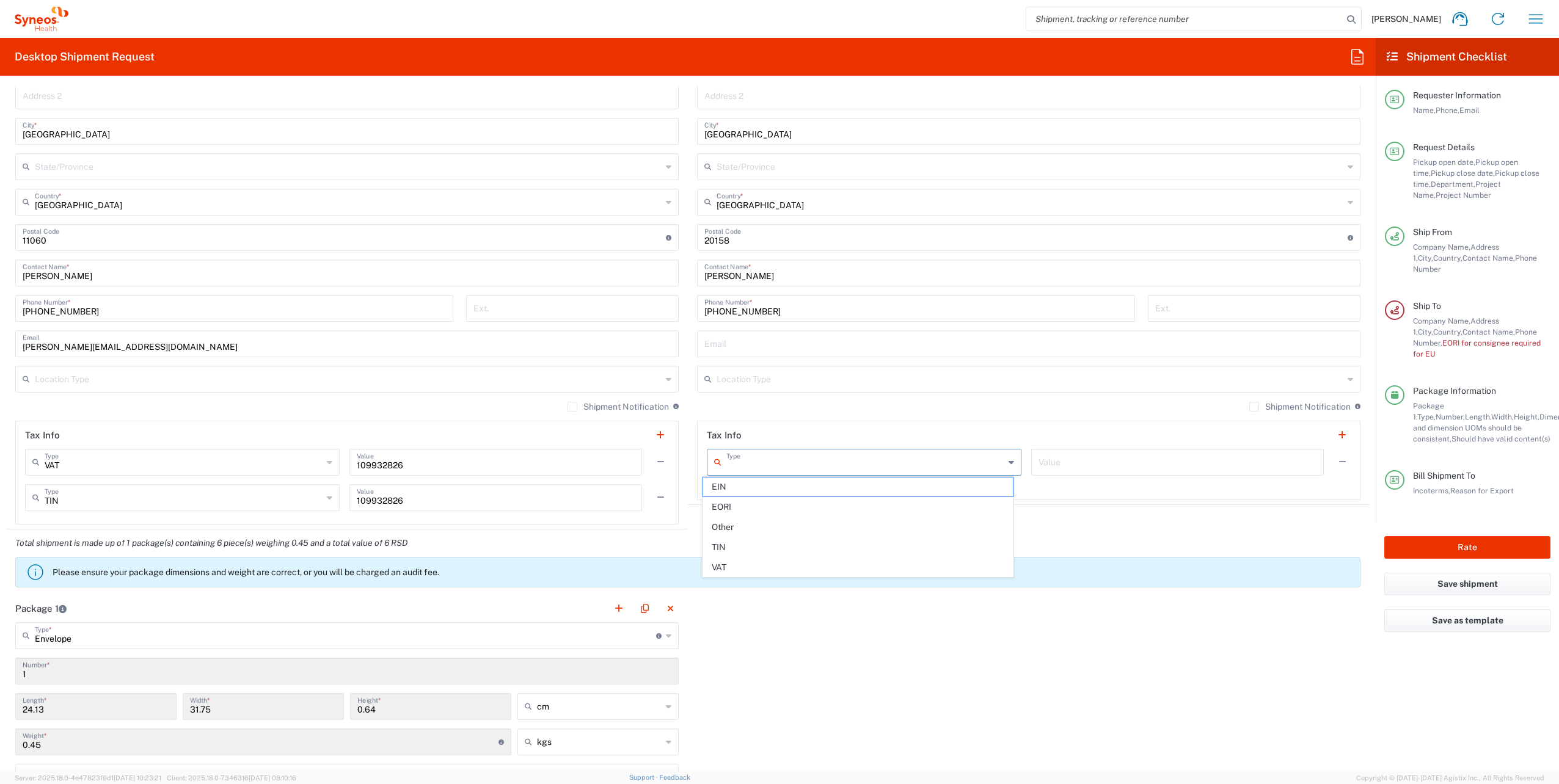
click at [788, 469] on input "text" at bounding box center [865, 461] width 278 height 22
click at [854, 389] on div "Location Type" at bounding box center [1028, 379] width 663 height 27
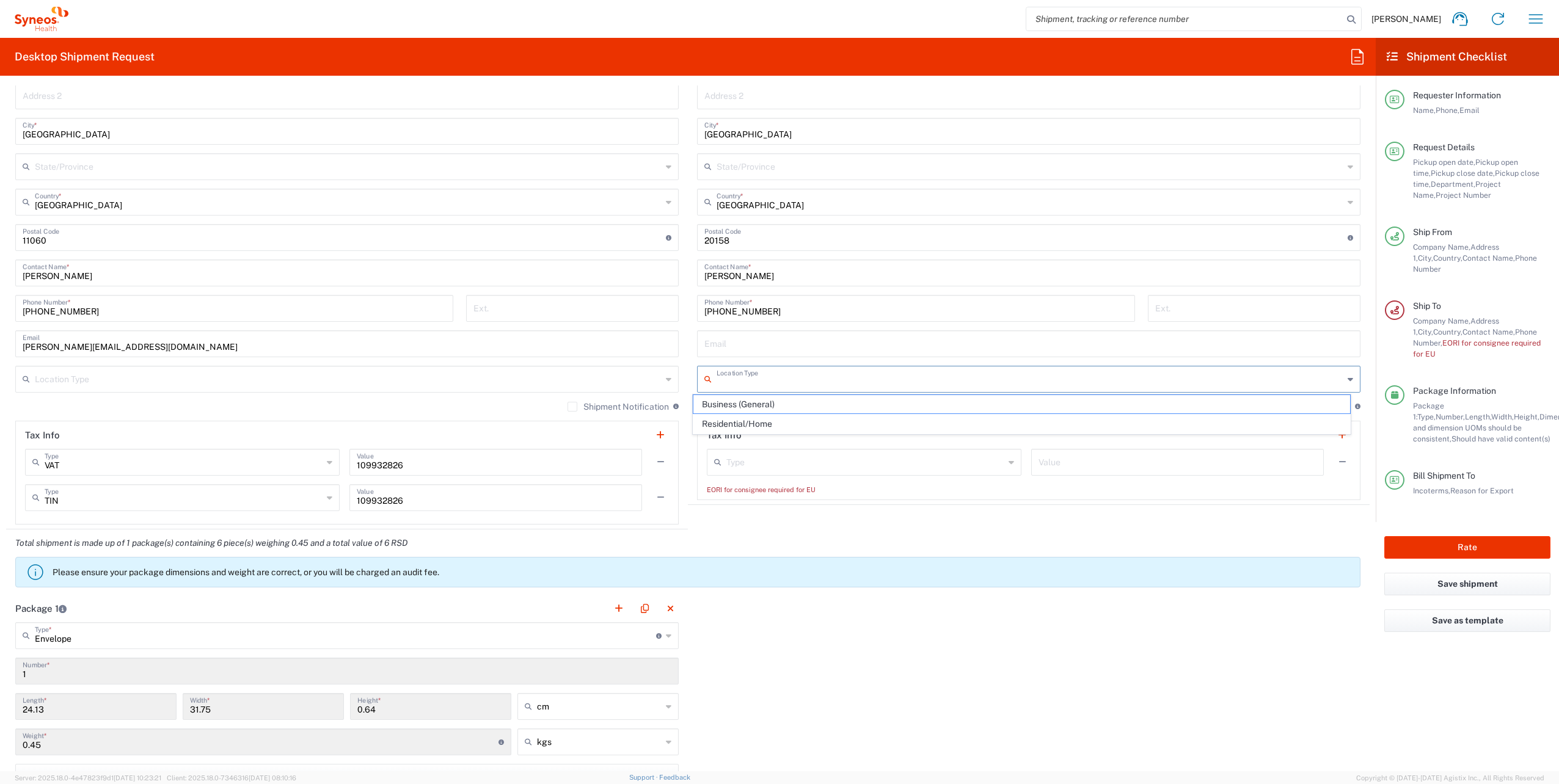
click at [905, 337] on input "text" at bounding box center [1029, 342] width 648 height 22
click at [1063, 398] on div "Location [PERSON_NAME] LLC-[GEOGRAPHIC_DATA] [GEOGRAPHIC_DATA] [GEOGRAPHIC_DATA…" at bounding box center [1028, 238] width 663 height 524
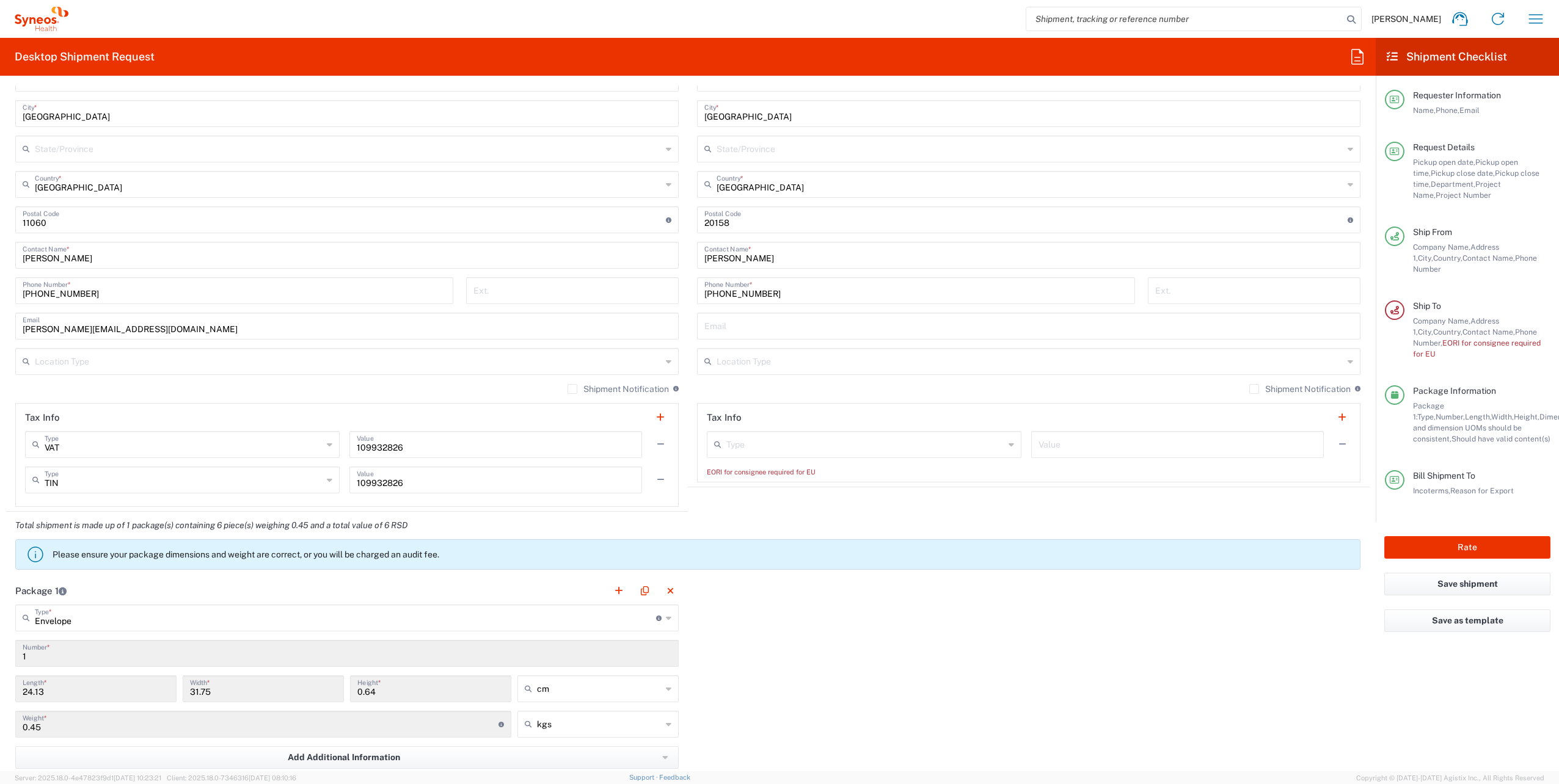
scroll to position [711, 0]
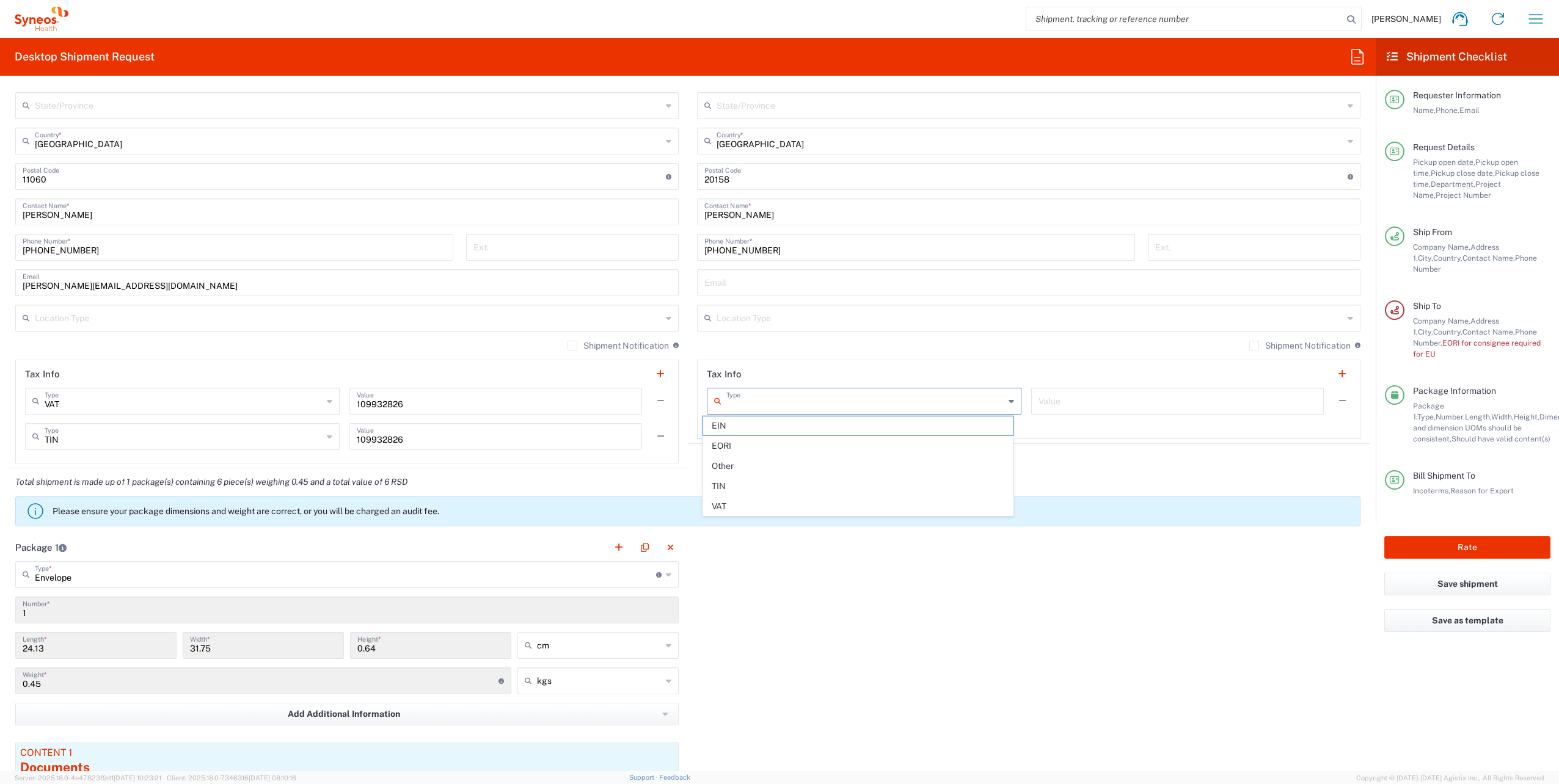
click at [746, 403] on input "text" at bounding box center [865, 400] width 278 height 22
click at [748, 443] on span "EORI" at bounding box center [857, 445] width 310 height 19
type input "EORI"
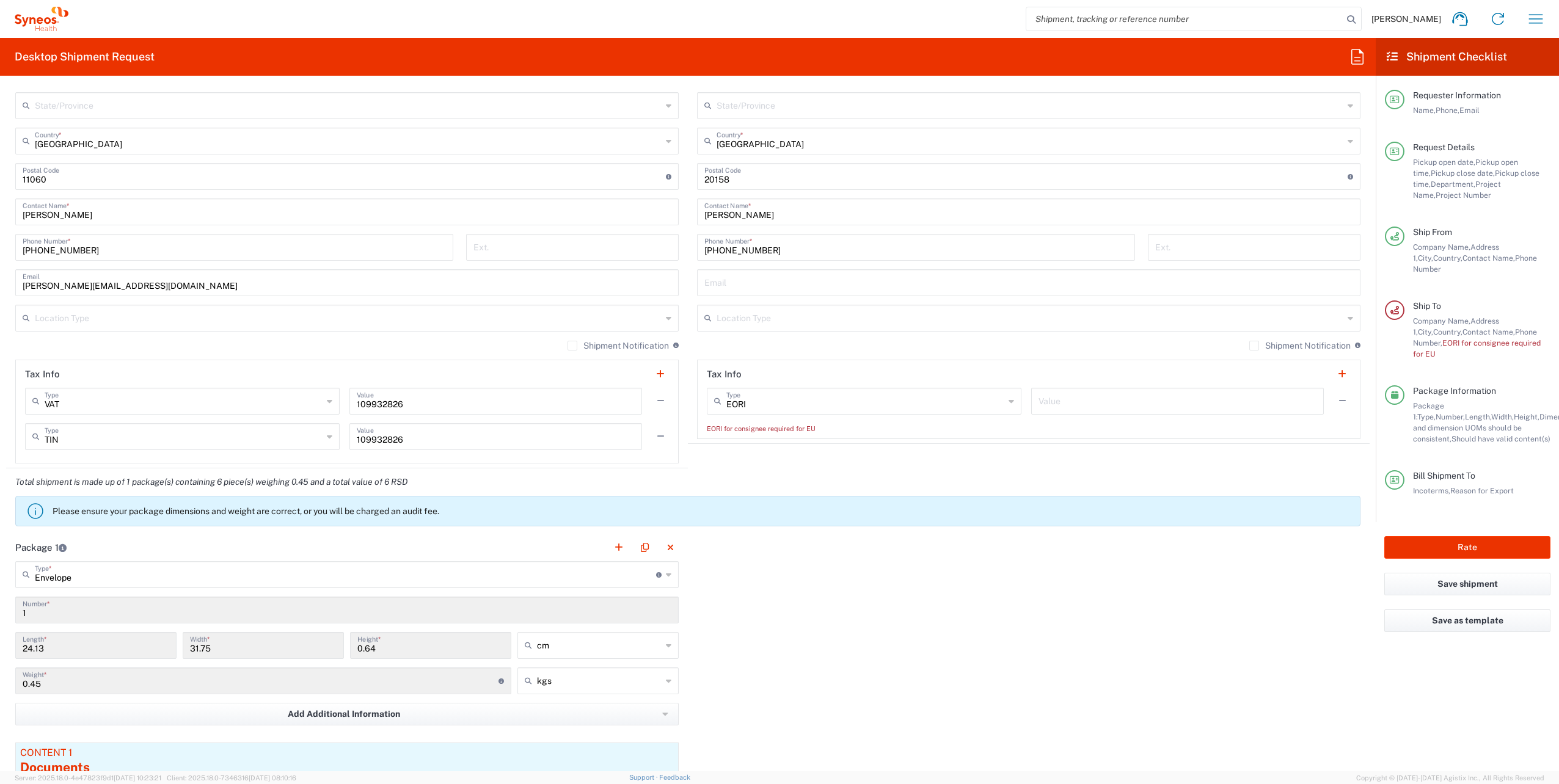
click at [1038, 405] on input "text" at bounding box center [1177, 400] width 278 height 22
type input "0"
click at [1220, 443] on agx-shipment-stop-widget "Ship To Location [PERSON_NAME] LLC-[GEOGRAPHIC_DATA] [GEOGRAPHIC_DATA] [GEOGRAP…" at bounding box center [1028, 178] width 682 height 581
drag, startPoint x: 1044, startPoint y: 398, endPoint x: 1007, endPoint y: 403, distance: 37.3
click at [1007, 403] on div "EORI Type EIN EORI Other TIN VAT 0 Value" at bounding box center [1029, 405] width 644 height 35
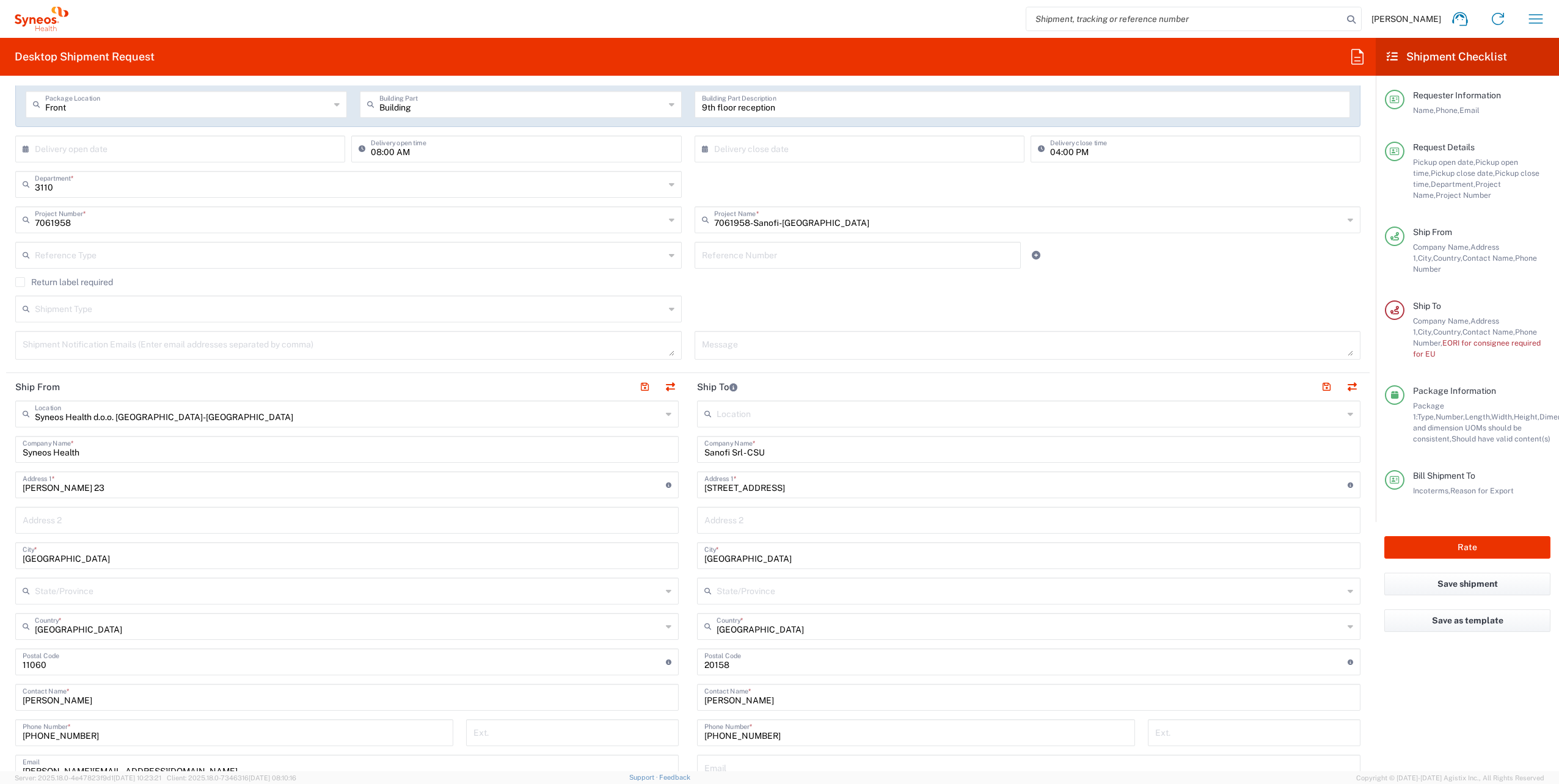
scroll to position [223, 0]
click at [829, 459] on input "Sanofi Srl - CSU" at bounding box center [1029, 452] width 648 height 22
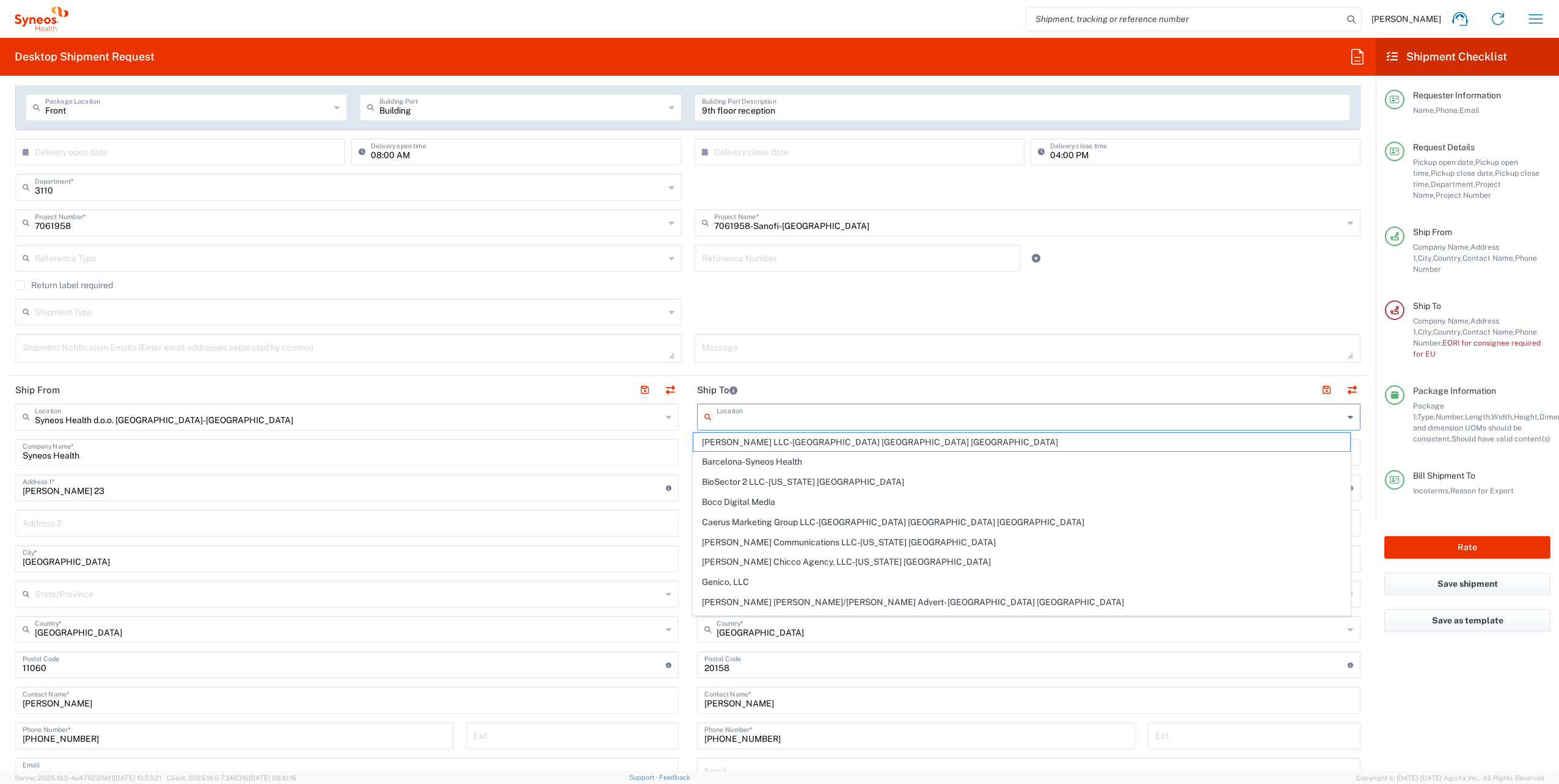
click at [765, 424] on input "text" at bounding box center [1030, 416] width 627 height 22
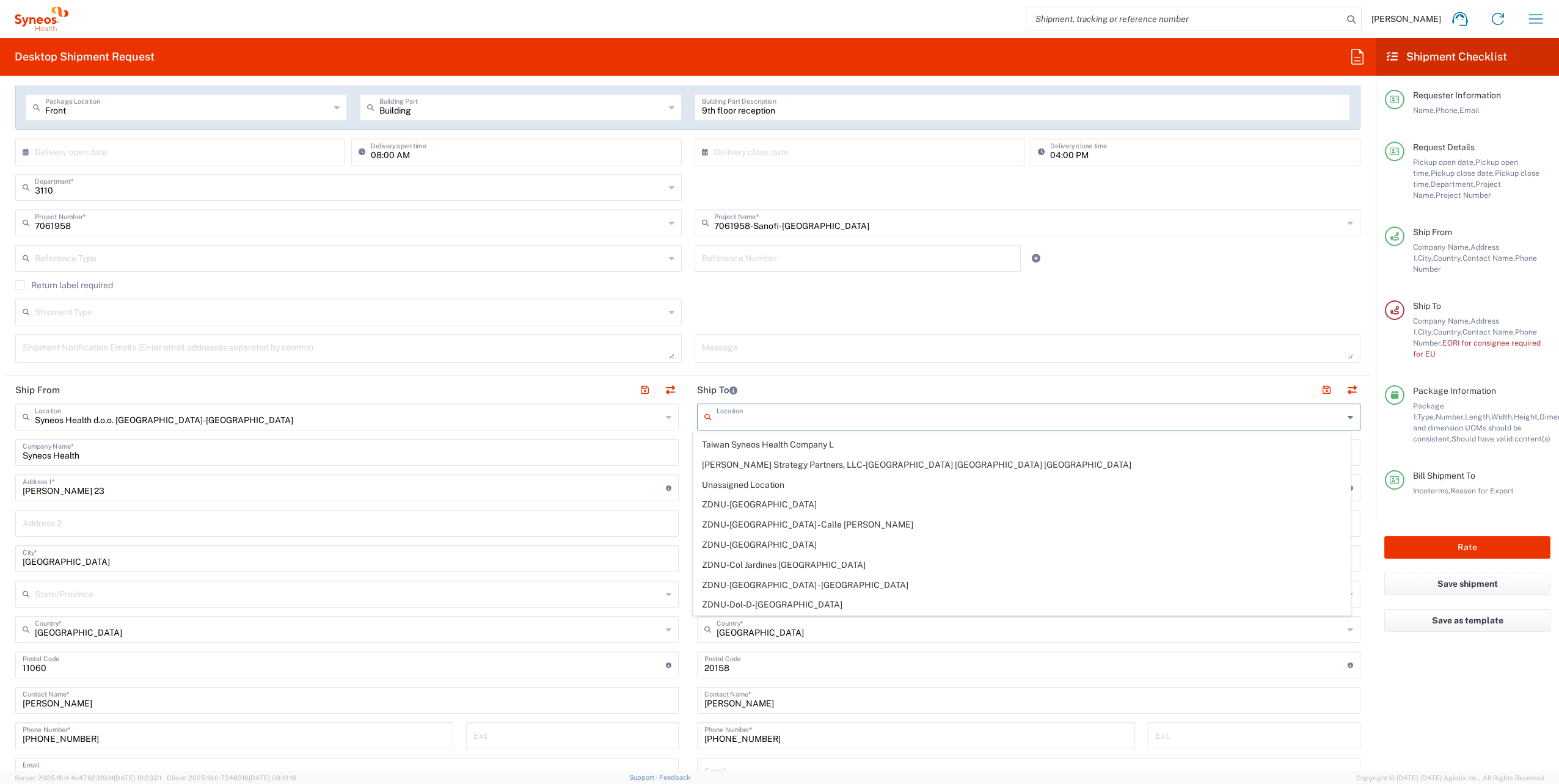
scroll to position [2622, 0]
click at [862, 323] on div "Shipment Type Batch Regular" at bounding box center [688, 316] width 1358 height 35
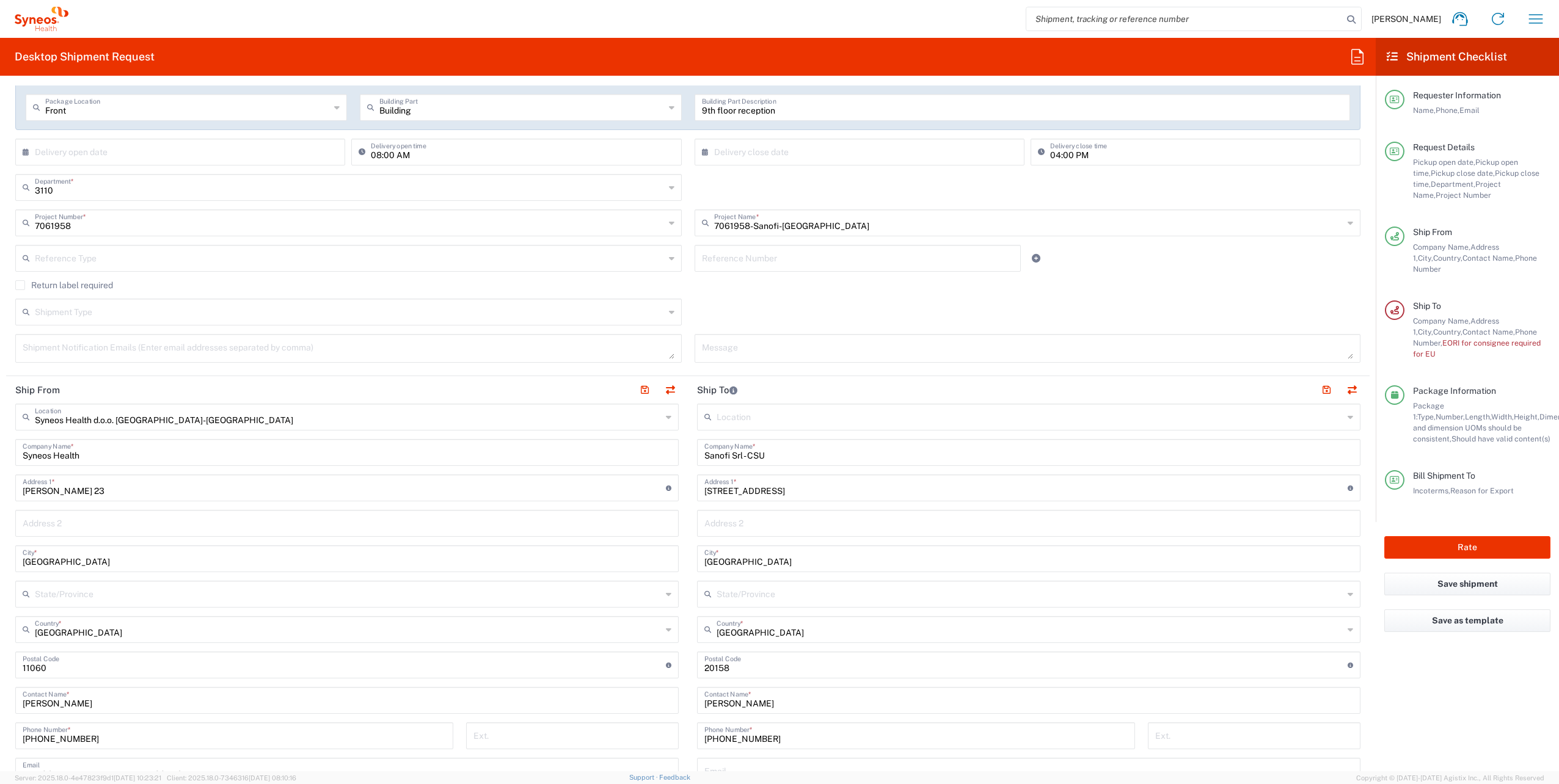
click at [798, 448] on input "Sanofi Srl - CSU" at bounding box center [1029, 452] width 648 height 22
click at [937, 525] on input "text" at bounding box center [1029, 522] width 648 height 22
click at [720, 492] on input "[STREET_ADDRESS]" at bounding box center [1026, 487] width 643 height 22
type input "[STREET_ADDRESS][PERSON_NAME]"
drag, startPoint x: 755, startPoint y: 490, endPoint x: 990, endPoint y: 564, distance: 246.4
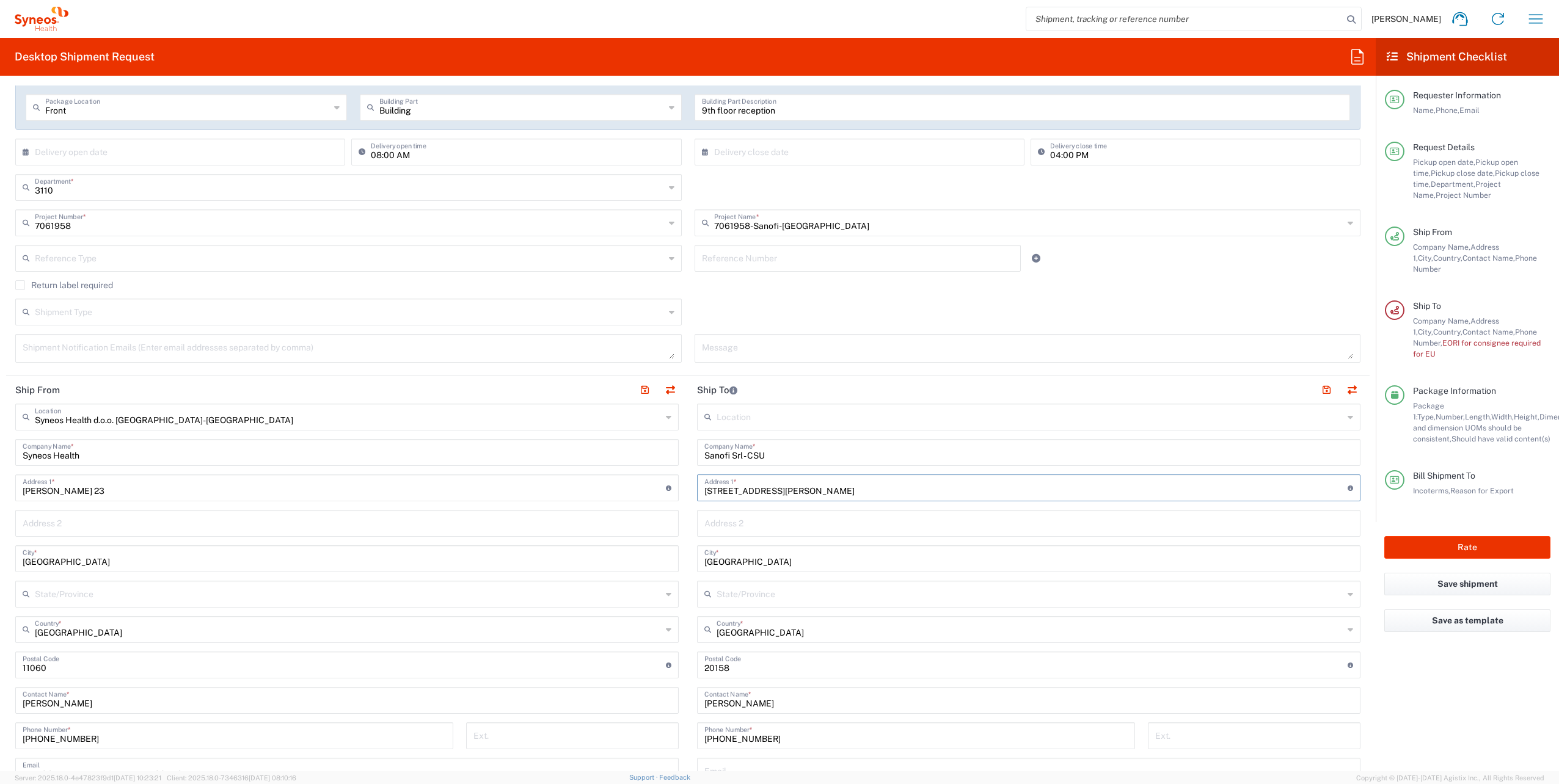
click at [990, 564] on input "[GEOGRAPHIC_DATA]" at bounding box center [1029, 557] width 648 height 22
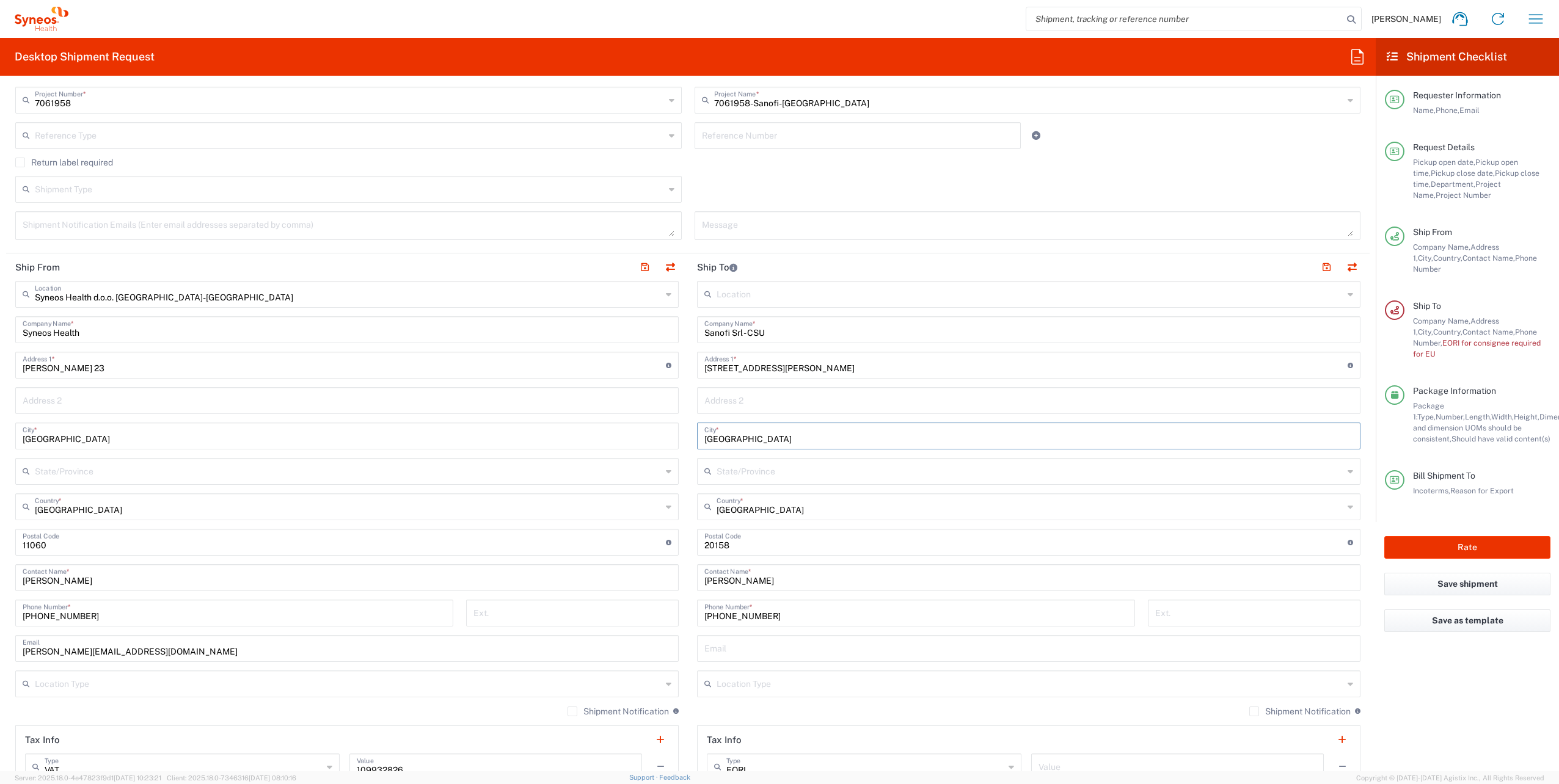
scroll to position [345, 0]
click at [744, 296] on input "text" at bounding box center [1030, 294] width 627 height 22
type input "s"
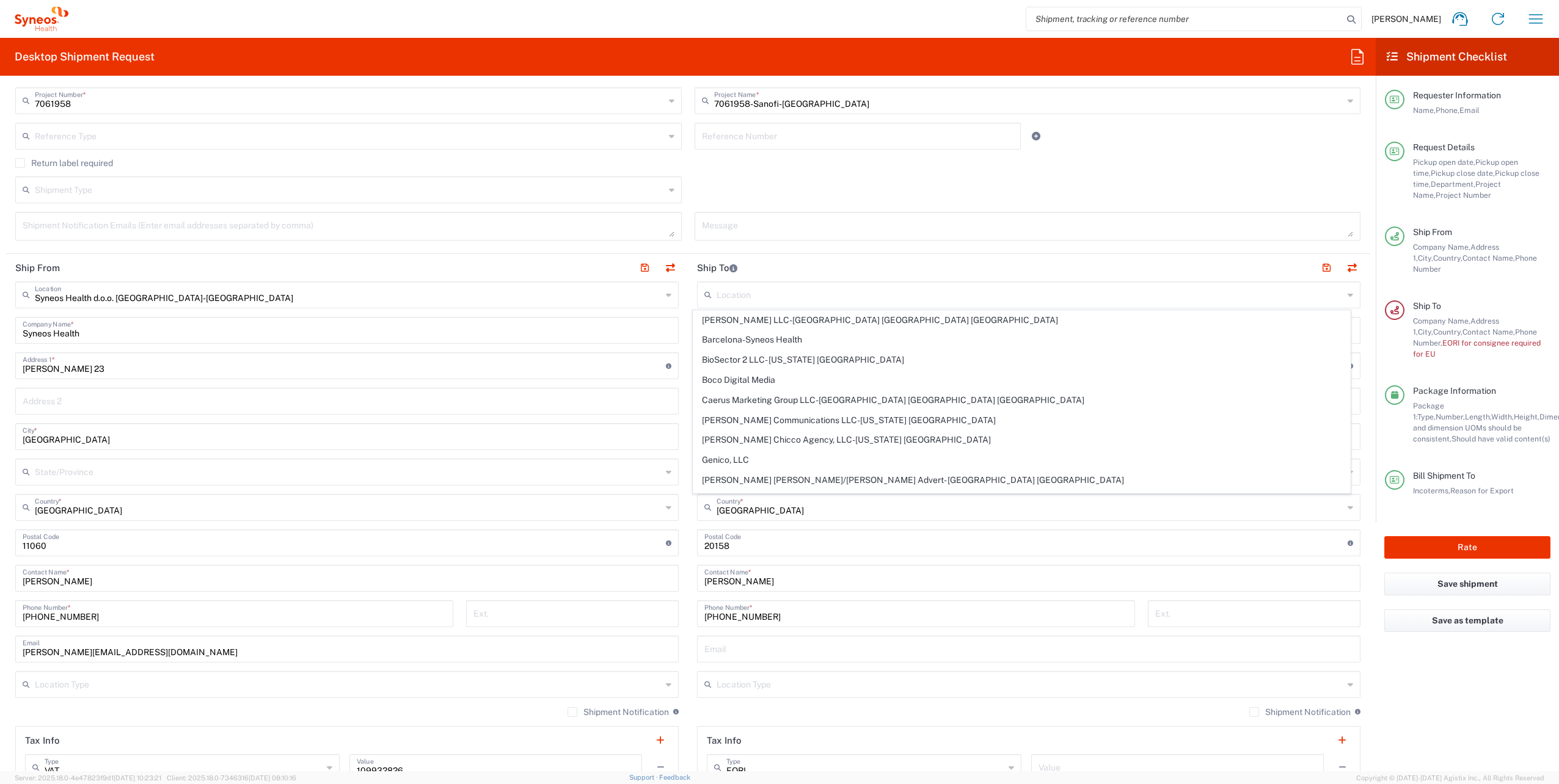
click at [808, 264] on header "Ship To" at bounding box center [1028, 268] width 682 height 28
